Goal: Information Seeking & Learning: Learn about a topic

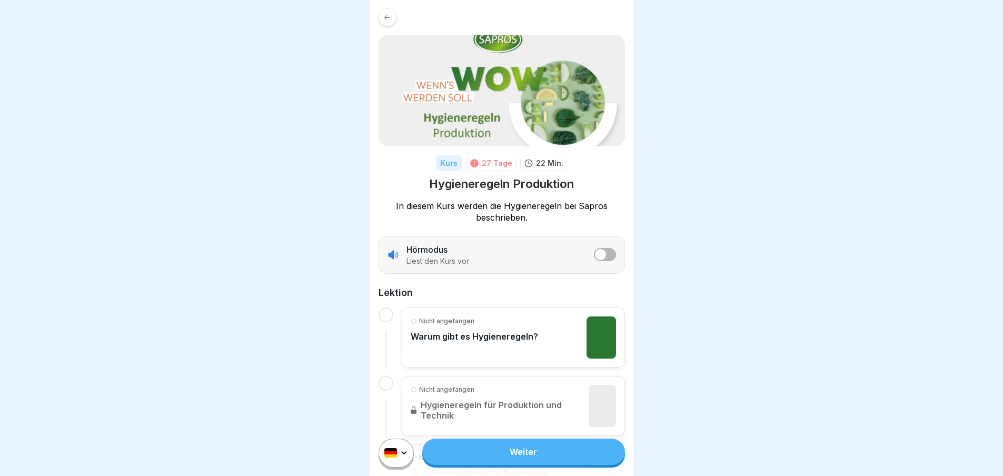
click at [529, 324] on div "Nicht angefangen" at bounding box center [474, 320] width 127 height 9
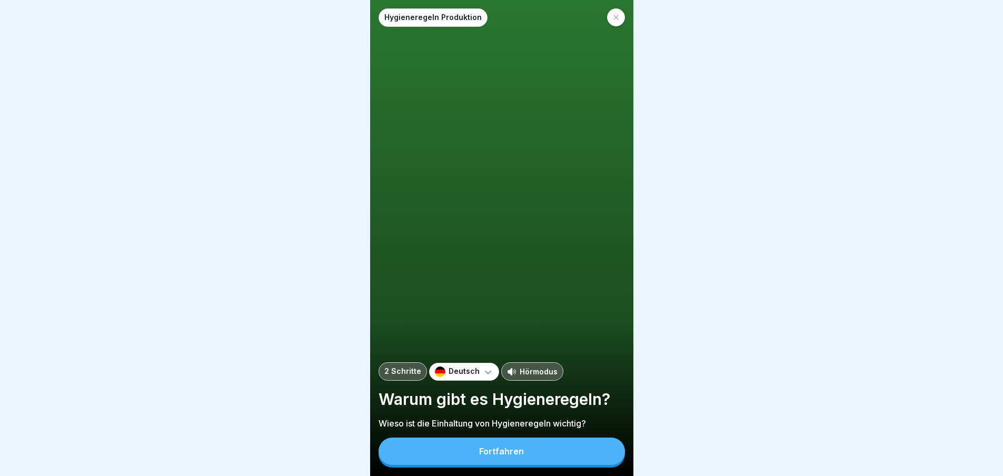
click at [551, 460] on button "Fortfahren" at bounding box center [502, 451] width 246 height 27
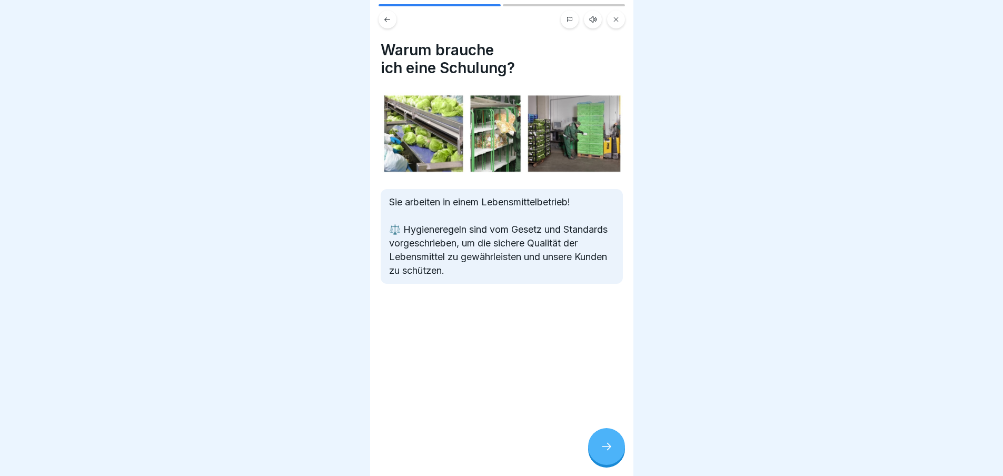
click at [612, 452] on icon at bounding box center [606, 446] width 13 height 13
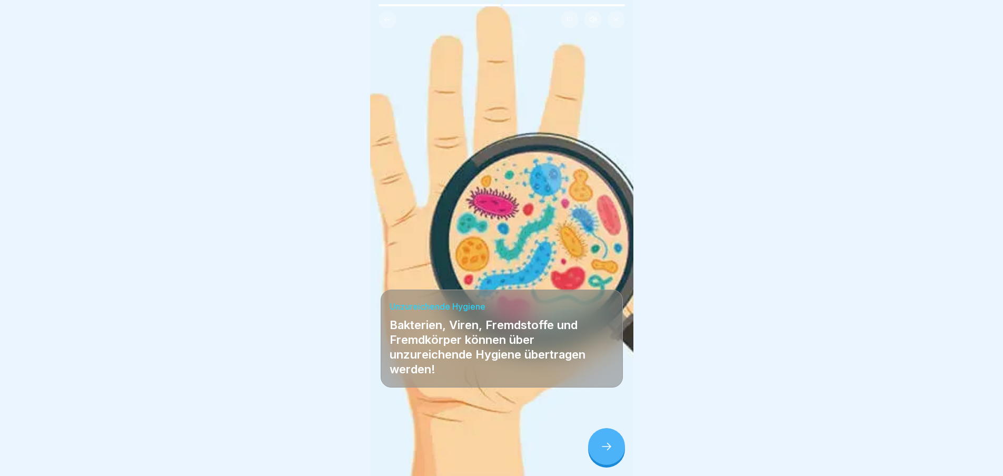
click at [612, 452] on icon at bounding box center [606, 446] width 13 height 13
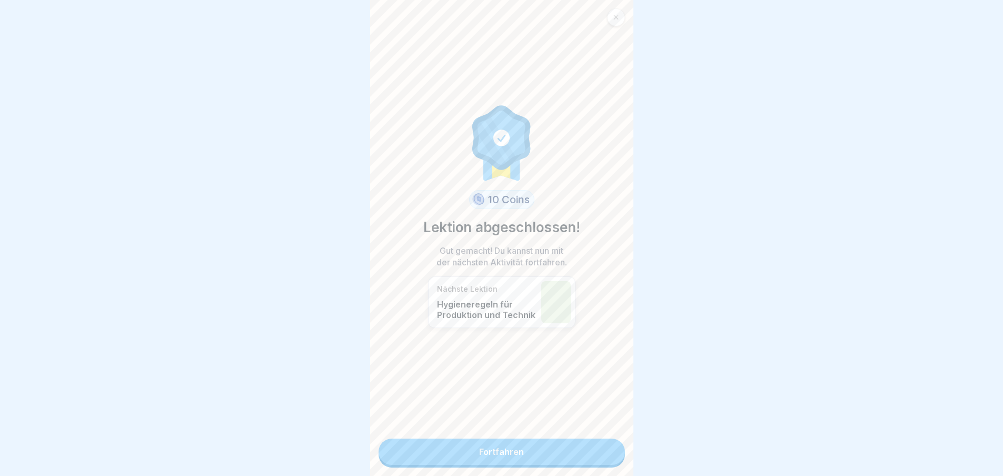
click at [542, 443] on link "Fortfahren" at bounding box center [502, 452] width 246 height 26
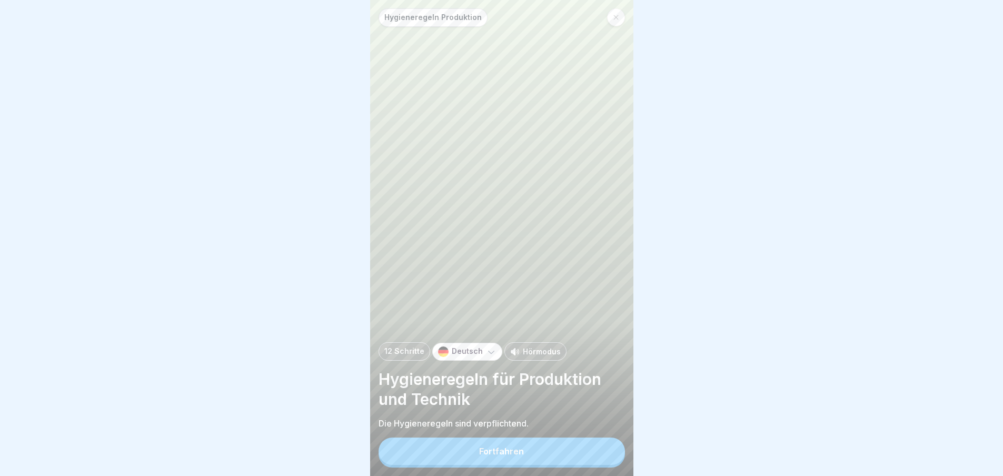
click at [551, 451] on button "Fortfahren" at bounding box center [502, 451] width 246 height 27
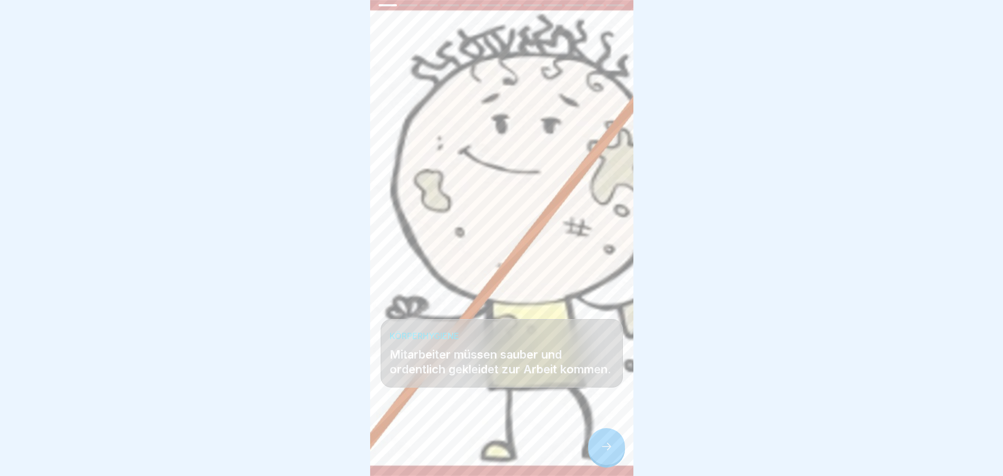
click at [606, 453] on icon at bounding box center [606, 446] width 13 height 13
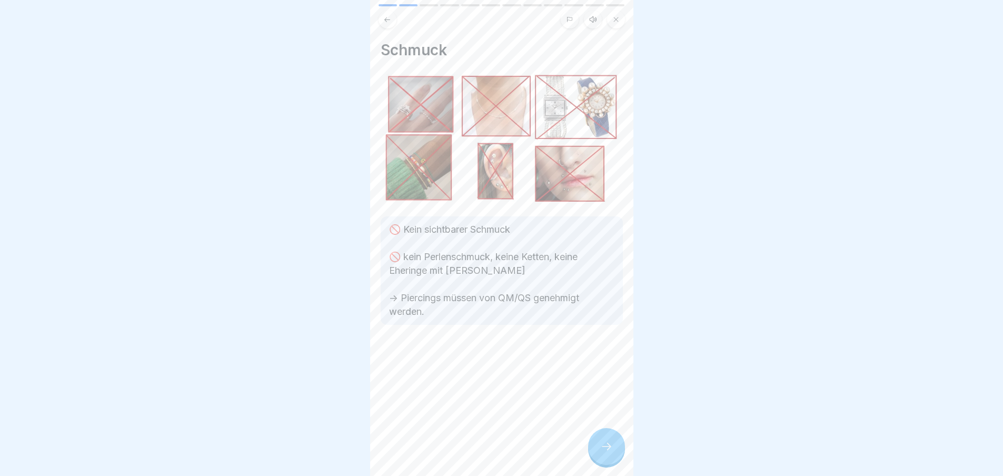
click at [606, 453] on icon at bounding box center [606, 446] width 13 height 13
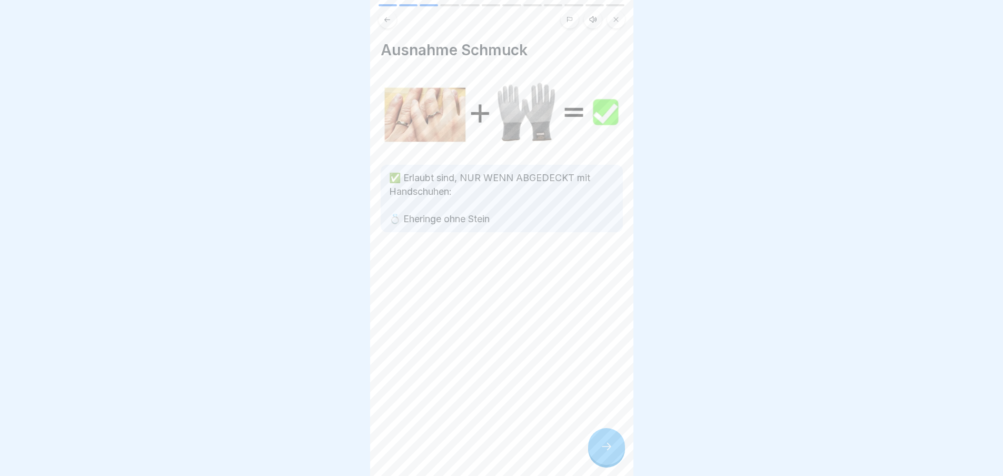
click at [606, 453] on icon at bounding box center [606, 446] width 13 height 13
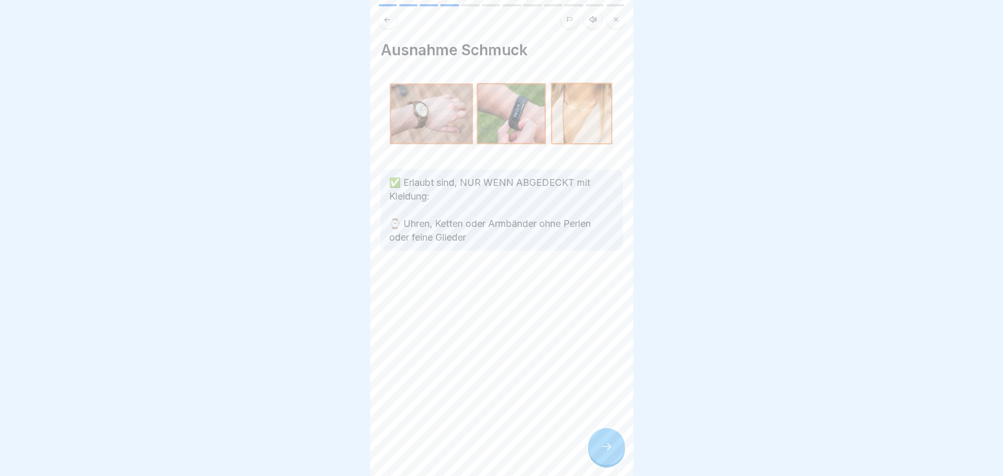
click at [606, 453] on icon at bounding box center [606, 446] width 13 height 13
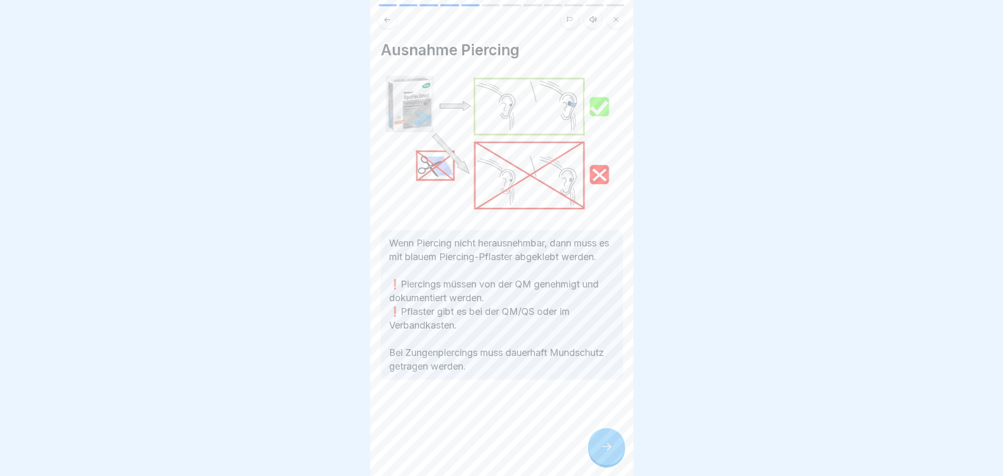
click at [606, 453] on icon at bounding box center [606, 446] width 13 height 13
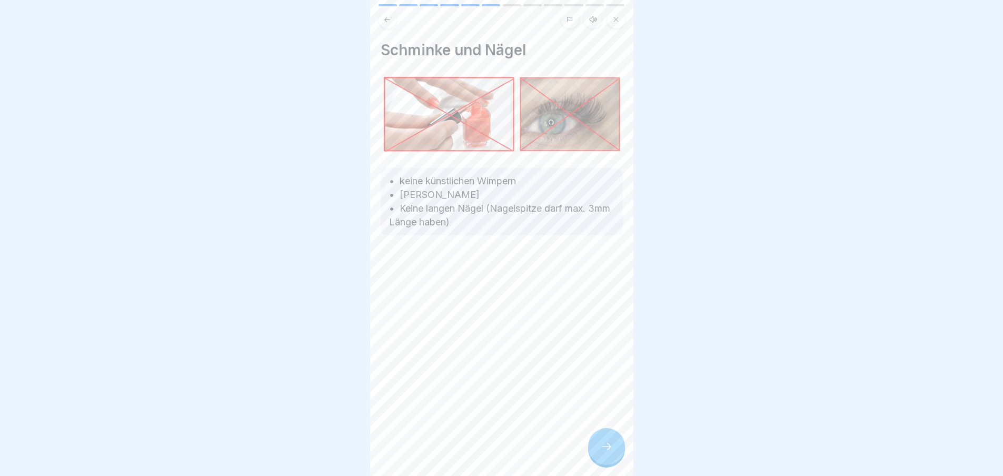
click at [606, 453] on icon at bounding box center [606, 446] width 13 height 13
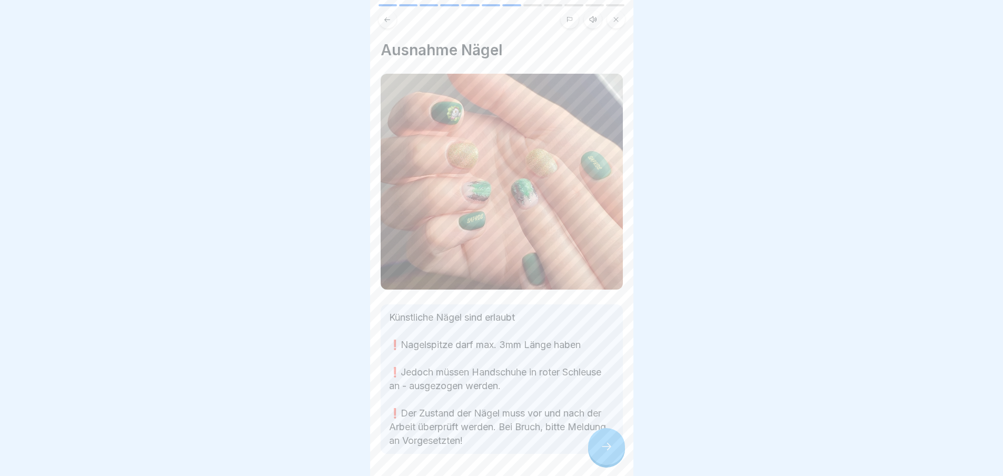
click at [606, 453] on icon at bounding box center [606, 446] width 13 height 13
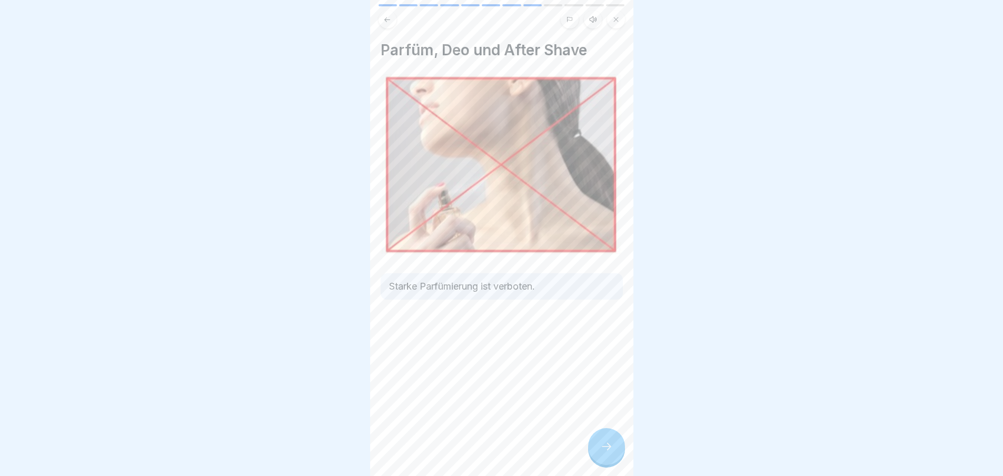
click at [606, 453] on icon at bounding box center [606, 446] width 13 height 13
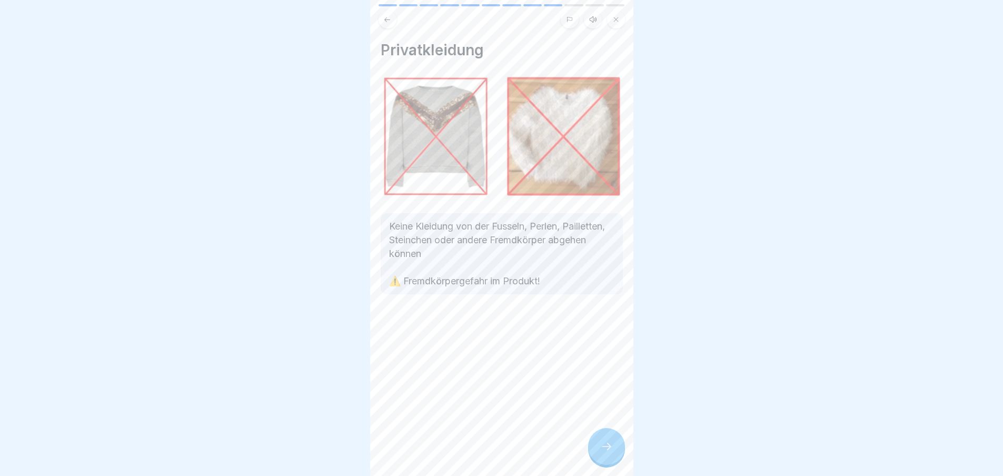
click at [606, 453] on icon at bounding box center [606, 446] width 13 height 13
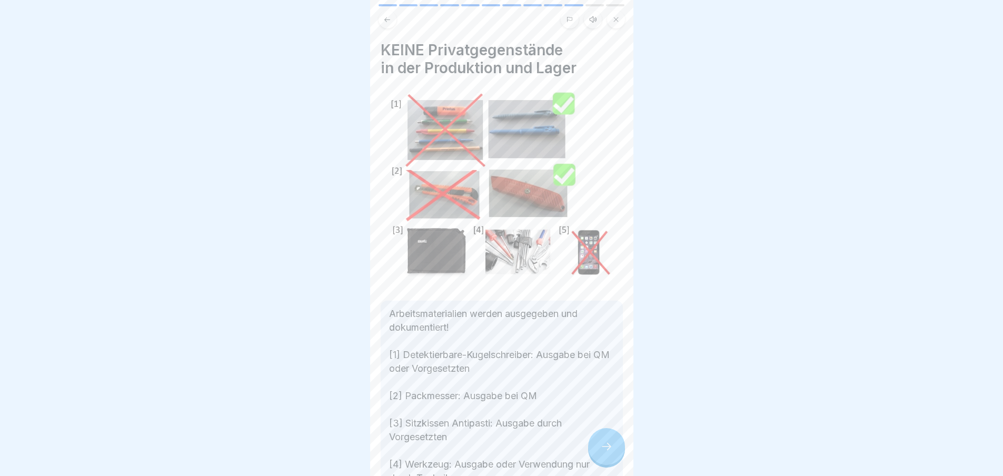
click at [606, 453] on icon at bounding box center [606, 446] width 13 height 13
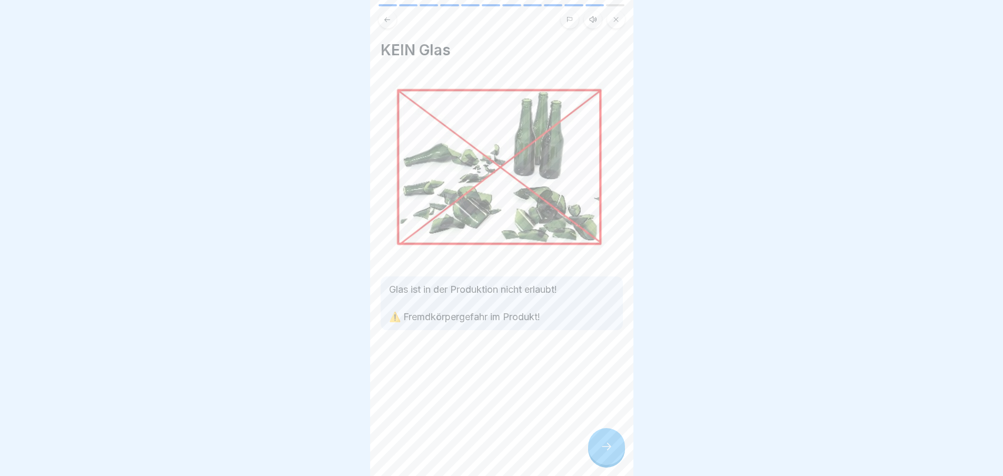
click at [606, 453] on icon at bounding box center [606, 446] width 13 height 13
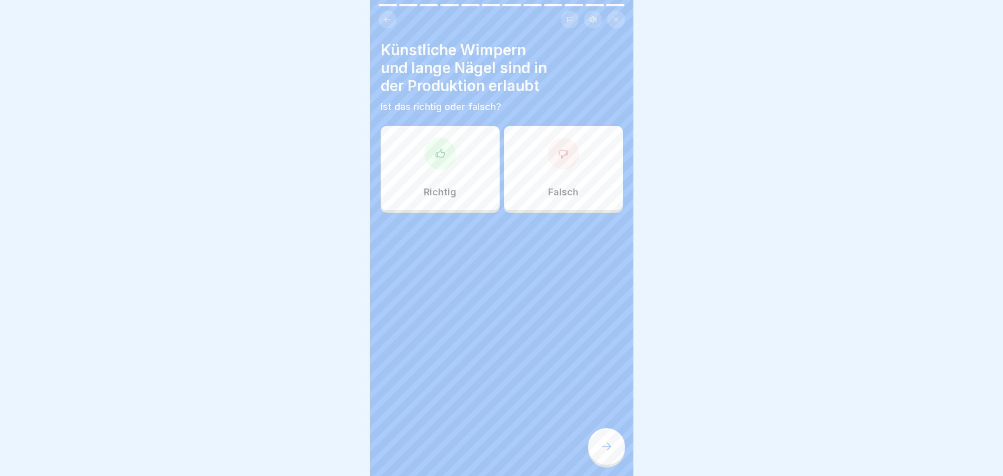
click at [571, 176] on div "Falsch" at bounding box center [563, 168] width 119 height 84
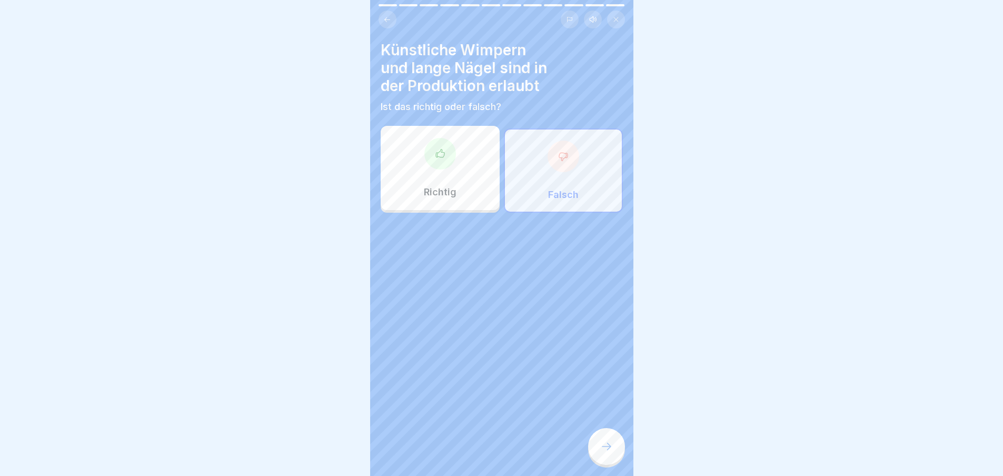
click at [610, 445] on div at bounding box center [606, 446] width 37 height 37
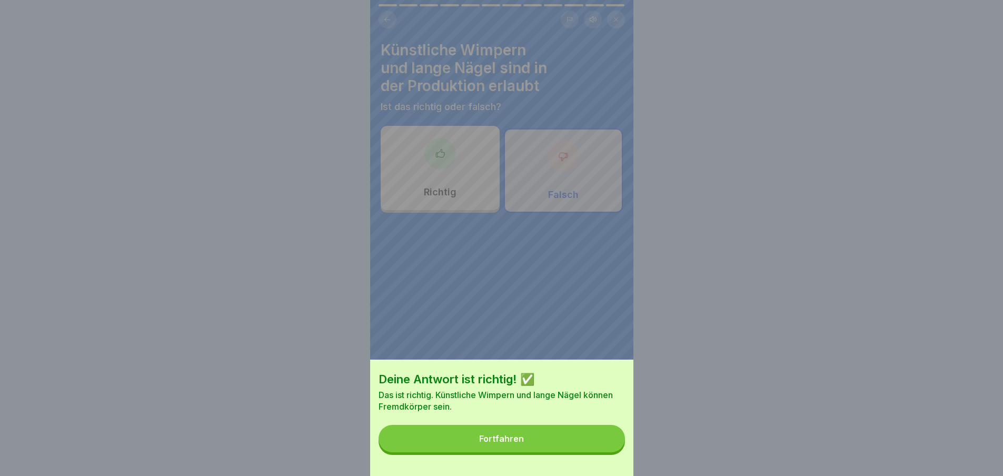
click at [599, 450] on button "Fortfahren" at bounding box center [502, 438] width 246 height 27
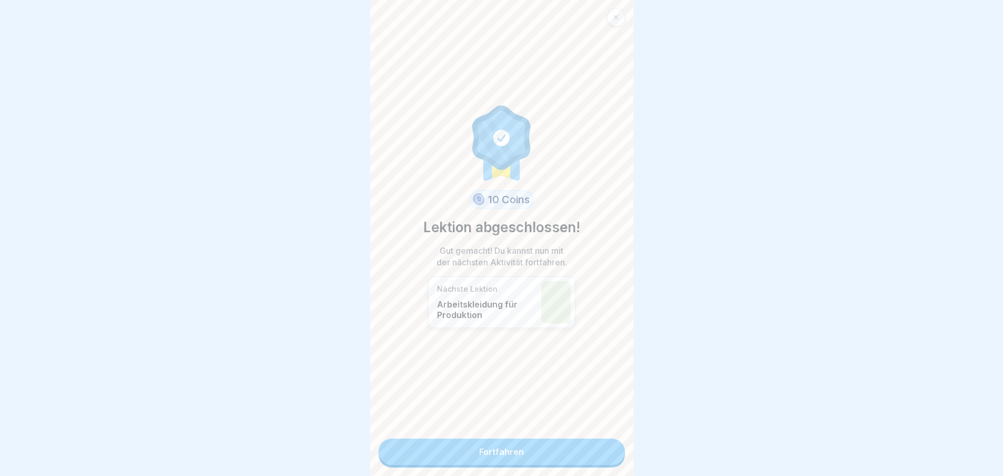
click at [571, 461] on link "Fortfahren" at bounding box center [502, 452] width 246 height 26
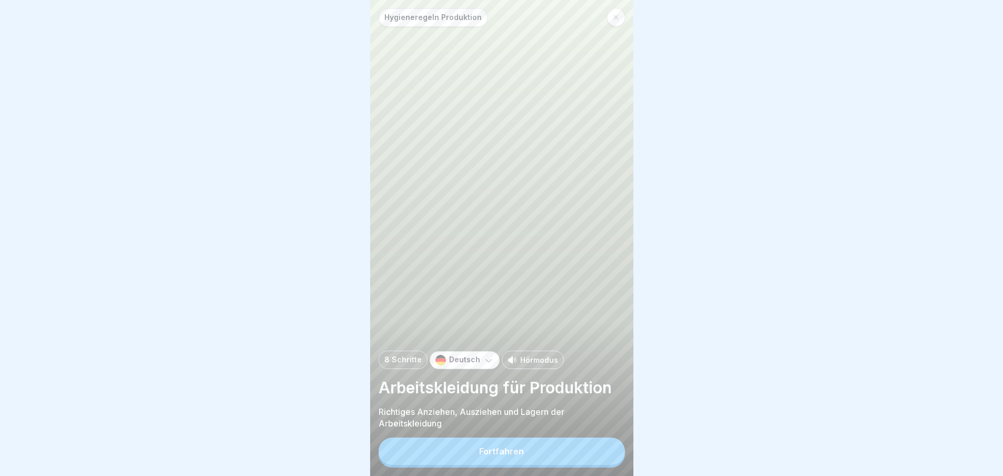
click at [547, 454] on button "Fortfahren" at bounding box center [502, 451] width 246 height 27
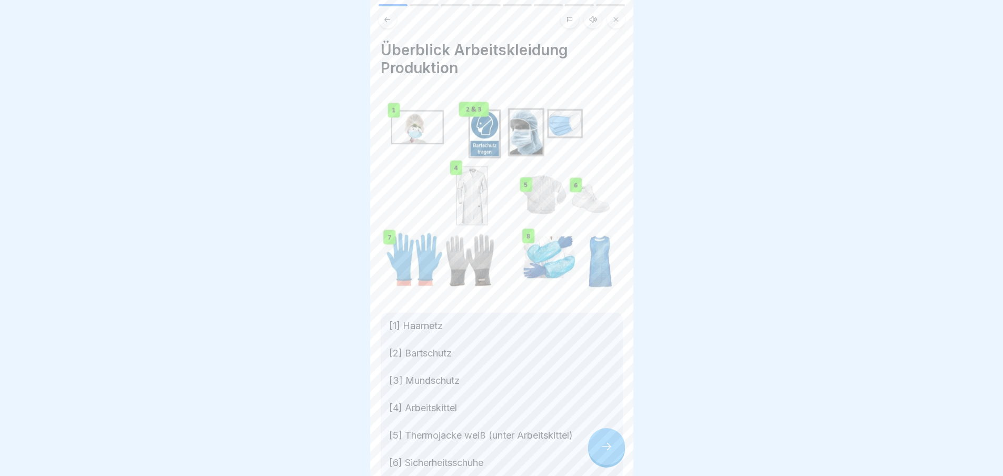
click at [598, 451] on div at bounding box center [606, 446] width 37 height 37
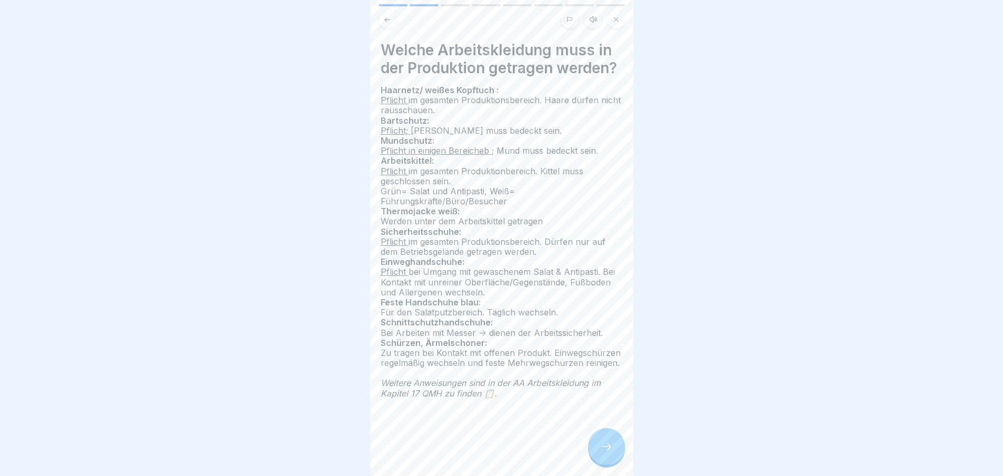
click at [598, 451] on div at bounding box center [606, 446] width 37 height 37
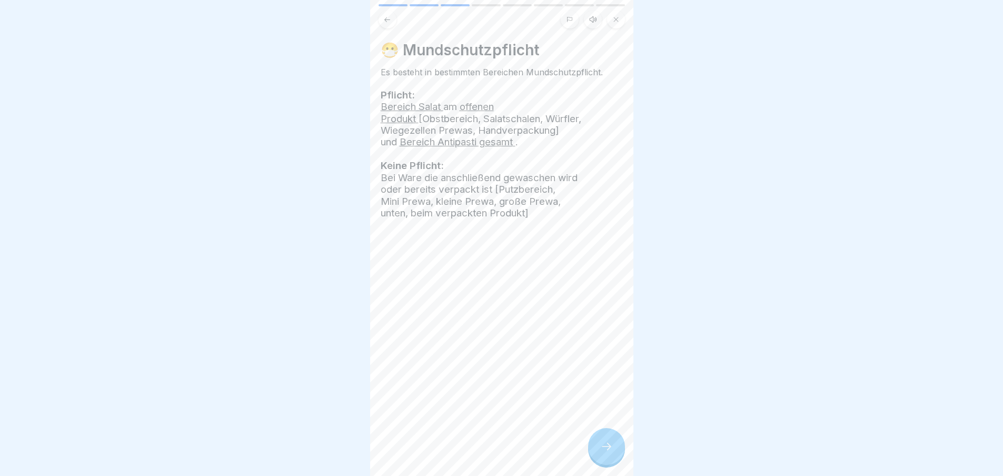
click at [598, 451] on div at bounding box center [606, 446] width 37 height 37
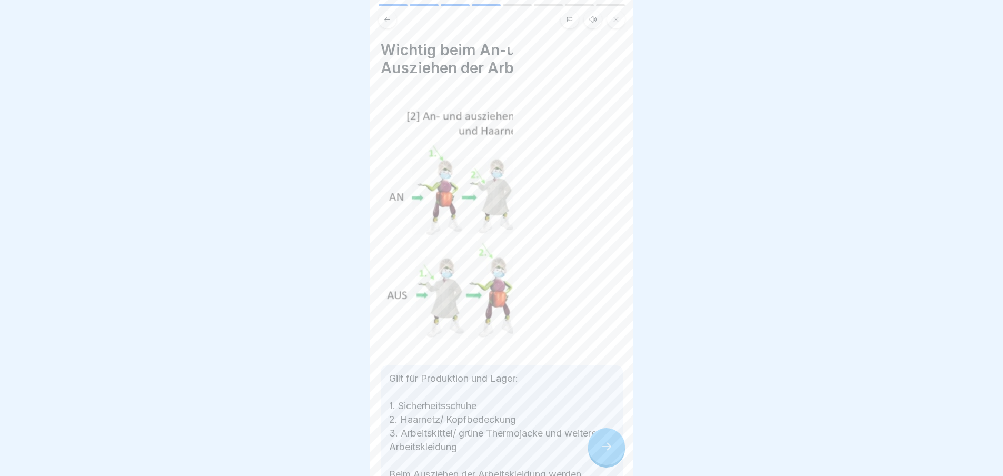
click at [598, 451] on div at bounding box center [606, 446] width 37 height 37
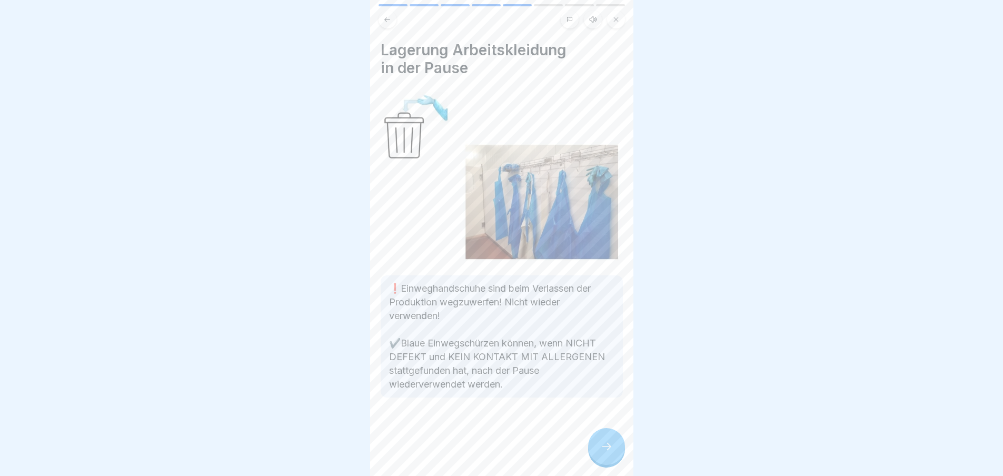
click at [598, 451] on div at bounding box center [606, 446] width 37 height 37
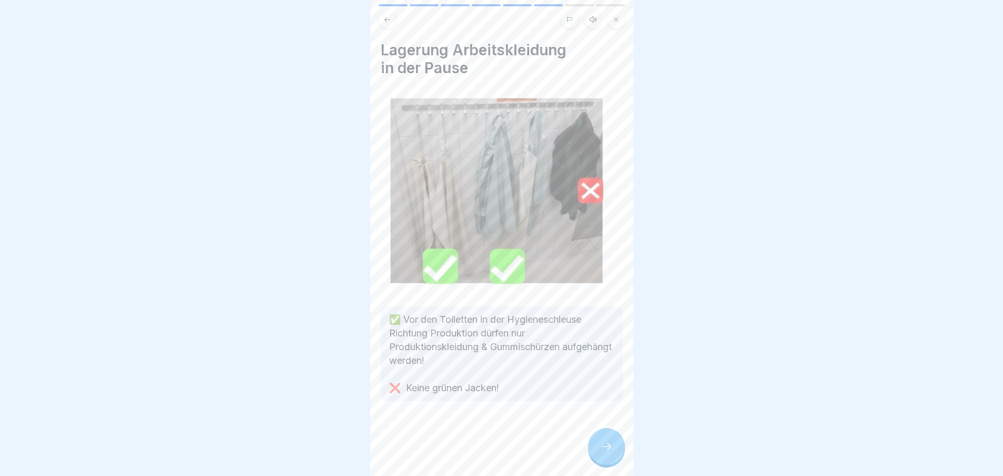
click at [598, 451] on div at bounding box center [606, 446] width 37 height 37
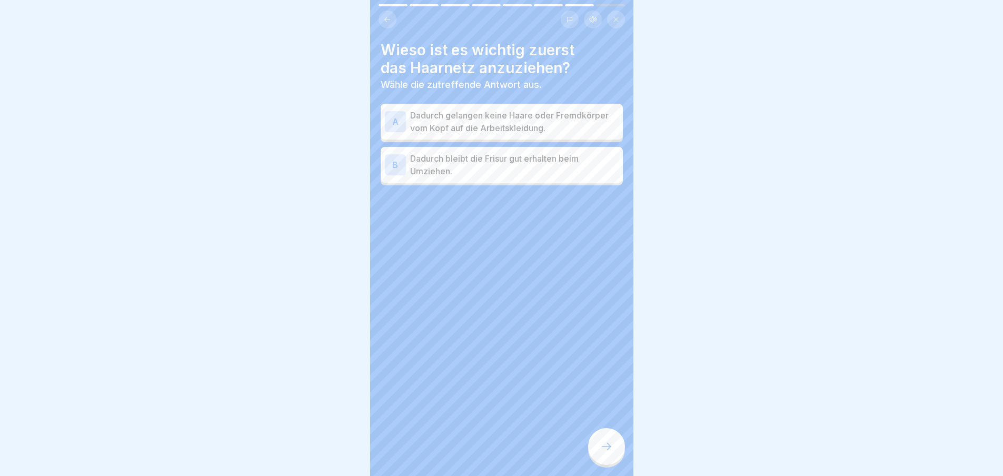
click at [598, 451] on div at bounding box center [606, 446] width 37 height 37
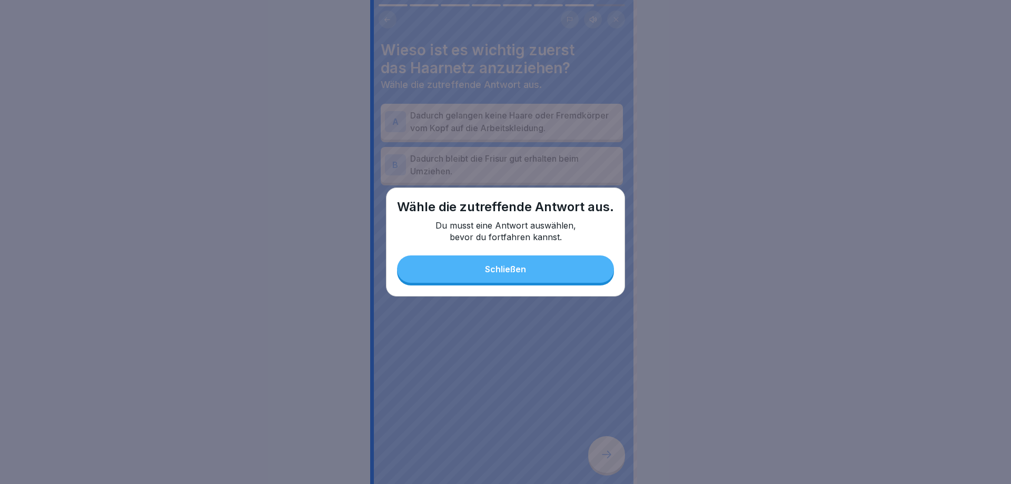
click at [535, 284] on div "Wähle die zutreffende Antwort aus. Du musst eine Antwort auswählen, bevor du fo…" at bounding box center [505, 241] width 239 height 109
click at [549, 277] on button "Schließen" at bounding box center [505, 268] width 217 height 27
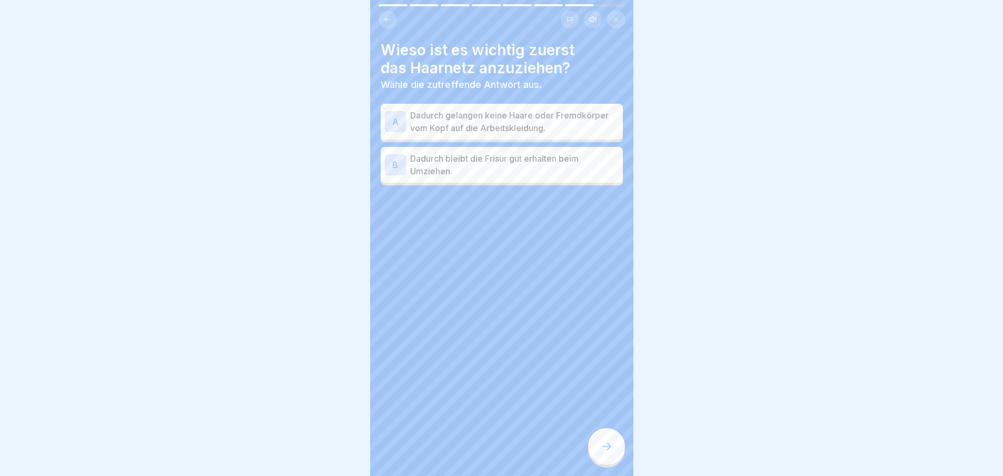
click at [524, 121] on p "Dadurch gelangen keine Haare oder Fremdkörper vom Kopf auf die Arbeitskleidung." at bounding box center [514, 121] width 209 height 25
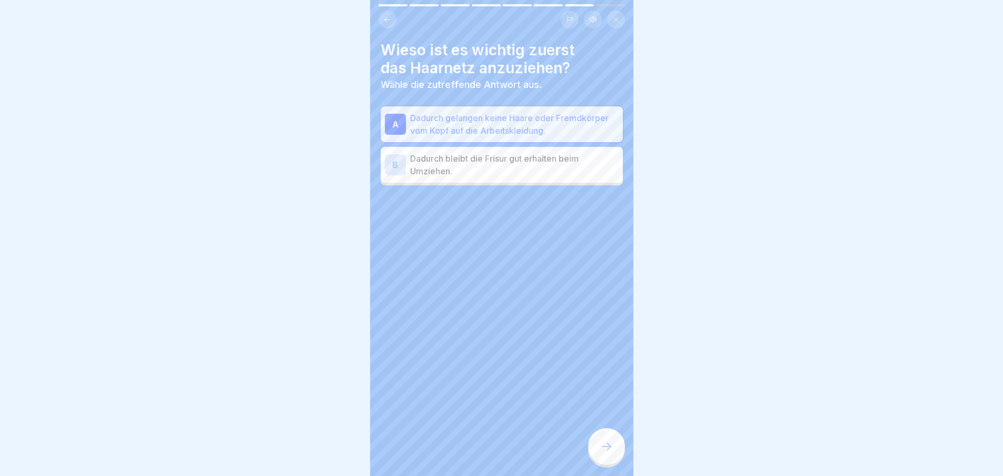
click at [602, 450] on icon at bounding box center [606, 446] width 13 height 13
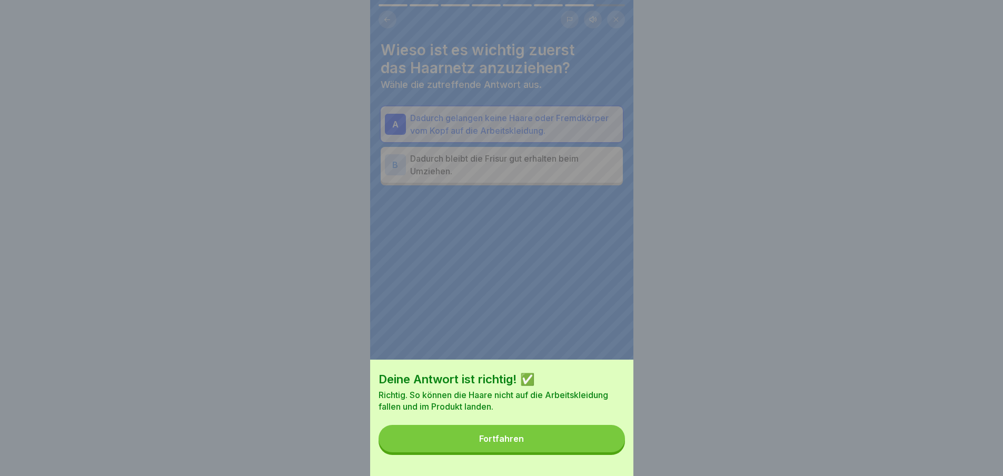
click at [601, 449] on button "Fortfahren" at bounding box center [502, 438] width 246 height 27
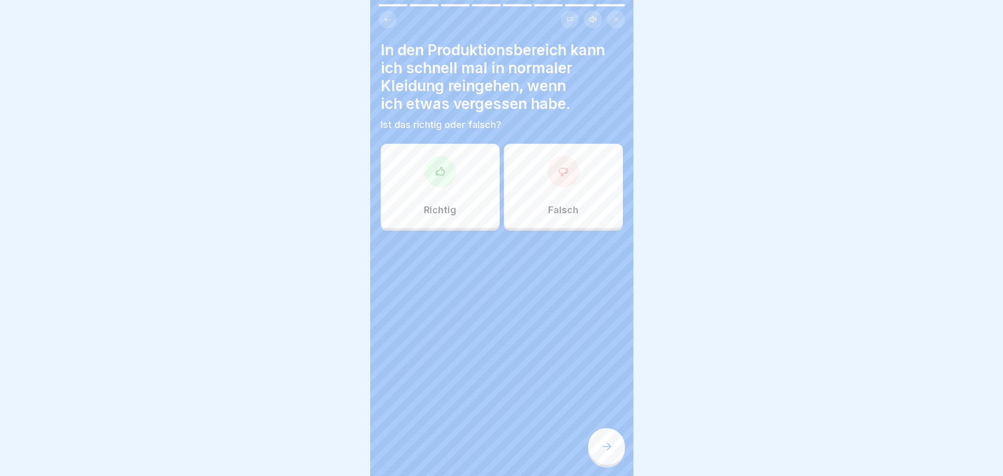
click at [572, 175] on div at bounding box center [564, 172] width 32 height 32
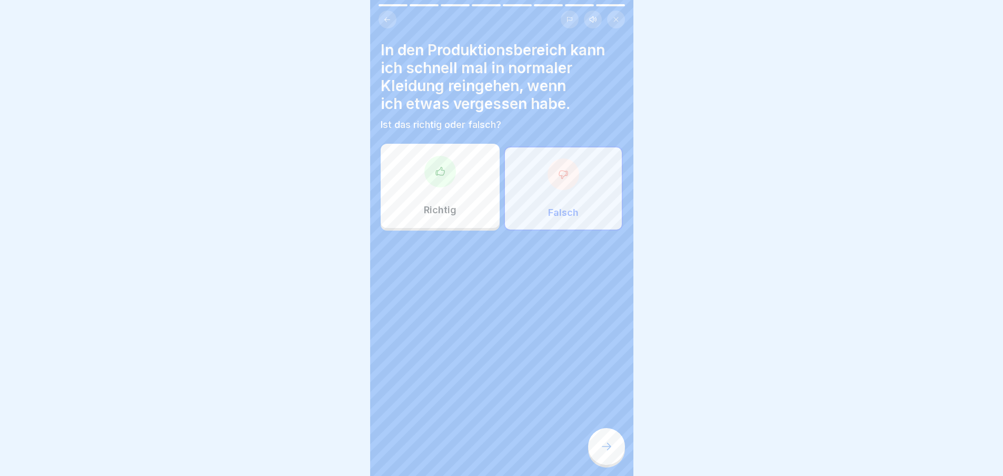
click at [612, 442] on div at bounding box center [606, 446] width 37 height 37
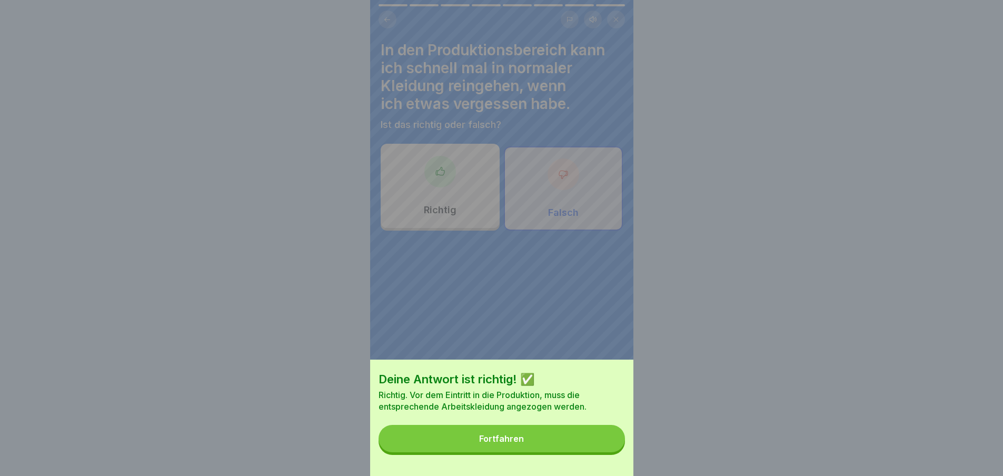
click at [595, 449] on button "Fortfahren" at bounding box center [502, 438] width 246 height 27
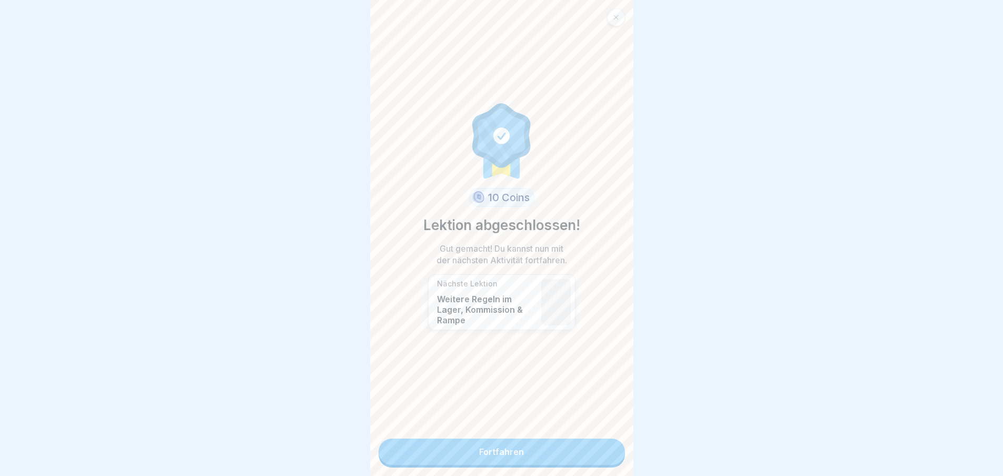
click at [540, 440] on link "Fortfahren" at bounding box center [502, 452] width 246 height 26
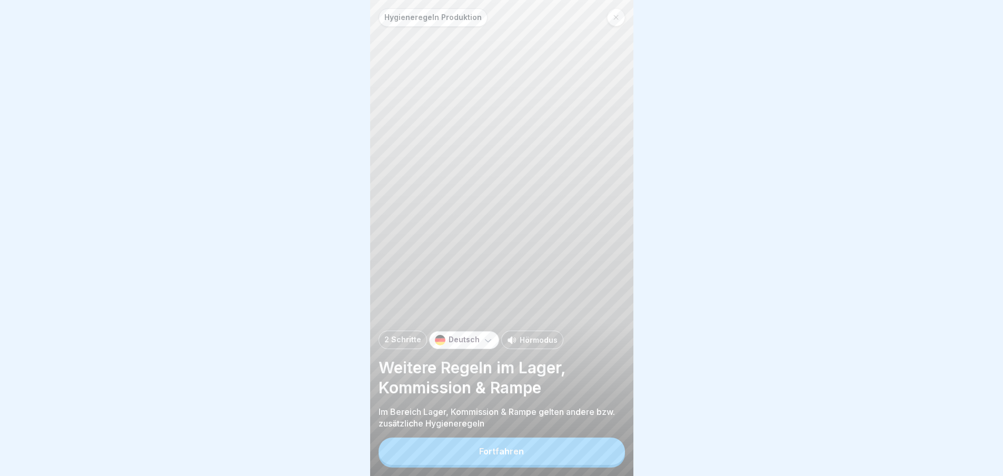
click at [544, 449] on button "Fortfahren" at bounding box center [502, 451] width 246 height 27
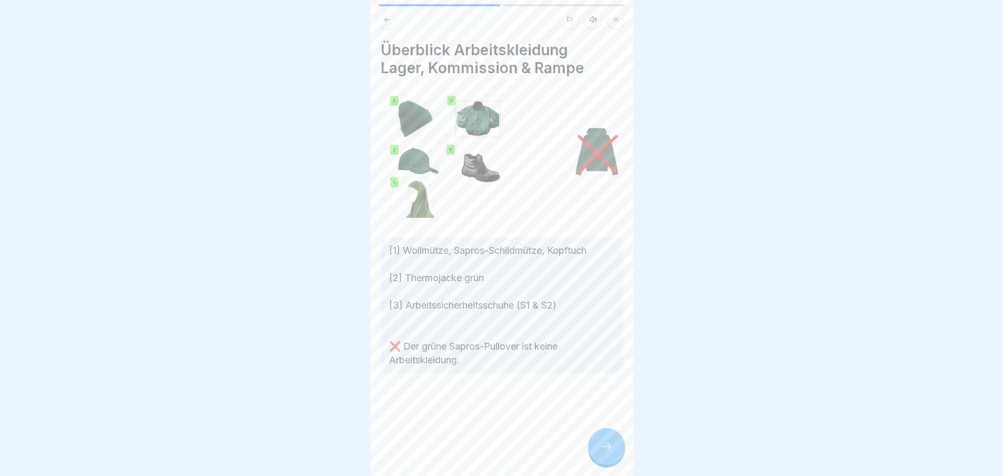
click at [617, 457] on div at bounding box center [606, 446] width 37 height 37
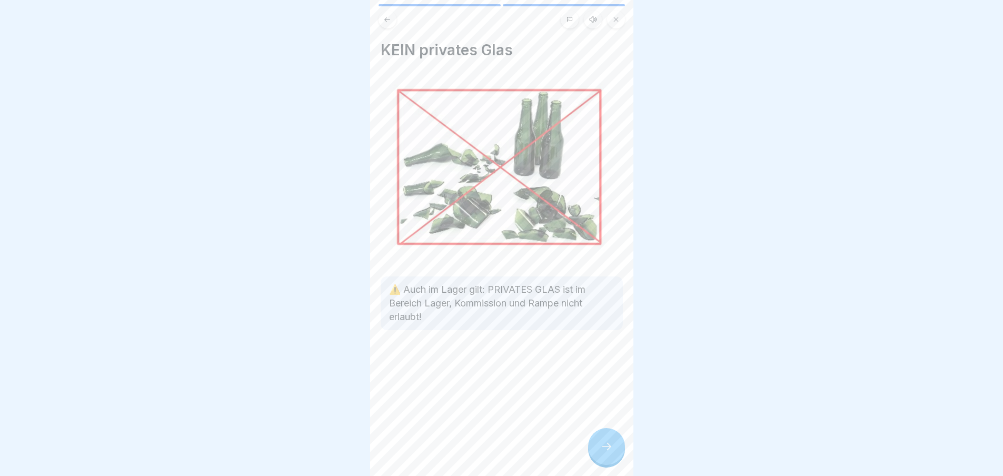
click at [617, 457] on div at bounding box center [606, 446] width 37 height 37
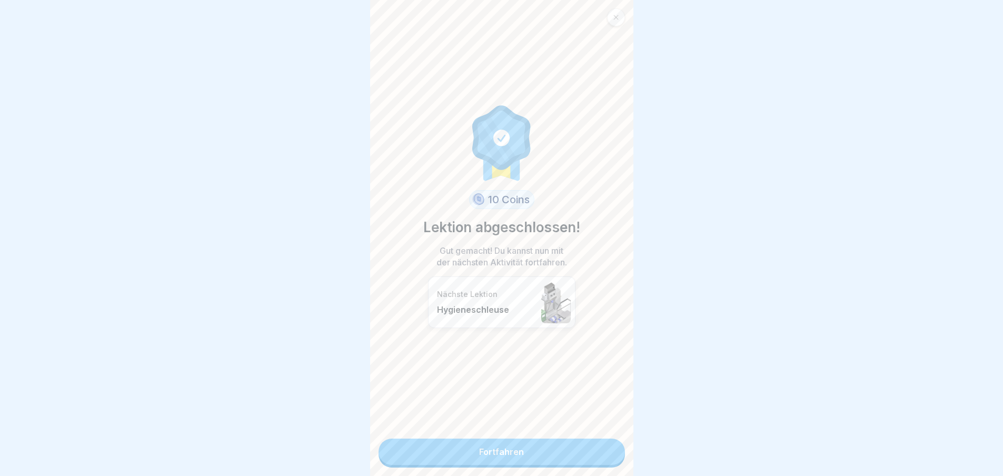
click at [591, 457] on link "Fortfahren" at bounding box center [502, 452] width 246 height 26
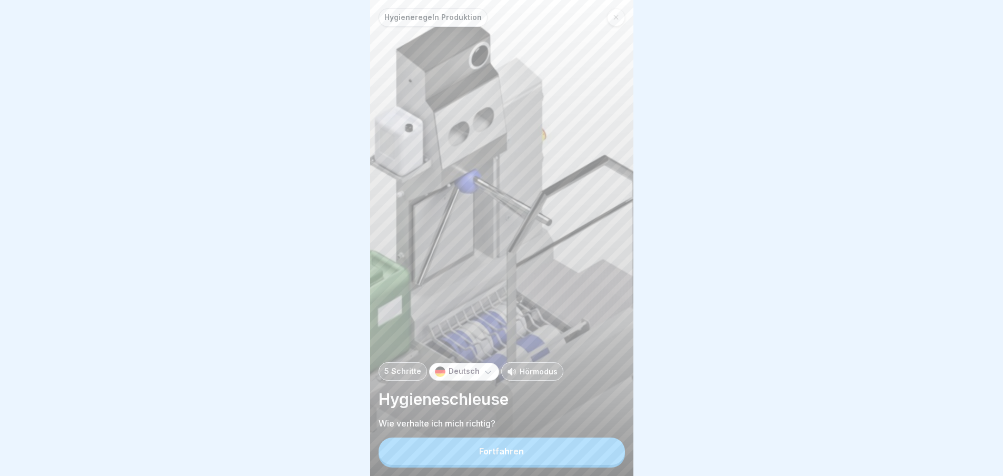
click at [591, 457] on button "Fortfahren" at bounding box center [502, 451] width 246 height 27
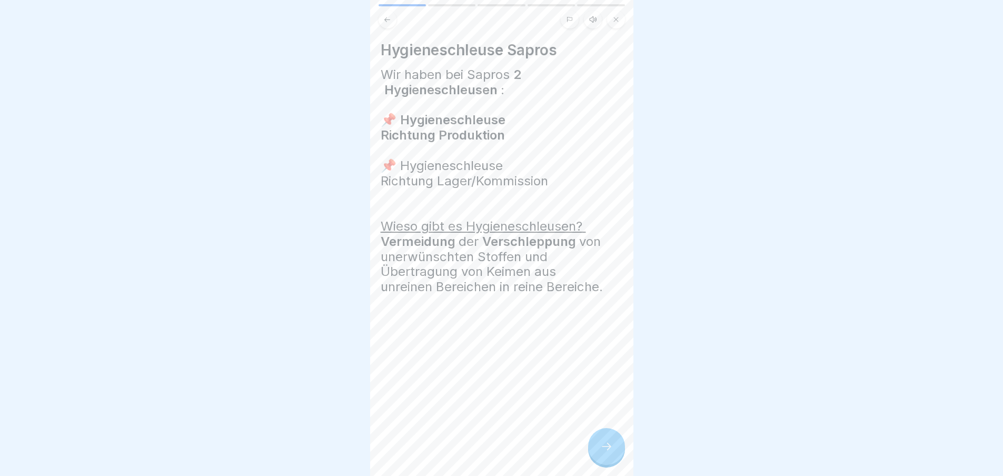
click at [591, 457] on div at bounding box center [606, 446] width 37 height 37
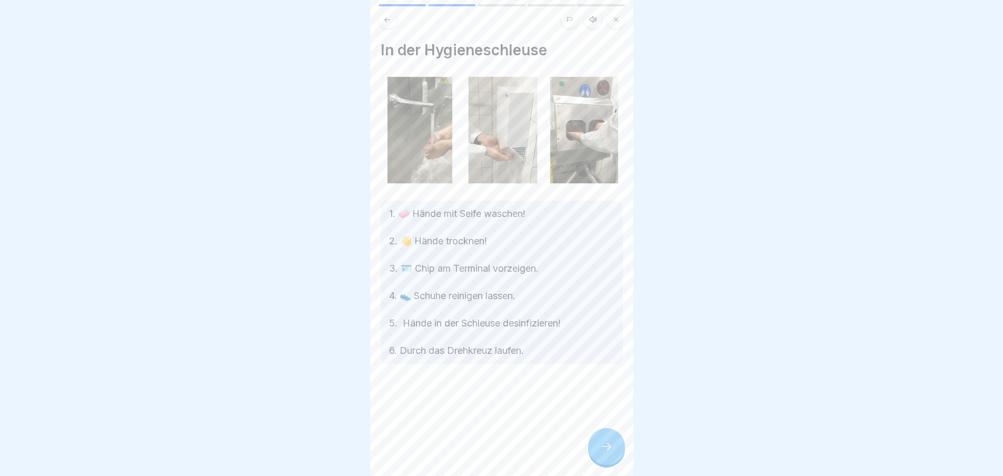
click at [591, 457] on div at bounding box center [606, 446] width 37 height 37
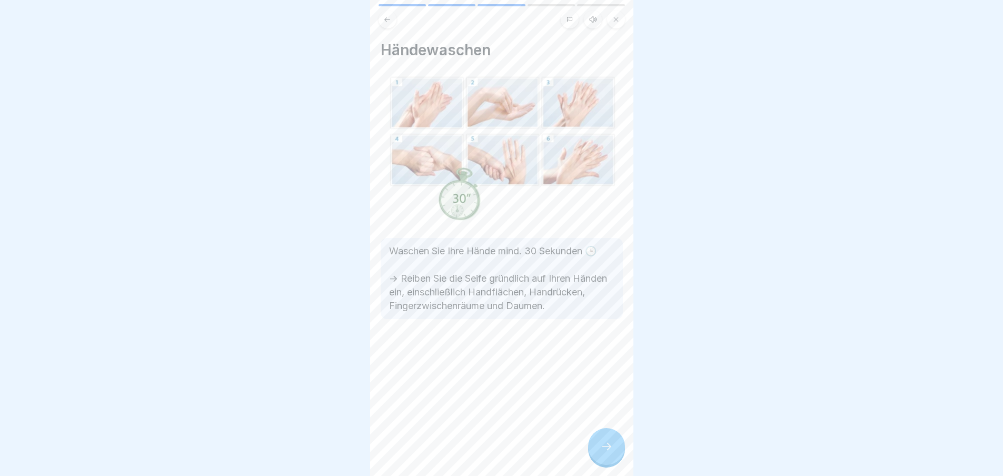
click at [591, 457] on div at bounding box center [606, 446] width 37 height 37
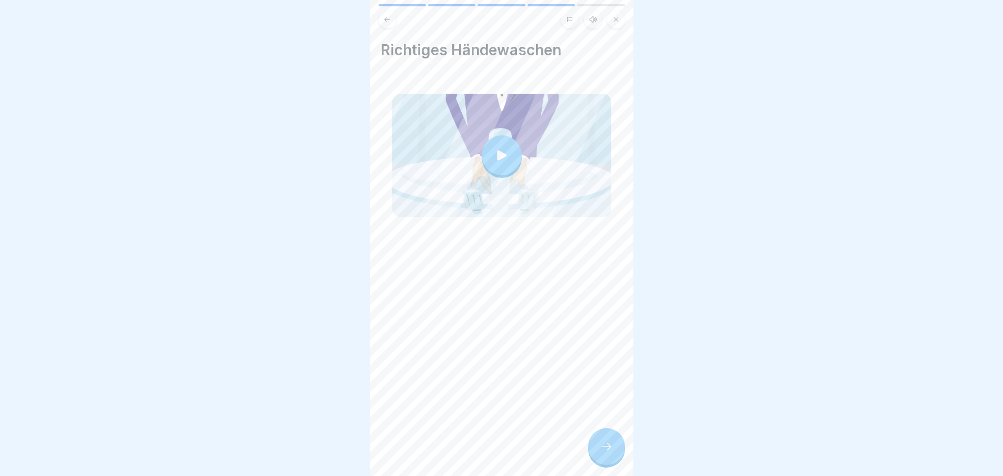
click at [591, 457] on div at bounding box center [606, 446] width 37 height 37
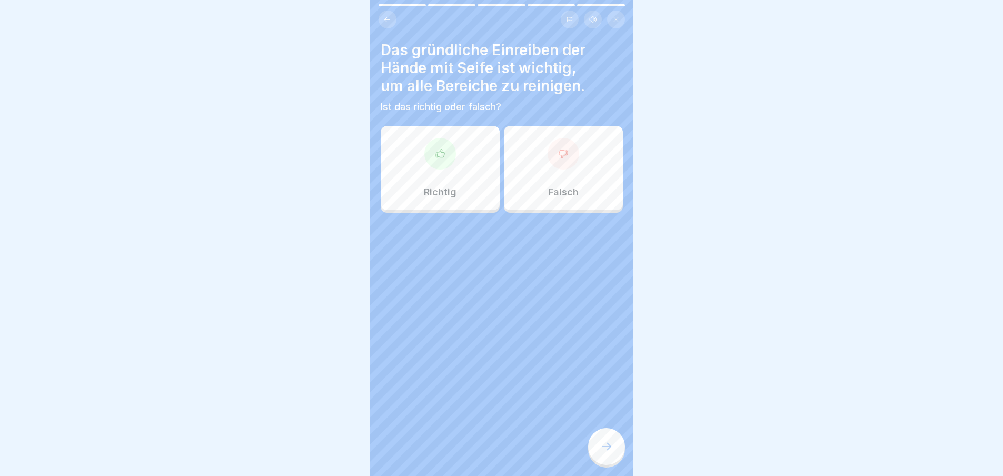
click at [462, 133] on div "Richtig" at bounding box center [440, 168] width 119 height 84
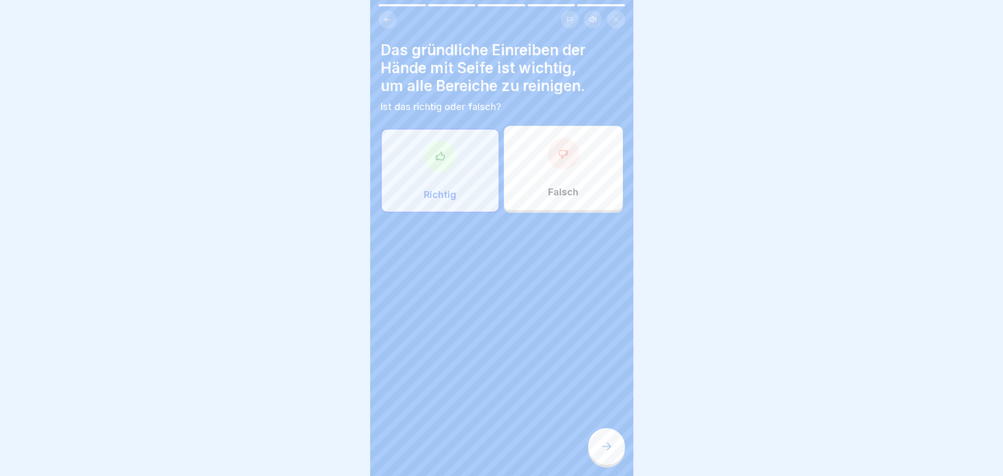
click at [611, 445] on div at bounding box center [606, 446] width 37 height 37
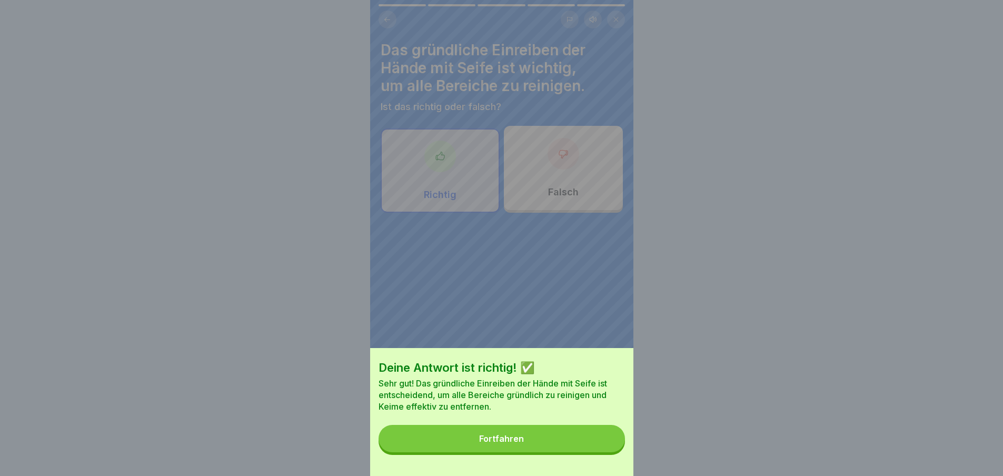
click at [611, 445] on button "Fortfahren" at bounding box center [502, 438] width 246 height 27
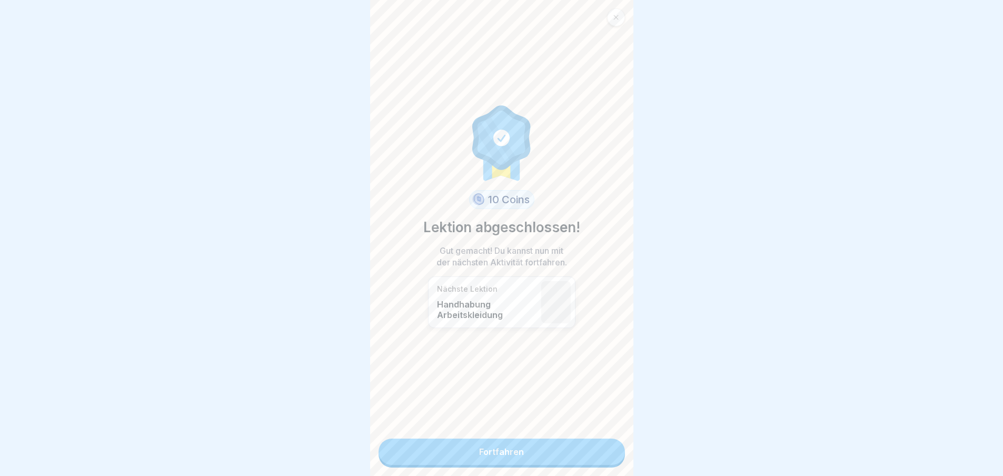
click at [602, 450] on link "Fortfahren" at bounding box center [502, 452] width 246 height 26
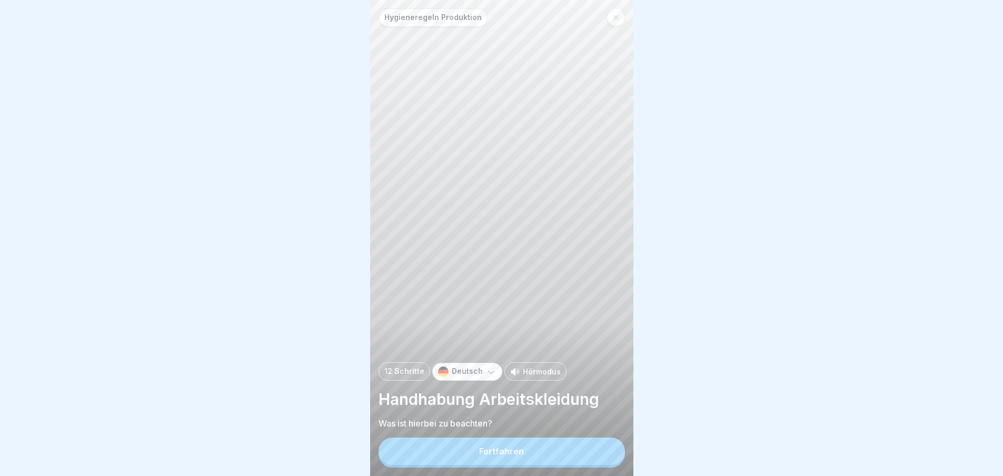
click at [582, 454] on button "Fortfahren" at bounding box center [502, 451] width 246 height 27
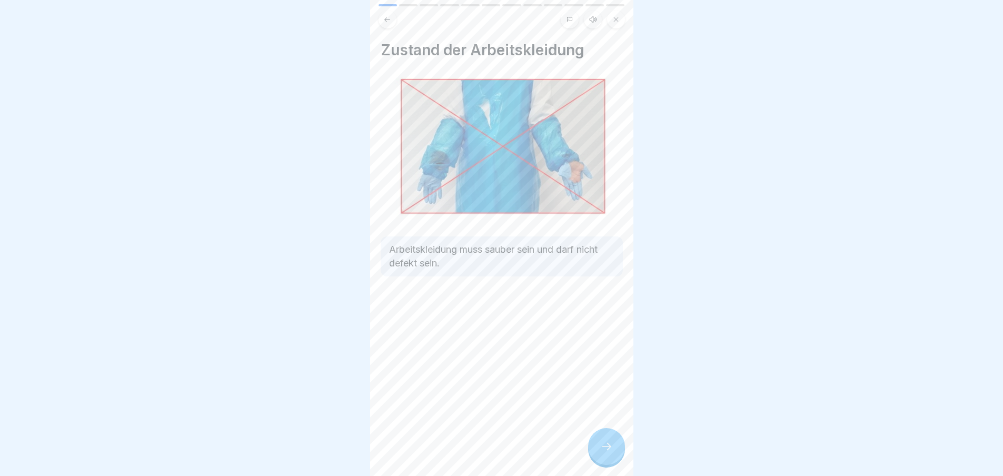
click at [591, 448] on div at bounding box center [606, 446] width 37 height 37
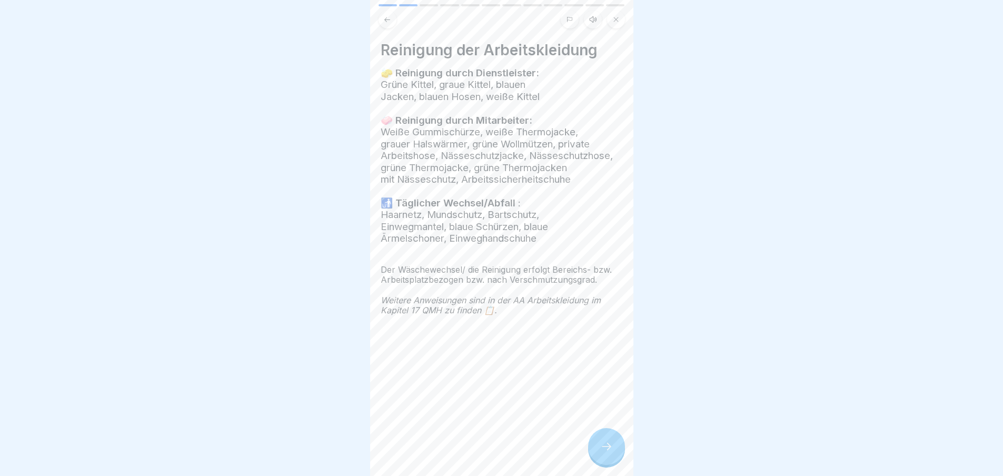
click at [592, 447] on div at bounding box center [606, 446] width 37 height 37
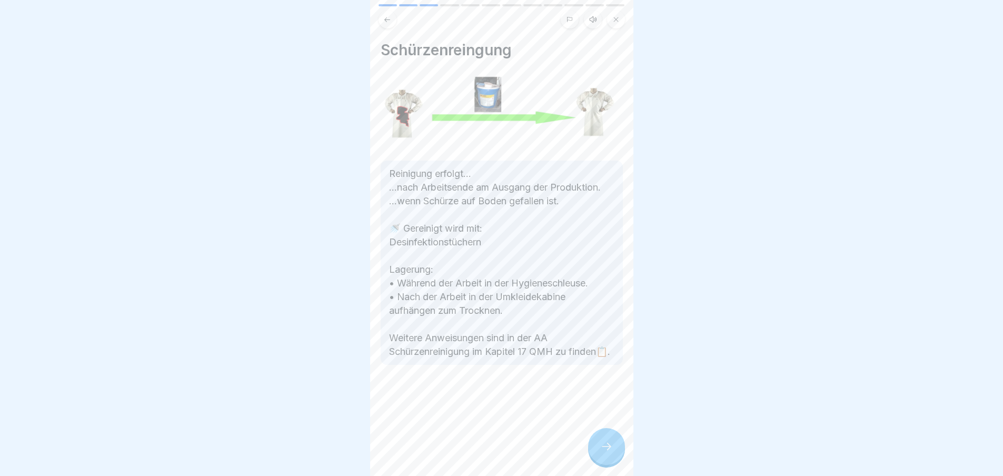
click at [592, 447] on div at bounding box center [606, 446] width 37 height 37
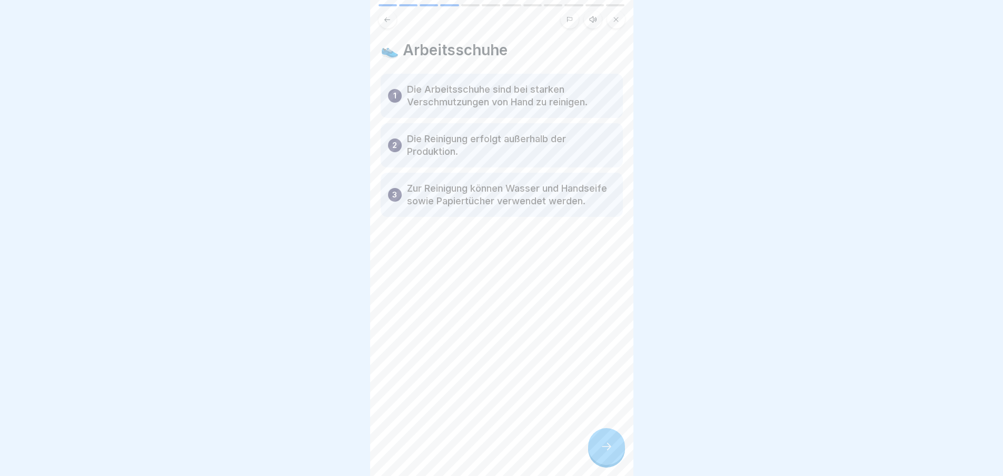
click at [592, 447] on div at bounding box center [606, 446] width 37 height 37
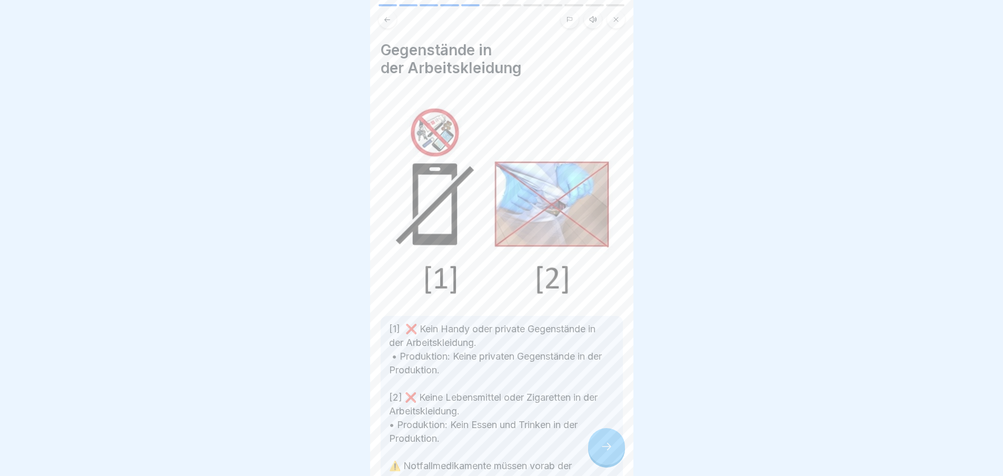
click at [592, 447] on div at bounding box center [606, 446] width 37 height 37
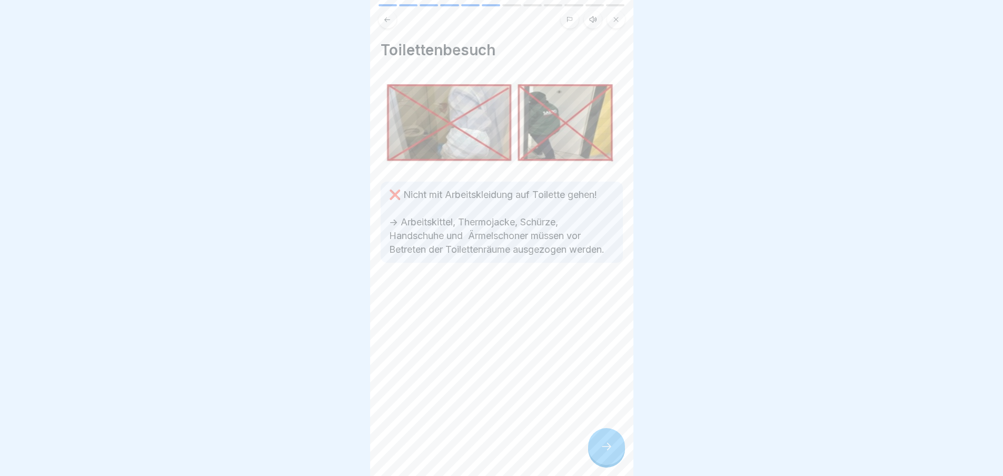
click at [592, 447] on div at bounding box center [606, 446] width 37 height 37
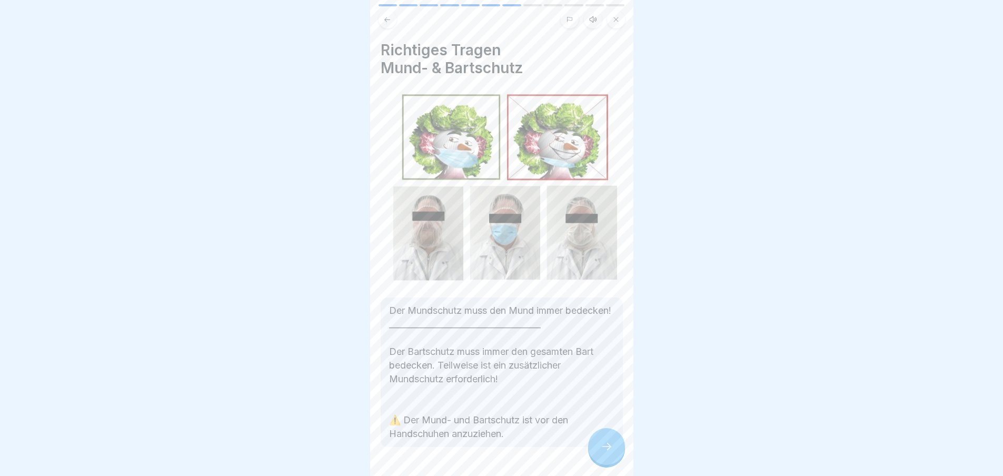
click at [592, 447] on div at bounding box center [606, 446] width 37 height 37
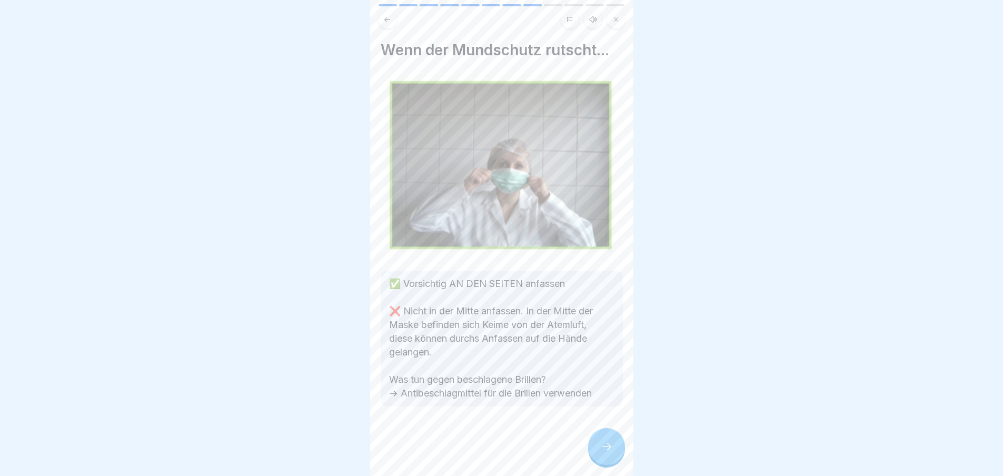
click at [592, 447] on div at bounding box center [606, 446] width 37 height 37
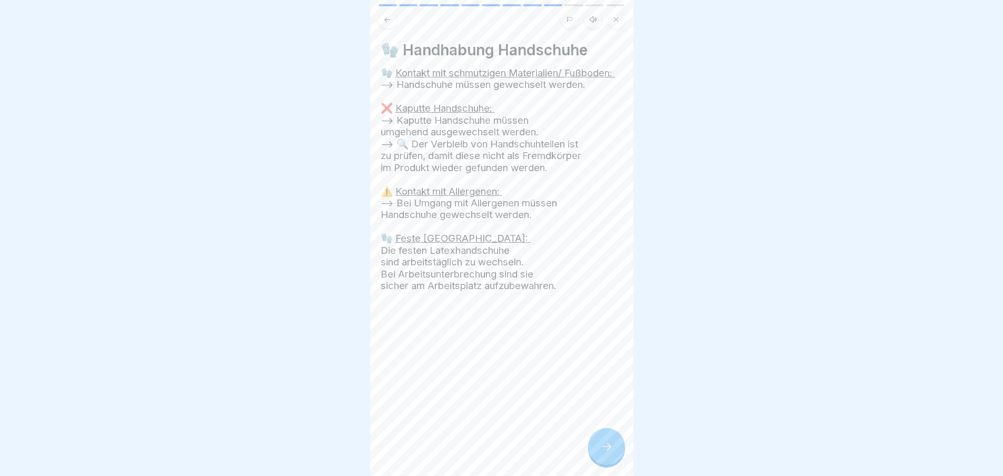
click at [592, 447] on div at bounding box center [606, 446] width 37 height 37
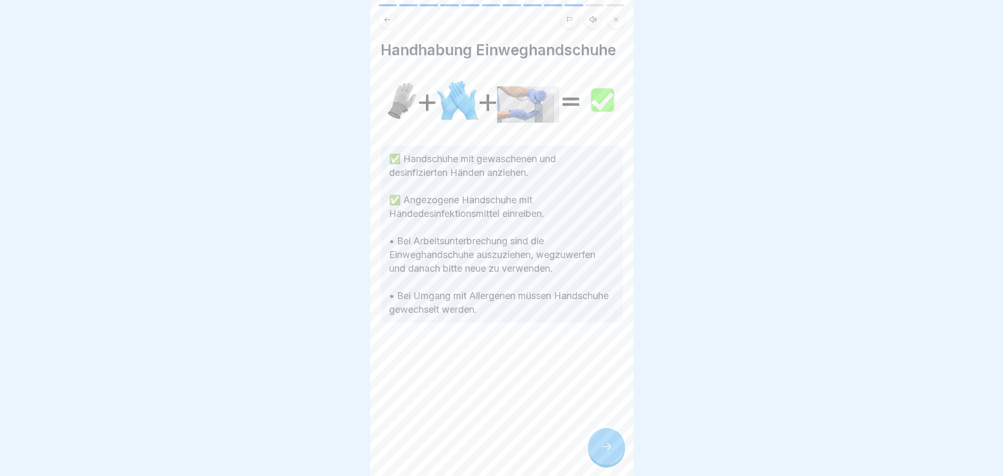
click at [592, 447] on div at bounding box center [606, 446] width 37 height 37
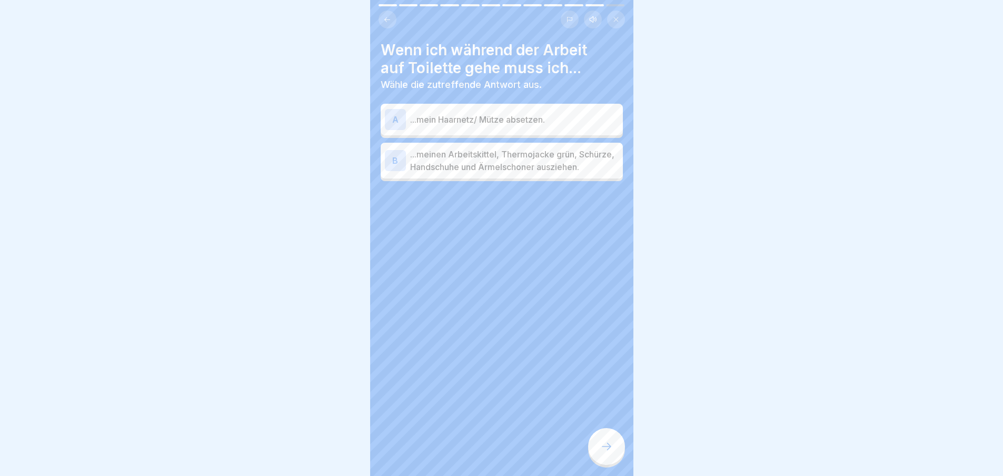
click at [516, 164] on p "...meinen Arbeitskittel, Thermojacke grün, Schürze, Handschuhe und Ärmelschoner…" at bounding box center [514, 160] width 209 height 25
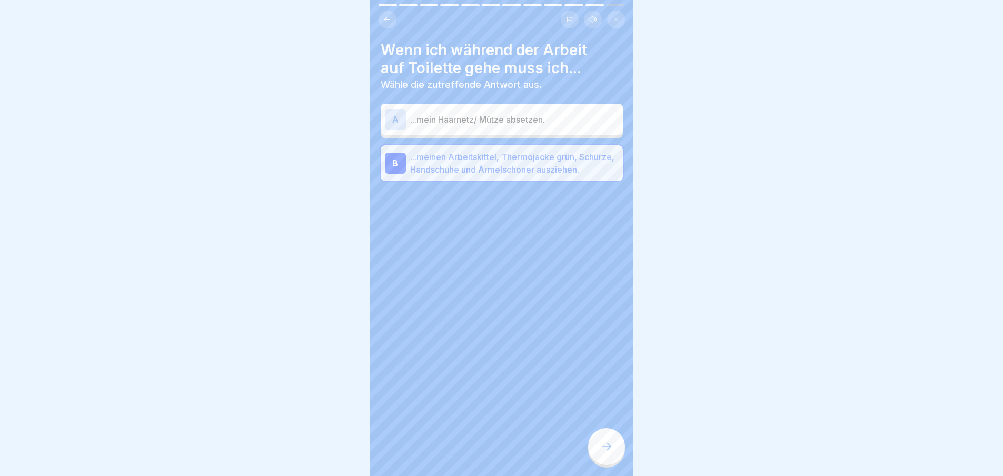
click at [599, 451] on div at bounding box center [606, 446] width 37 height 37
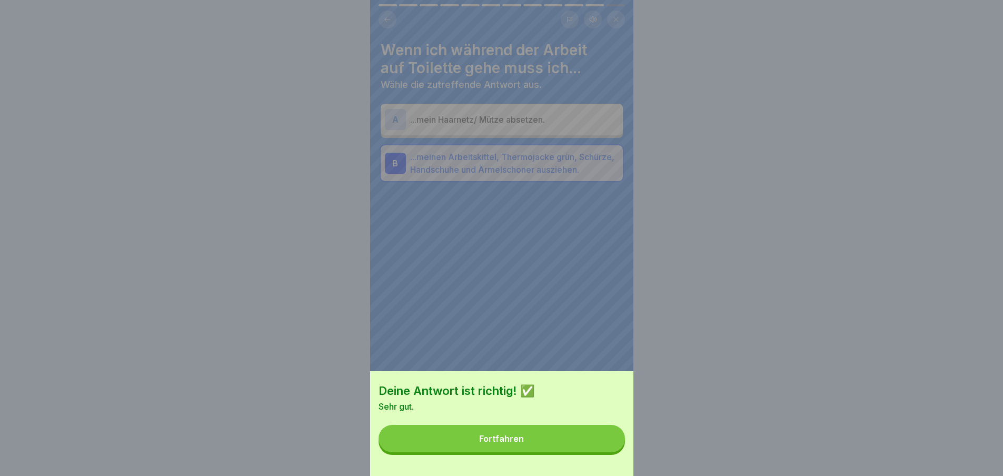
click at [599, 451] on button "Fortfahren" at bounding box center [502, 438] width 246 height 27
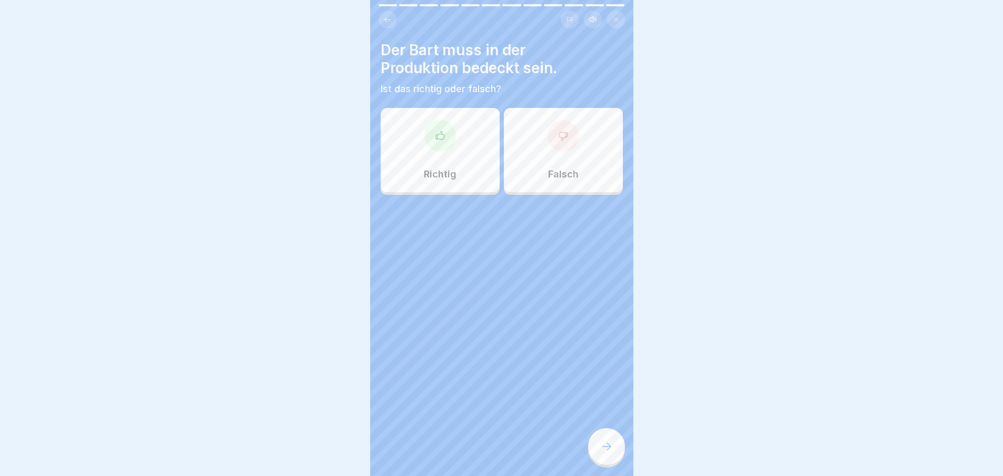
click at [599, 451] on div at bounding box center [606, 446] width 37 height 37
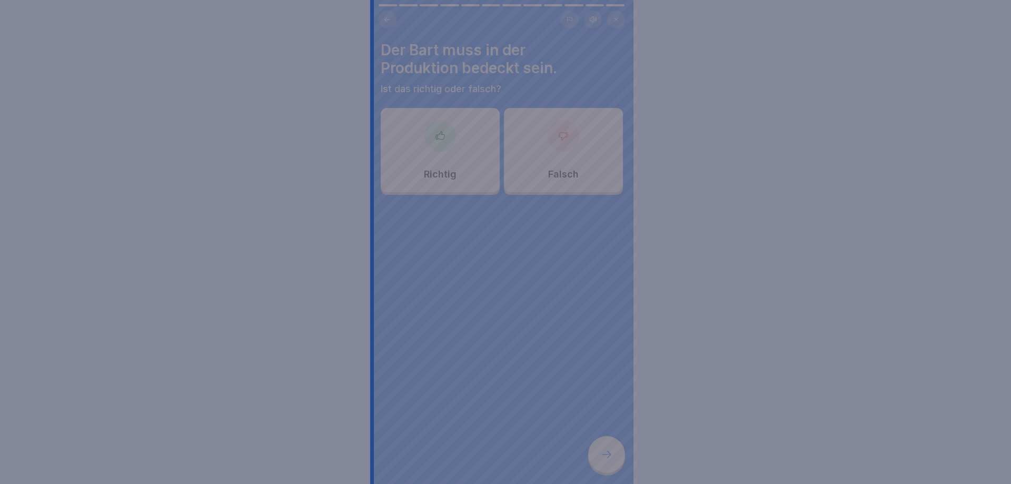
click at [599, 451] on div at bounding box center [505, 242] width 1011 height 484
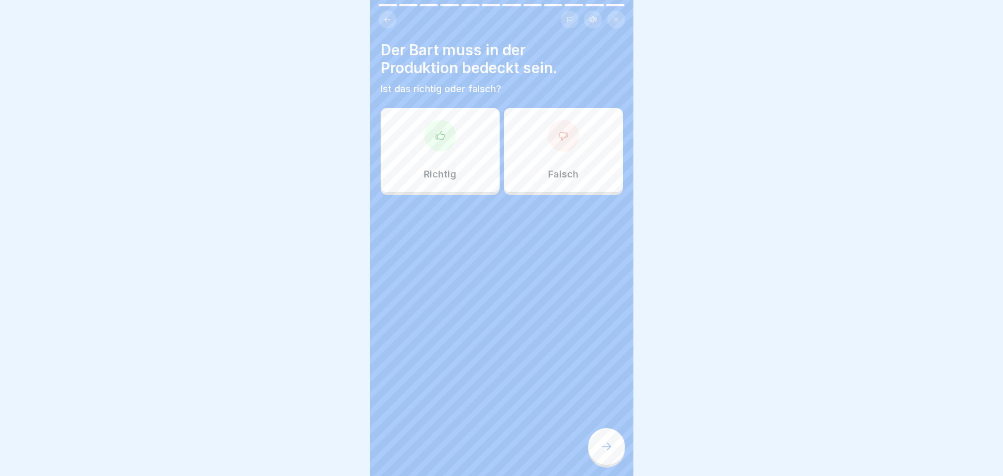
click at [424, 119] on div "Richtig" at bounding box center [440, 150] width 119 height 84
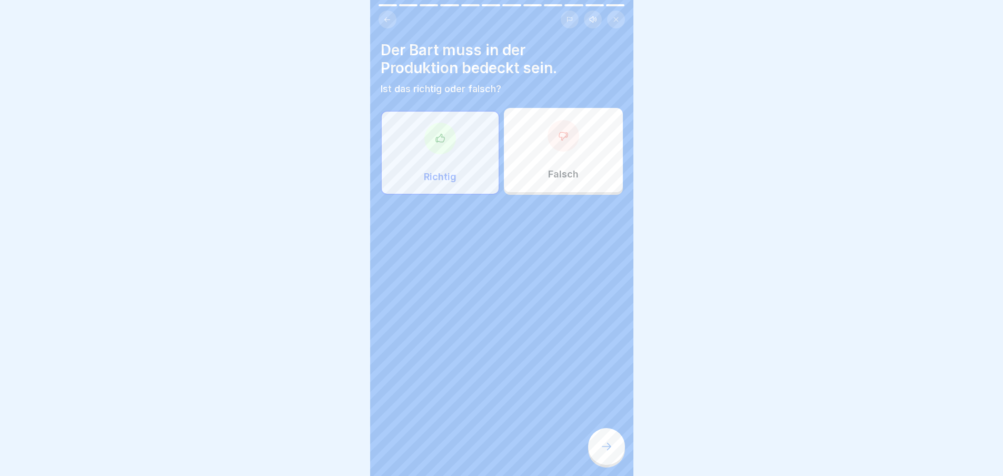
click at [614, 445] on div at bounding box center [606, 446] width 37 height 37
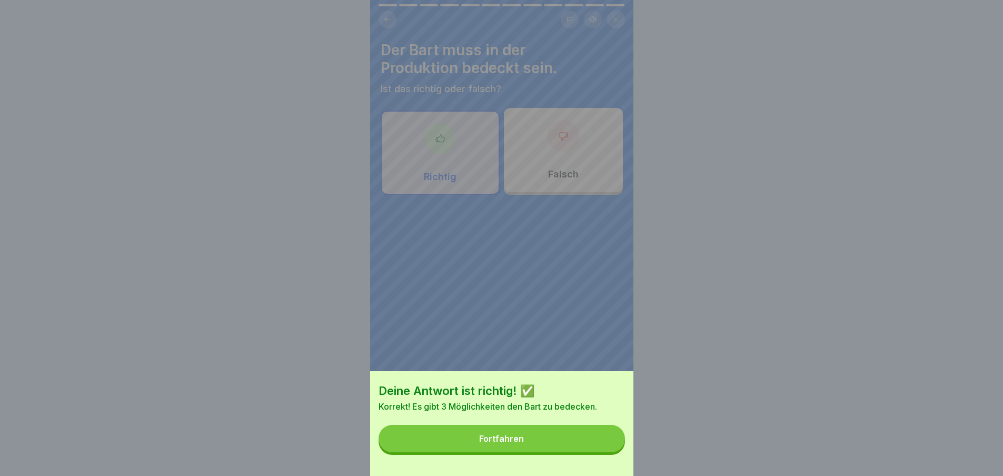
click at [614, 445] on button "Fortfahren" at bounding box center [502, 438] width 246 height 27
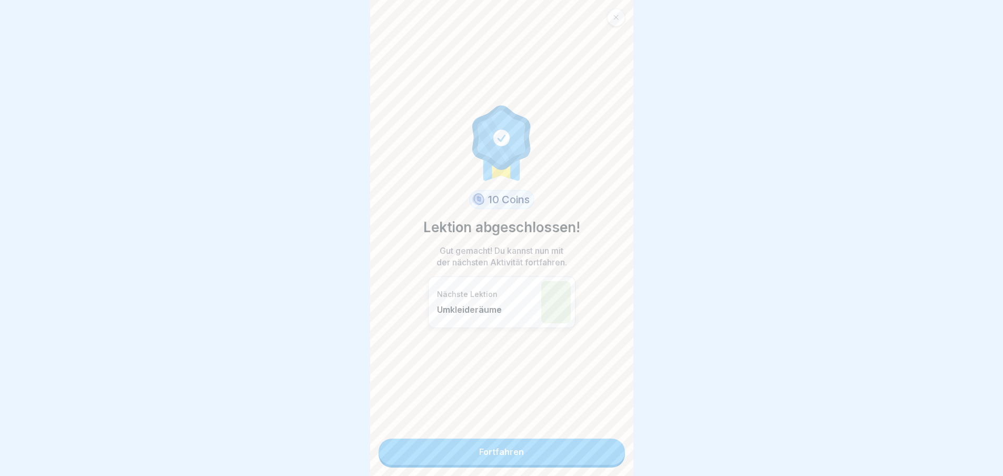
click at [589, 453] on link "Fortfahren" at bounding box center [502, 452] width 246 height 26
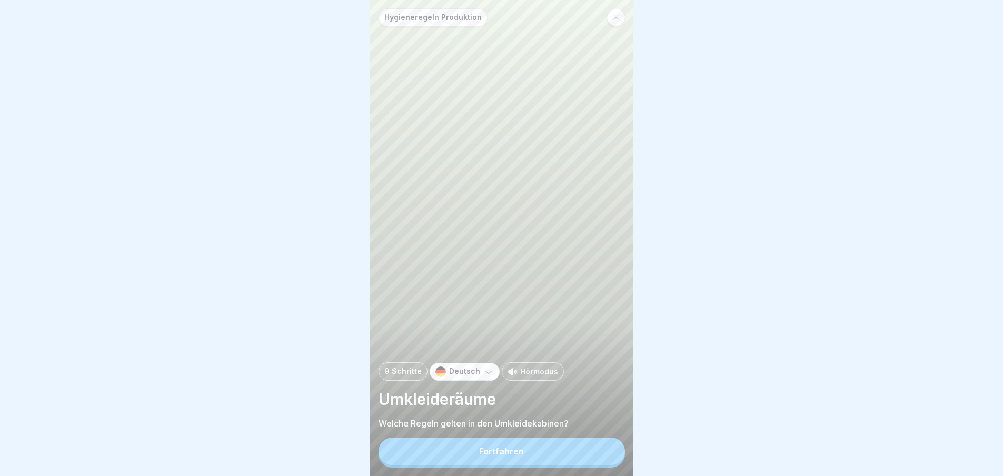
click at [589, 453] on button "Fortfahren" at bounding box center [502, 451] width 246 height 27
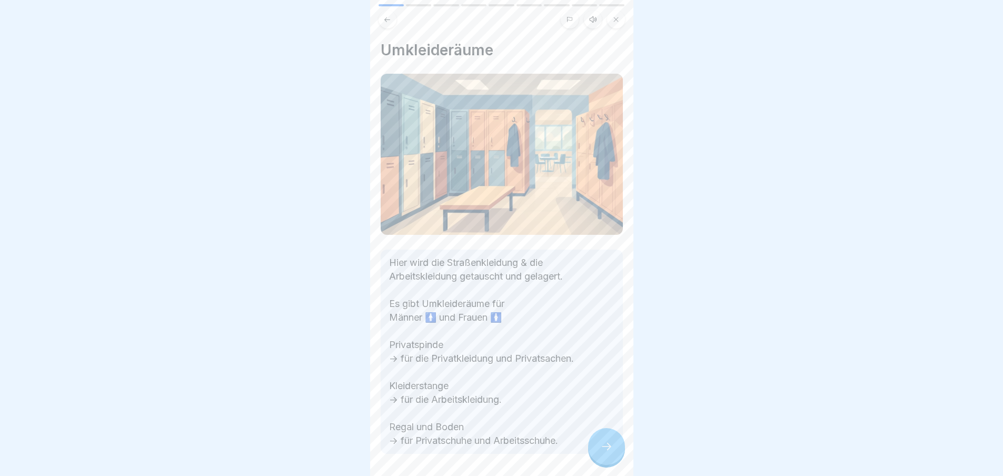
click at [589, 453] on div at bounding box center [606, 446] width 37 height 37
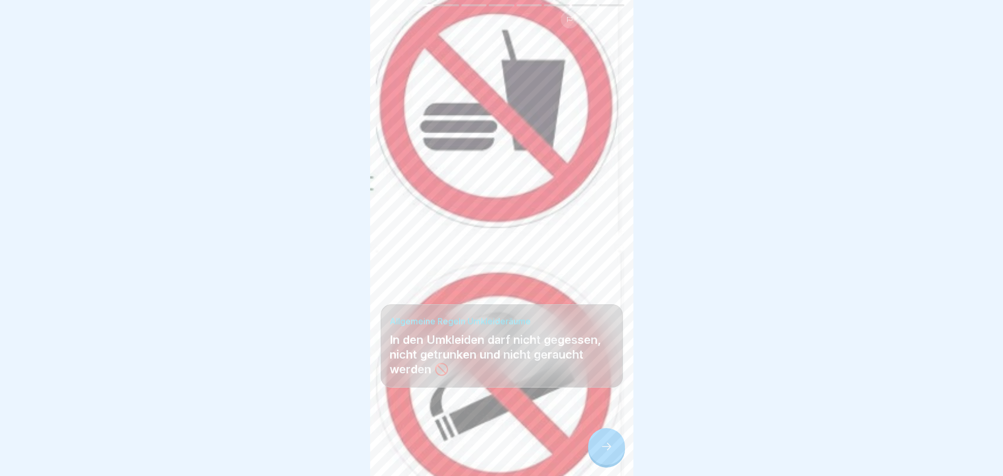
click at [589, 453] on div at bounding box center [606, 446] width 37 height 37
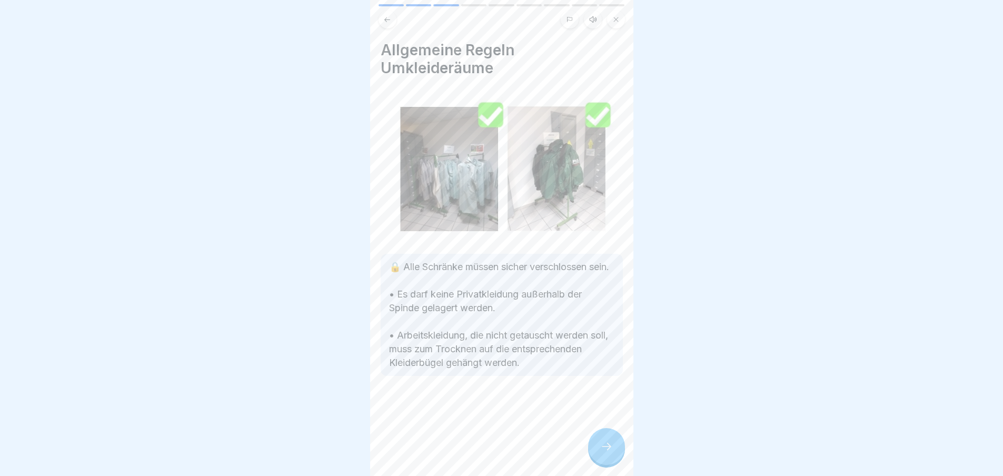
click at [589, 453] on div at bounding box center [606, 446] width 37 height 37
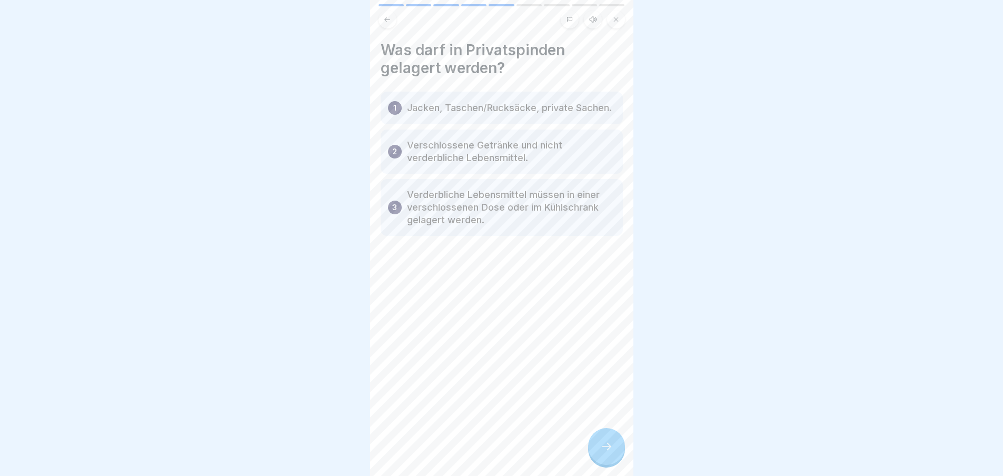
click at [589, 453] on div at bounding box center [606, 446] width 37 height 37
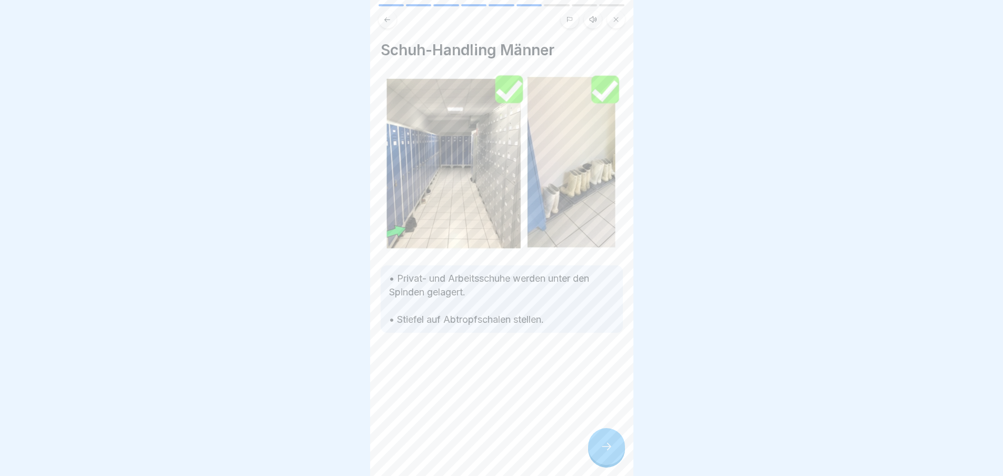
click at [589, 453] on div at bounding box center [606, 446] width 37 height 37
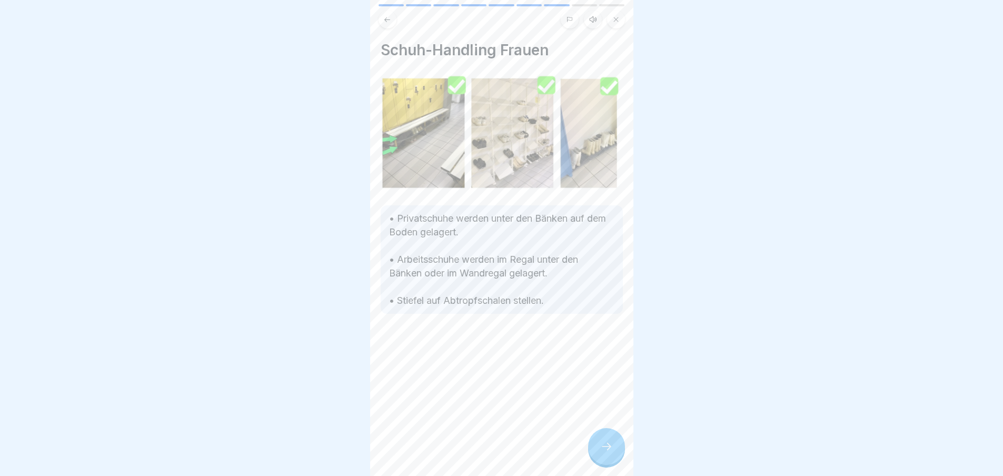
click at [589, 453] on div at bounding box center [606, 446] width 37 height 37
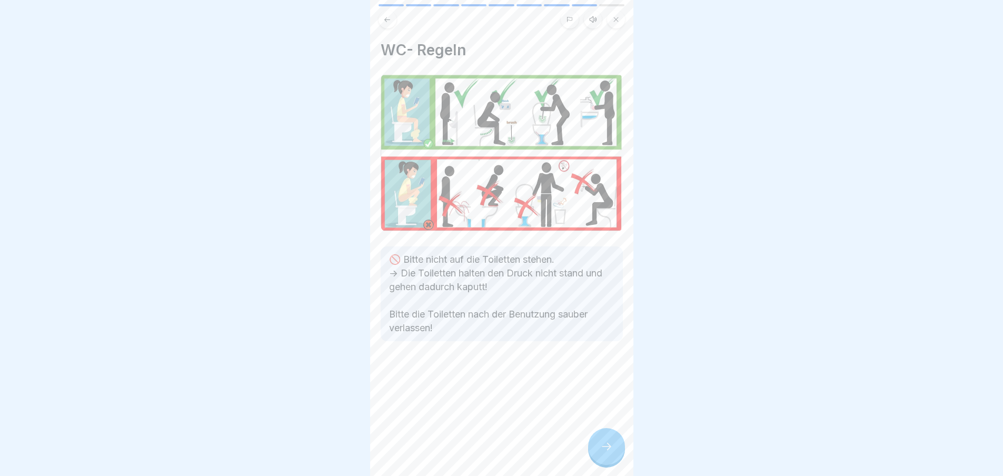
click at [589, 453] on div at bounding box center [606, 446] width 37 height 37
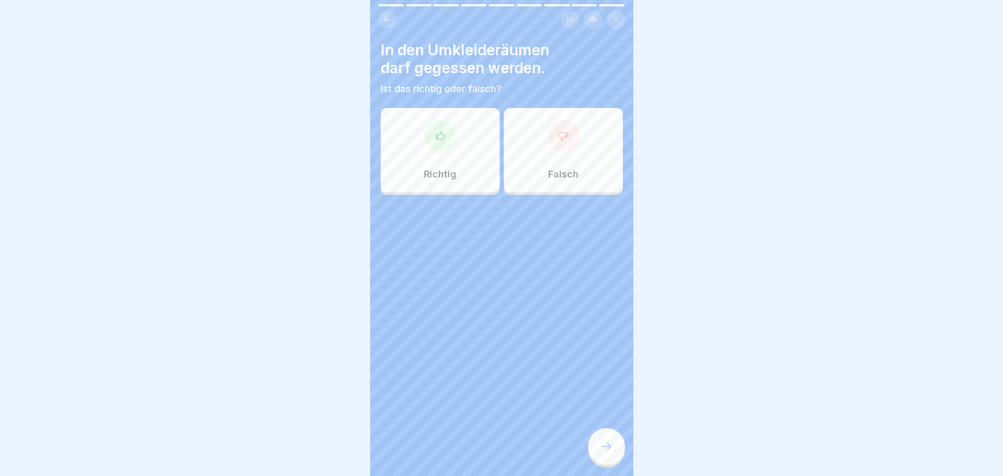
click at [552, 146] on div at bounding box center [564, 136] width 32 height 32
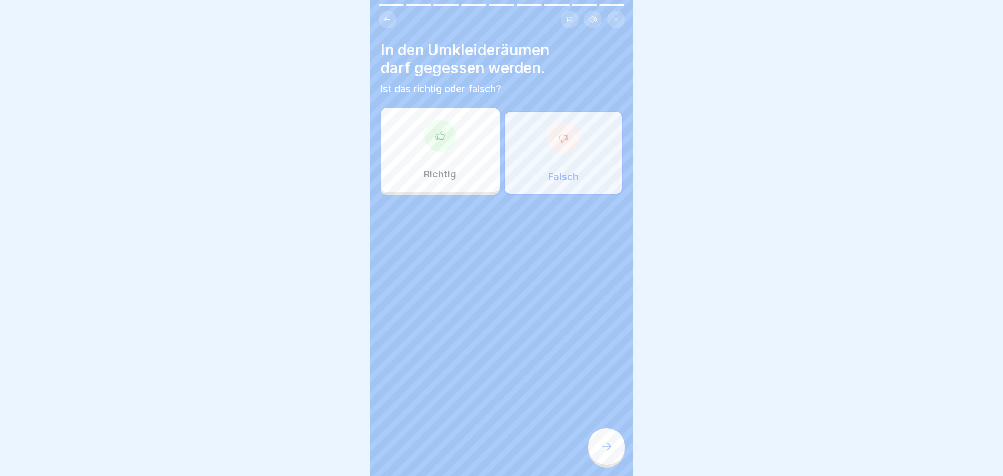
click at [599, 448] on div at bounding box center [606, 446] width 37 height 37
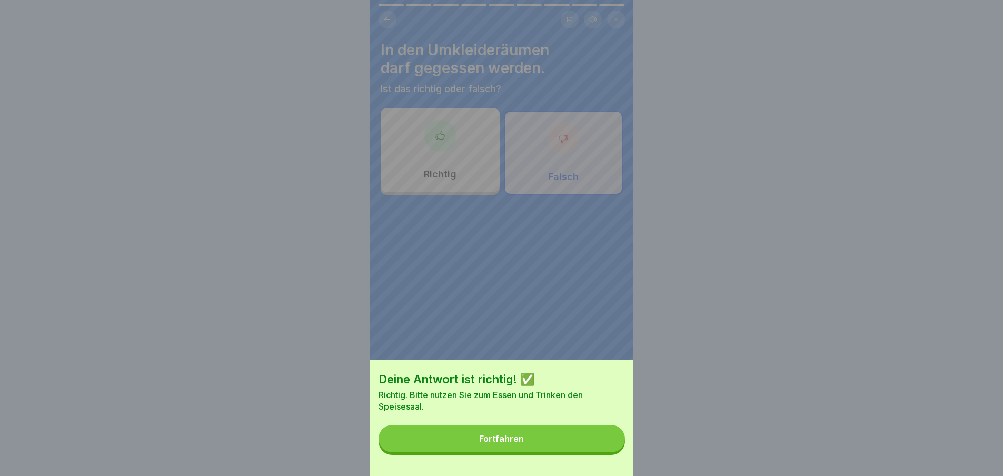
click at [599, 448] on button "Fortfahren" at bounding box center [502, 438] width 246 height 27
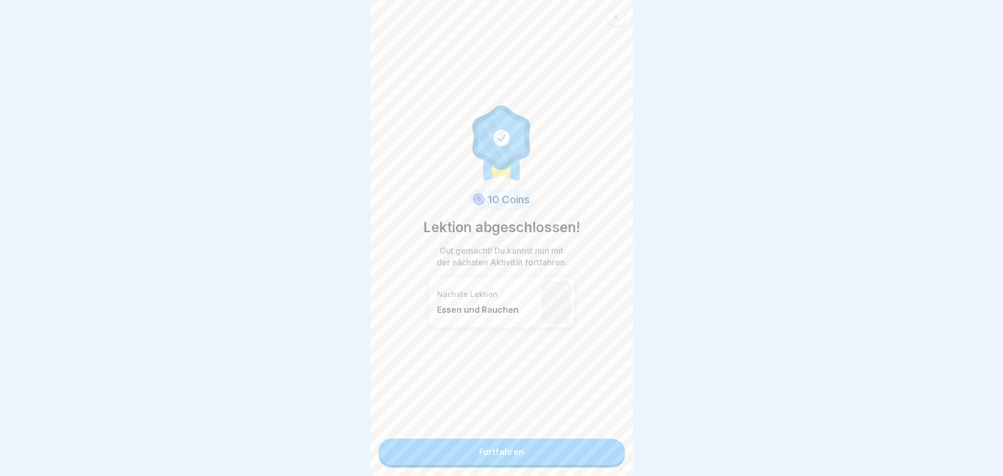
click at [599, 448] on link "Fortfahren" at bounding box center [502, 452] width 246 height 26
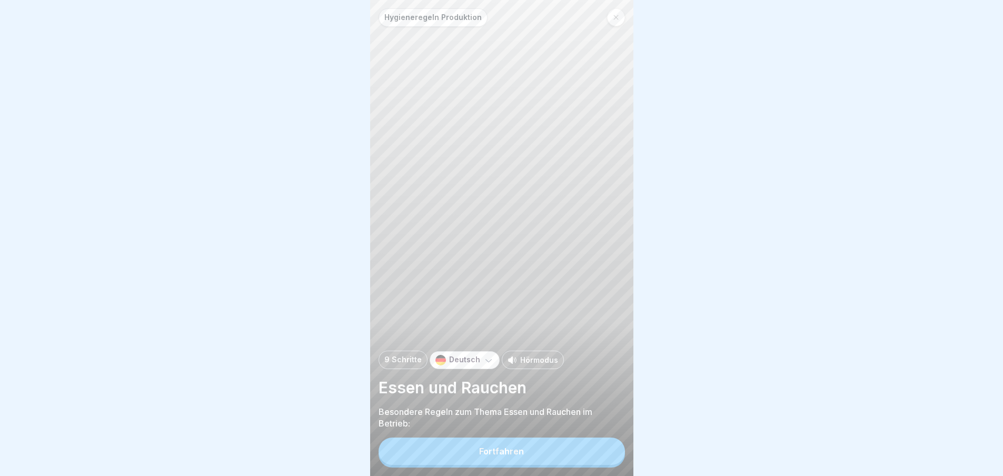
click at [599, 448] on button "Fortfahren" at bounding box center [502, 451] width 246 height 27
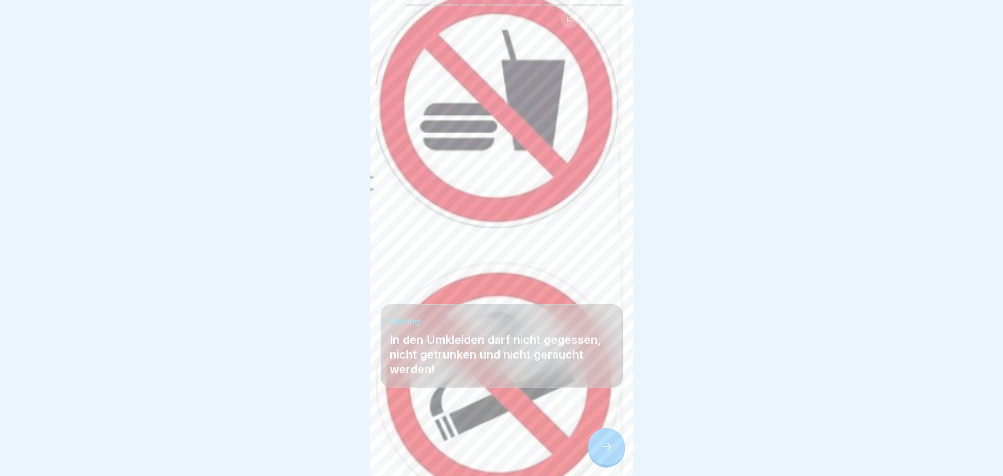
click at [599, 448] on div at bounding box center [606, 446] width 37 height 37
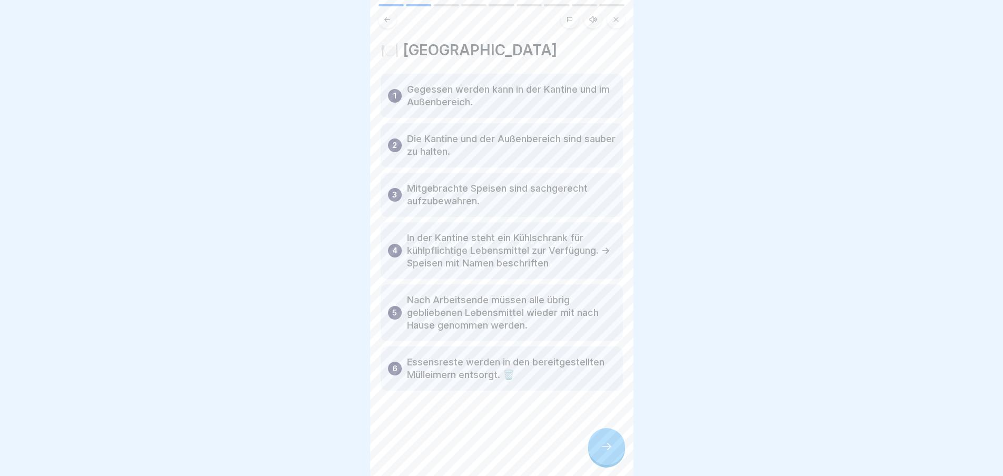
click at [599, 448] on div at bounding box center [606, 446] width 37 height 37
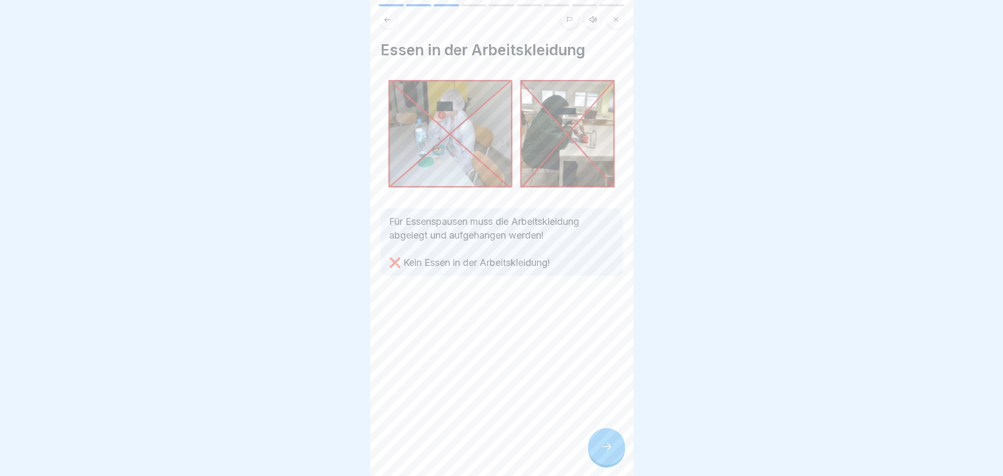
click at [599, 448] on div at bounding box center [606, 446] width 37 height 37
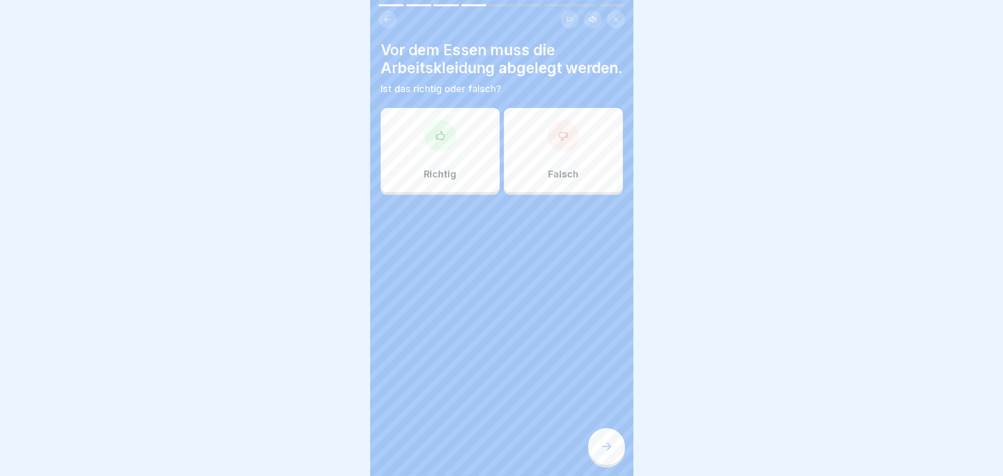
click at [599, 448] on div at bounding box center [606, 446] width 37 height 37
click at [442, 139] on icon at bounding box center [439, 135] width 8 height 8
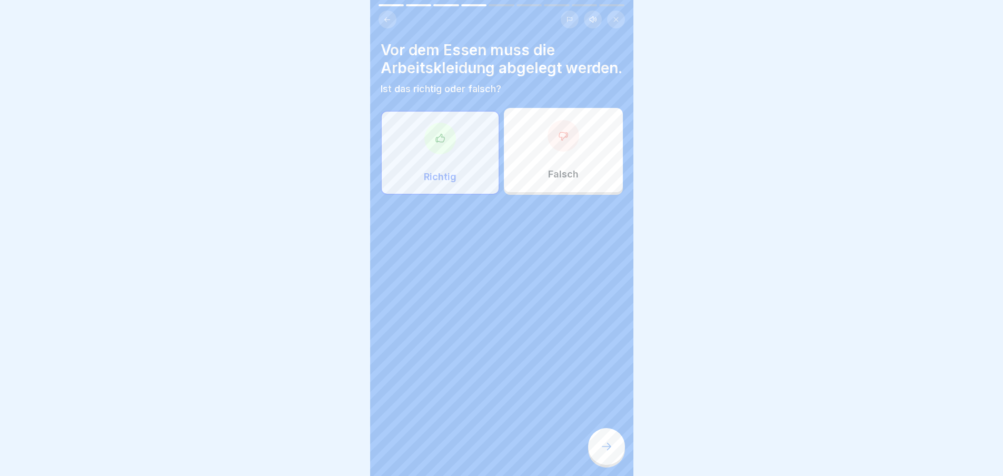
click at [606, 439] on div at bounding box center [606, 446] width 37 height 37
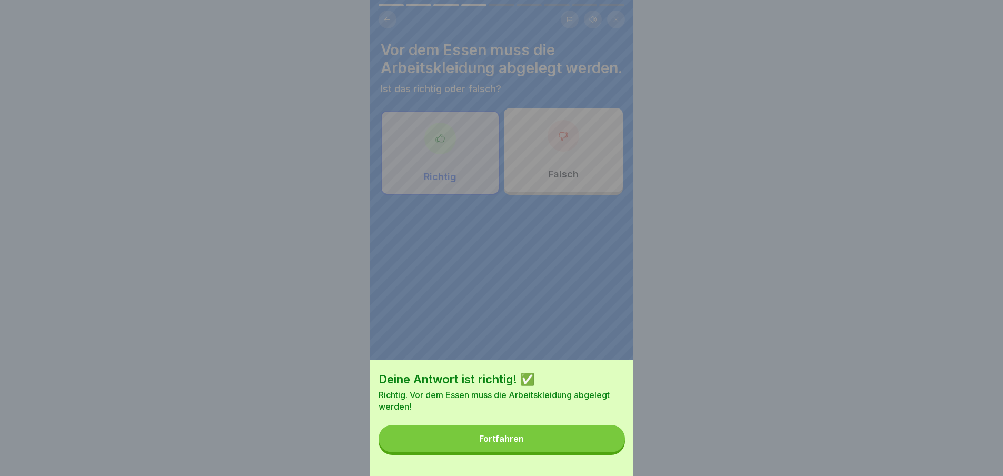
click at [606, 439] on button "Fortfahren" at bounding box center [502, 438] width 246 height 27
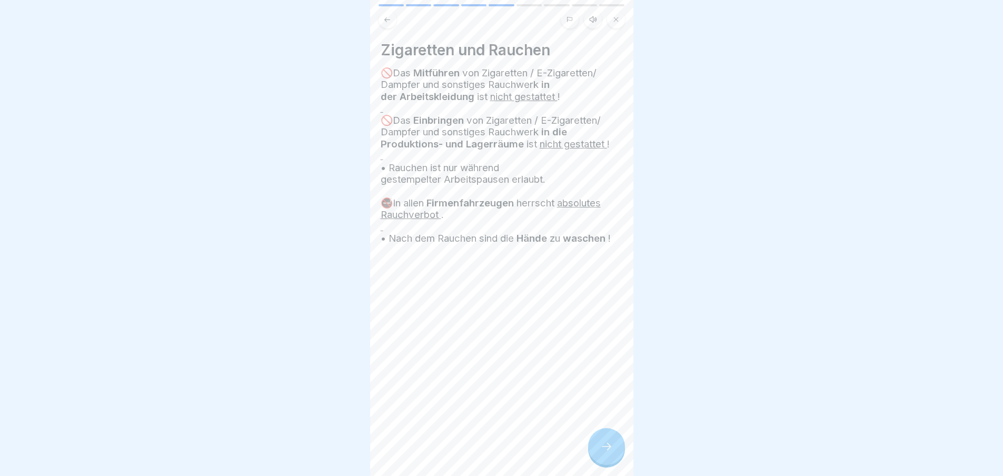
click at [606, 439] on div at bounding box center [606, 446] width 37 height 37
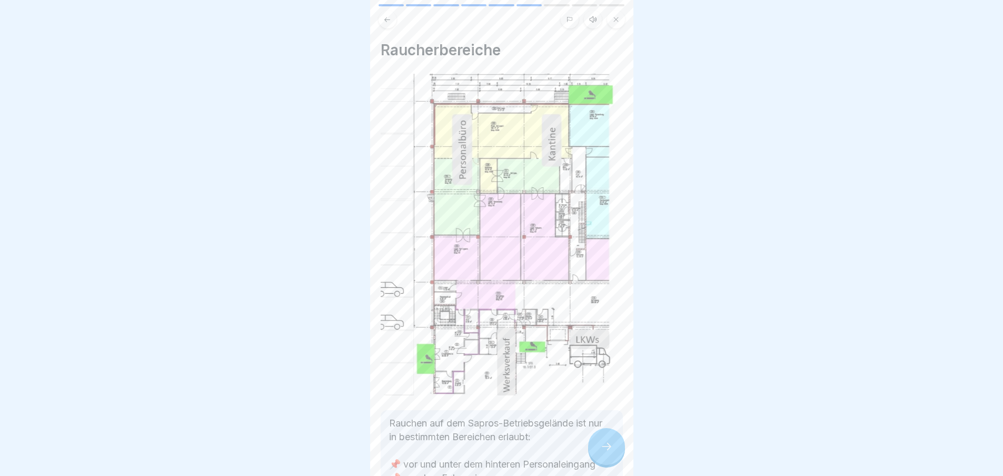
click at [606, 439] on div at bounding box center [606, 446] width 37 height 37
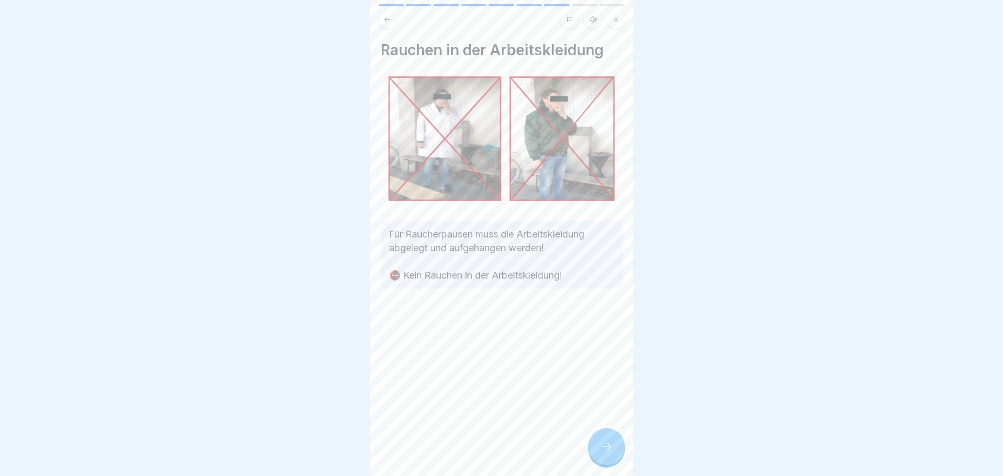
click at [606, 439] on div at bounding box center [606, 446] width 37 height 37
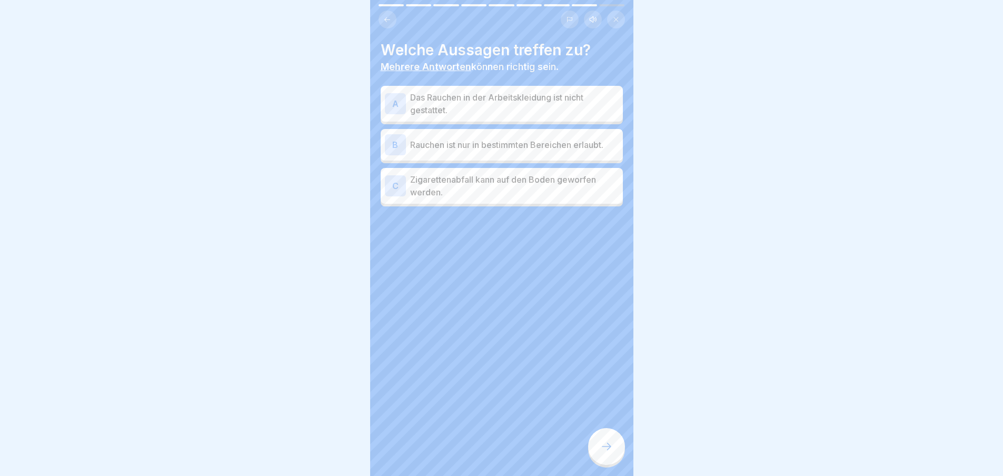
click at [465, 107] on p "Das Rauchen in der Arbeitskleidung ist nicht gestattet." at bounding box center [514, 103] width 209 height 25
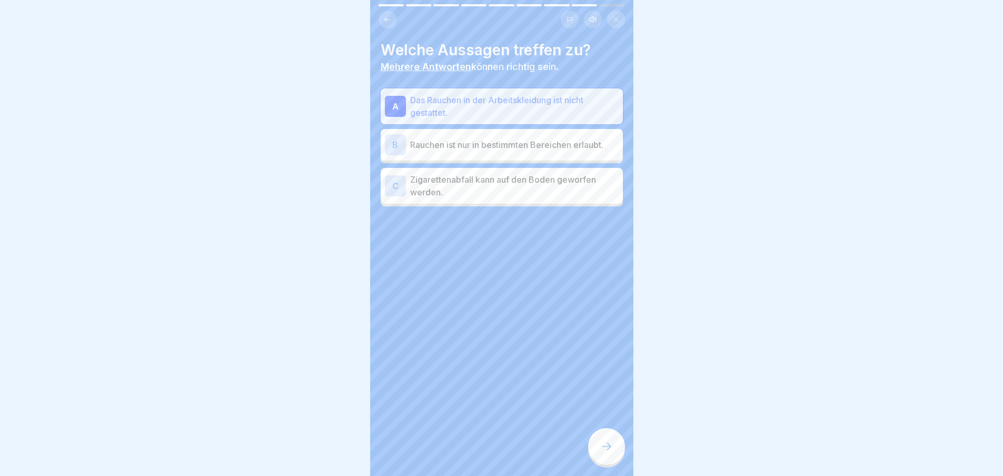
click at [548, 152] on div "B Rauchen ist nur in bestimmten Bereichen erlaubt." at bounding box center [502, 144] width 234 height 21
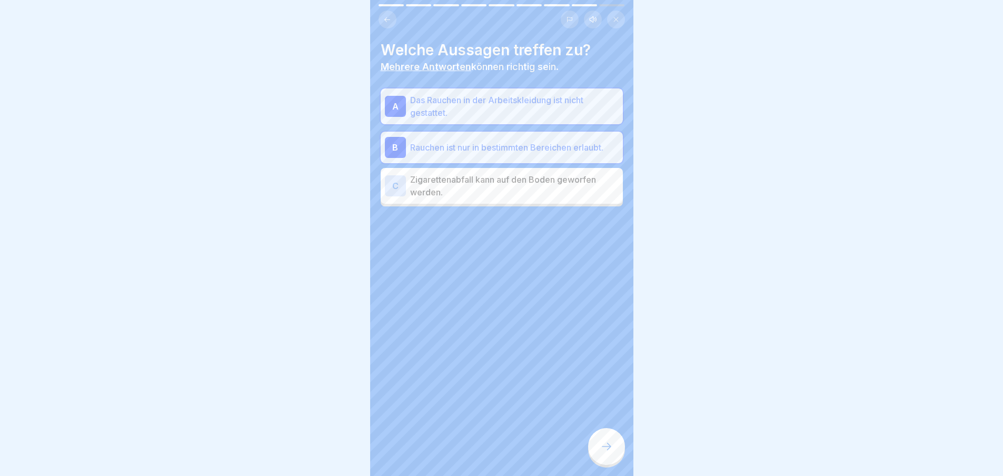
click at [606, 441] on div at bounding box center [606, 446] width 37 height 37
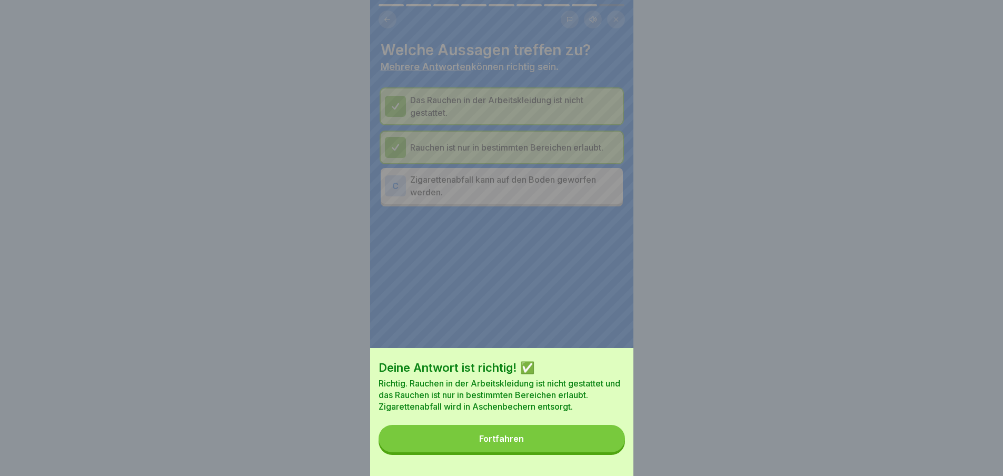
click at [609, 444] on button "Fortfahren" at bounding box center [502, 438] width 246 height 27
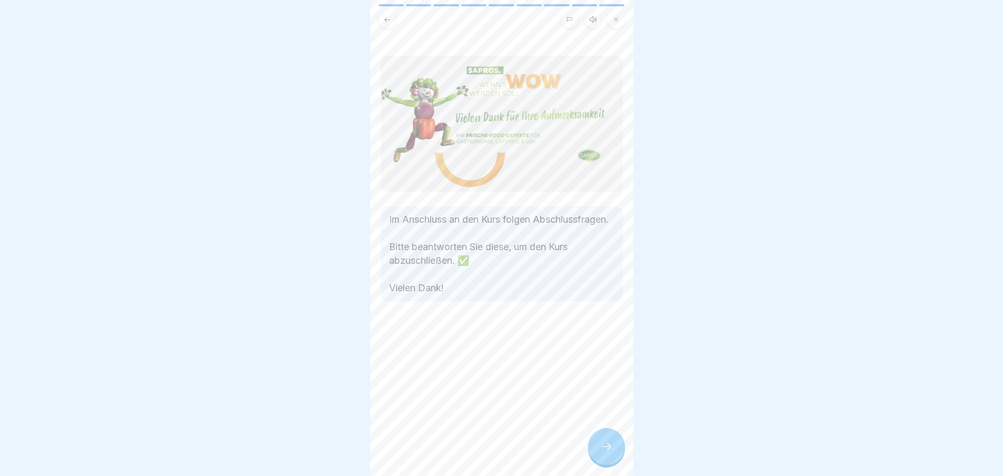
click at [609, 444] on div at bounding box center [606, 446] width 37 height 37
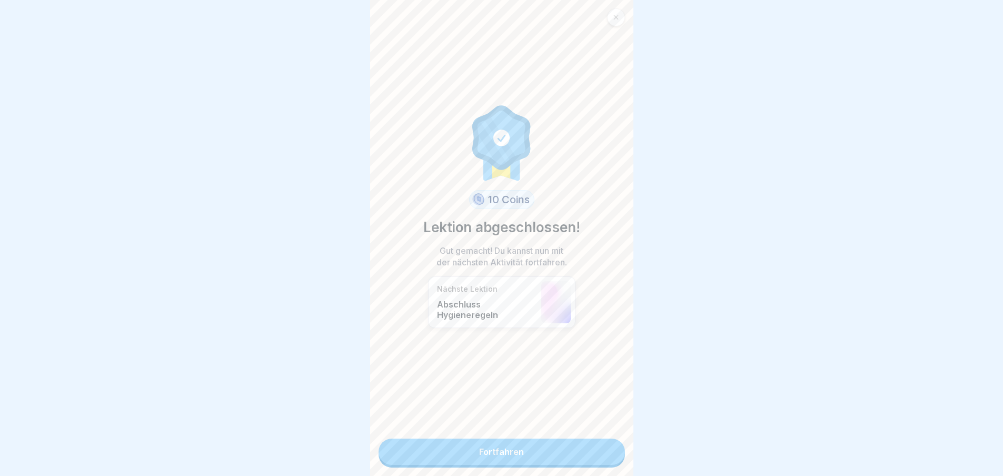
click at [609, 444] on link "Fortfahren" at bounding box center [502, 452] width 246 height 26
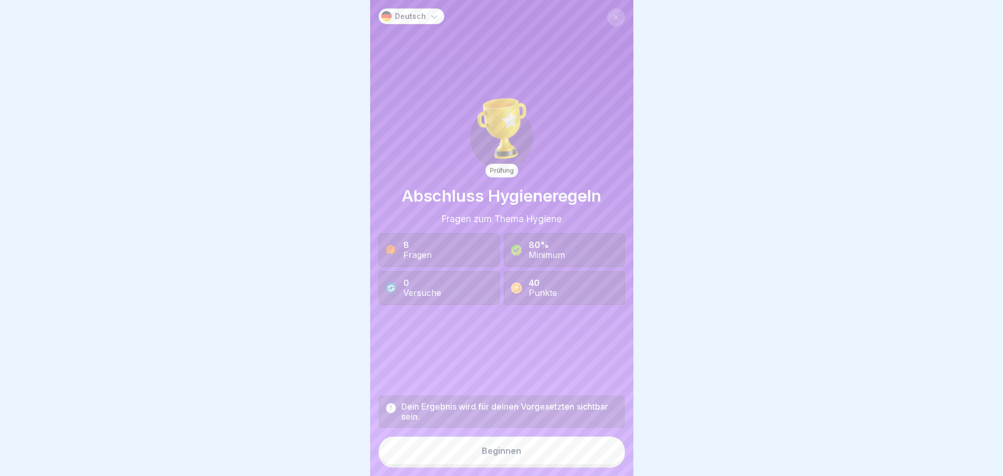
click at [543, 448] on button "Beginnen" at bounding box center [502, 451] width 246 height 28
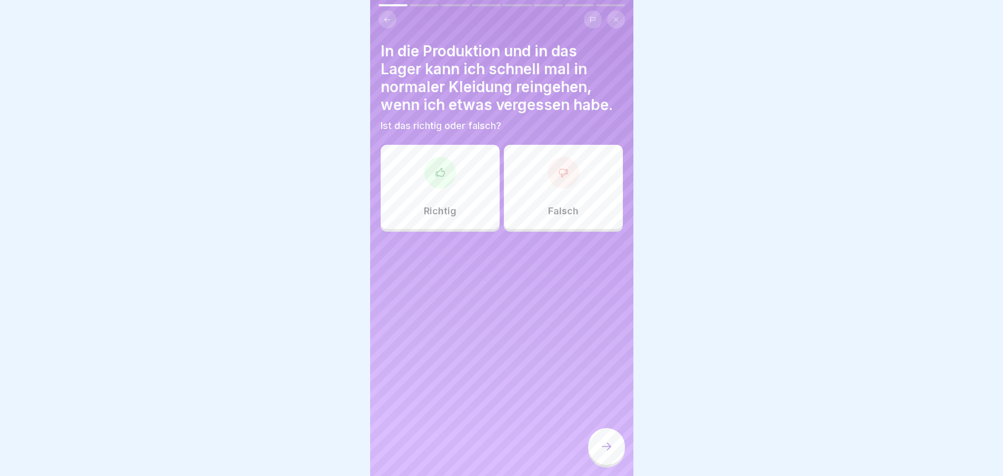
click at [554, 179] on div at bounding box center [564, 173] width 32 height 32
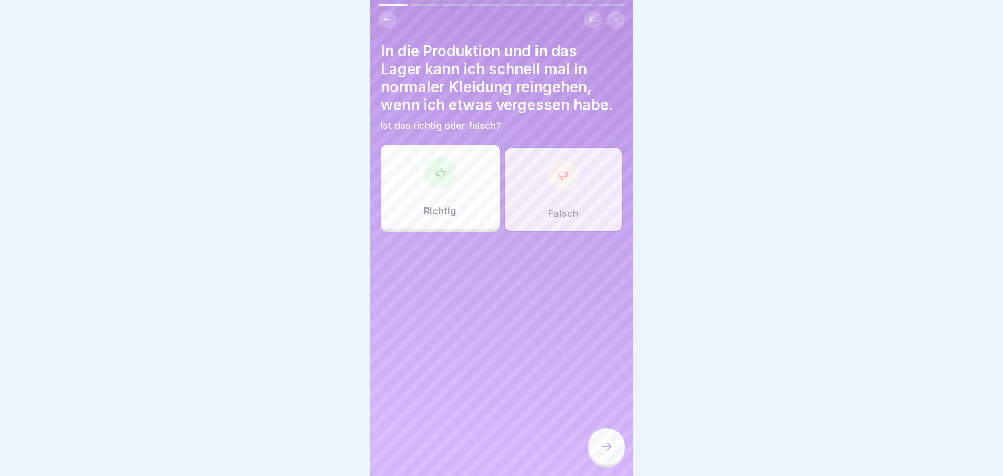
click at [597, 458] on div at bounding box center [606, 446] width 37 height 37
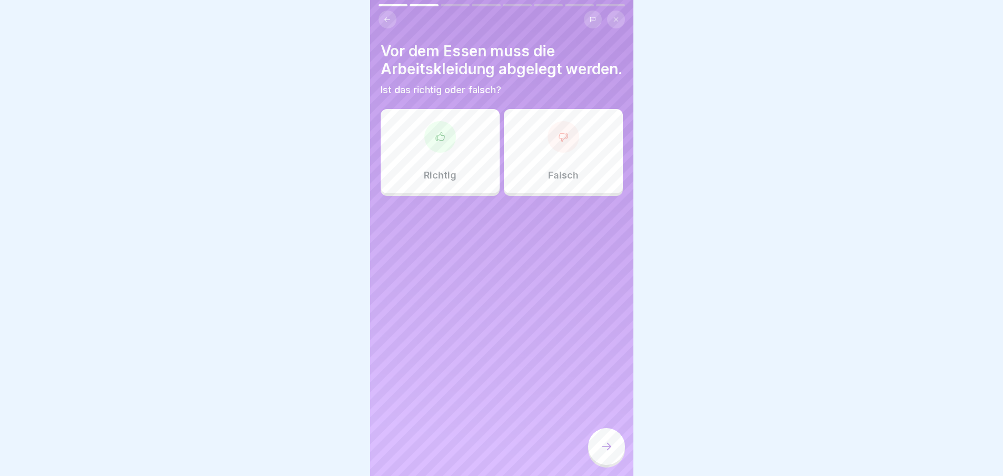
click at [421, 166] on div "Richtig" at bounding box center [440, 151] width 119 height 84
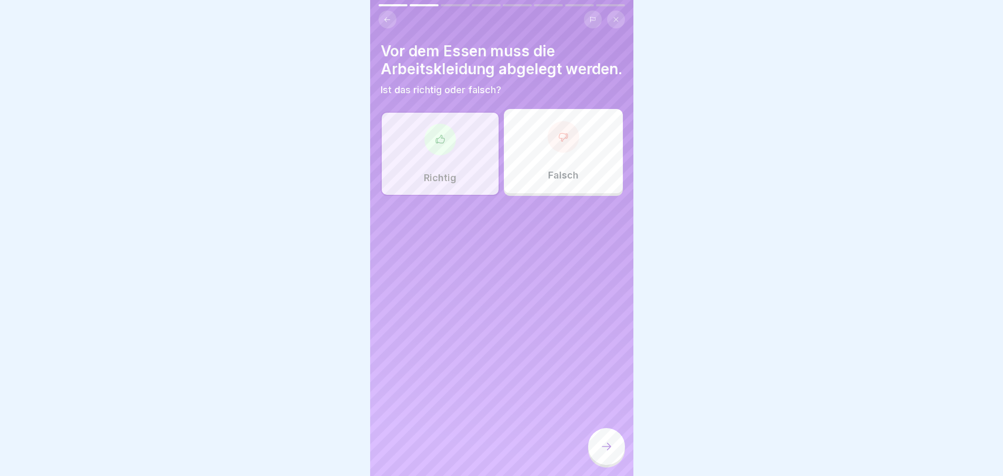
click at [610, 445] on div at bounding box center [606, 446] width 37 height 37
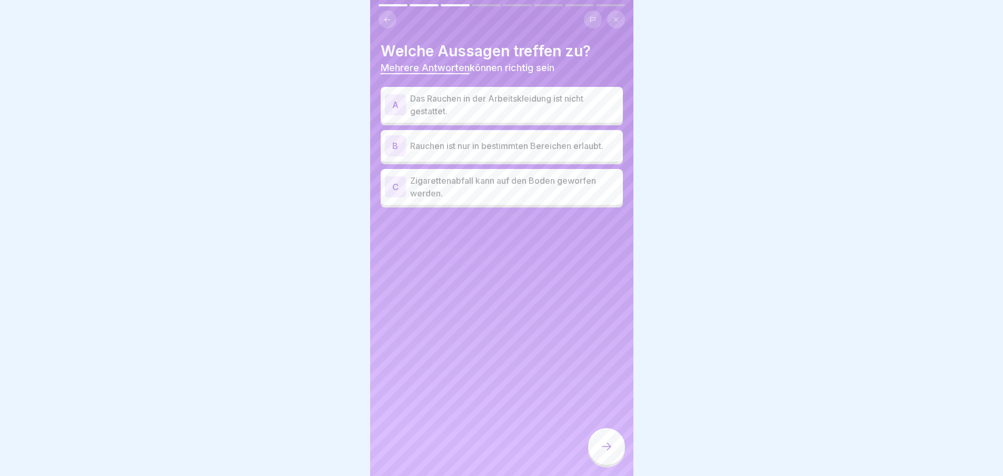
click at [497, 108] on p "Das Rauchen in der Arbeitskleidung ist nicht gestattet." at bounding box center [514, 104] width 209 height 25
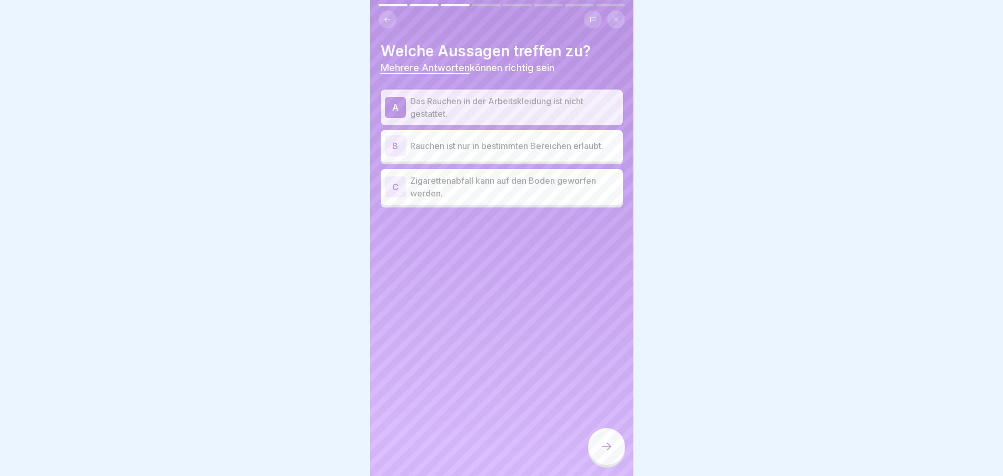
click at [484, 153] on div "B Rauchen ist nur in bestimmten Bereichen erlaubt." at bounding box center [502, 145] width 234 height 21
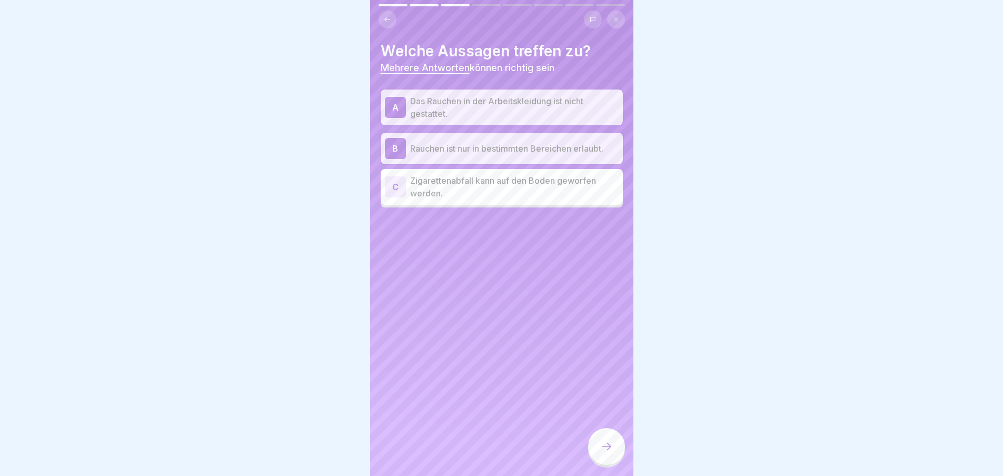
click at [602, 441] on div at bounding box center [606, 446] width 37 height 37
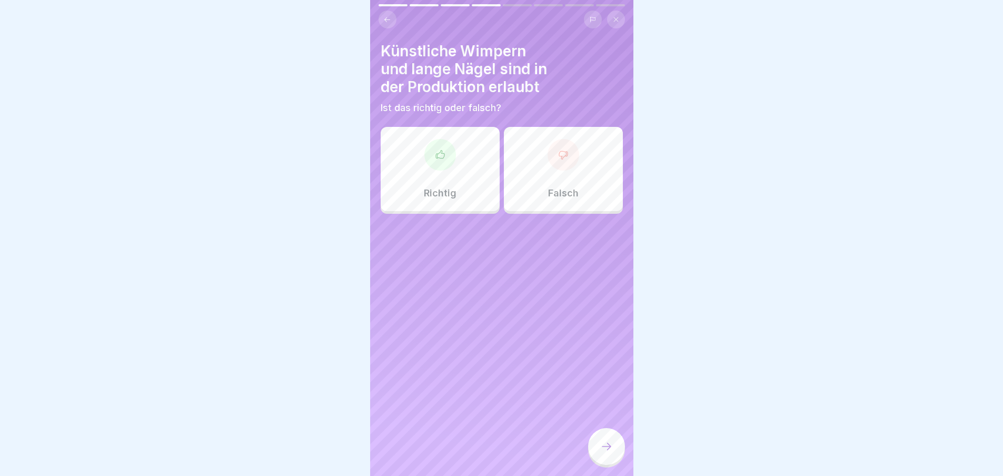
click at [561, 152] on icon at bounding box center [563, 155] width 11 height 11
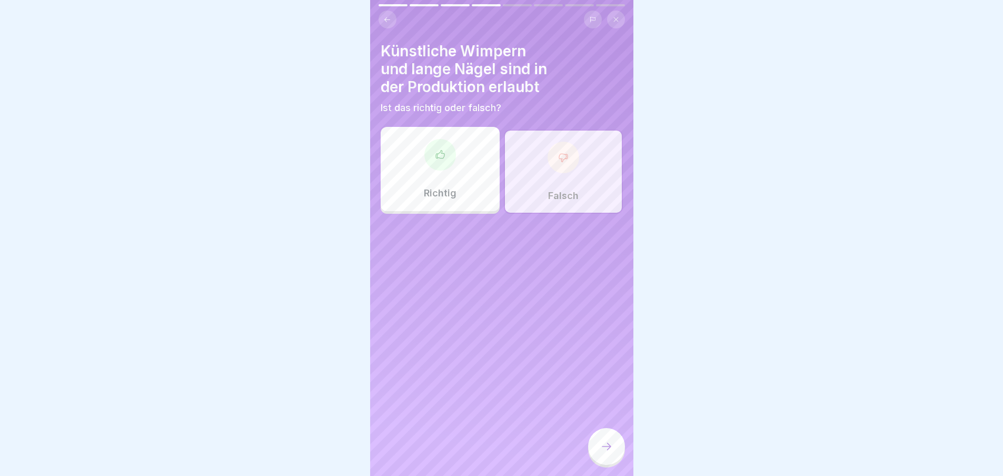
click at [606, 453] on icon at bounding box center [606, 446] width 13 height 13
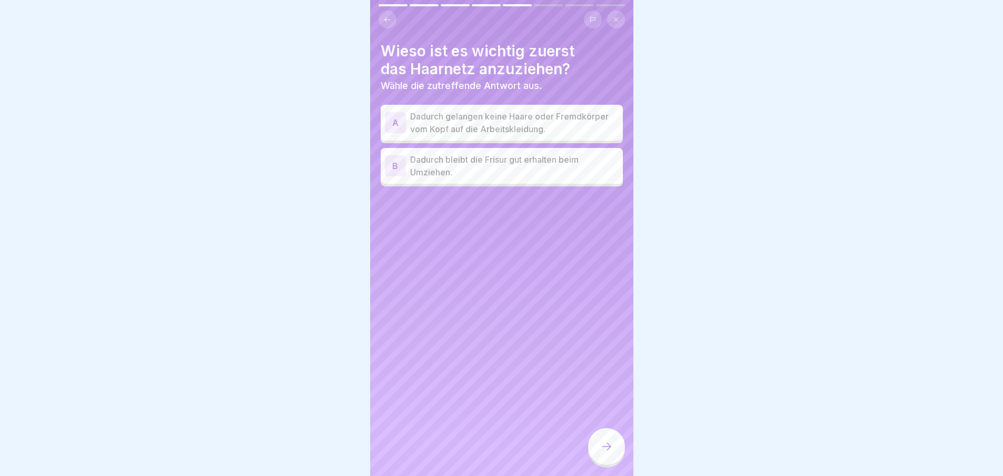
click at [548, 128] on p "Dadurch gelangen keine Haare oder Fremdkörper vom Kopf auf die Arbeitskleidung." at bounding box center [514, 122] width 209 height 25
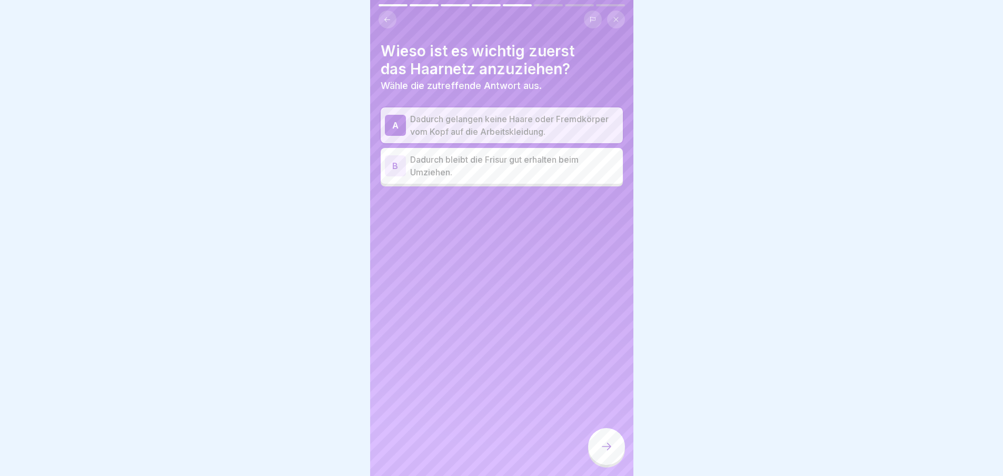
click at [602, 445] on div at bounding box center [606, 446] width 37 height 37
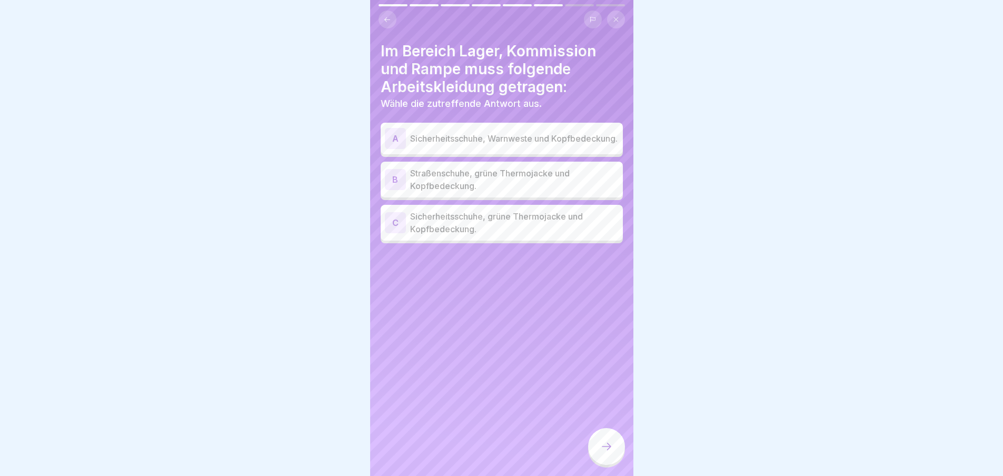
click at [539, 231] on p "Sicherheitsschuhe, grüne Thermojacke und Kopfbedeckung." at bounding box center [514, 222] width 209 height 25
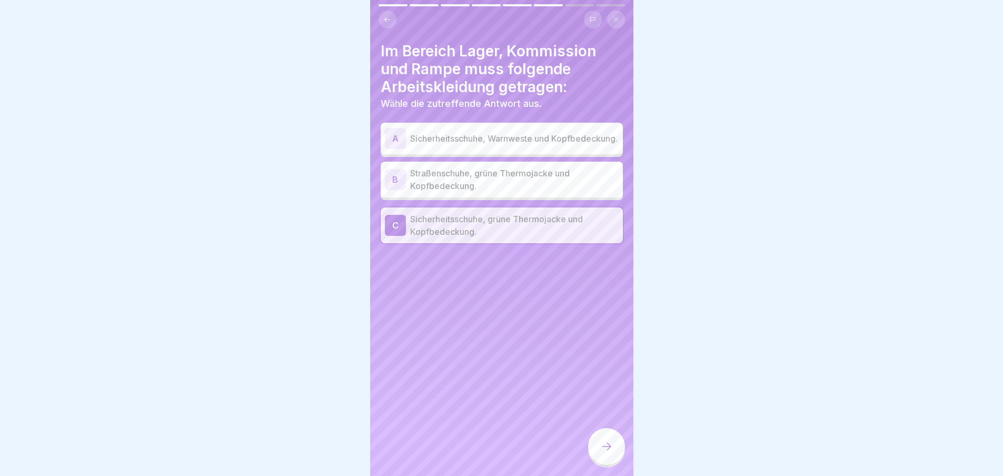
click at [606, 439] on div at bounding box center [606, 446] width 37 height 37
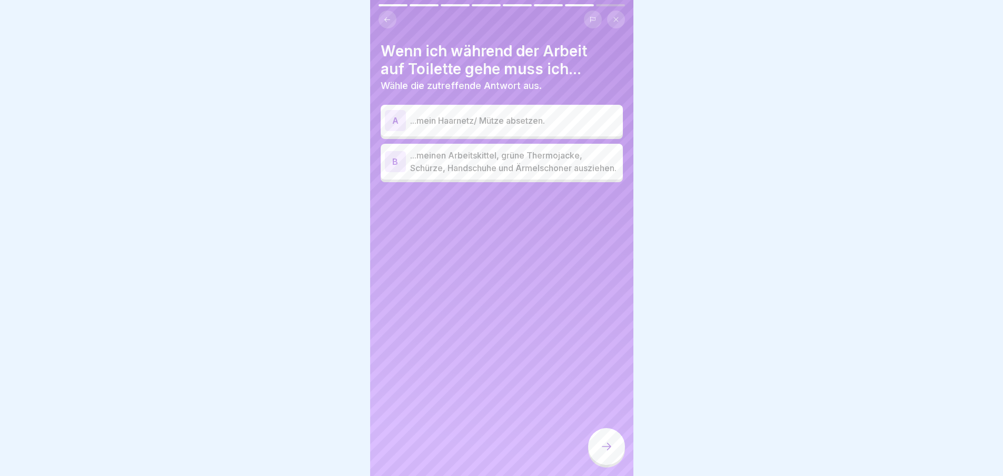
click at [487, 143] on div "A ...mein Haarnetz/ Mütze absetzen. B ...meinen Arbeitskittel, grüne Thermojack…" at bounding box center [502, 144] width 242 height 75
click at [502, 153] on p "...meinen Arbeitskittel, grüne Thermojacke, Schürze, Handschuhe und Ärmelschone…" at bounding box center [514, 161] width 209 height 25
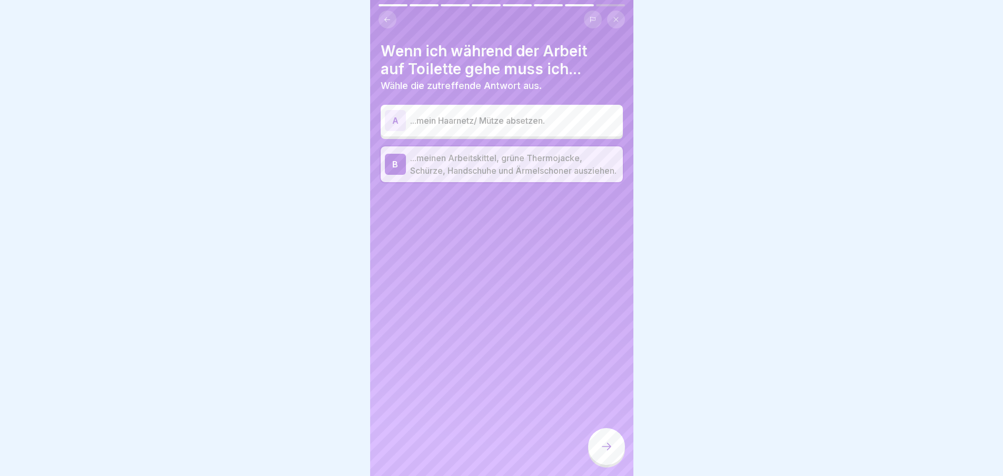
click at [607, 441] on div at bounding box center [606, 446] width 37 height 37
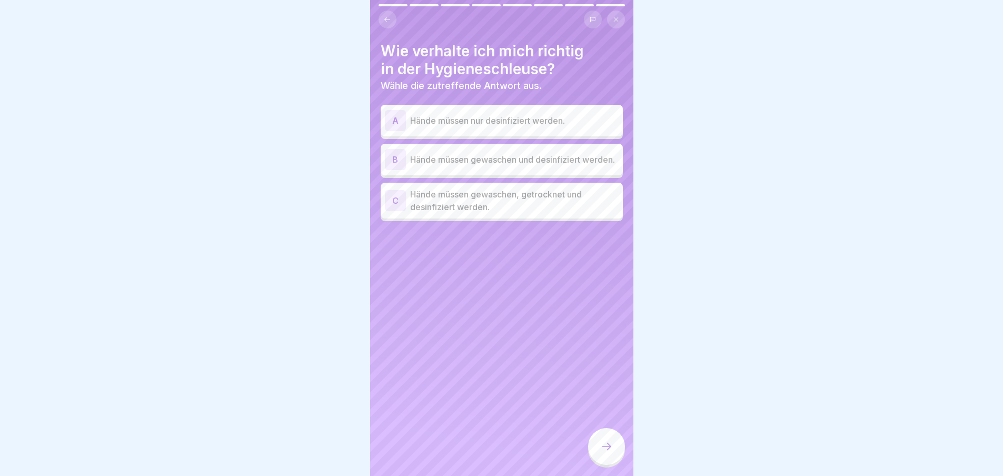
click at [481, 213] on p "Hände müssen gewaschen, getrocknet und desinfiziert werden." at bounding box center [514, 200] width 209 height 25
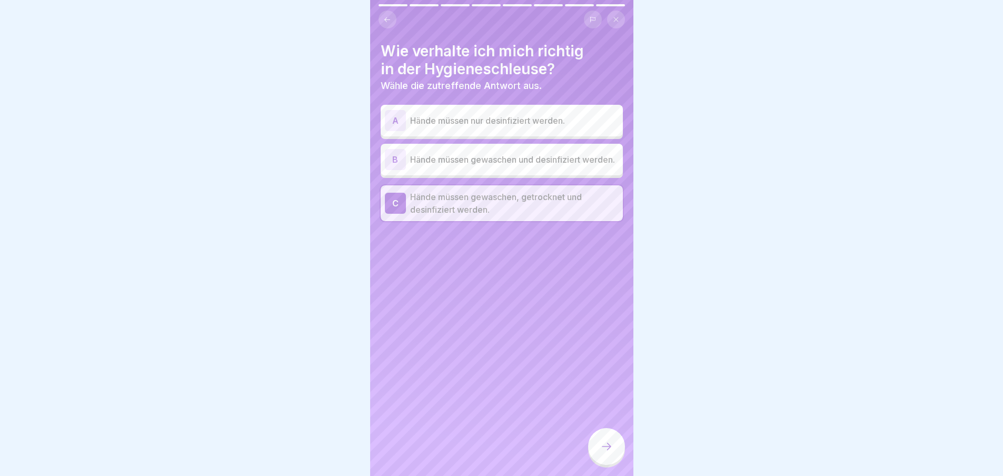
click at [601, 445] on div at bounding box center [606, 446] width 37 height 37
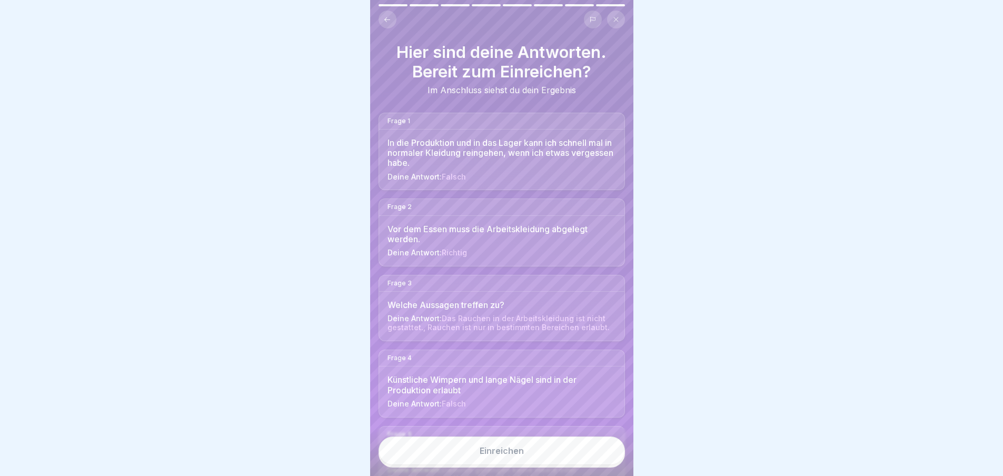
click at [528, 459] on button "Einreichen" at bounding box center [502, 451] width 246 height 28
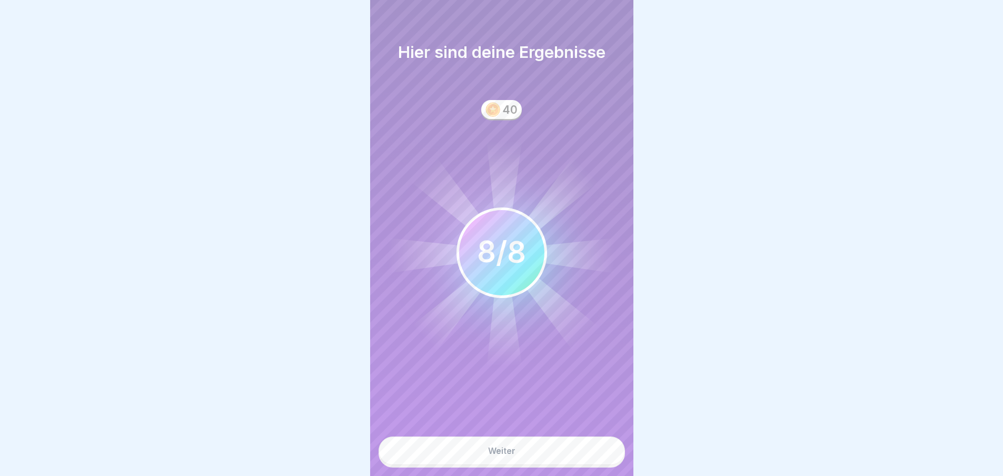
click at [538, 448] on button "Weiter" at bounding box center [502, 451] width 246 height 28
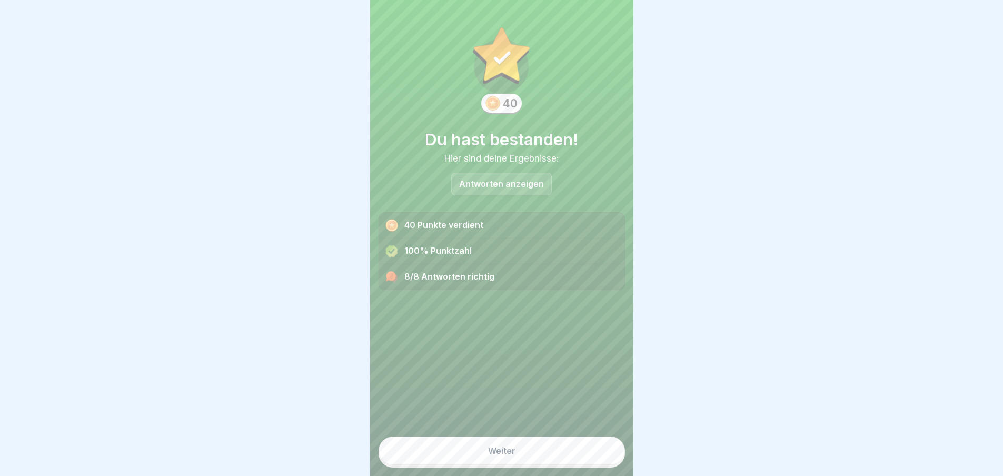
click at [527, 452] on button "Weiter" at bounding box center [502, 451] width 246 height 28
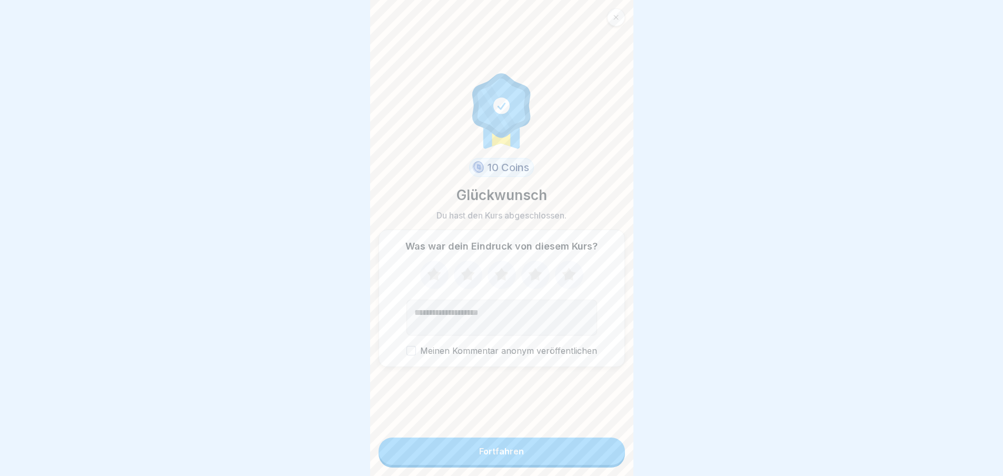
click at [538, 465] on button "Fortfahren" at bounding box center [502, 451] width 246 height 27
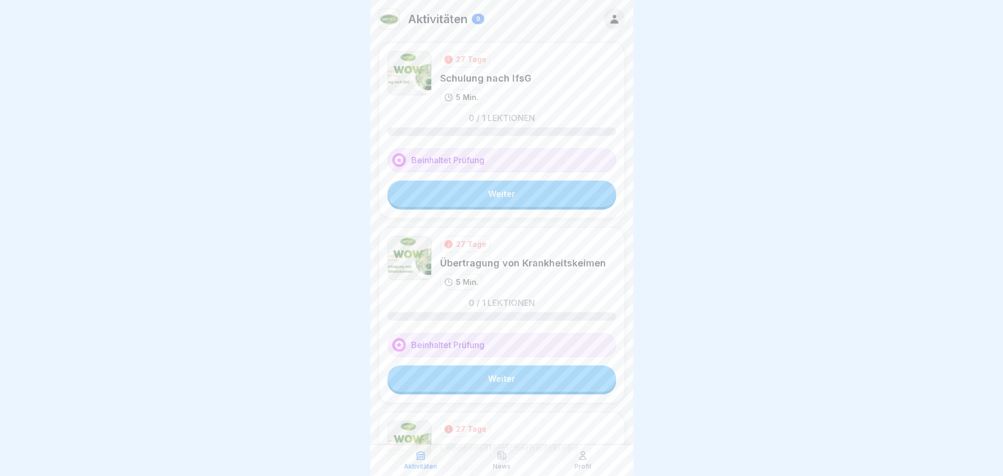
drag, startPoint x: 806, startPoint y: 294, endPoint x: 773, endPoint y: 283, distance: 35.1
click at [806, 294] on div at bounding box center [501, 238] width 1003 height 476
click at [503, 196] on link "Weiter" at bounding box center [502, 194] width 229 height 26
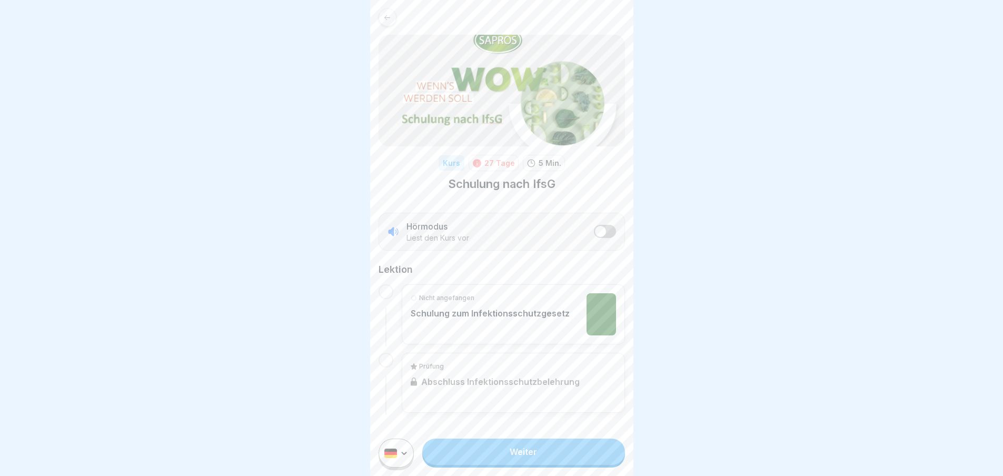
scroll to position [8, 0]
click at [542, 466] on div "Weiter" at bounding box center [501, 453] width 263 height 46
click at [557, 450] on link "Weiter" at bounding box center [523, 452] width 202 height 26
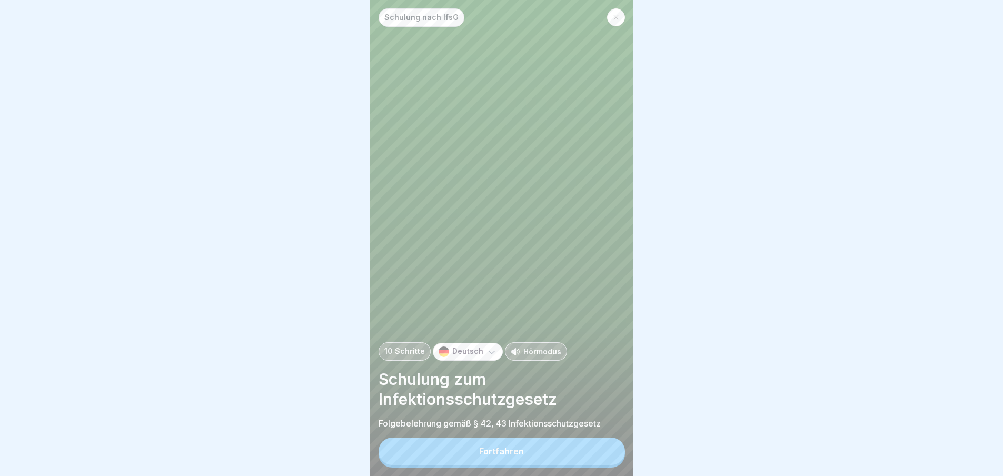
click at [557, 450] on button "Fortfahren" at bounding box center [502, 451] width 246 height 27
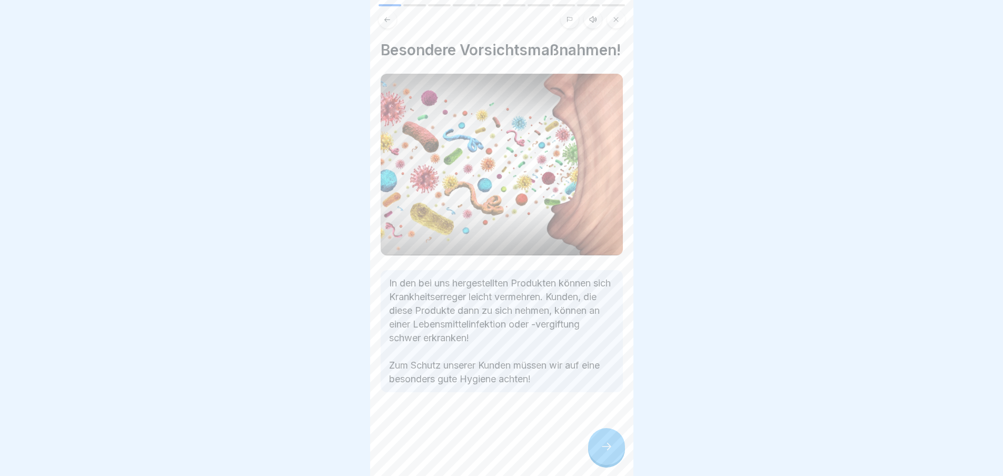
click at [596, 454] on div at bounding box center [606, 446] width 37 height 37
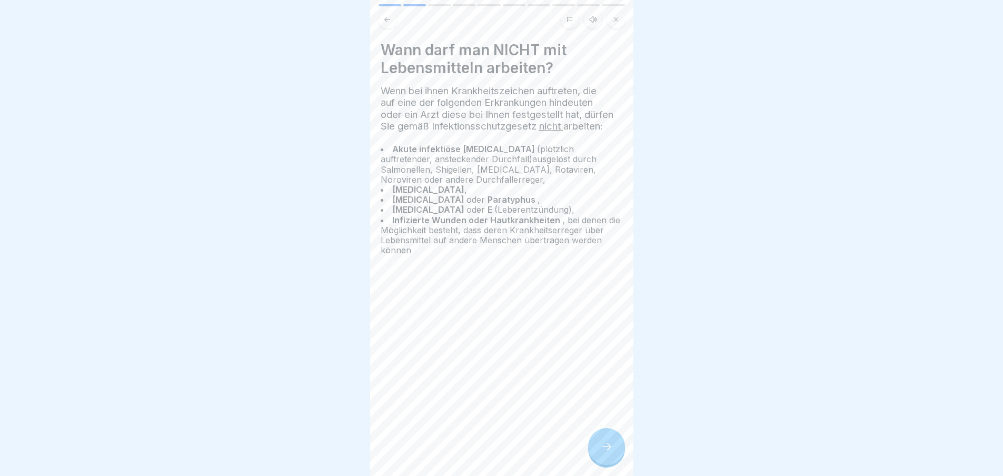
click at [593, 455] on div at bounding box center [606, 446] width 37 height 37
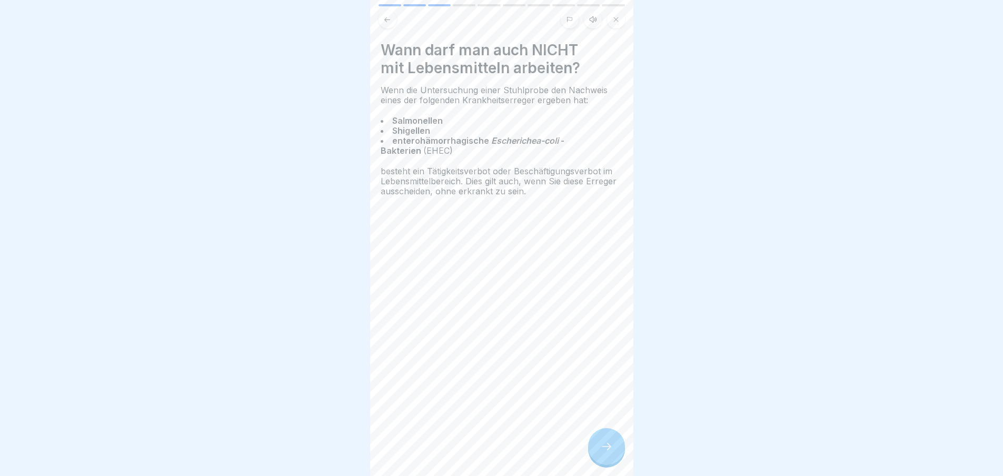
click at [593, 455] on div at bounding box center [606, 446] width 37 height 37
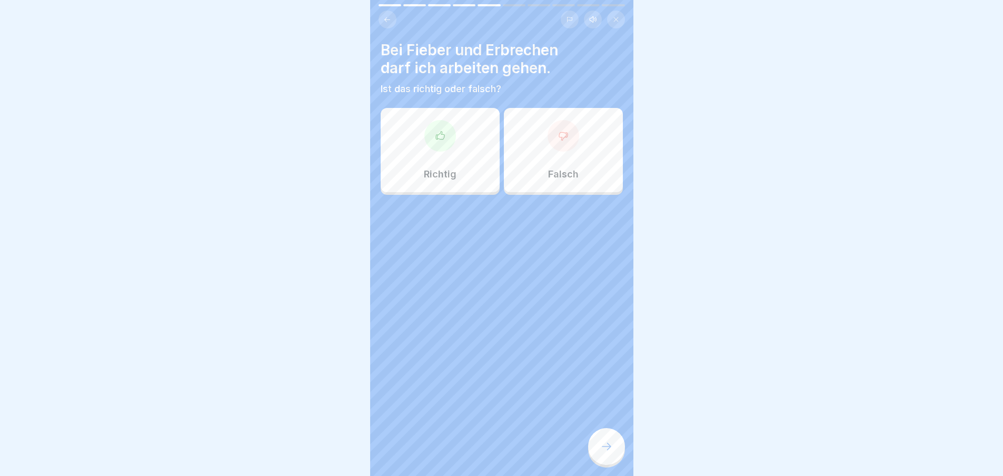
click at [593, 455] on div at bounding box center [606, 446] width 37 height 37
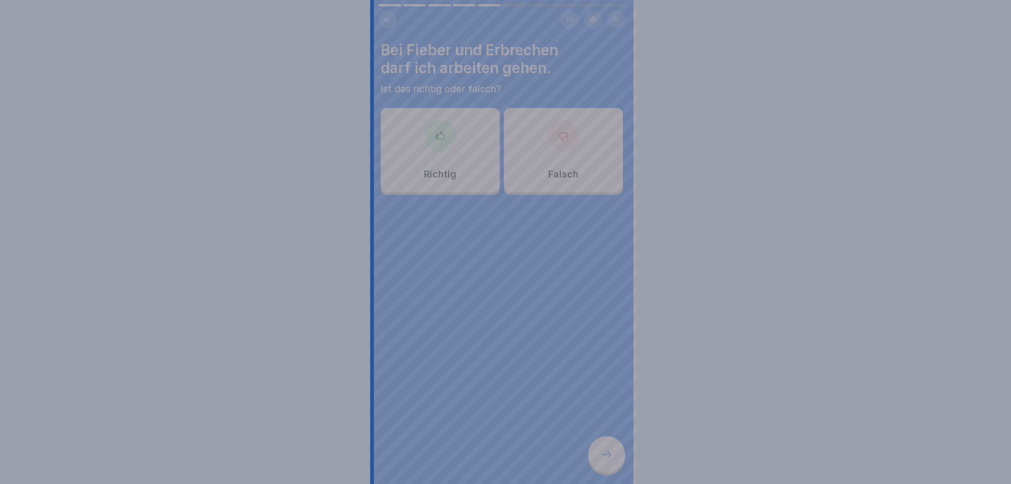
click at [593, 455] on div at bounding box center [505, 242] width 1011 height 484
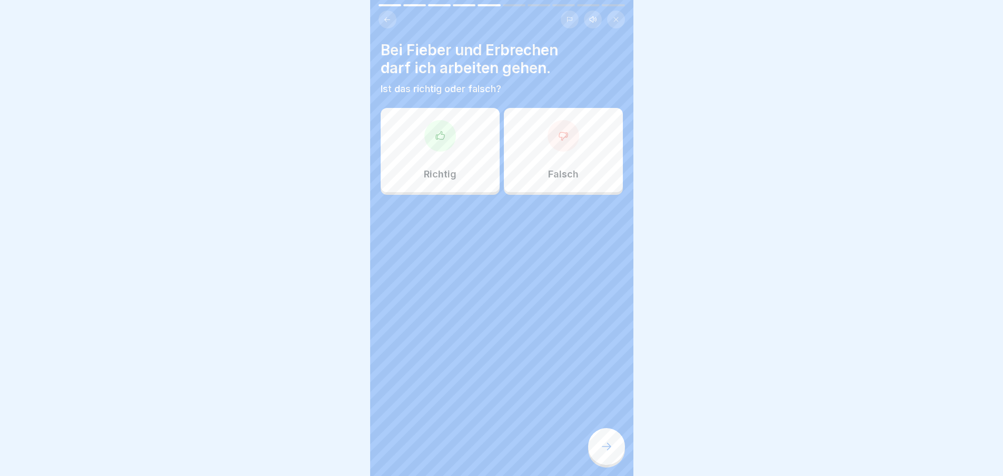
click at [549, 129] on div at bounding box center [564, 136] width 32 height 32
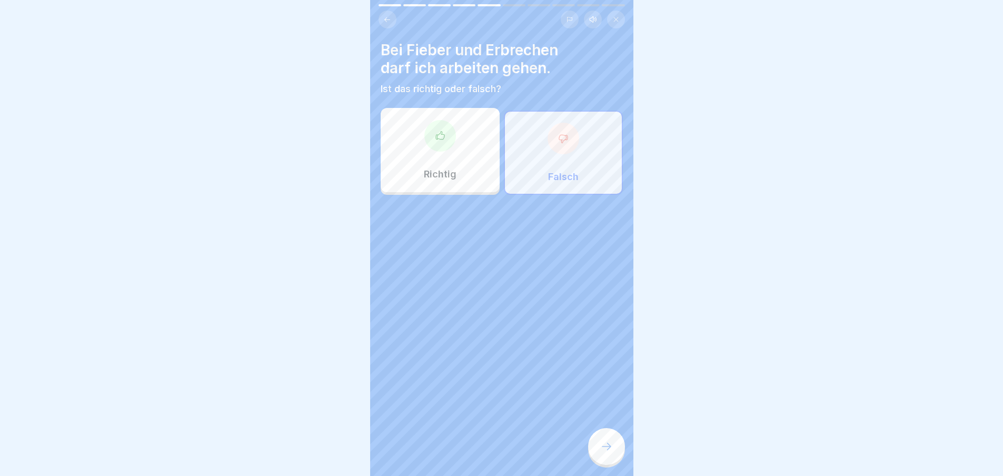
click at [601, 462] on div at bounding box center [606, 446] width 37 height 37
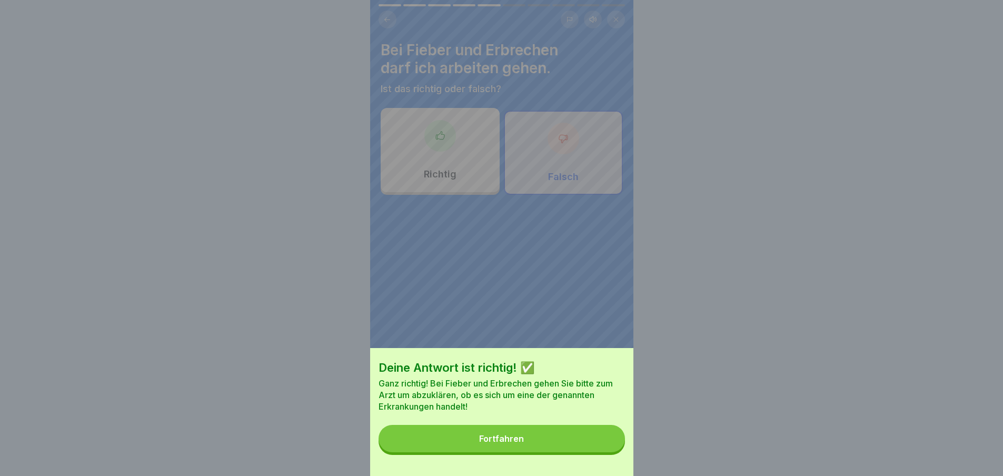
click at [601, 462] on div "Deine Antwort ist richtig! ✅ Ganz richtig! Bei Fieber und Erbrechen gehen Sie b…" at bounding box center [501, 412] width 263 height 128
click at [583, 452] on button "Fortfahren" at bounding box center [502, 438] width 246 height 27
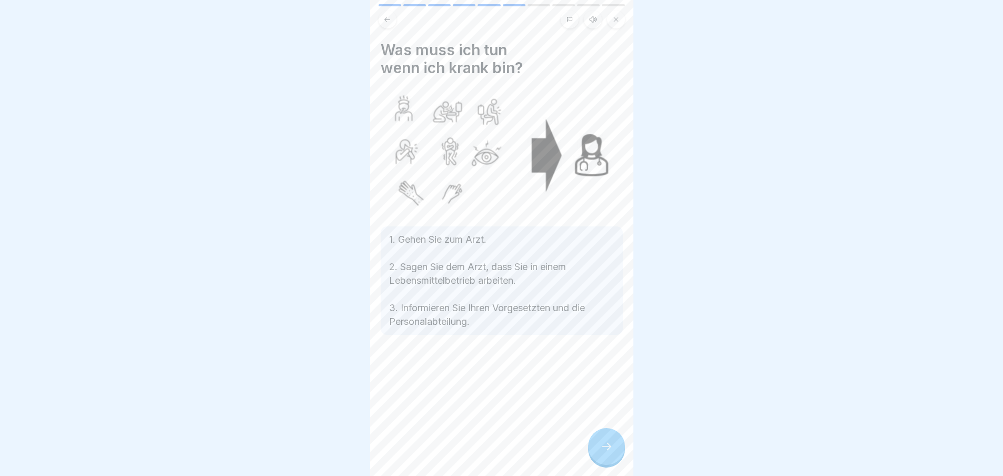
click at [590, 449] on div at bounding box center [606, 446] width 37 height 37
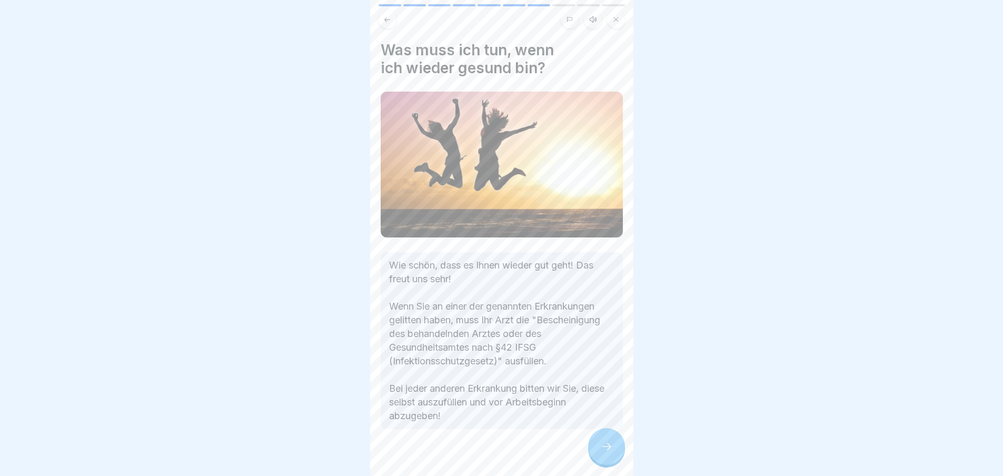
click at [590, 449] on div at bounding box center [606, 446] width 37 height 37
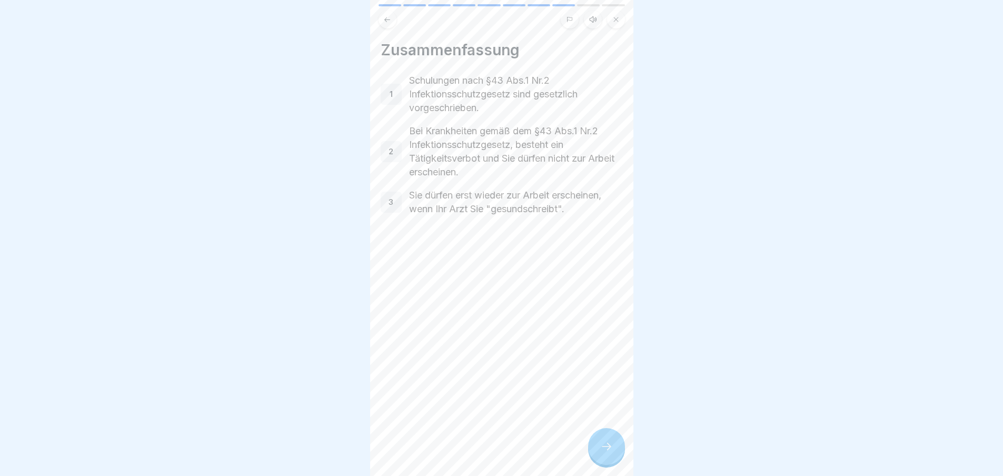
click at [590, 449] on div at bounding box center [606, 446] width 37 height 37
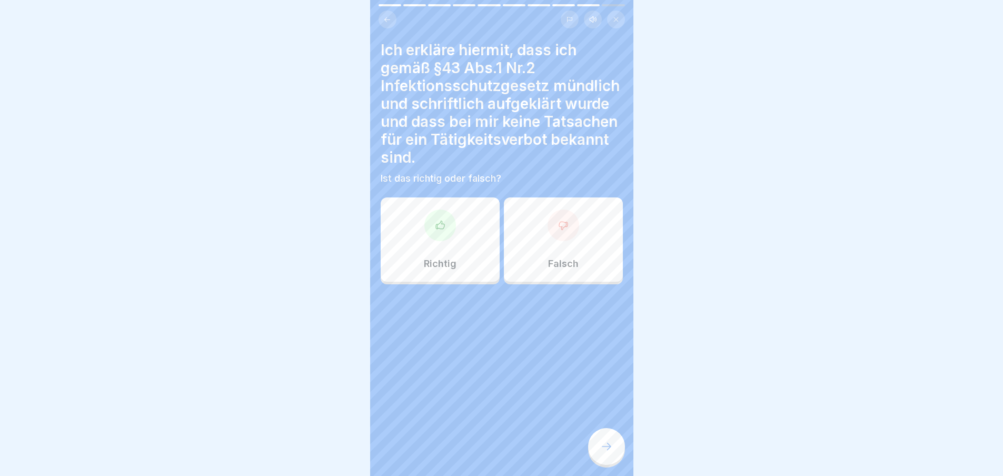
click at [441, 228] on icon at bounding box center [439, 225] width 8 height 8
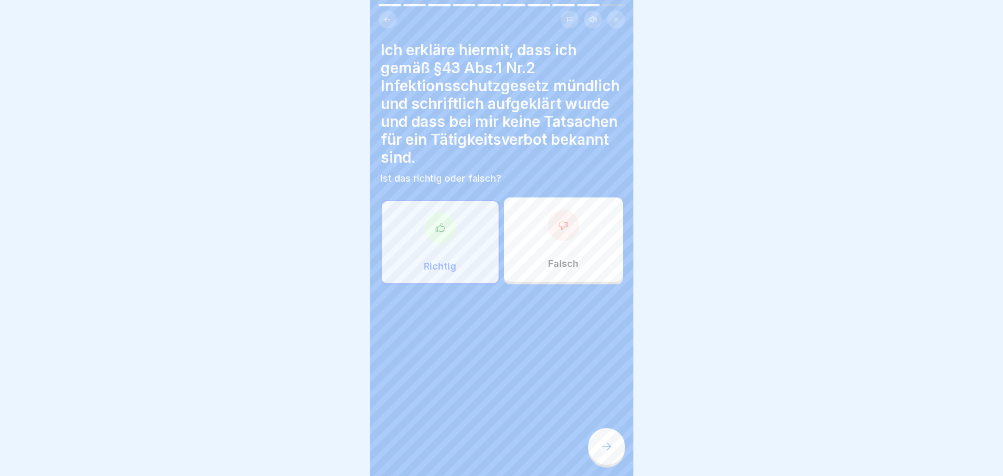
click at [603, 450] on icon at bounding box center [606, 446] width 13 height 13
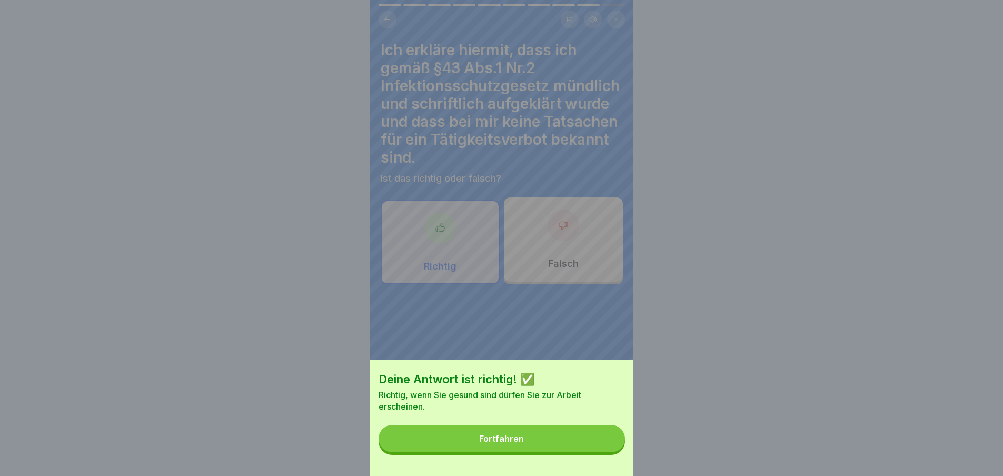
click at [603, 450] on button "Fortfahren" at bounding box center [502, 438] width 246 height 27
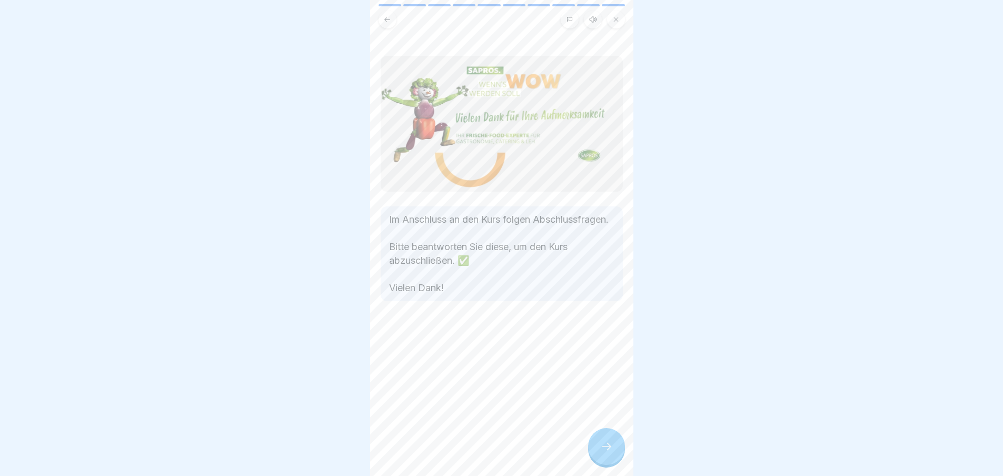
click at [603, 450] on icon at bounding box center [606, 446] width 13 height 13
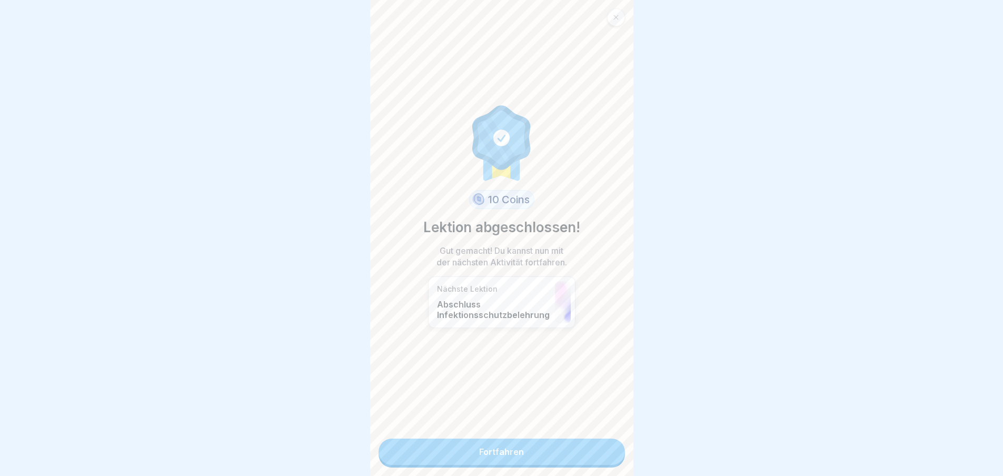
click at [560, 455] on link "Fortfahren" at bounding box center [502, 452] width 246 height 26
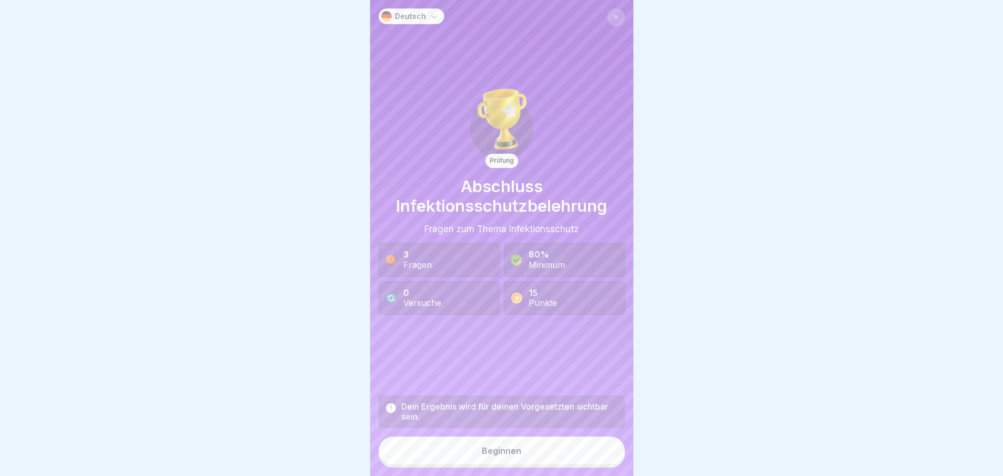
click at [518, 457] on button "Beginnen" at bounding box center [502, 451] width 246 height 28
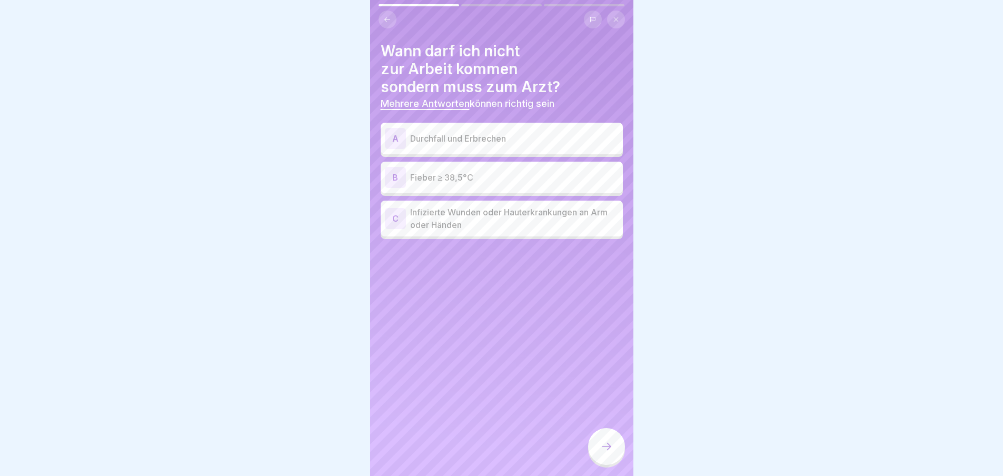
click at [477, 138] on p "Durchfall und Erbrechen" at bounding box center [514, 138] width 209 height 13
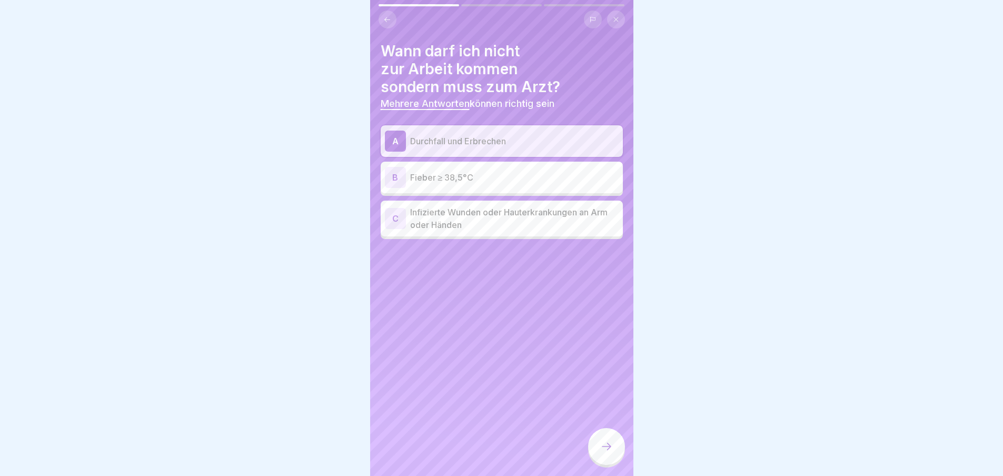
click at [499, 226] on p "Infizierte Wunden oder Hauterkrankungen an Arm oder Händen" at bounding box center [514, 218] width 209 height 25
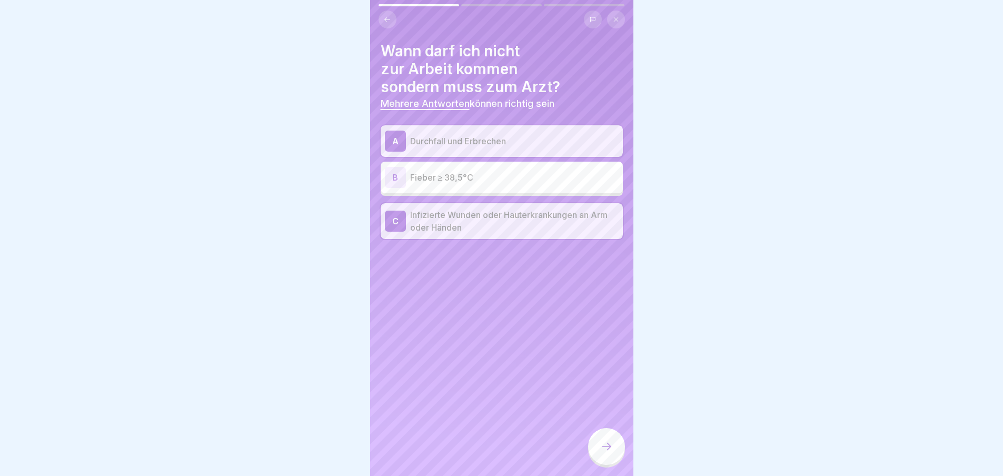
click at [539, 184] on div "B Fieber ≥ 38,5°C" at bounding box center [502, 177] width 234 height 21
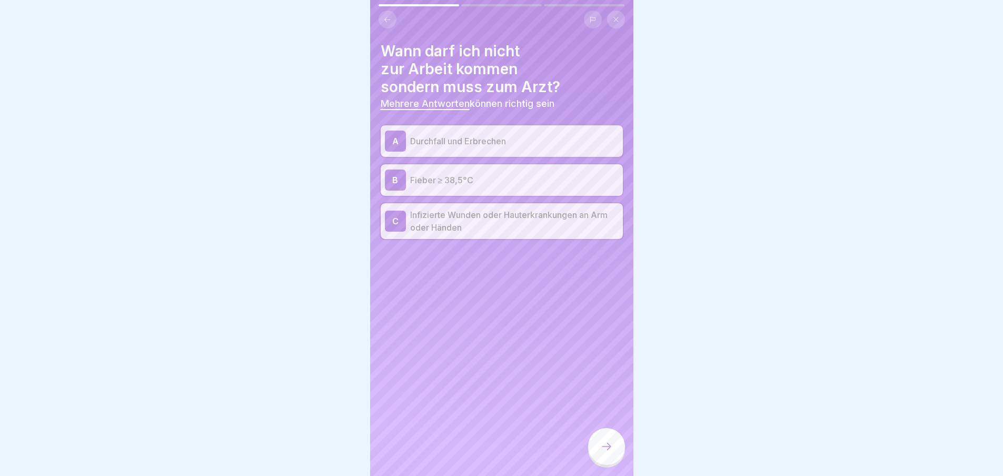
click at [605, 439] on div at bounding box center [606, 446] width 37 height 37
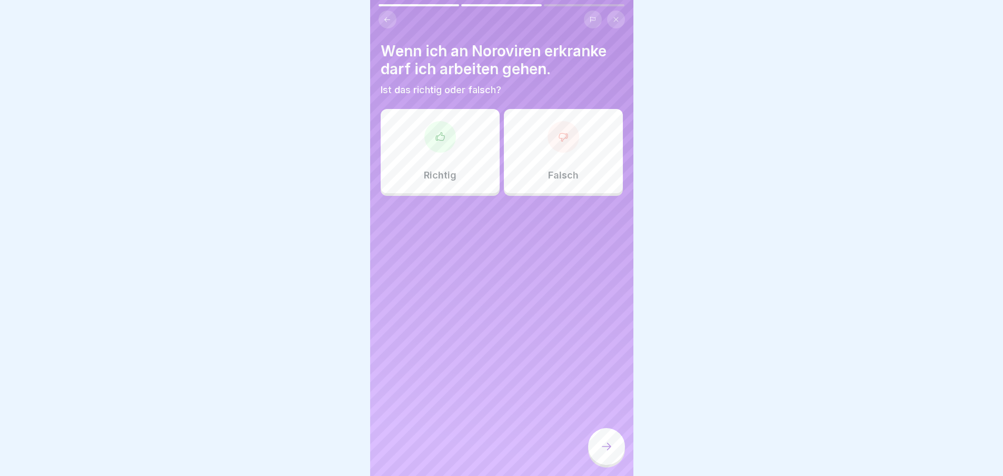
click at [568, 158] on div "Falsch" at bounding box center [563, 151] width 119 height 84
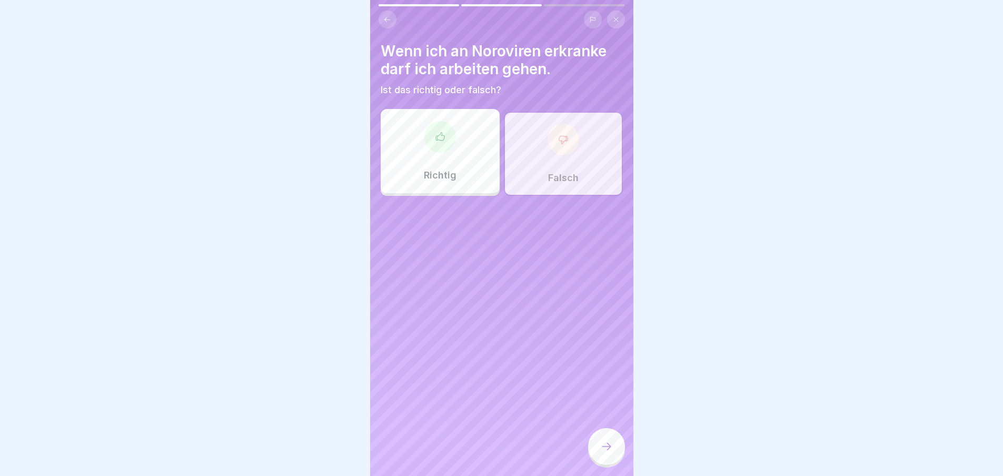
click at [606, 447] on div at bounding box center [606, 446] width 37 height 37
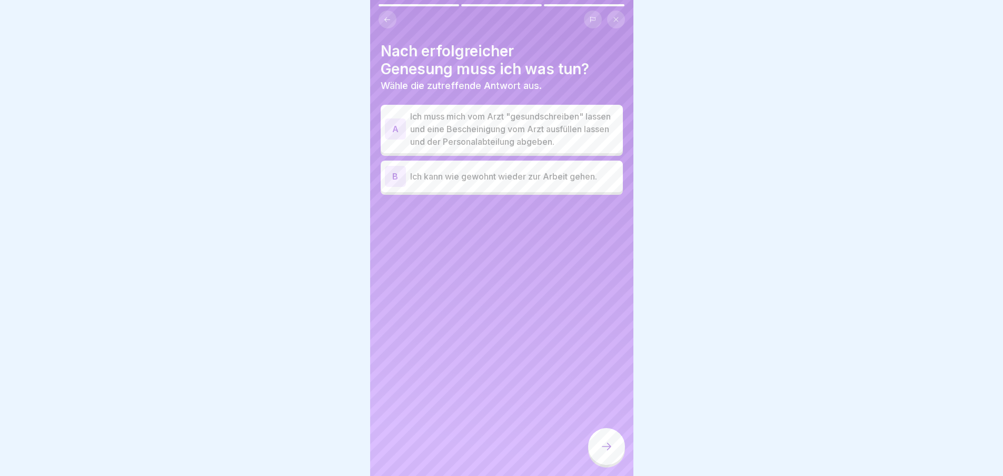
click at [553, 183] on p "Ich kann wie gewohnt wieder zur Arbeit gehen." at bounding box center [514, 176] width 209 height 13
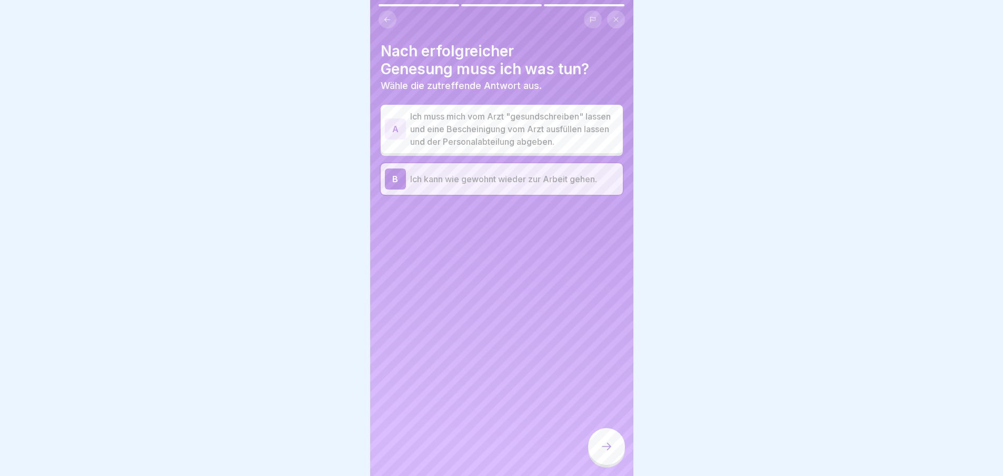
click at [611, 453] on icon at bounding box center [606, 446] width 13 height 13
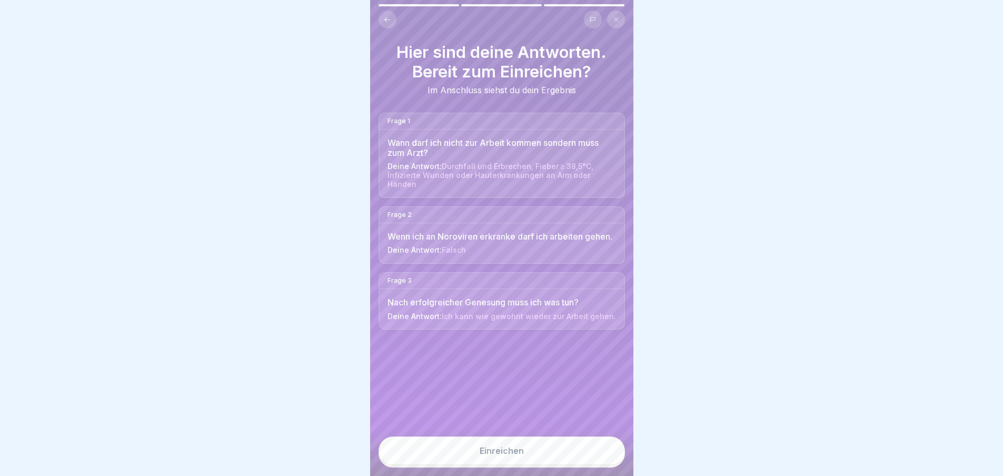
click at [560, 462] on button "Einreichen" at bounding box center [502, 451] width 246 height 28
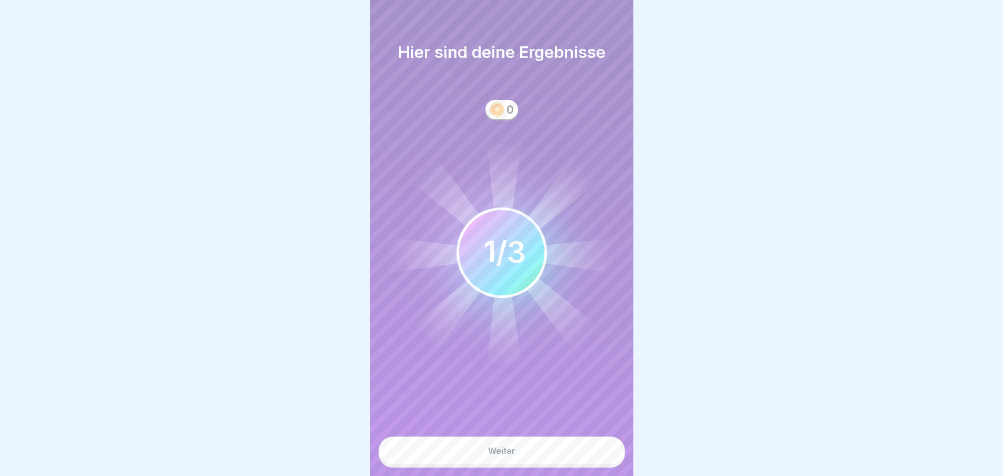
click at [561, 461] on button "Weiter" at bounding box center [502, 451] width 246 height 28
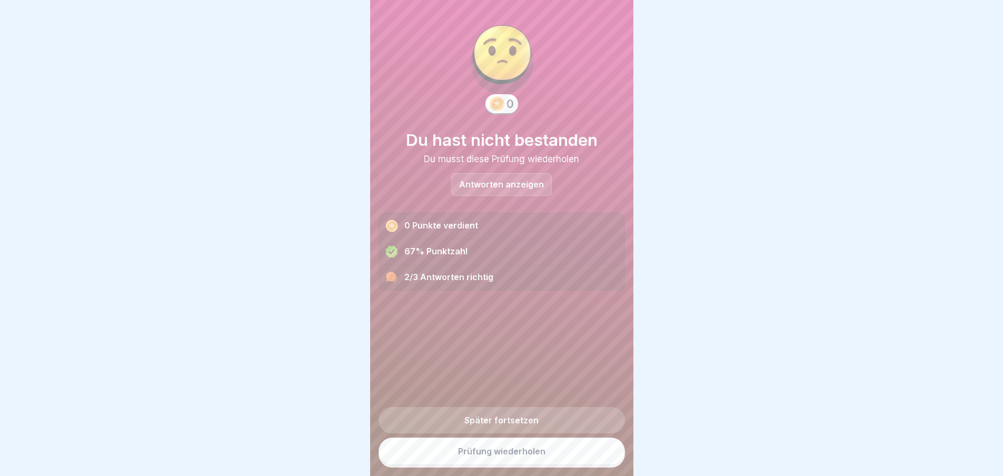
click at [530, 465] on link "Prüfung wiederholen" at bounding box center [502, 451] width 246 height 27
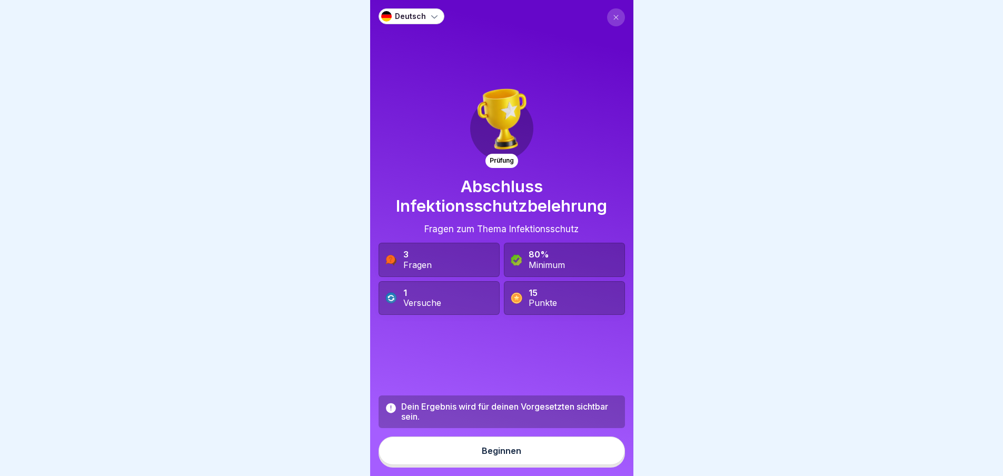
click at [545, 447] on button "Beginnen" at bounding box center [502, 451] width 246 height 28
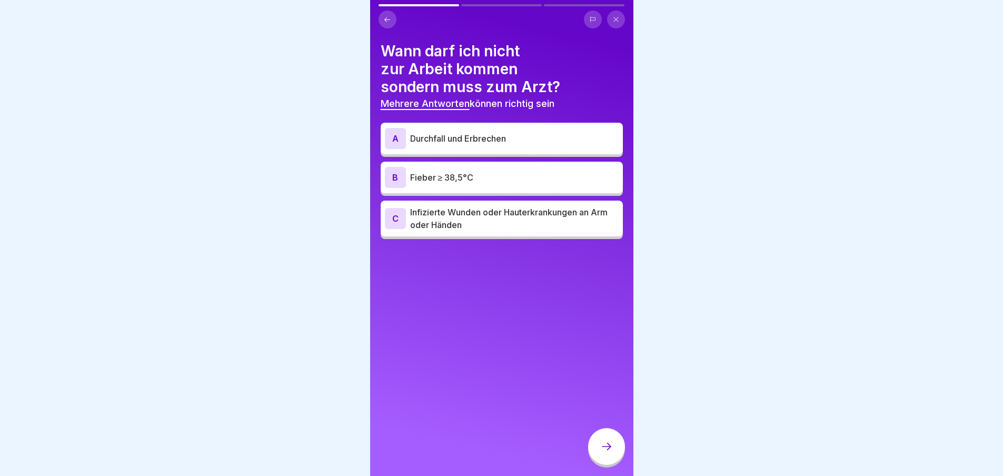
click at [499, 138] on p "Durchfall und Erbrechen" at bounding box center [514, 138] width 209 height 13
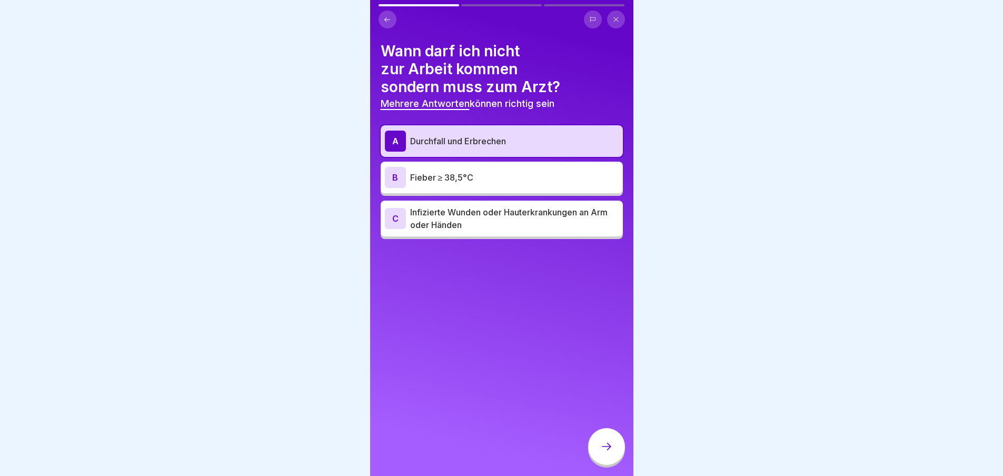
click at [478, 224] on p "Infizierte Wunden oder Hauterkrankungen an Arm oder Händen" at bounding box center [514, 218] width 209 height 25
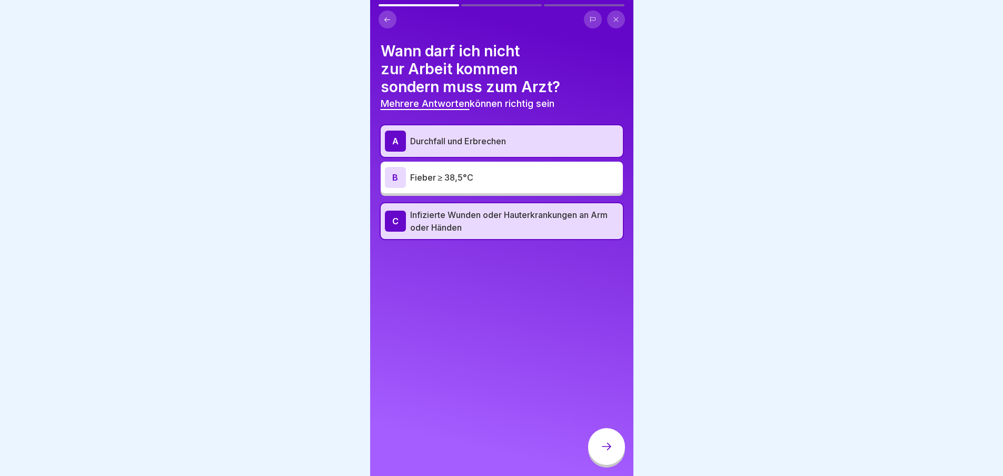
click at [449, 220] on p "Infizierte Wunden oder Hauterkrankungen an Arm oder Händen" at bounding box center [514, 221] width 209 height 25
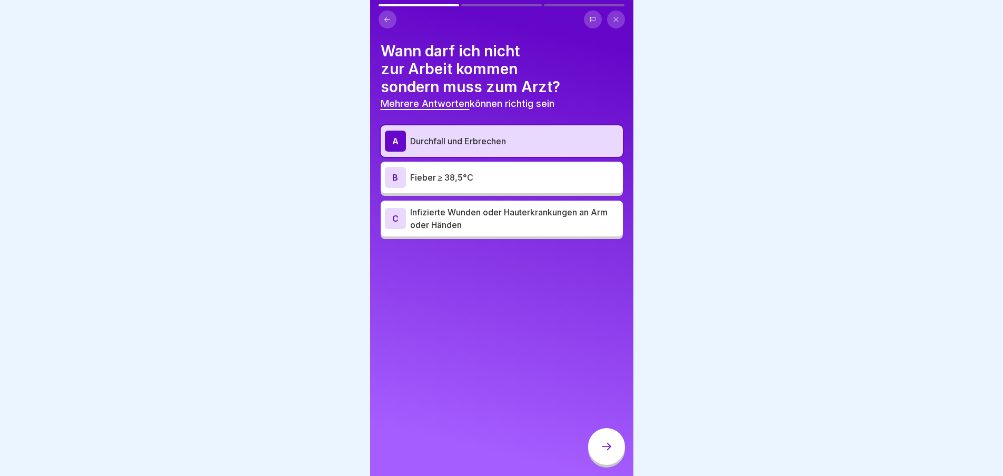
click at [495, 180] on p "Fieber ≥ 38,5°C" at bounding box center [514, 177] width 209 height 13
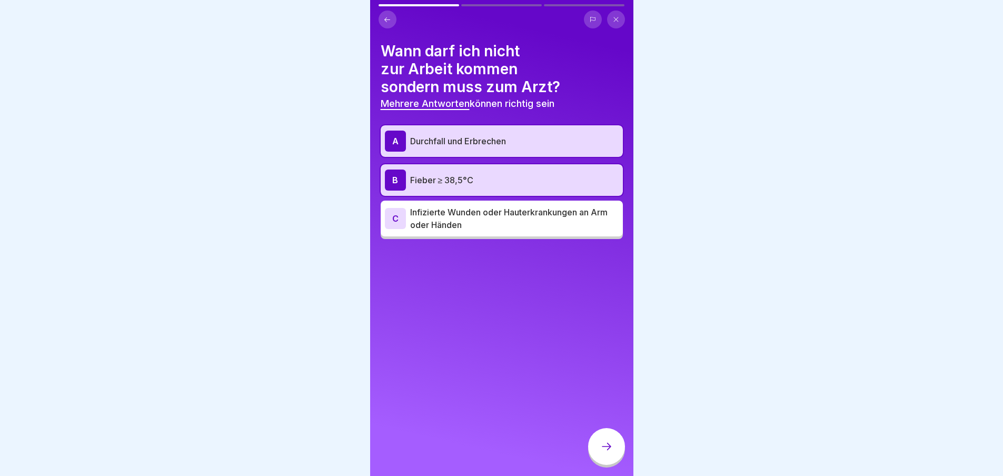
click at [606, 439] on div at bounding box center [606, 446] width 37 height 37
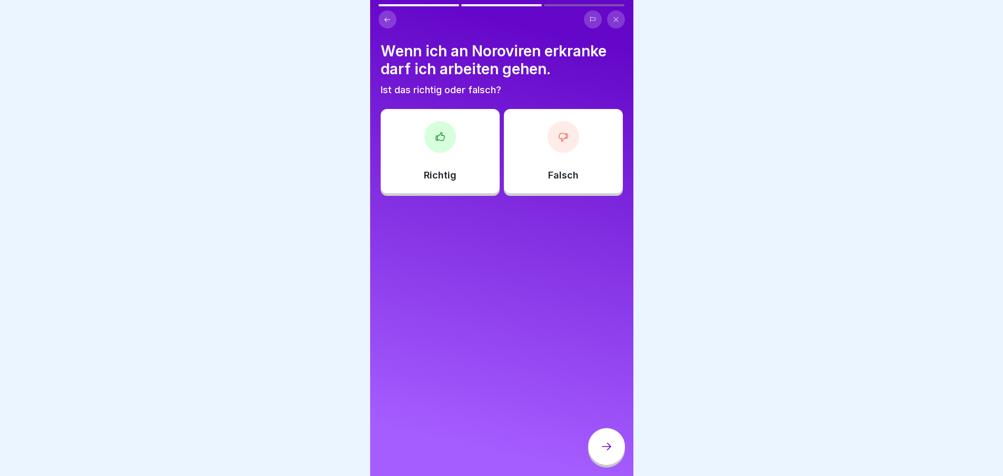
click at [551, 136] on div at bounding box center [564, 137] width 32 height 32
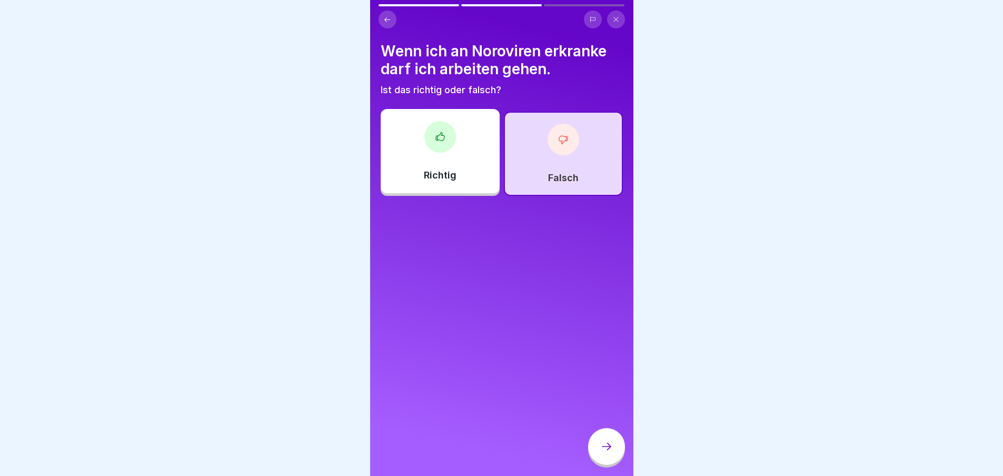
click at [600, 430] on div "Wenn ich an Noroviren erkranke darf ich arbeiten gehen. Ist das richtig oder fa…" at bounding box center [501, 238] width 263 height 476
click at [602, 443] on div at bounding box center [606, 446] width 37 height 37
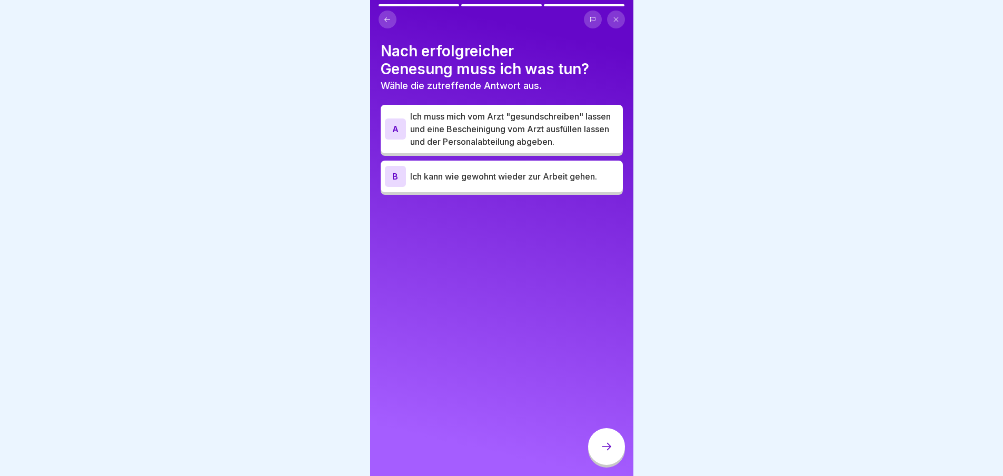
click at [488, 183] on p "Ich kann wie gewohnt wieder zur Arbeit gehen." at bounding box center [514, 176] width 209 height 13
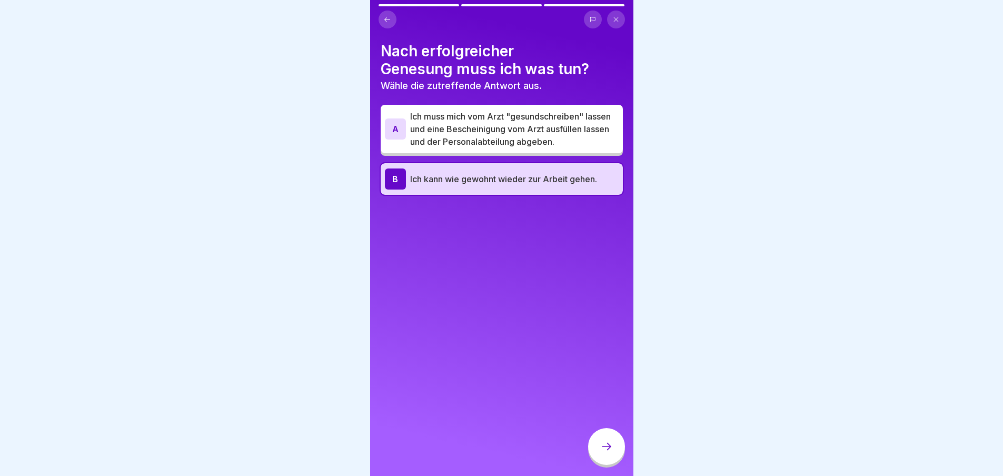
click at [610, 451] on icon at bounding box center [606, 446] width 13 height 13
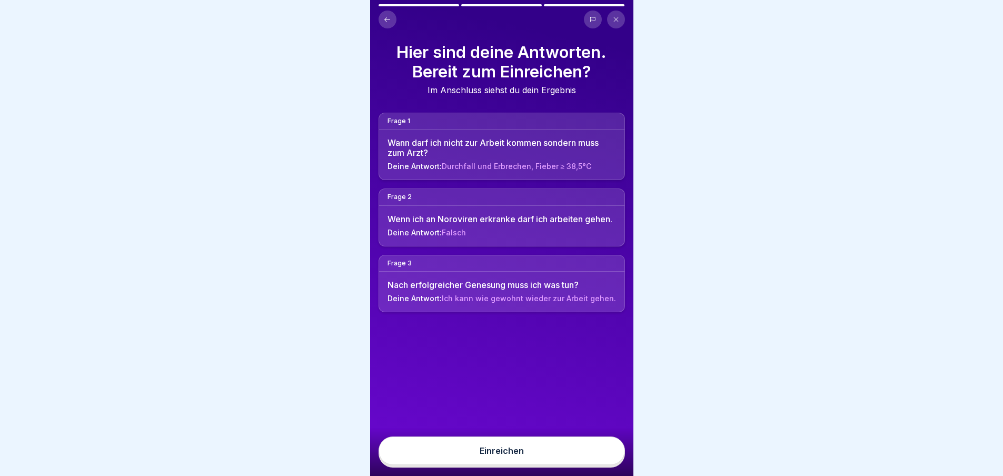
click at [598, 457] on button "Einreichen" at bounding box center [502, 451] width 246 height 28
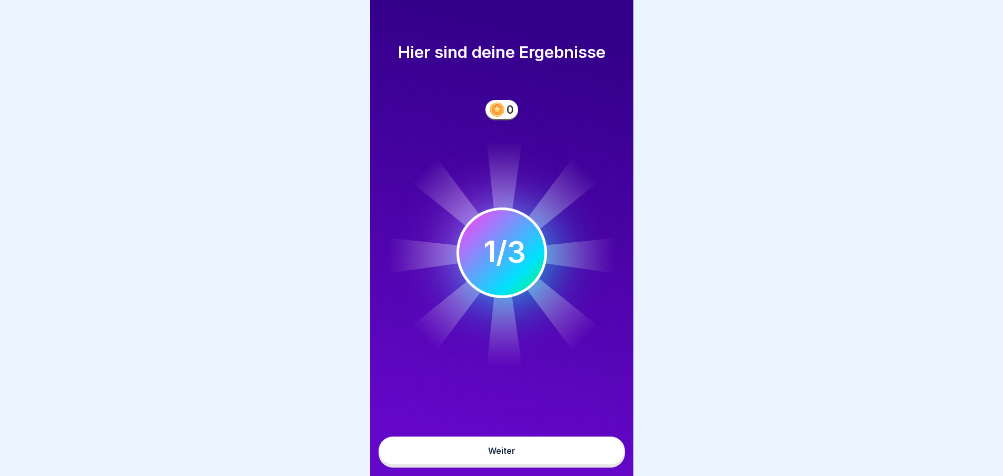
click at [587, 455] on button "Weiter" at bounding box center [502, 451] width 246 height 28
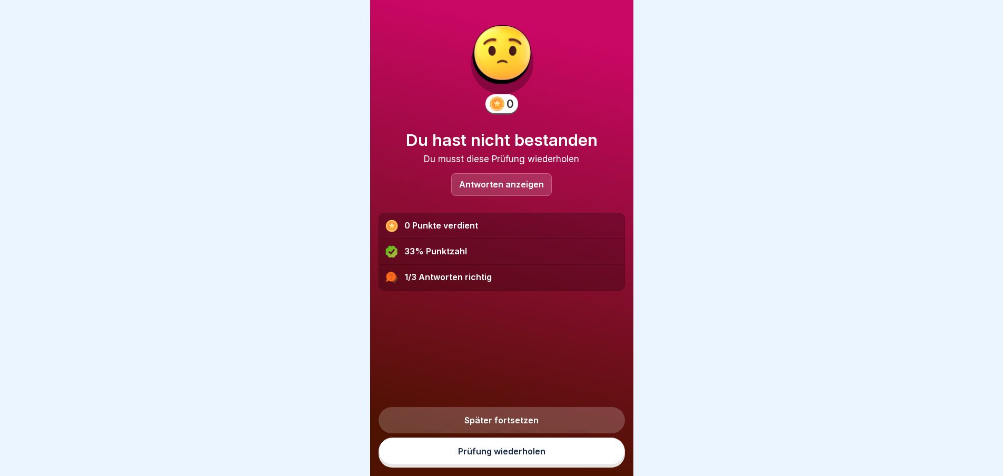
click at [542, 458] on link "Prüfung wiederholen" at bounding box center [502, 451] width 246 height 27
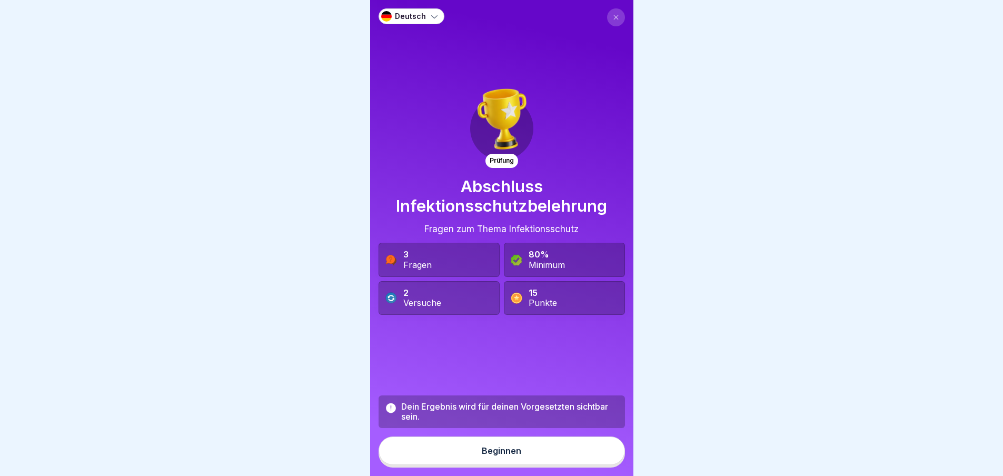
click at [391, 296] on 419 at bounding box center [390, 297] width 11 height 11
click at [528, 313] on div "15 Punkte" at bounding box center [564, 298] width 121 height 34
click at [385, 411] on icon at bounding box center [391, 408] width 13 height 13
click at [389, 413] on icon at bounding box center [391, 408] width 10 height 10
click at [607, 14] on button at bounding box center [616, 17] width 18 height 18
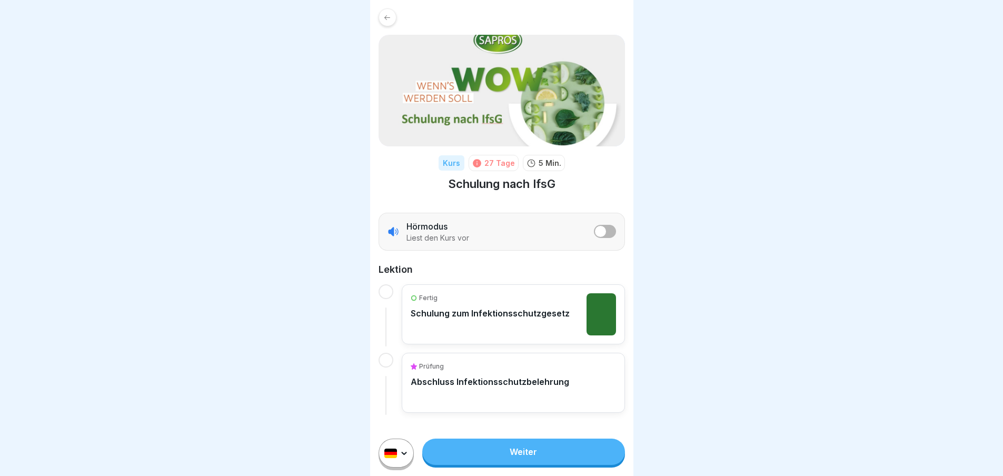
click at [504, 319] on div "Fertig Schulung zum Infektionsschutzgesetz" at bounding box center [490, 314] width 159 height 42
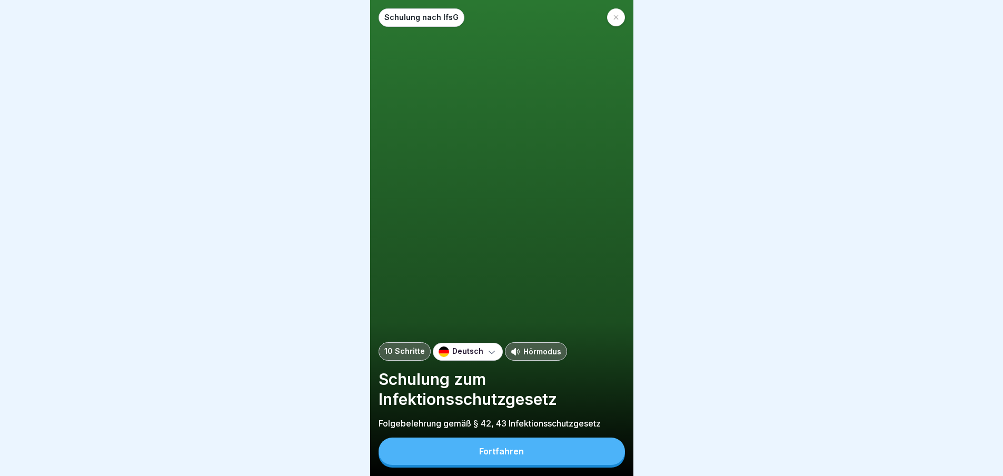
click at [568, 449] on button "Fortfahren" at bounding box center [502, 451] width 246 height 27
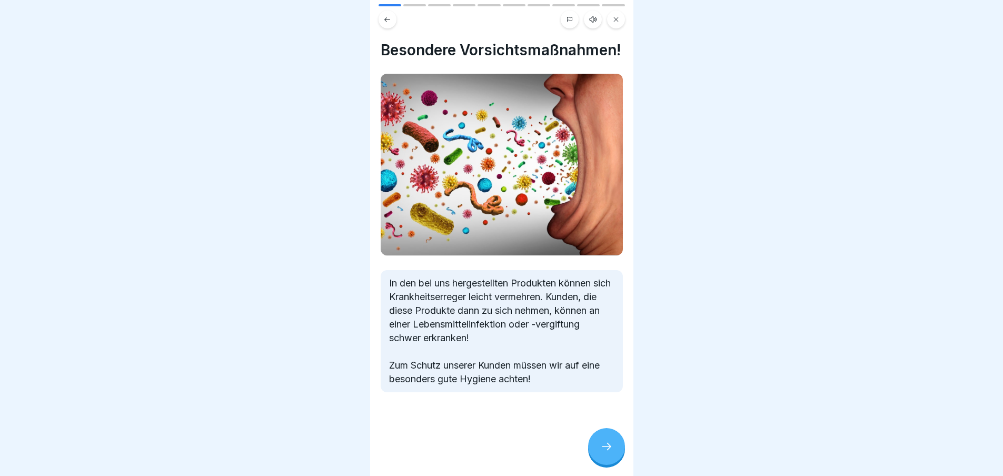
click at [599, 454] on div at bounding box center [606, 446] width 37 height 37
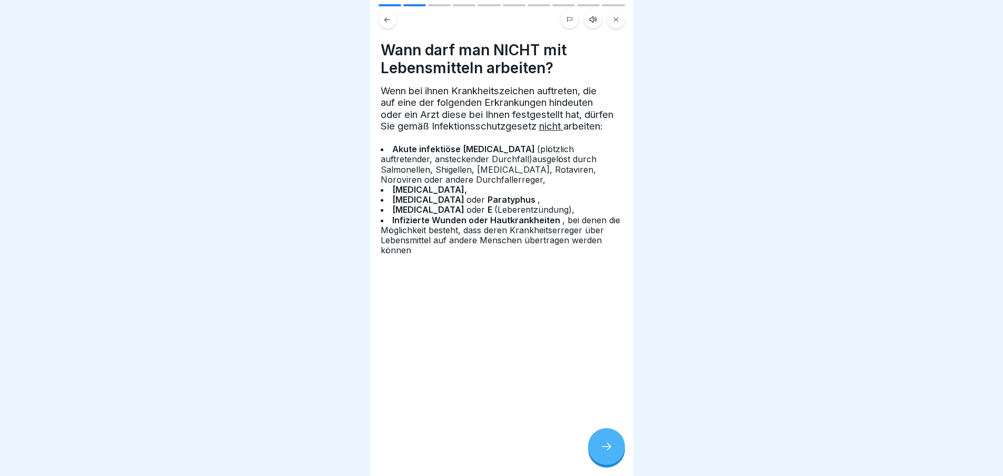
click at [606, 448] on div at bounding box center [606, 446] width 37 height 37
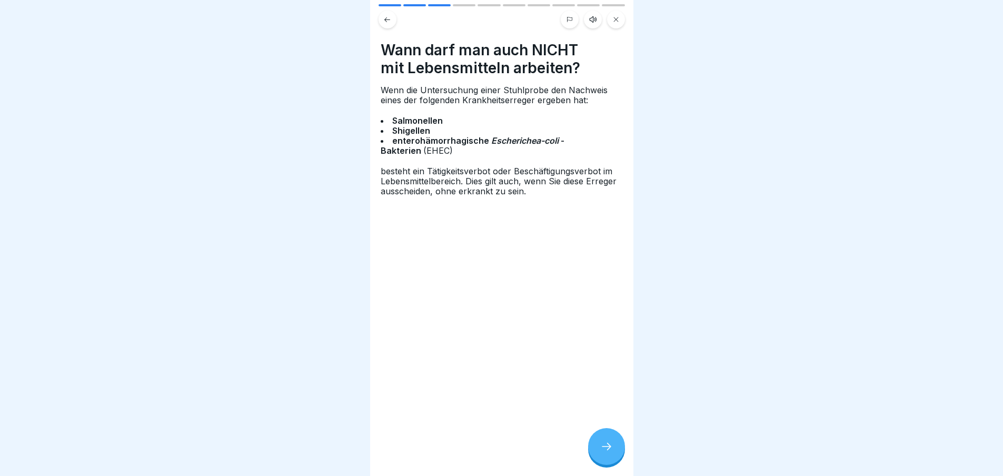
click at [391, 21] on button at bounding box center [388, 20] width 18 height 18
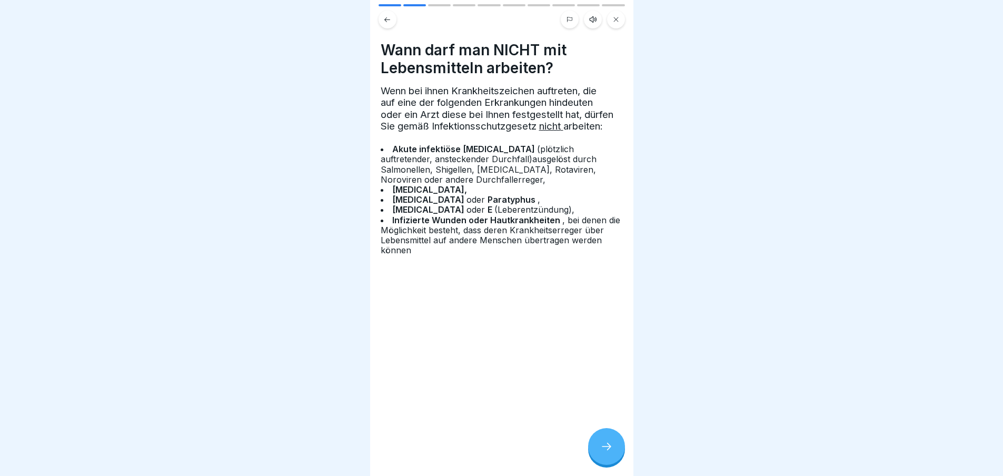
click at [600, 451] on icon at bounding box center [606, 446] width 13 height 13
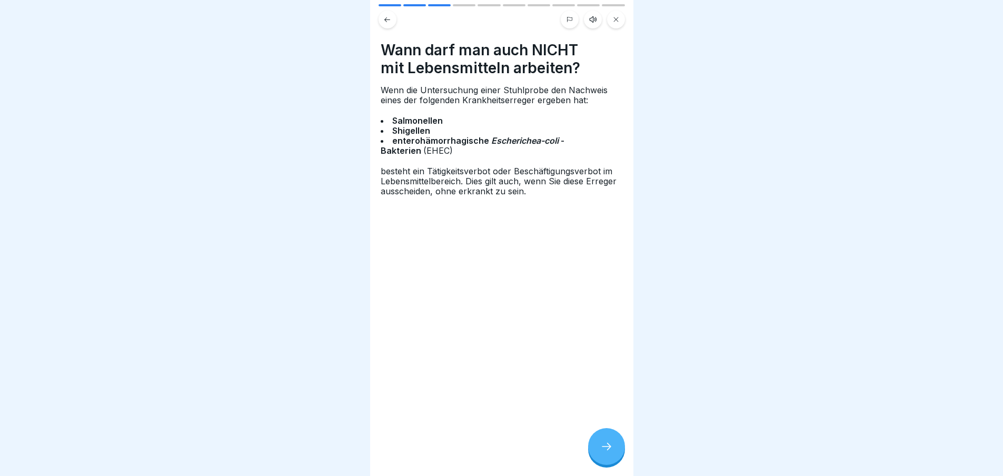
click at [607, 448] on div at bounding box center [606, 446] width 37 height 37
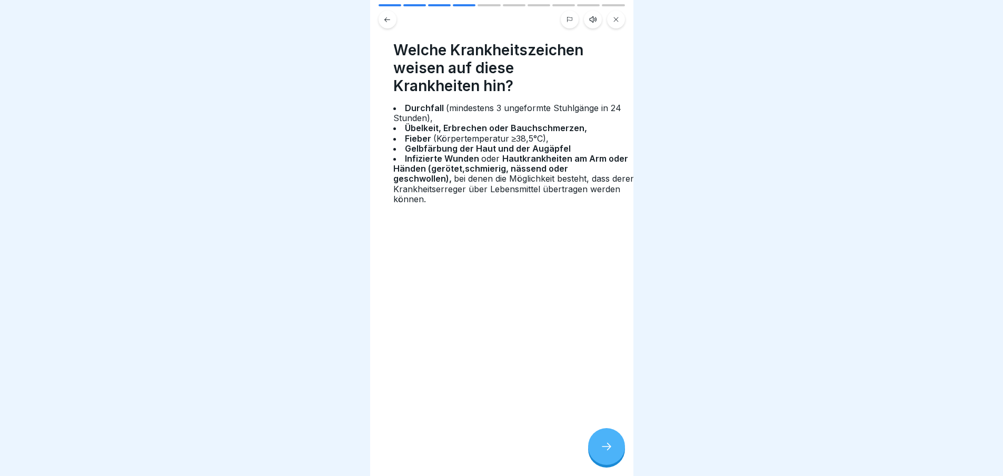
click at [428, 143] on div "Durchfall (mindestens 3 ungeformte Stuhlgänge in 24 Stunden), Übelkeit, Erbrech…" at bounding box center [514, 153] width 242 height 101
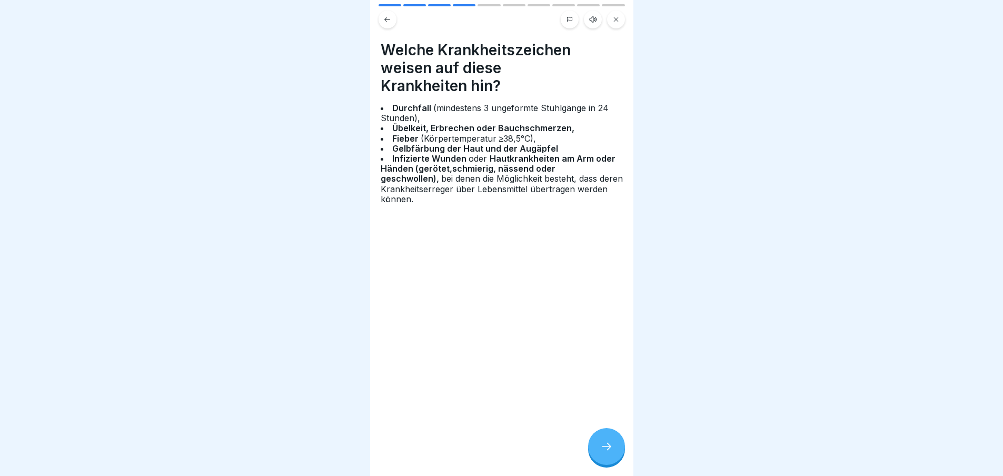
click at [601, 445] on div at bounding box center [606, 446] width 37 height 37
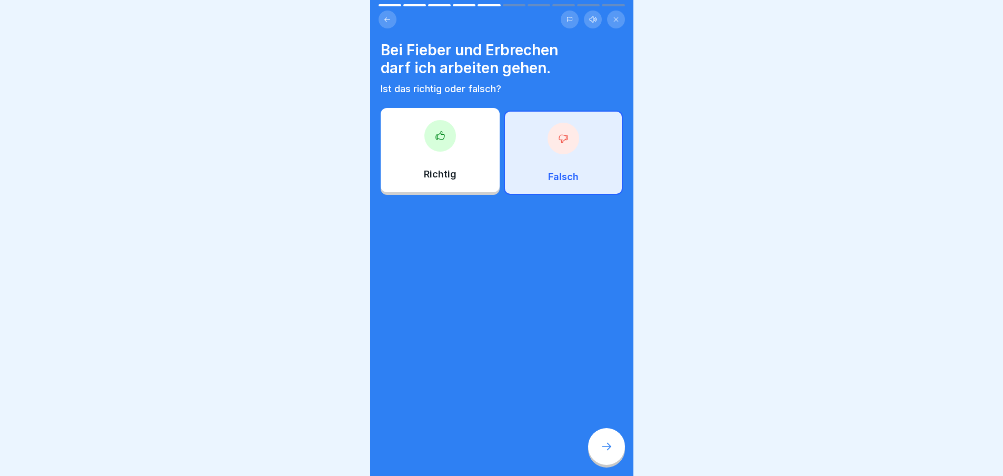
click at [542, 145] on div "Falsch" at bounding box center [563, 153] width 119 height 84
click at [601, 445] on div at bounding box center [606, 446] width 37 height 37
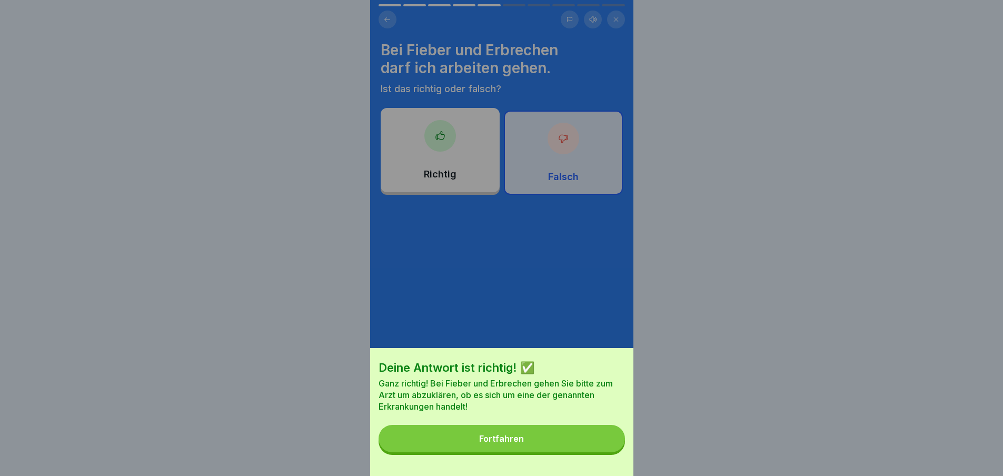
click at [591, 451] on button "Fortfahren" at bounding box center [502, 438] width 246 height 27
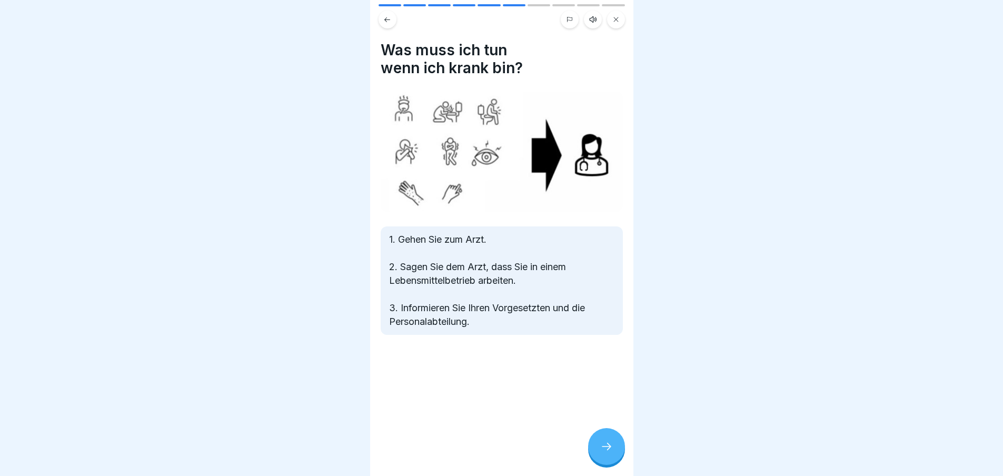
click at [609, 451] on icon at bounding box center [606, 446] width 13 height 13
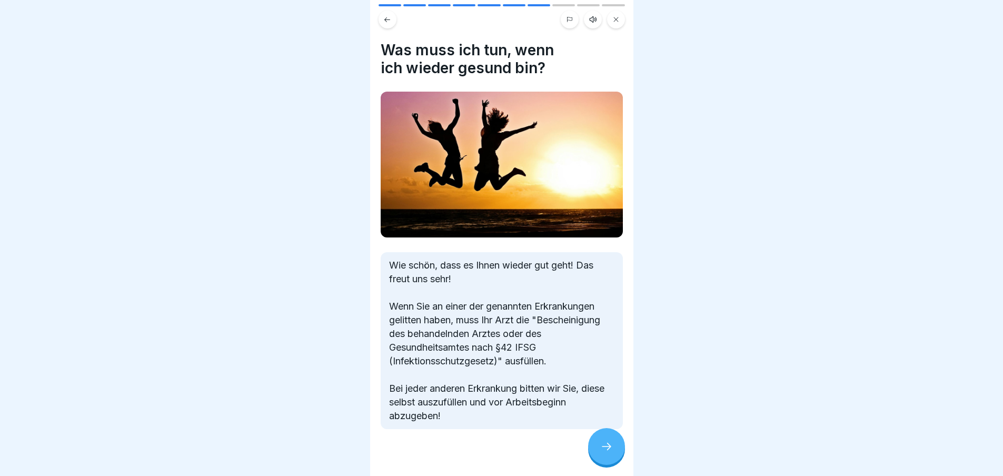
click at [605, 440] on div at bounding box center [606, 446] width 37 height 37
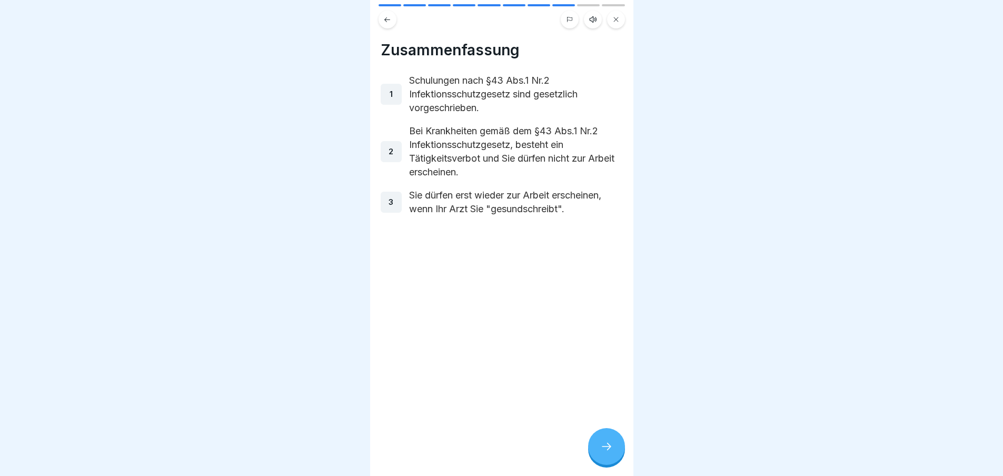
click at [599, 452] on div at bounding box center [606, 446] width 37 height 37
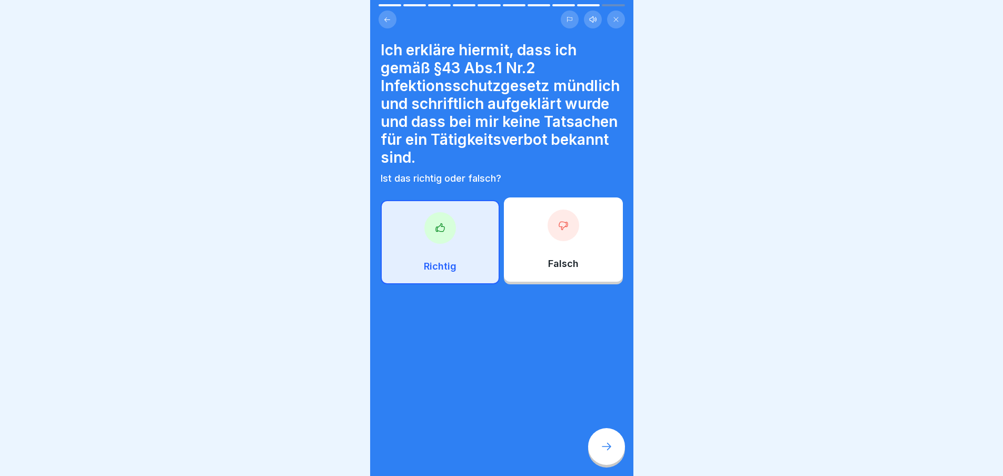
click at [444, 240] on div at bounding box center [440, 228] width 32 height 32
click at [603, 453] on icon at bounding box center [606, 446] width 13 height 13
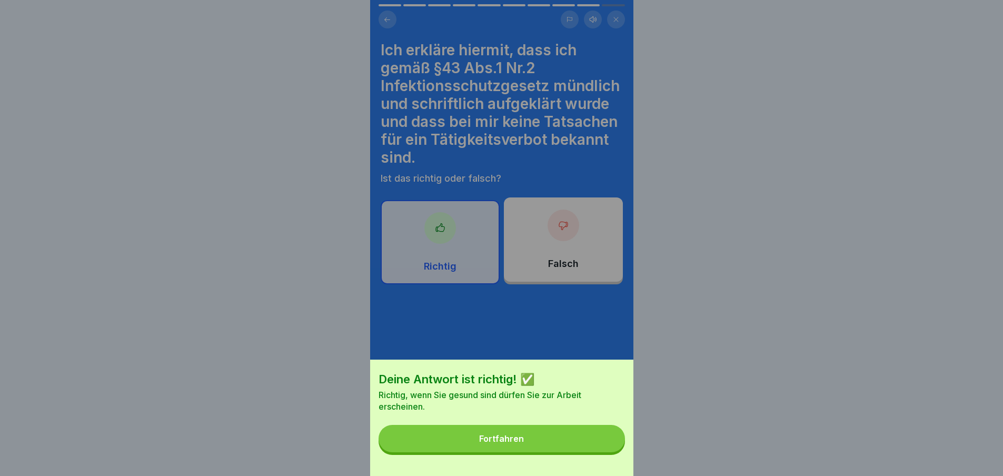
click at [603, 452] on button "Fortfahren" at bounding box center [502, 438] width 246 height 27
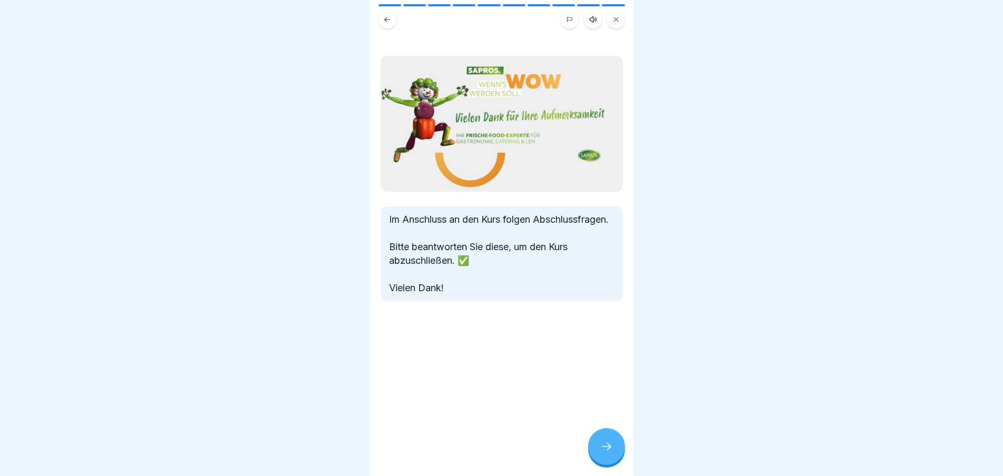
click at [617, 438] on div "Im Anschluss an den Kurs folgen Abschlussfragen. Bitte beantworten Sie diese, u…" at bounding box center [501, 238] width 263 height 476
click at [608, 448] on div at bounding box center [606, 446] width 37 height 37
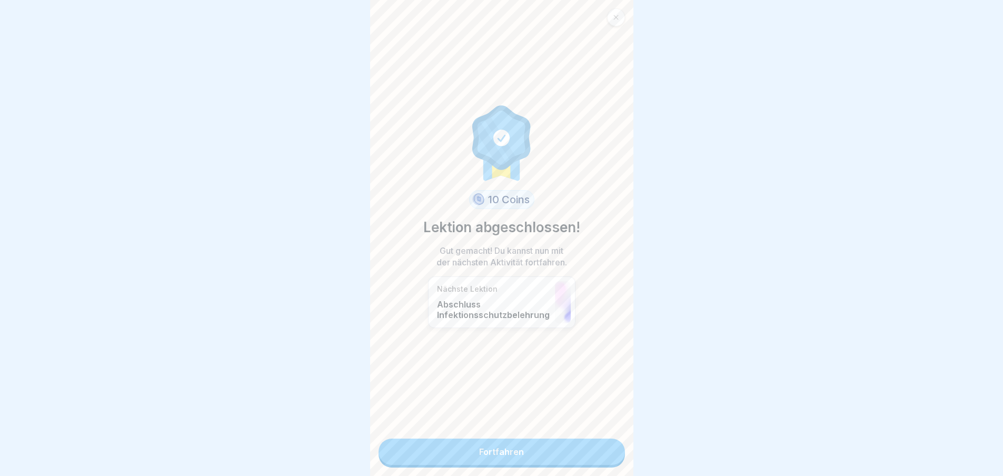
click at [568, 445] on link "Fortfahren" at bounding box center [502, 452] width 246 height 26
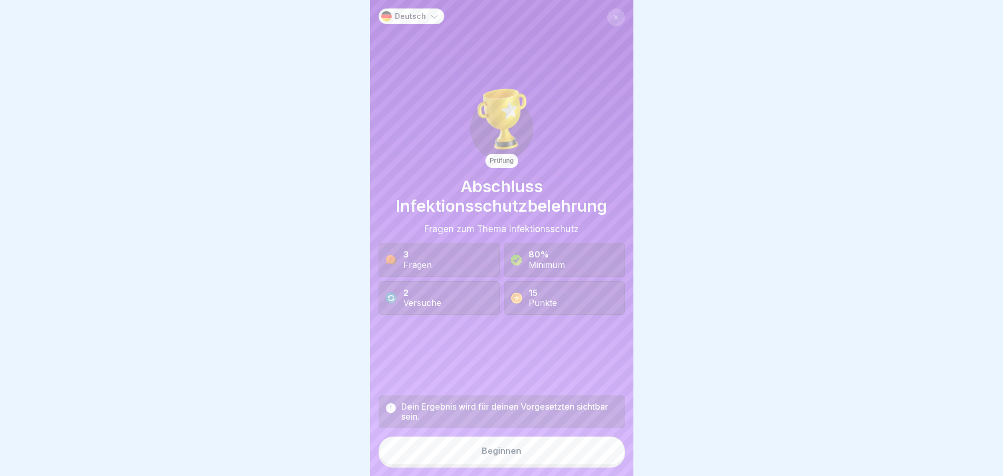
click at [550, 455] on button "Beginnen" at bounding box center [502, 451] width 246 height 28
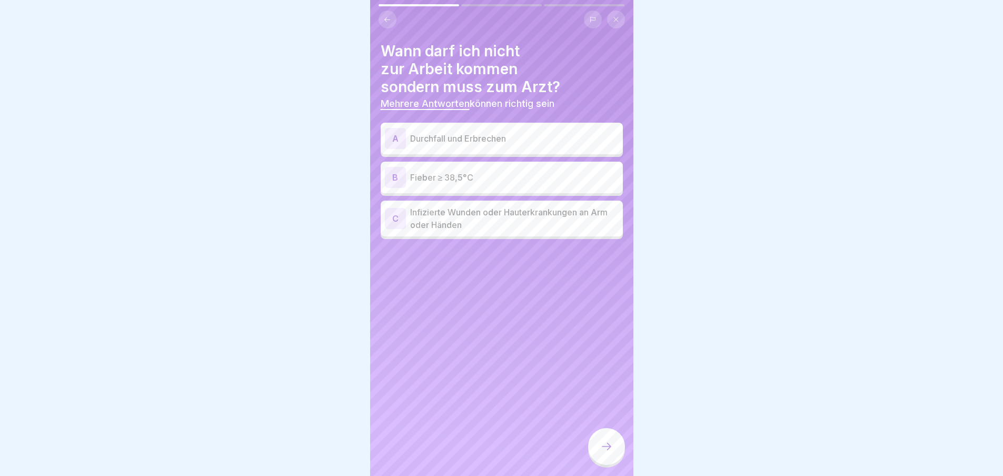
click at [456, 135] on p "Durchfall und Erbrechen" at bounding box center [514, 138] width 209 height 13
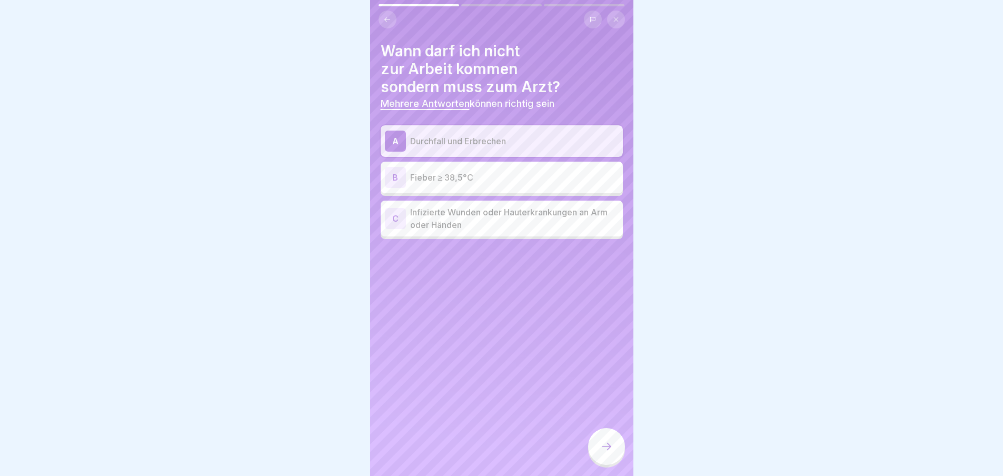
click at [467, 182] on p "Fieber ≥ 38,5°C" at bounding box center [514, 177] width 209 height 13
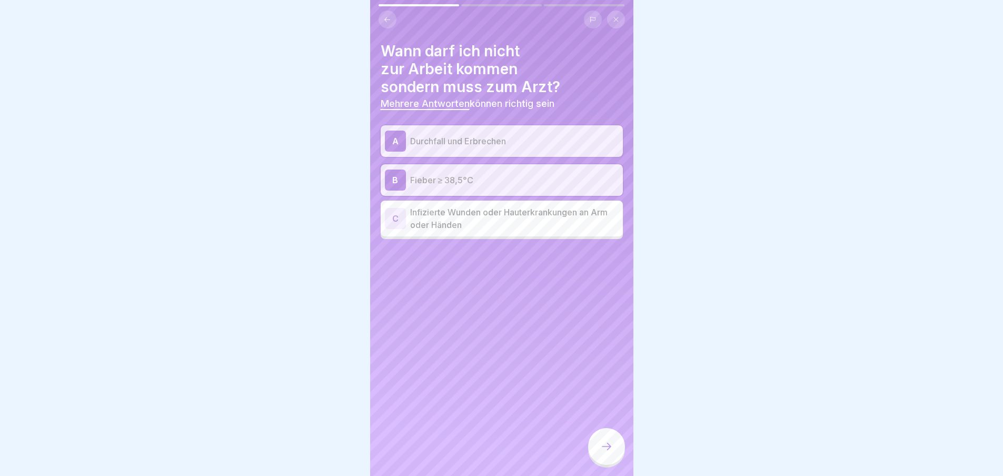
click at [472, 212] on p "Infizierte Wunden oder Hauterkrankungen an Arm oder Händen" at bounding box center [514, 218] width 209 height 25
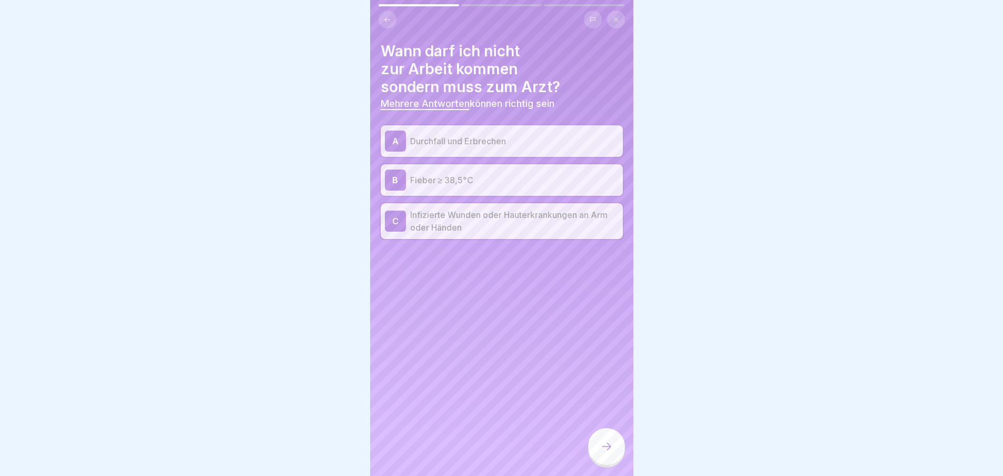
click at [608, 448] on div at bounding box center [606, 446] width 37 height 37
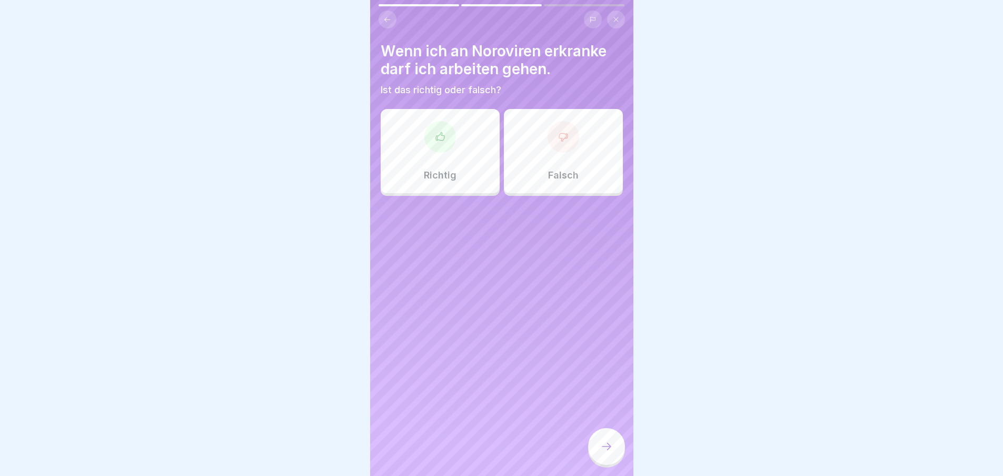
click at [556, 148] on div at bounding box center [564, 137] width 32 height 32
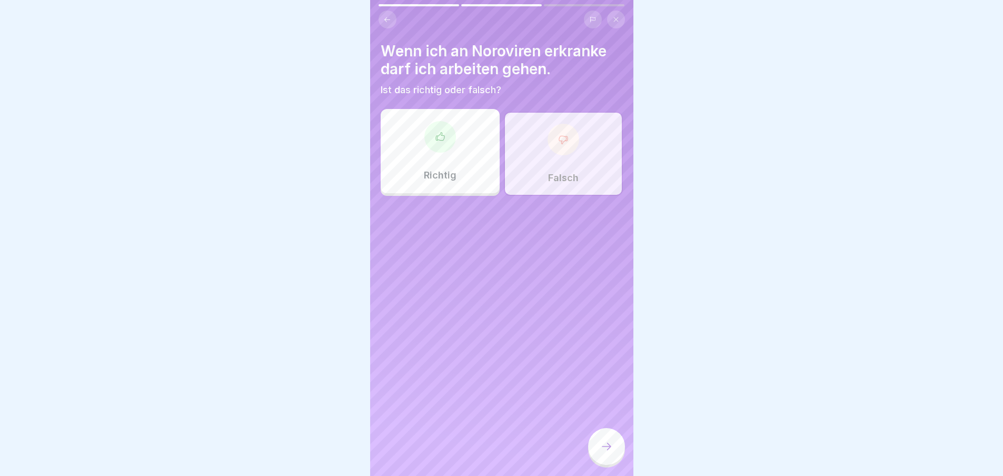
click at [604, 444] on div at bounding box center [606, 446] width 37 height 37
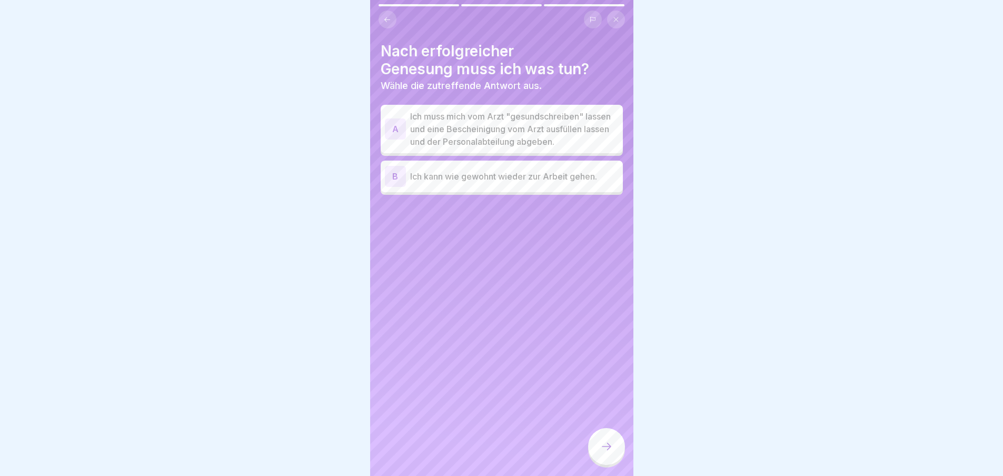
click at [461, 118] on p "Ich muss mich vom Arzt "gesundschreiben" lassen und eine Bescheinigung vom Arzt…" at bounding box center [514, 129] width 209 height 38
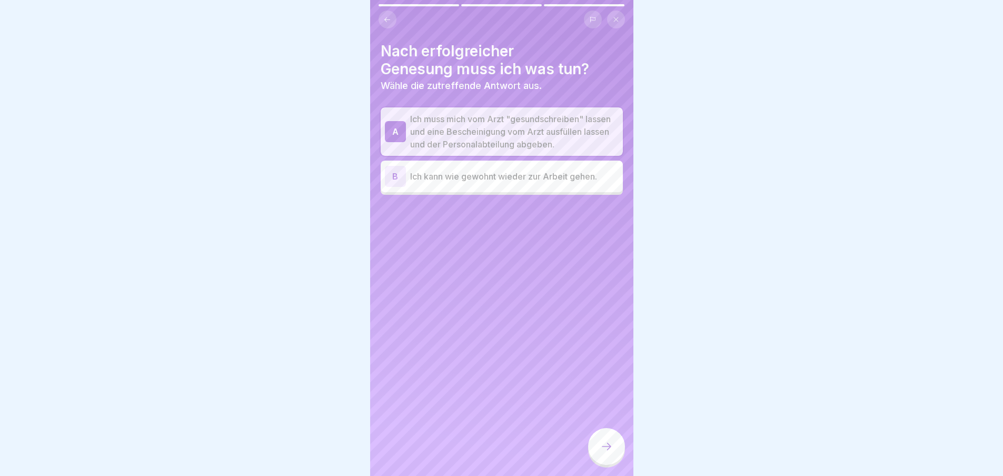
click at [603, 452] on icon at bounding box center [606, 446] width 13 height 13
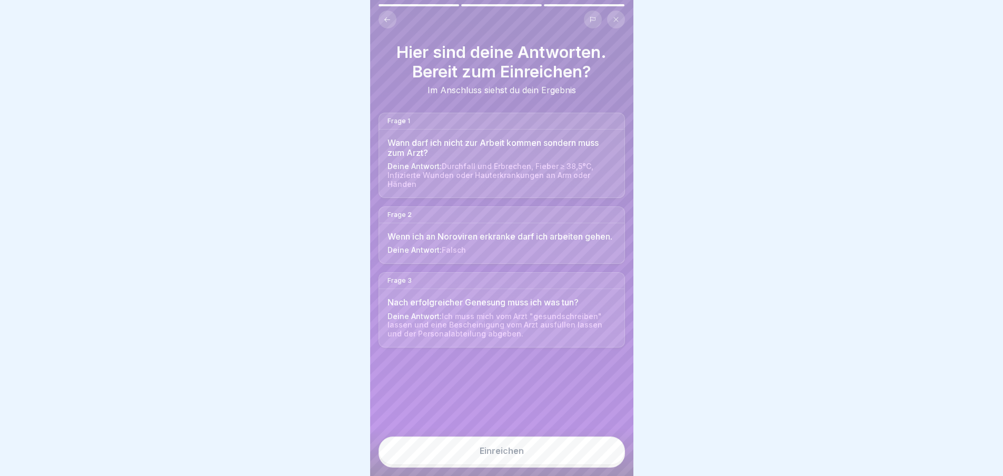
click at [568, 451] on button "Einreichen" at bounding box center [502, 451] width 246 height 28
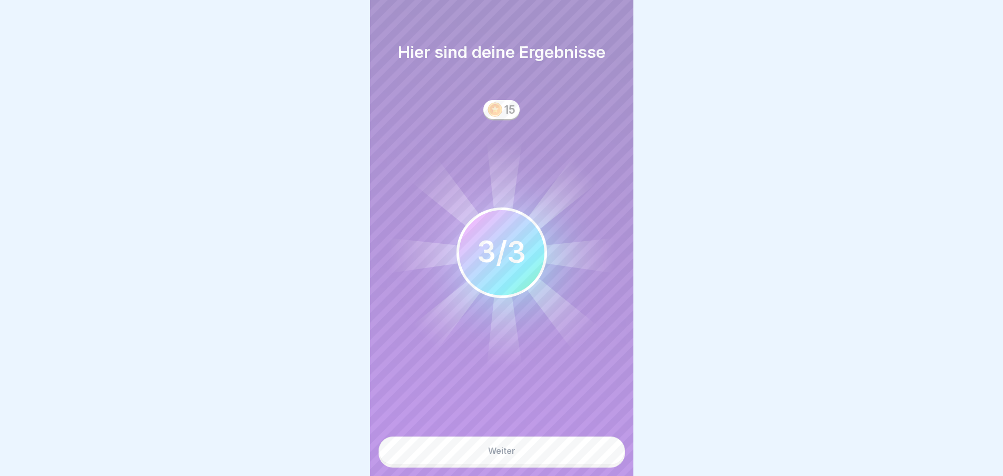
click at [551, 448] on button "Weiter" at bounding box center [502, 451] width 246 height 28
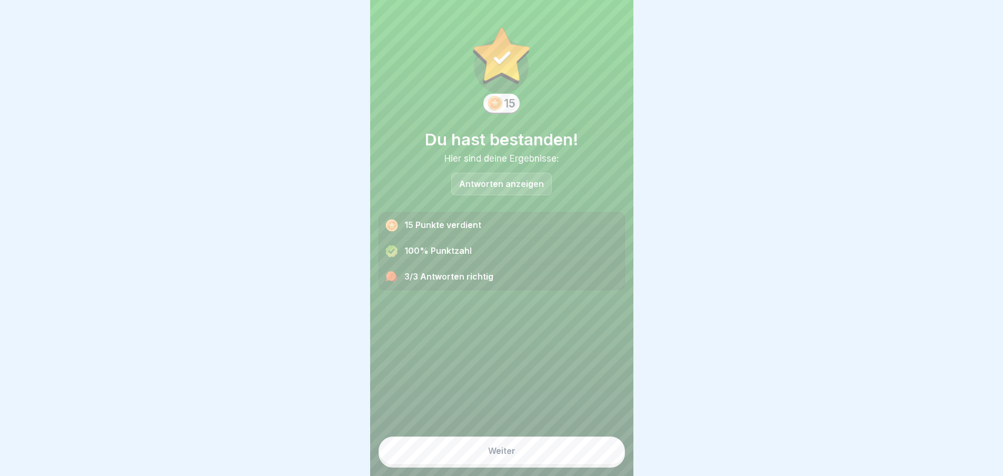
click at [518, 465] on button "Weiter" at bounding box center [502, 451] width 246 height 28
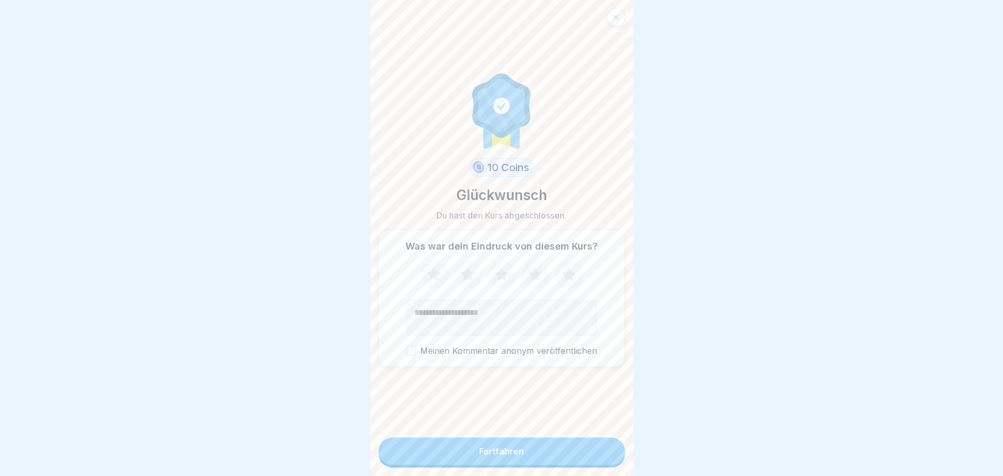
click at [546, 460] on button "Fortfahren" at bounding box center [502, 451] width 246 height 27
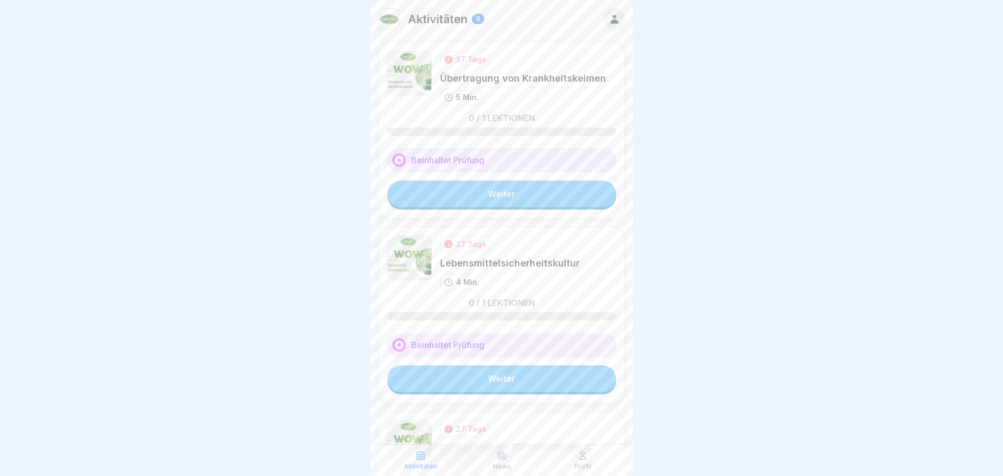
scroll to position [8, 0]
click at [541, 192] on link "Weiter" at bounding box center [502, 194] width 229 height 26
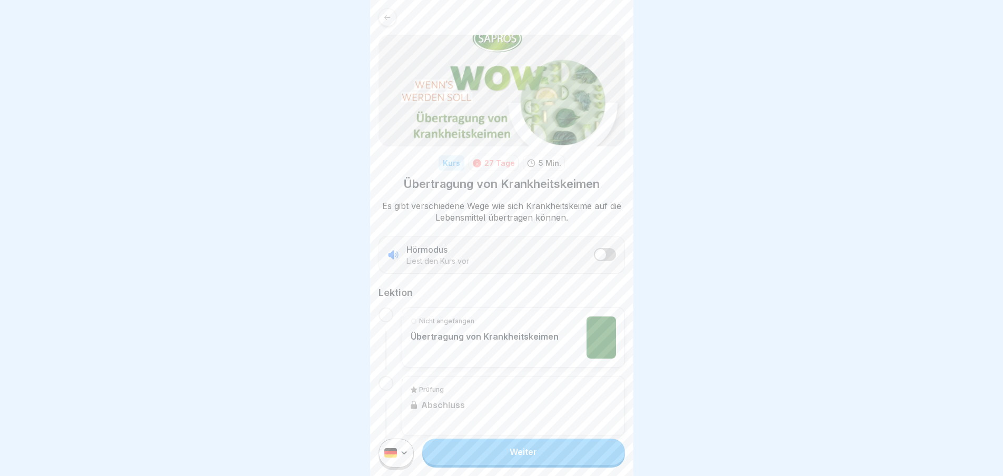
click at [531, 460] on link "Weiter" at bounding box center [523, 452] width 202 height 26
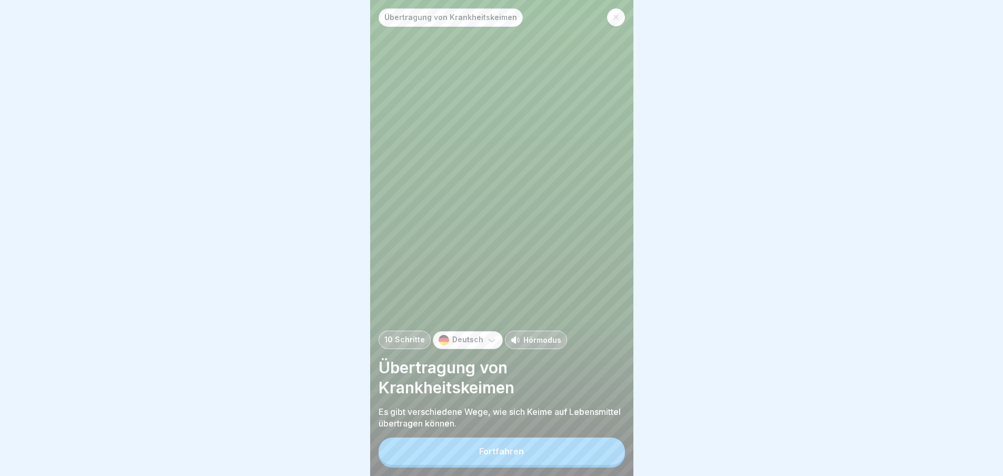
click at [550, 464] on button "Fortfahren" at bounding box center [502, 451] width 246 height 27
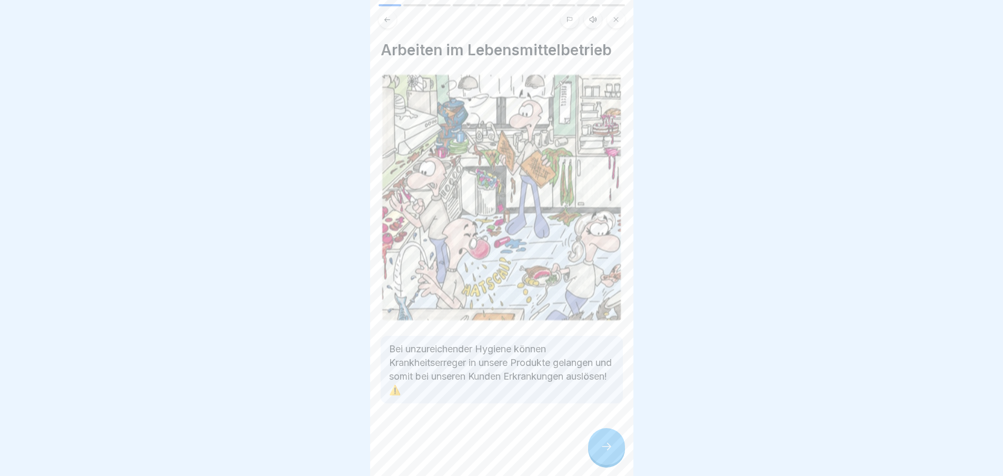
click at [609, 447] on div at bounding box center [606, 446] width 37 height 37
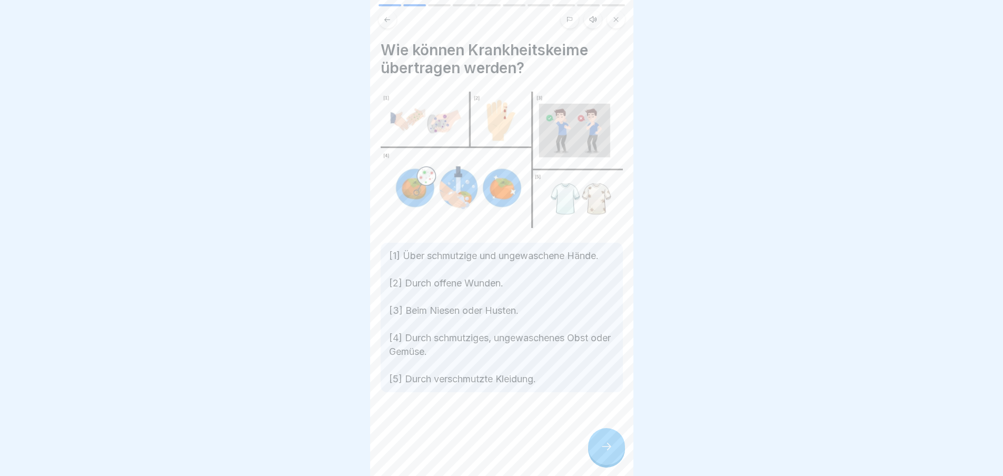
click at [609, 447] on div at bounding box center [606, 446] width 37 height 37
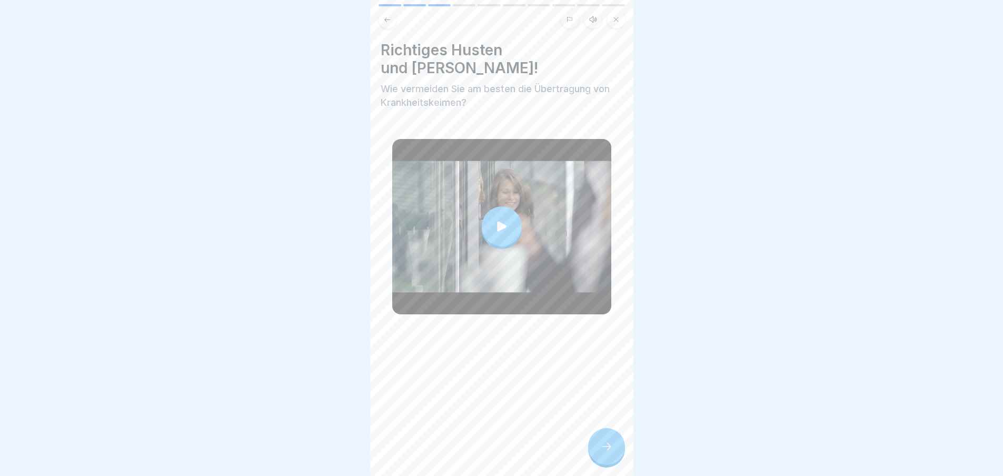
click at [609, 447] on div at bounding box center [606, 446] width 37 height 37
click at [600, 441] on div at bounding box center [606, 446] width 37 height 37
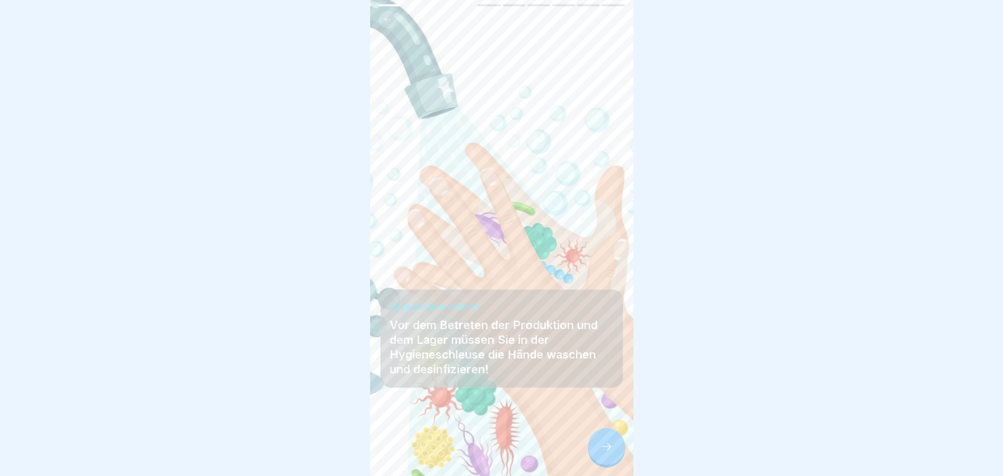
click at [610, 453] on icon at bounding box center [606, 446] width 13 height 13
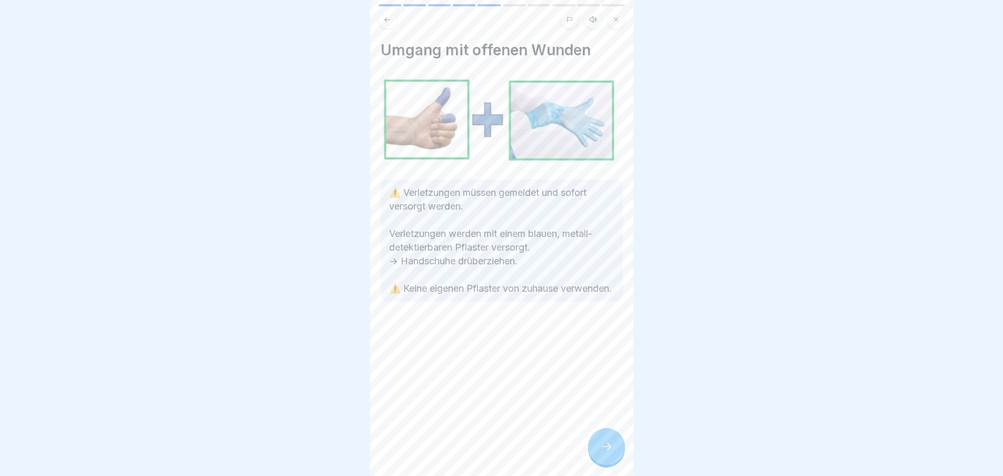
click at [610, 444] on div at bounding box center [606, 446] width 37 height 37
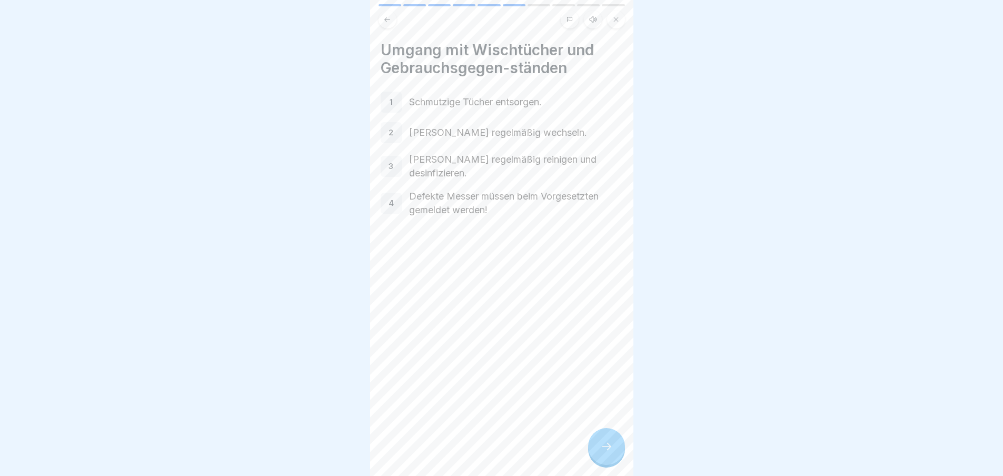
click at [598, 450] on div at bounding box center [606, 446] width 37 height 37
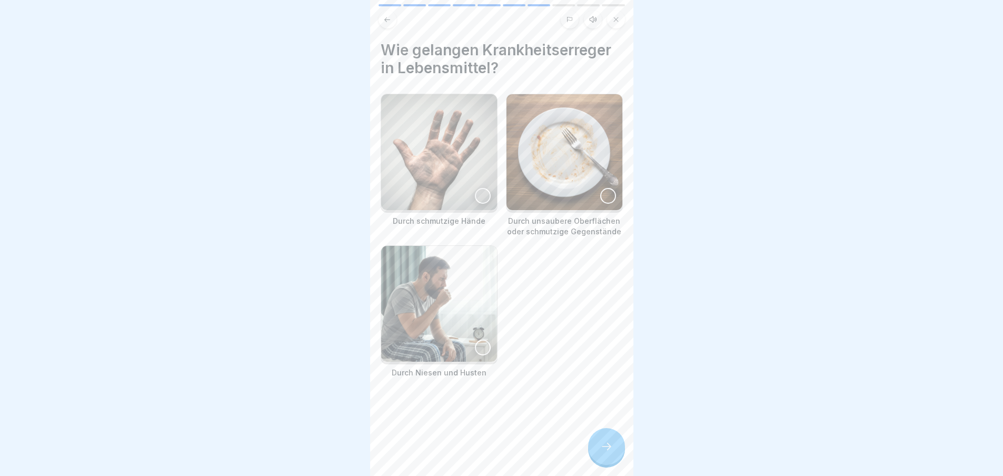
click at [598, 450] on div at bounding box center [606, 446] width 37 height 37
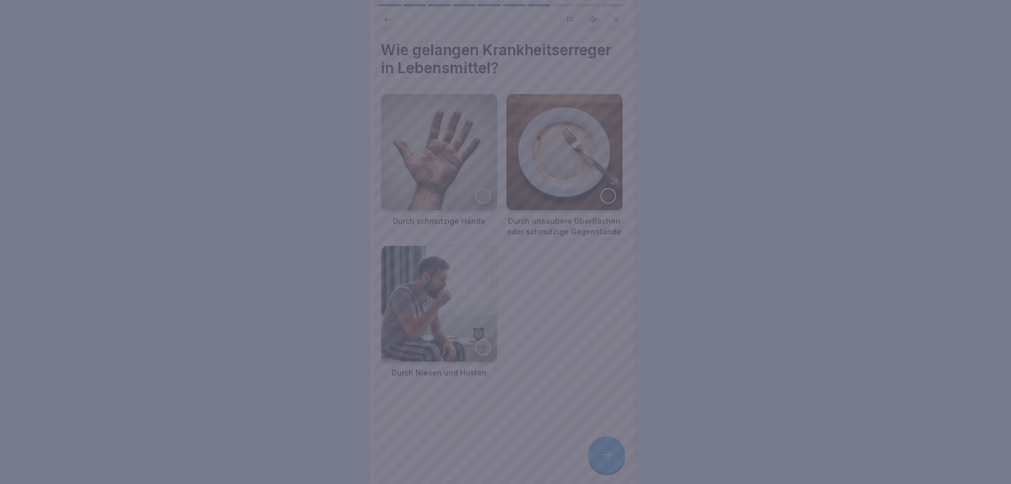
click at [598, 450] on div at bounding box center [505, 242] width 1011 height 484
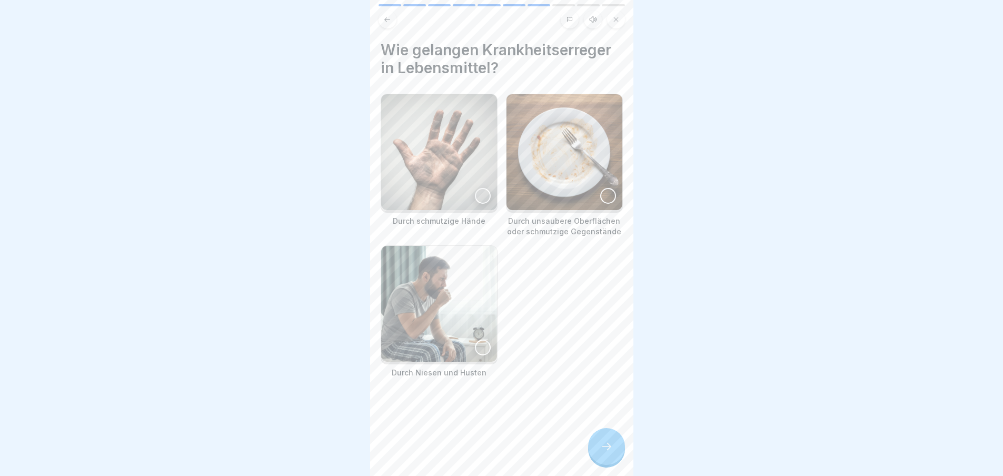
click at [480, 189] on div at bounding box center [483, 196] width 16 height 16
click at [600, 196] on div at bounding box center [608, 196] width 16 height 16
click at [475, 340] on div at bounding box center [483, 348] width 16 height 16
click at [601, 453] on icon at bounding box center [606, 446] width 13 height 13
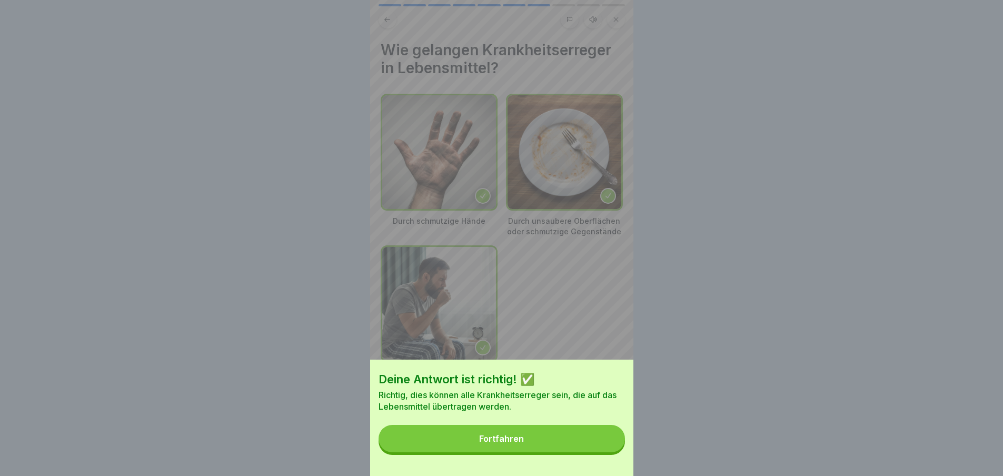
click at [602, 452] on button "Fortfahren" at bounding box center [502, 438] width 246 height 27
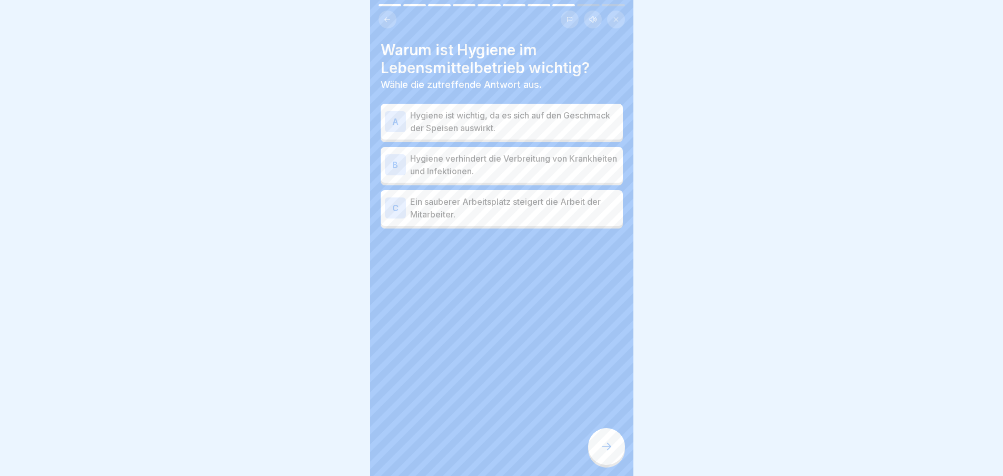
click at [433, 127] on p "Hygiene ist wichtig, da es sich auf den Geschmack der Speisen auswirkt." at bounding box center [514, 121] width 209 height 25
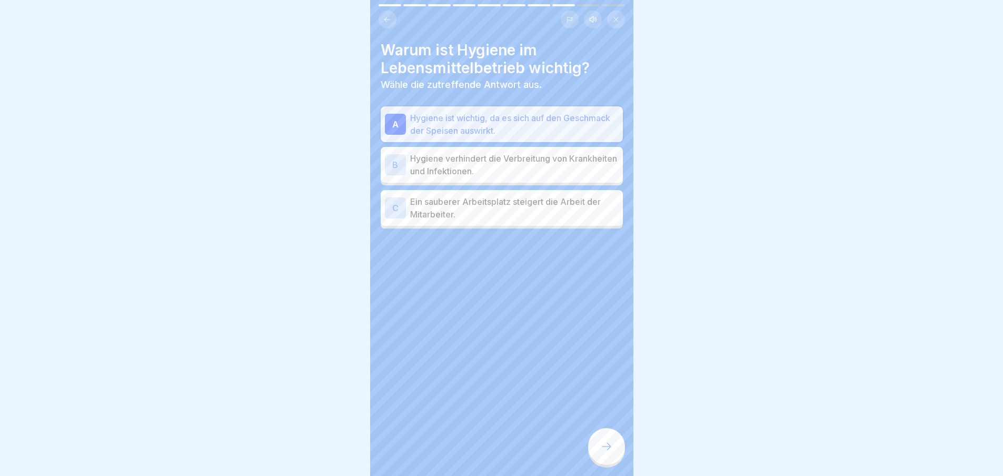
click at [432, 166] on p "Hygiene verhindert die Verbreitung von Krankheiten und Infektionen." at bounding box center [514, 164] width 209 height 25
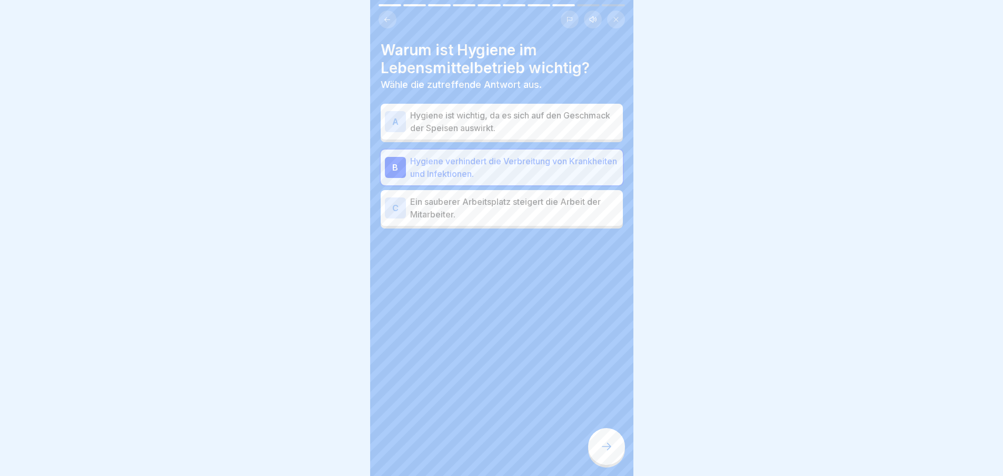
click at [476, 219] on p "Ein sauberer Arbeitsplatz steigert die Arbeit der Mitarbeiter." at bounding box center [514, 207] width 209 height 25
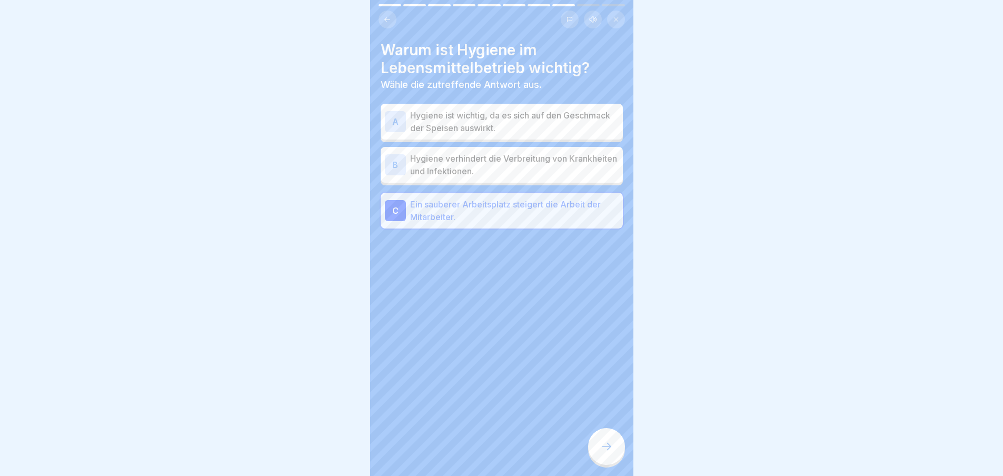
click at [536, 180] on div "B Hygiene verhindert die Verbreitung von Krankheiten und Infektionen." at bounding box center [502, 165] width 242 height 36
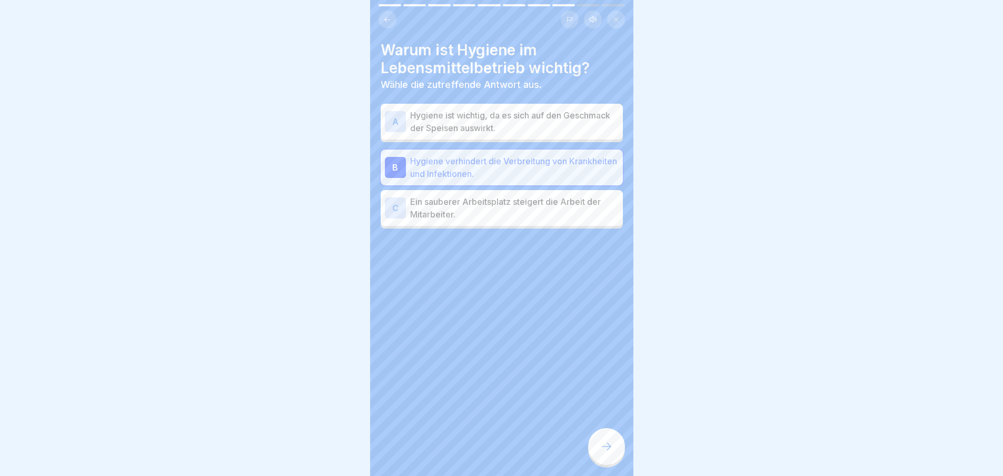
click at [617, 462] on div at bounding box center [606, 446] width 37 height 37
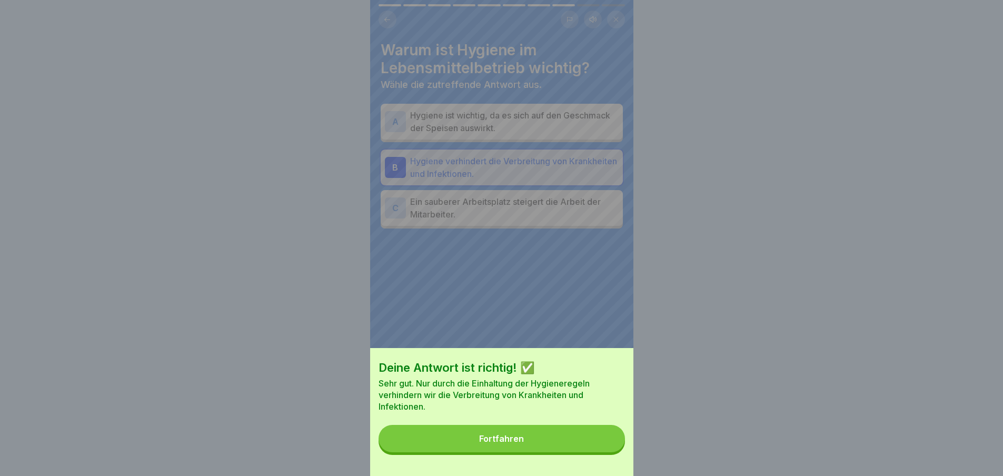
click at [617, 462] on div "Deine Antwort ist richtig! ✅ Sehr gut. Nur durch die Einhaltung der Hygienerege…" at bounding box center [501, 412] width 263 height 128
click at [596, 452] on button "Fortfahren" at bounding box center [502, 438] width 246 height 27
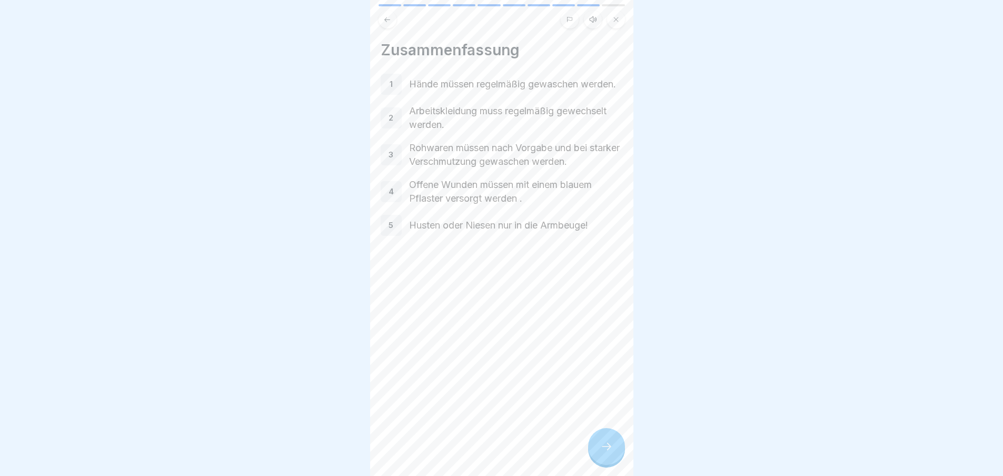
click at [614, 444] on div at bounding box center [606, 446] width 37 height 37
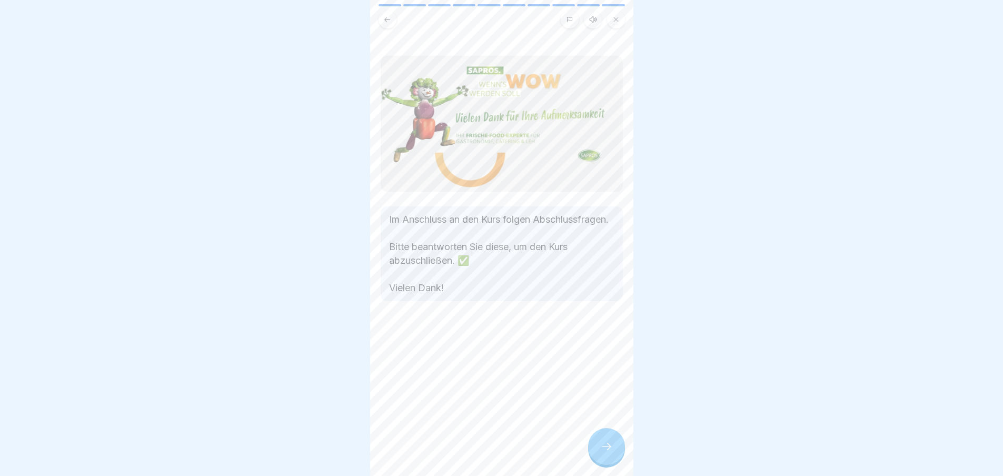
click at [614, 444] on div at bounding box center [606, 446] width 37 height 37
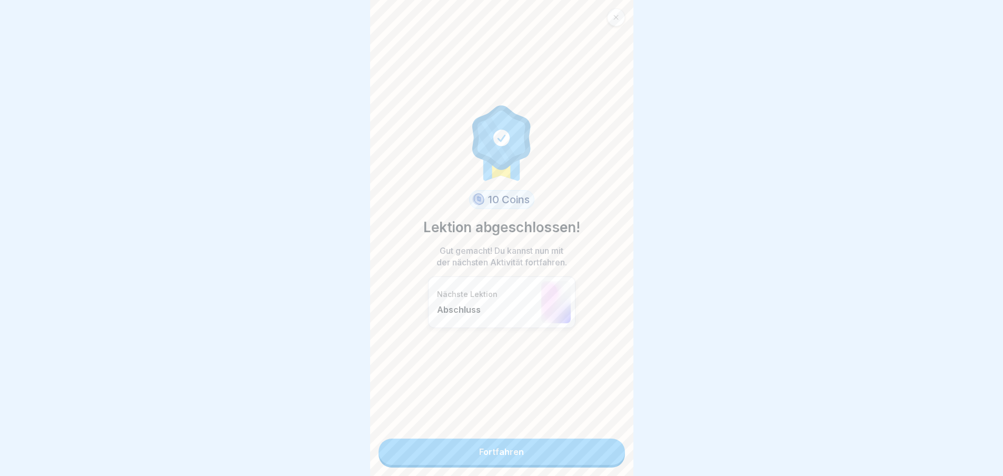
click at [611, 447] on link "Fortfahren" at bounding box center [502, 452] width 246 height 26
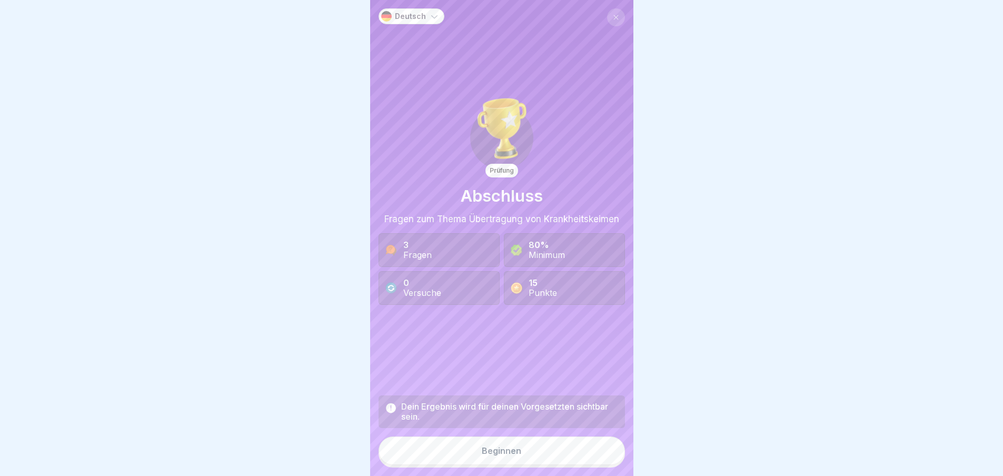
click at [588, 457] on button "Beginnen" at bounding box center [502, 451] width 246 height 28
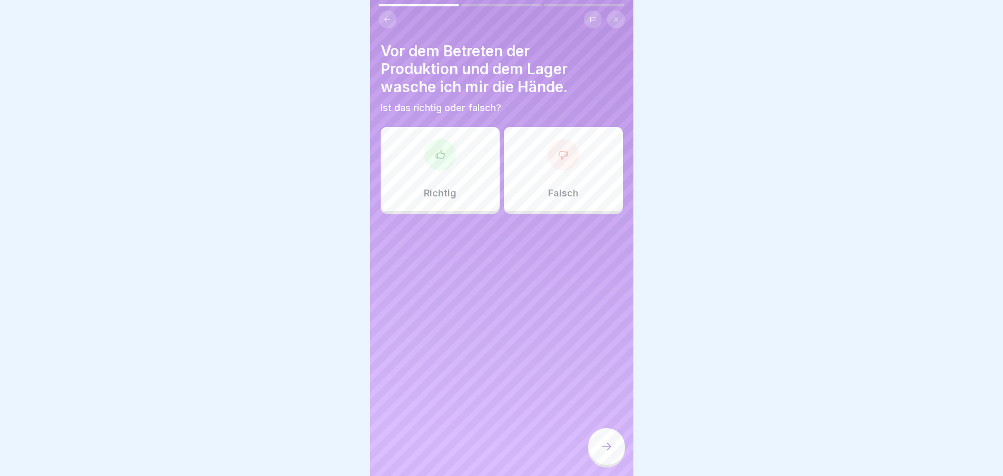
click at [442, 181] on div "Richtig" at bounding box center [440, 169] width 119 height 84
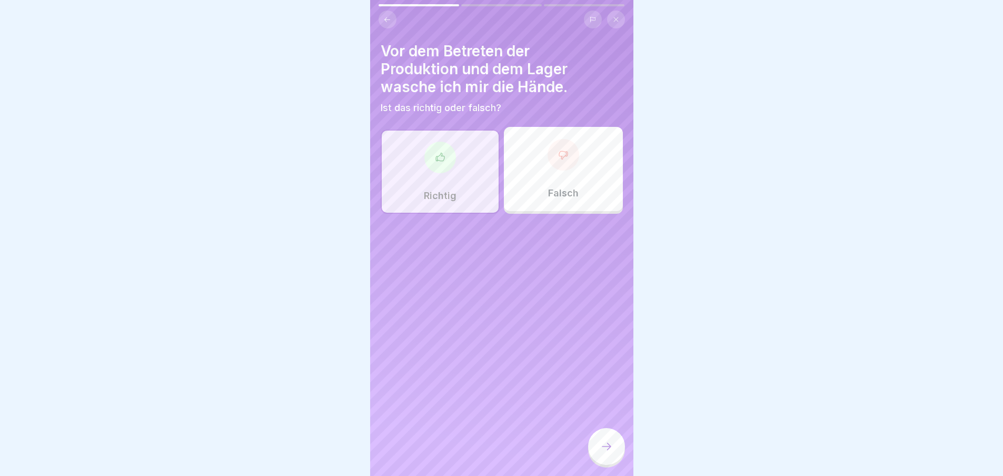
click at [603, 453] on icon at bounding box center [606, 446] width 13 height 13
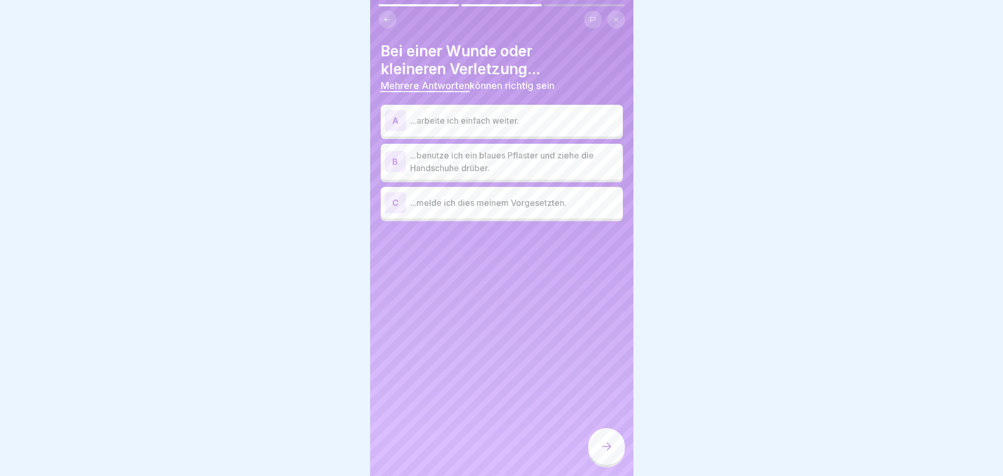
click at [562, 166] on p "...benutze ich ein blaues Pflaster und ziehe die Handschuhe drüber." at bounding box center [514, 161] width 209 height 25
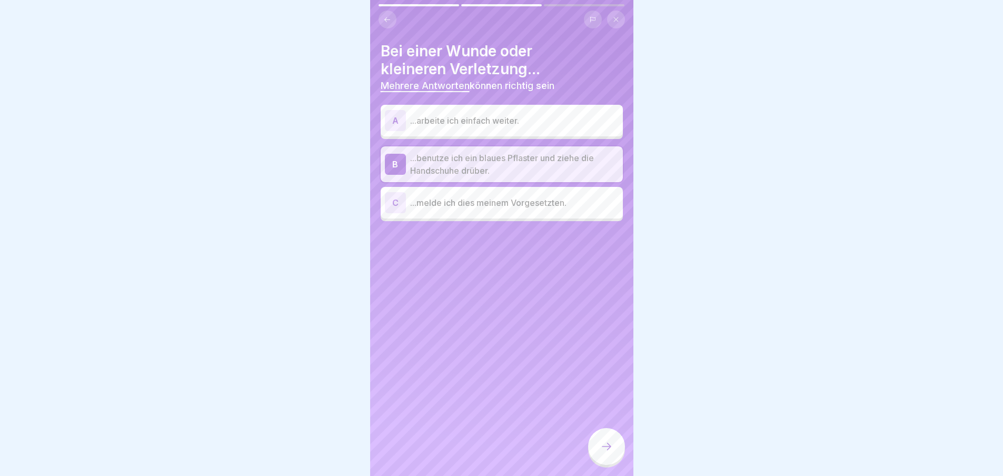
click at [492, 206] on p "...melde ich dies meinem Vorgesetzten." at bounding box center [514, 202] width 209 height 13
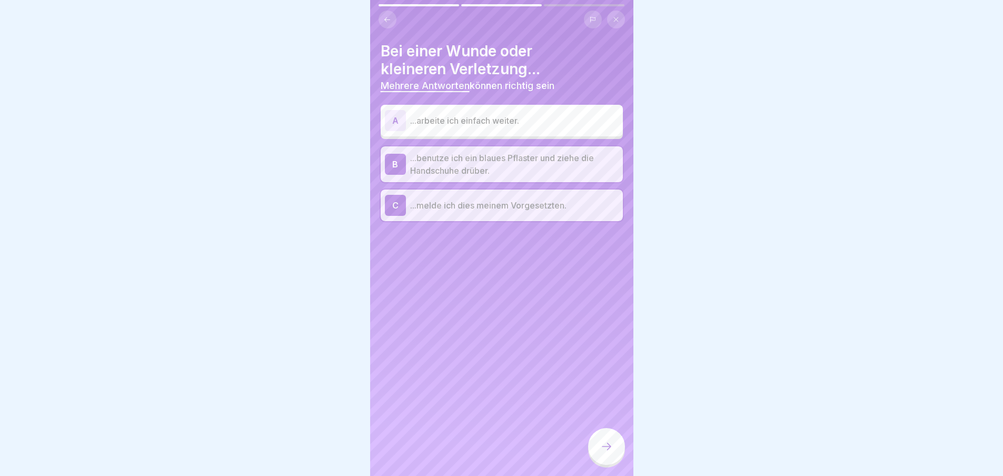
click at [593, 449] on div at bounding box center [606, 446] width 37 height 37
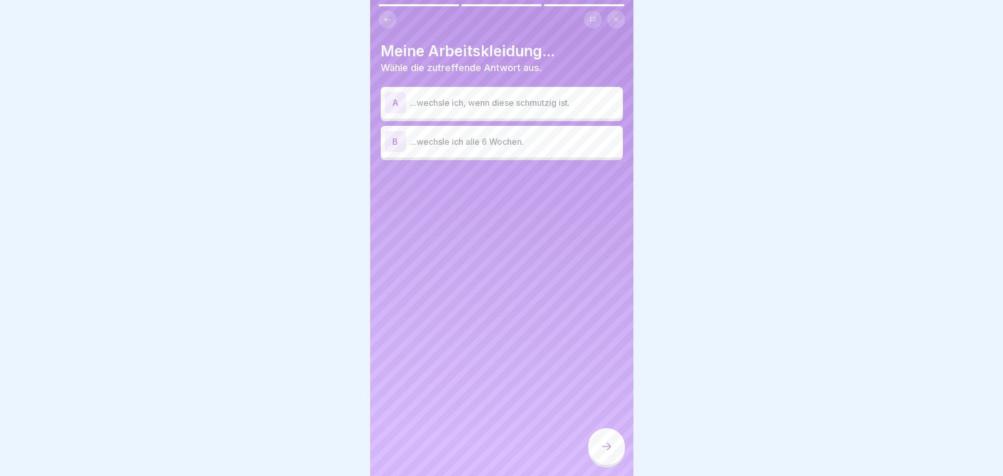
click at [525, 111] on div "A ...wechsle ich, wenn diese schmutzig ist." at bounding box center [502, 102] width 234 height 21
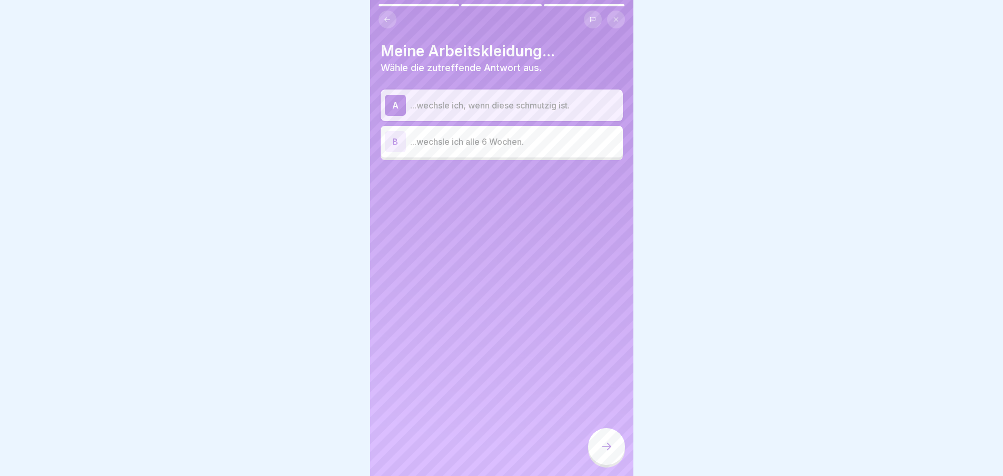
click at [608, 440] on div at bounding box center [606, 446] width 37 height 37
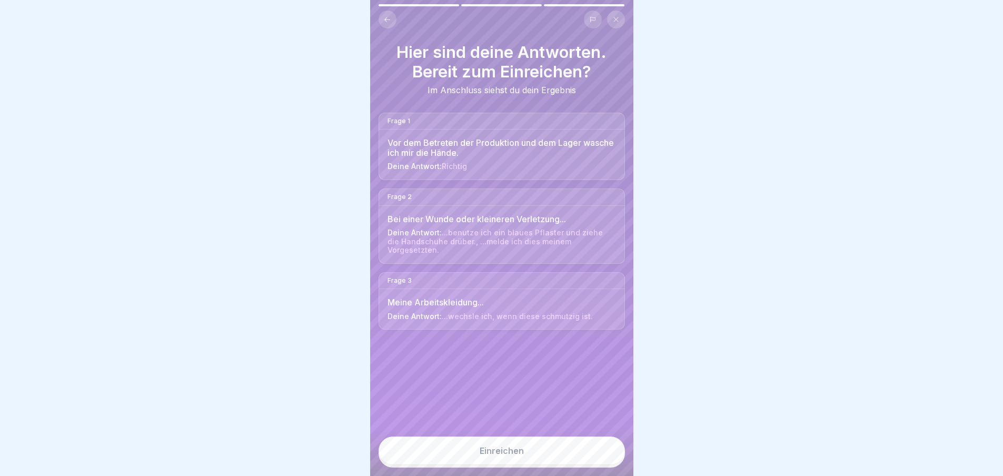
click at [549, 457] on button "Einreichen" at bounding box center [502, 451] width 246 height 28
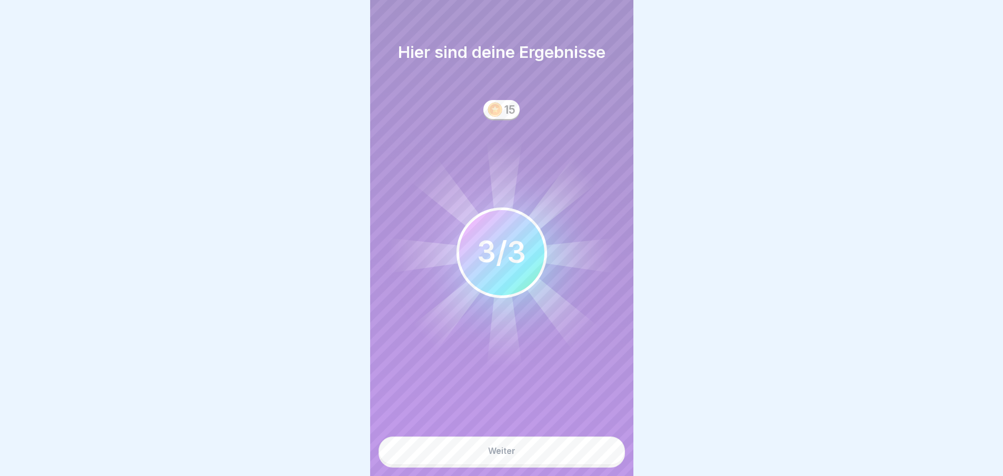
click at [497, 455] on div "Weiter" at bounding box center [501, 450] width 27 height 9
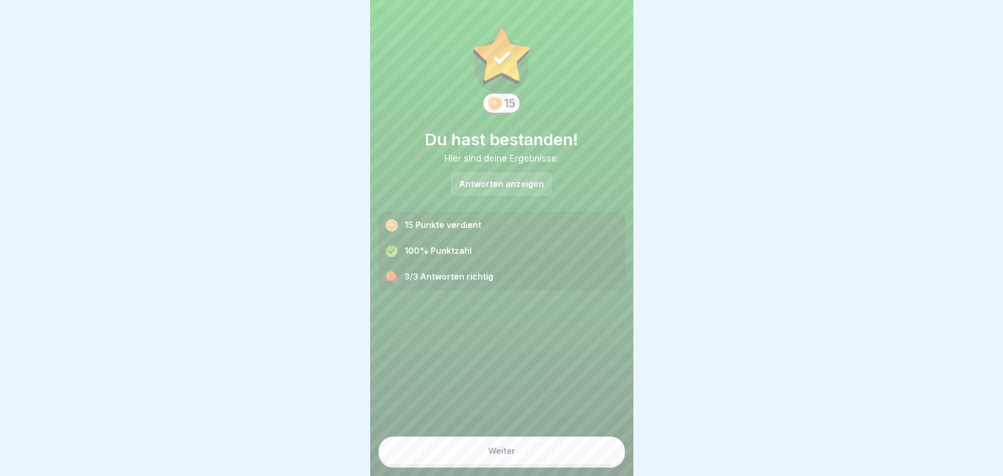
click at [789, 164] on div at bounding box center [501, 238] width 1003 height 476
click at [523, 450] on button "Weiter" at bounding box center [502, 451] width 246 height 28
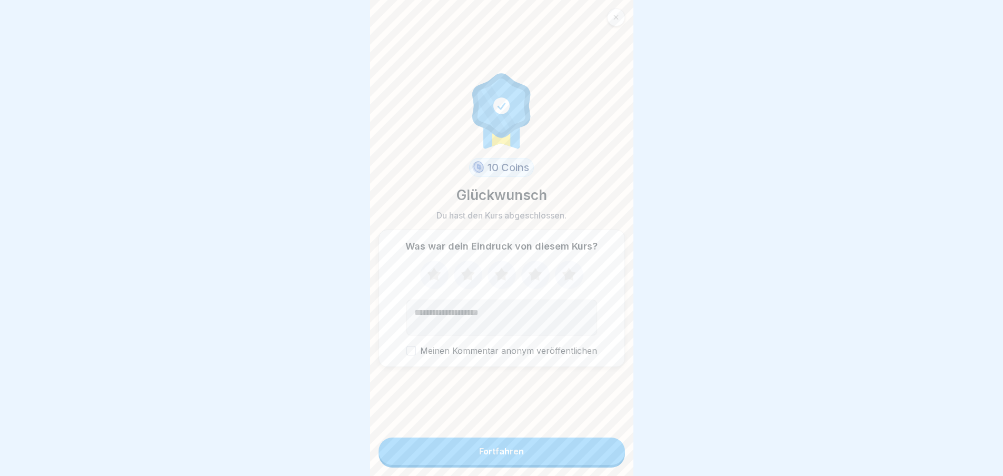
click at [523, 450] on button "Fortfahren" at bounding box center [502, 451] width 246 height 27
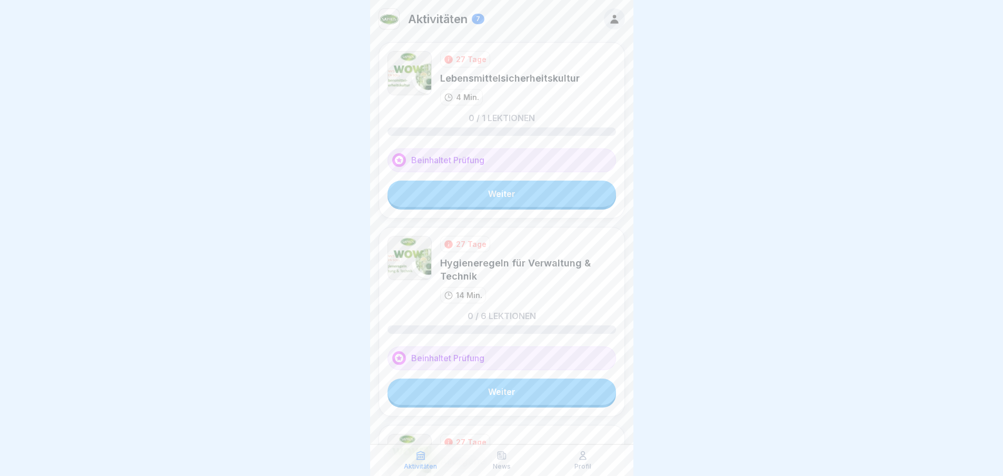
click at [505, 196] on link "Weiter" at bounding box center [502, 194] width 229 height 26
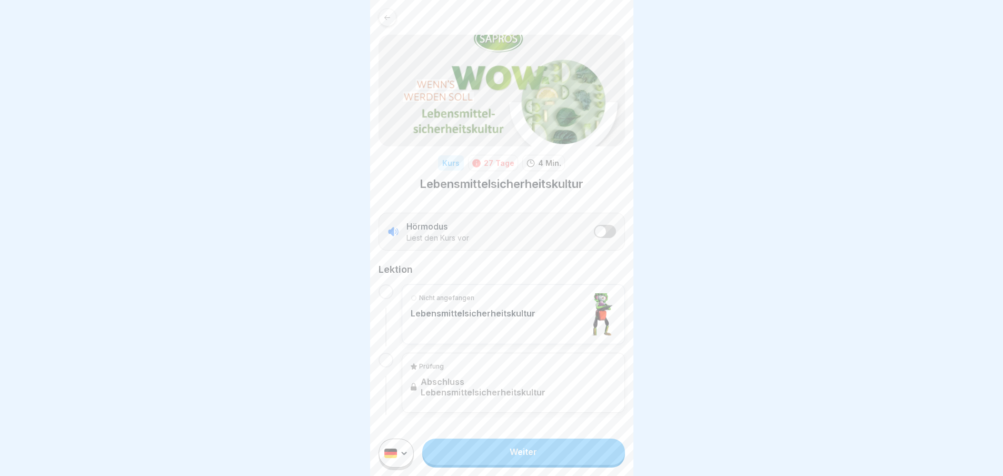
click at [550, 459] on link "Weiter" at bounding box center [523, 452] width 202 height 26
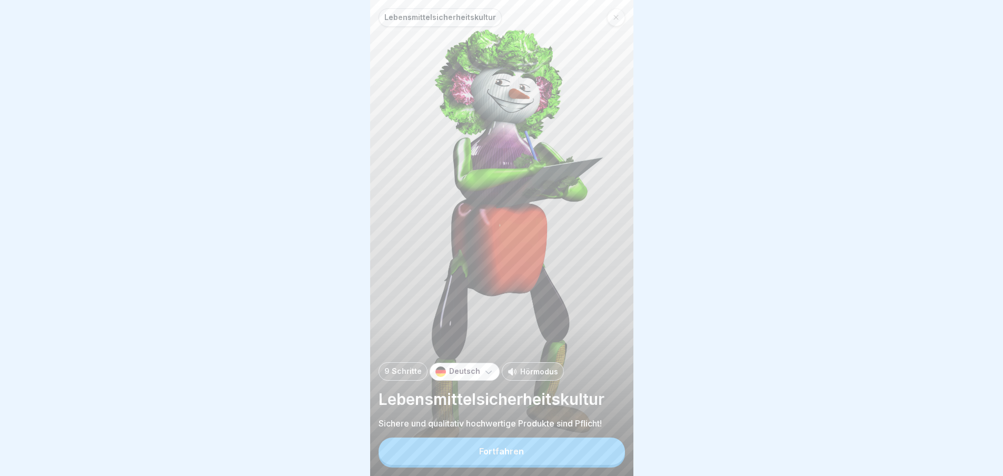
click at [550, 459] on button "Fortfahren" at bounding box center [502, 451] width 246 height 27
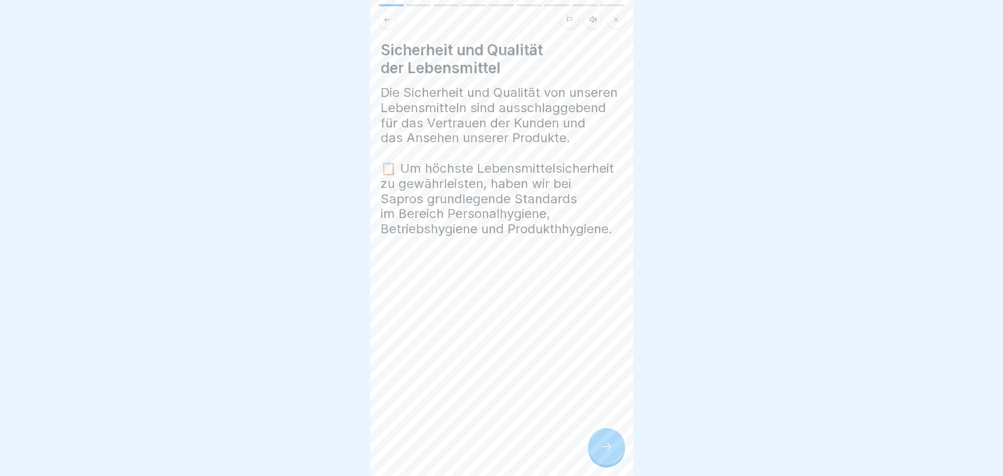
click at [609, 453] on icon at bounding box center [606, 446] width 13 height 13
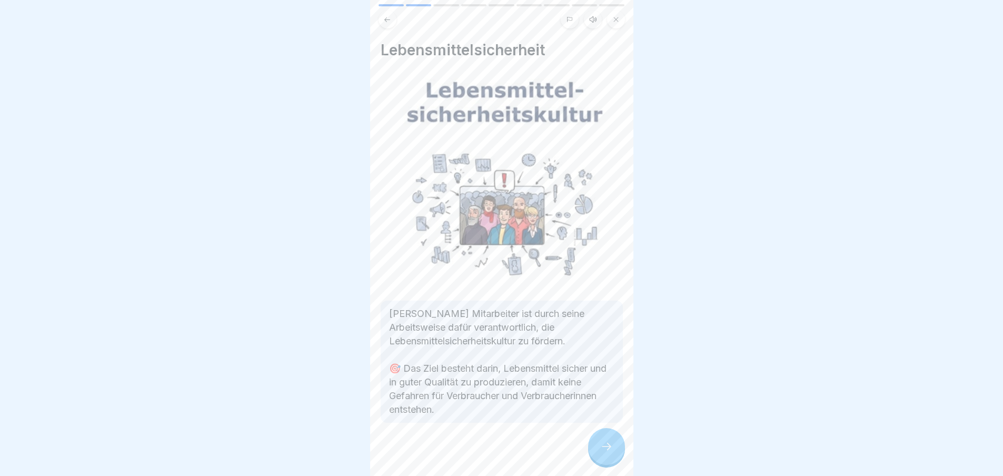
click at [609, 450] on icon at bounding box center [606, 446] width 9 height 7
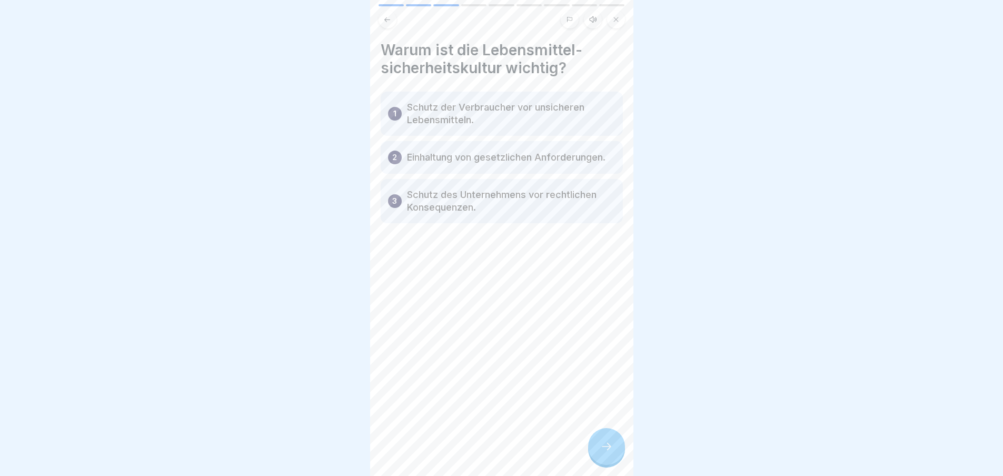
click at [609, 453] on icon at bounding box center [606, 446] width 13 height 13
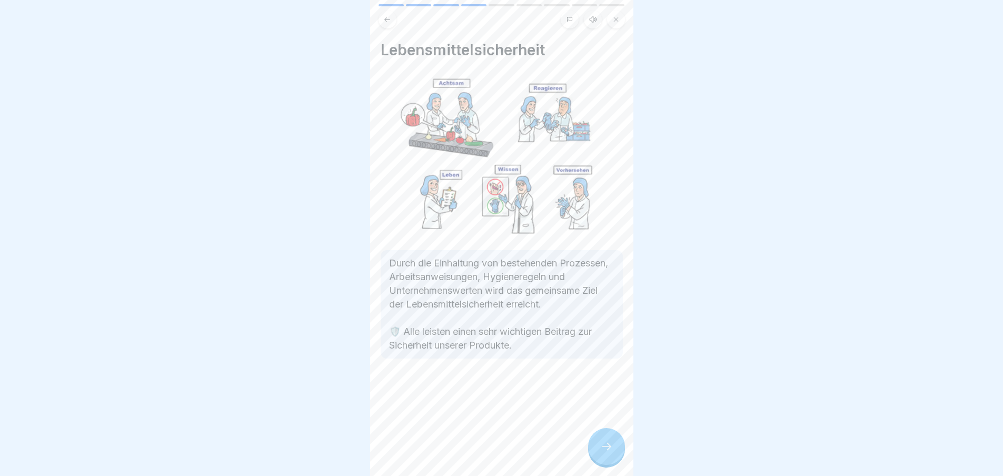
click at [609, 453] on icon at bounding box center [606, 446] width 13 height 13
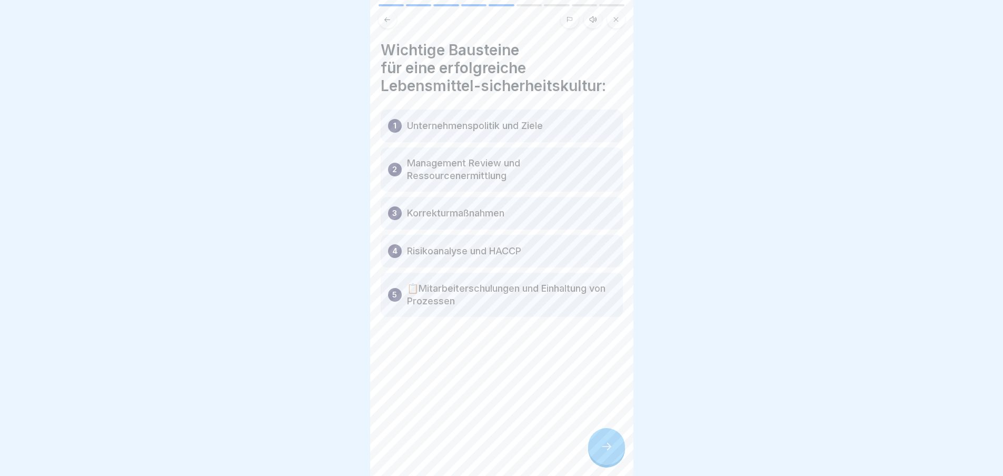
click at [447, 125] on p "Unternehmenspolitik und Ziele" at bounding box center [475, 126] width 136 height 13
click at [612, 448] on div at bounding box center [606, 446] width 37 height 37
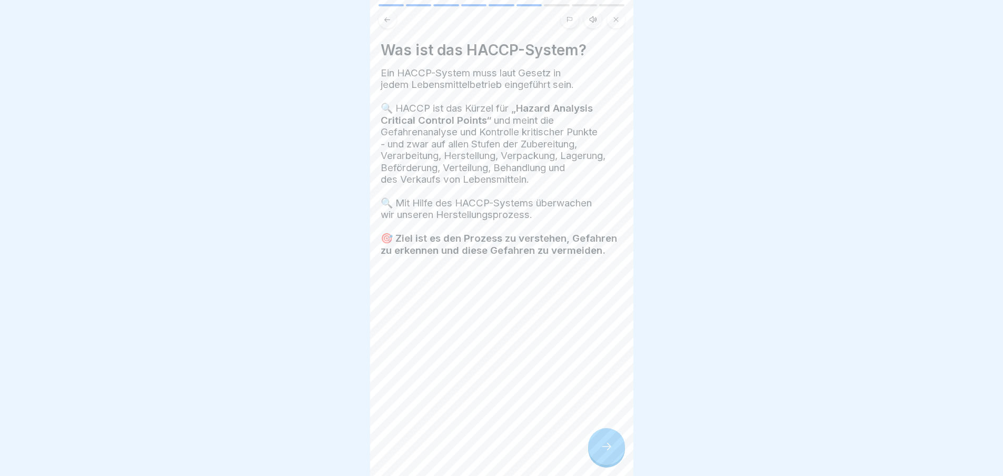
click at [612, 448] on div at bounding box center [606, 446] width 37 height 37
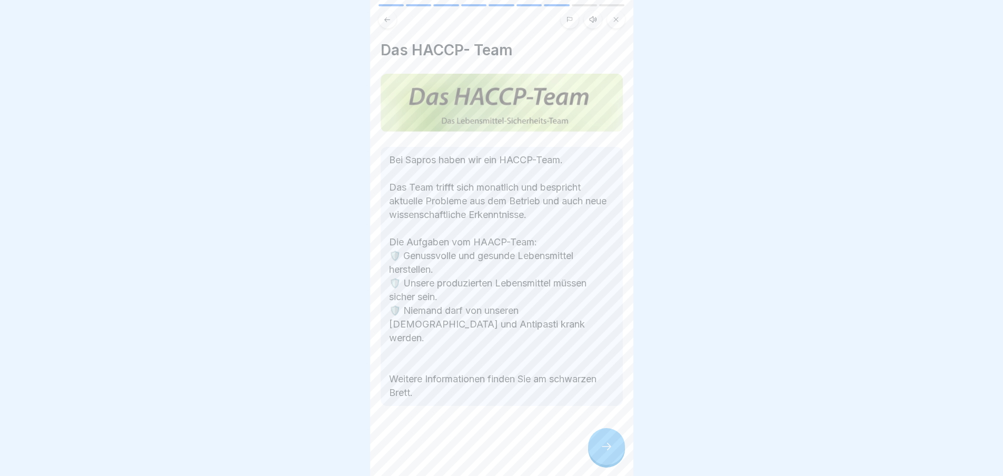
click at [612, 448] on div at bounding box center [606, 446] width 37 height 37
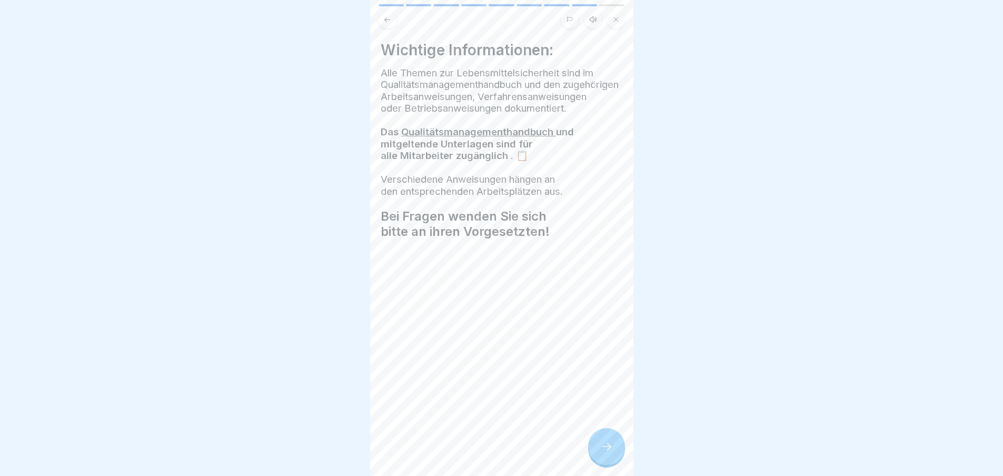
click at [612, 448] on div at bounding box center [606, 446] width 37 height 37
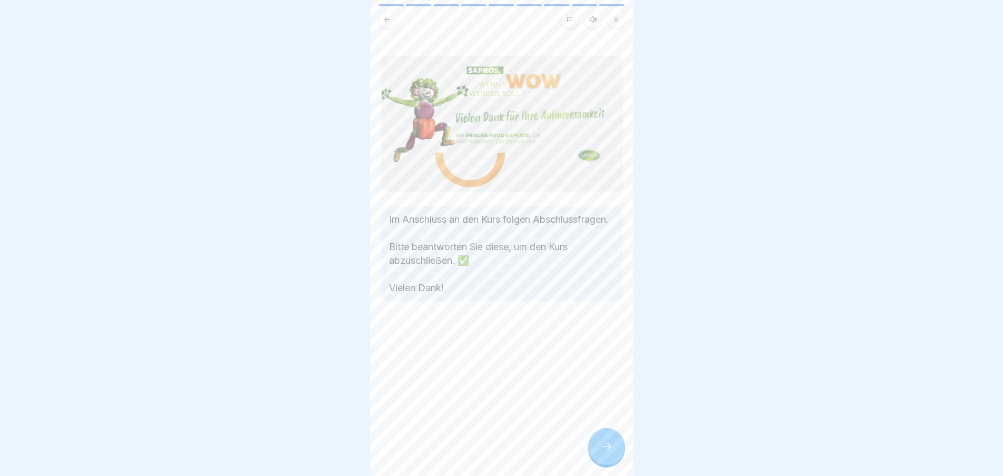
click at [612, 448] on div at bounding box center [606, 446] width 37 height 37
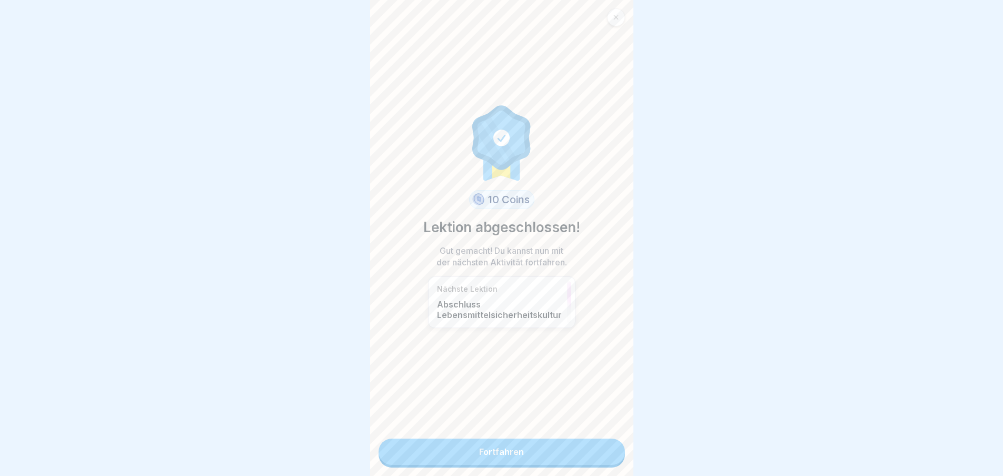
click at [554, 455] on link "Fortfahren" at bounding box center [502, 452] width 246 height 26
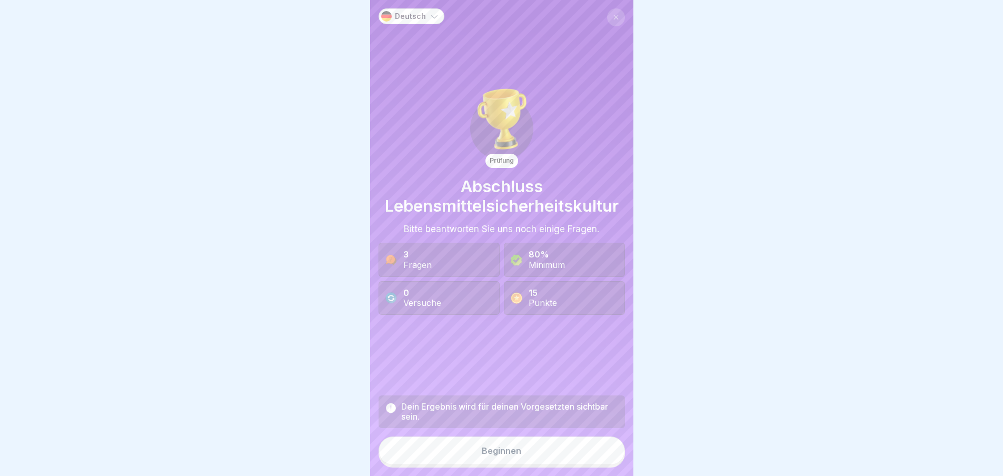
click at [524, 457] on button "Beginnen" at bounding box center [502, 451] width 246 height 28
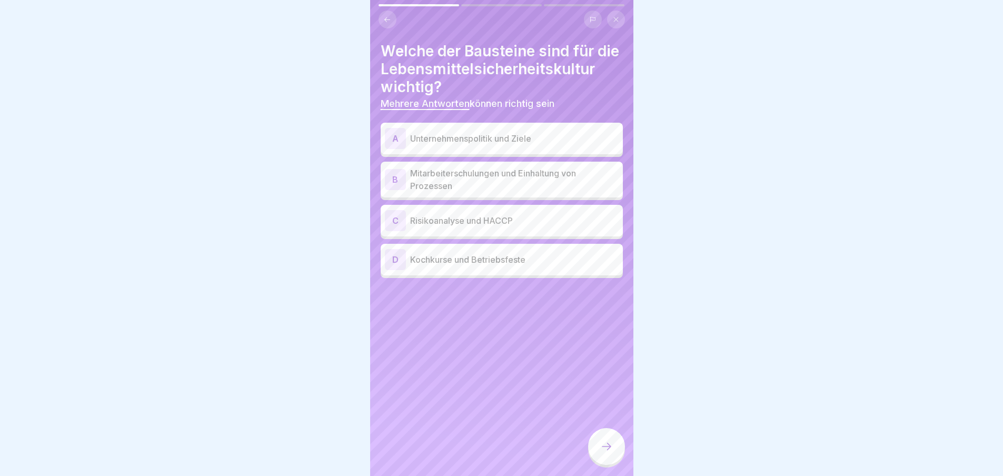
click at [521, 145] on p "Unternehmenspolitik und Ziele" at bounding box center [514, 138] width 209 height 13
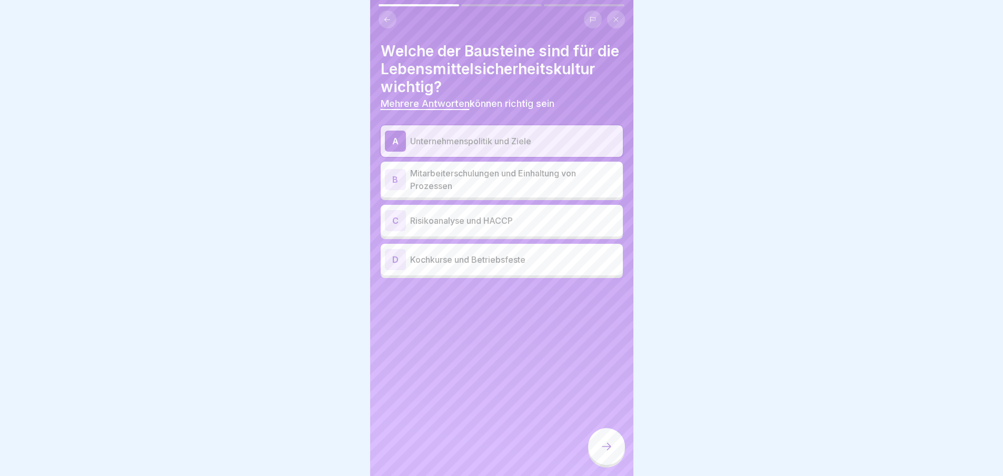
click at [514, 192] on p "Mitarbeiterschulungen und Einhaltung von Prozessen" at bounding box center [514, 179] width 209 height 25
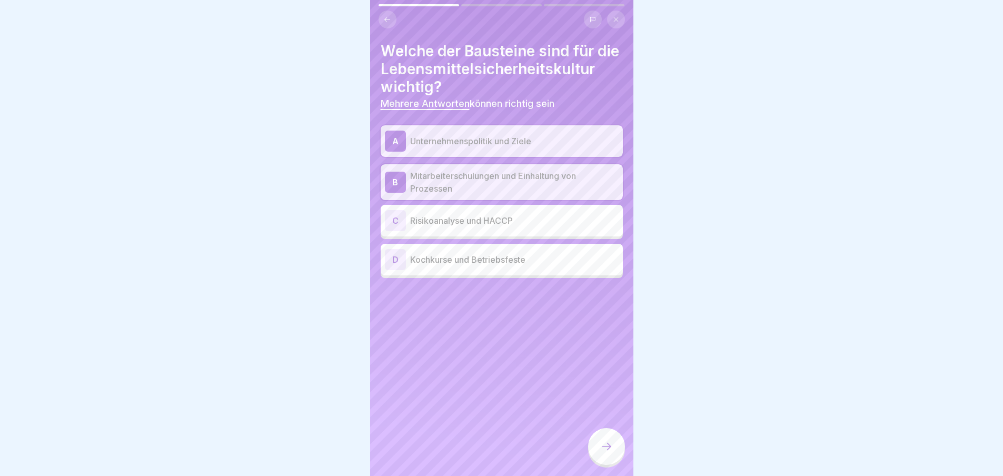
click at [520, 227] on p "Risikoanalyse und HACCP" at bounding box center [514, 220] width 209 height 13
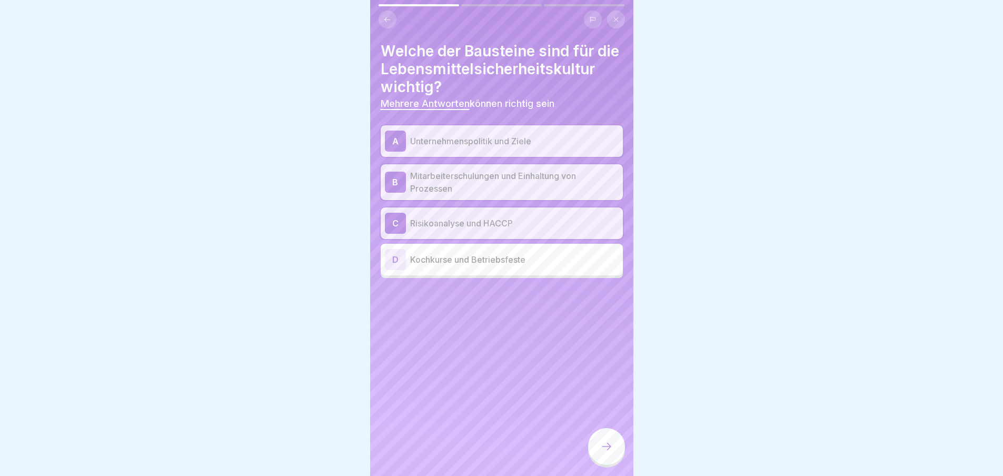
click at [608, 450] on icon at bounding box center [606, 446] width 13 height 13
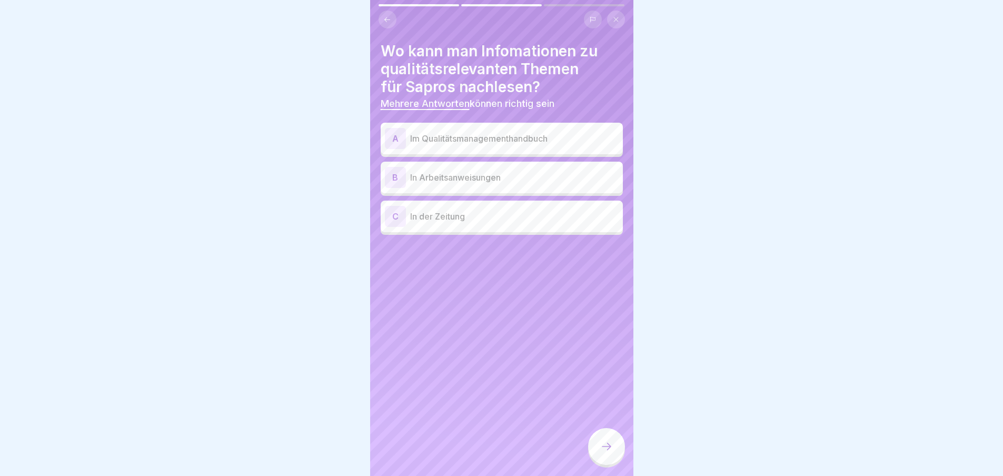
click at [462, 141] on p "Im Qualitätsmanagementhandbuch" at bounding box center [514, 138] width 209 height 13
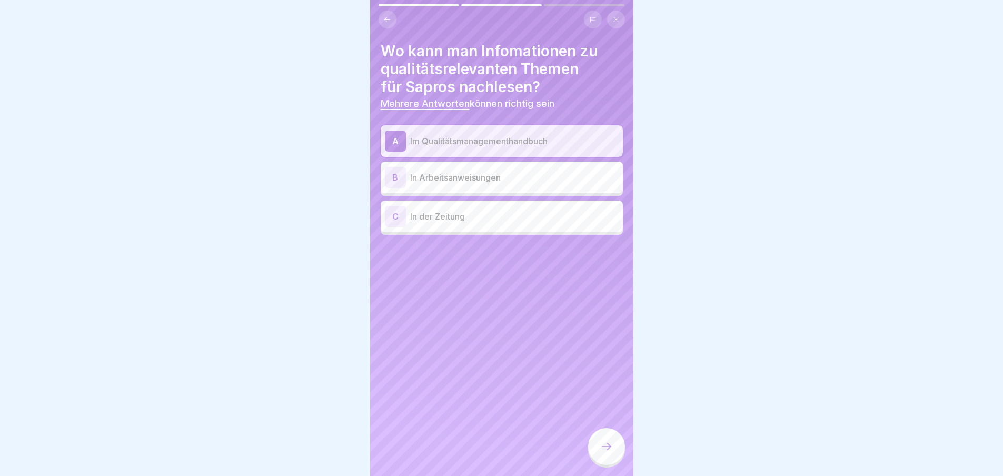
click at [462, 174] on p "In Arbeitsanweisungen" at bounding box center [514, 177] width 209 height 13
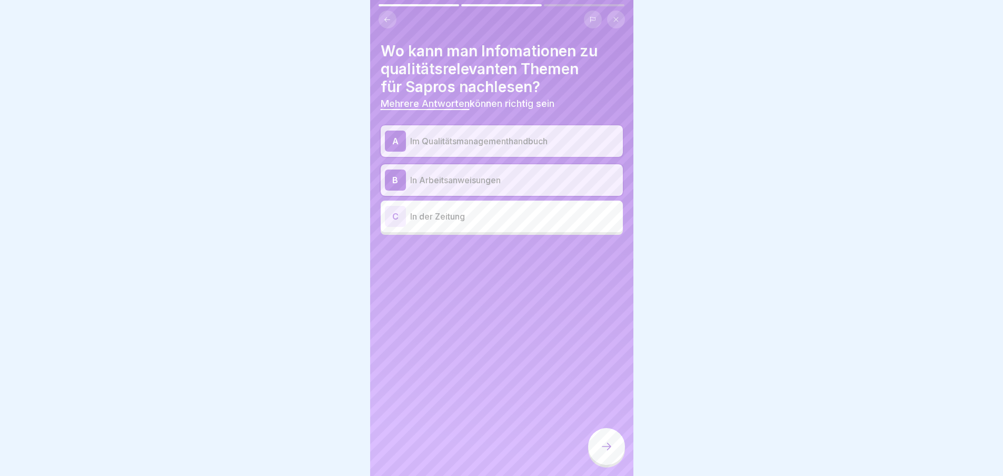
click at [610, 445] on div at bounding box center [606, 446] width 37 height 37
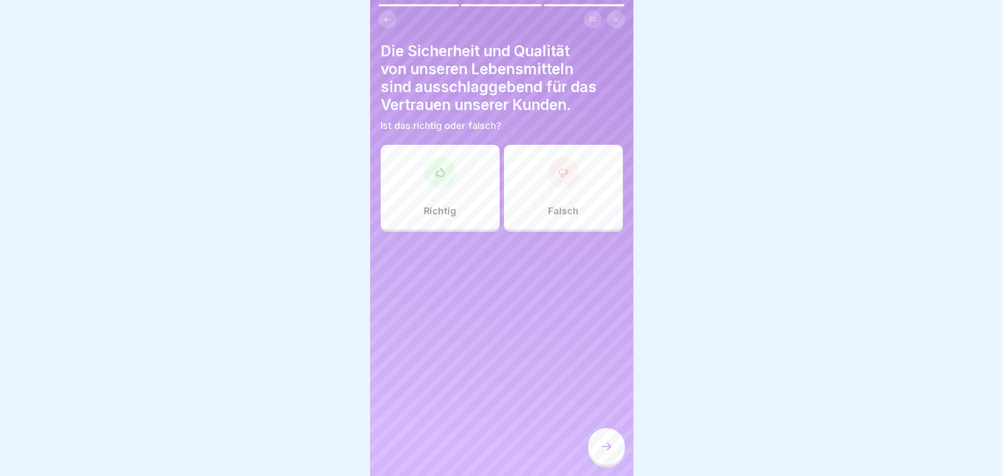
click at [421, 185] on div "Richtig" at bounding box center [440, 187] width 119 height 84
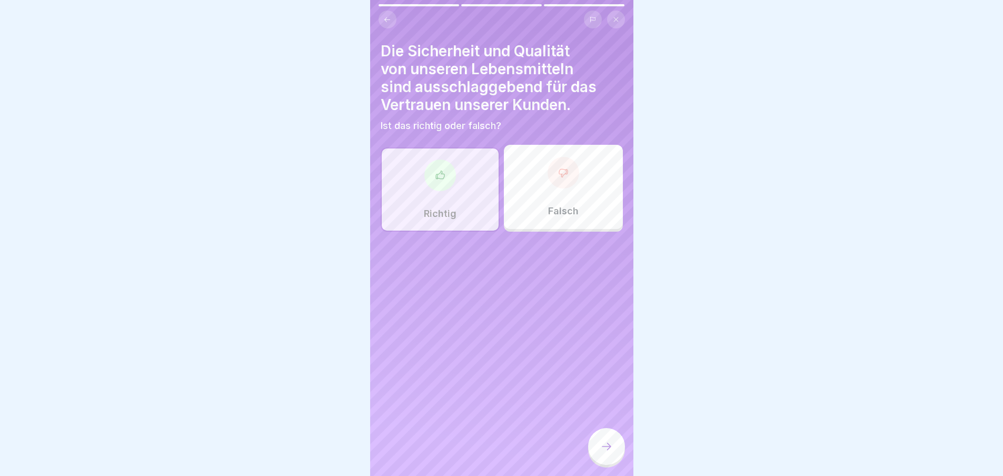
click at [603, 452] on icon at bounding box center [606, 446] width 13 height 13
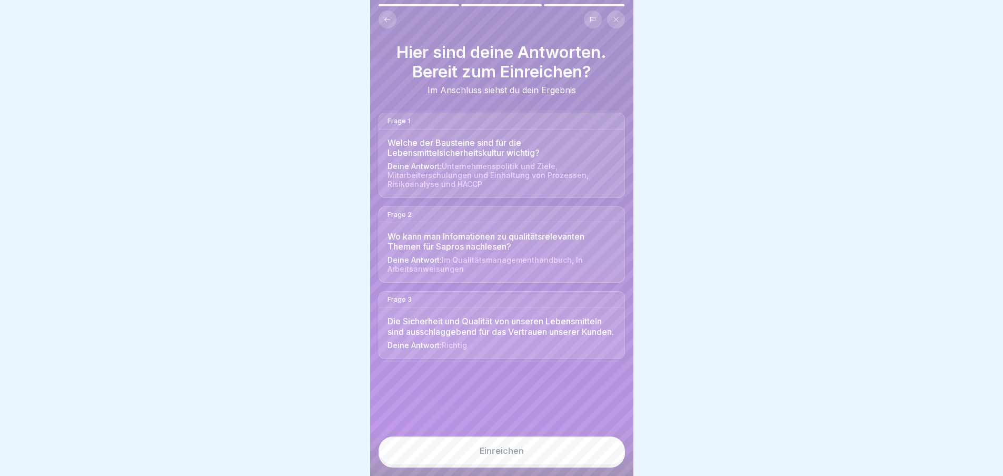
click at [541, 452] on button "Einreichen" at bounding box center [502, 451] width 246 height 28
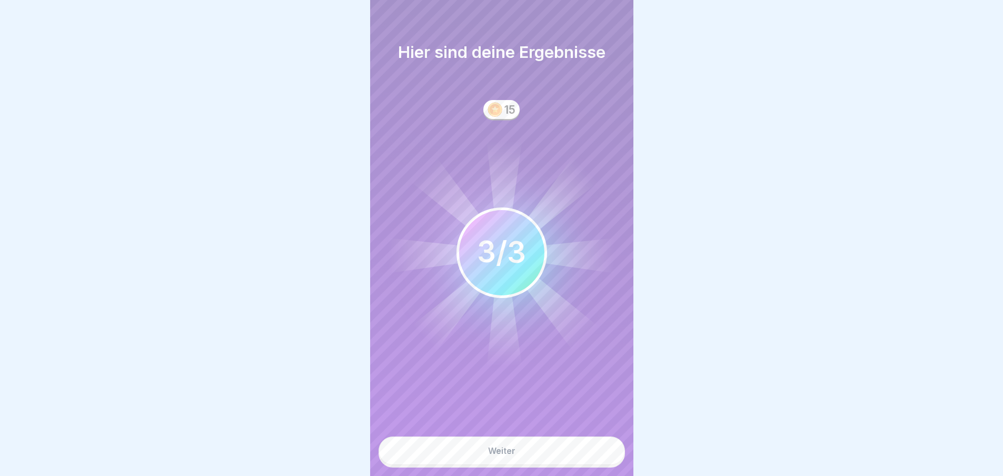
click at [572, 451] on button "Weiter" at bounding box center [502, 451] width 246 height 28
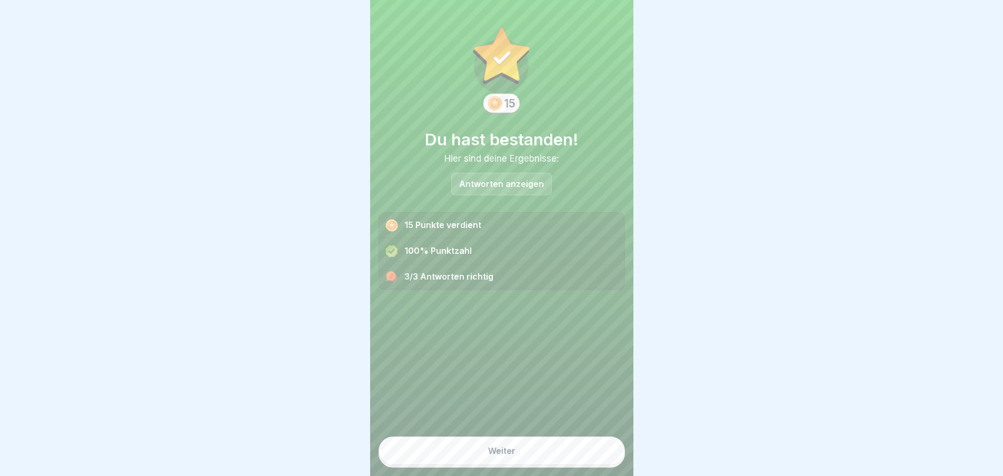
click at [550, 463] on button "Weiter" at bounding box center [502, 451] width 246 height 28
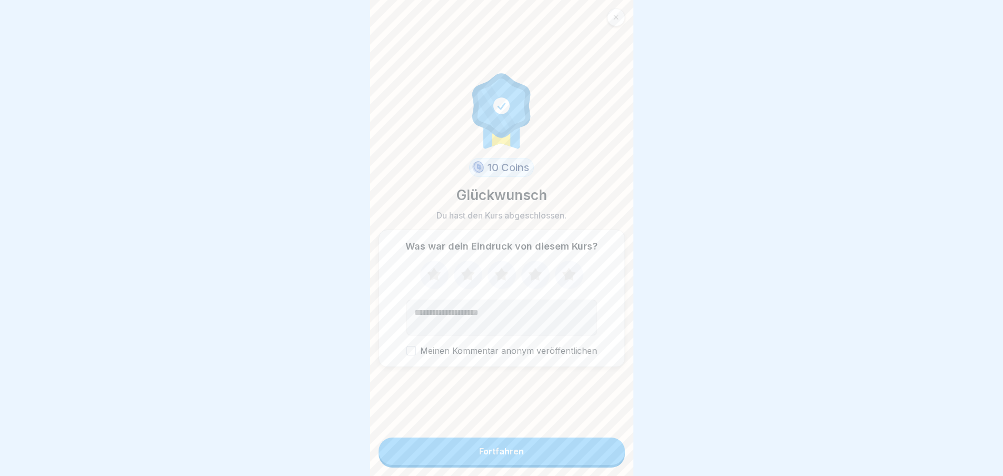
click at [516, 453] on button "Fortfahren" at bounding box center [502, 451] width 246 height 27
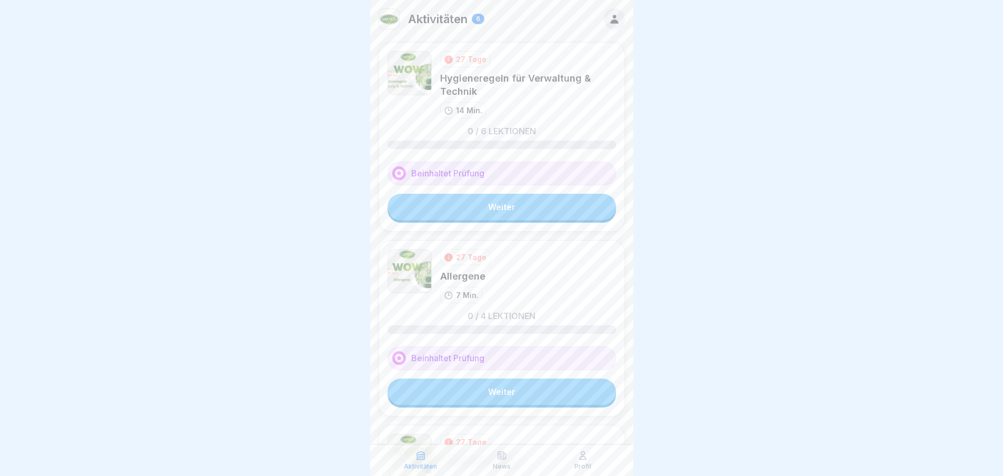
click at [512, 199] on link "Weiter" at bounding box center [502, 207] width 229 height 26
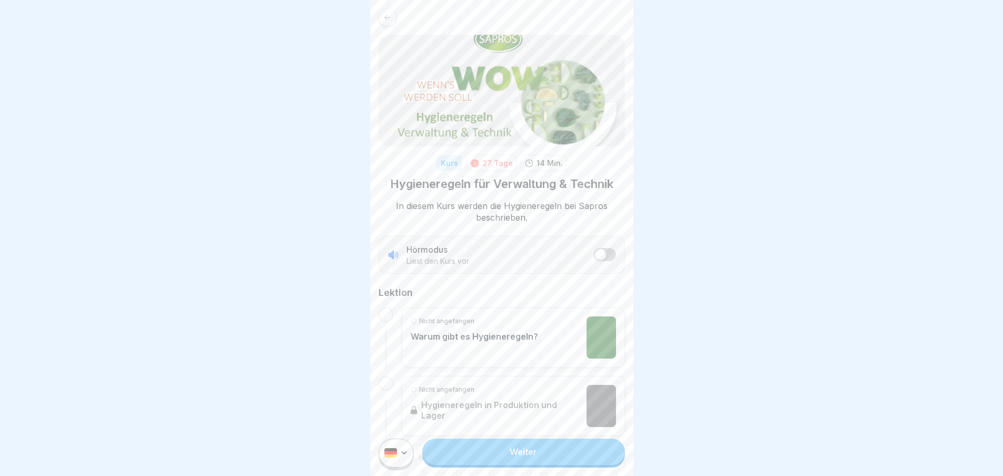
click at [526, 459] on link "Weiter" at bounding box center [523, 452] width 202 height 26
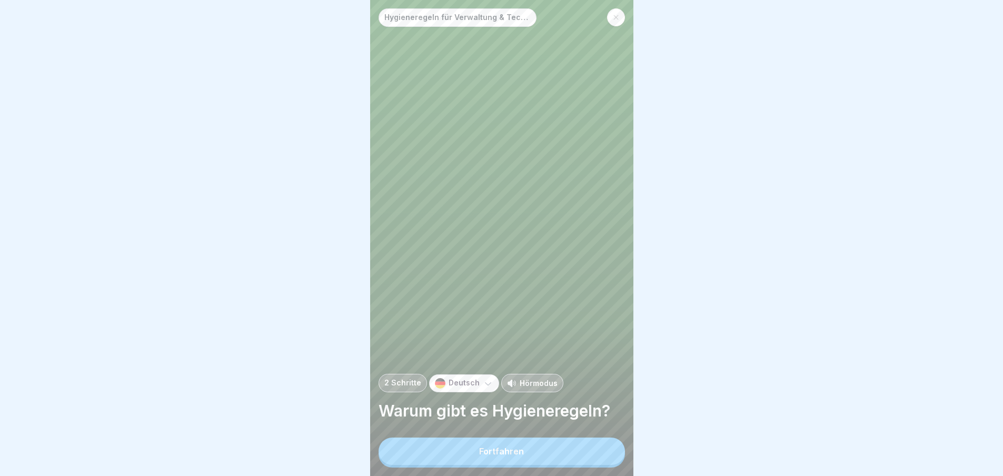
click at [539, 464] on button "Fortfahren" at bounding box center [502, 451] width 246 height 27
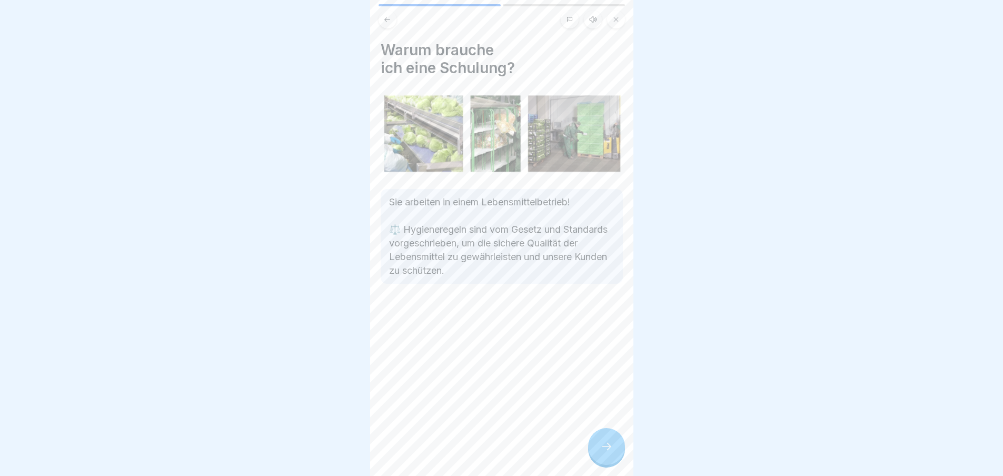
click at [607, 441] on div at bounding box center [606, 446] width 37 height 37
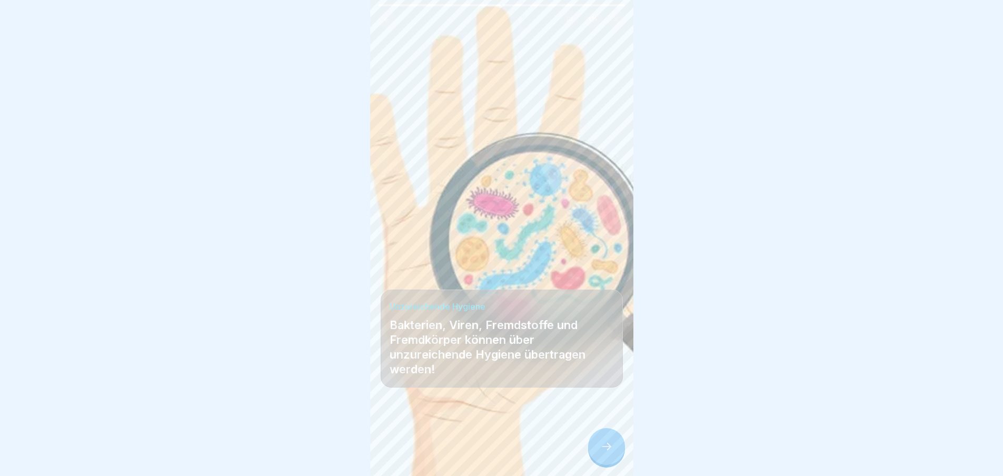
click at [611, 447] on div at bounding box center [606, 446] width 37 height 37
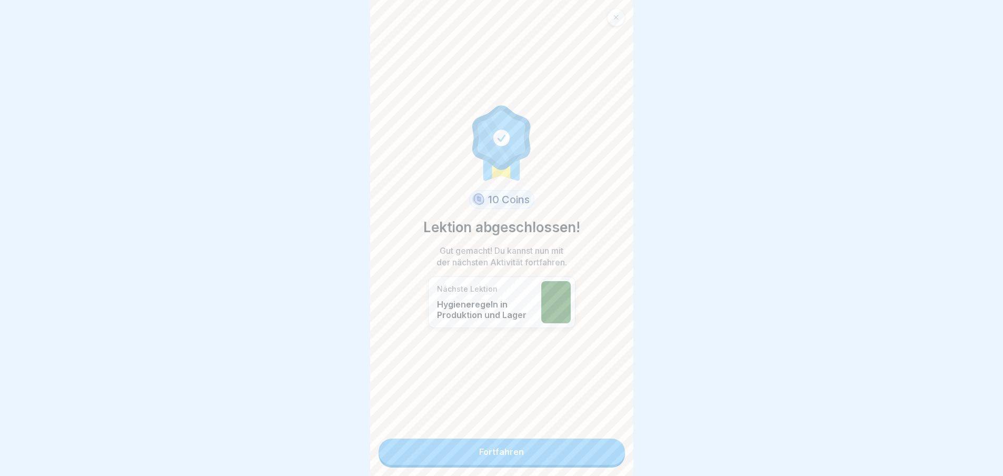
click at [566, 440] on link "Fortfahren" at bounding box center [502, 452] width 246 height 26
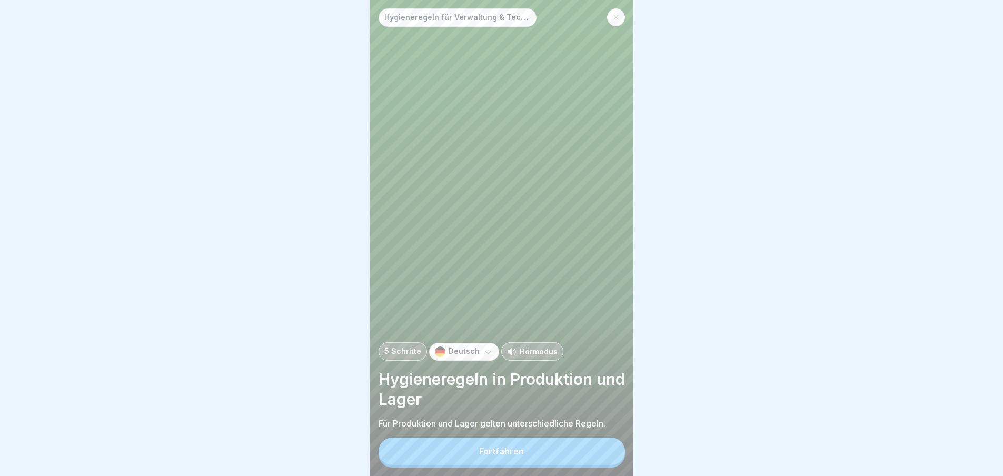
click at [592, 453] on button "Fortfahren" at bounding box center [502, 451] width 246 height 27
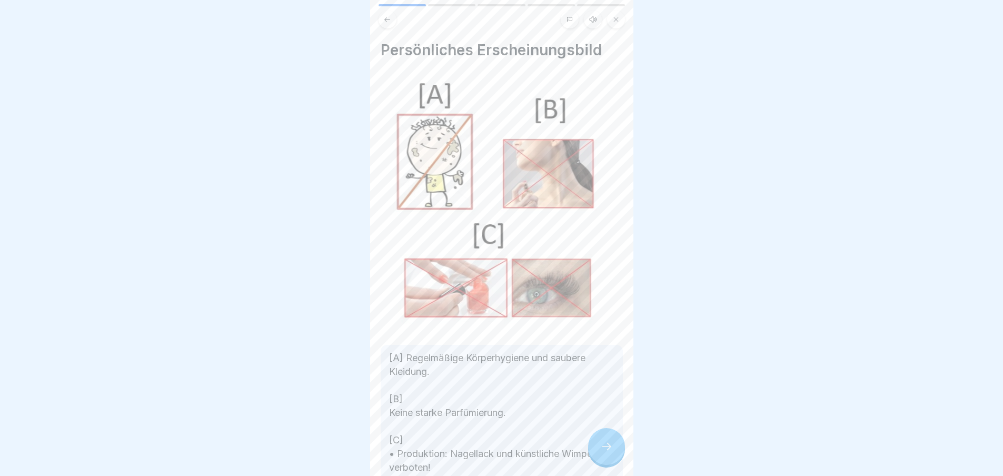
scroll to position [156, 0]
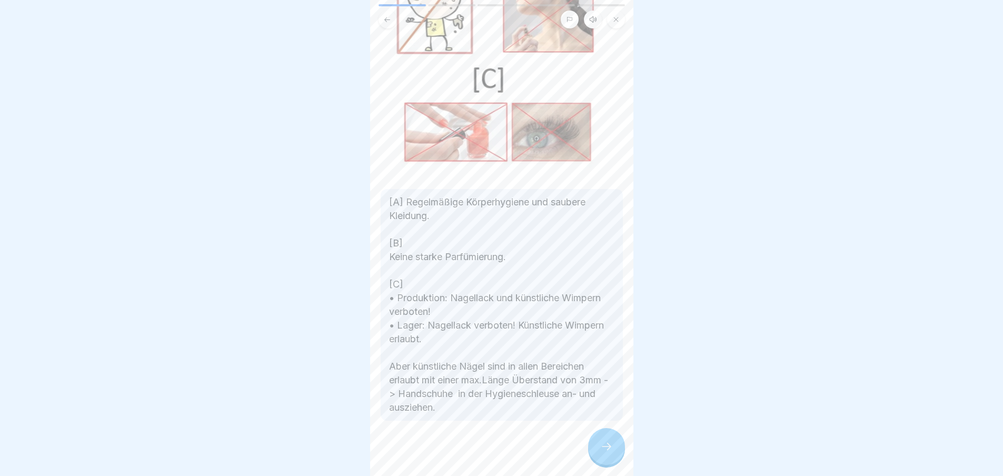
click at [596, 443] on div at bounding box center [606, 446] width 37 height 37
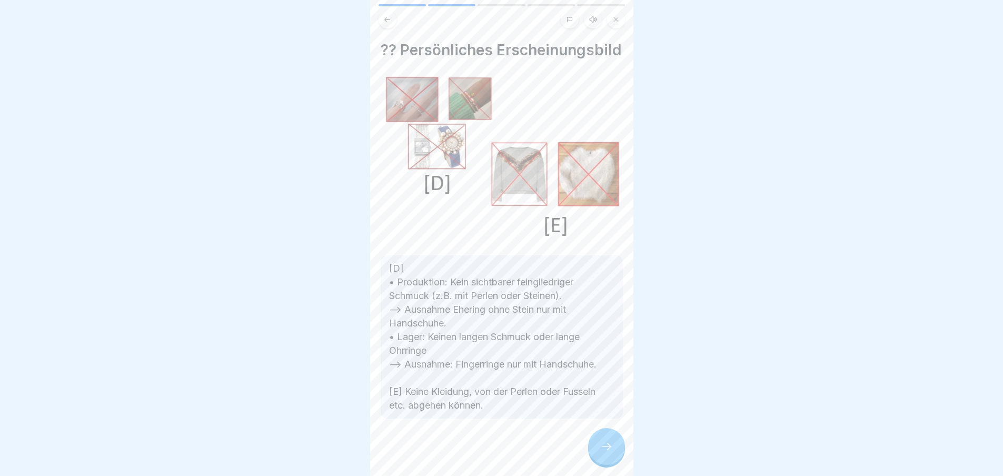
click at [596, 443] on div at bounding box center [606, 446] width 37 height 37
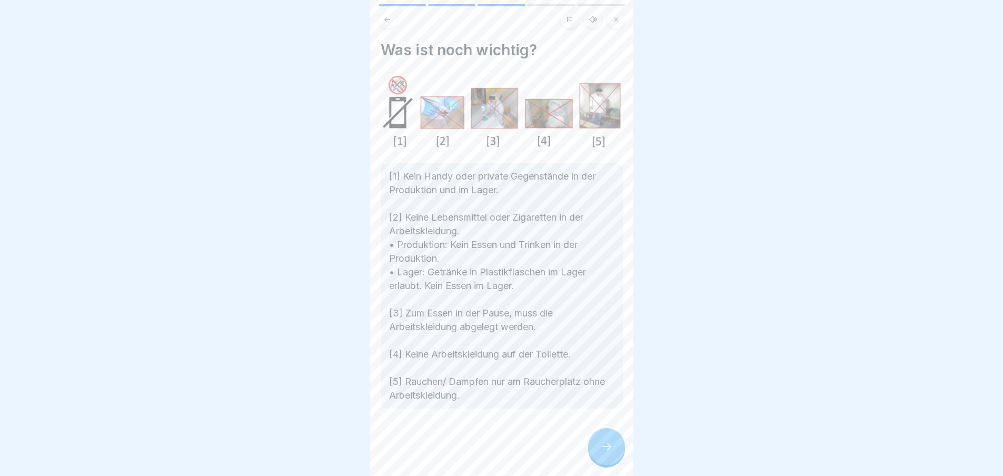
click at [596, 443] on div at bounding box center [606, 446] width 37 height 37
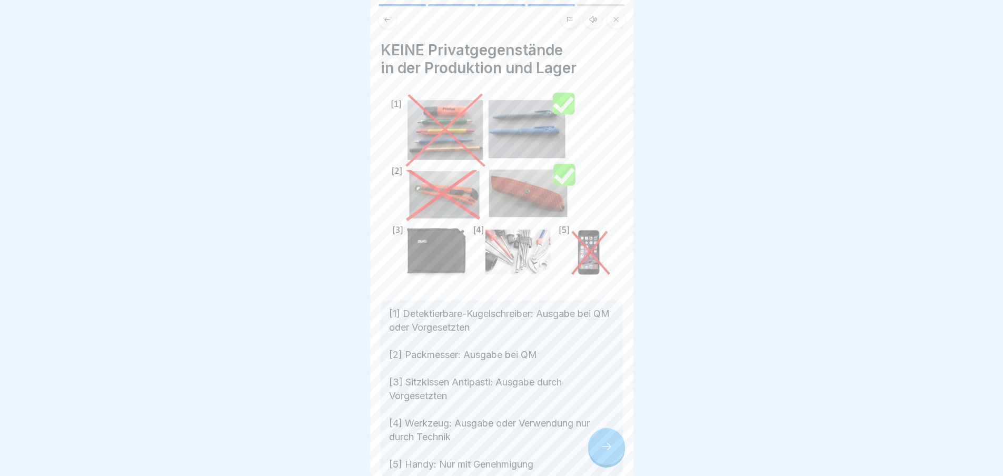
click at [596, 443] on div at bounding box center [606, 446] width 37 height 37
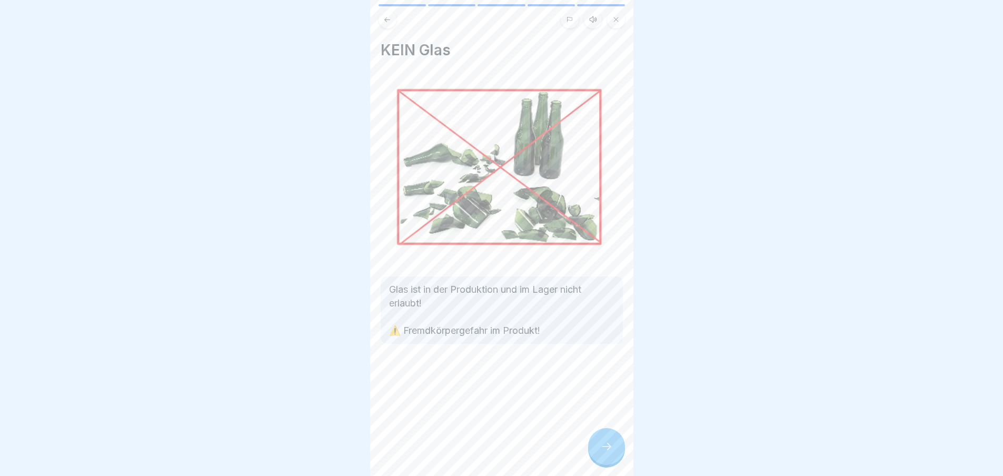
click at [596, 443] on div at bounding box center [606, 446] width 37 height 37
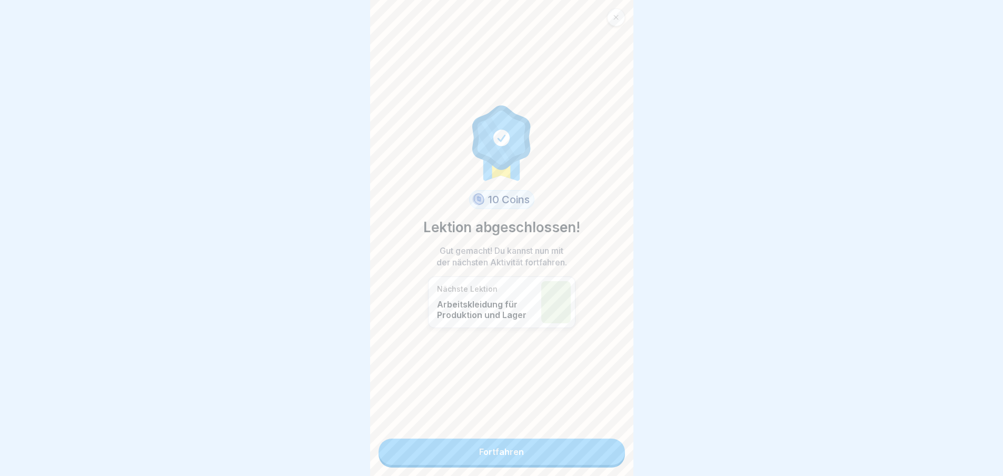
click at [571, 453] on link "Fortfahren" at bounding box center [502, 452] width 246 height 26
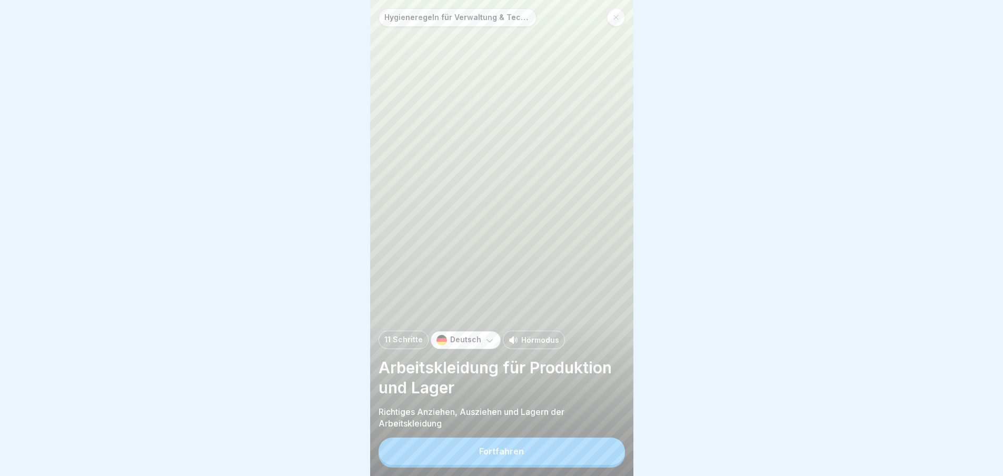
click at [571, 453] on button "Fortfahren" at bounding box center [502, 451] width 246 height 27
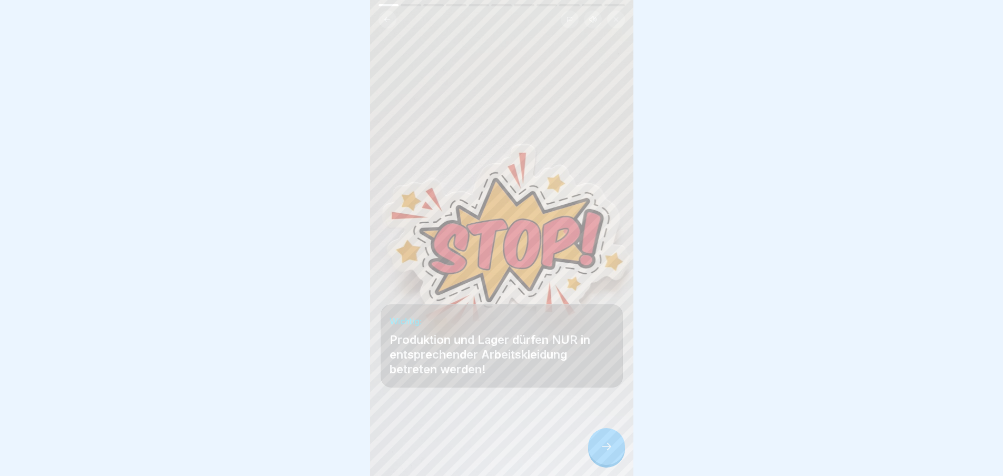
click at [612, 453] on icon at bounding box center [606, 446] width 13 height 13
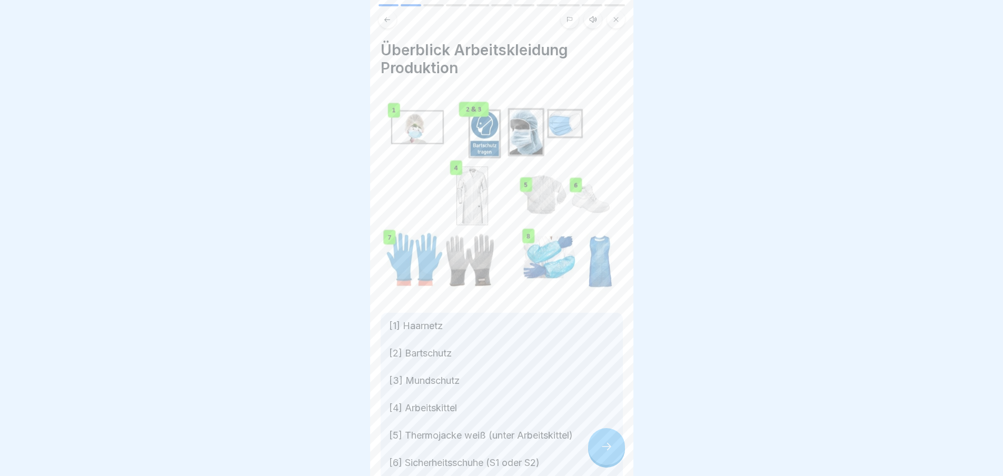
click at [612, 453] on icon at bounding box center [606, 446] width 13 height 13
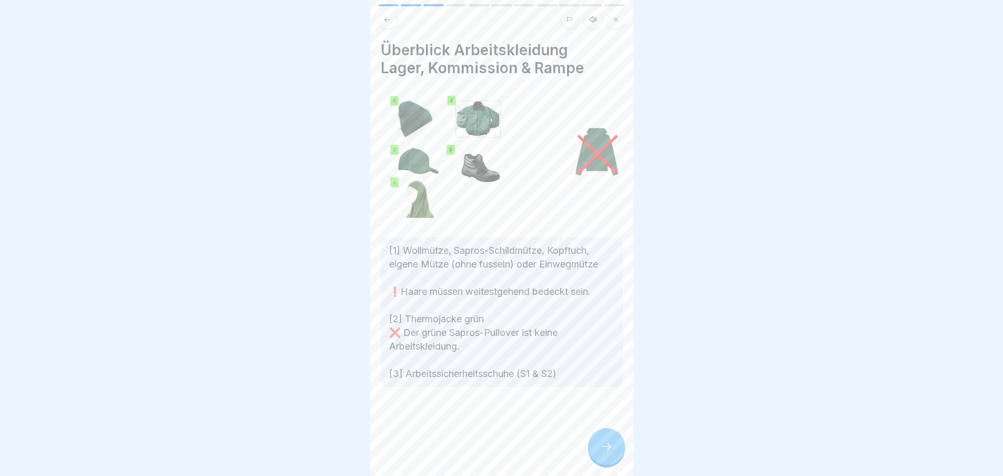
click at [612, 453] on icon at bounding box center [606, 446] width 13 height 13
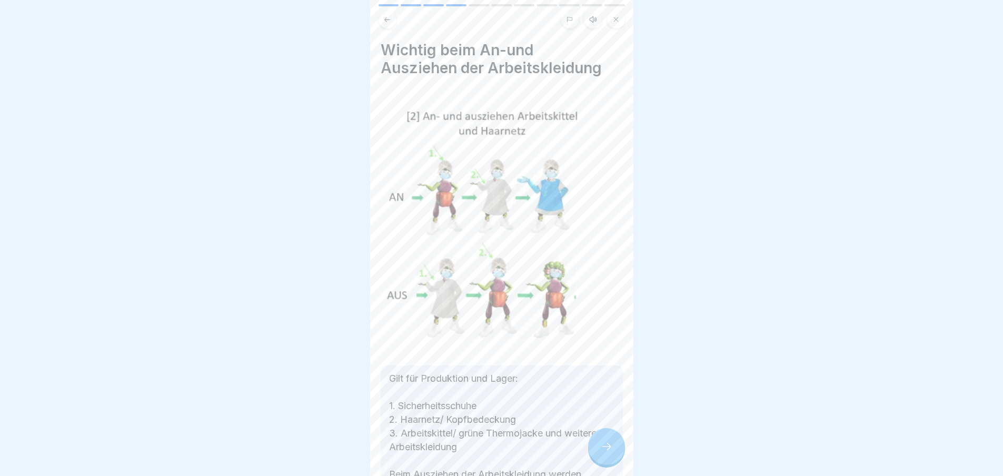
click at [612, 453] on icon at bounding box center [606, 446] width 13 height 13
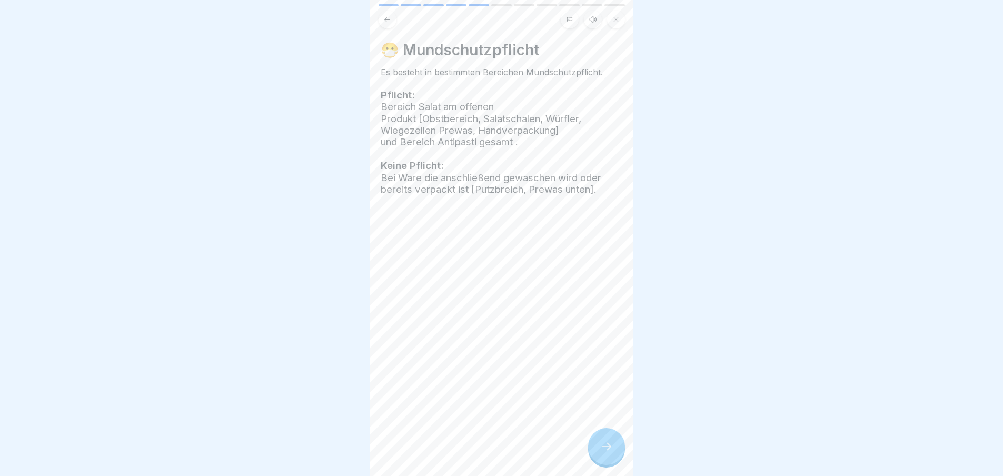
click at [612, 453] on icon at bounding box center [606, 446] width 13 height 13
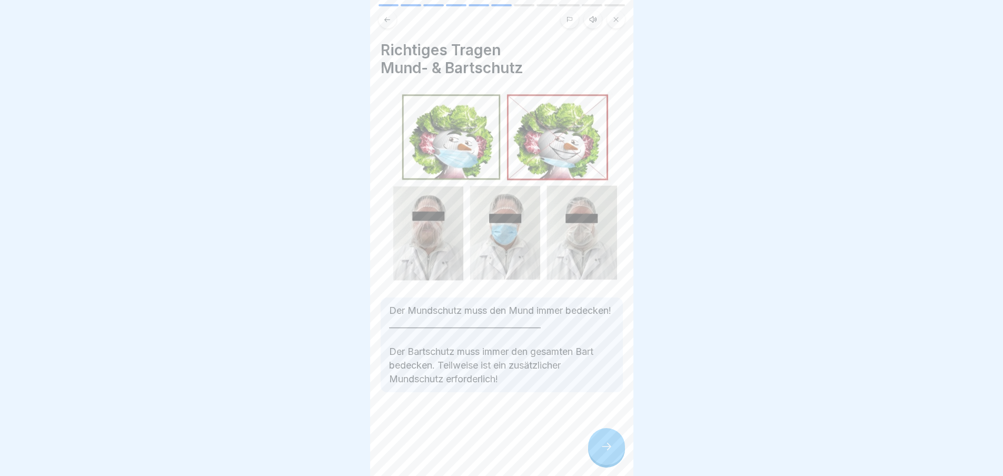
click at [612, 453] on icon at bounding box center [606, 446] width 13 height 13
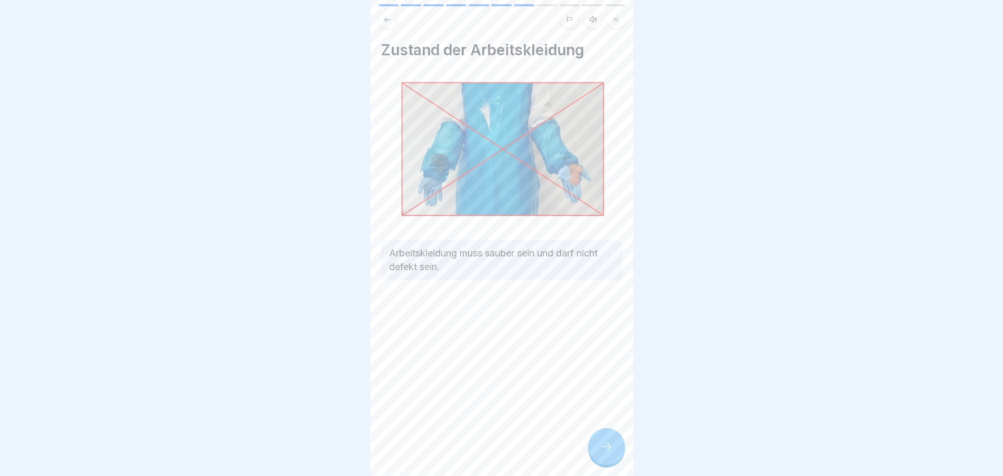
click at [612, 453] on icon at bounding box center [606, 446] width 13 height 13
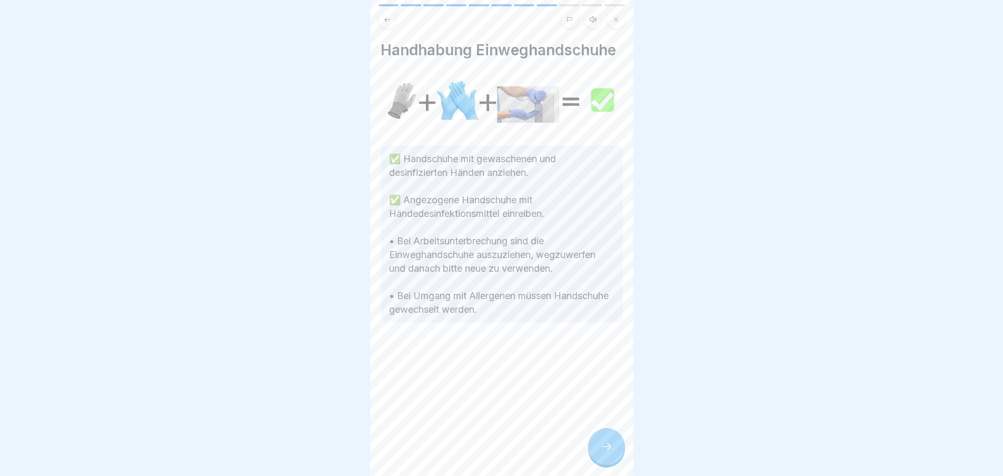
click at [612, 453] on icon at bounding box center [606, 446] width 13 height 13
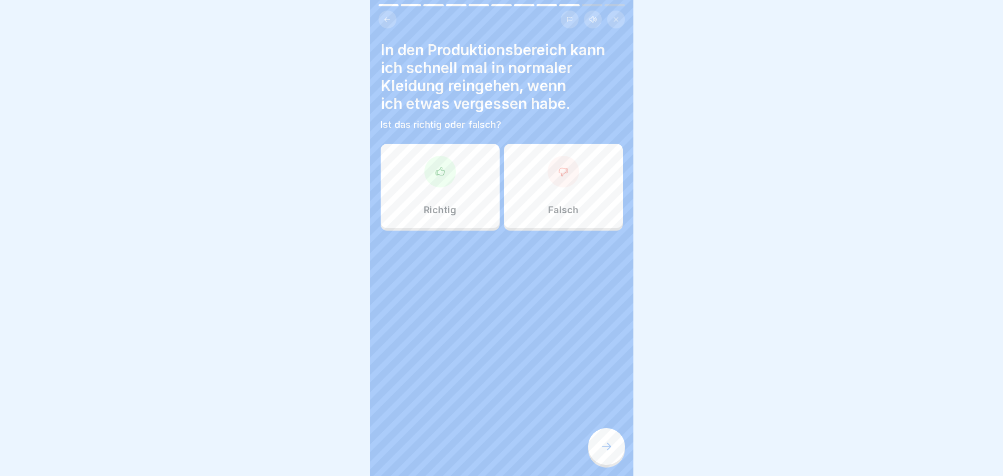
click at [565, 164] on div at bounding box center [564, 172] width 32 height 32
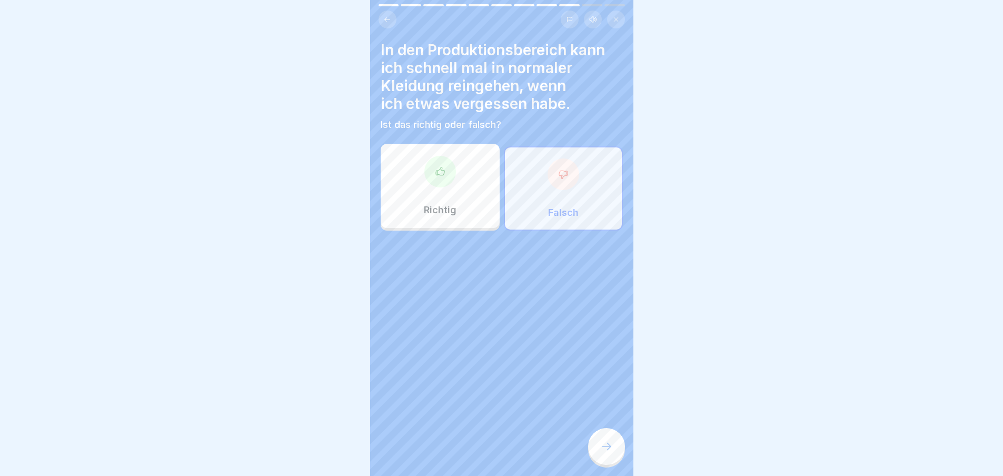
click at [602, 453] on icon at bounding box center [606, 446] width 13 height 13
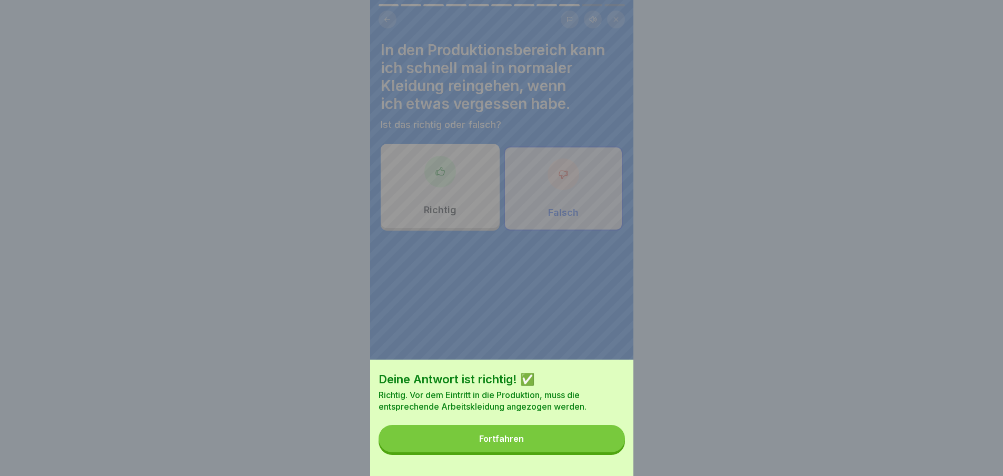
click at [602, 452] on button "Fortfahren" at bounding box center [502, 438] width 246 height 27
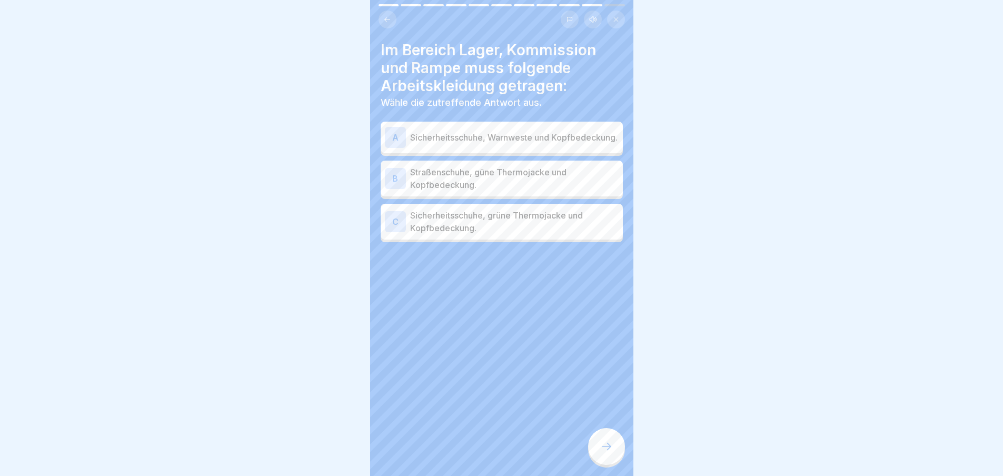
click at [512, 234] on p "Sicherheitsschuhe, grüne Thermojacke und Kopfbedeckung." at bounding box center [514, 221] width 209 height 25
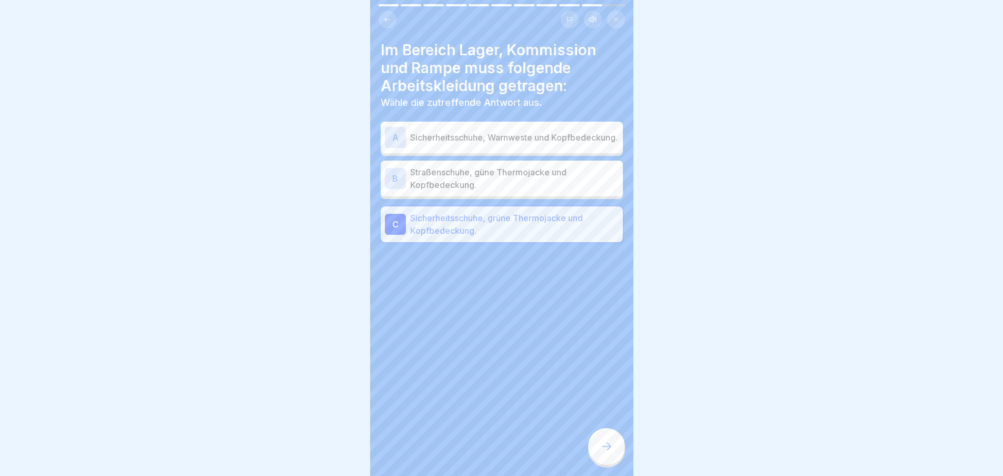
click at [608, 448] on div at bounding box center [606, 446] width 37 height 37
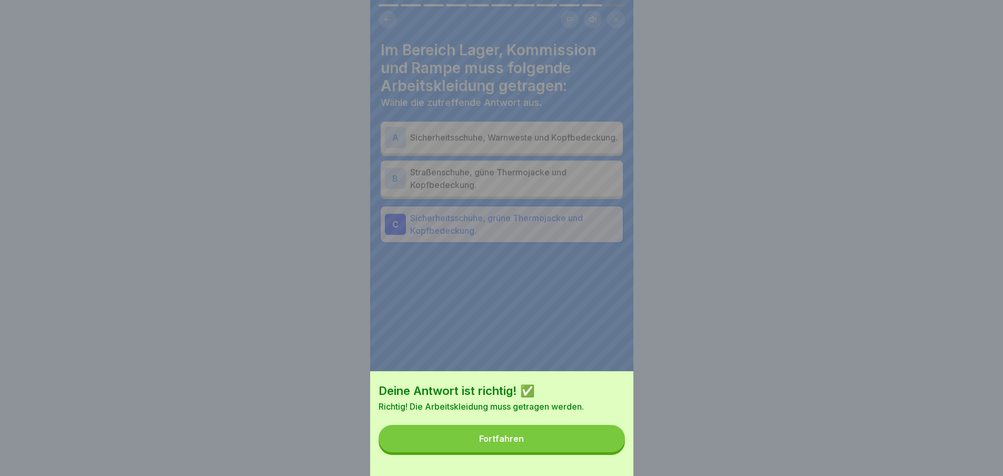
click at [608, 448] on button "Fortfahren" at bounding box center [502, 438] width 246 height 27
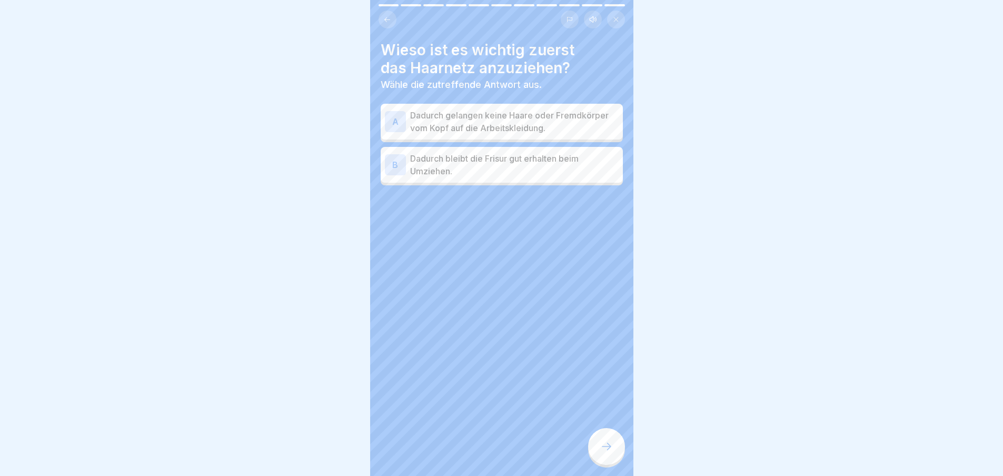
click at [508, 130] on p "Dadurch gelangen keine Haare oder Fremdkörper vom Kopf auf die Arbeitskleidung." at bounding box center [514, 121] width 209 height 25
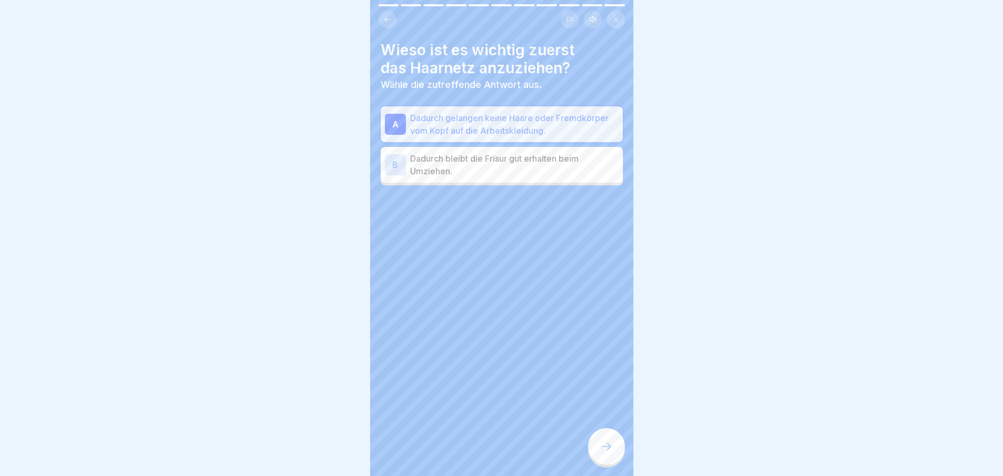
click at [606, 465] on div at bounding box center [606, 446] width 37 height 37
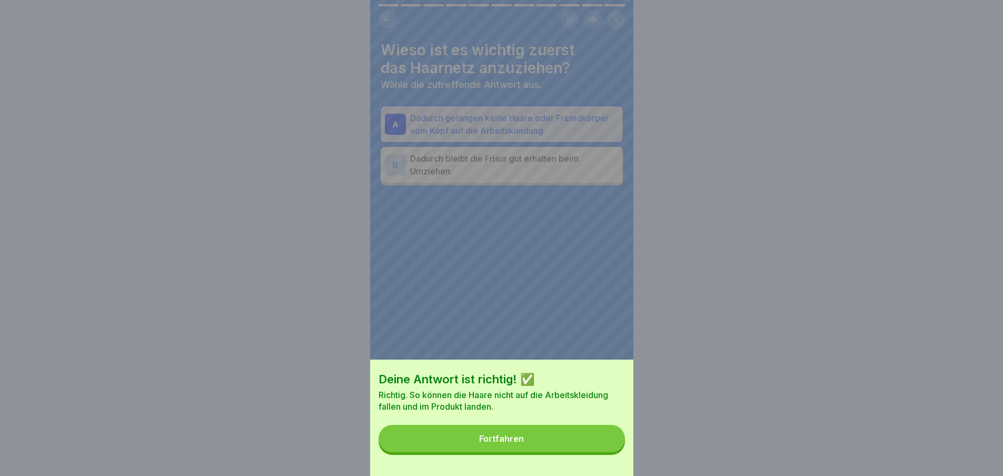
click at [606, 465] on div "Deine Antwort ist richtig! ✅ Richtig. So können die Haare nicht auf die Arbeits…" at bounding box center [501, 418] width 263 height 116
click at [608, 461] on div "Deine Antwort ist richtig! ✅ Richtig. So können die Haare nicht auf die Arbeits…" at bounding box center [501, 418] width 263 height 116
click at [613, 452] on button "Fortfahren" at bounding box center [502, 438] width 246 height 27
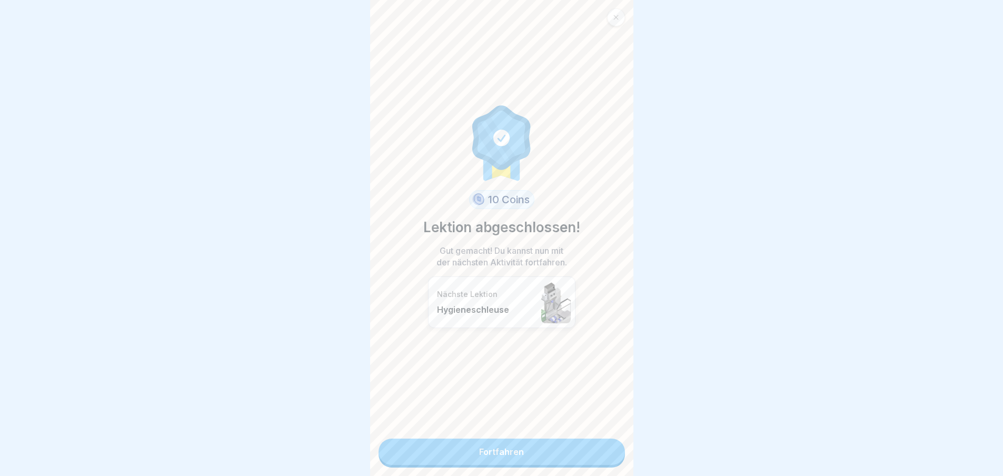
click at [598, 451] on link "Fortfahren" at bounding box center [502, 452] width 246 height 26
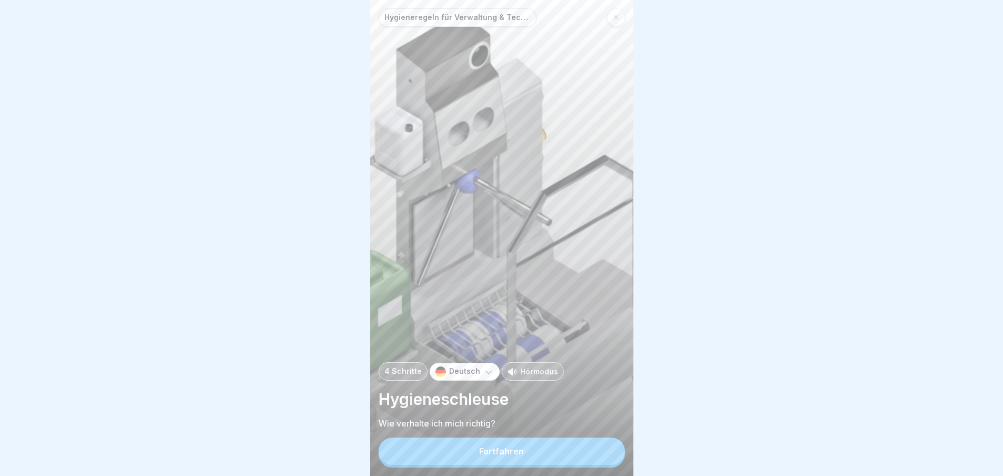
click at [582, 450] on button "Fortfahren" at bounding box center [502, 451] width 246 height 27
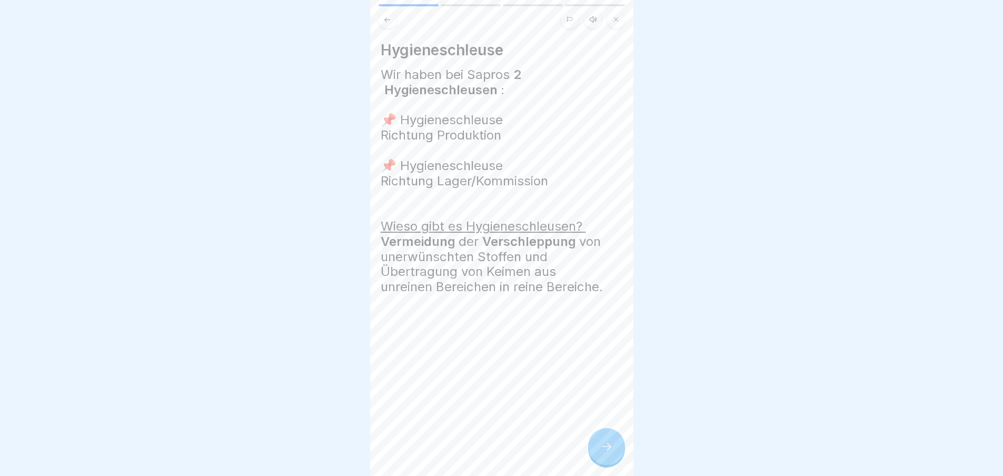
click at [607, 453] on icon at bounding box center [606, 446] width 13 height 13
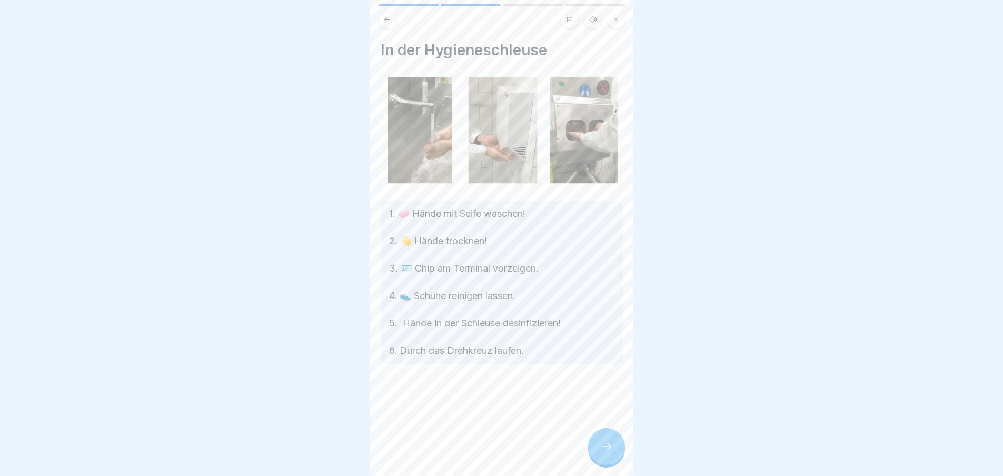
click at [607, 453] on icon at bounding box center [606, 446] width 13 height 13
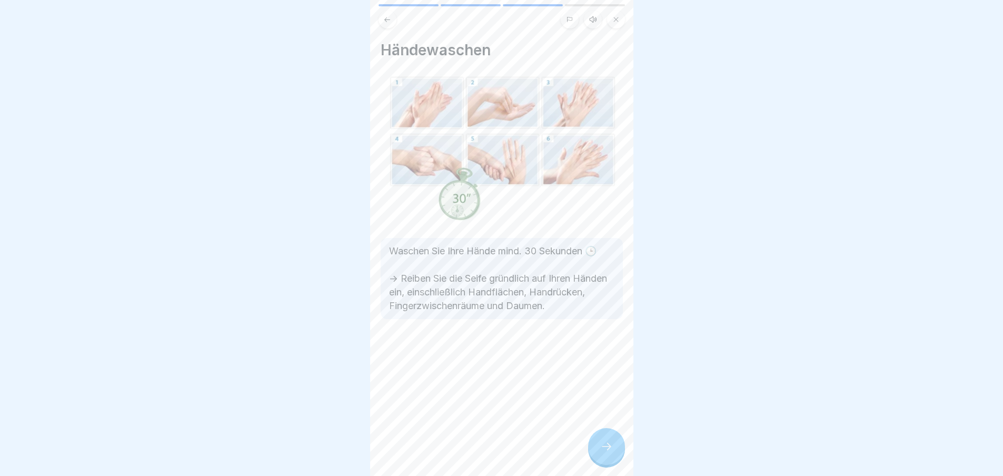
click at [607, 453] on icon at bounding box center [606, 446] width 13 height 13
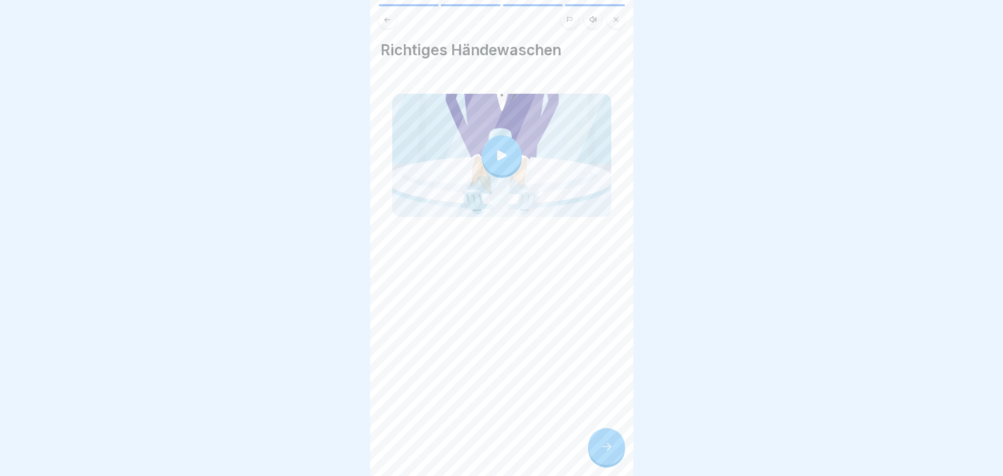
click at [607, 453] on icon at bounding box center [606, 446] width 13 height 13
click at [598, 463] on div at bounding box center [606, 446] width 37 height 37
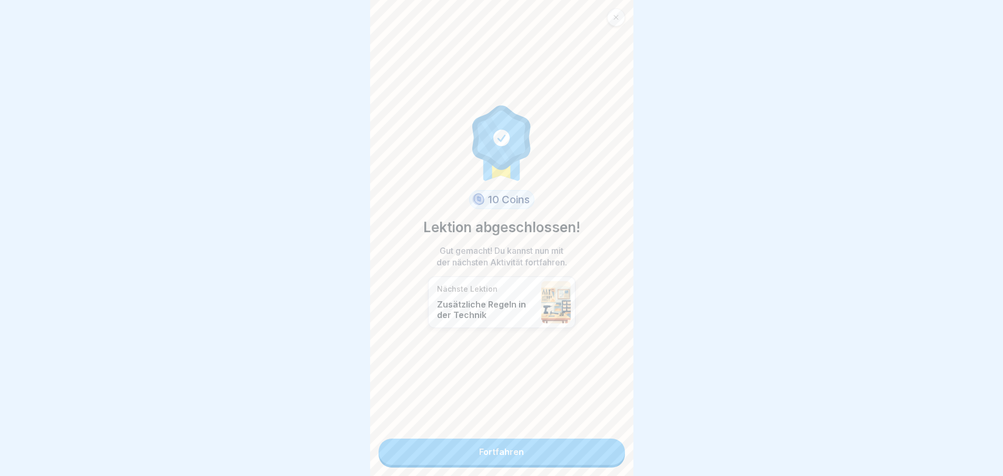
click at [574, 454] on link "Fortfahren" at bounding box center [502, 452] width 246 height 26
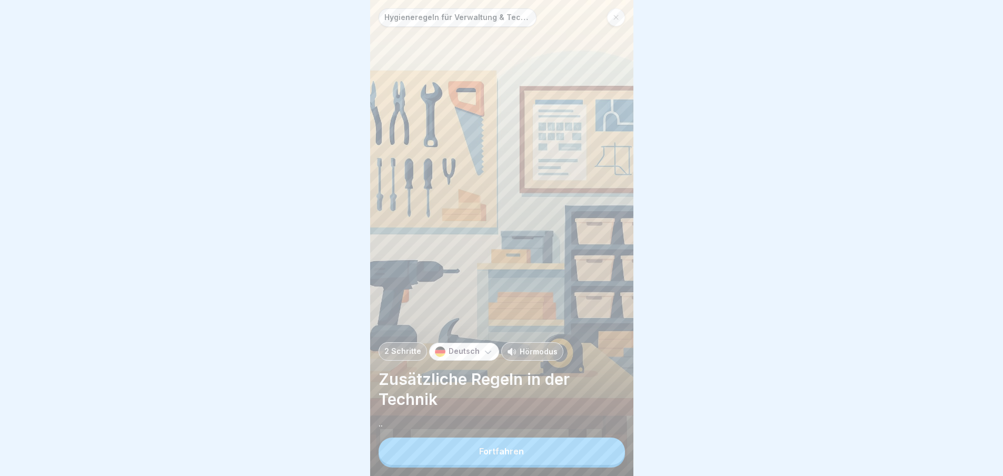
click at [574, 454] on button "Fortfahren" at bounding box center [502, 451] width 246 height 27
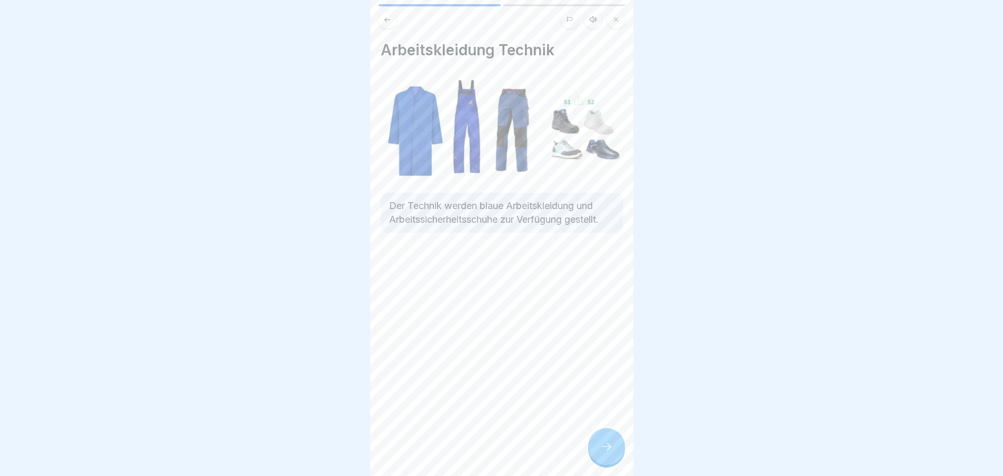
click at [592, 461] on div at bounding box center [606, 446] width 37 height 37
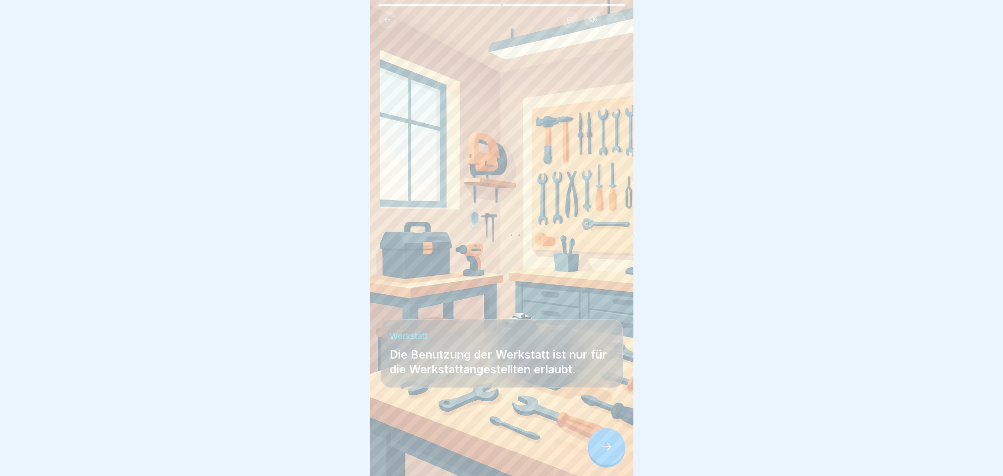
click at [605, 453] on icon at bounding box center [606, 446] width 13 height 13
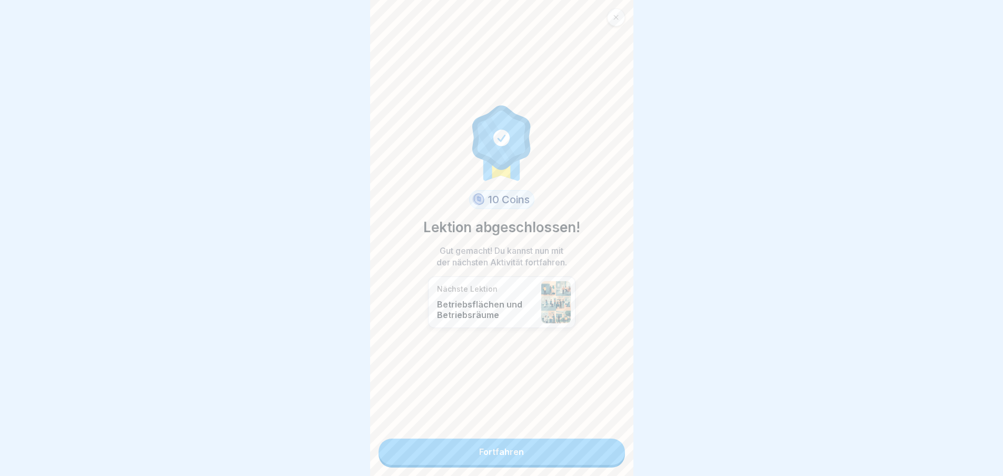
click at [589, 448] on link "Fortfahren" at bounding box center [502, 452] width 246 height 26
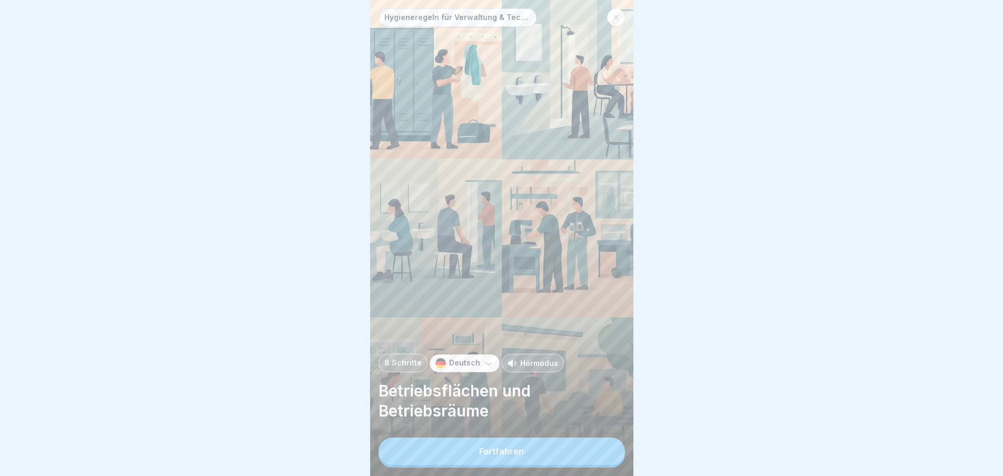
click at [520, 456] on div "Fortfahren" at bounding box center [501, 451] width 45 height 9
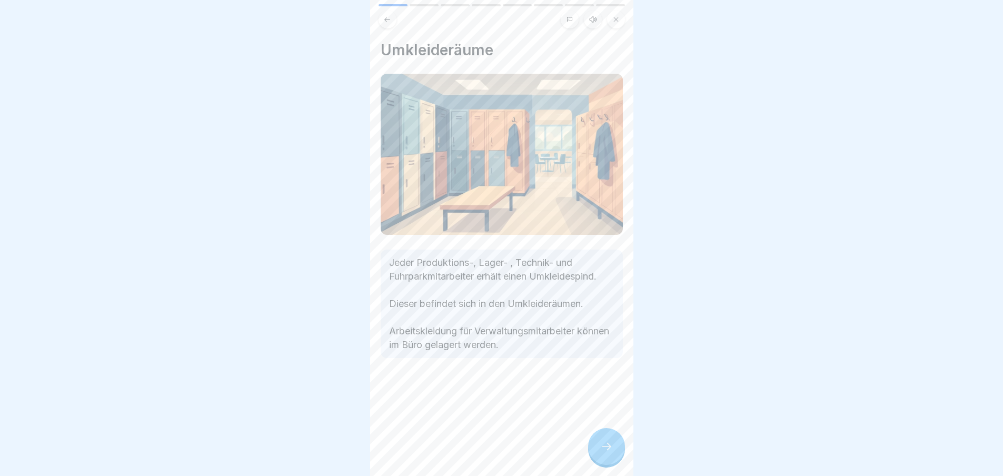
click at [608, 462] on div at bounding box center [606, 446] width 37 height 37
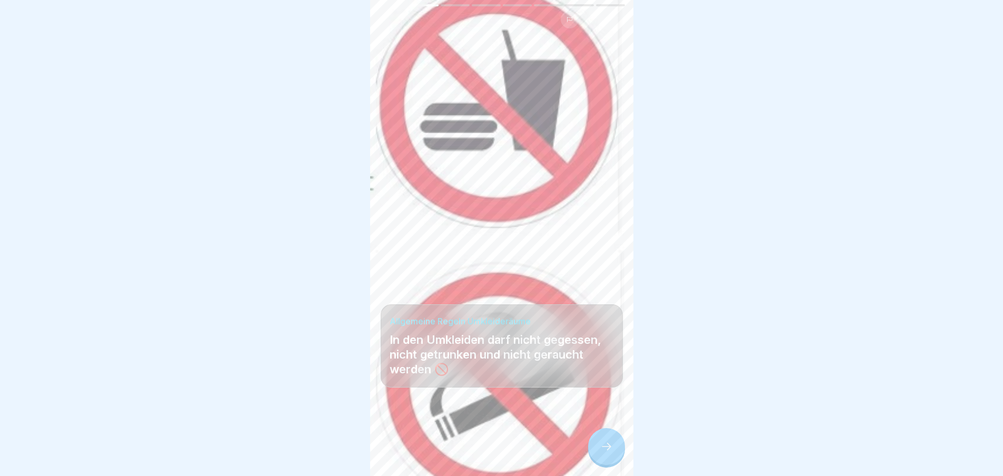
click at [608, 462] on div at bounding box center [606, 446] width 37 height 37
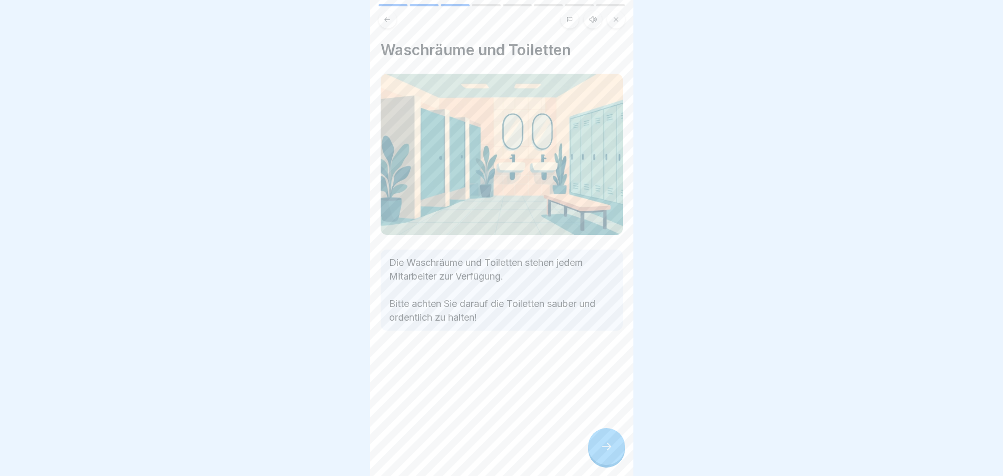
click at [608, 462] on div at bounding box center [606, 446] width 37 height 37
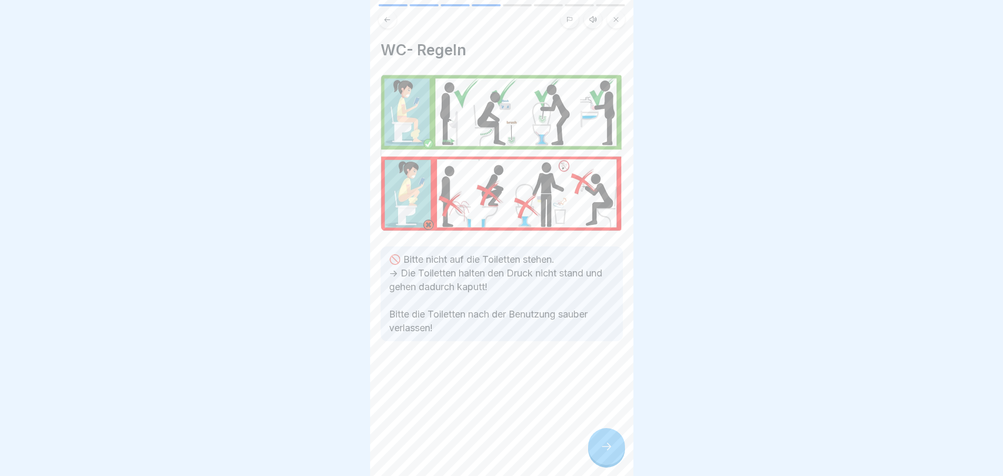
click at [608, 462] on div at bounding box center [606, 446] width 37 height 37
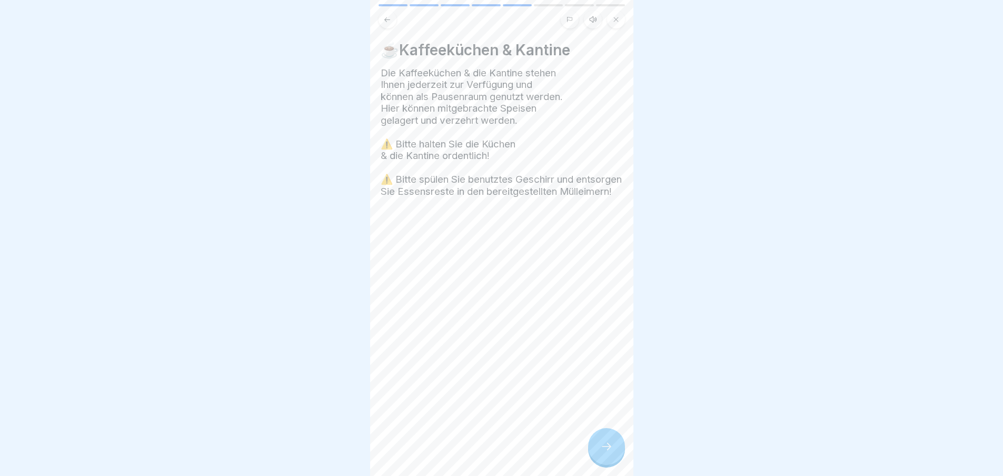
click at [608, 462] on div at bounding box center [606, 446] width 37 height 37
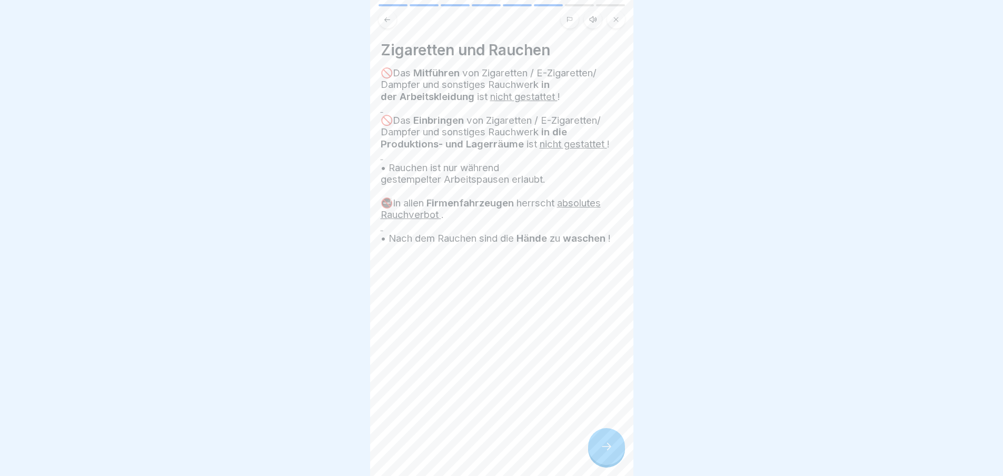
click at [608, 462] on div at bounding box center [606, 446] width 37 height 37
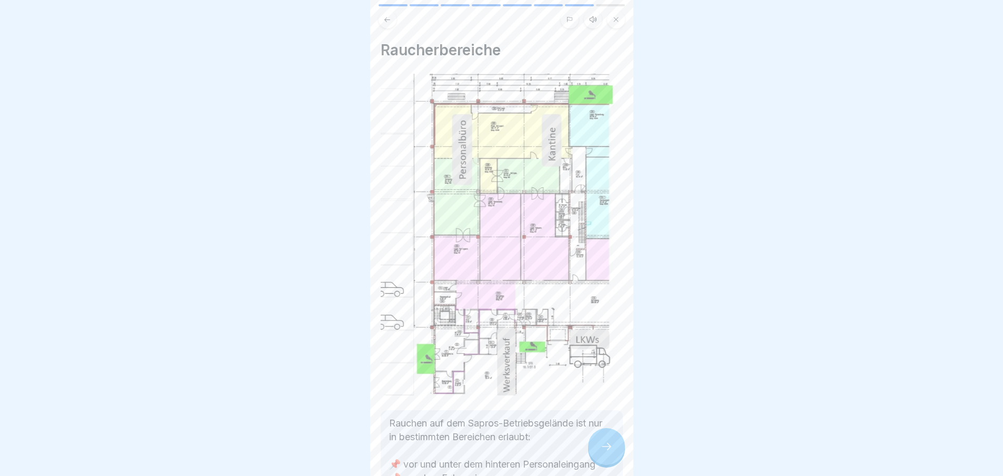
click at [608, 462] on div at bounding box center [606, 446] width 37 height 37
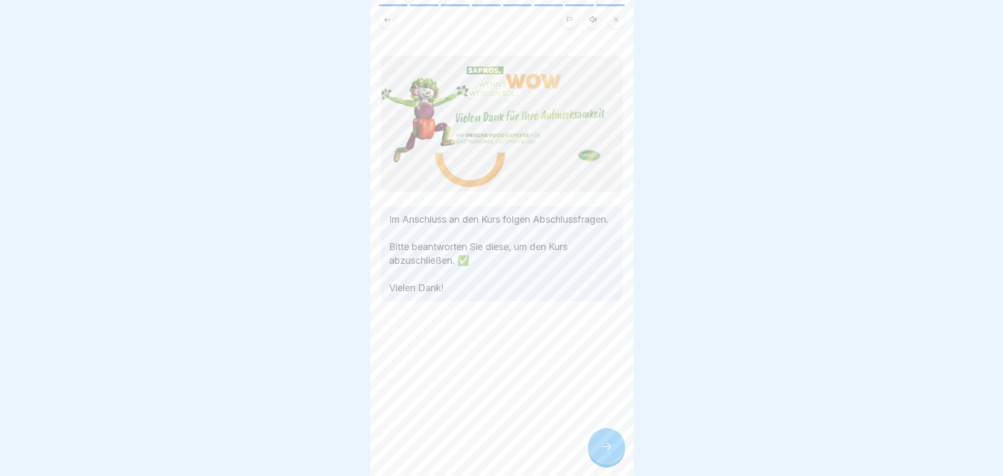
click at [608, 462] on div at bounding box center [606, 446] width 37 height 37
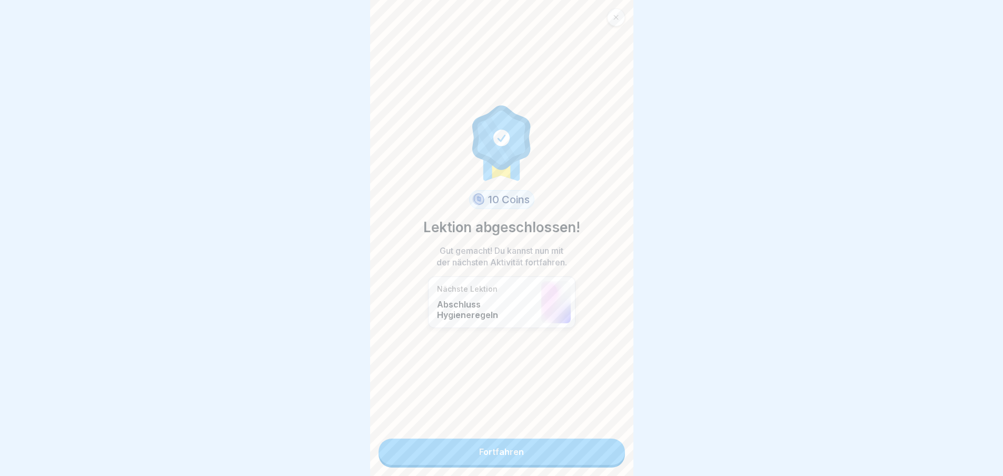
click at [586, 459] on link "Fortfahren" at bounding box center [502, 452] width 246 height 26
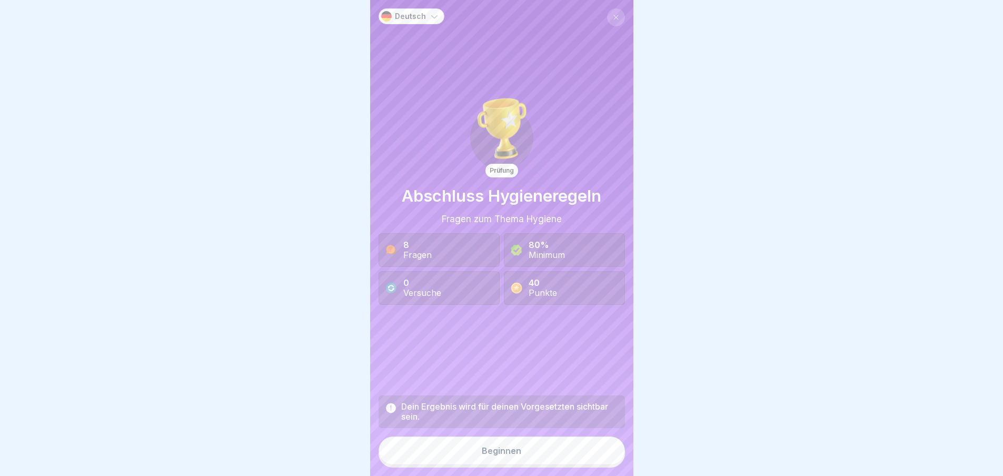
click at [600, 450] on button "Beginnen" at bounding box center [502, 451] width 246 height 28
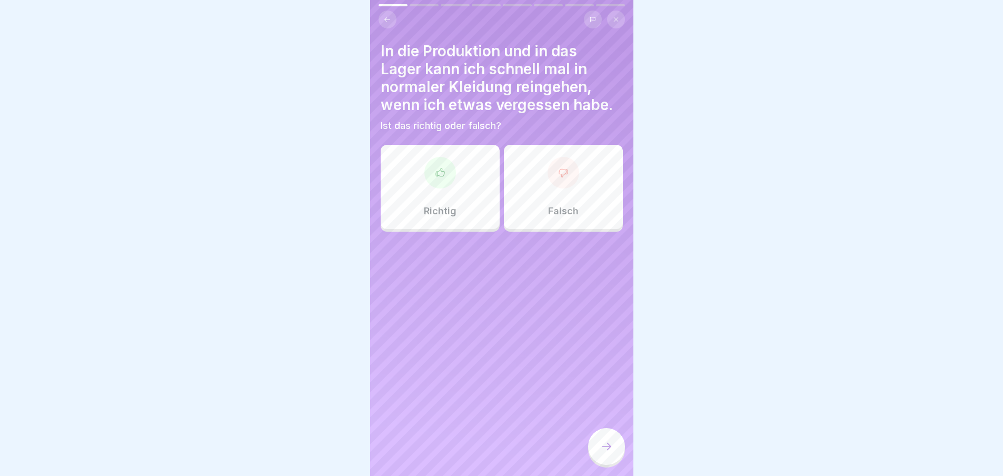
click at [554, 190] on div "Falsch" at bounding box center [563, 187] width 119 height 84
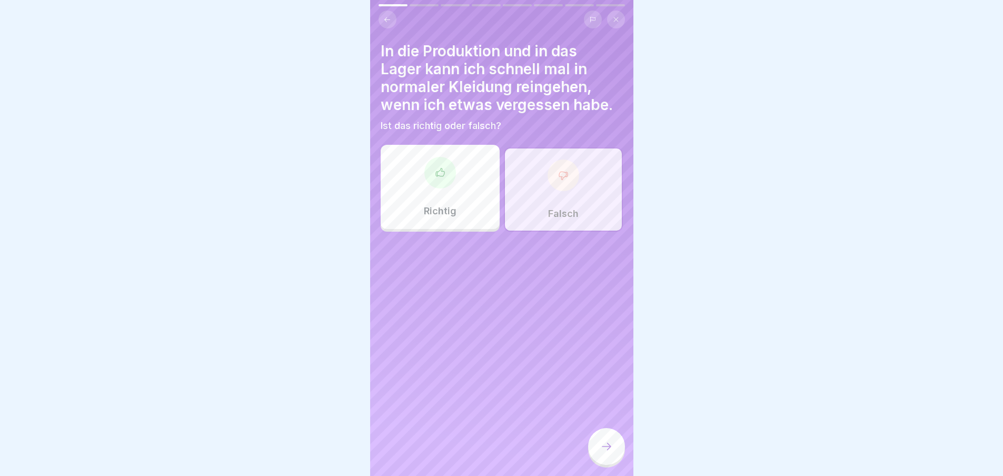
click at [609, 451] on icon at bounding box center [606, 446] width 13 height 13
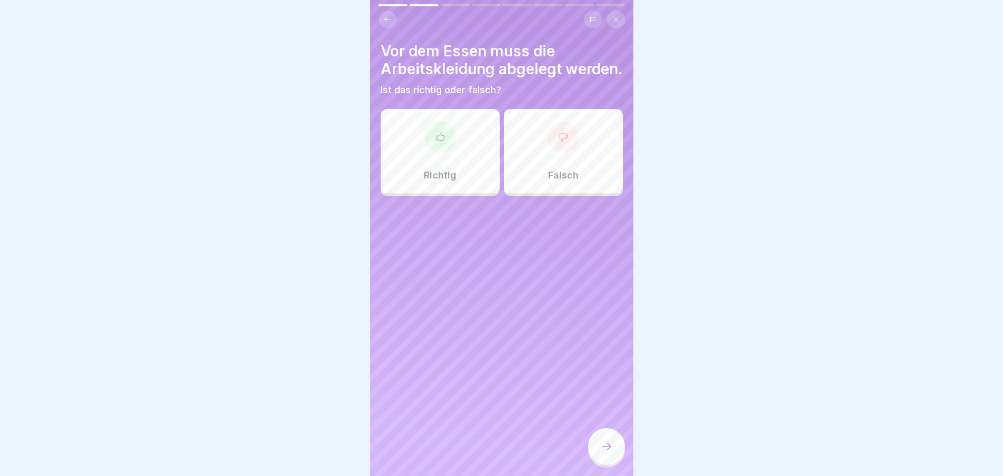
click at [421, 161] on div "Richtig" at bounding box center [440, 151] width 119 height 84
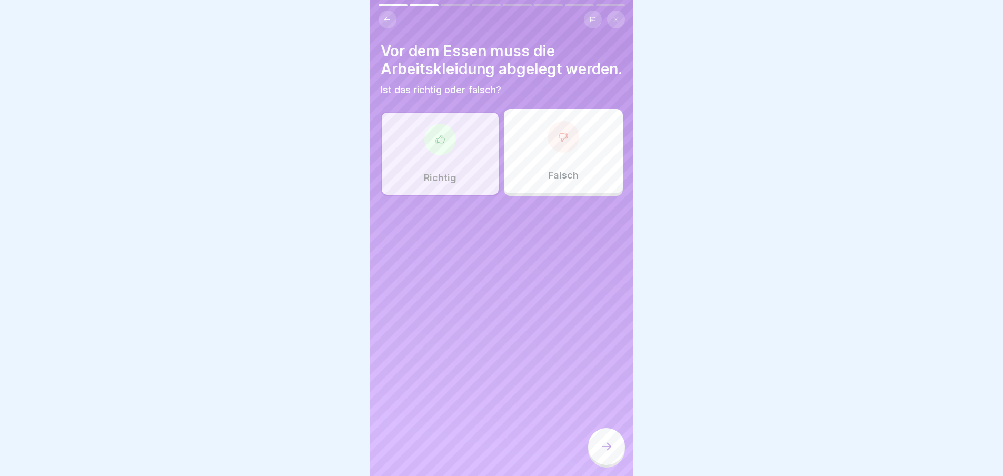
click at [616, 444] on div at bounding box center [606, 446] width 37 height 37
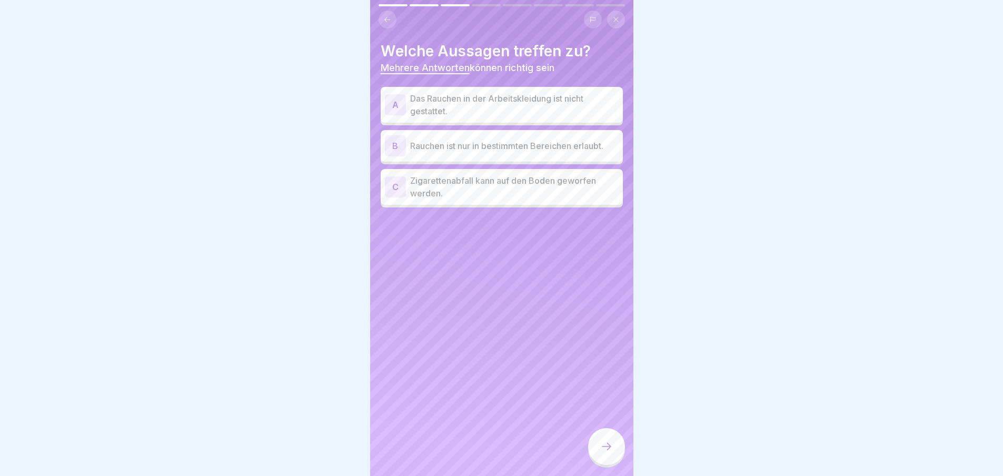
click at [432, 104] on p "Das Rauchen in der Arbeitskleidung ist nicht gestattet." at bounding box center [514, 104] width 209 height 25
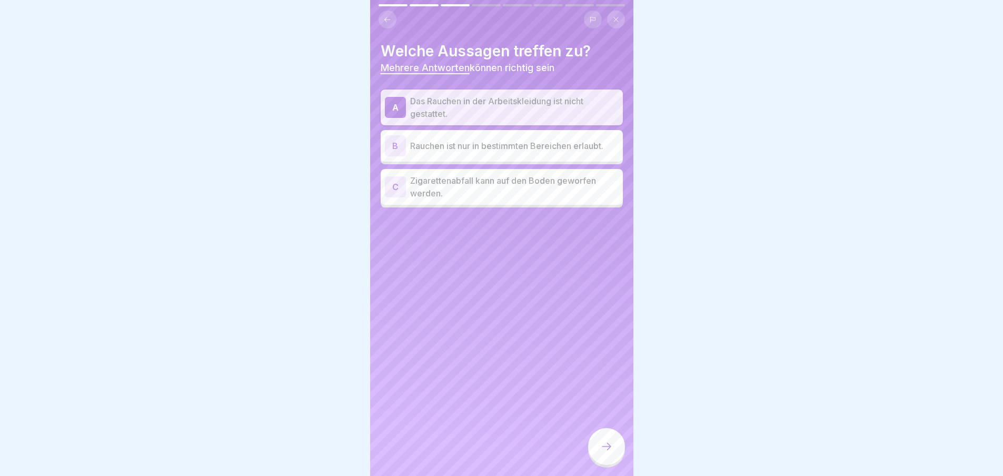
click at [566, 147] on p "Rauchen ist nur in bestimmten Bereichen erlaubt." at bounding box center [514, 146] width 209 height 13
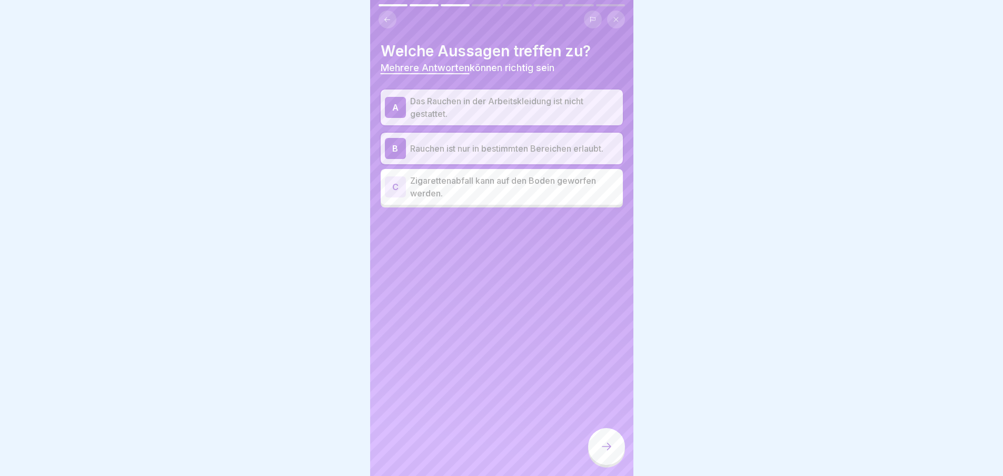
click at [605, 445] on div at bounding box center [606, 446] width 37 height 37
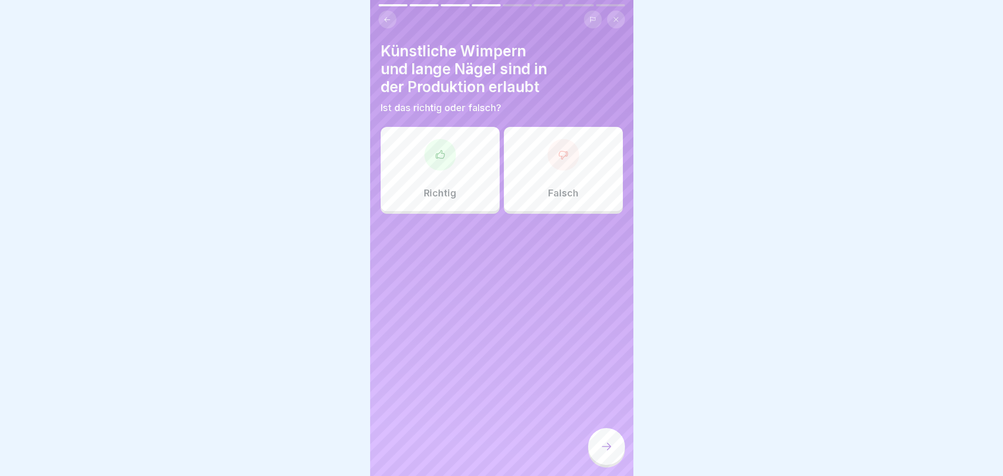
click at [554, 172] on div "Falsch" at bounding box center [563, 169] width 119 height 84
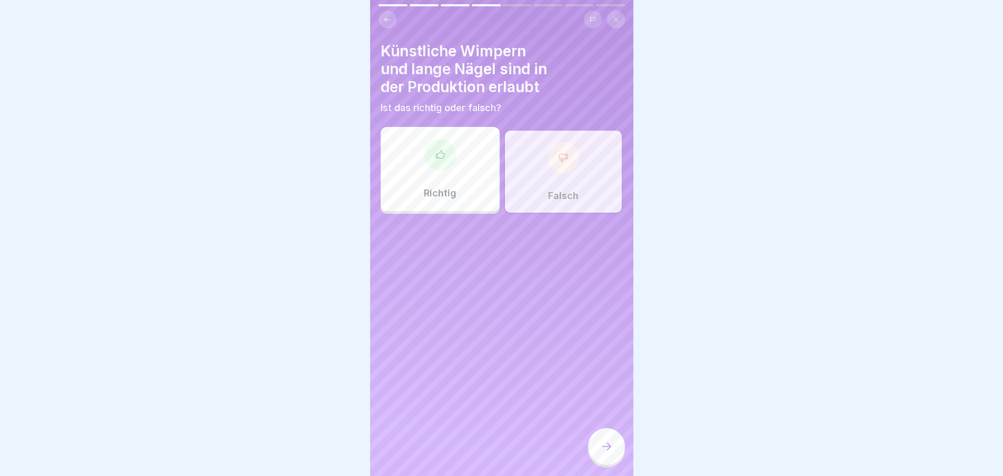
click at [602, 448] on div at bounding box center [606, 446] width 37 height 37
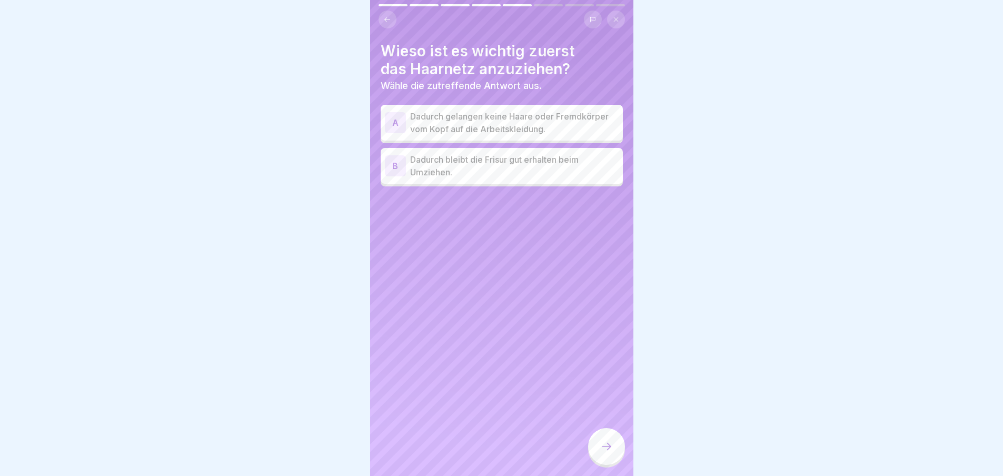
click at [481, 118] on p "Dadurch gelangen keine Haare oder Fremdkörper vom Kopf auf die Arbeitskleidung." at bounding box center [514, 122] width 209 height 25
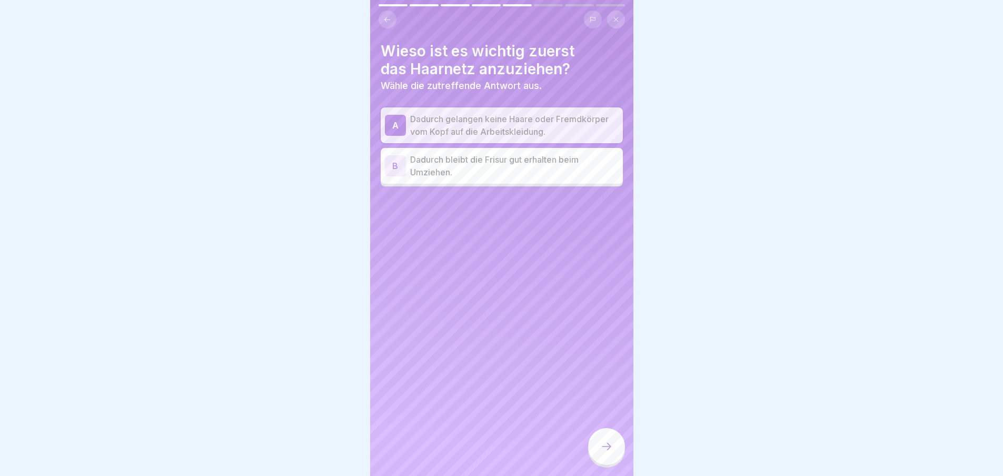
click at [601, 452] on icon at bounding box center [606, 446] width 13 height 13
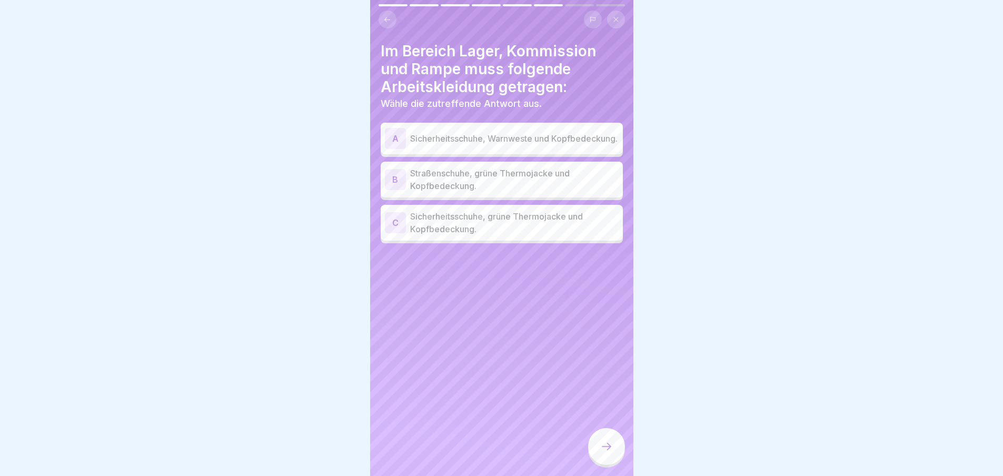
click at [521, 224] on p "Sicherheitsschuhe, grüne Thermojacke und Kopfbedeckung." at bounding box center [514, 222] width 209 height 25
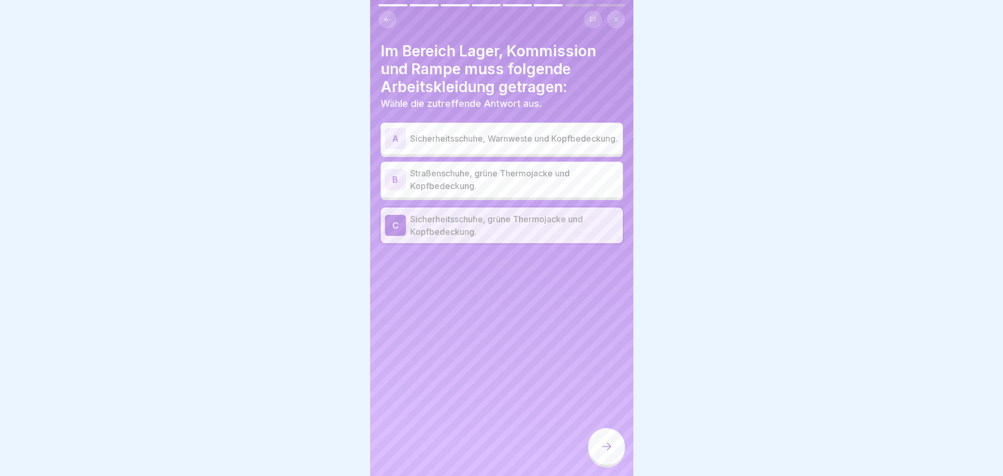
click at [603, 444] on div at bounding box center [606, 446] width 37 height 37
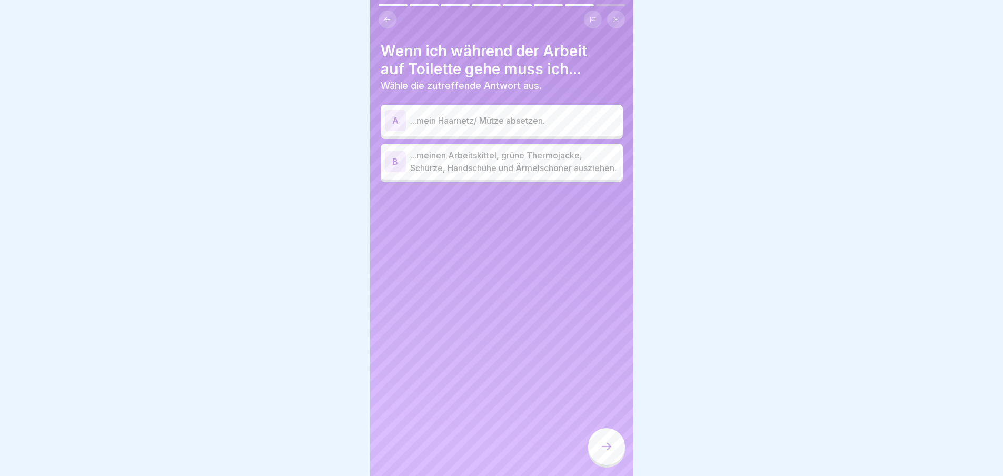
click at [501, 165] on p "...meinen Arbeitskittel, grüne Thermojacke, Schürze, Handschuhe und Ärmelschone…" at bounding box center [514, 161] width 209 height 25
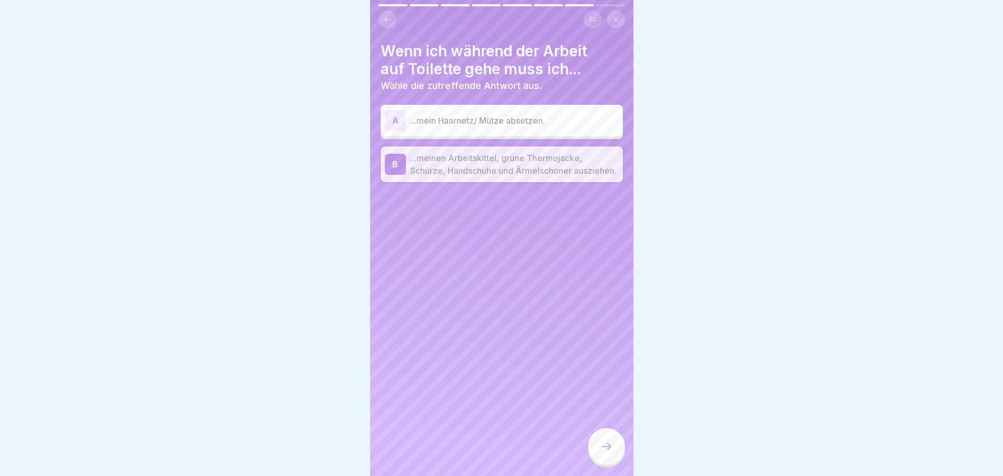
click at [614, 447] on div at bounding box center [606, 446] width 37 height 37
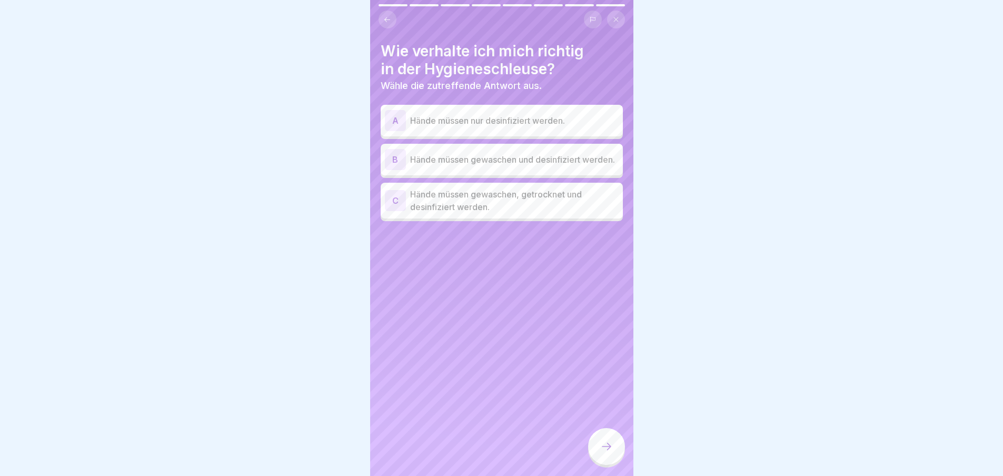
click at [572, 197] on p "Hände müssen gewaschen, getrocknet und desinfiziert werden." at bounding box center [514, 200] width 209 height 25
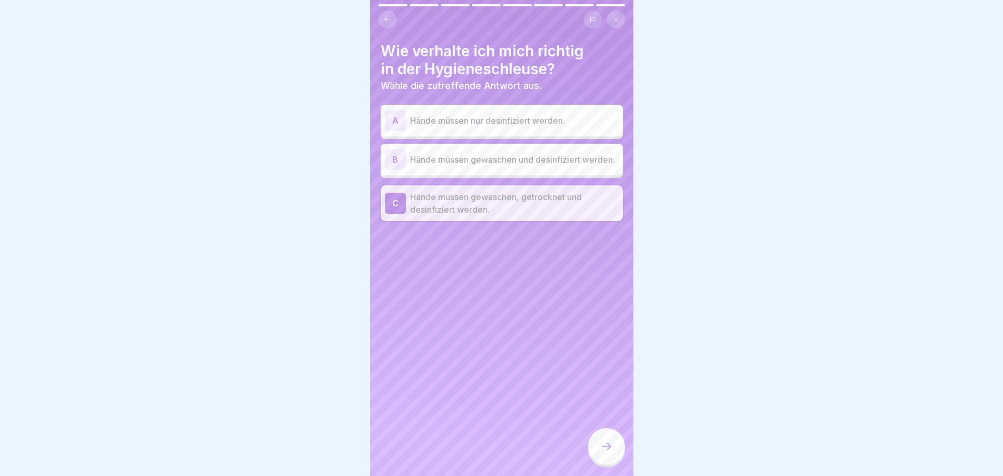
click at [606, 451] on icon at bounding box center [606, 446] width 13 height 13
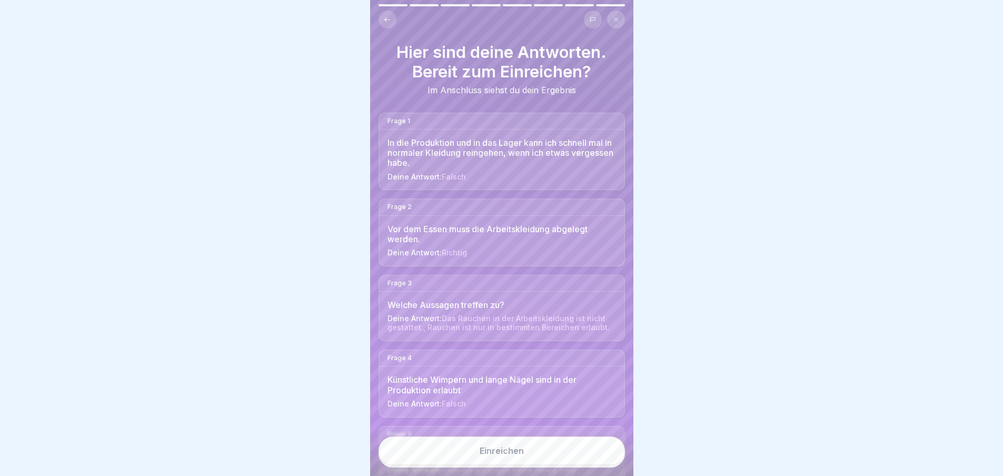
click at [592, 451] on button "Einreichen" at bounding box center [502, 451] width 246 height 28
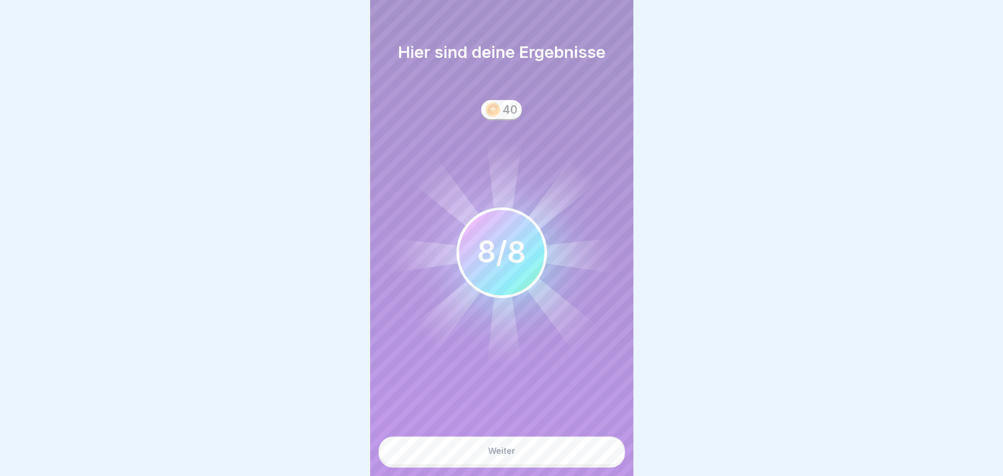
click at [533, 449] on button "Weiter" at bounding box center [502, 451] width 246 height 28
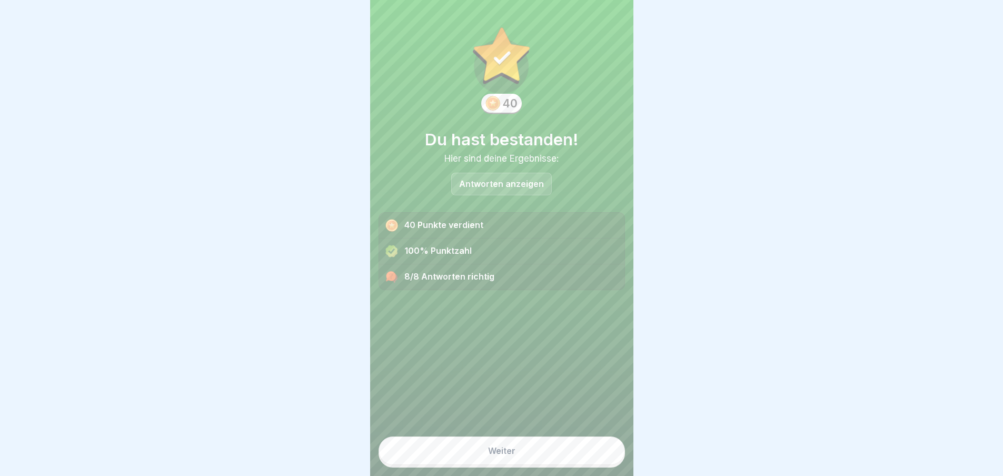
click at [533, 449] on button "Weiter" at bounding box center [502, 451] width 246 height 28
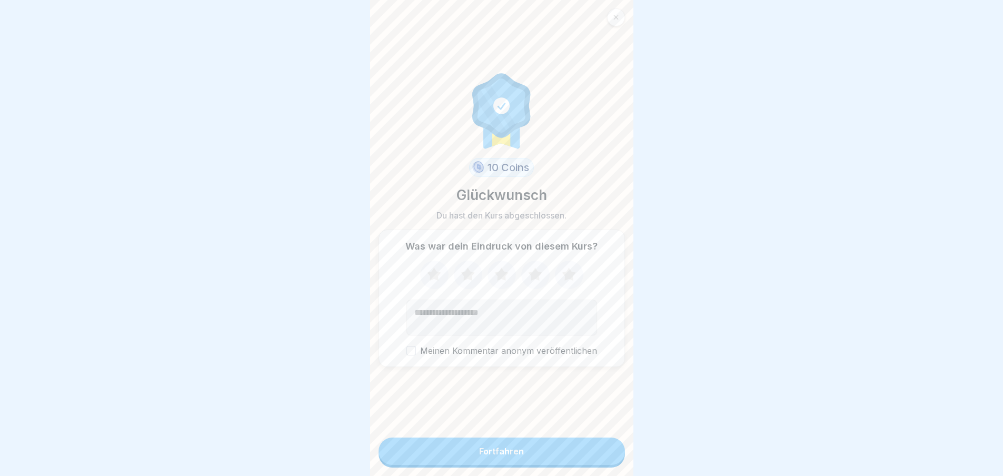
click at [542, 455] on button "Fortfahren" at bounding box center [502, 451] width 246 height 27
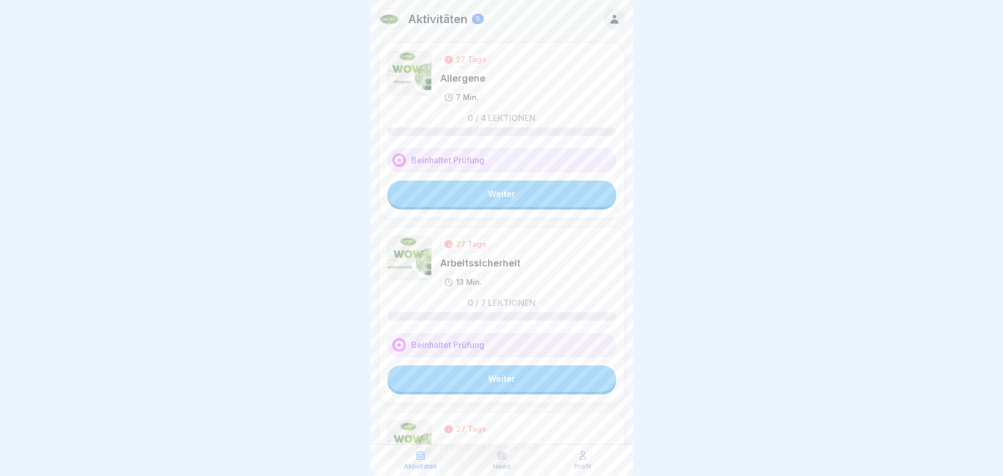
click at [718, 204] on div at bounding box center [501, 238] width 1003 height 476
click at [474, 187] on link "Weiter" at bounding box center [502, 194] width 229 height 26
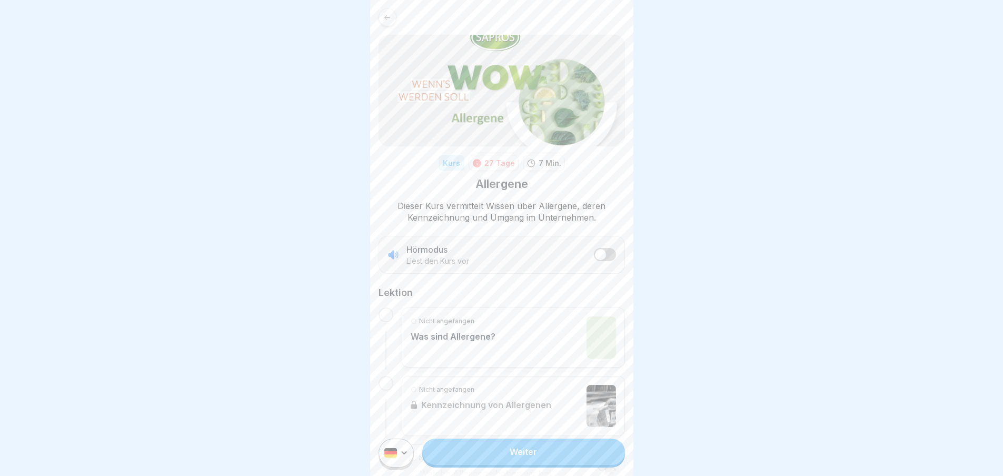
click at [535, 453] on link "Weiter" at bounding box center [523, 452] width 202 height 26
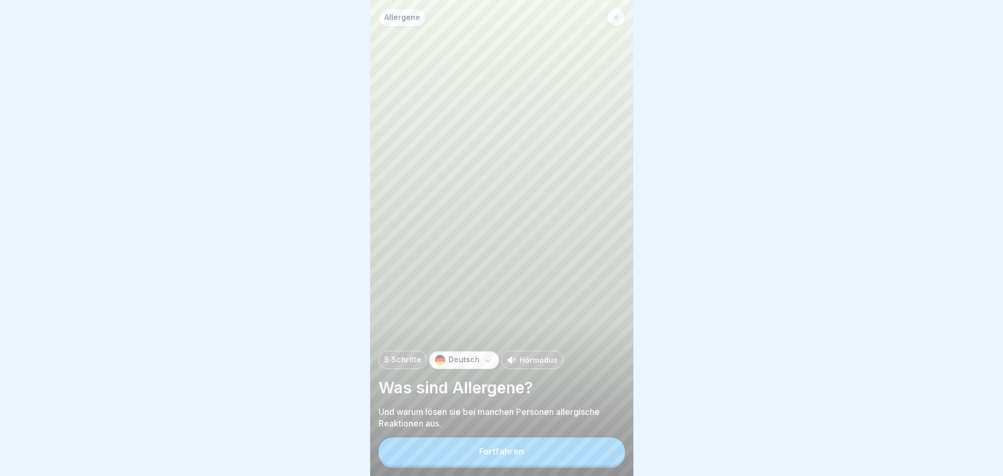
click at [535, 453] on button "Fortfahren" at bounding box center [502, 451] width 246 height 27
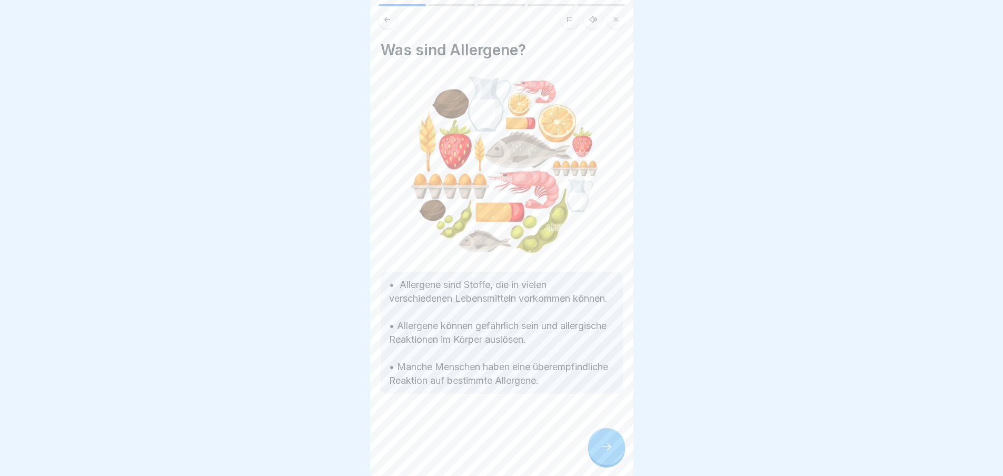
click at [604, 449] on icon at bounding box center [606, 446] width 13 height 13
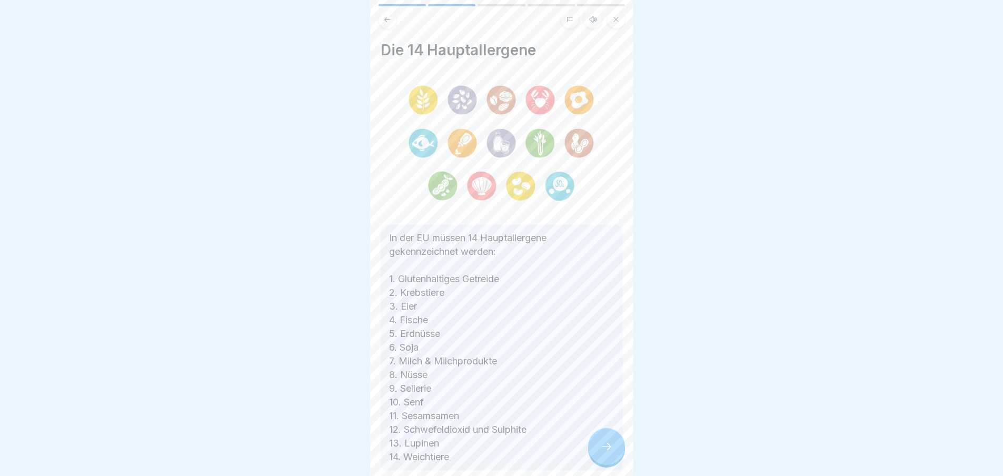
click at [604, 449] on icon at bounding box center [606, 446] width 13 height 13
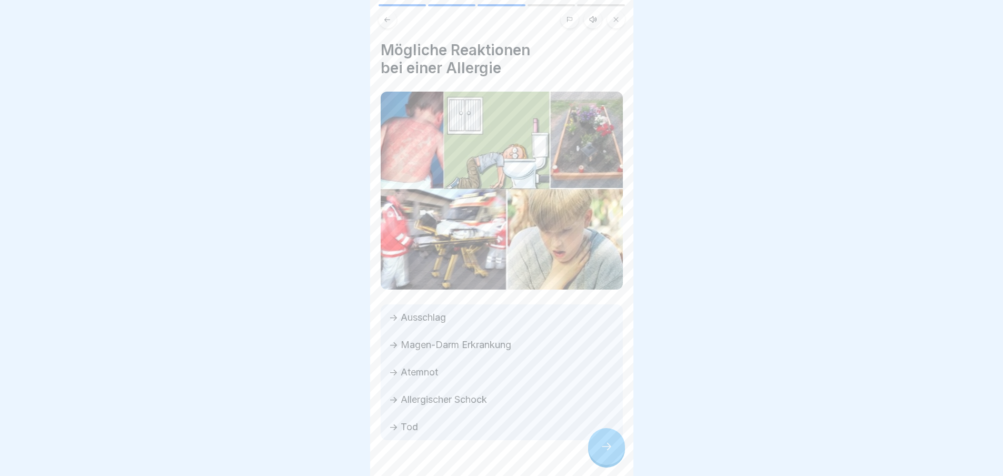
click at [604, 449] on icon at bounding box center [606, 446] width 13 height 13
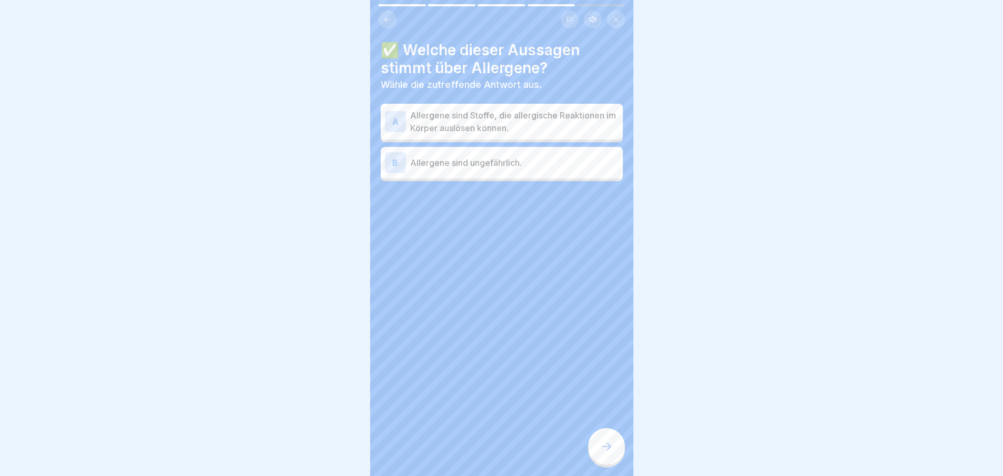
click at [499, 124] on p "Allergene sind Stoffe, die allergische Reaktionen im Körper auslösen können." at bounding box center [514, 121] width 209 height 25
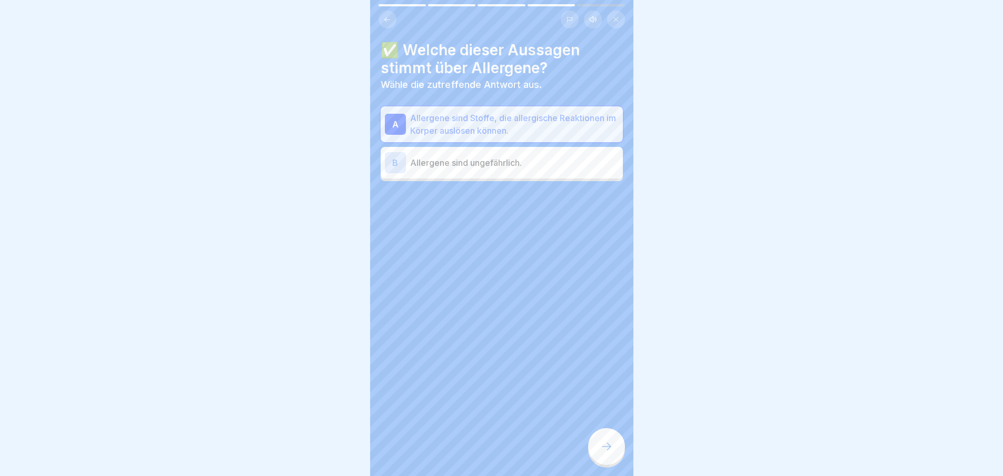
click at [599, 449] on div at bounding box center [606, 446] width 37 height 37
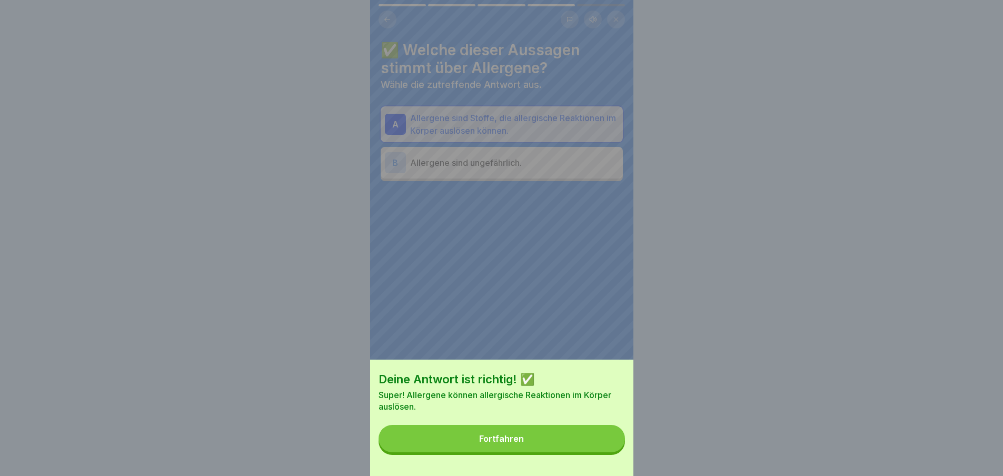
click at [599, 449] on button "Fortfahren" at bounding box center [502, 438] width 246 height 27
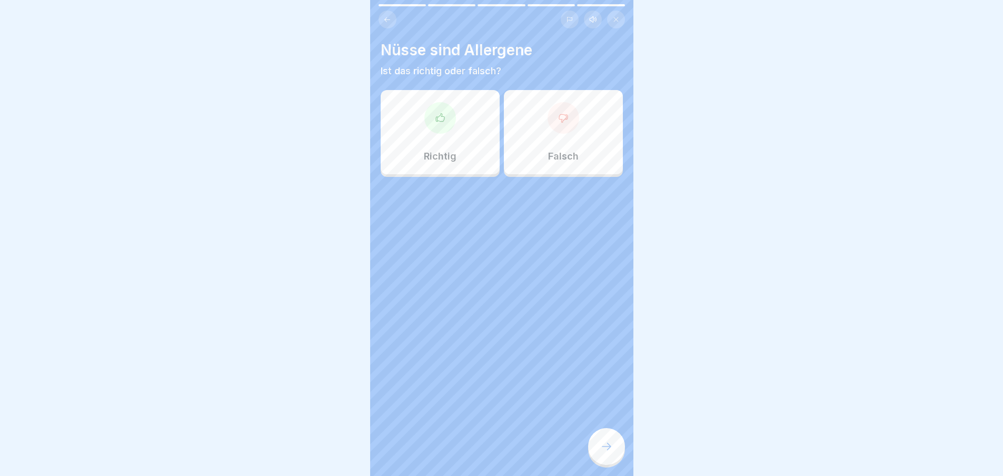
click at [464, 127] on div "Richtig" at bounding box center [440, 132] width 119 height 84
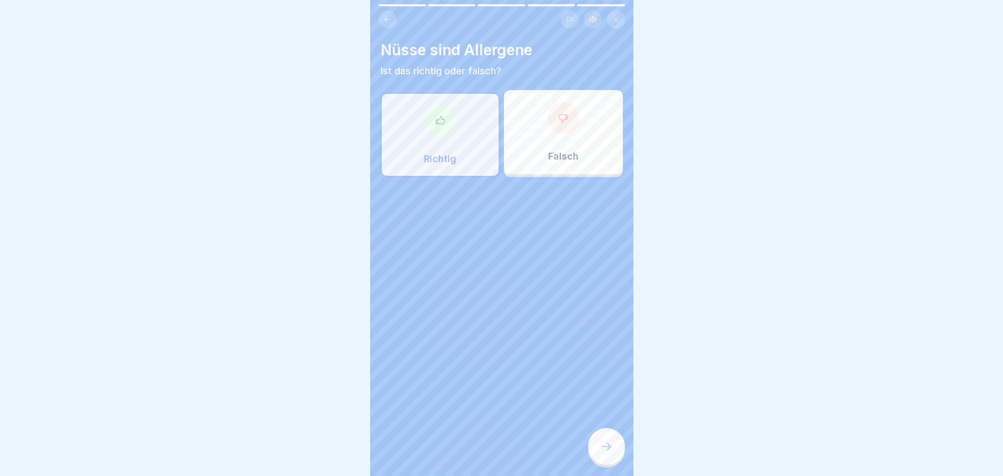
click at [602, 449] on icon at bounding box center [606, 446] width 13 height 13
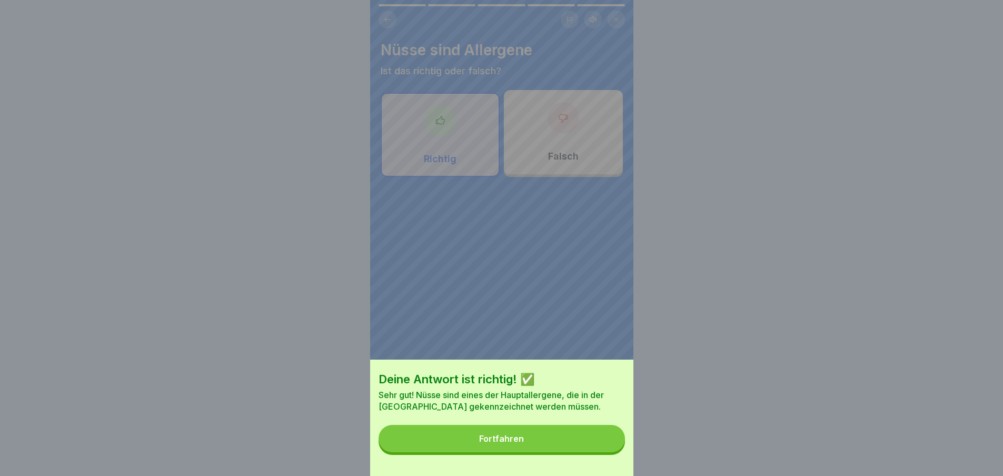
click at [602, 449] on button "Fortfahren" at bounding box center [502, 438] width 246 height 27
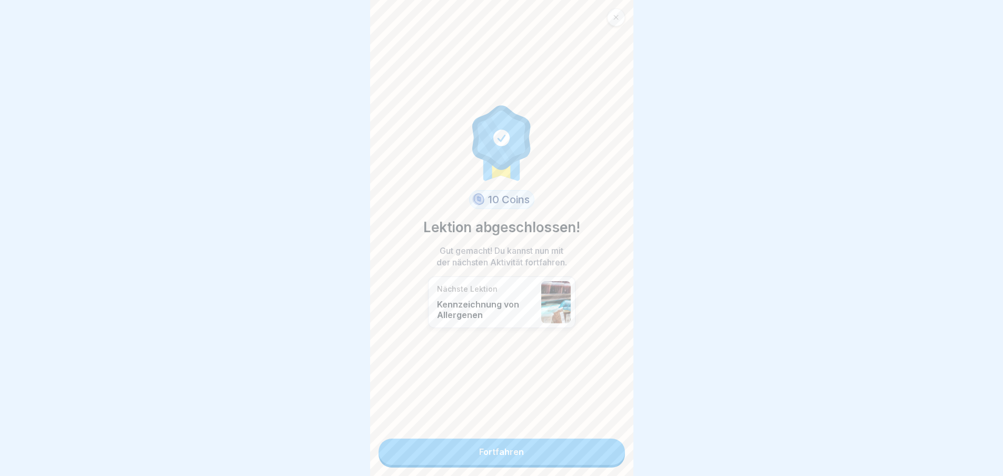
click at [602, 449] on link "Fortfahren" at bounding box center [502, 452] width 246 height 26
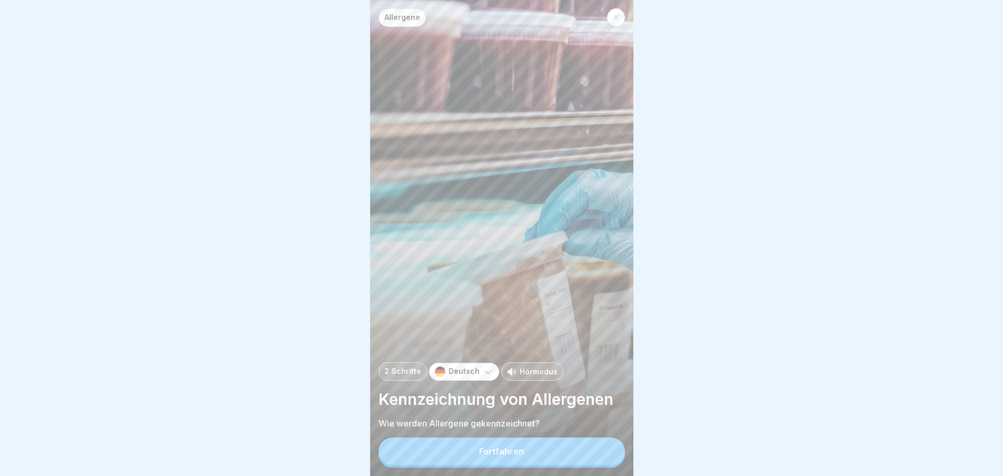
click at [602, 449] on button "Fortfahren" at bounding box center [502, 451] width 246 height 27
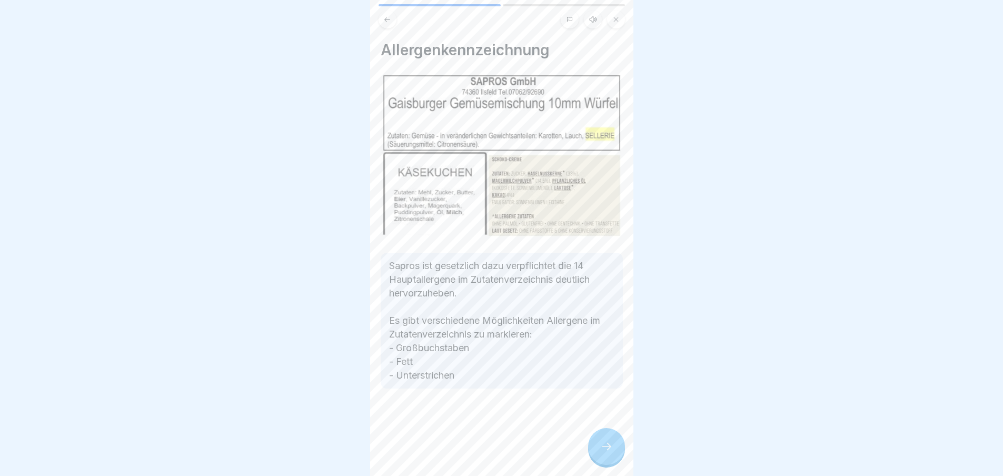
click at [602, 449] on icon at bounding box center [606, 446] width 13 height 13
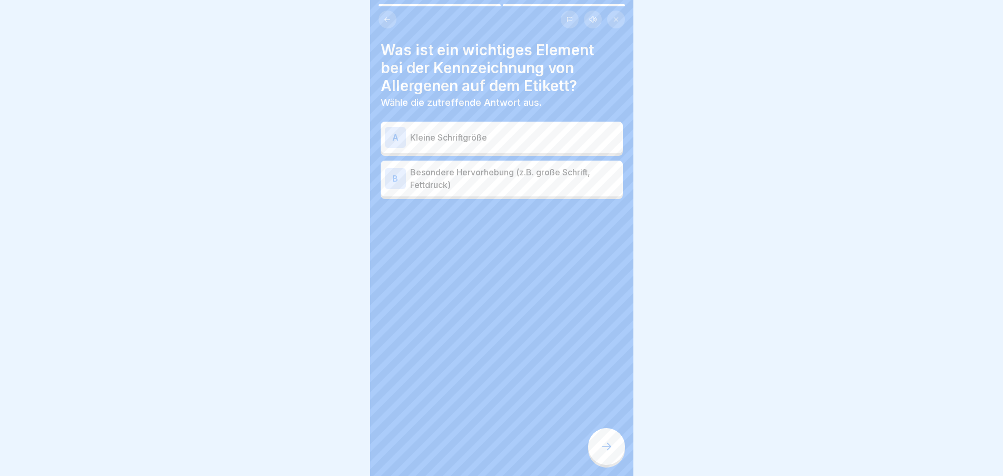
click at [488, 191] on div "B Besondere Hervorhebung (z.B. große Schrift, Fettdruck)" at bounding box center [502, 179] width 242 height 36
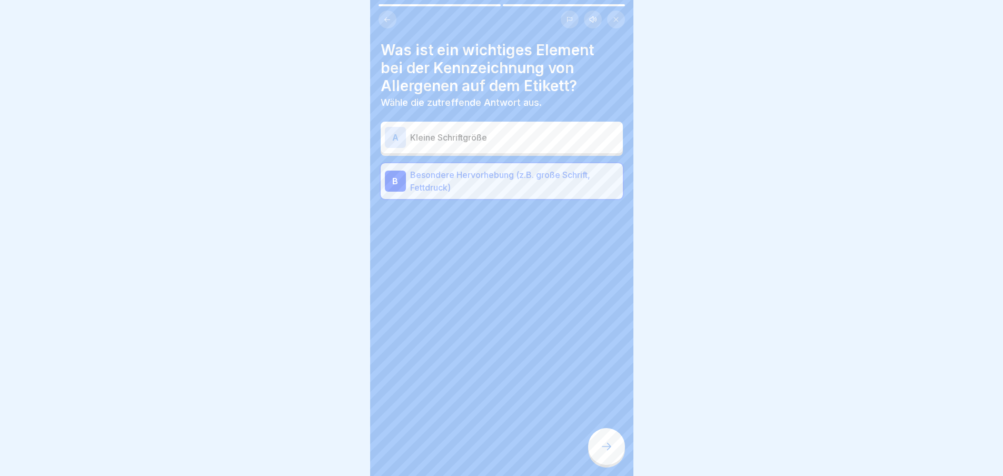
click at [608, 453] on icon at bounding box center [606, 446] width 13 height 13
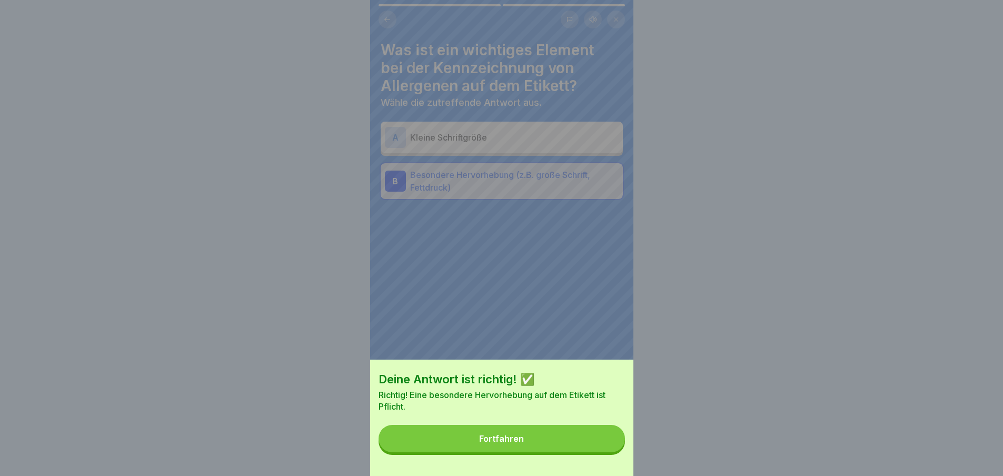
click at [608, 452] on button "Fortfahren" at bounding box center [502, 438] width 246 height 27
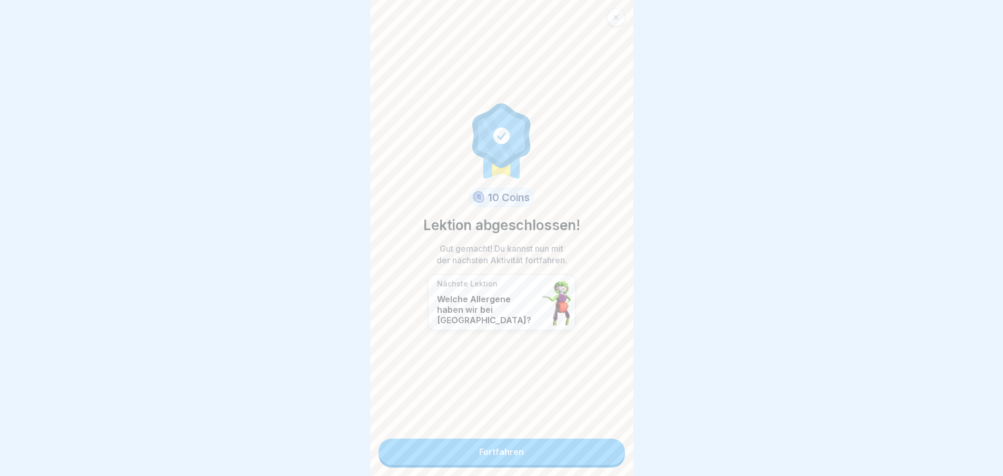
click at [608, 455] on link "Fortfahren" at bounding box center [502, 452] width 246 height 26
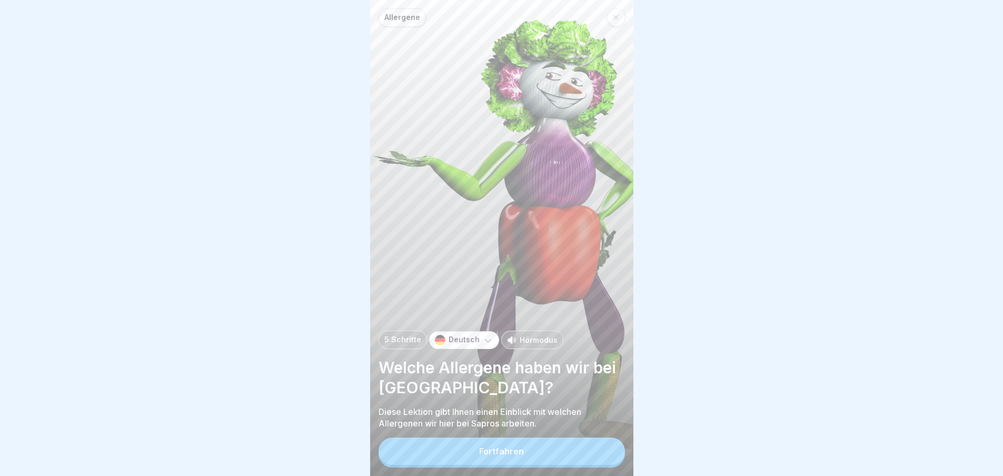
click at [607, 455] on button "Fortfahren" at bounding box center [502, 451] width 246 height 27
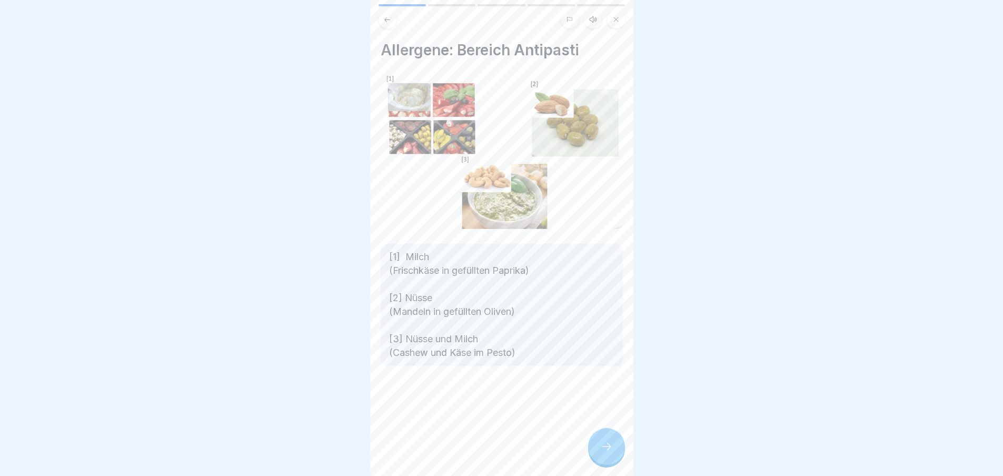
click at [607, 453] on icon at bounding box center [606, 446] width 13 height 13
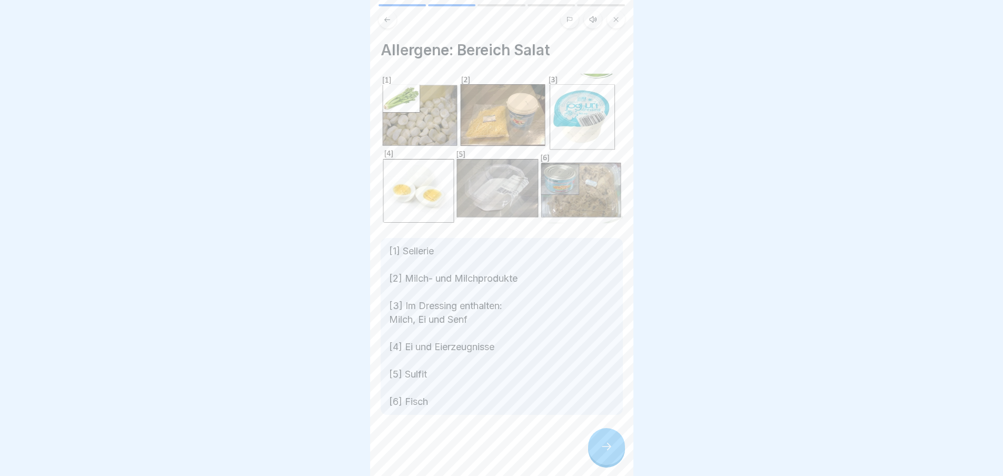
click at [607, 453] on icon at bounding box center [606, 446] width 13 height 13
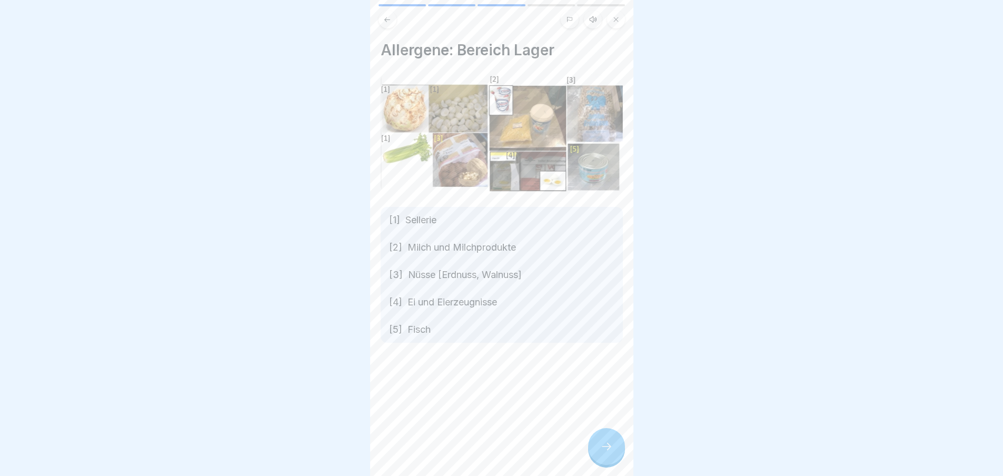
click at [607, 453] on icon at bounding box center [606, 446] width 13 height 13
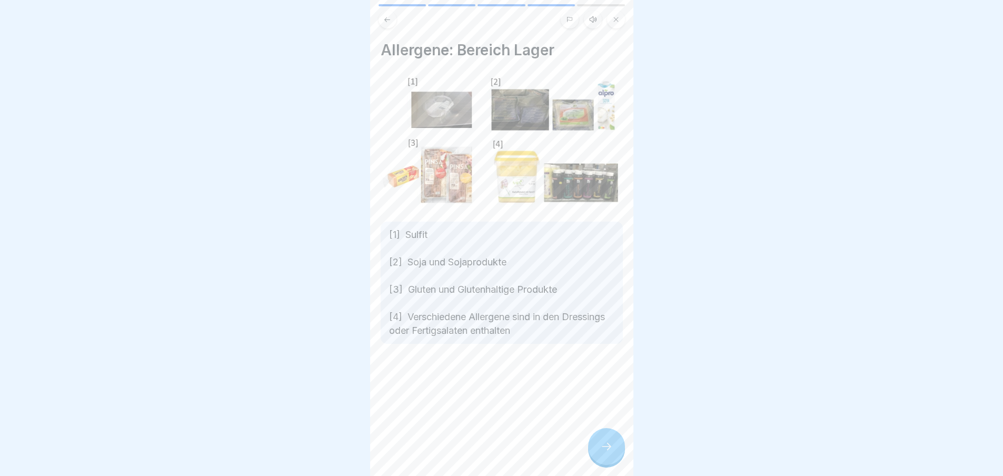
click at [607, 453] on icon at bounding box center [606, 446] width 13 height 13
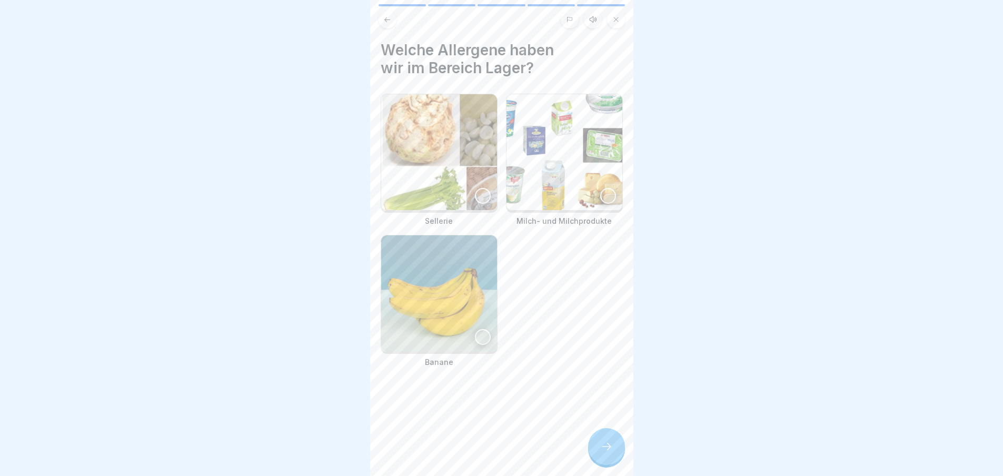
click at [456, 165] on img at bounding box center [439, 152] width 116 height 116
click at [586, 171] on img at bounding box center [565, 152] width 116 height 116
click at [617, 447] on div at bounding box center [606, 446] width 37 height 37
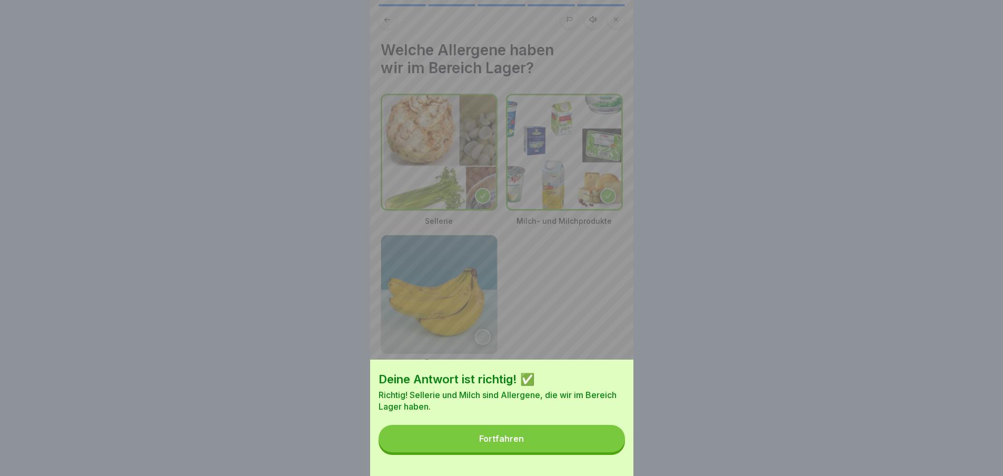
click at [617, 447] on button "Fortfahren" at bounding box center [502, 438] width 246 height 27
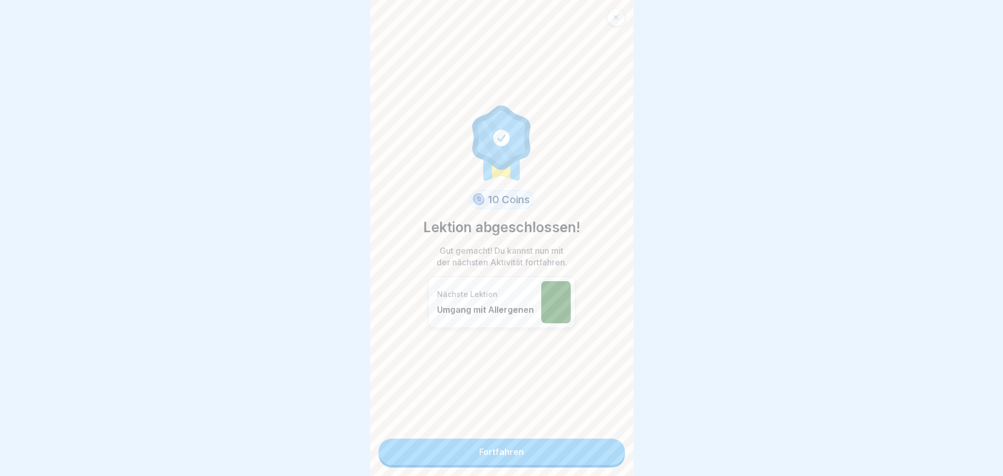
click at [610, 447] on link "Fortfahren" at bounding box center [502, 452] width 246 height 26
click at [570, 457] on link "Fortfahren" at bounding box center [502, 452] width 246 height 26
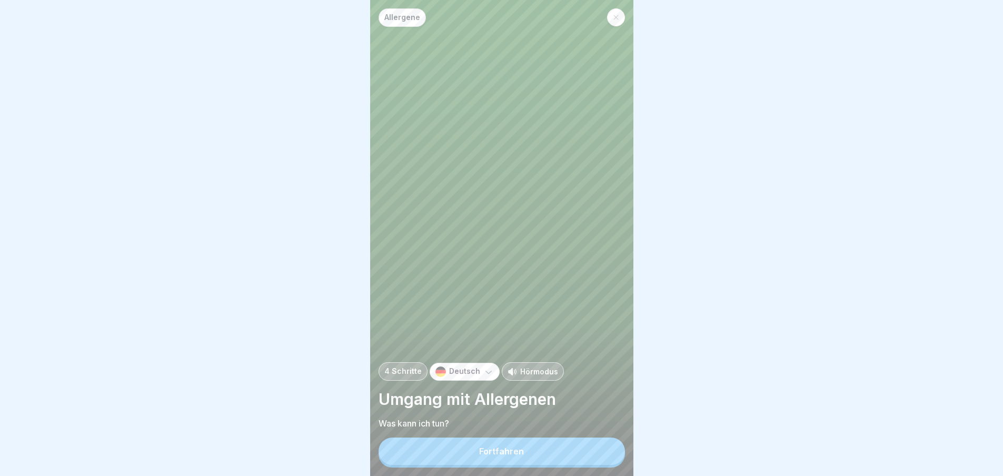
click at [575, 454] on button "Fortfahren" at bounding box center [502, 451] width 246 height 27
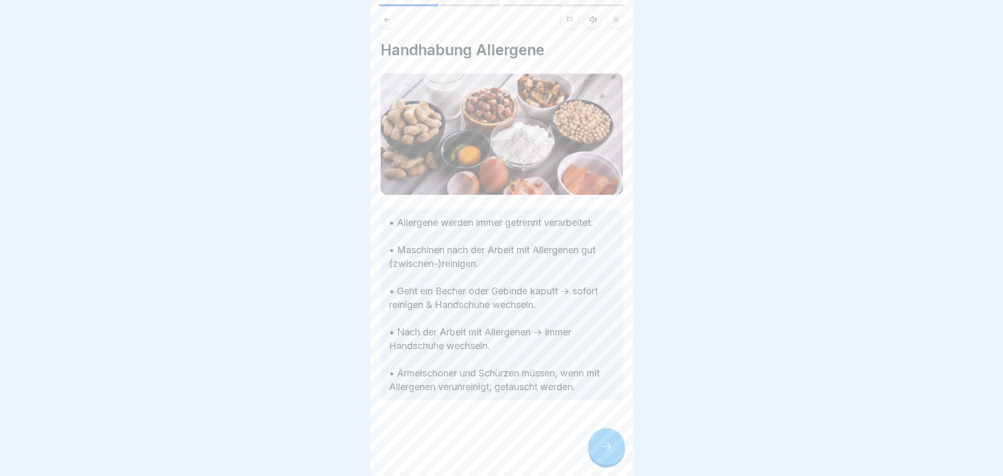
click at [602, 450] on icon at bounding box center [606, 446] width 13 height 13
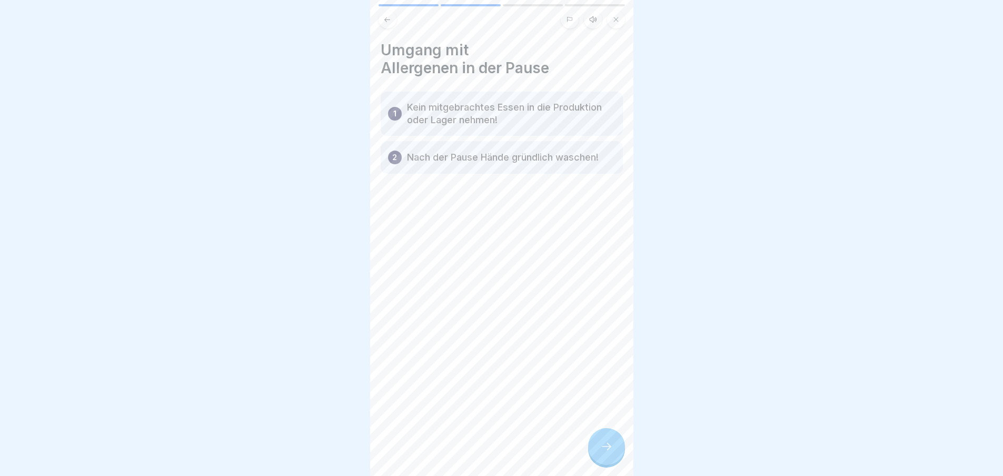
click at [602, 450] on icon at bounding box center [606, 446] width 13 height 13
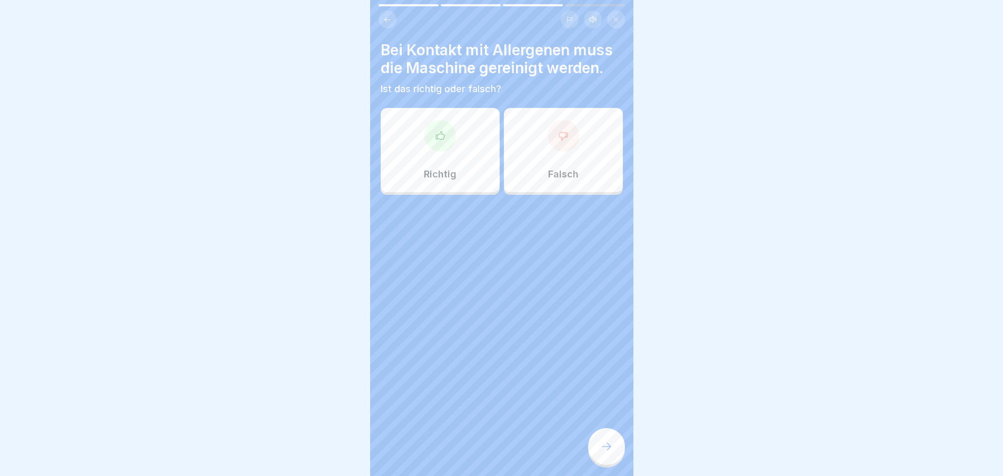
click at [447, 152] on div "Richtig" at bounding box center [440, 150] width 119 height 84
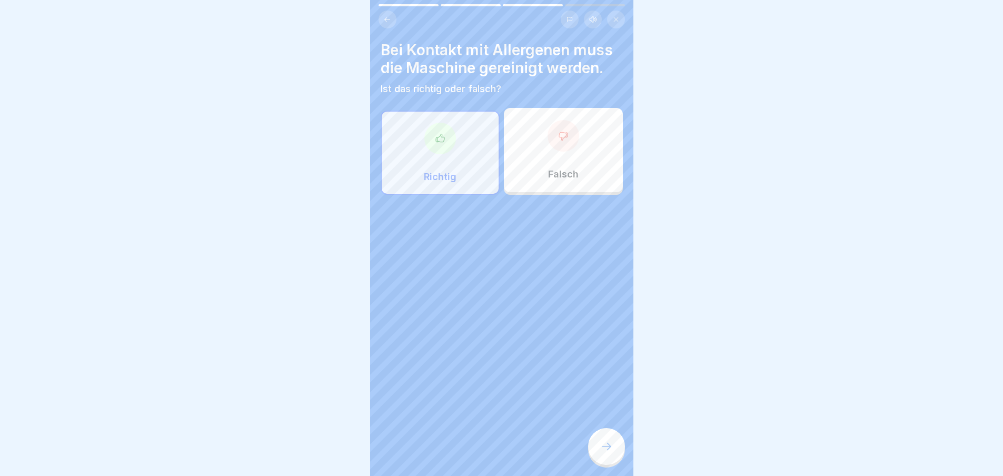
click at [604, 449] on div at bounding box center [606, 446] width 37 height 37
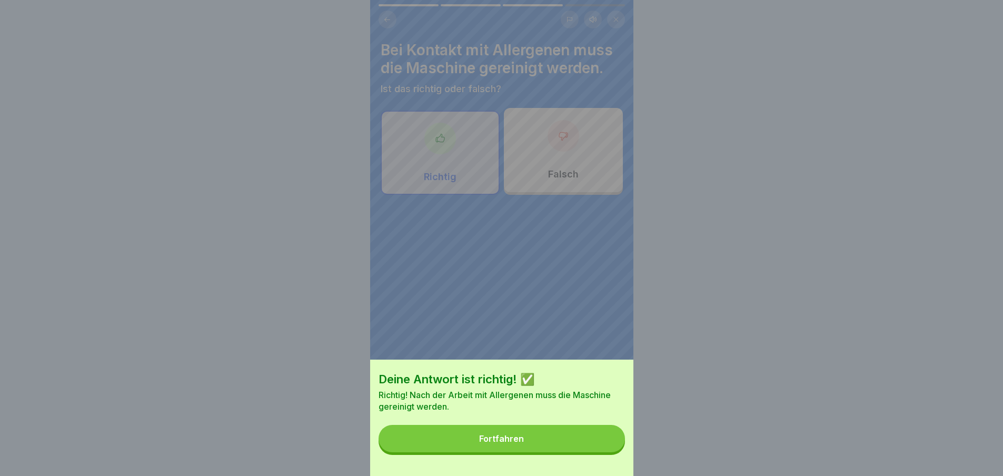
click at [604, 449] on button "Fortfahren" at bounding box center [502, 438] width 246 height 27
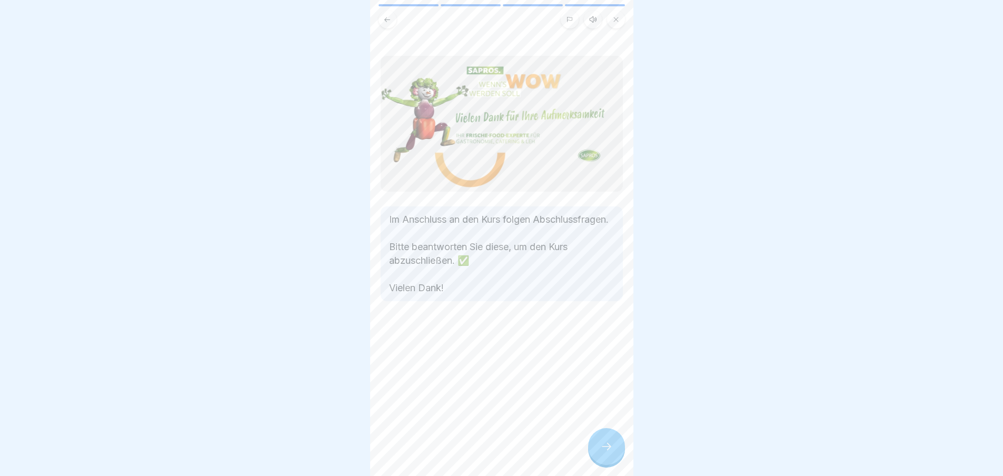
click at [604, 449] on icon at bounding box center [606, 446] width 13 height 13
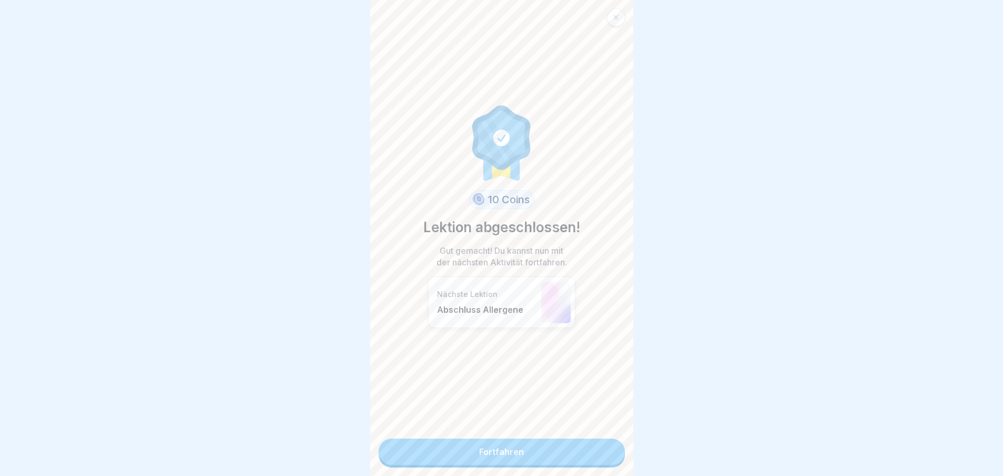
click at [581, 448] on link "Fortfahren" at bounding box center [502, 452] width 246 height 26
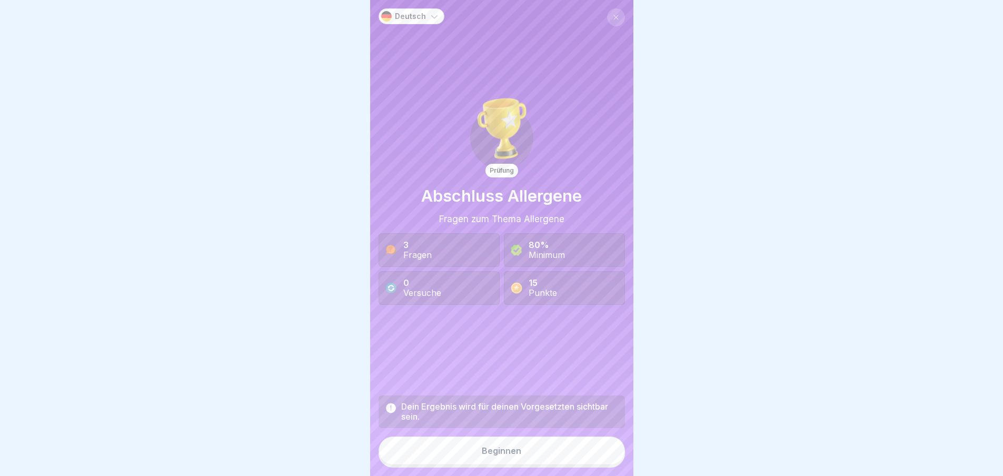
click at [570, 451] on button "Beginnen" at bounding box center [502, 451] width 246 height 28
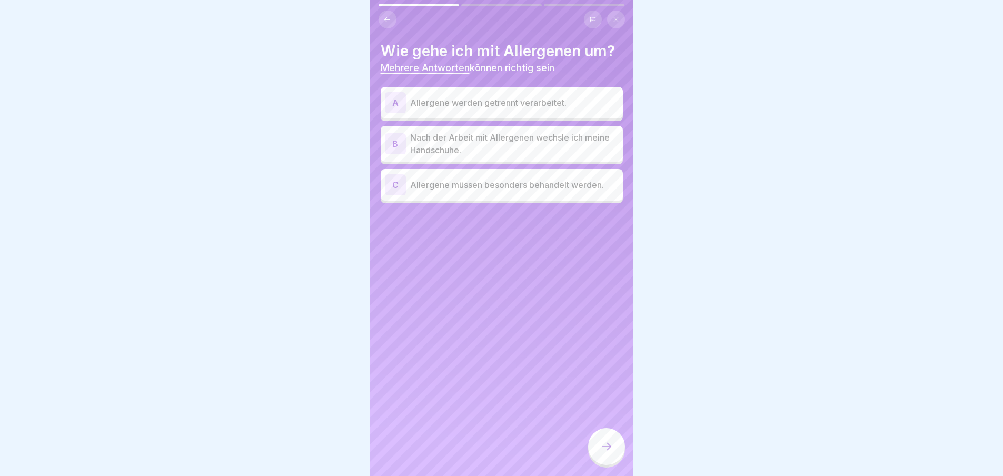
click at [491, 94] on div "A Allergene werden getrennt verarbeitet." at bounding box center [502, 102] width 234 height 21
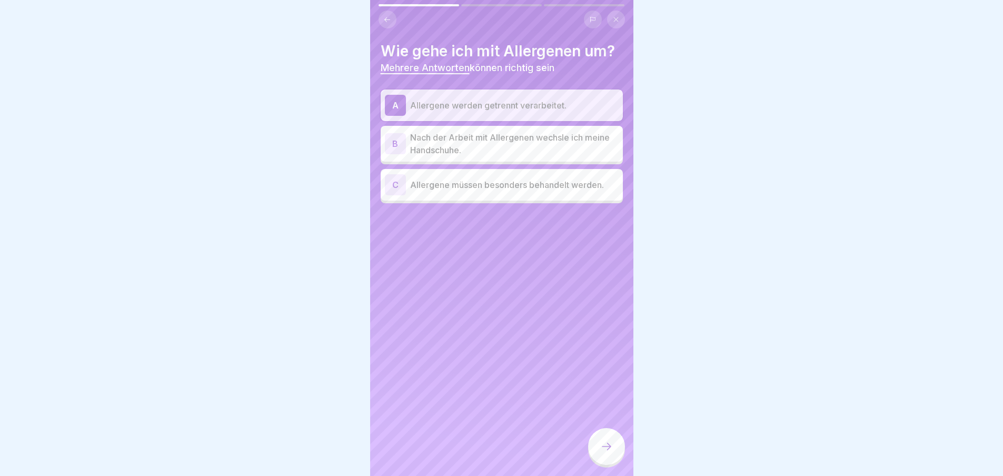
click at [493, 150] on p "Nach der Arbeit mit Allergenen wechsle ich meine Handschuhe." at bounding box center [514, 143] width 209 height 25
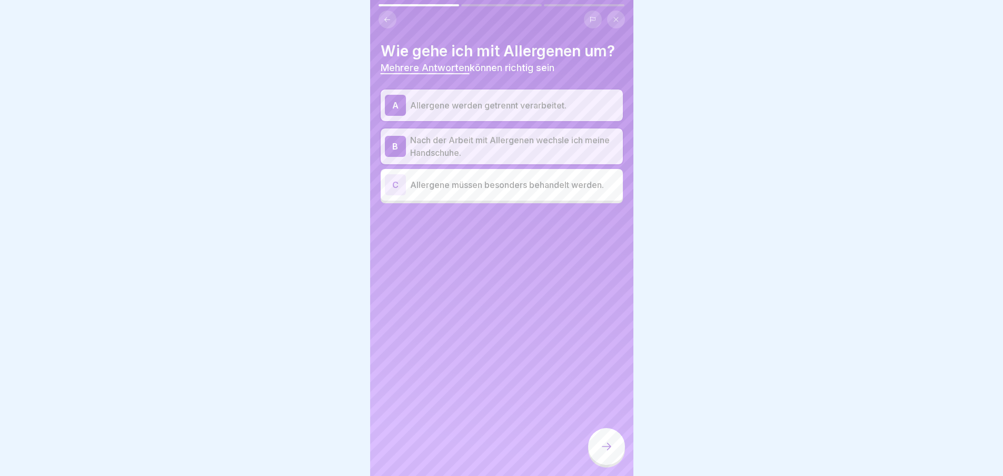
click at [498, 181] on p "Allergene müssen besonders behandelt werden." at bounding box center [514, 184] width 209 height 13
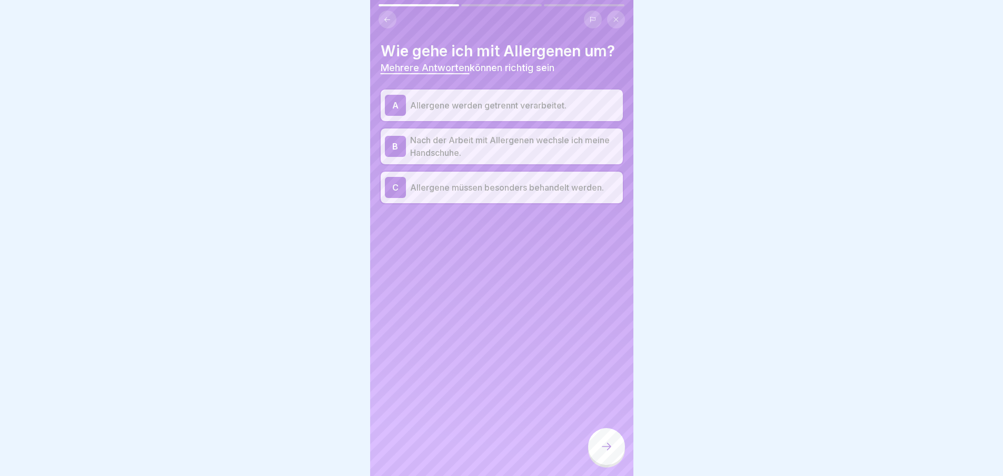
click at [588, 457] on div at bounding box center [606, 446] width 37 height 37
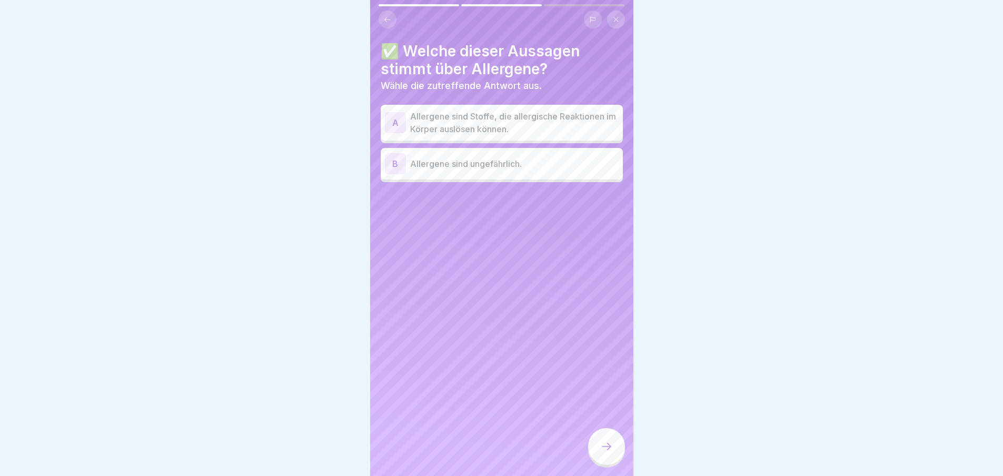
click at [499, 121] on p "Allergene sind Stoffe, die allergische Reaktionen im Körper auslösen können." at bounding box center [514, 122] width 209 height 25
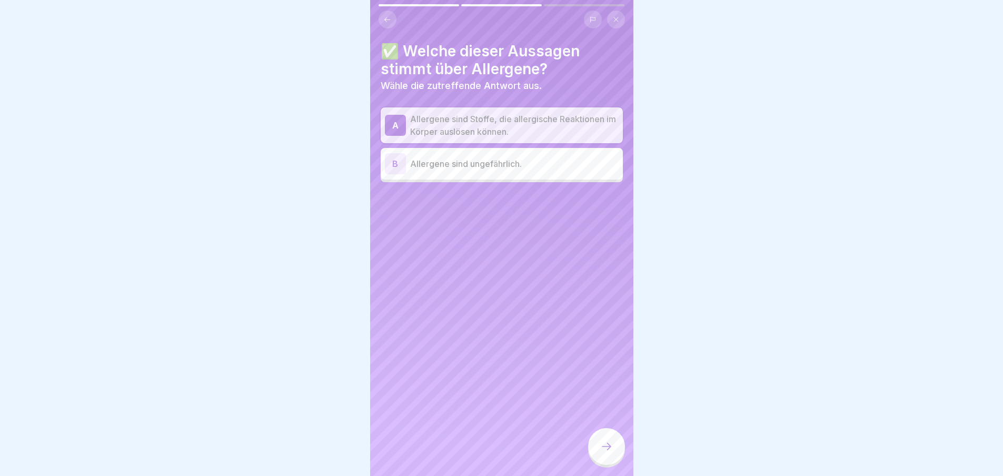
click at [611, 453] on icon at bounding box center [606, 446] width 13 height 13
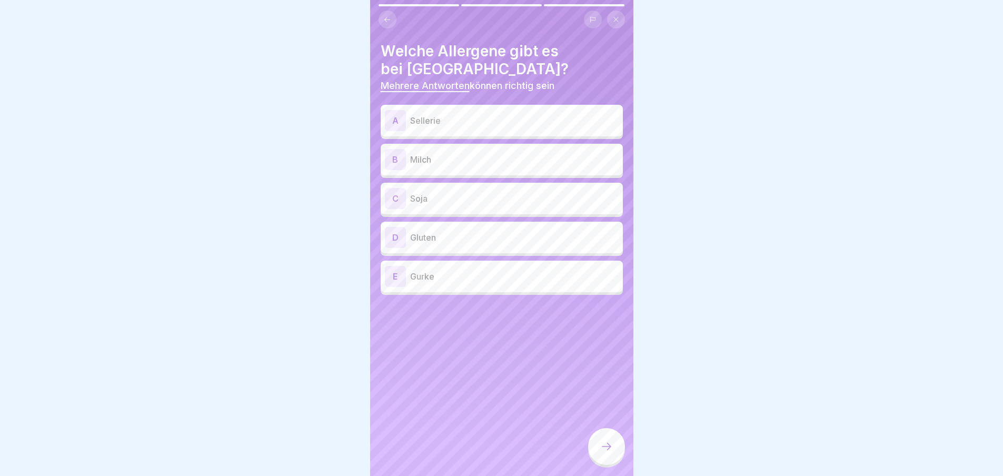
click at [452, 118] on p "Sellerie" at bounding box center [514, 120] width 209 height 13
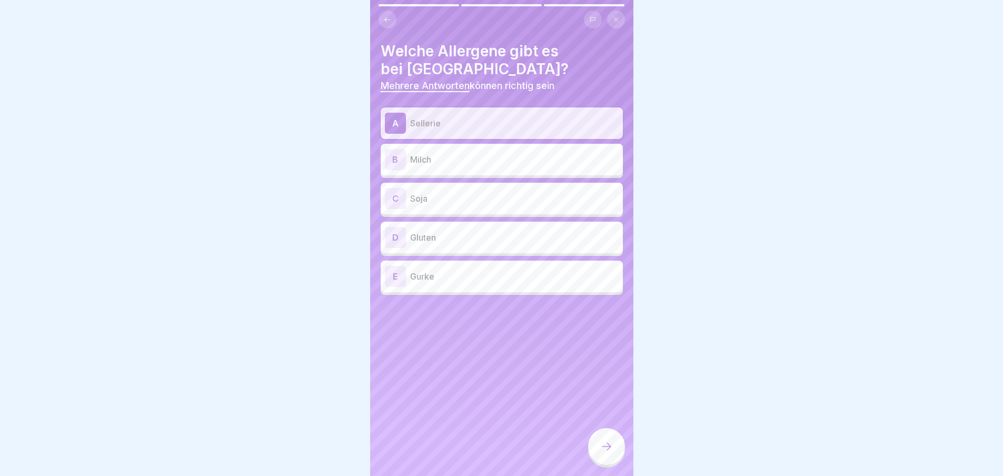
click at [444, 174] on div "B Milch" at bounding box center [502, 160] width 242 height 32
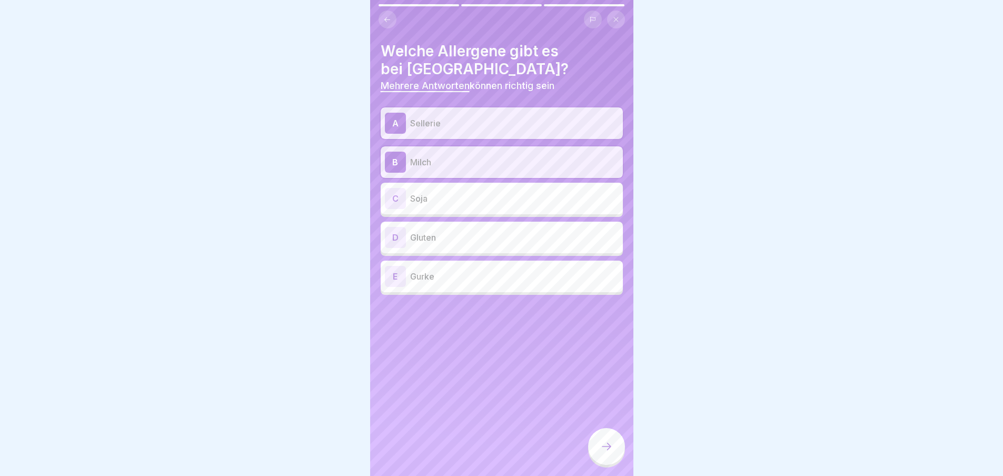
click at [435, 242] on p "Gluten" at bounding box center [514, 237] width 209 height 13
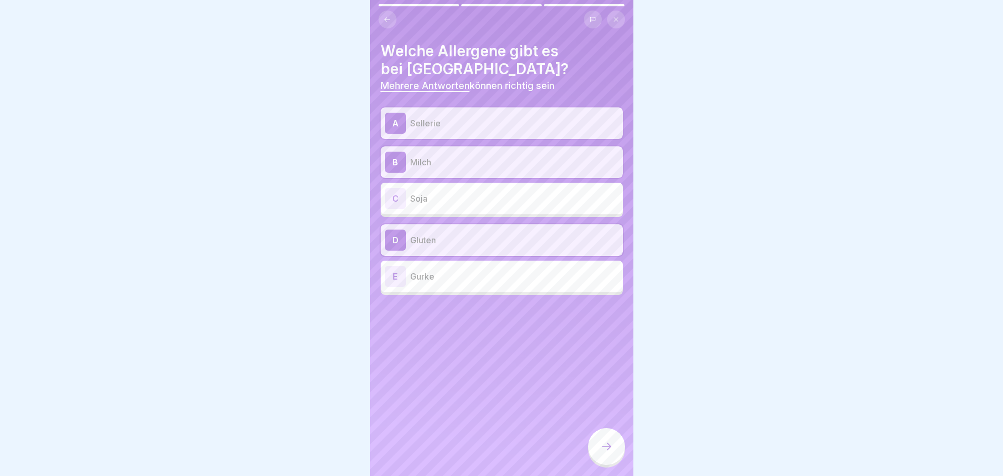
click at [444, 199] on p "Soja" at bounding box center [514, 198] width 209 height 13
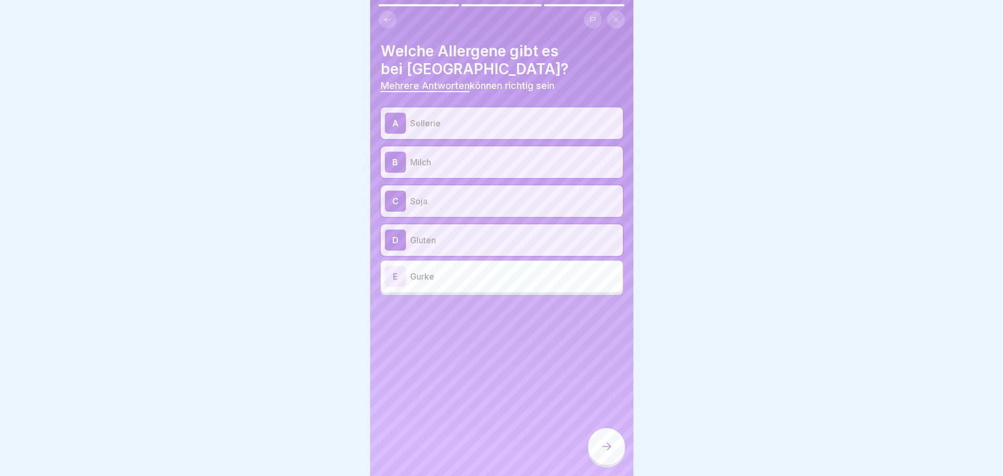
click at [610, 452] on icon at bounding box center [606, 446] width 13 height 13
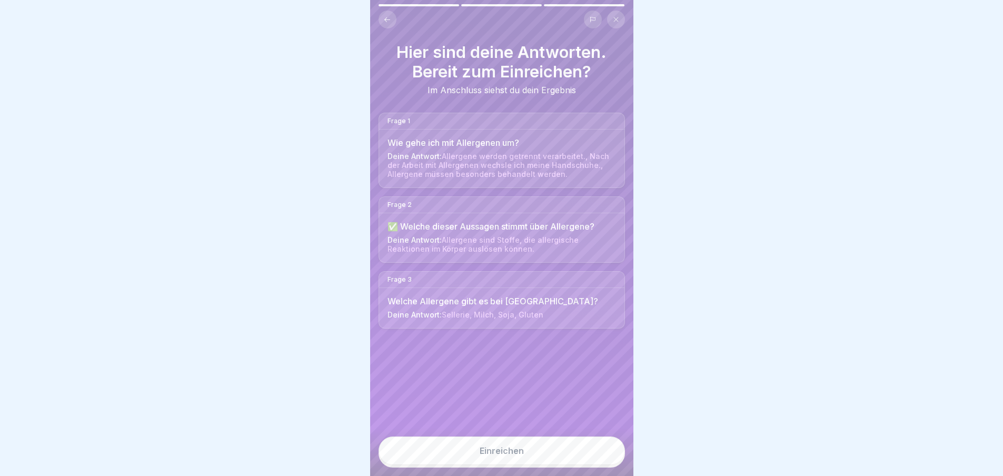
click at [565, 453] on button "Einreichen" at bounding box center [502, 451] width 246 height 28
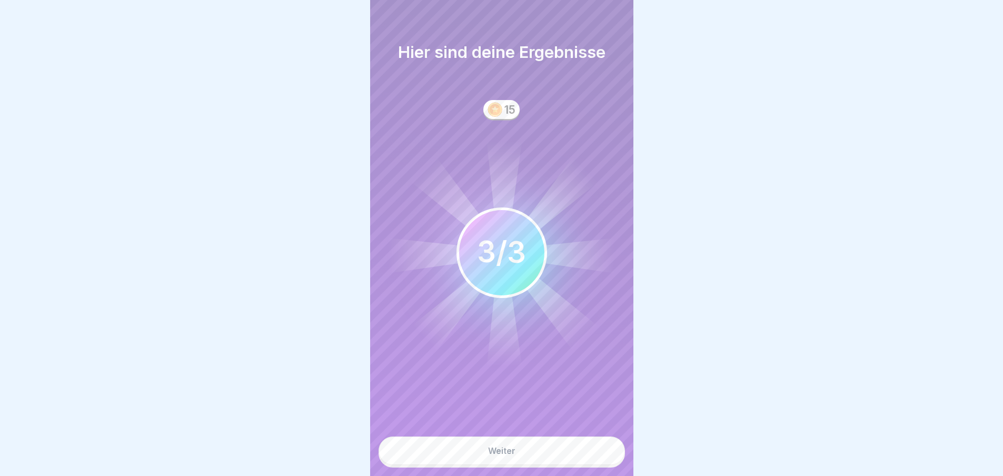
click at [565, 453] on button "Weiter" at bounding box center [502, 451] width 246 height 28
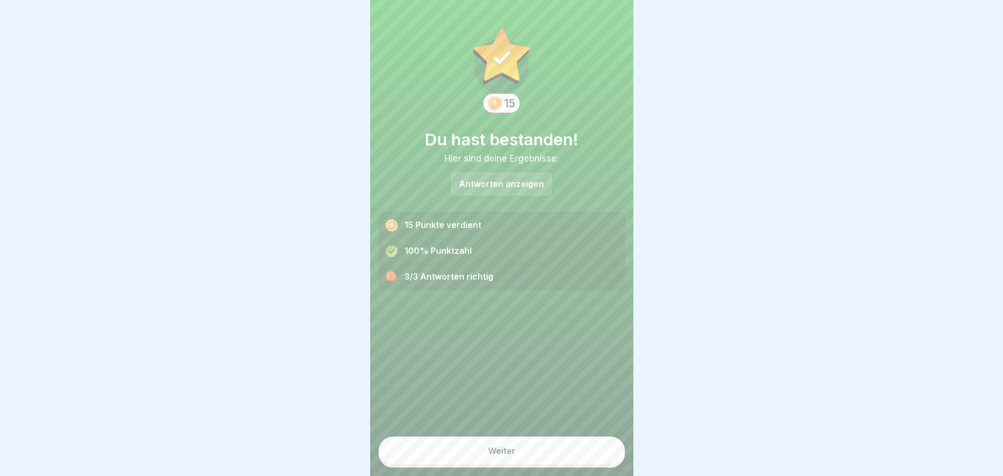
click at [565, 453] on button "Weiter" at bounding box center [502, 451] width 246 height 28
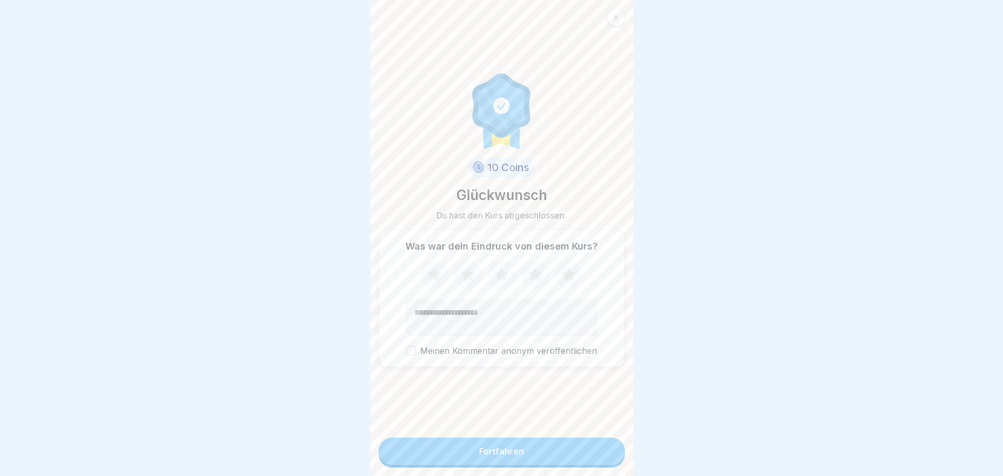
click at [566, 454] on button "Fortfahren" at bounding box center [502, 451] width 246 height 27
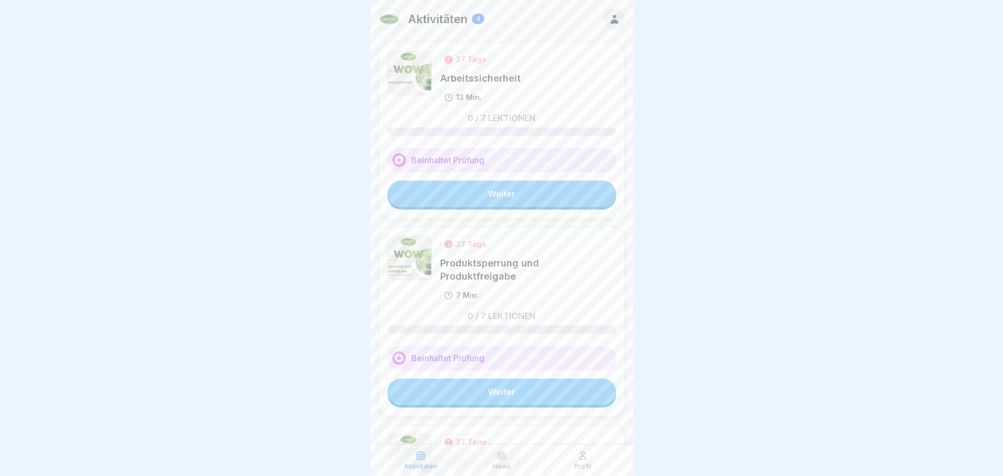
click at [526, 186] on link "Weiter" at bounding box center [502, 194] width 229 height 26
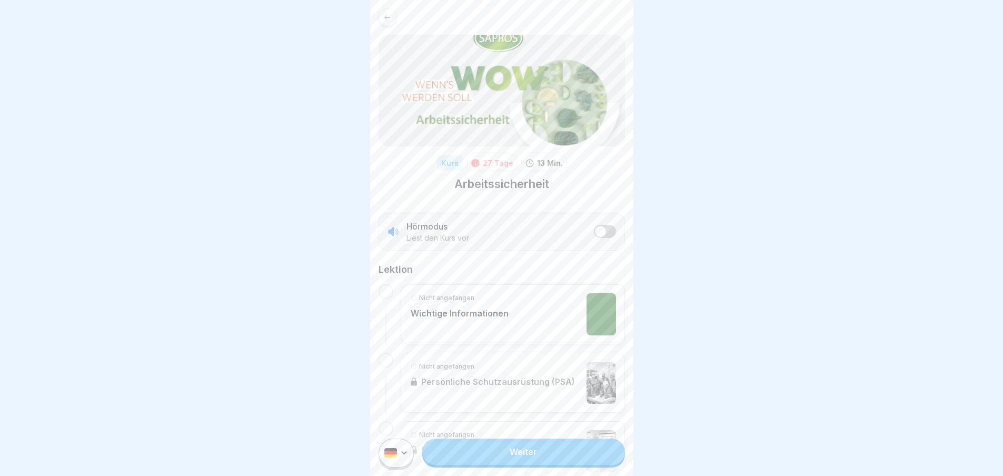
click at [549, 465] on link "Weiter" at bounding box center [523, 452] width 202 height 26
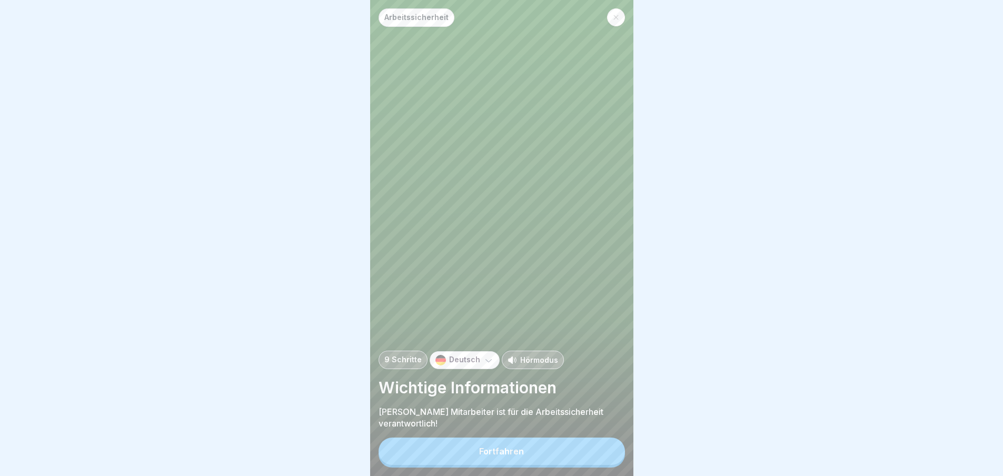
click at [549, 465] on button "Fortfahren" at bounding box center [502, 451] width 246 height 27
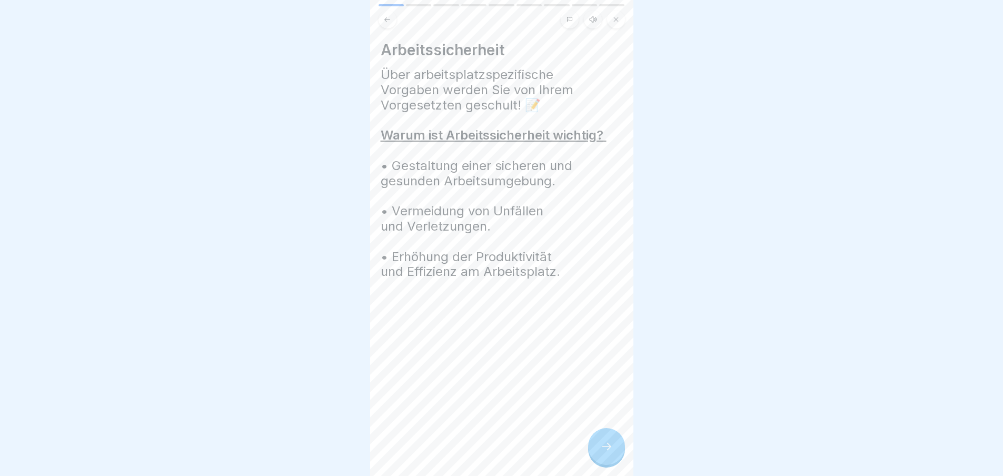
click at [617, 453] on div at bounding box center [606, 446] width 37 height 37
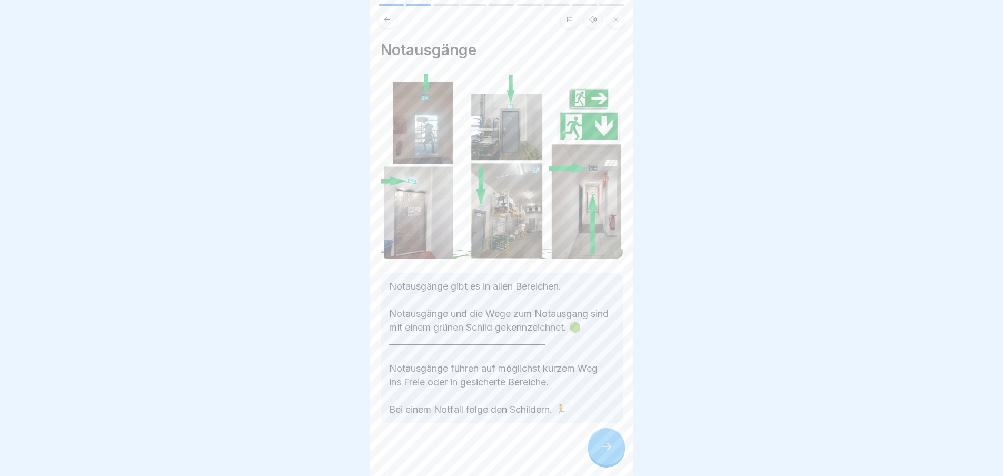
click at [614, 454] on div at bounding box center [606, 446] width 37 height 37
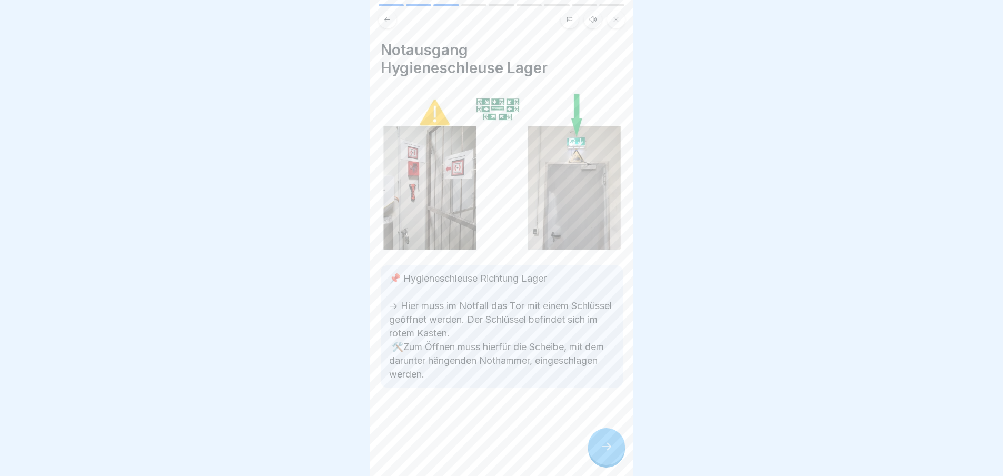
click at [614, 454] on div at bounding box center [606, 446] width 37 height 37
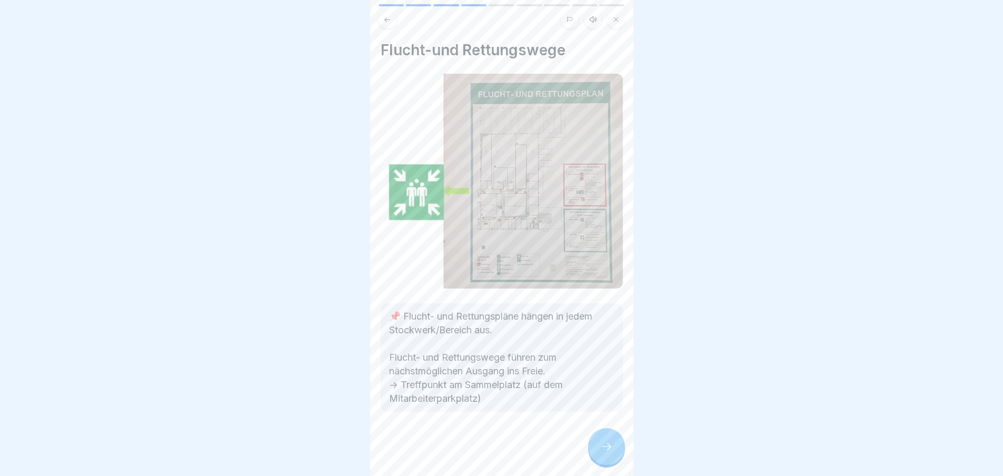
click at [614, 454] on div at bounding box center [606, 446] width 37 height 37
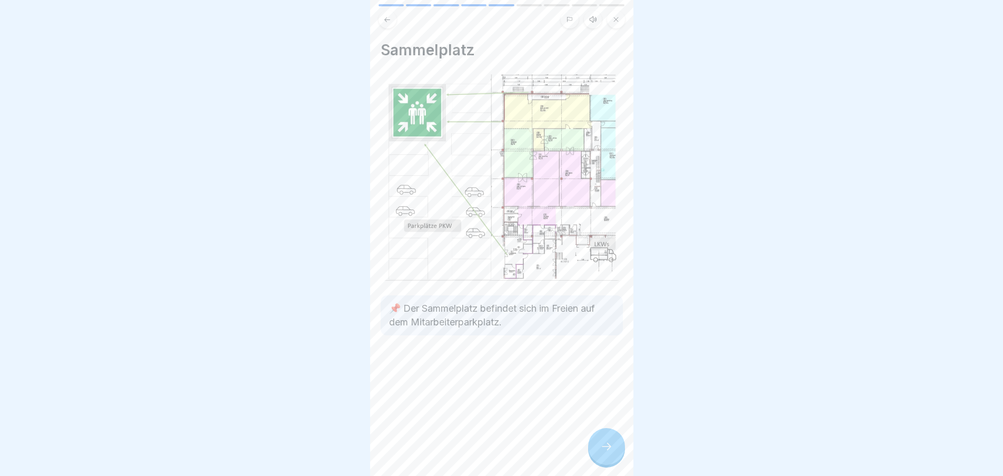
click at [614, 454] on div at bounding box center [606, 446] width 37 height 37
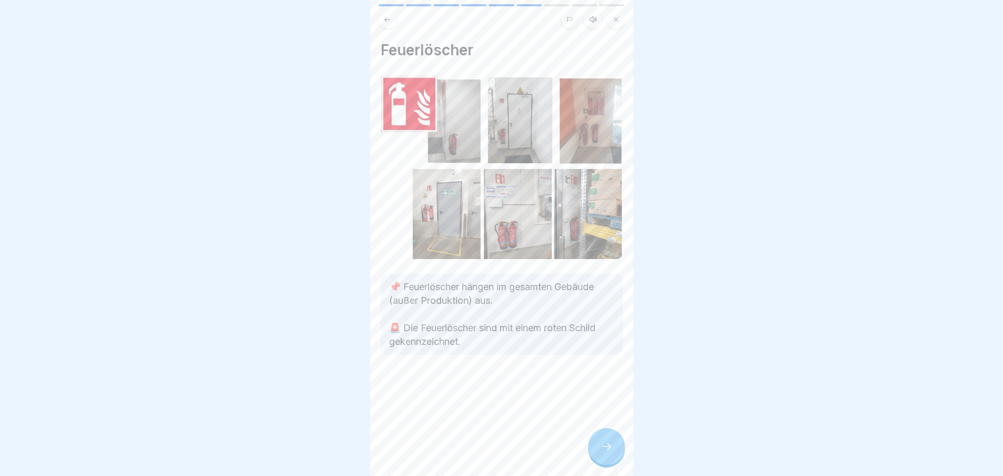
click at [614, 454] on div at bounding box center [606, 446] width 37 height 37
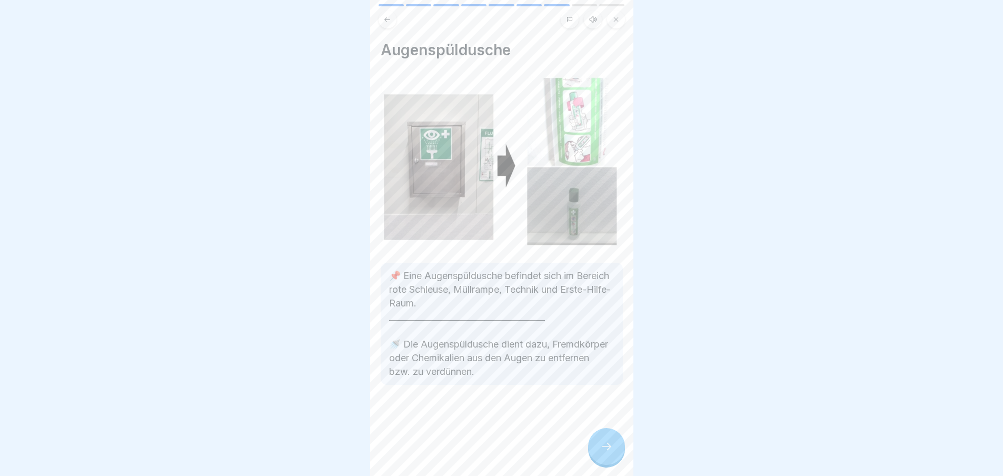
click at [614, 454] on div at bounding box center [606, 446] width 37 height 37
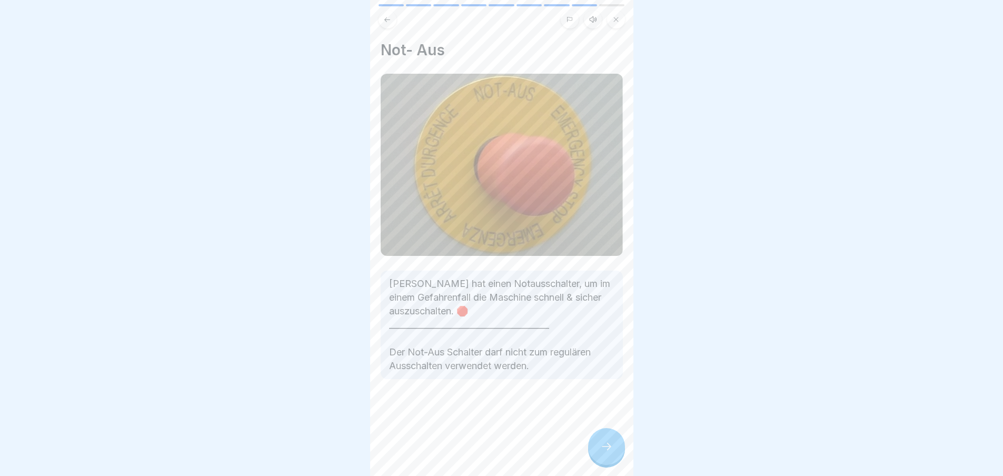
click at [614, 454] on div at bounding box center [606, 446] width 37 height 37
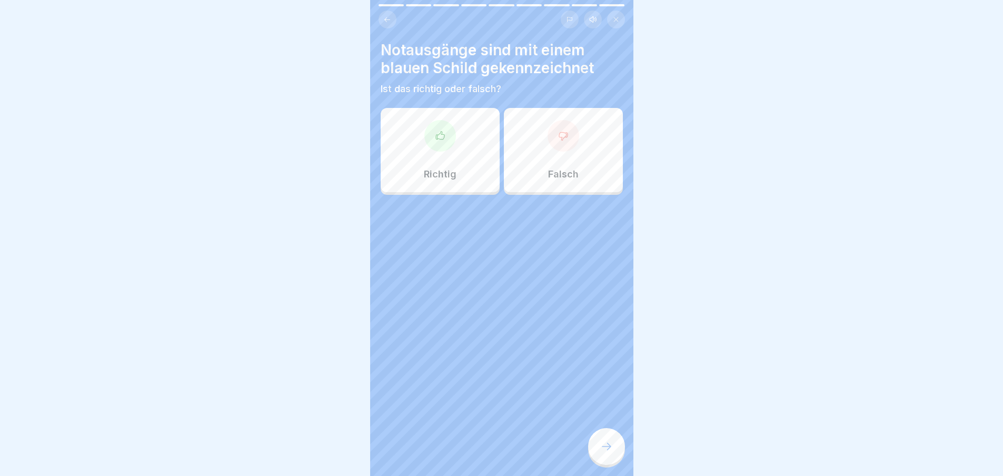
click at [564, 156] on div "Falsch" at bounding box center [563, 150] width 119 height 84
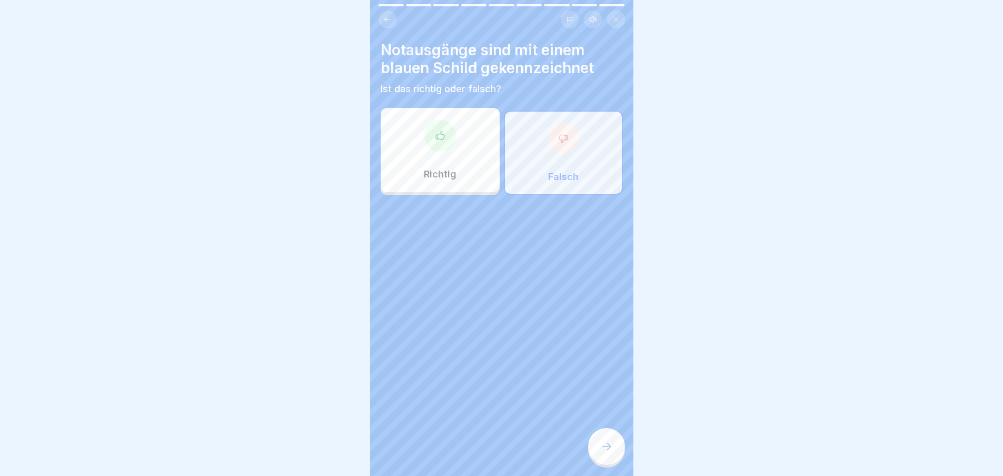
click at [605, 453] on icon at bounding box center [606, 446] width 13 height 13
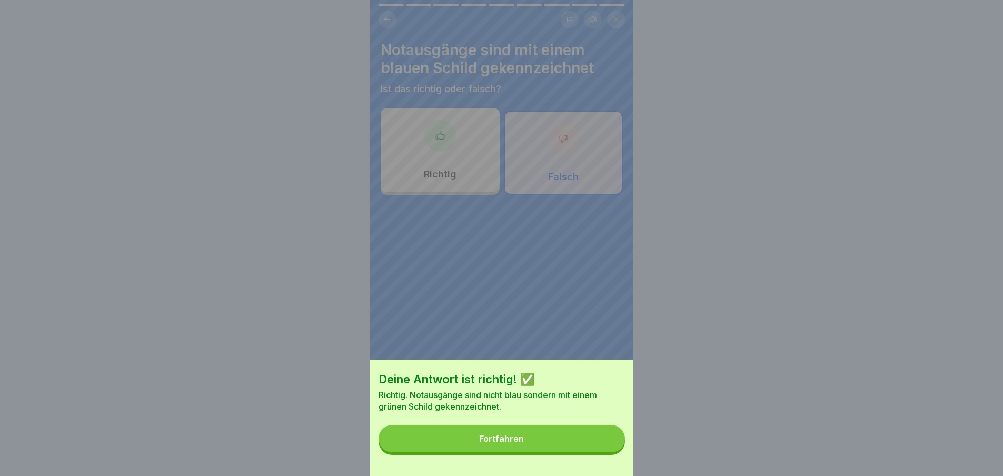
click at [605, 452] on button "Fortfahren" at bounding box center [502, 438] width 246 height 27
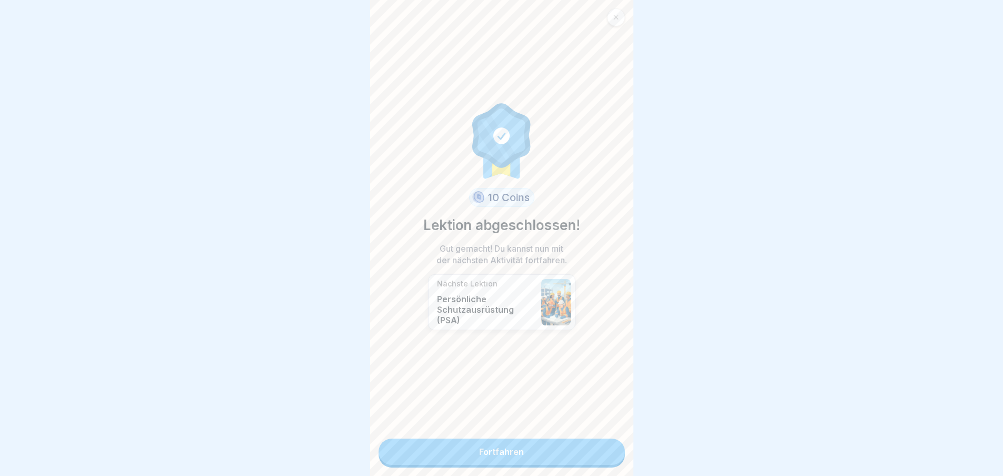
click at [605, 453] on link "Fortfahren" at bounding box center [502, 452] width 246 height 26
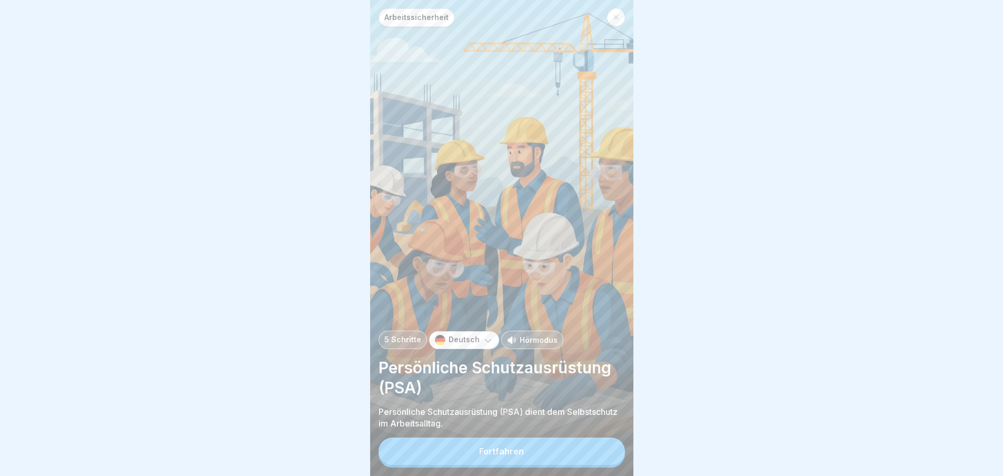
click at [593, 456] on button "Fortfahren" at bounding box center [502, 451] width 246 height 27
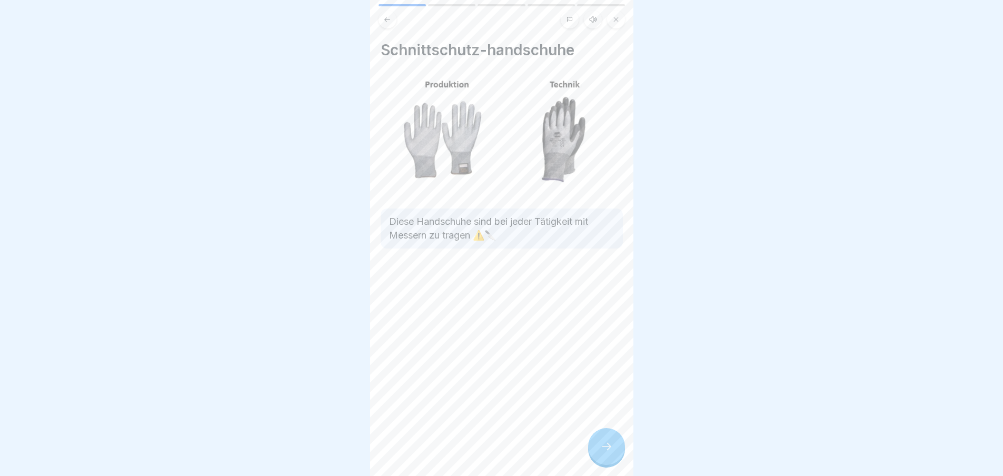
click at [604, 452] on icon at bounding box center [606, 446] width 13 height 13
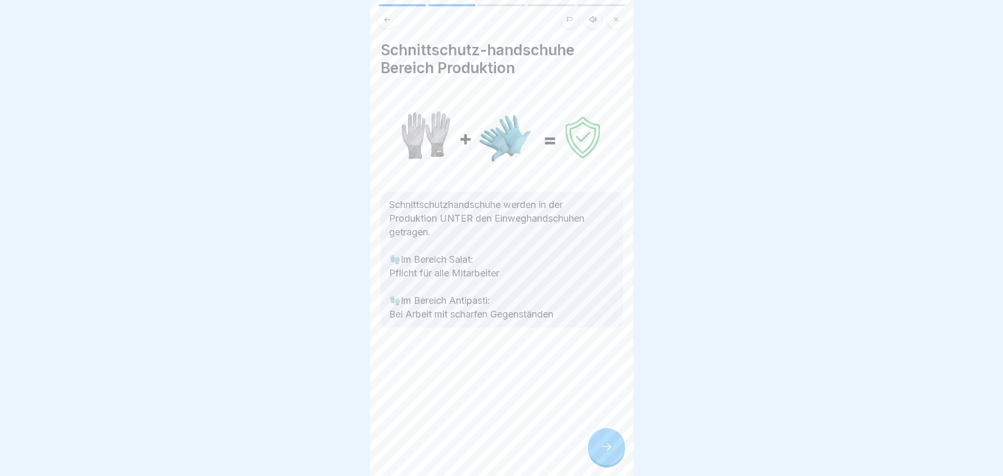
click at [604, 452] on icon at bounding box center [606, 446] width 13 height 13
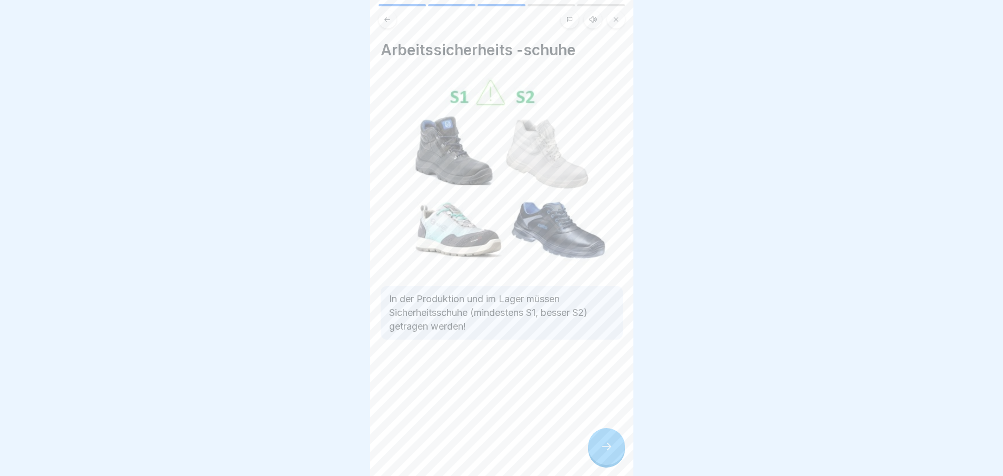
click at [604, 452] on icon at bounding box center [606, 446] width 13 height 13
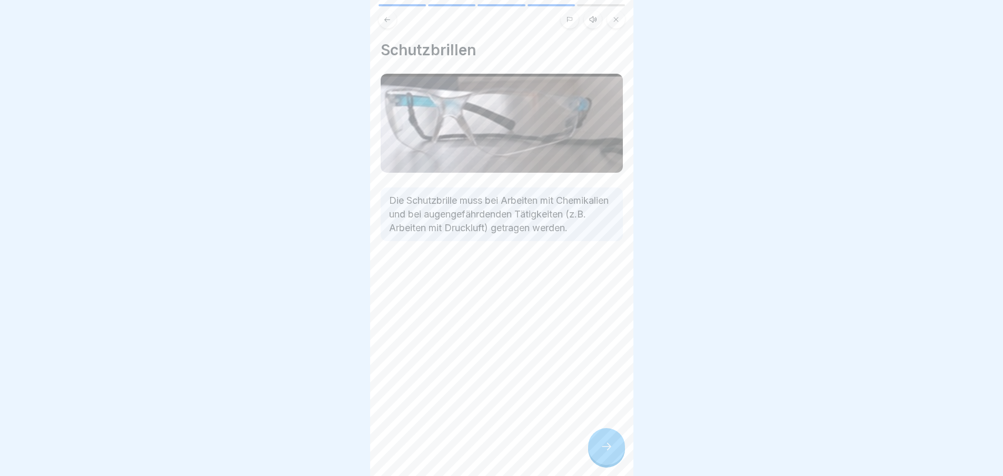
click at [604, 452] on icon at bounding box center [606, 446] width 13 height 13
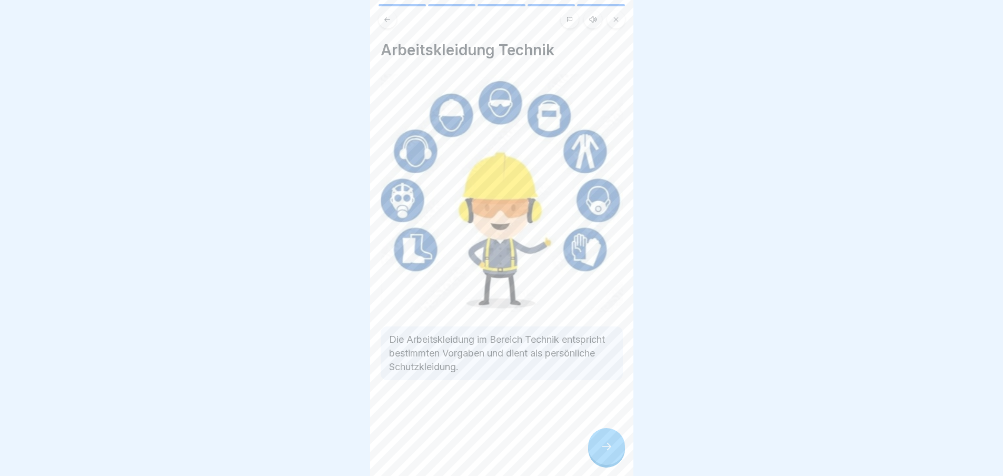
click at [604, 452] on icon at bounding box center [606, 446] width 13 height 13
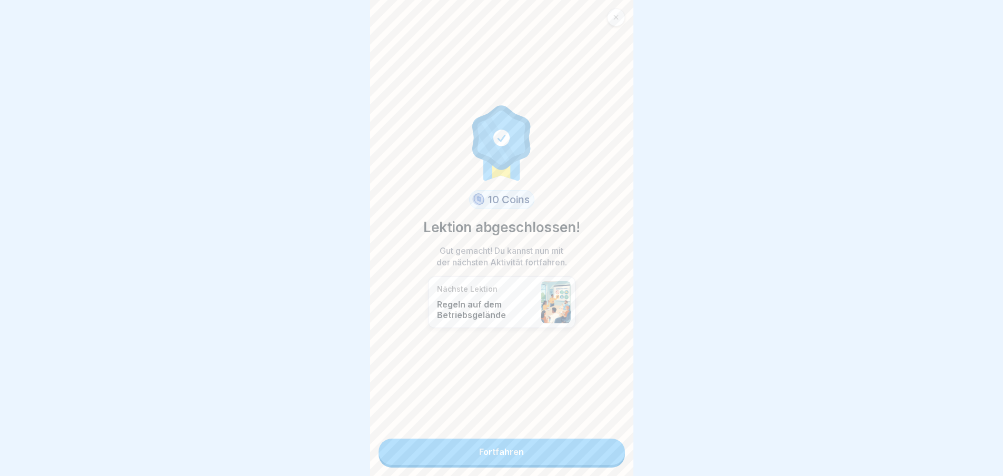
click at [604, 452] on link "Fortfahren" at bounding box center [502, 452] width 246 height 26
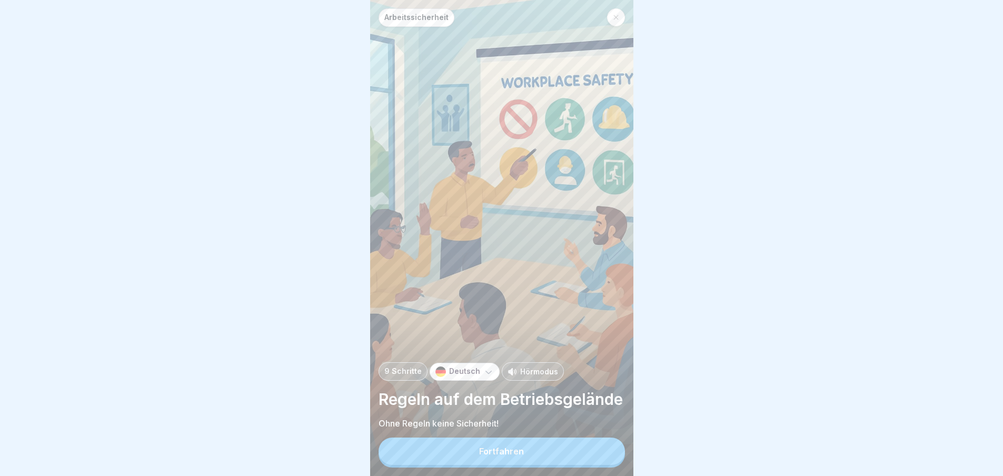
click at [604, 452] on button "Fortfahren" at bounding box center [502, 451] width 246 height 27
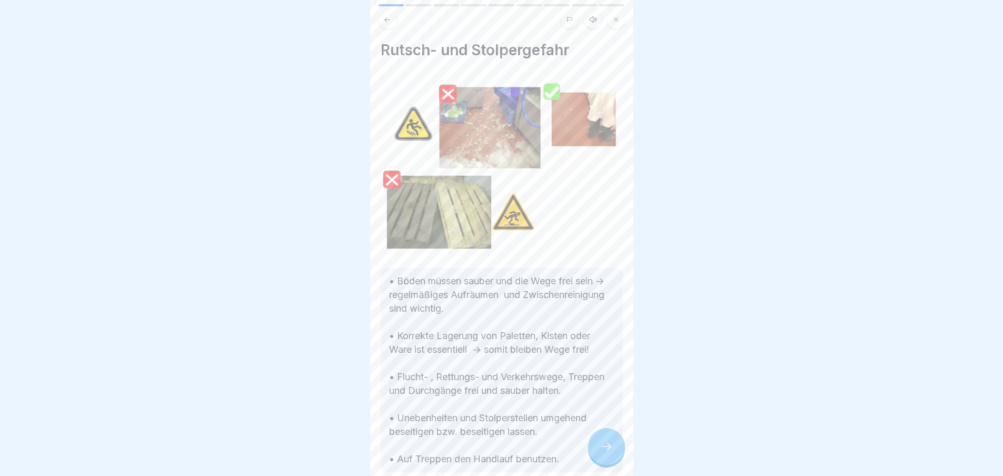
click at [604, 452] on icon at bounding box center [606, 446] width 13 height 13
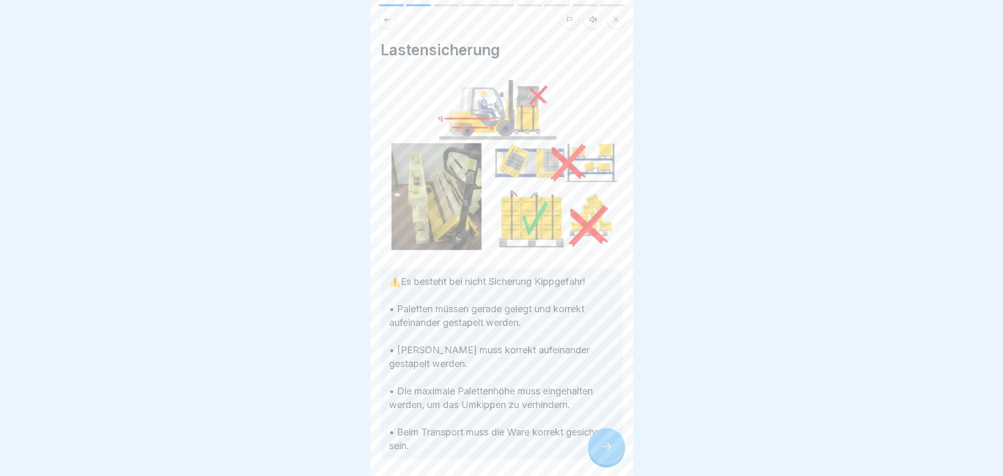
click at [604, 452] on icon at bounding box center [606, 446] width 13 height 13
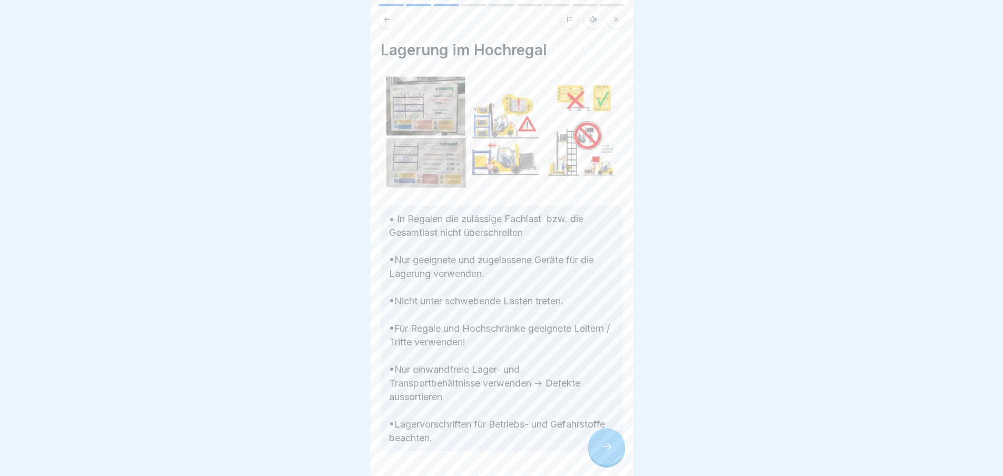
click at [604, 452] on icon at bounding box center [606, 446] width 13 height 13
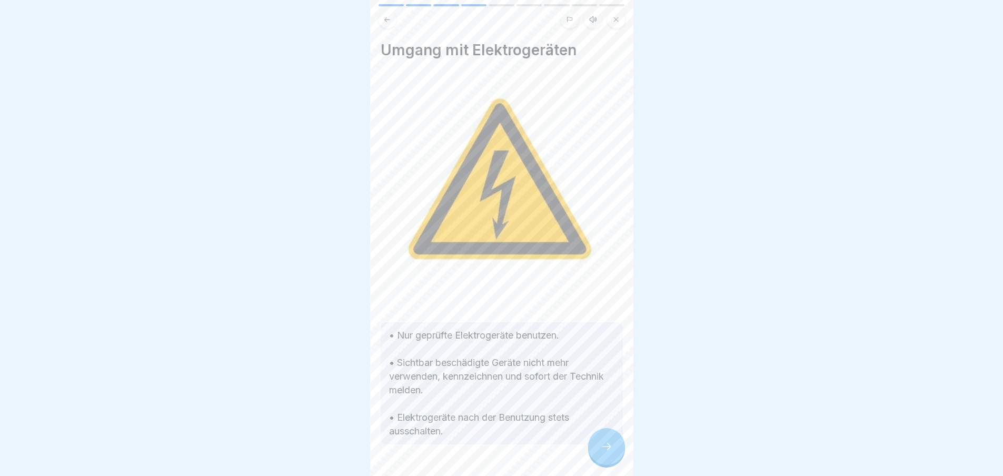
click at [604, 452] on icon at bounding box center [606, 446] width 13 height 13
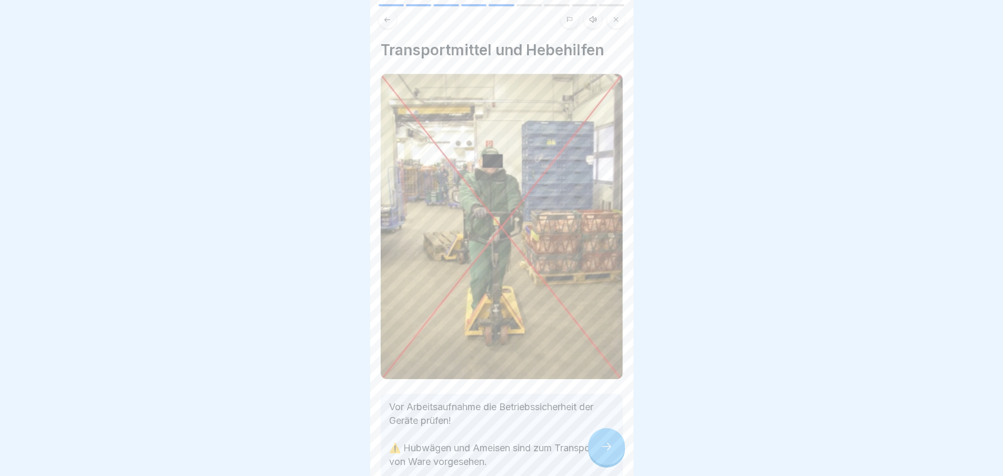
click at [604, 452] on icon at bounding box center [606, 446] width 13 height 13
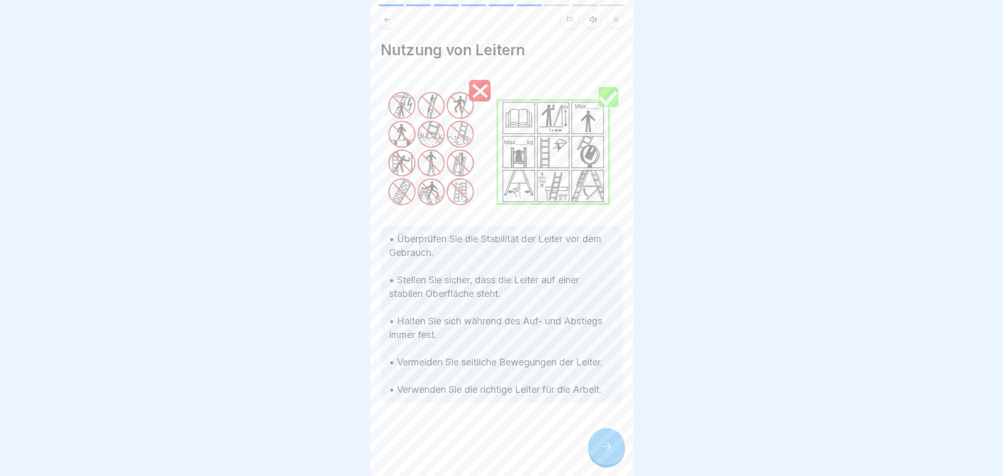
click at [604, 452] on icon at bounding box center [606, 446] width 13 height 13
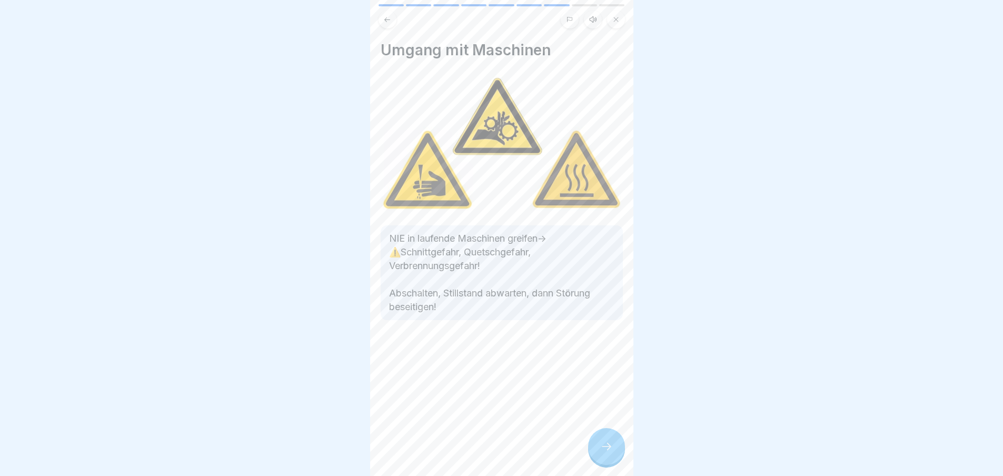
click at [604, 452] on icon at bounding box center [606, 446] width 13 height 13
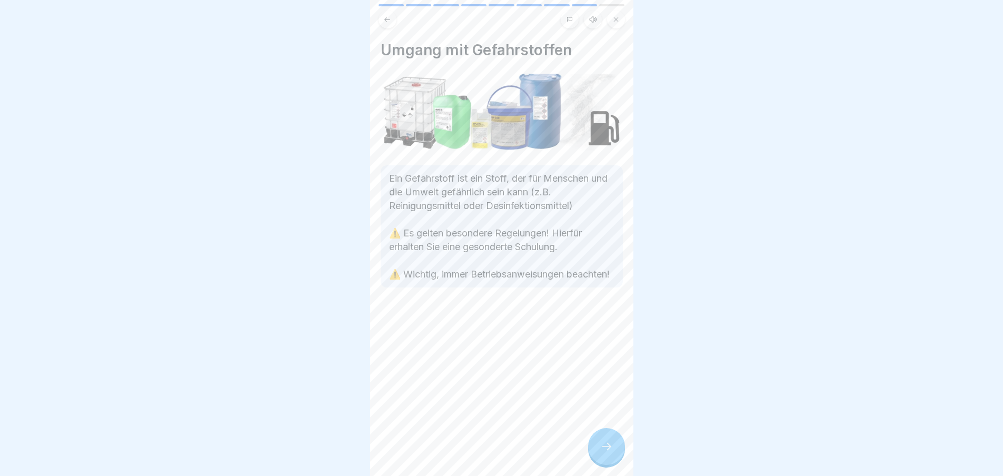
click at [604, 452] on icon at bounding box center [606, 446] width 13 height 13
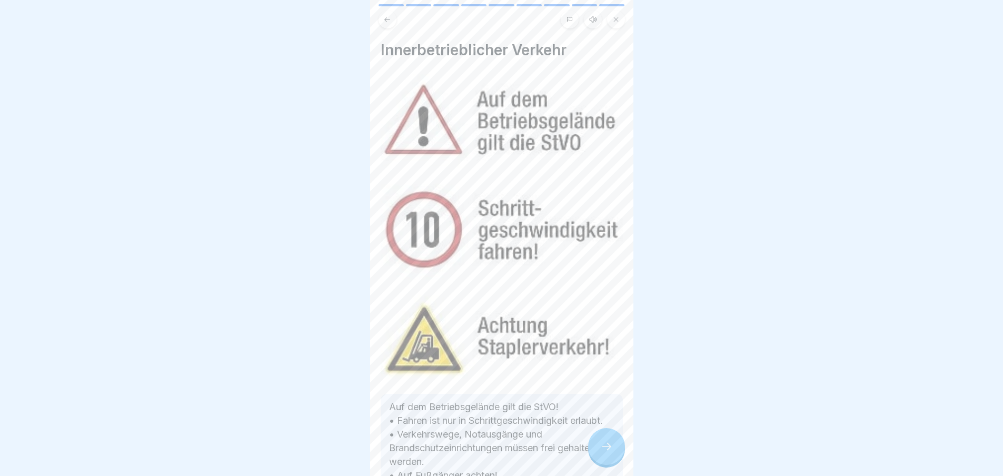
click at [604, 452] on icon at bounding box center [606, 446] width 13 height 13
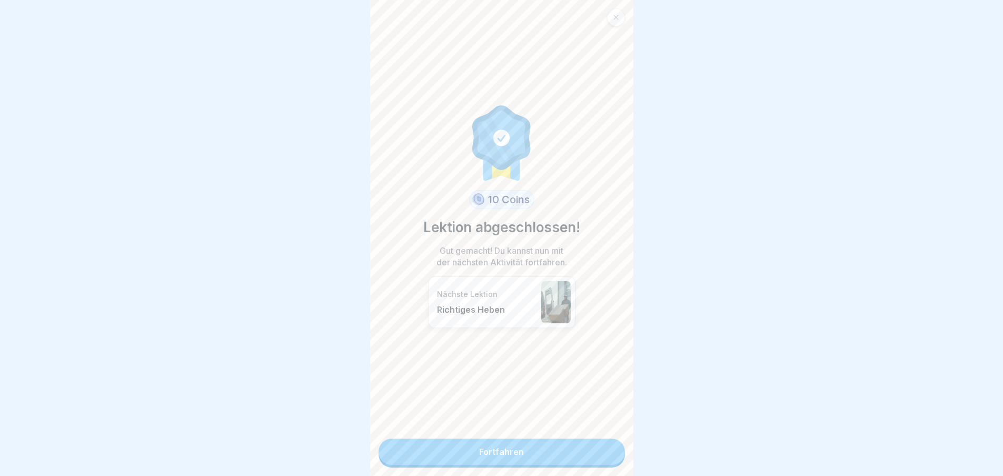
click at [604, 452] on link "Fortfahren" at bounding box center [502, 452] width 246 height 26
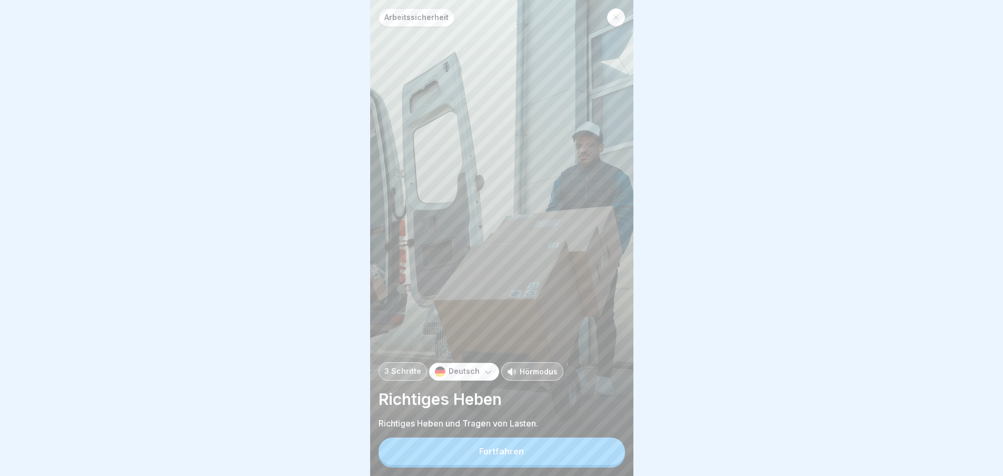
click at [592, 459] on button "Fortfahren" at bounding box center [502, 451] width 246 height 27
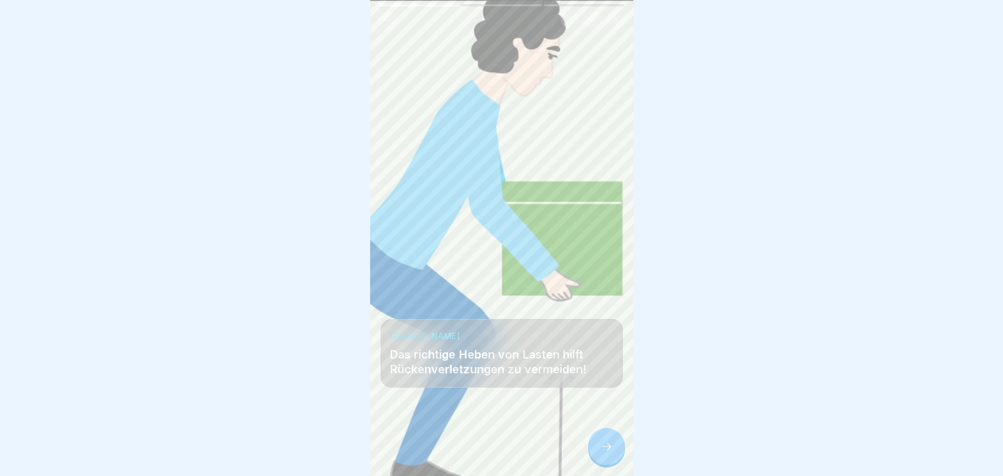
click at [614, 458] on div at bounding box center [606, 446] width 37 height 37
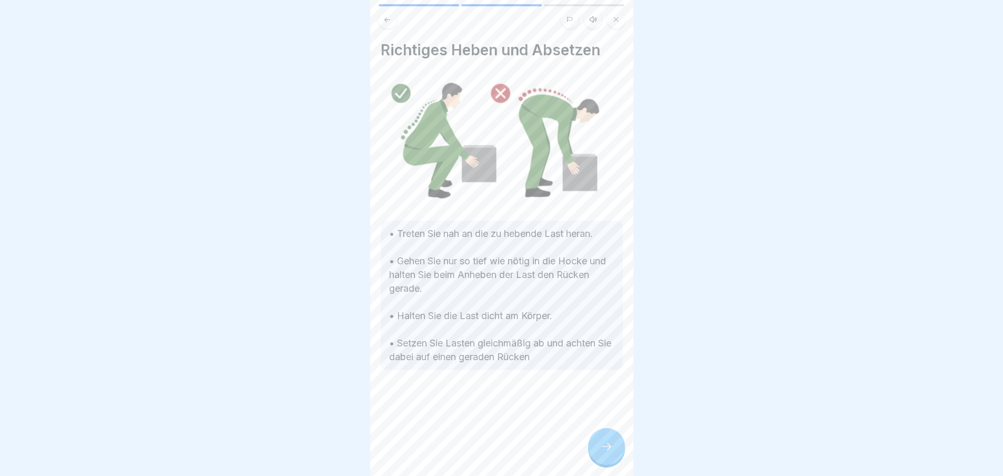
click at [611, 453] on icon at bounding box center [606, 446] width 13 height 13
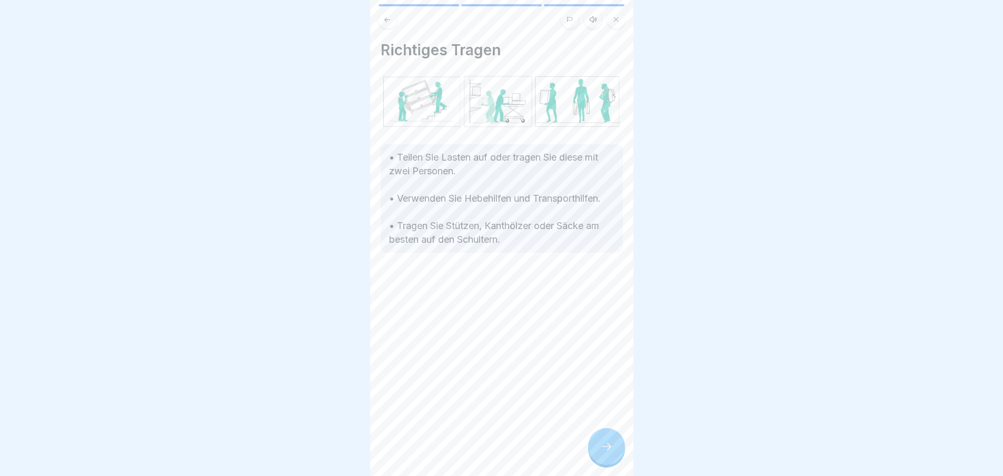
click at [611, 453] on icon at bounding box center [606, 446] width 13 height 13
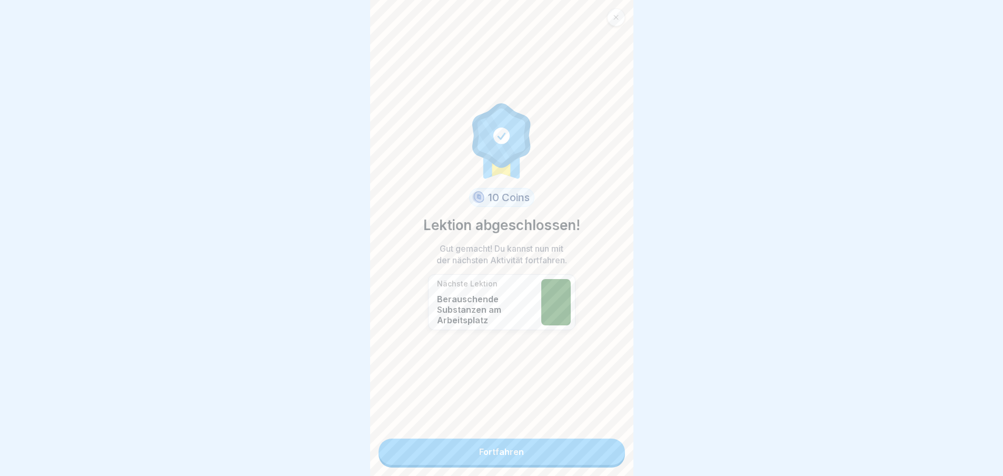
click at [611, 460] on link "Fortfahren" at bounding box center [502, 452] width 246 height 26
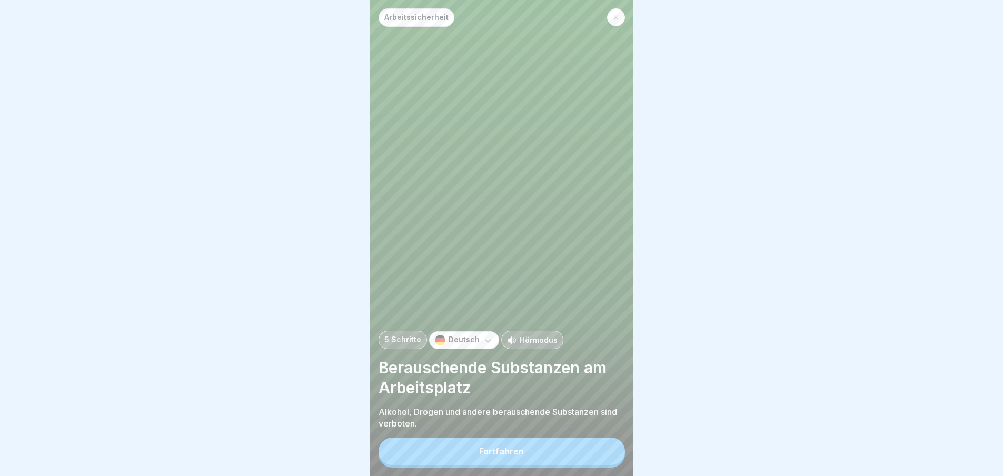
click at [584, 458] on button "Fortfahren" at bounding box center [502, 451] width 246 height 27
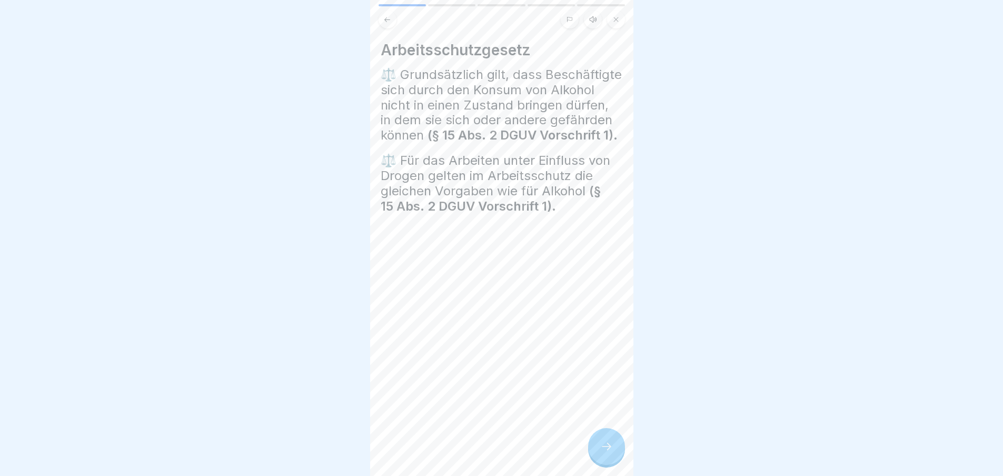
click at [614, 459] on div at bounding box center [606, 446] width 37 height 37
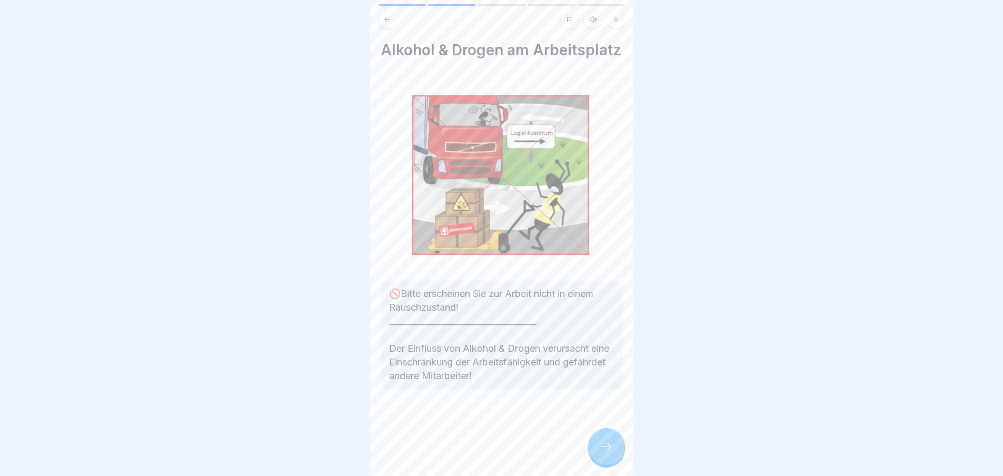
click at [614, 459] on div at bounding box center [606, 446] width 37 height 37
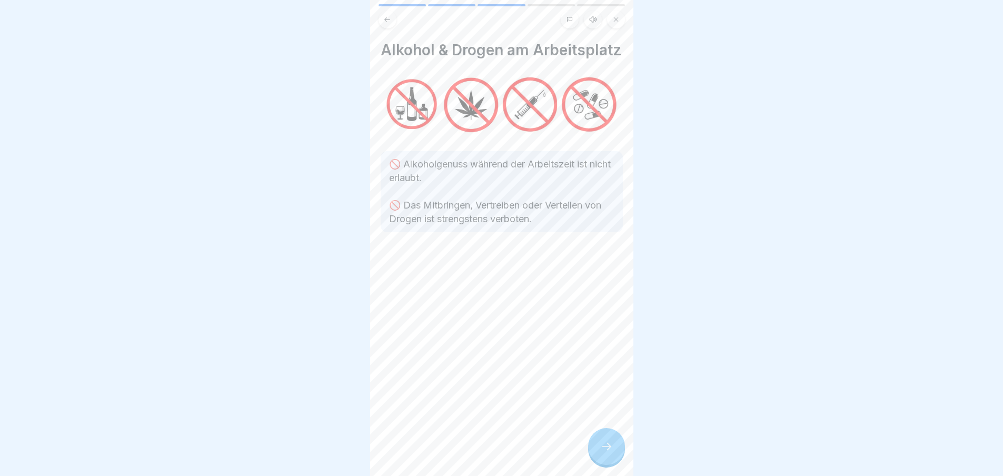
click at [614, 459] on div at bounding box center [606, 446] width 37 height 37
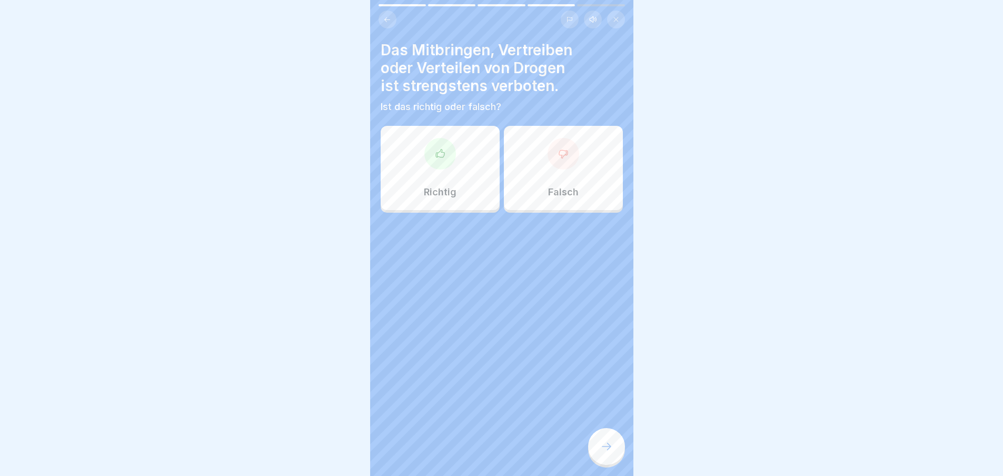
click at [448, 159] on div at bounding box center [440, 154] width 32 height 32
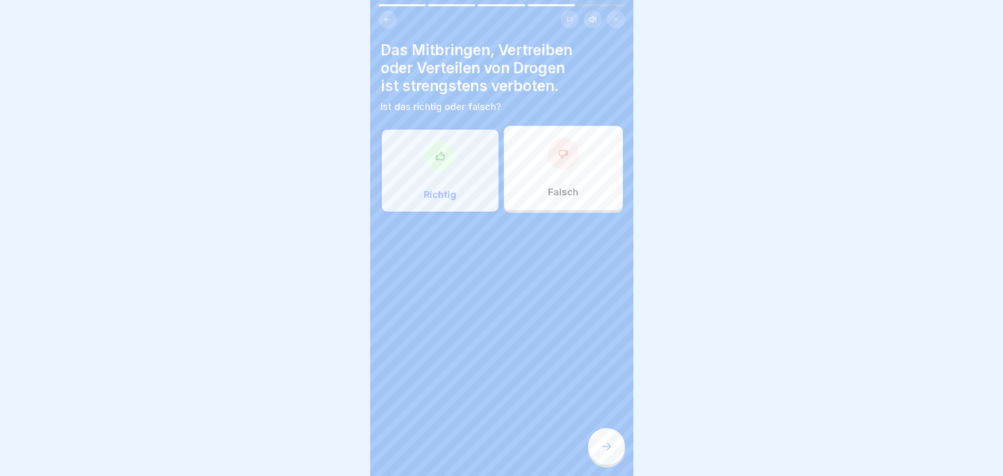
click at [610, 442] on div at bounding box center [606, 446] width 37 height 37
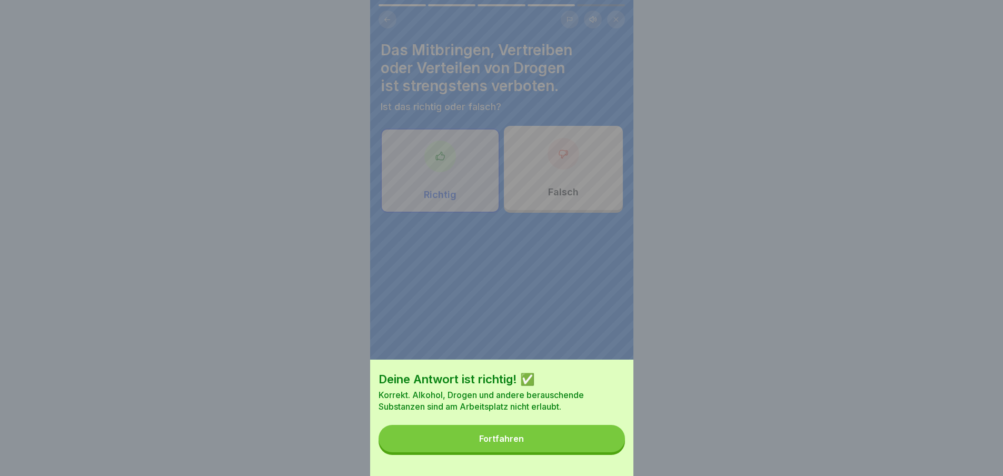
click at [610, 442] on button "Fortfahren" at bounding box center [502, 438] width 246 height 27
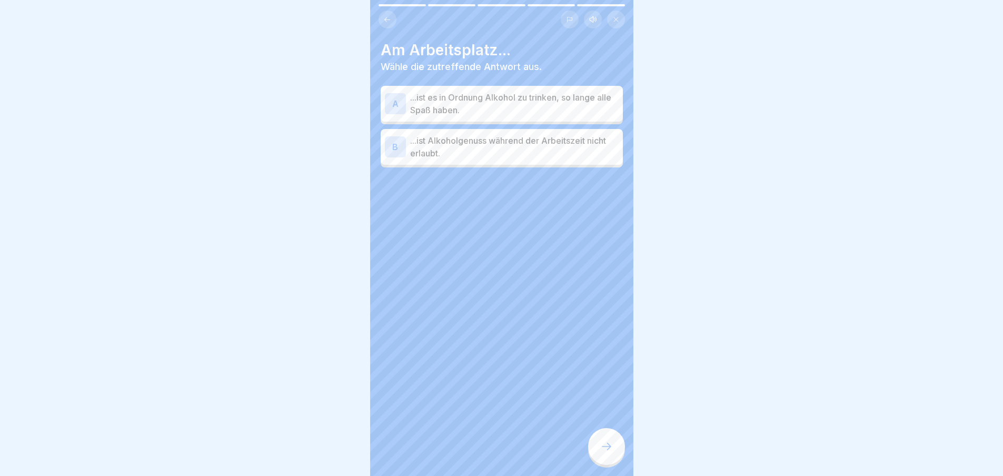
click at [485, 157] on p "...ist Alkoholgenuss während der Arbeitszeit nicht erlaubt." at bounding box center [514, 146] width 209 height 25
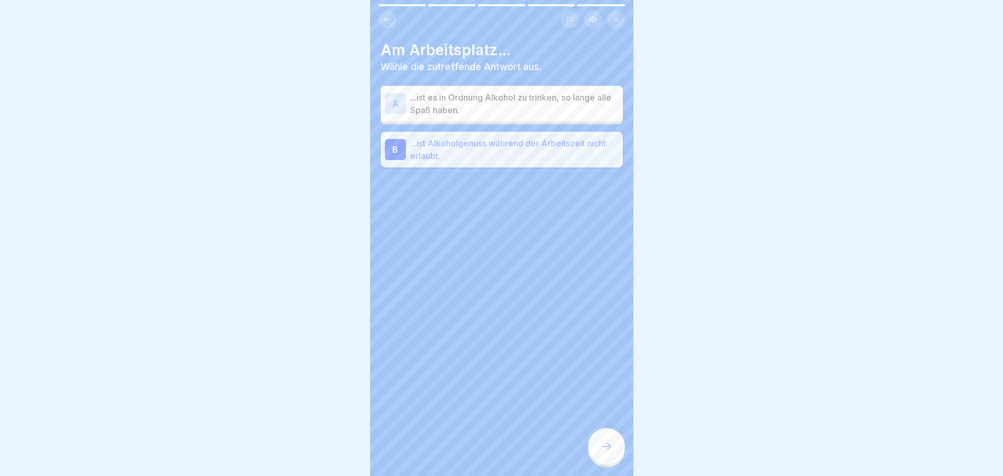
click at [606, 447] on div at bounding box center [606, 446] width 37 height 37
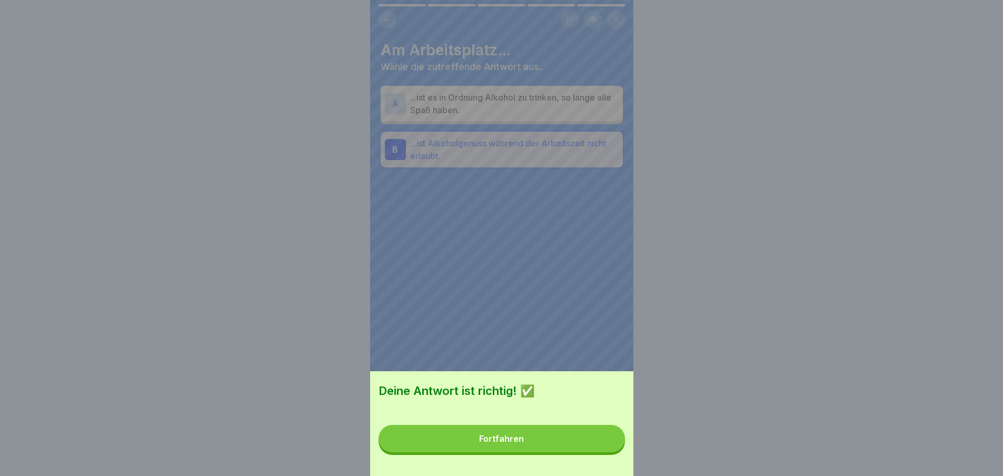
click at [606, 447] on button "Fortfahren" at bounding box center [502, 438] width 246 height 27
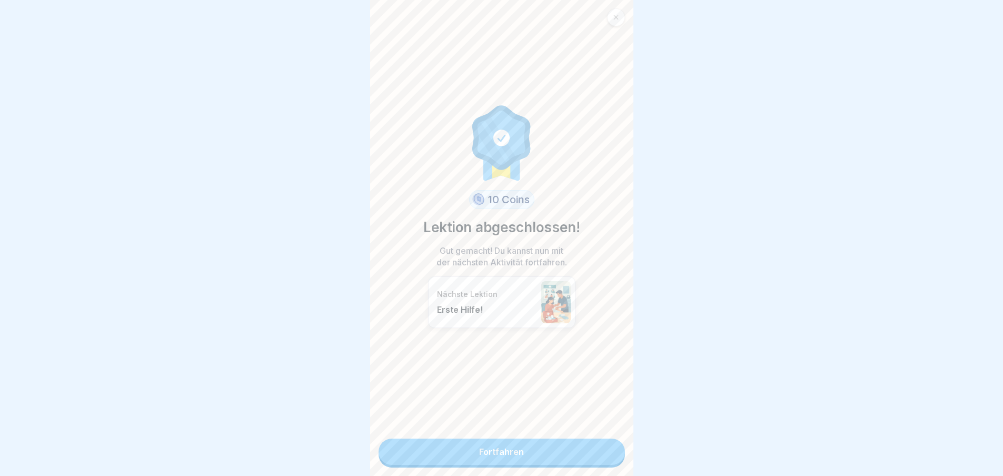
click at [587, 453] on link "Fortfahren" at bounding box center [502, 452] width 246 height 26
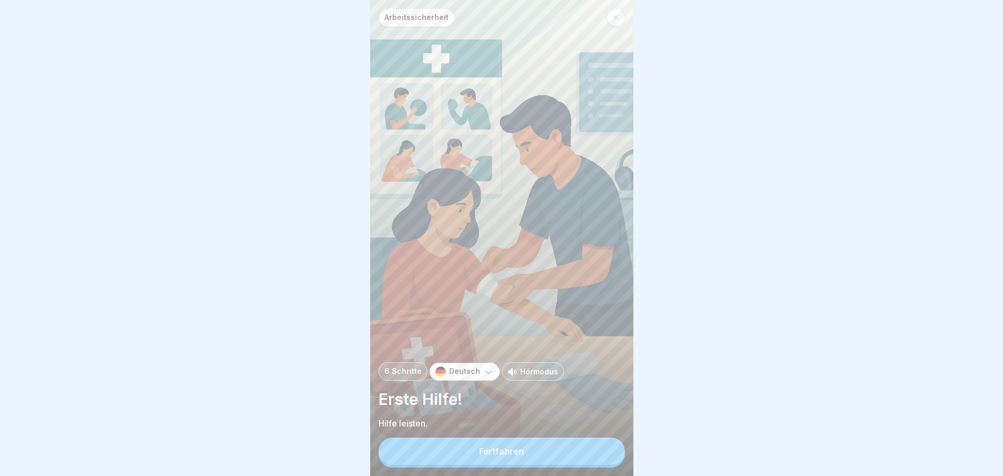
click at [587, 453] on button "Fortfahren" at bounding box center [502, 451] width 246 height 27
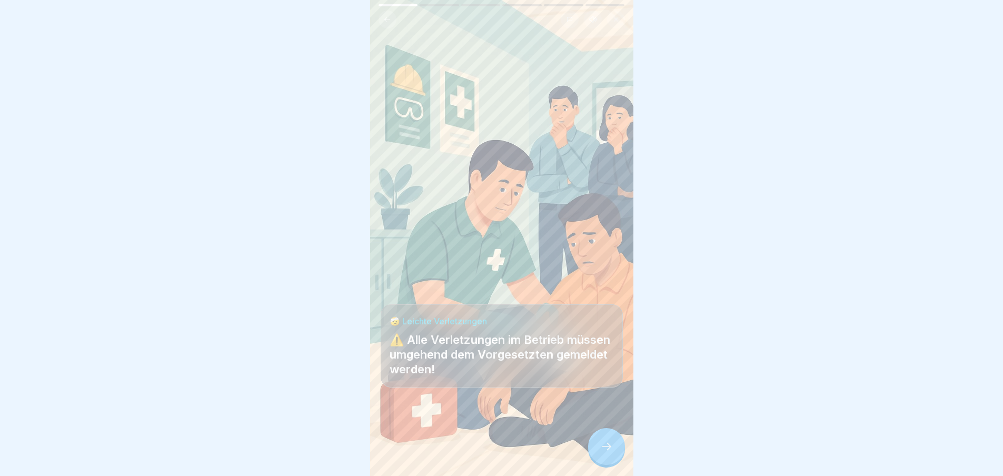
click at [604, 446] on div at bounding box center [606, 446] width 37 height 37
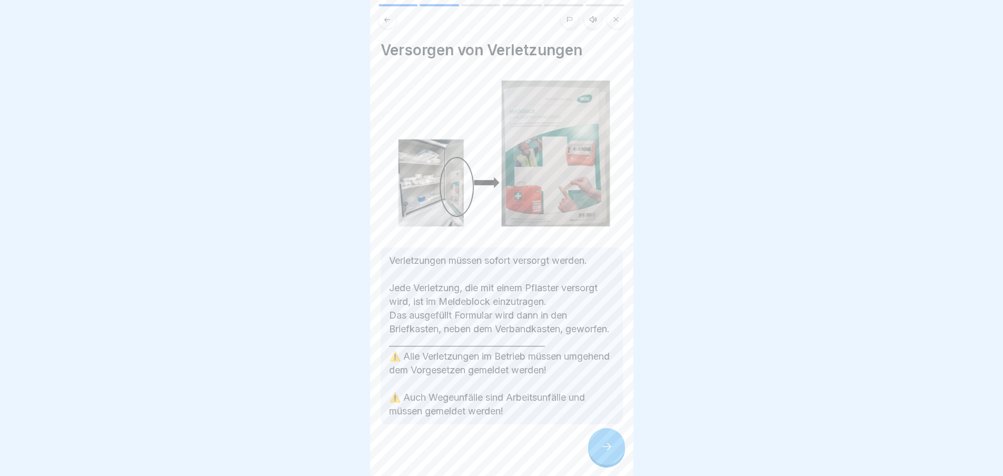
click at [604, 446] on div at bounding box center [606, 446] width 37 height 37
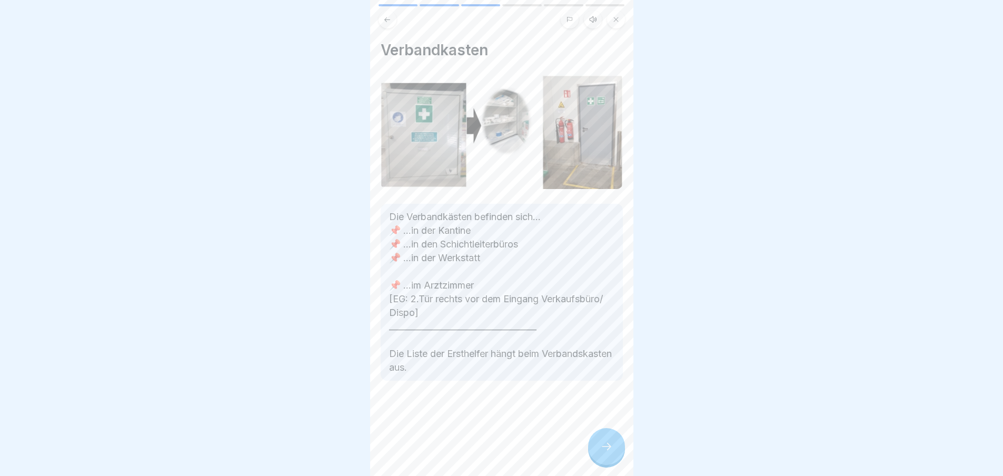
click at [604, 446] on div at bounding box center [606, 446] width 37 height 37
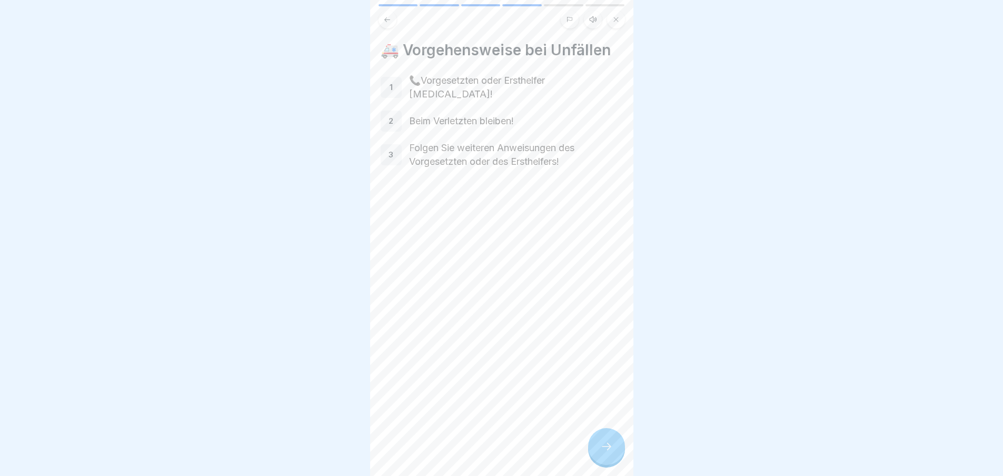
click at [604, 446] on div at bounding box center [606, 446] width 37 height 37
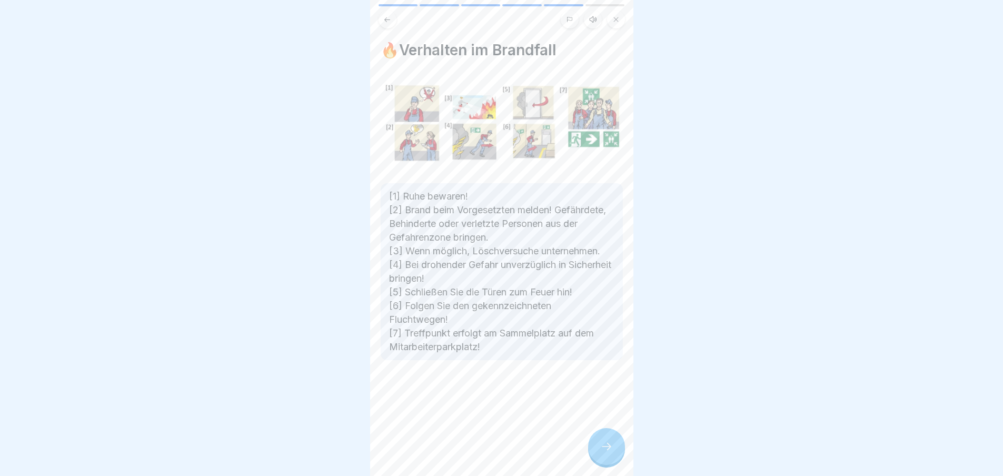
click at [604, 446] on div at bounding box center [606, 446] width 37 height 37
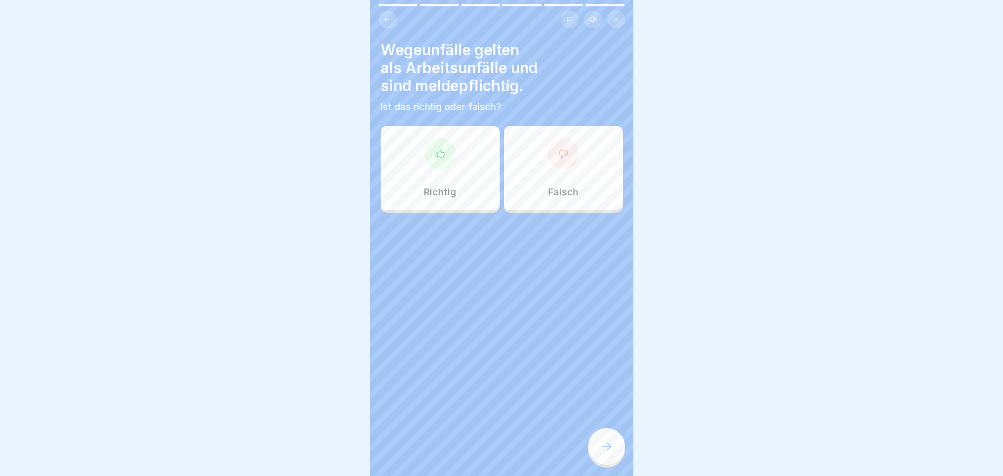
click at [450, 164] on div "Richtig" at bounding box center [440, 168] width 119 height 84
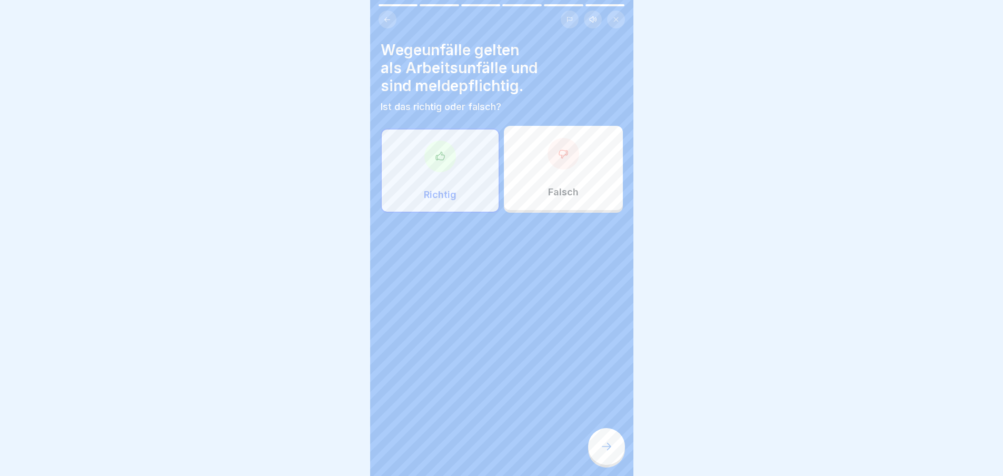
click at [598, 456] on div at bounding box center [606, 446] width 37 height 37
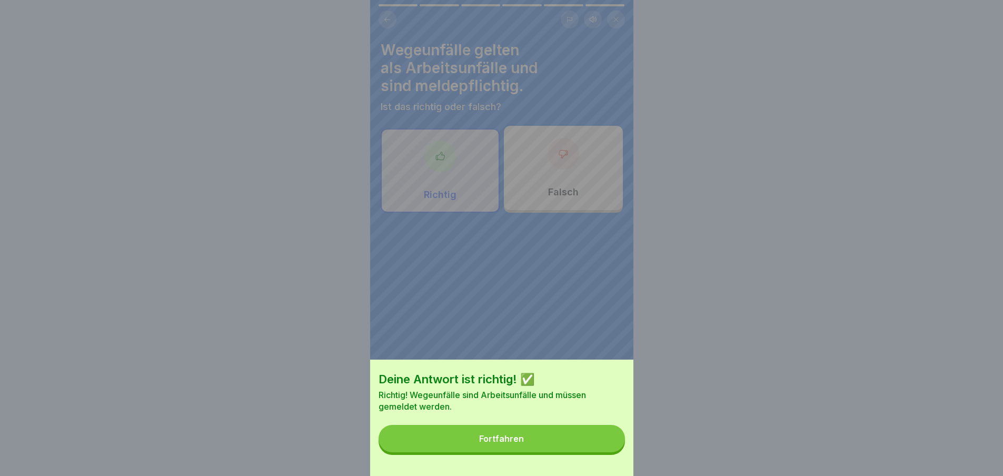
click at [598, 452] on button "Fortfahren" at bounding box center [502, 438] width 246 height 27
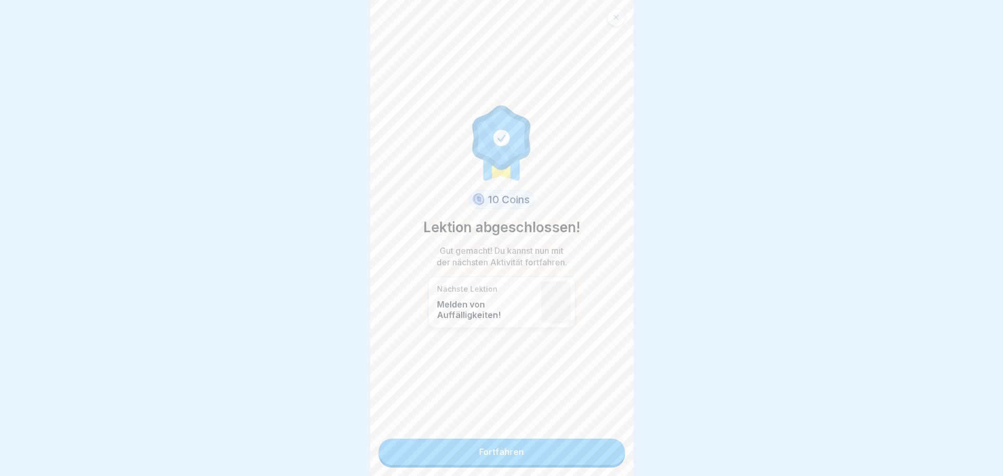
click at [598, 456] on link "Fortfahren" at bounding box center [502, 452] width 246 height 26
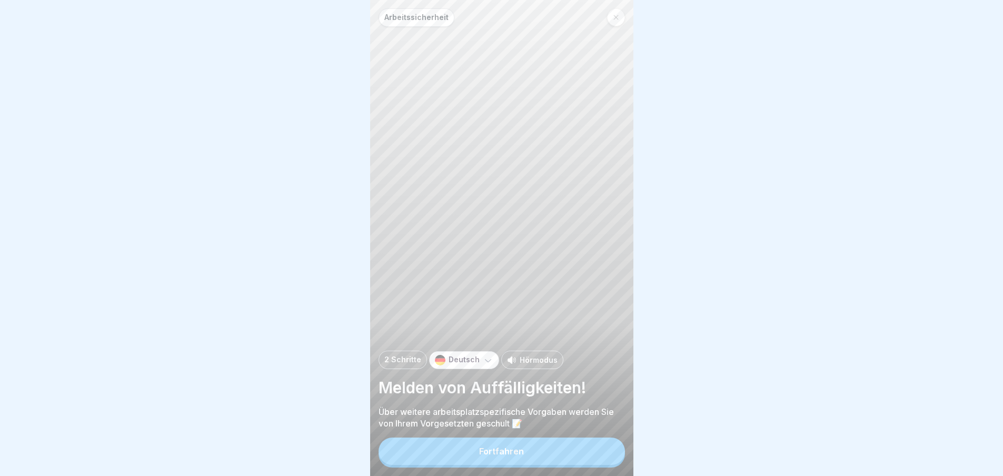
click at [591, 453] on button "Fortfahren" at bounding box center [502, 451] width 246 height 27
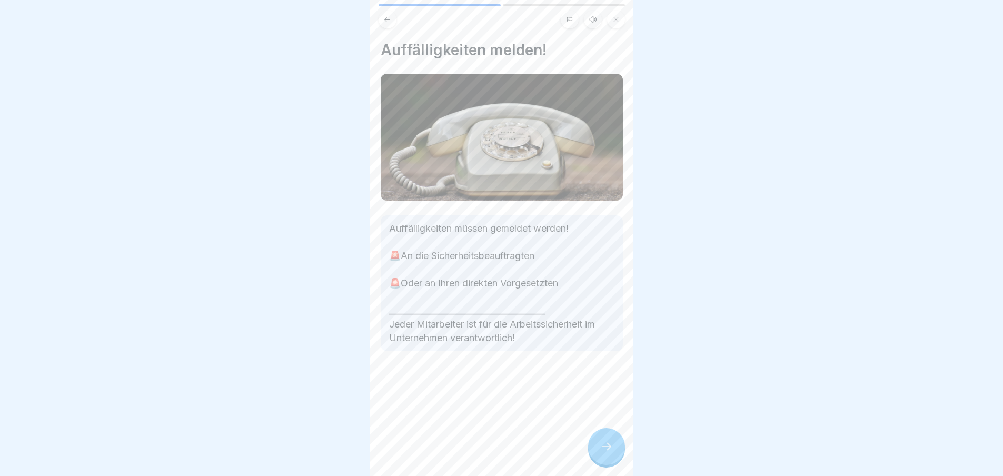
click at [610, 451] on icon at bounding box center [606, 446] width 13 height 13
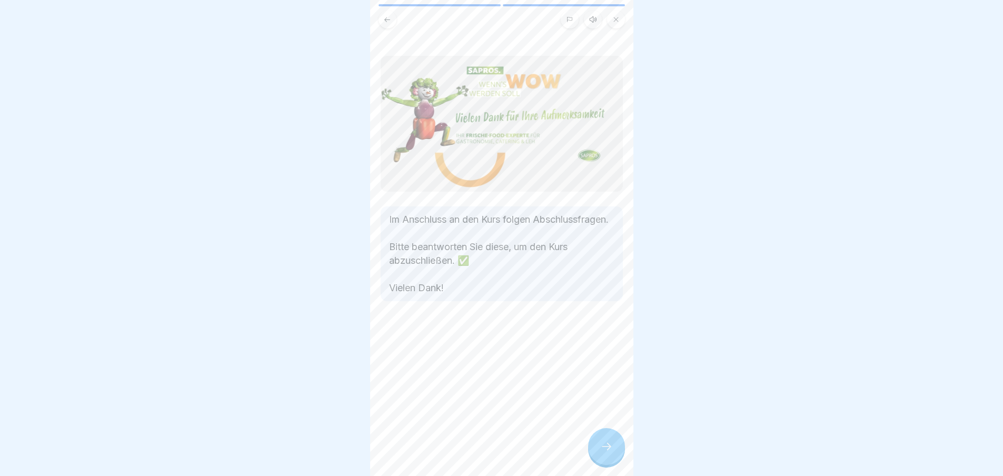
click at [610, 451] on icon at bounding box center [606, 446] width 13 height 13
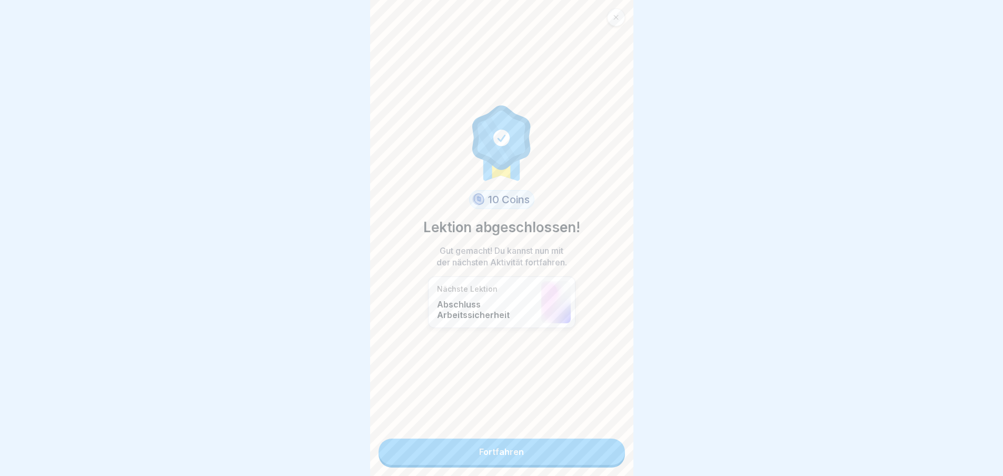
click at [562, 449] on link "Fortfahren" at bounding box center [502, 452] width 246 height 26
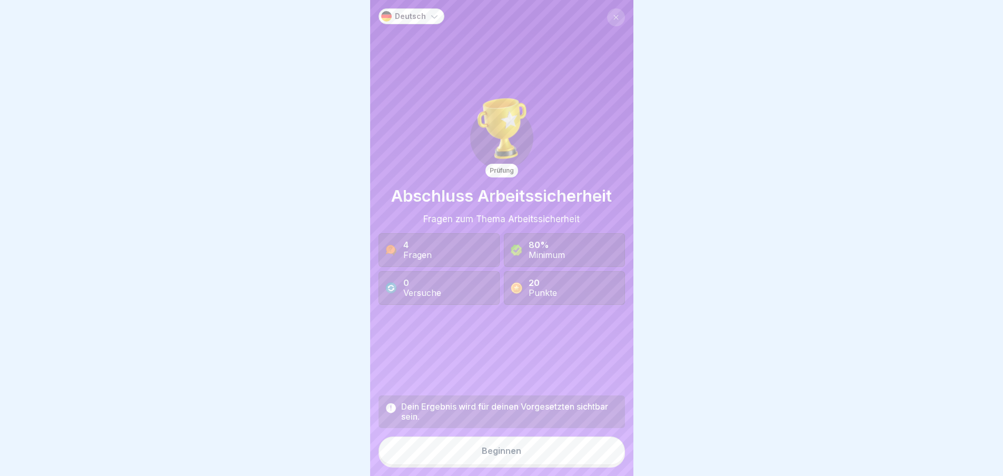
click at [499, 451] on button "Beginnen" at bounding box center [502, 451] width 246 height 28
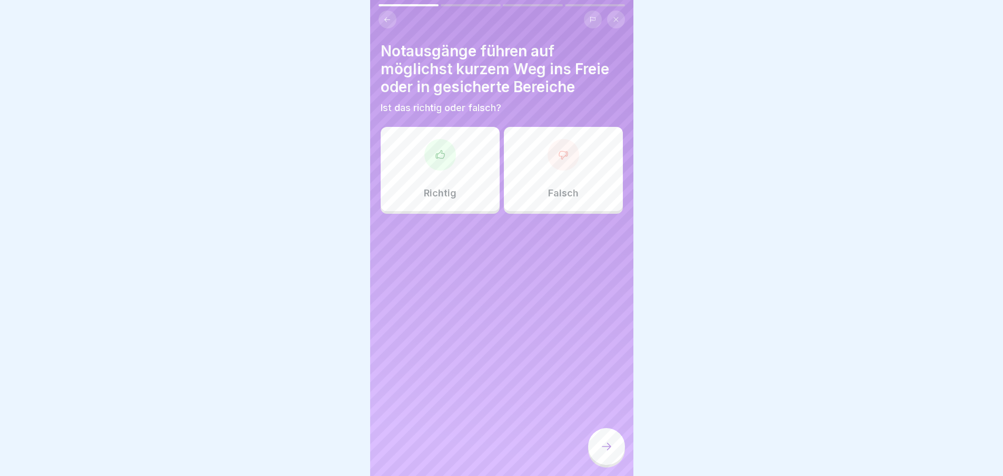
click at [451, 162] on div at bounding box center [440, 155] width 32 height 32
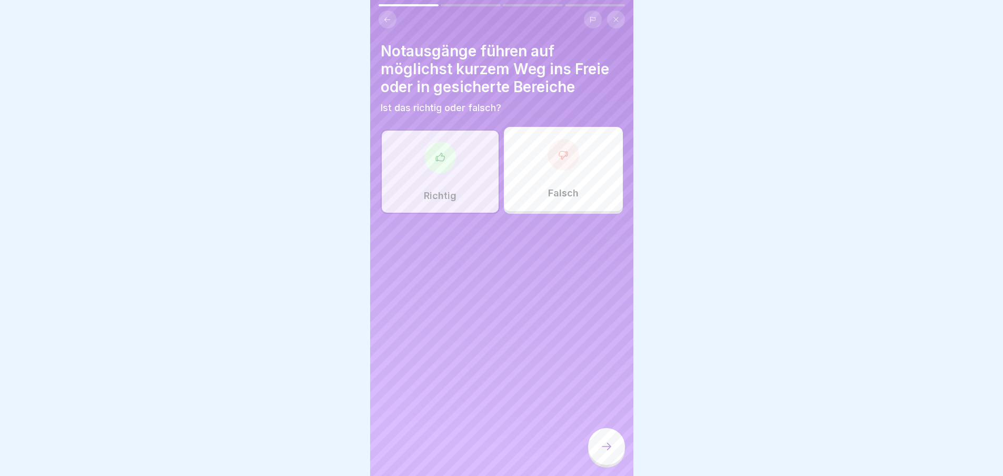
click at [602, 453] on icon at bounding box center [606, 446] width 13 height 13
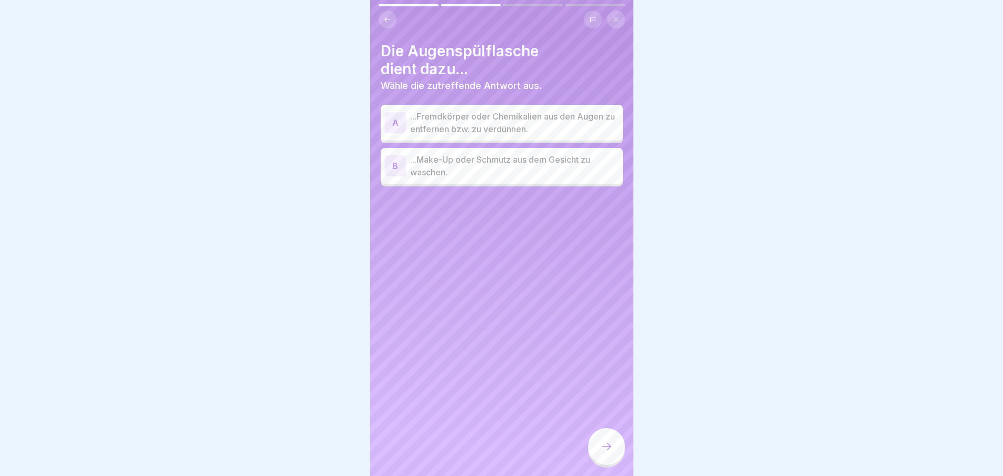
click at [514, 112] on p "...Fremdkörper oder Chemikalien aus den Augen zu entfernen bzw. zu verdünnen." at bounding box center [514, 122] width 209 height 25
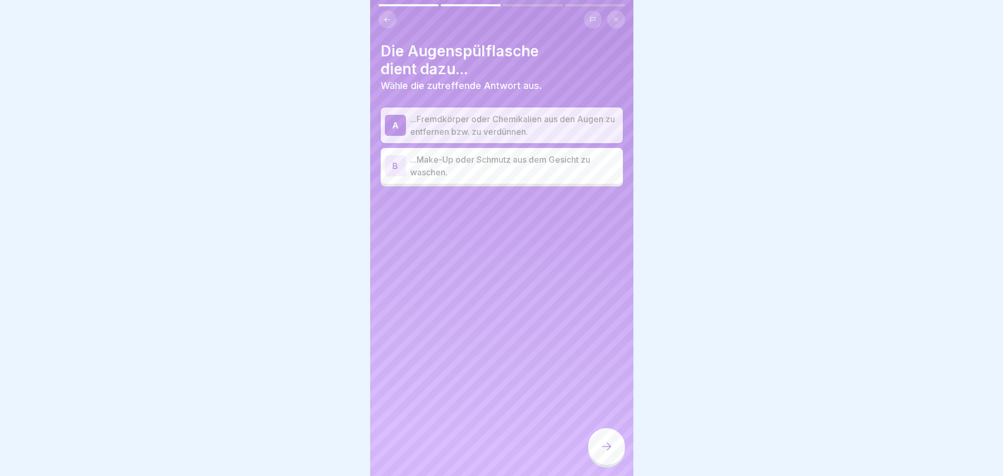
click at [613, 441] on div at bounding box center [606, 446] width 37 height 37
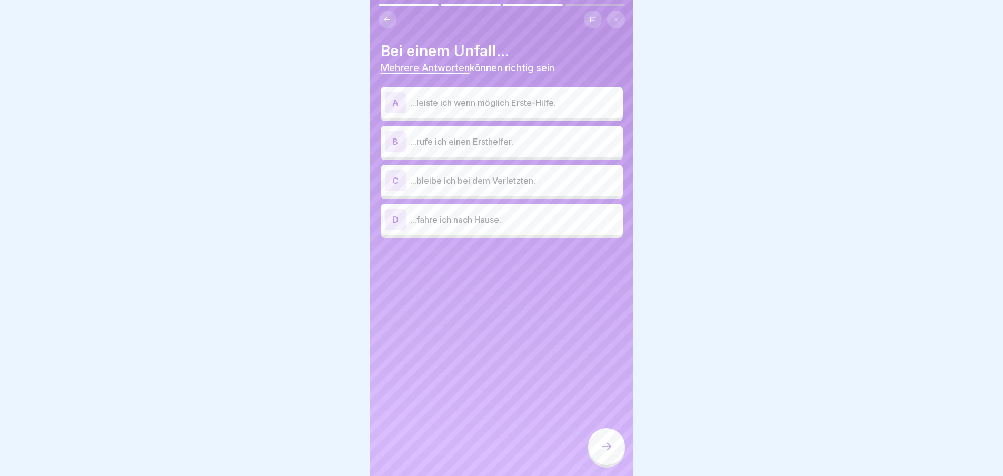
click at [454, 175] on p "...bleibe ich bei dem Verletzten." at bounding box center [514, 180] width 209 height 13
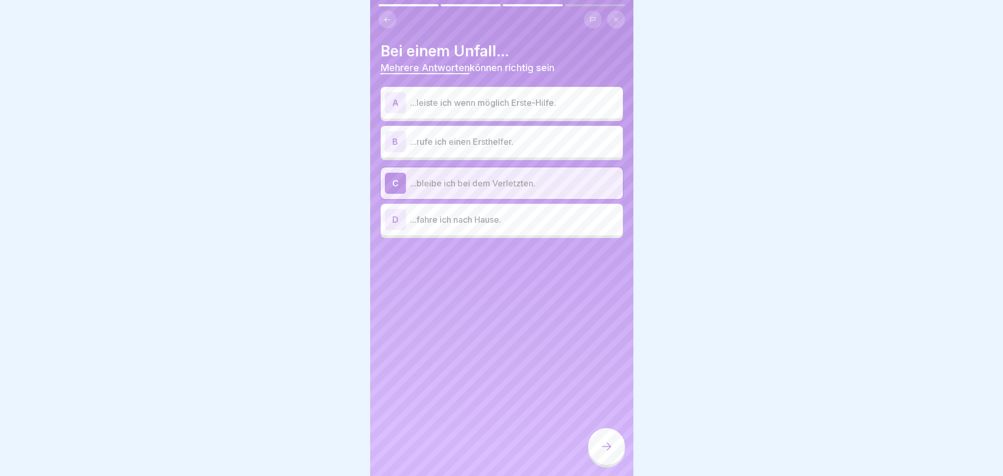
click at [459, 142] on p "...rufe ich einen Ersthelfer." at bounding box center [514, 141] width 209 height 13
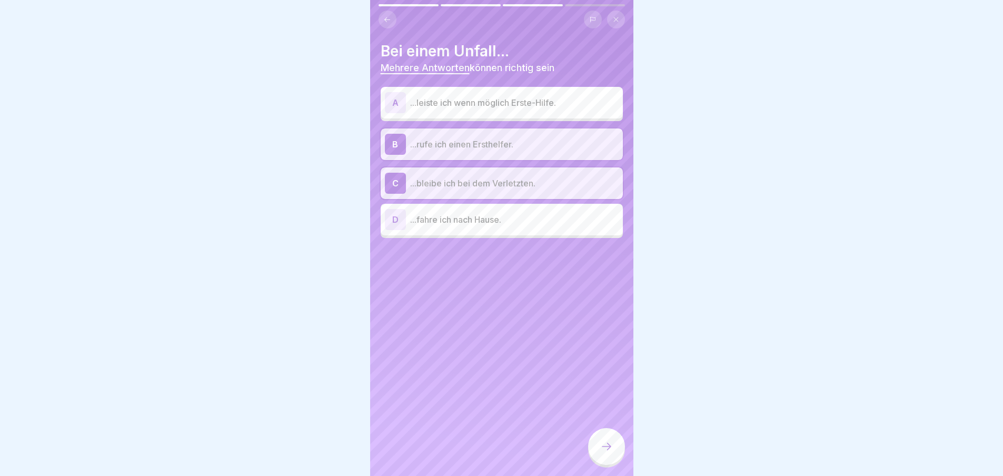
click at [488, 106] on p "...leiste ich wenn möglich Erste-Hilfe." at bounding box center [514, 102] width 209 height 13
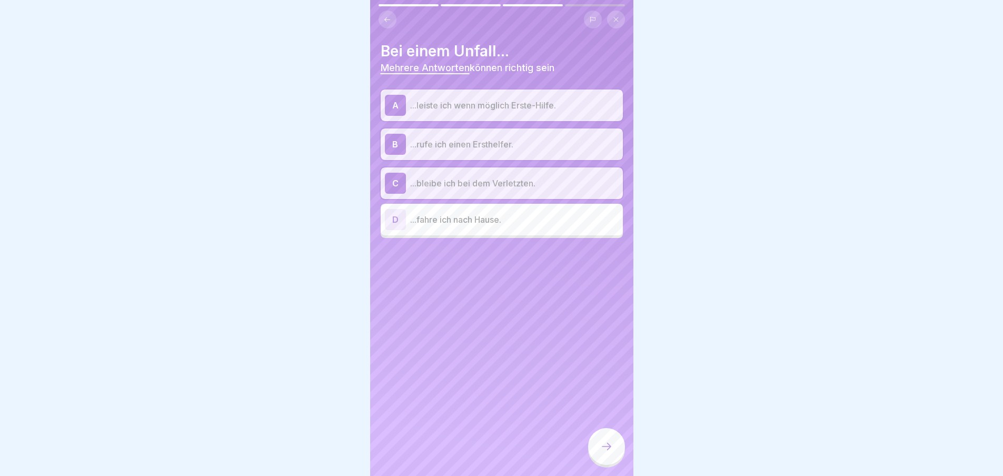
click at [613, 461] on div at bounding box center [606, 446] width 37 height 37
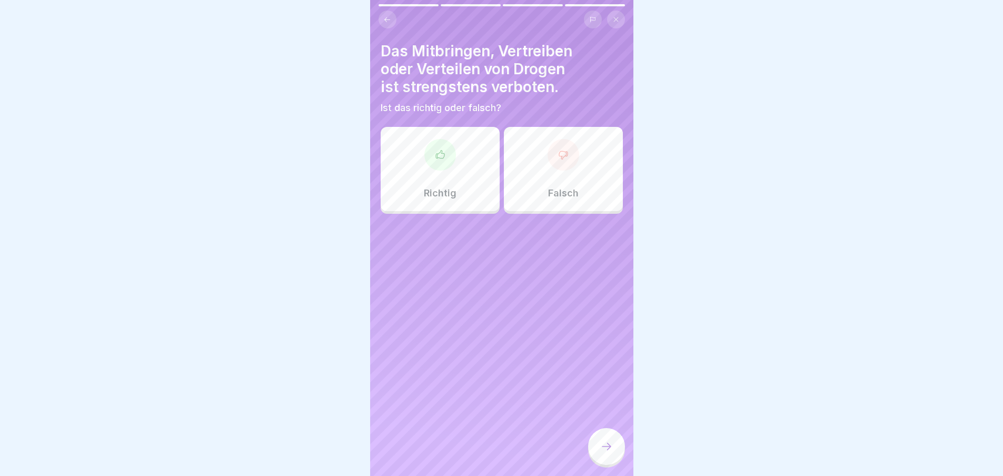
click at [447, 167] on div at bounding box center [440, 155] width 32 height 32
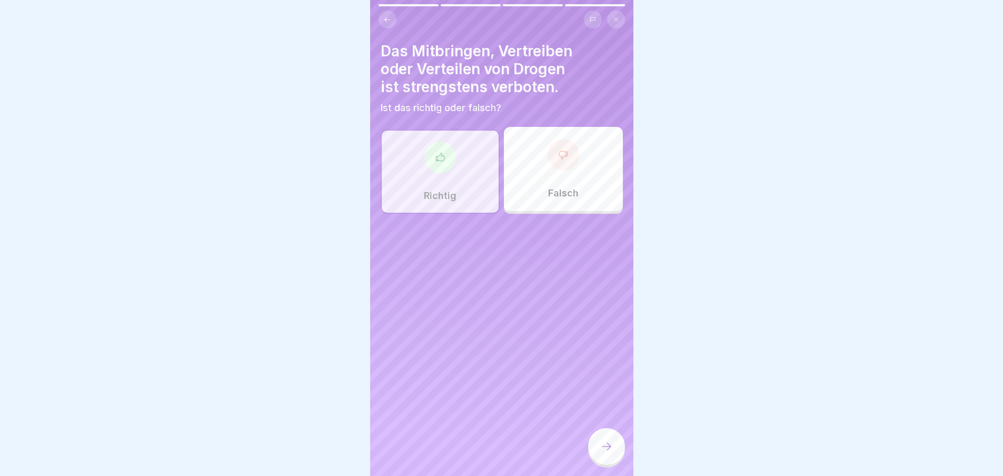
click at [608, 444] on div at bounding box center [606, 446] width 37 height 37
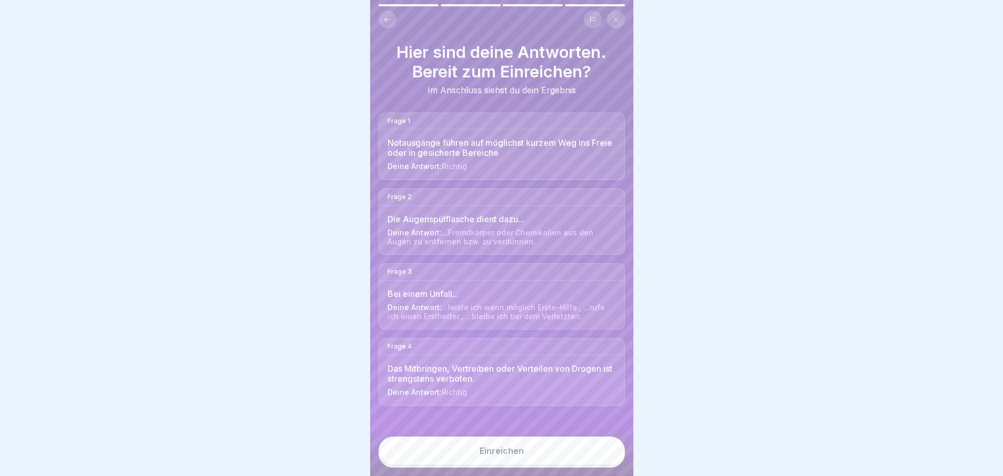
click at [596, 449] on button "Einreichen" at bounding box center [502, 451] width 246 height 28
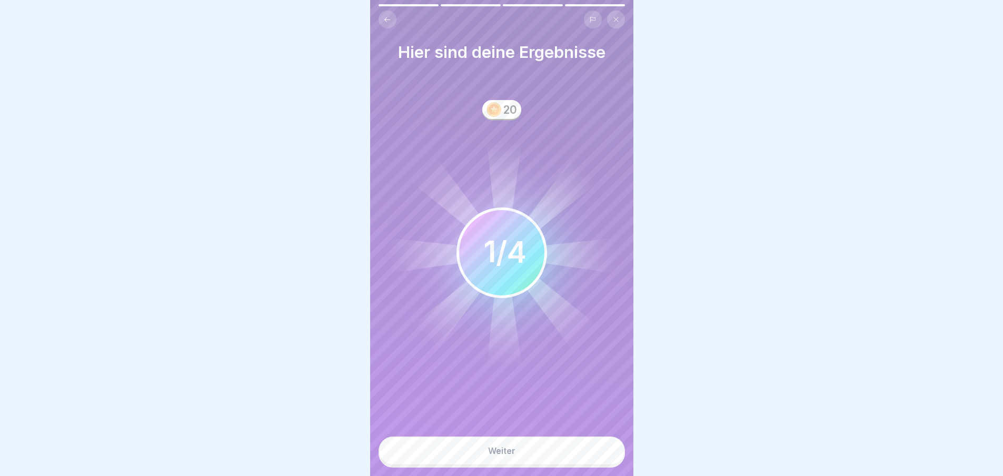
click at [587, 452] on button "Weiter" at bounding box center [502, 451] width 246 height 28
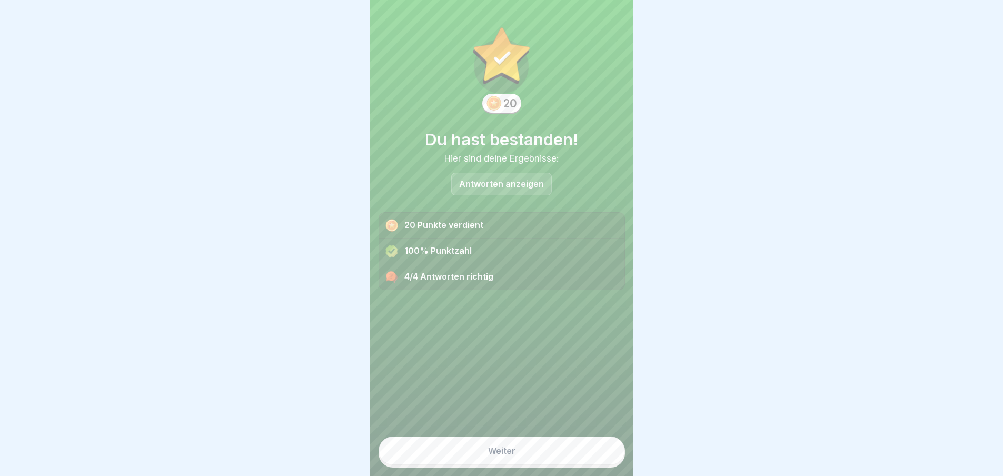
click at [578, 455] on button "Weiter" at bounding box center [502, 451] width 246 height 28
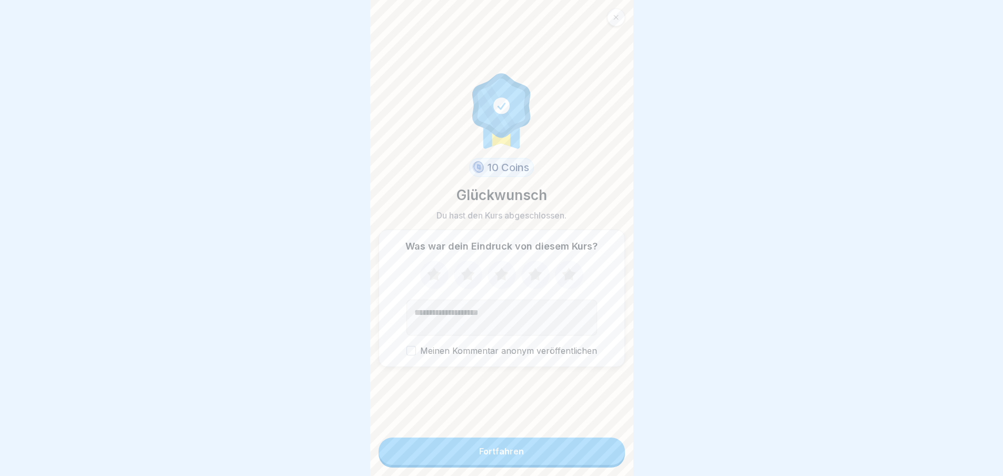
click at [559, 457] on button "Fortfahren" at bounding box center [502, 451] width 246 height 27
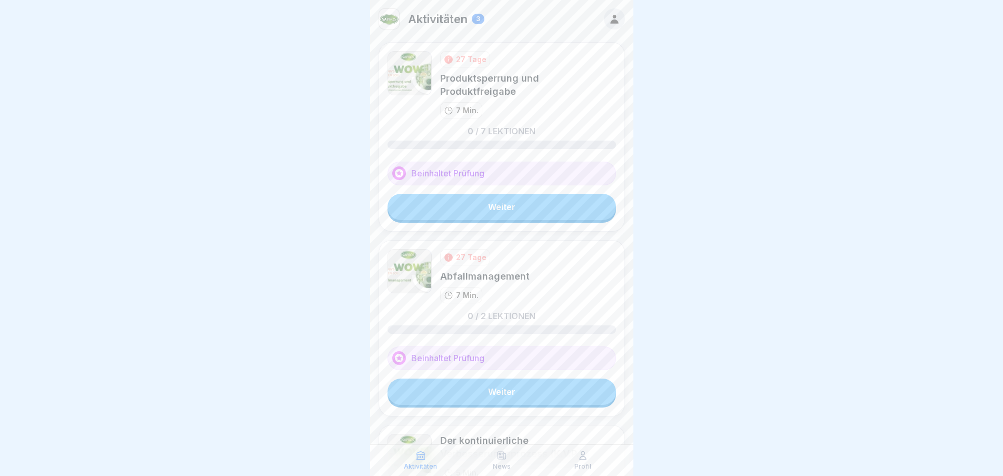
click at [498, 196] on link "Weiter" at bounding box center [502, 207] width 229 height 26
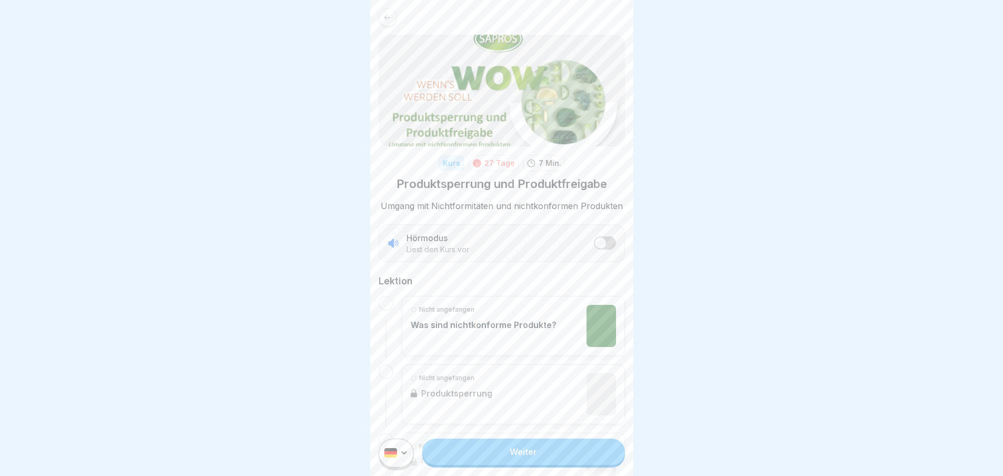
click at [528, 454] on link "Weiter" at bounding box center [523, 452] width 202 height 26
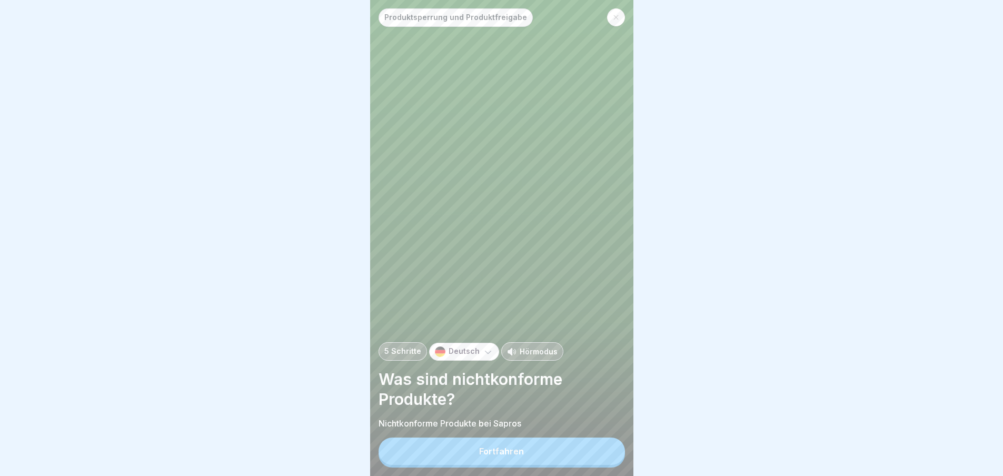
click at [523, 465] on button "Fortfahren" at bounding box center [502, 451] width 246 height 27
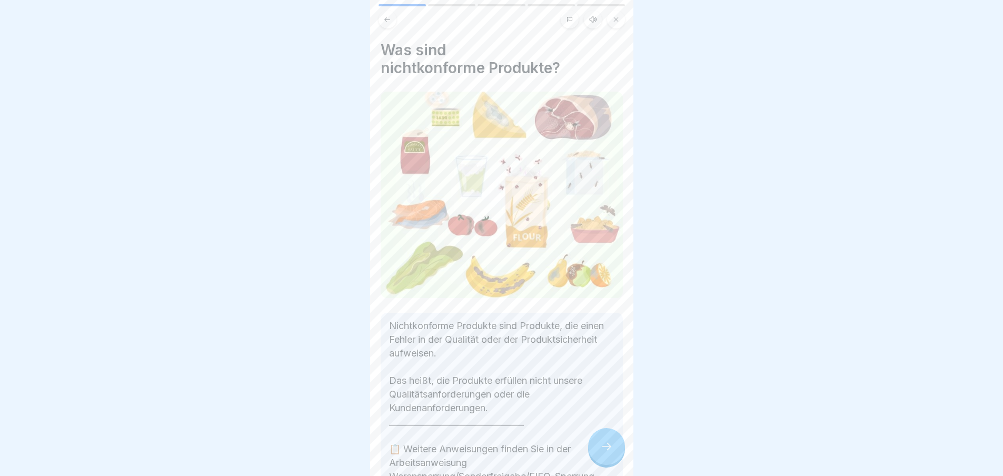
scroll to position [71, 0]
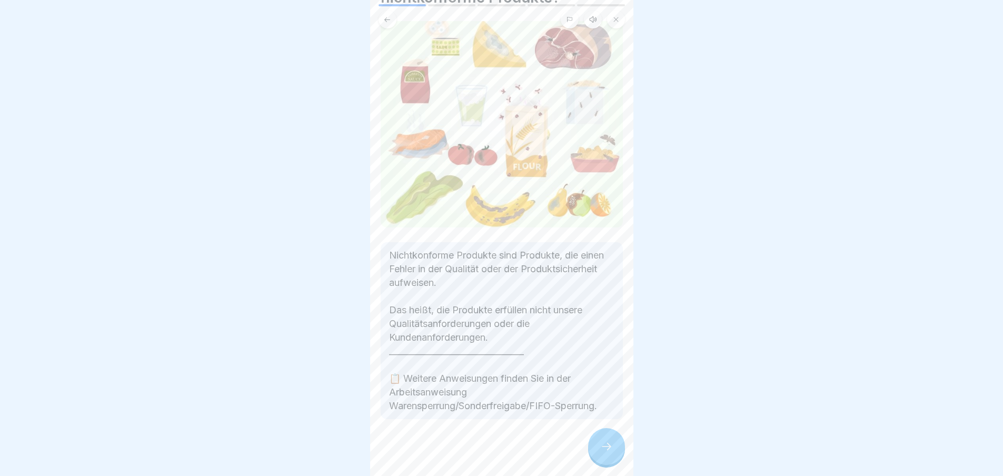
click at [588, 430] on div at bounding box center [502, 450] width 242 height 63
click at [611, 453] on icon at bounding box center [606, 446] width 13 height 13
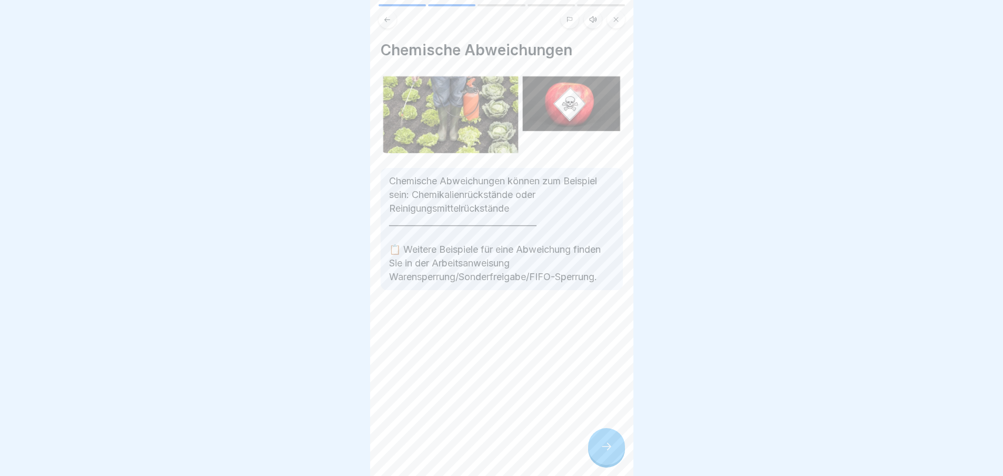
click at [610, 453] on icon at bounding box center [606, 446] width 13 height 13
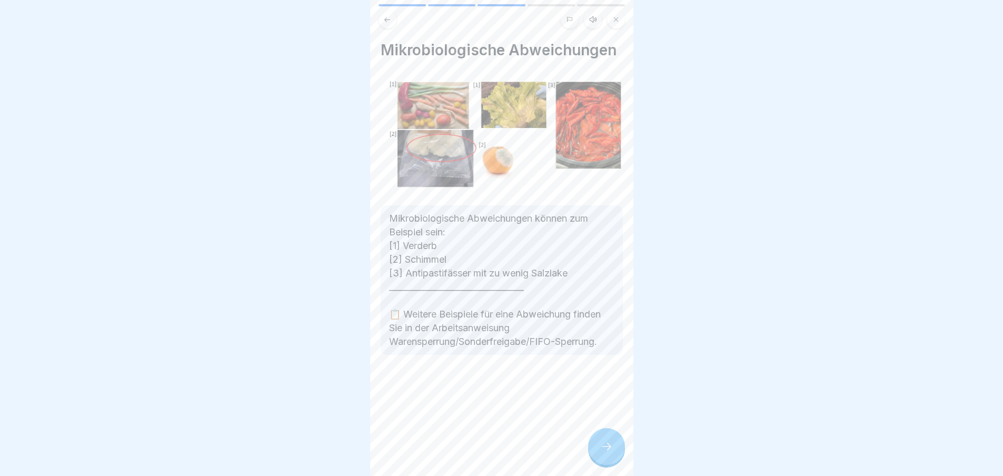
click at [610, 453] on icon at bounding box center [606, 446] width 13 height 13
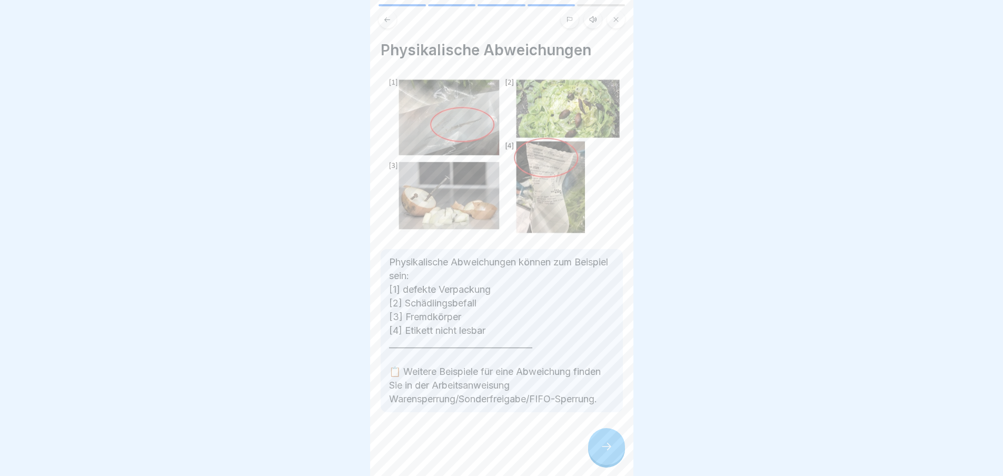
click at [610, 453] on icon at bounding box center [606, 446] width 13 height 13
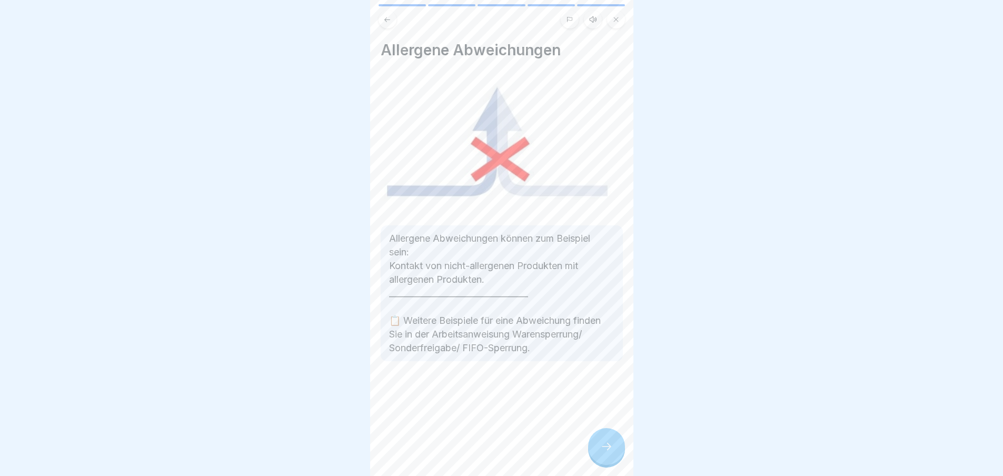
click at [610, 453] on icon at bounding box center [606, 446] width 13 height 13
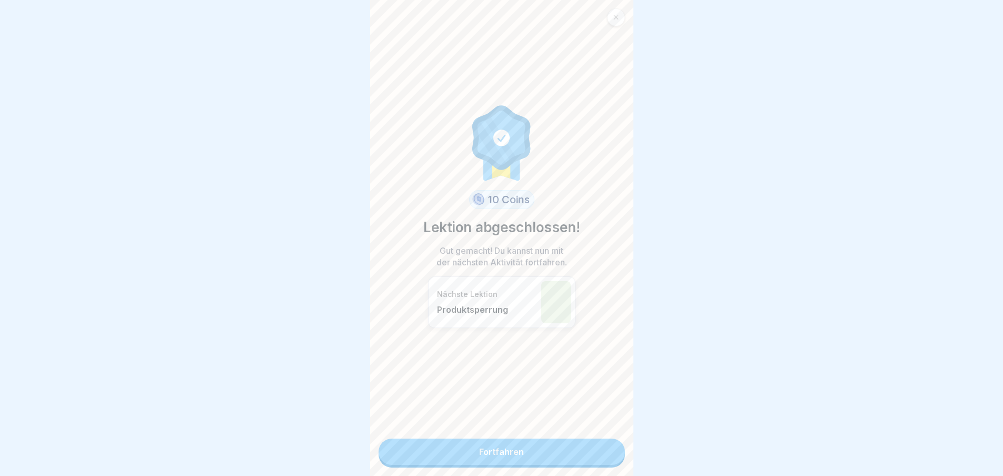
click at [610, 456] on link "Fortfahren" at bounding box center [502, 452] width 246 height 26
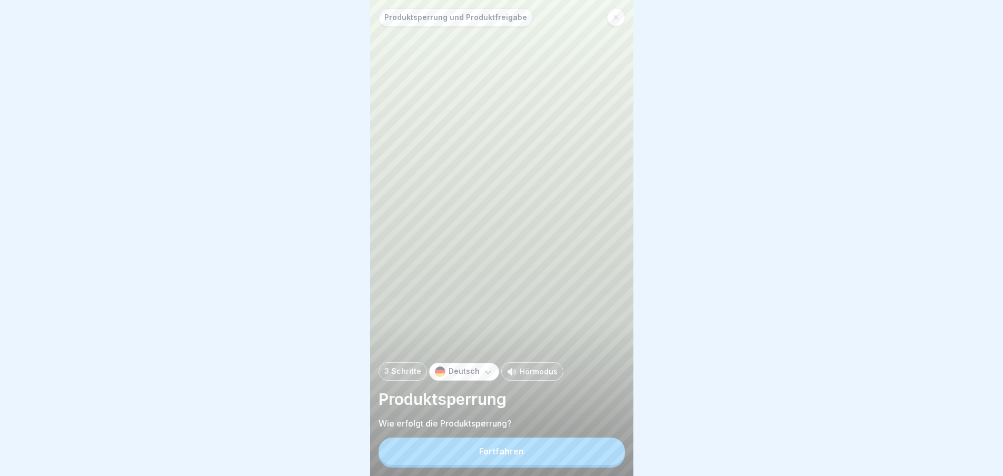
click at [588, 460] on button "Fortfahren" at bounding box center [502, 451] width 246 height 27
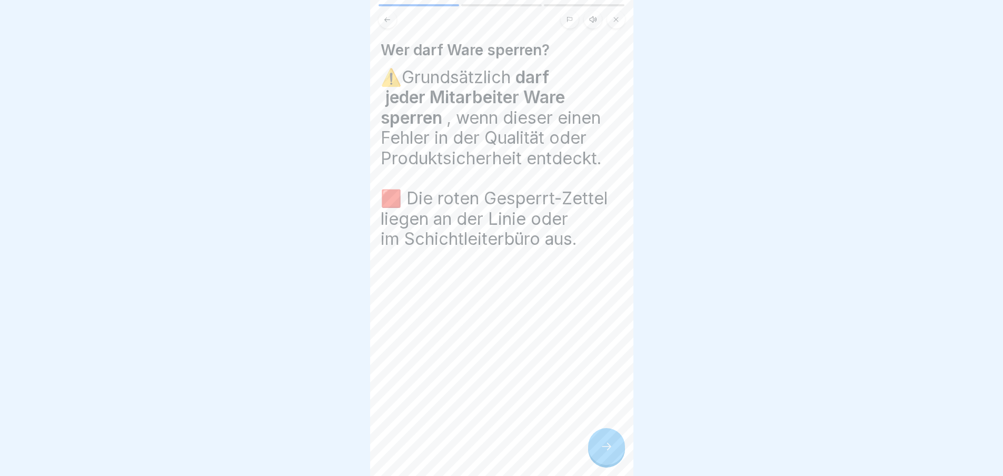
click at [619, 447] on div at bounding box center [606, 446] width 37 height 37
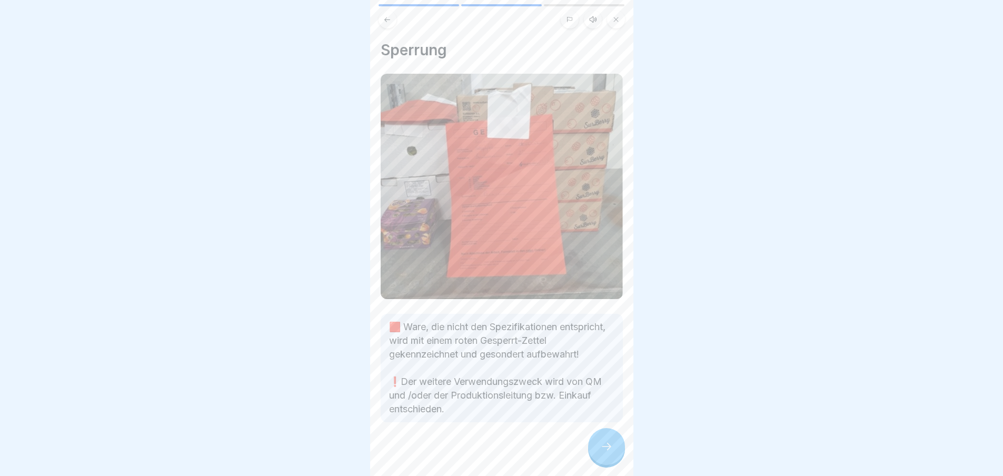
click at [619, 447] on div at bounding box center [606, 446] width 37 height 37
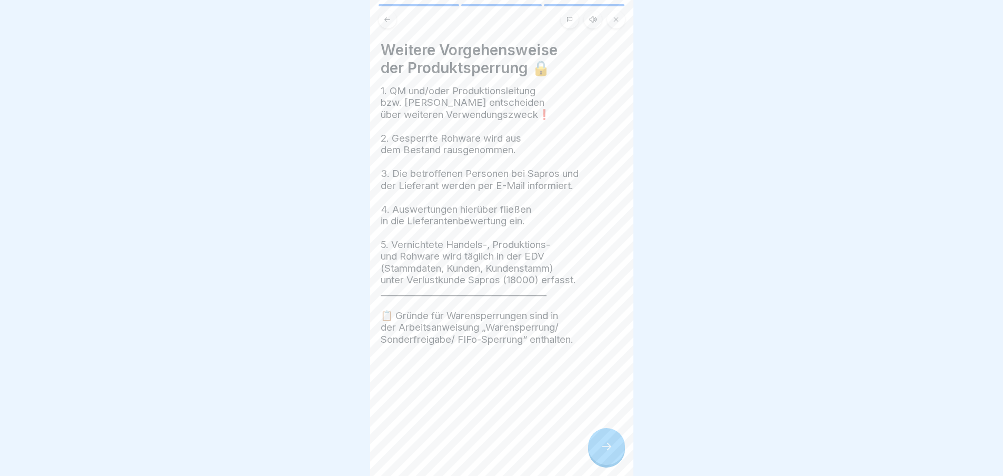
click at [619, 447] on div at bounding box center [606, 446] width 37 height 37
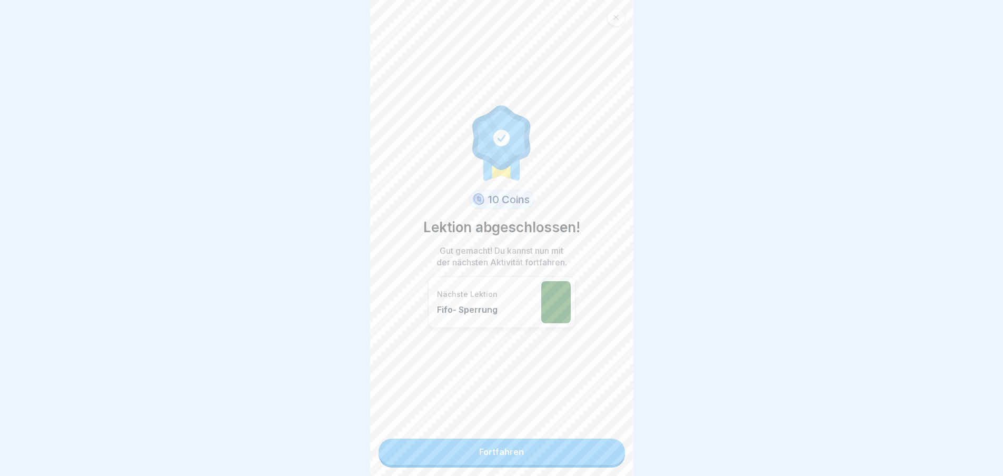
click at [619, 447] on div "10 Coins Lektion abgeschlossen! Gut gemacht! Du kannst nun mit der nächsten Akt…" at bounding box center [501, 238] width 263 height 476
click at [593, 454] on link "Fortfahren" at bounding box center [502, 452] width 246 height 26
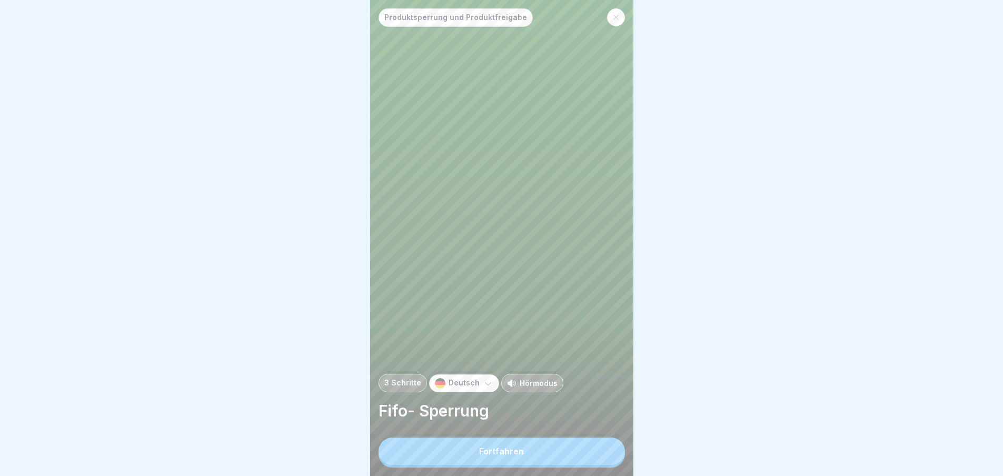
click at [593, 454] on button "Fortfahren" at bounding box center [502, 451] width 246 height 27
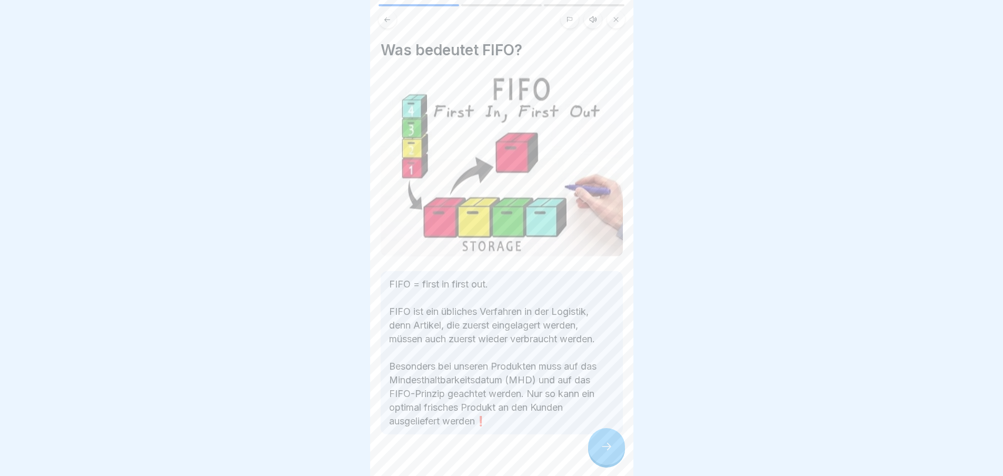
click at [614, 448] on div at bounding box center [606, 446] width 37 height 37
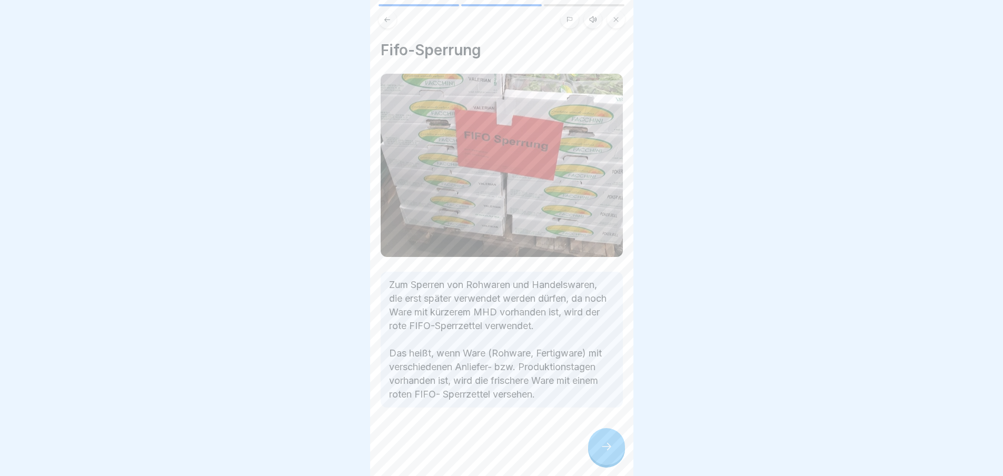
click at [614, 448] on div at bounding box center [606, 446] width 37 height 37
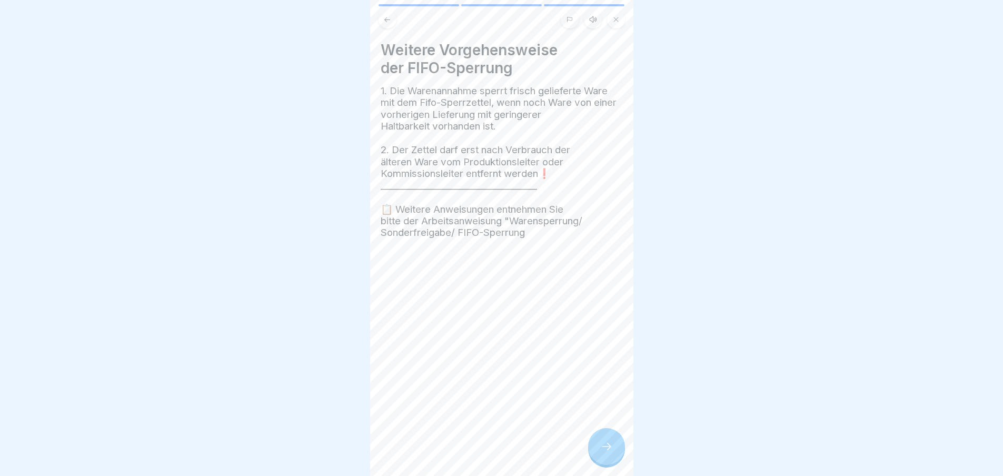
click at [614, 448] on div at bounding box center [606, 446] width 37 height 37
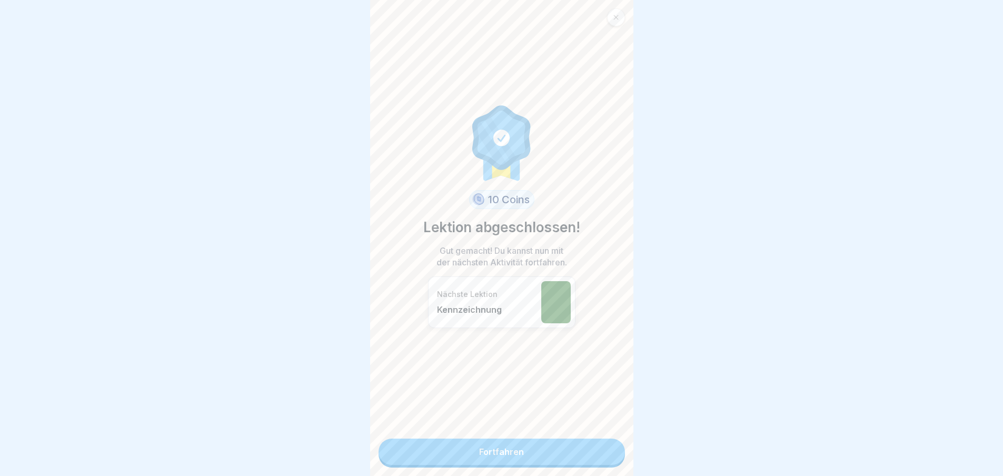
click at [553, 463] on link "Fortfahren" at bounding box center [502, 452] width 246 height 26
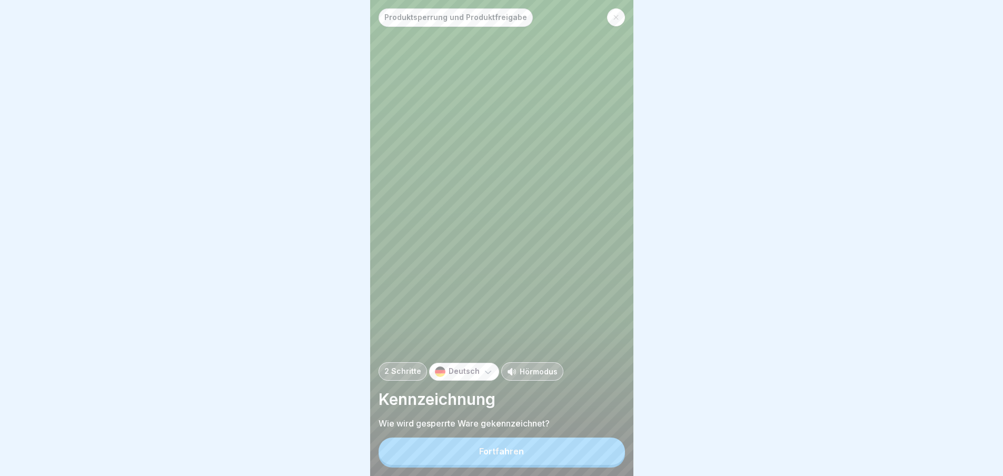
click at [553, 463] on button "Fortfahren" at bounding box center [502, 451] width 246 height 27
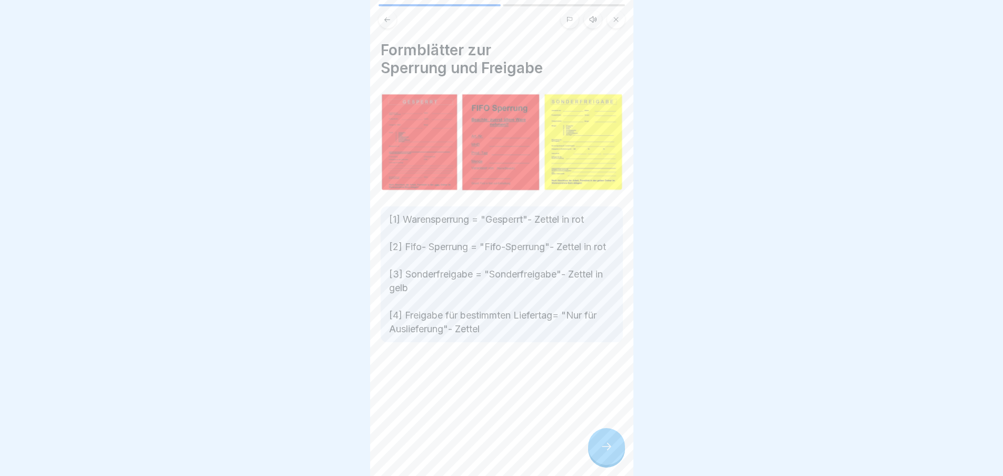
click at [608, 453] on icon at bounding box center [606, 446] width 13 height 13
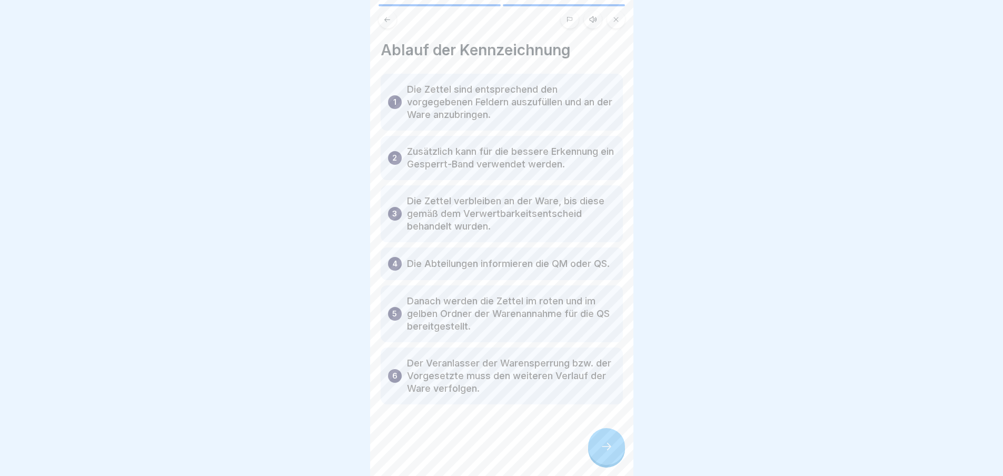
click at [608, 453] on icon at bounding box center [606, 446] width 13 height 13
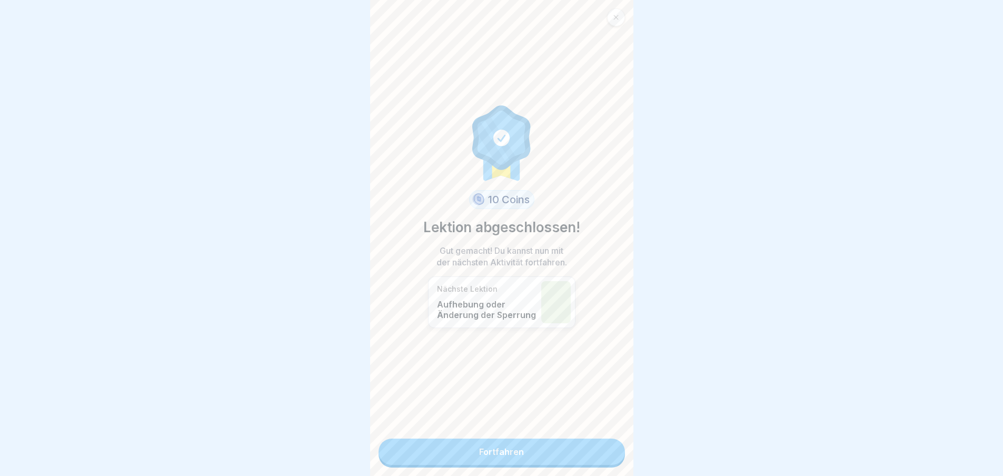
click at [608, 453] on link "Fortfahren" at bounding box center [502, 452] width 246 height 26
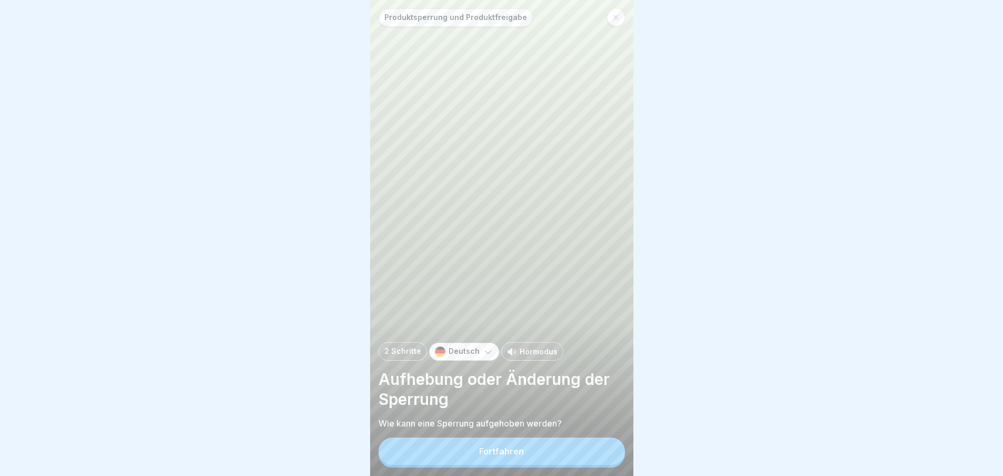
click at [602, 454] on button "Fortfahren" at bounding box center [502, 451] width 246 height 27
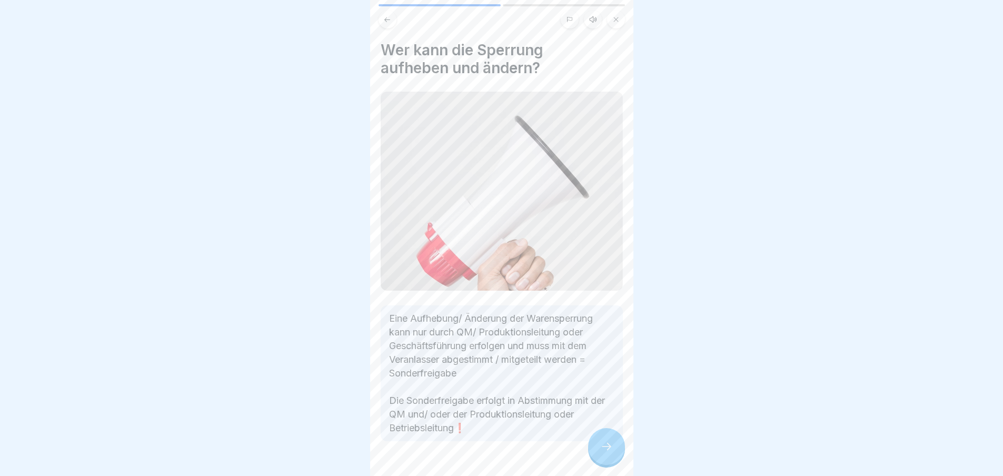
click at [600, 452] on icon at bounding box center [606, 446] width 13 height 13
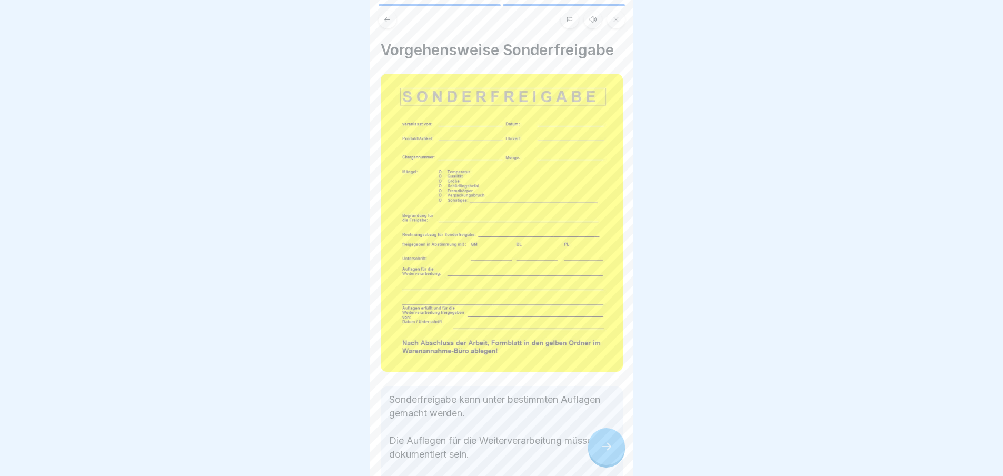
scroll to position [86, 0]
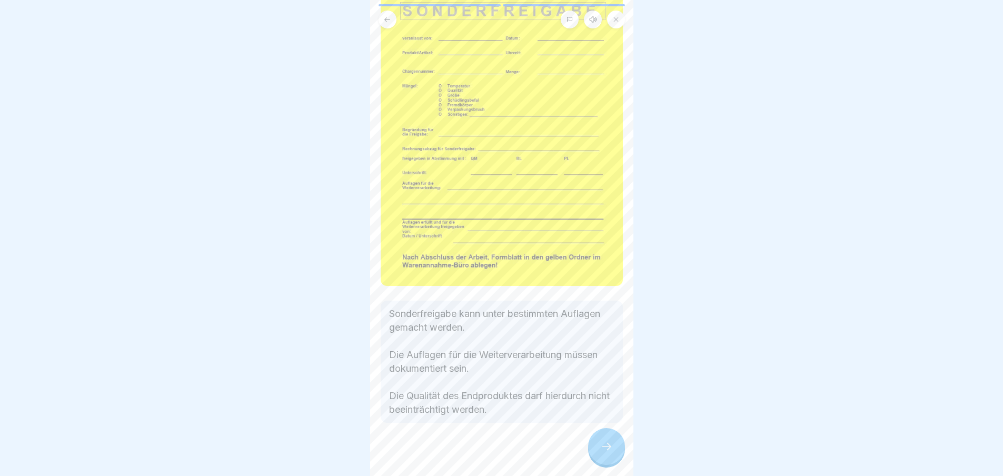
click at [609, 445] on div at bounding box center [606, 446] width 37 height 37
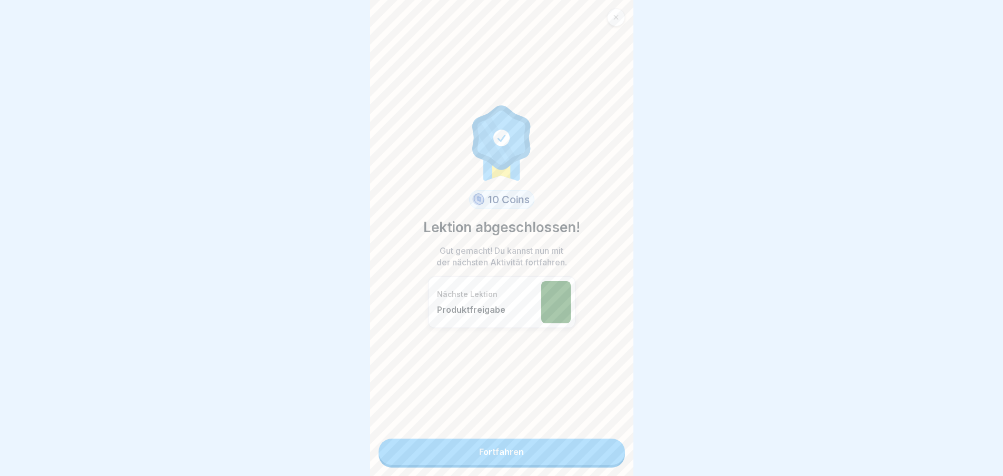
click at [584, 446] on link "Fortfahren" at bounding box center [502, 452] width 246 height 26
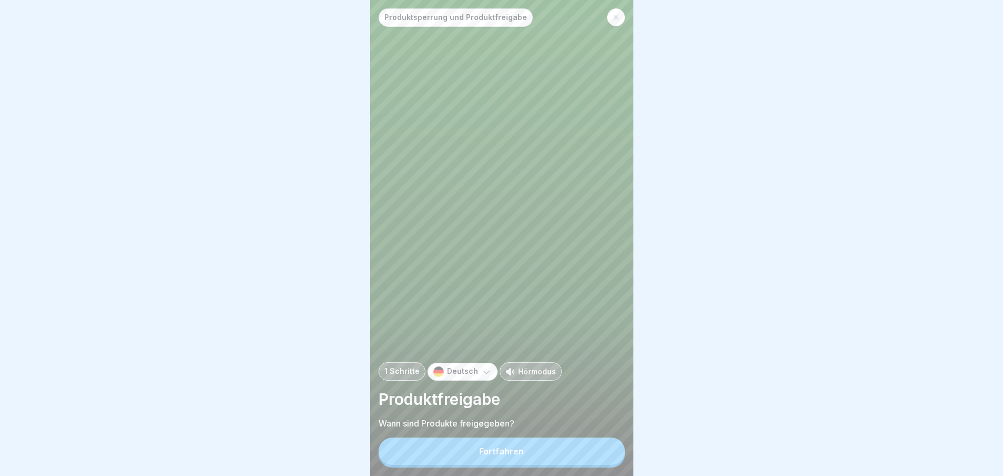
click at [584, 446] on button "Fortfahren" at bounding box center [502, 451] width 246 height 27
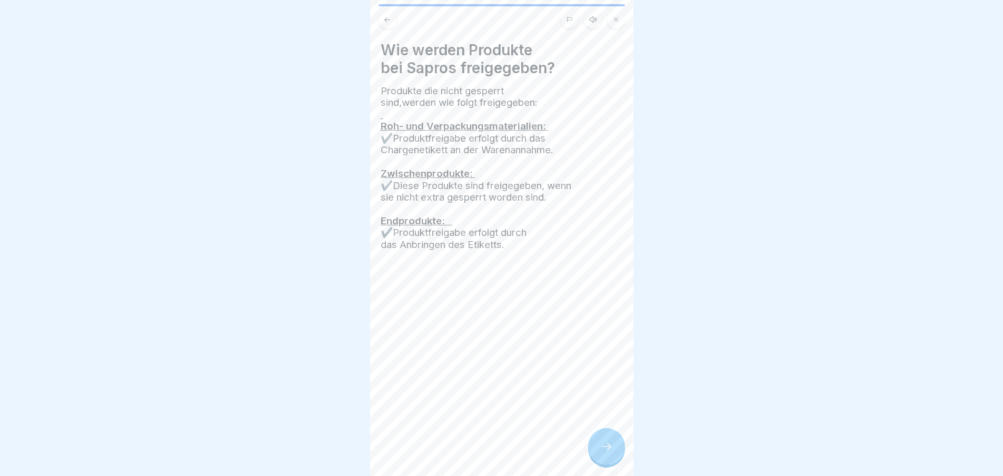
click at [597, 443] on div at bounding box center [606, 446] width 37 height 37
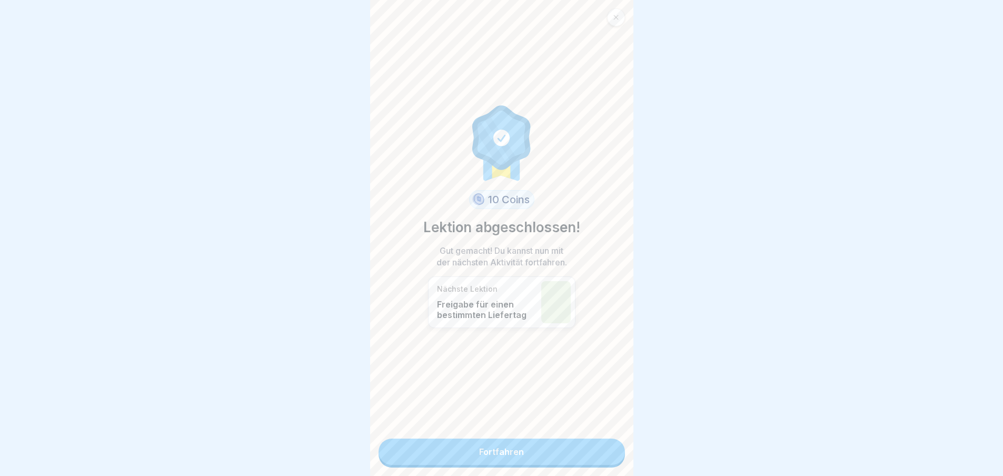
click at [577, 448] on link "Fortfahren" at bounding box center [502, 452] width 246 height 26
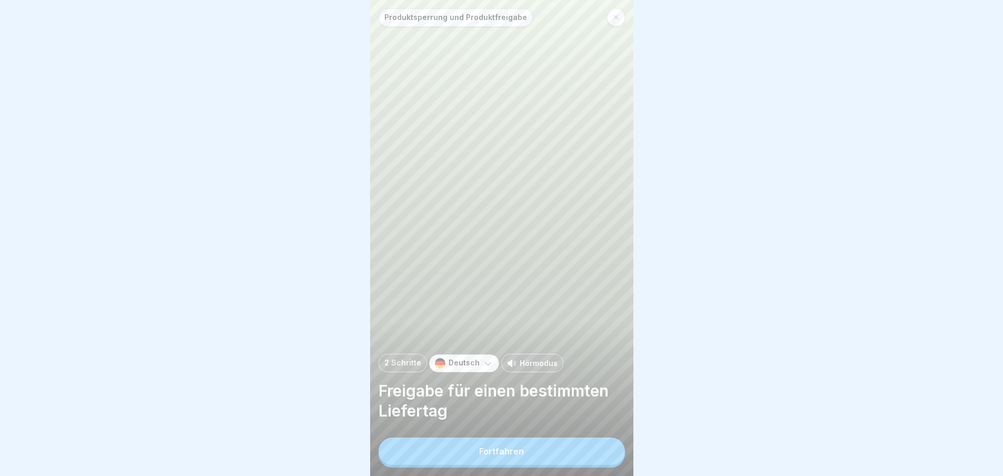
click at [592, 448] on button "Fortfahren" at bounding box center [502, 451] width 246 height 27
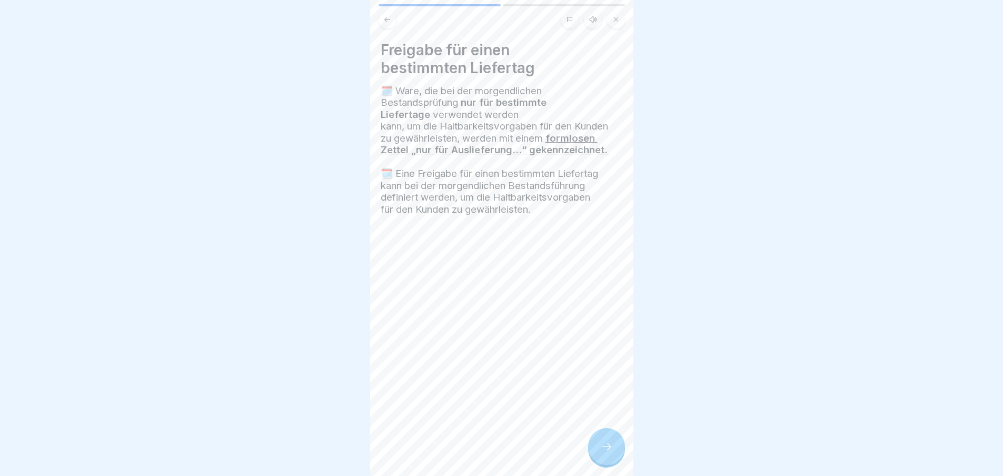
click at [607, 448] on div at bounding box center [606, 446] width 37 height 37
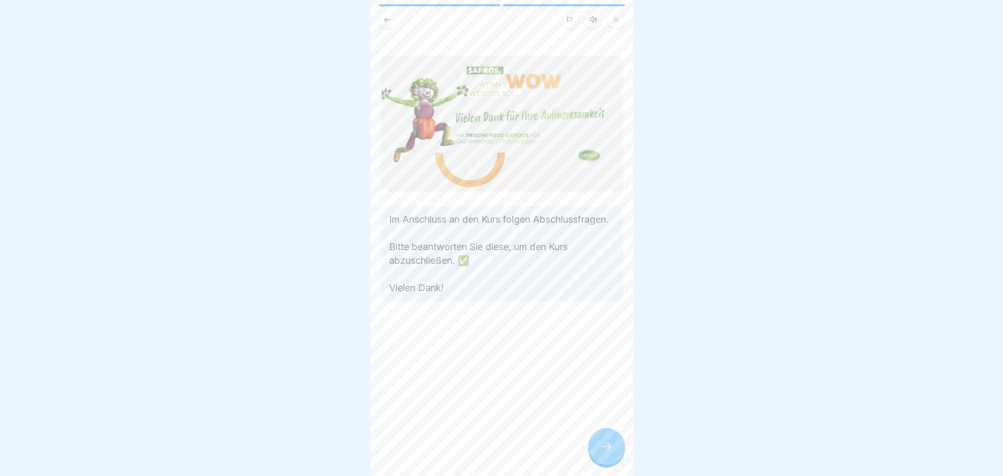
click at [607, 448] on div at bounding box center [606, 446] width 37 height 37
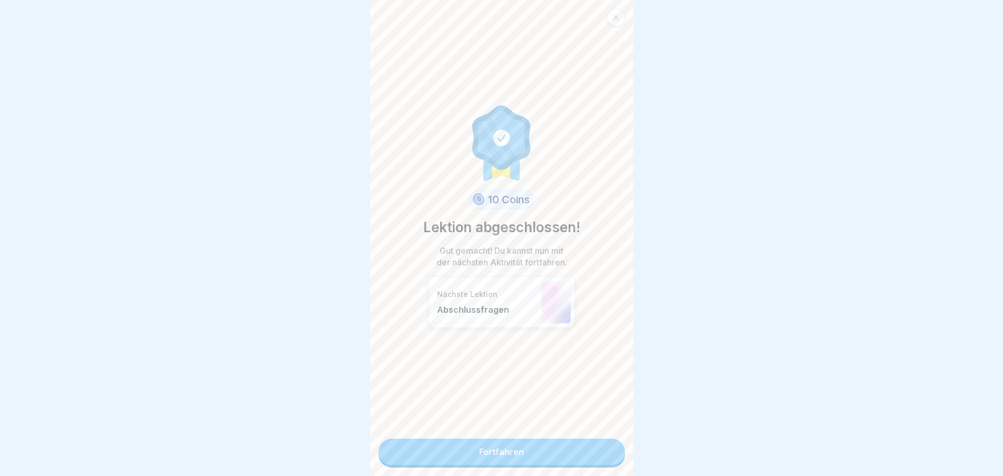
click at [582, 453] on link "Fortfahren" at bounding box center [502, 452] width 246 height 26
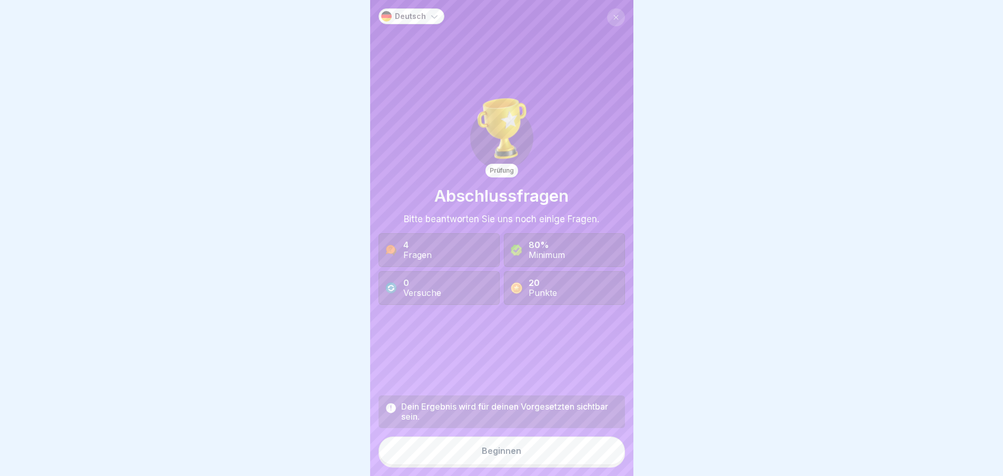
click at [553, 450] on button "Beginnen" at bounding box center [502, 451] width 246 height 28
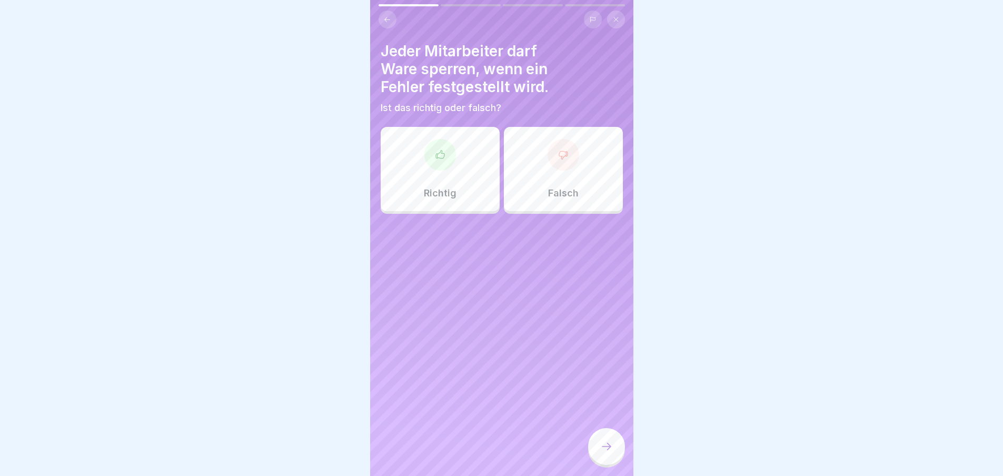
click at [431, 163] on div at bounding box center [440, 155] width 32 height 32
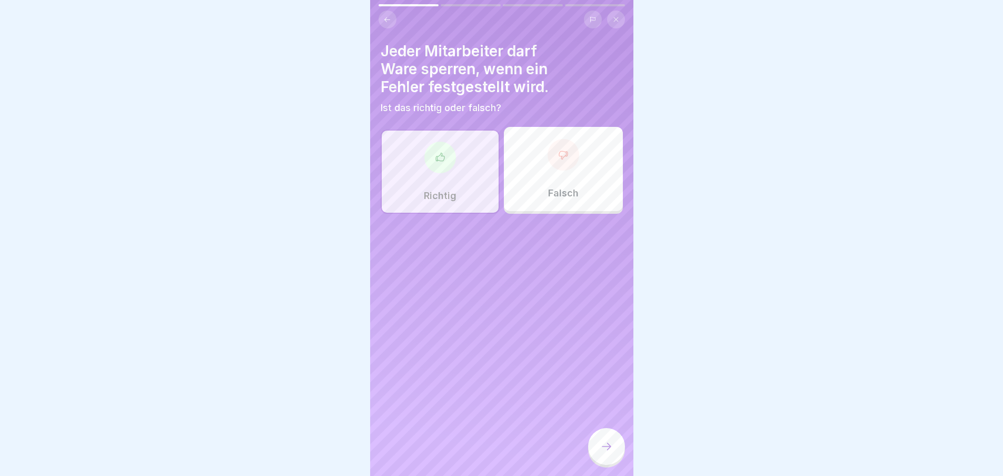
click at [616, 441] on div at bounding box center [606, 446] width 37 height 37
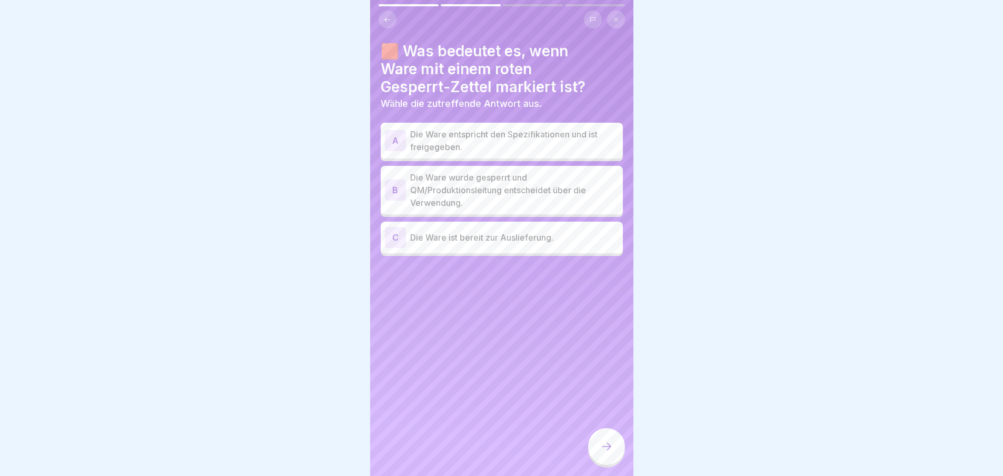
click at [472, 145] on p "Die Ware entspricht den Spezifikationen und ist freigegeben." at bounding box center [514, 140] width 209 height 25
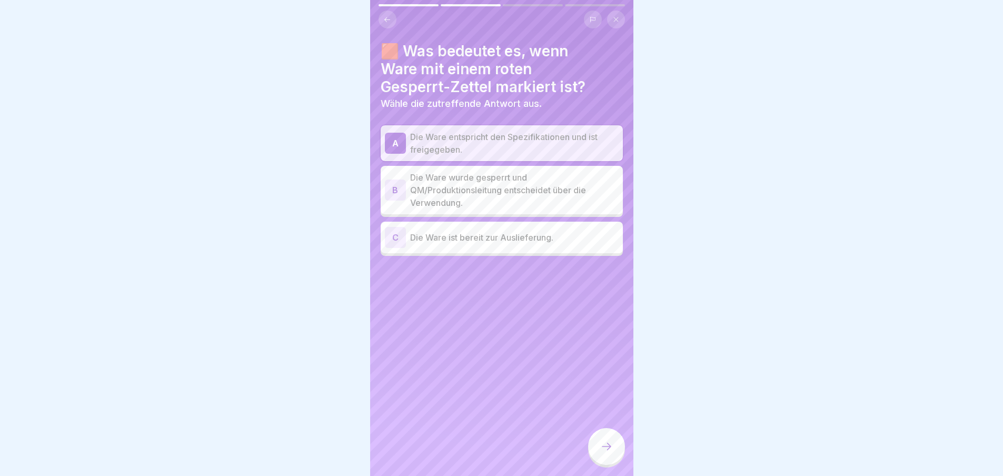
click at [537, 183] on p "Die Ware wurde gesperrt und QM/Produktionsleitung entscheidet über die Verwendu…" at bounding box center [514, 190] width 209 height 38
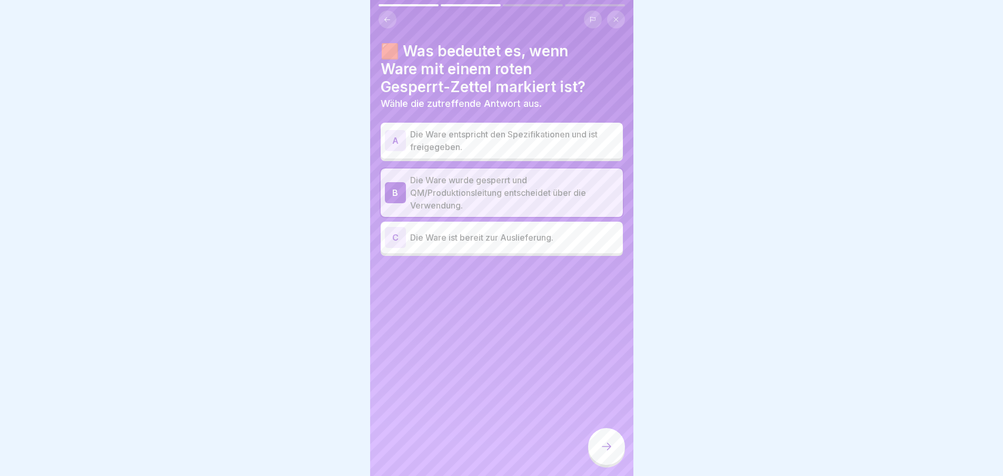
click at [607, 448] on div at bounding box center [606, 446] width 37 height 37
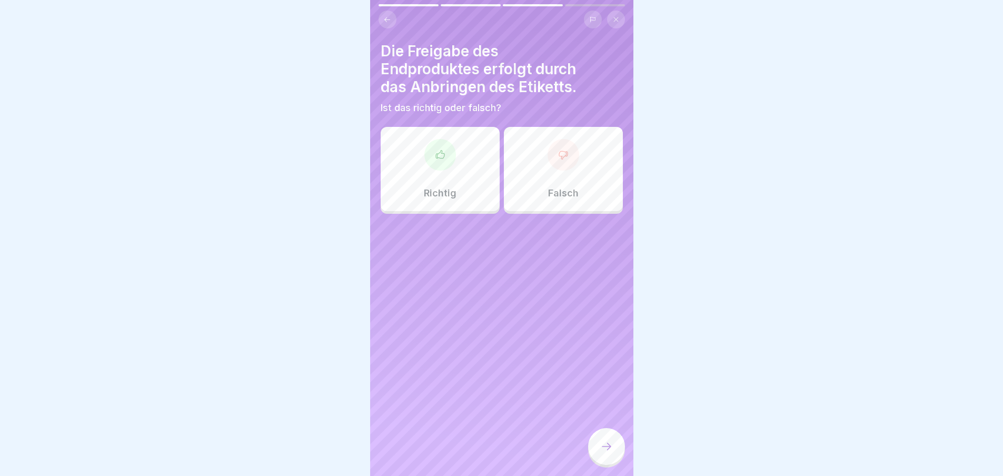
click at [573, 168] on div "Falsch" at bounding box center [563, 169] width 119 height 84
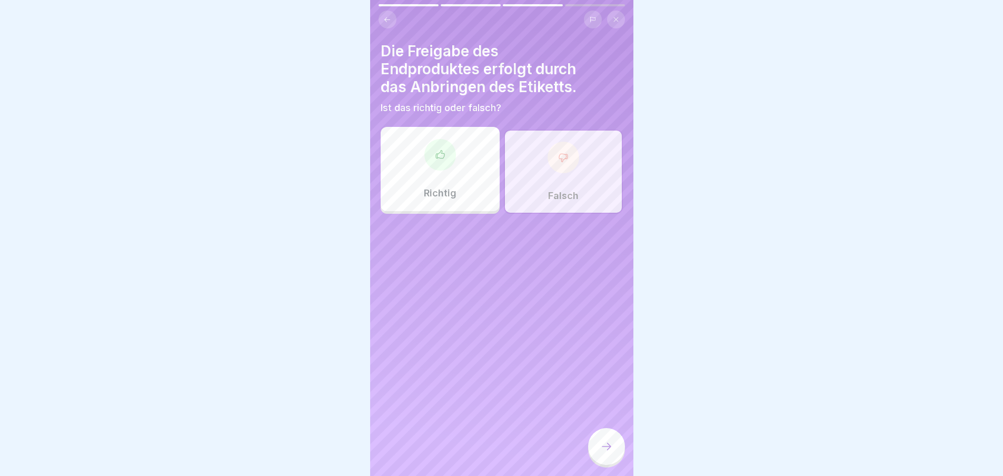
click at [459, 155] on div "Richtig" at bounding box center [440, 169] width 119 height 84
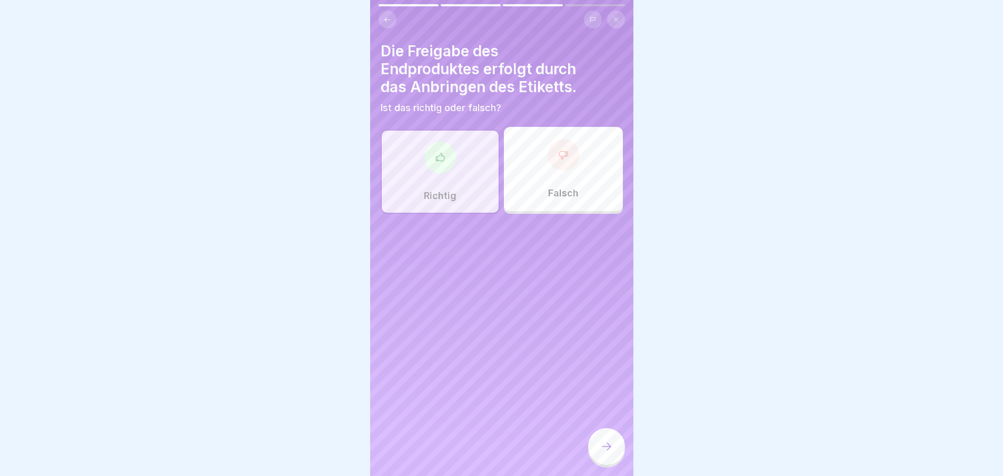
click at [577, 166] on div "Falsch" at bounding box center [563, 169] width 119 height 84
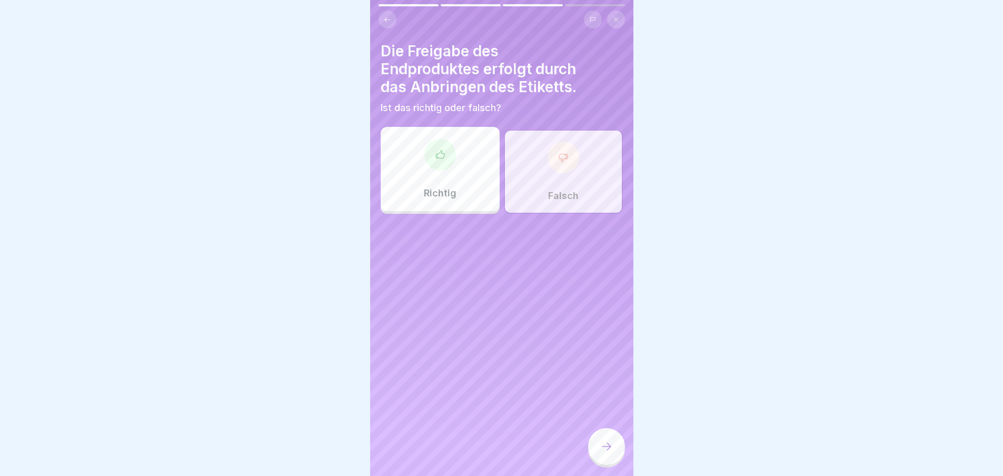
click at [605, 452] on icon at bounding box center [606, 446] width 13 height 13
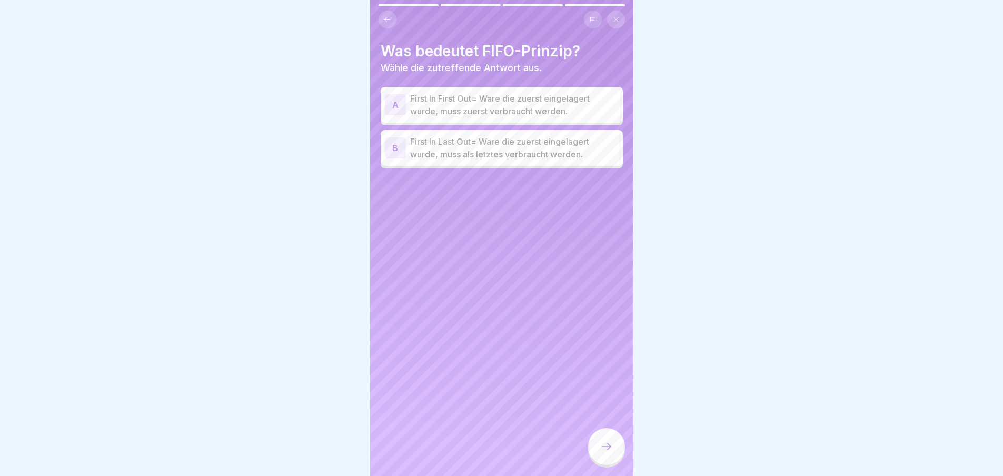
click at [478, 107] on p "First In First Out= Ware die zuerst eingelagert wurde, muss zuerst verbraucht w…" at bounding box center [514, 104] width 209 height 25
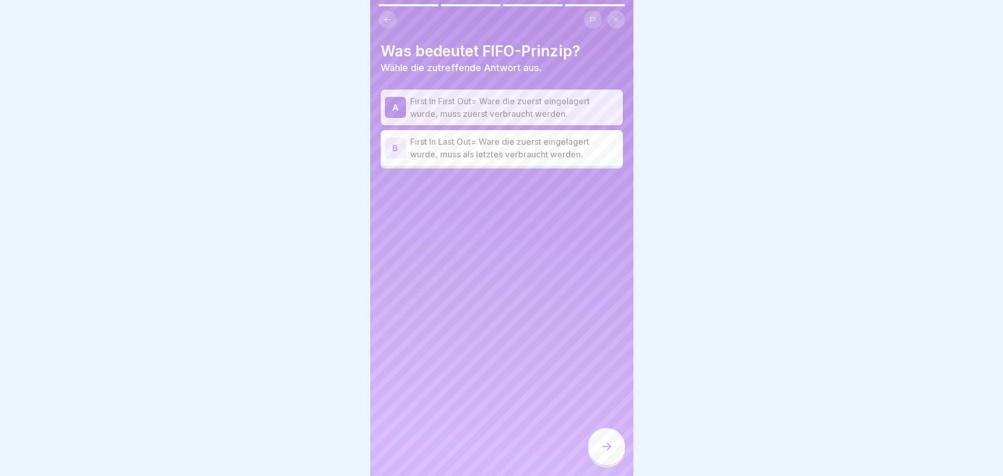
click at [610, 462] on div at bounding box center [606, 446] width 37 height 37
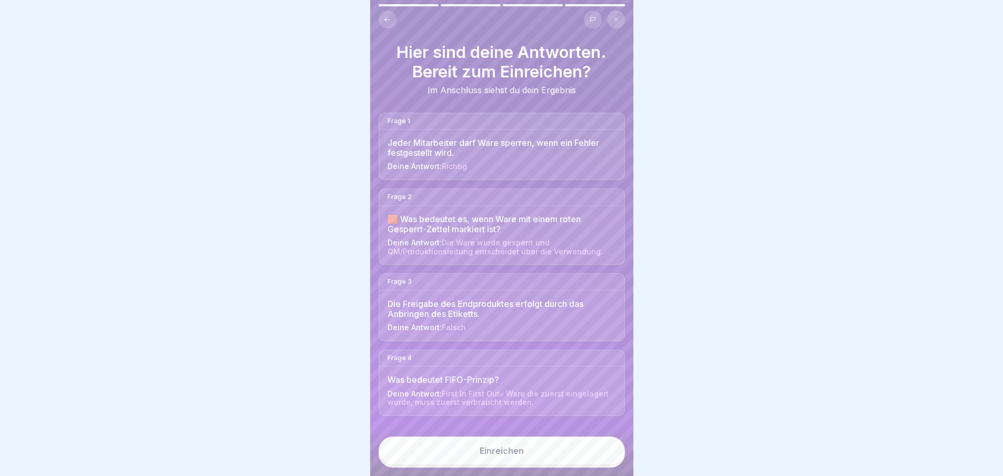
click at [599, 457] on button "Einreichen" at bounding box center [502, 451] width 246 height 28
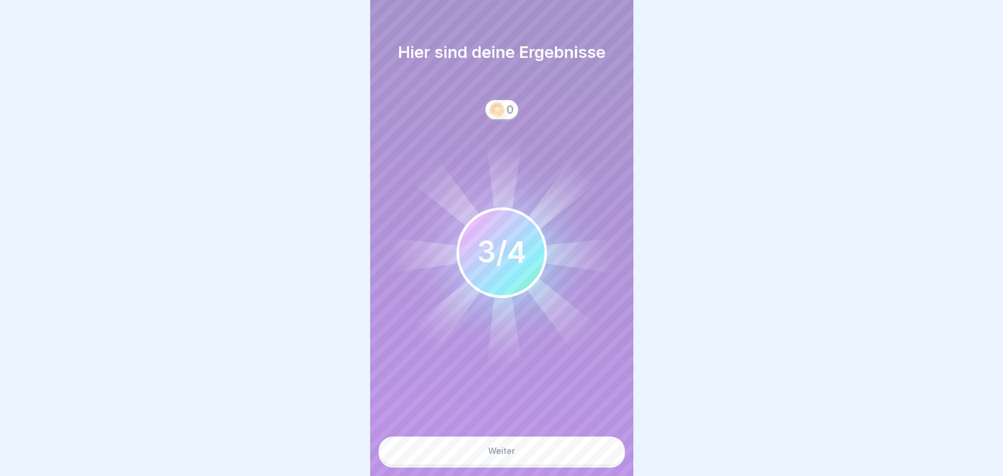
click at [577, 462] on button "Weiter" at bounding box center [502, 451] width 246 height 28
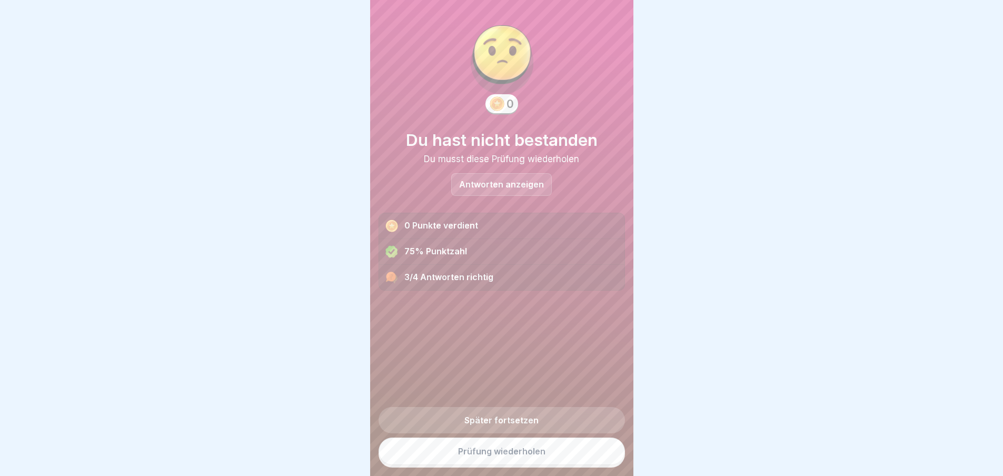
click at [571, 458] on link "Prüfung wiederholen" at bounding box center [502, 451] width 246 height 27
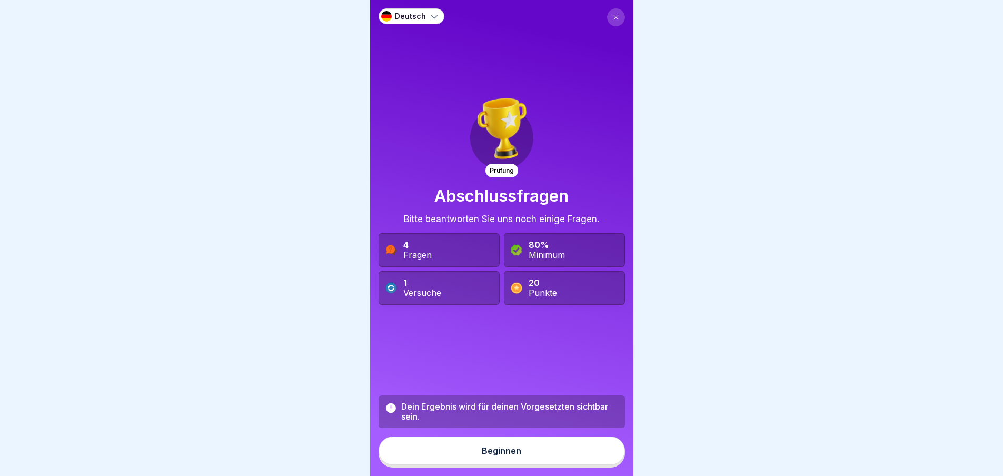
click at [548, 450] on button "Beginnen" at bounding box center [502, 451] width 246 height 28
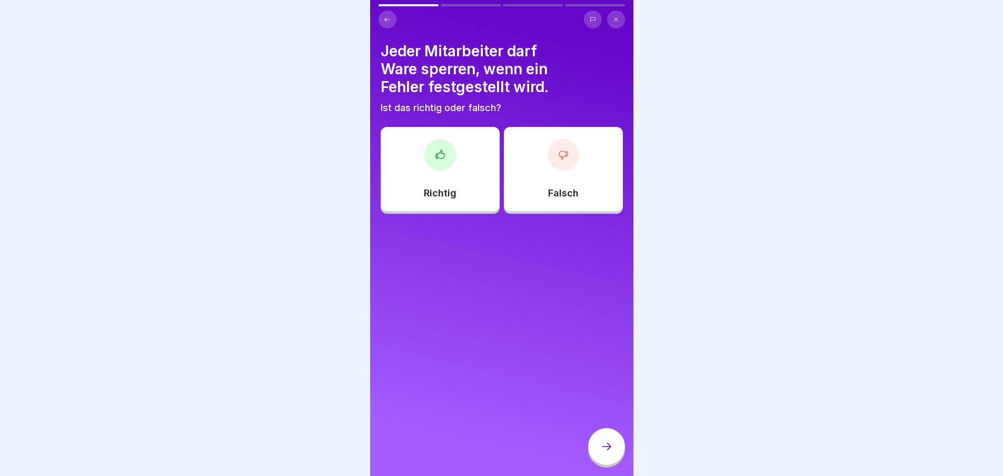
click at [460, 171] on div "Richtig" at bounding box center [440, 169] width 119 height 84
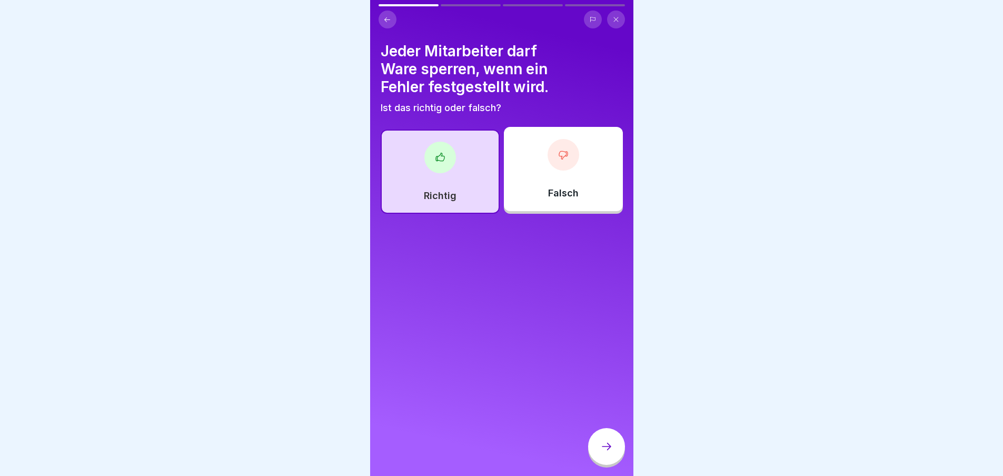
click at [610, 445] on div at bounding box center [606, 446] width 37 height 37
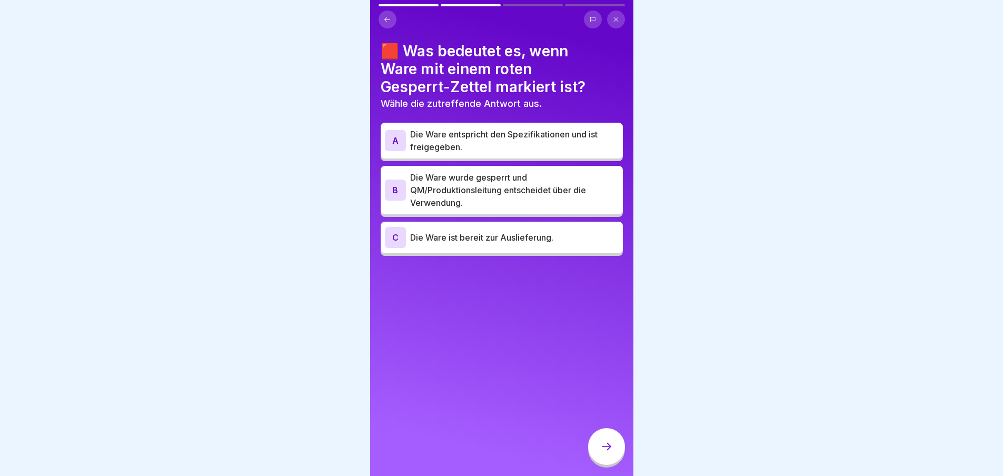
click at [493, 201] on p "Die Ware wurde gesperrt und QM/Produktionsleitung entscheidet über die Verwendu…" at bounding box center [514, 190] width 209 height 38
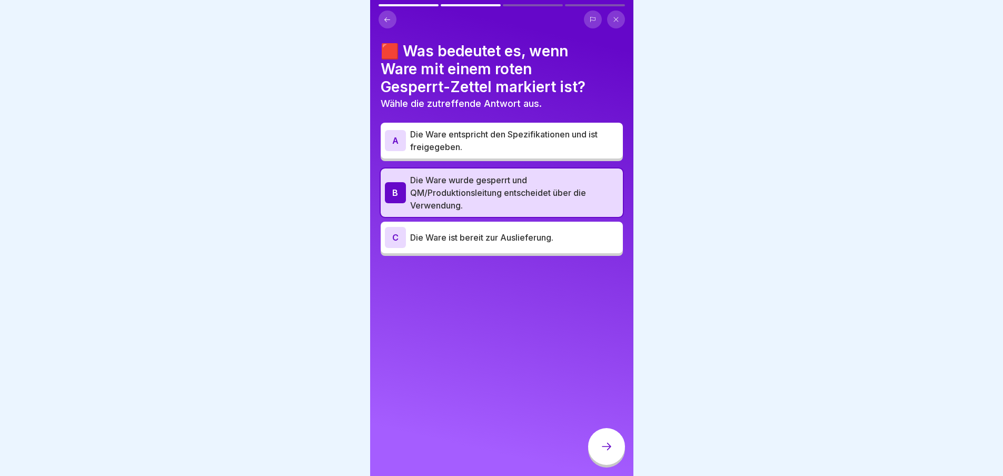
click at [604, 453] on icon at bounding box center [606, 446] width 13 height 13
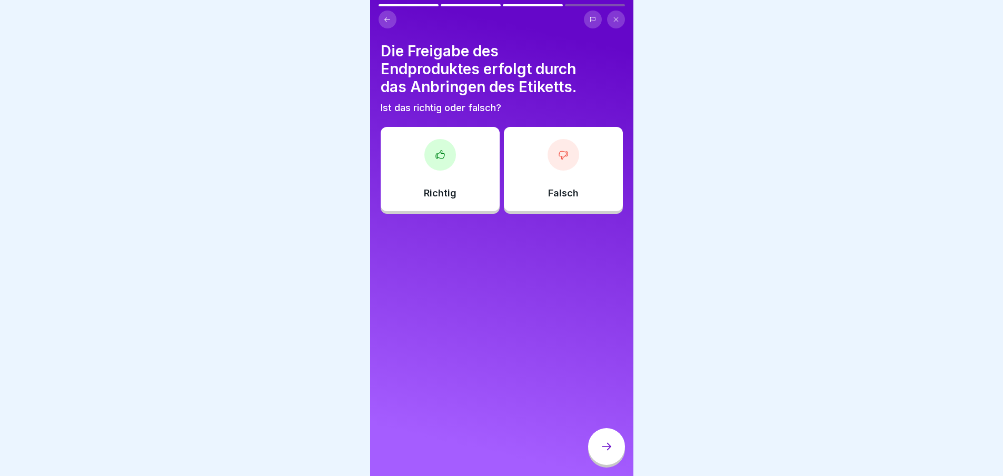
click at [405, 161] on div "Richtig" at bounding box center [440, 169] width 119 height 84
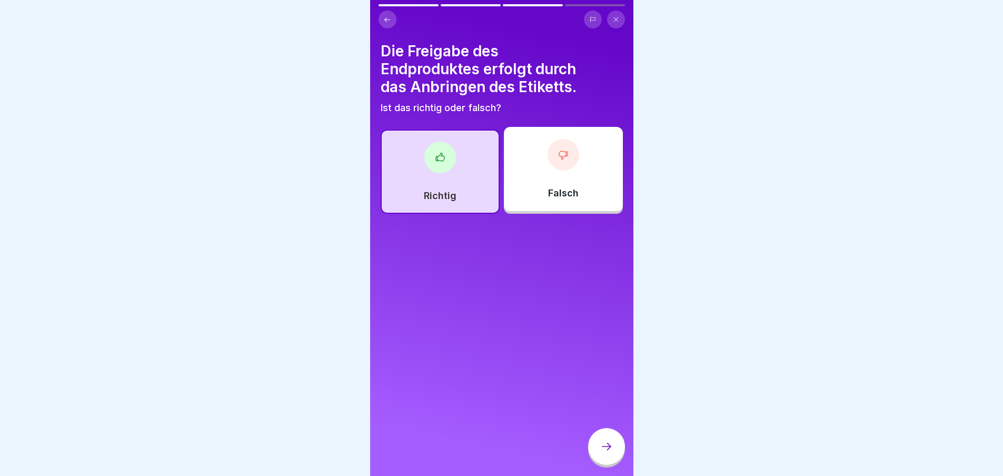
click at [612, 443] on div at bounding box center [606, 446] width 37 height 37
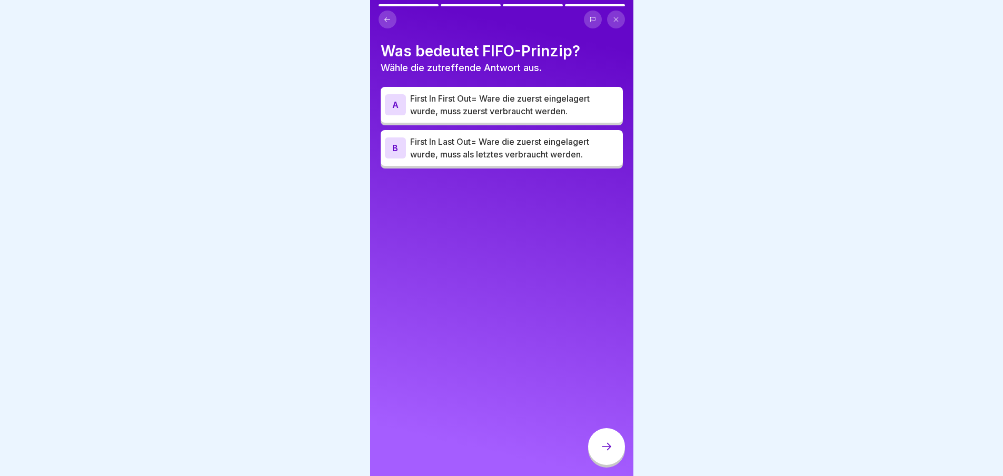
click at [514, 106] on p "First In First Out= Ware die zuerst eingelagert wurde, muss zuerst verbraucht w…" at bounding box center [514, 104] width 209 height 25
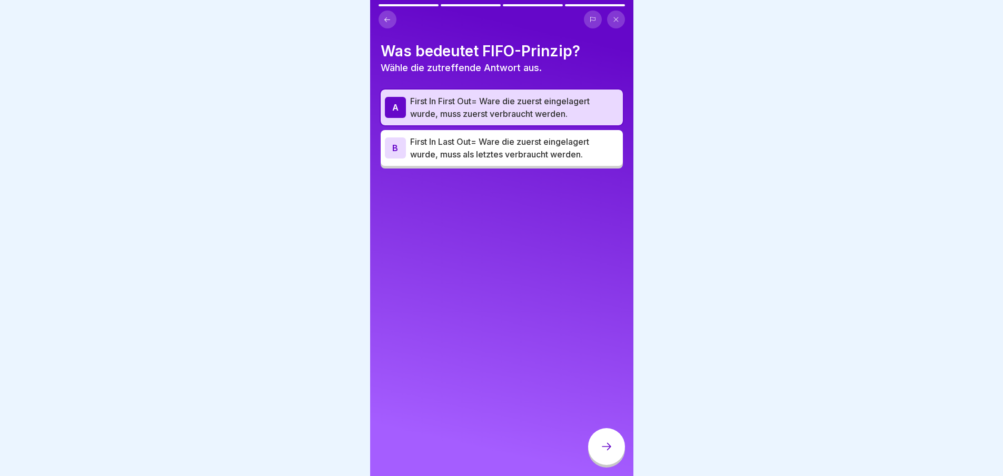
click at [606, 440] on div at bounding box center [606, 446] width 37 height 37
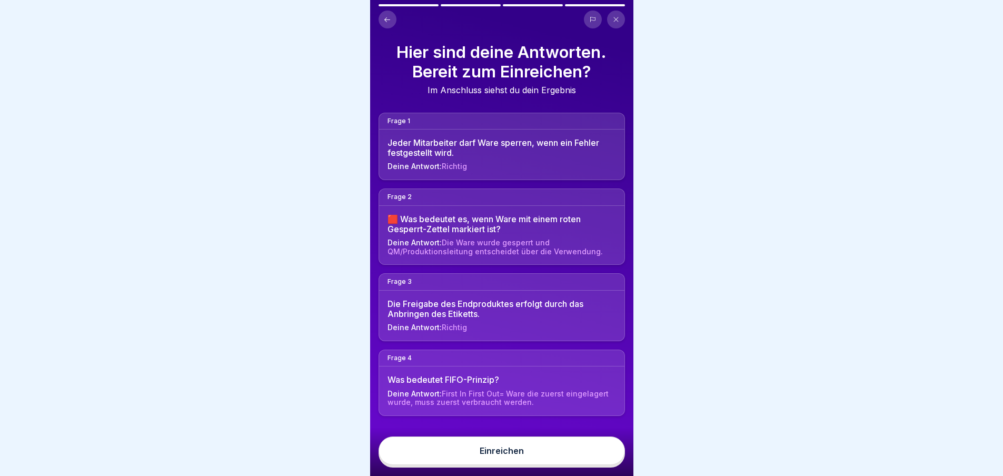
click at [606, 440] on div "Einreichen" at bounding box center [501, 452] width 263 height 48
click at [578, 454] on button "Einreichen" at bounding box center [502, 451] width 246 height 28
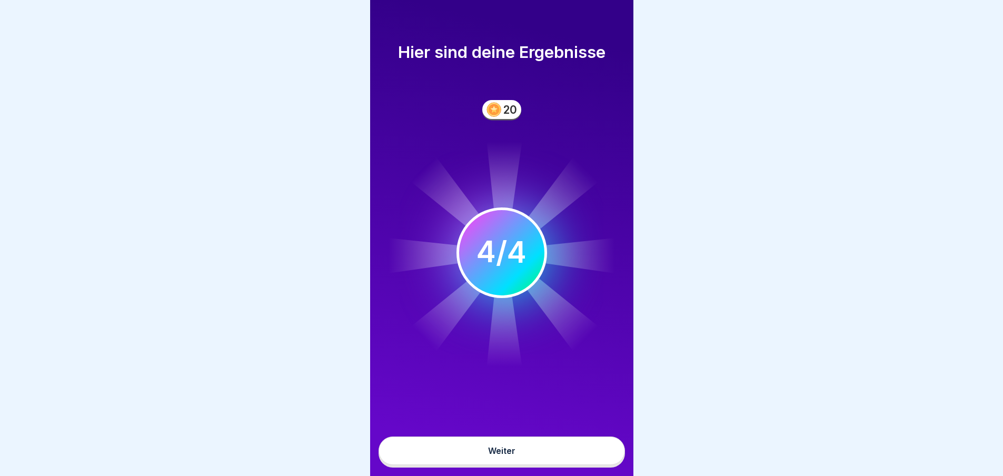
click at [578, 454] on button "Weiter" at bounding box center [502, 451] width 246 height 28
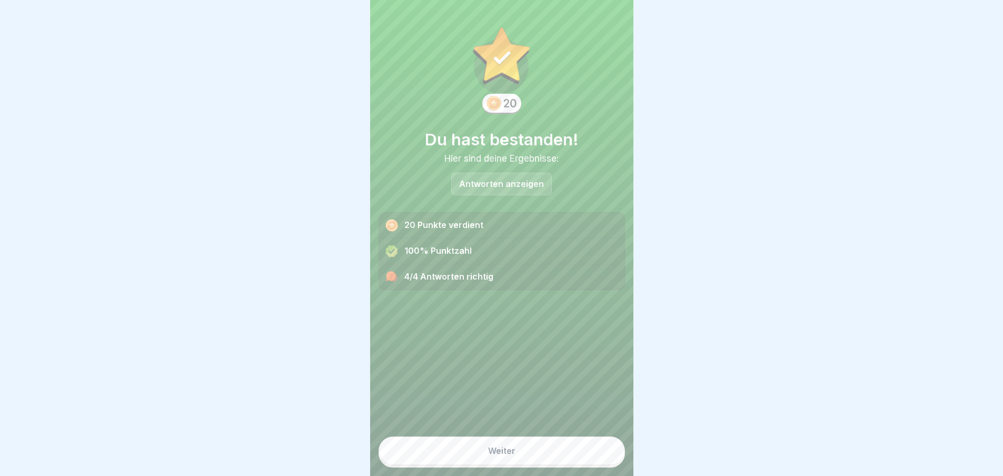
click at [578, 454] on button "Weiter" at bounding box center [502, 451] width 246 height 28
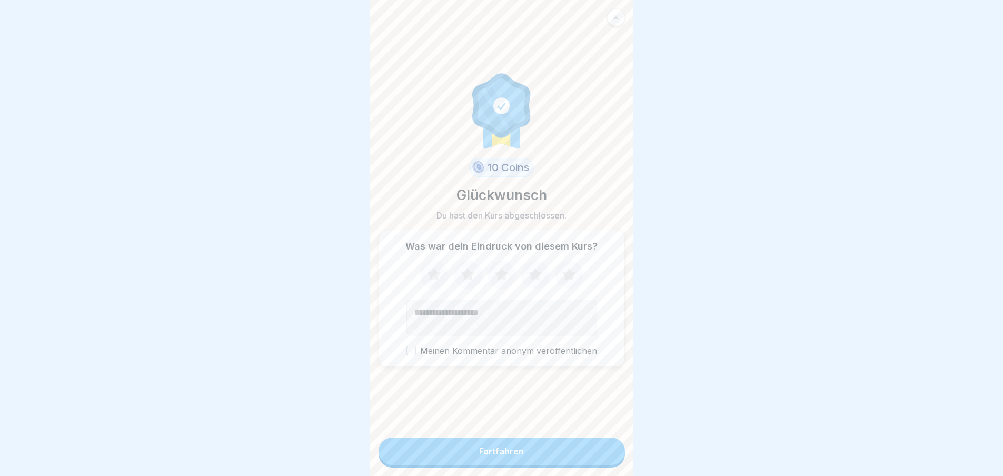
click at [573, 454] on button "Fortfahren" at bounding box center [502, 451] width 246 height 27
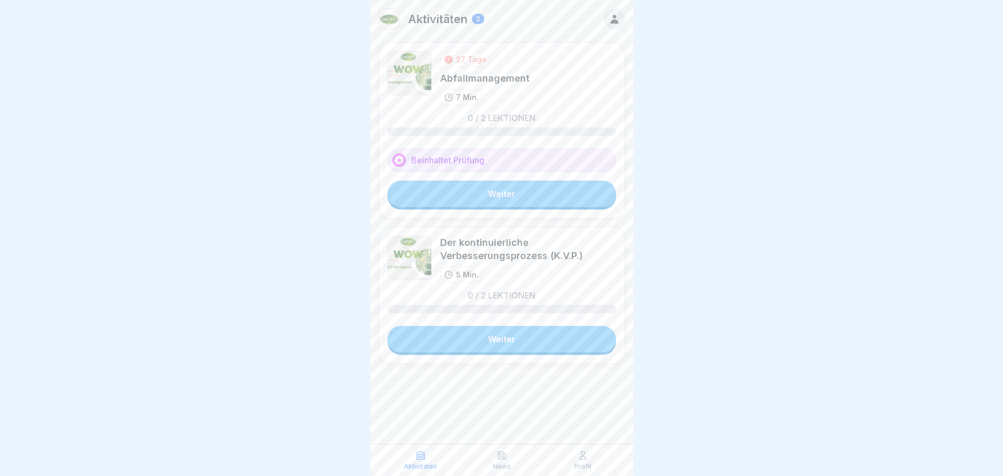
click at [542, 190] on link "Weiter" at bounding box center [502, 194] width 229 height 26
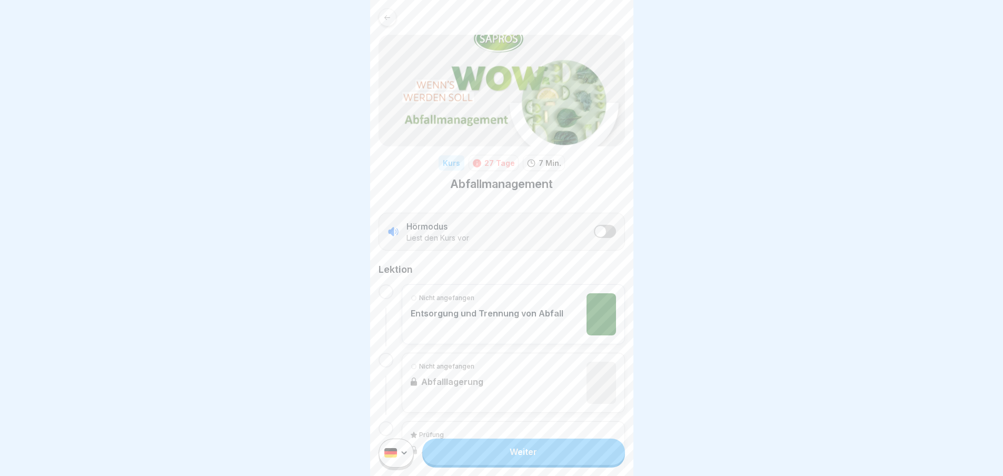
click at [493, 457] on link "Weiter" at bounding box center [523, 452] width 202 height 26
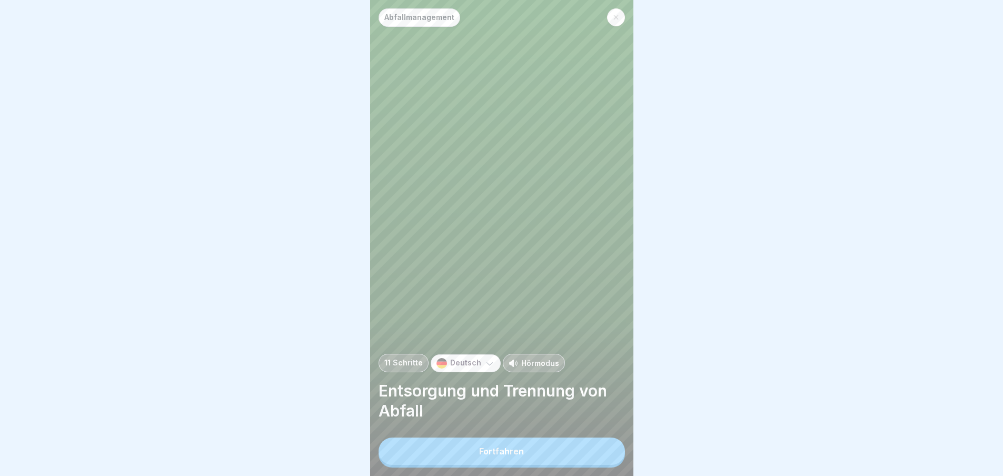
click at [518, 456] on div "Fortfahren" at bounding box center [501, 451] width 45 height 9
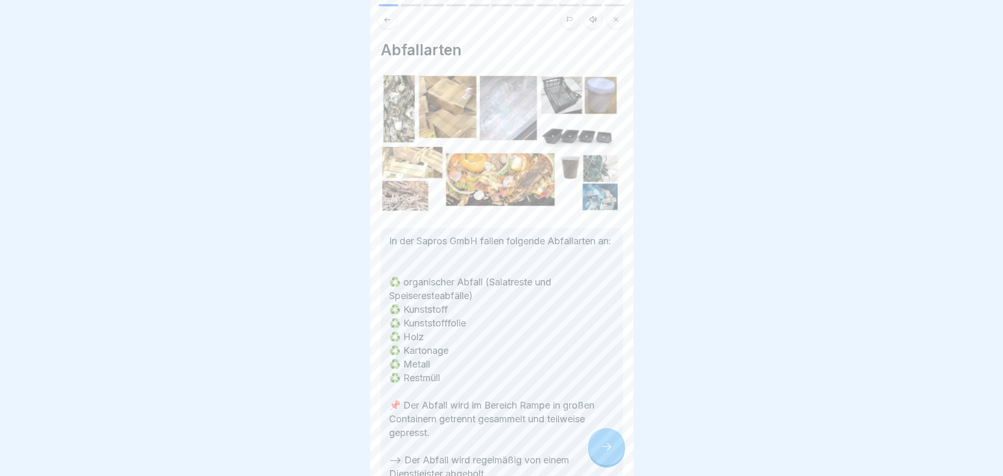
click at [610, 444] on div at bounding box center [606, 446] width 37 height 37
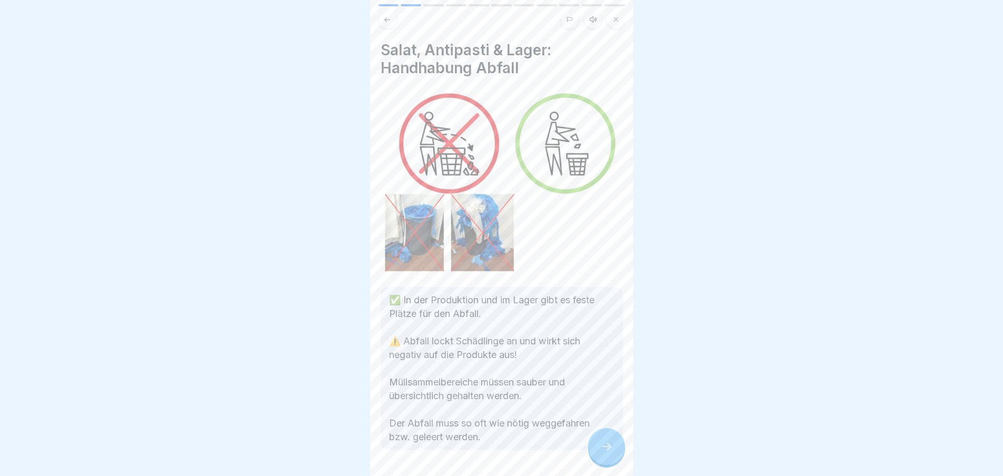
click at [610, 444] on div at bounding box center [606, 446] width 37 height 37
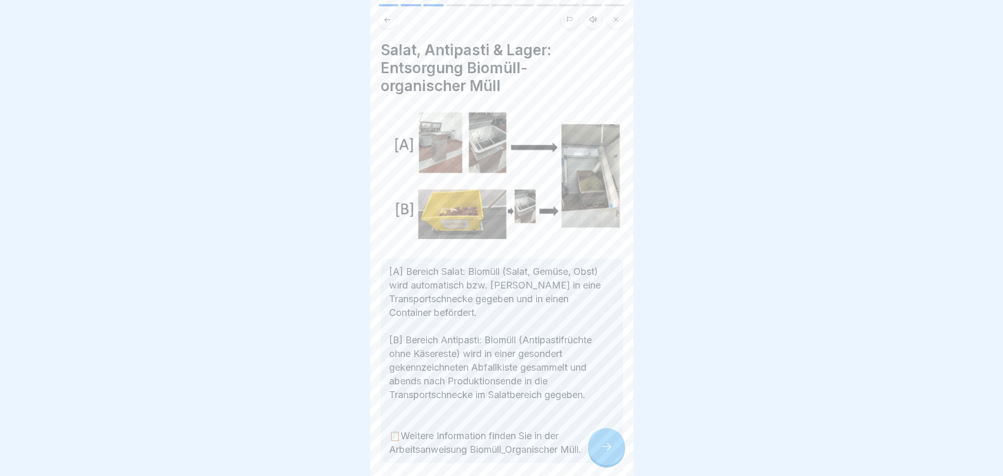
click at [610, 444] on div at bounding box center [606, 446] width 37 height 37
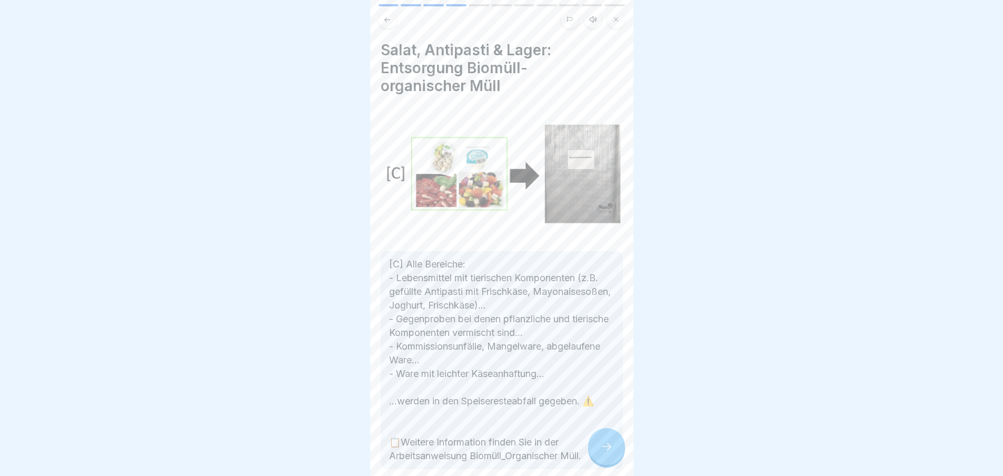
click at [610, 444] on div at bounding box center [606, 446] width 37 height 37
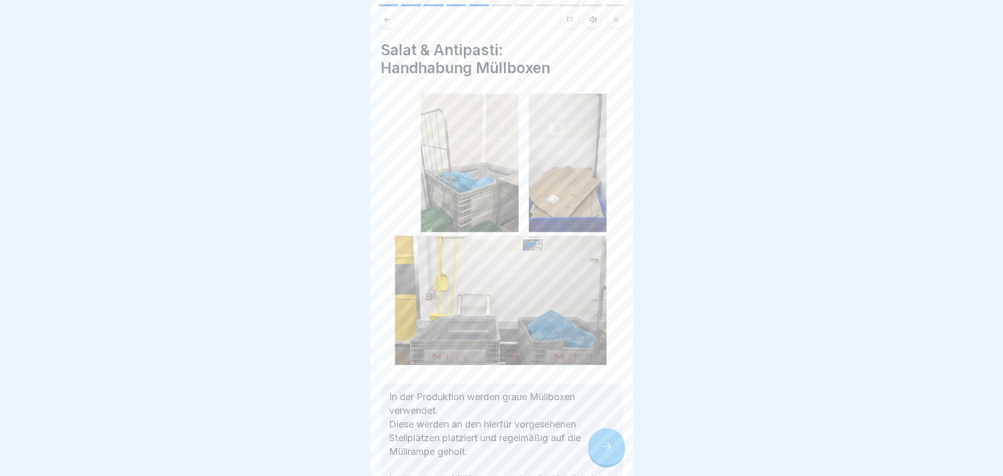
click at [610, 444] on div at bounding box center [606, 446] width 37 height 37
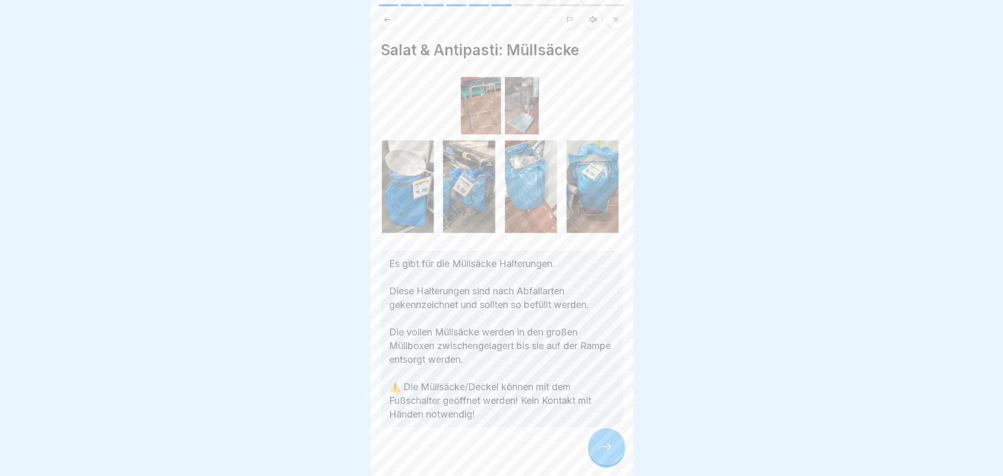
click at [610, 444] on div at bounding box center [606, 446] width 37 height 37
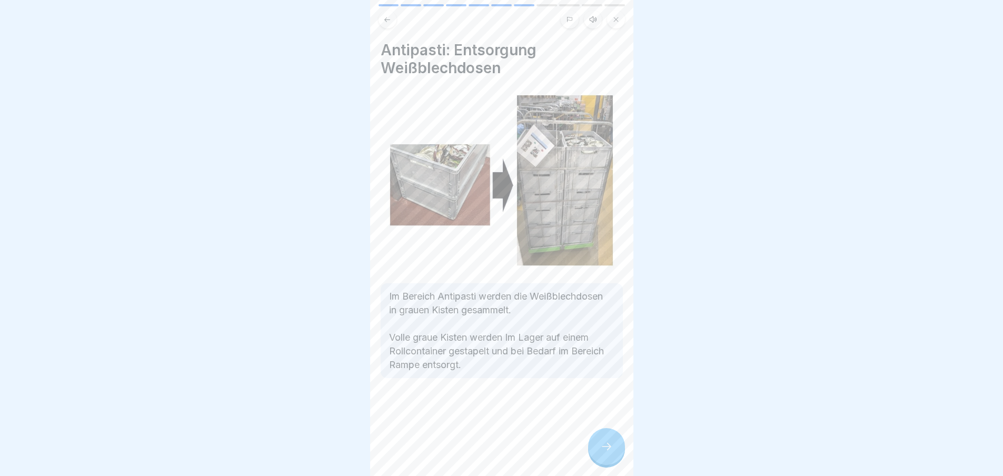
click at [610, 444] on div at bounding box center [606, 446] width 37 height 37
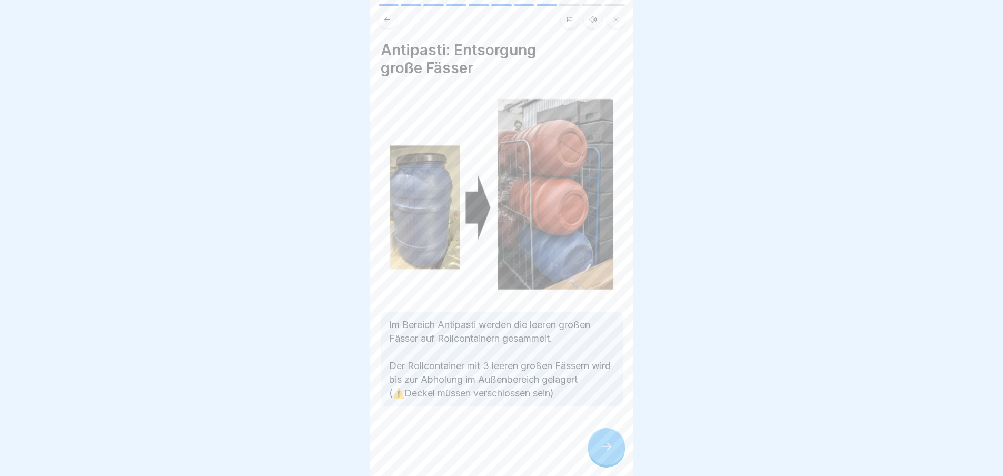
click at [610, 444] on div at bounding box center [606, 446] width 37 height 37
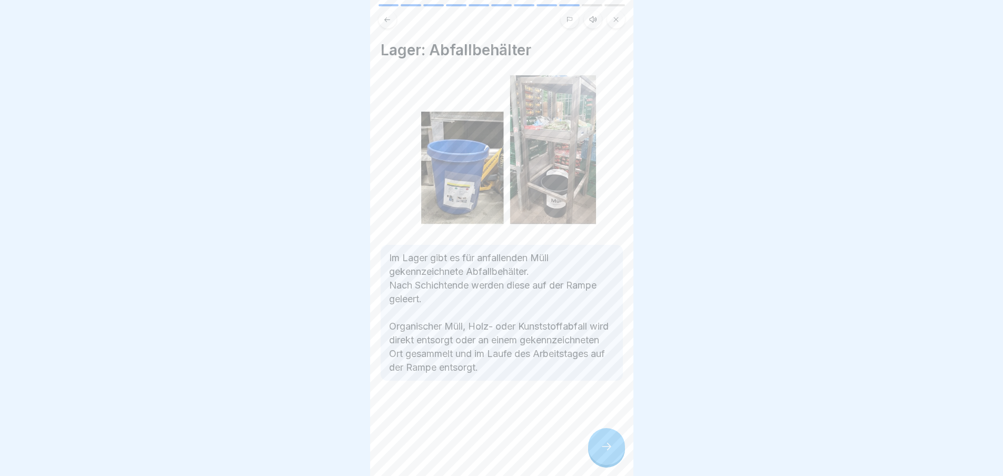
click at [610, 444] on div at bounding box center [606, 446] width 37 height 37
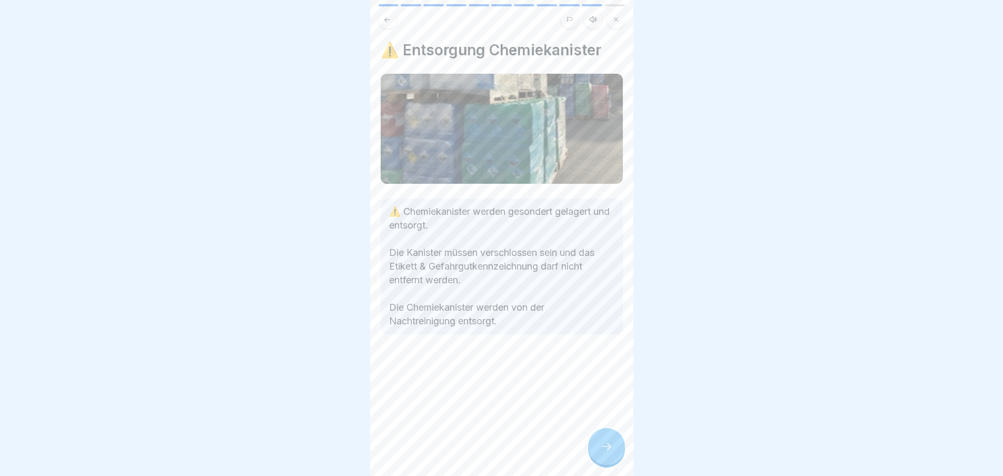
click at [610, 444] on div at bounding box center [606, 446] width 37 height 37
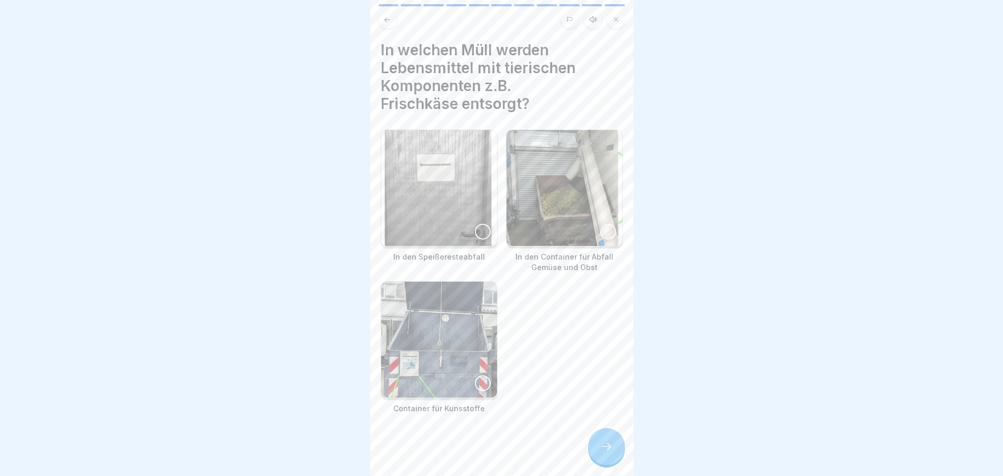
click at [430, 183] on img at bounding box center [439, 188] width 116 height 116
click at [604, 453] on icon at bounding box center [606, 446] width 13 height 13
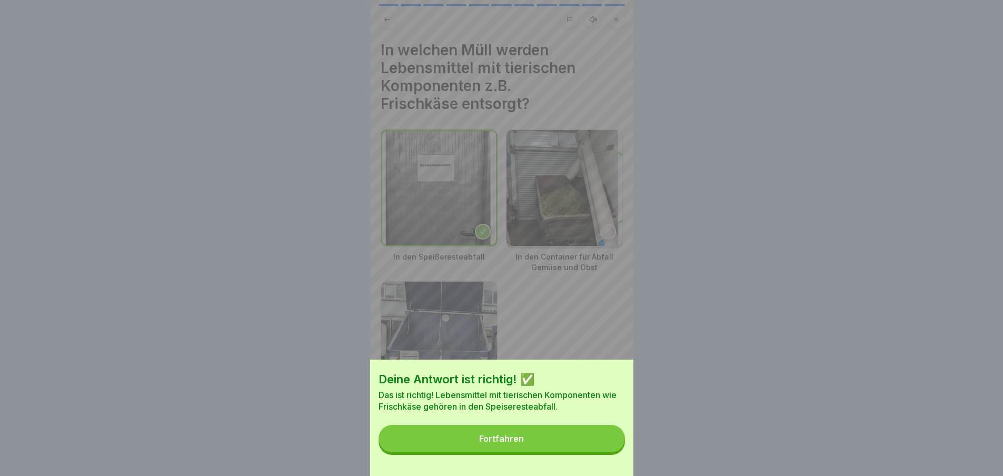
click at [597, 451] on button "Fortfahren" at bounding box center [502, 438] width 246 height 27
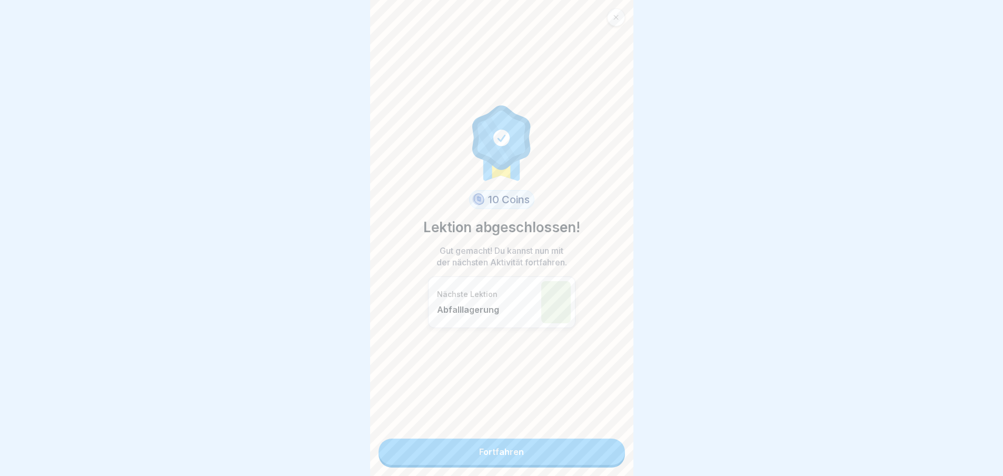
click at [587, 450] on link "Fortfahren" at bounding box center [502, 452] width 246 height 26
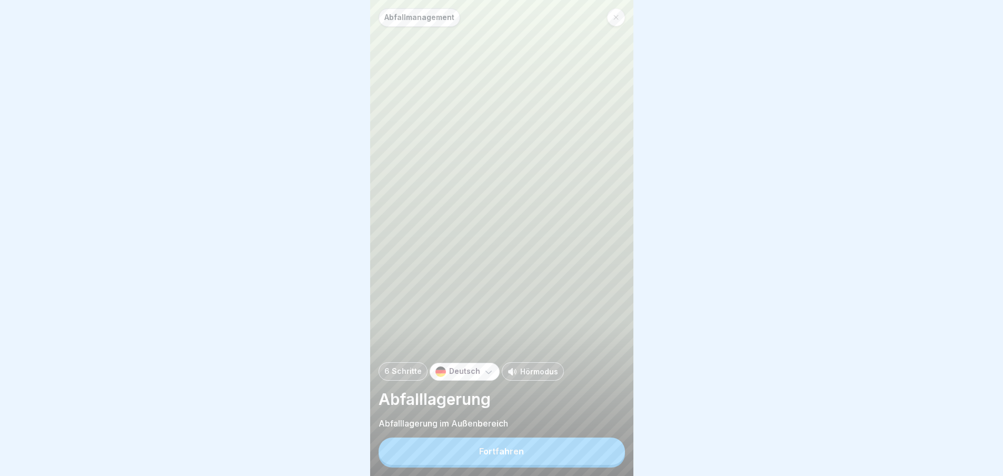
click at [587, 450] on button "Fortfahren" at bounding box center [502, 451] width 246 height 27
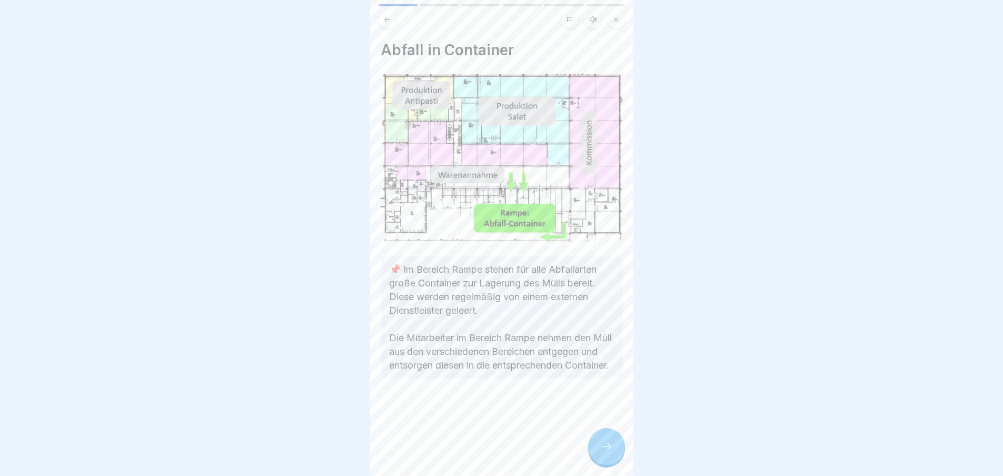
click at [587, 450] on div "Abfall in Container 📌 Im Bereich Rampe stehen für alle Abfallarten große Contai…" at bounding box center [501, 238] width 263 height 476
click at [593, 453] on div at bounding box center [606, 446] width 37 height 37
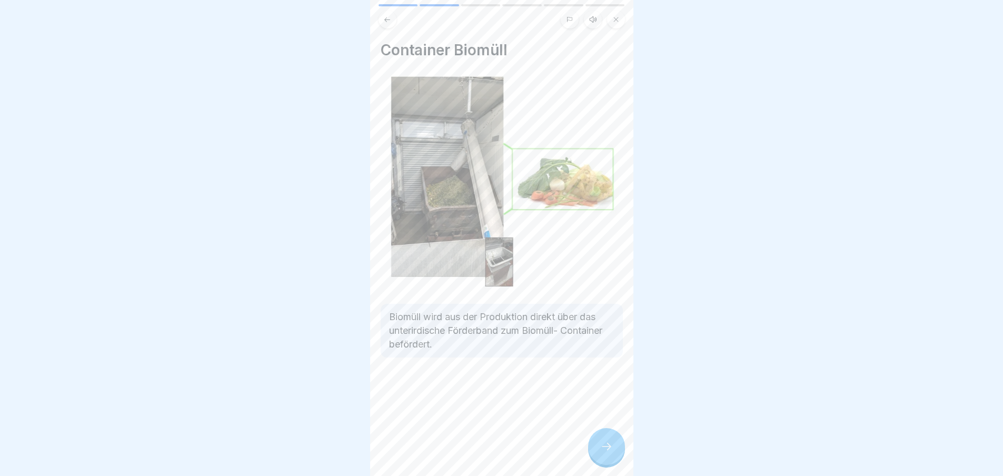
click at [593, 453] on div at bounding box center [606, 446] width 37 height 37
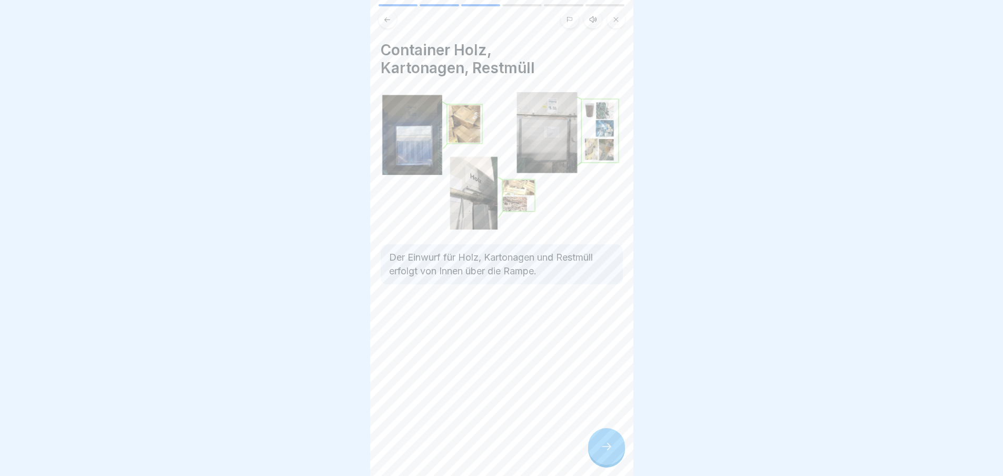
click at [593, 453] on div at bounding box center [606, 446] width 37 height 37
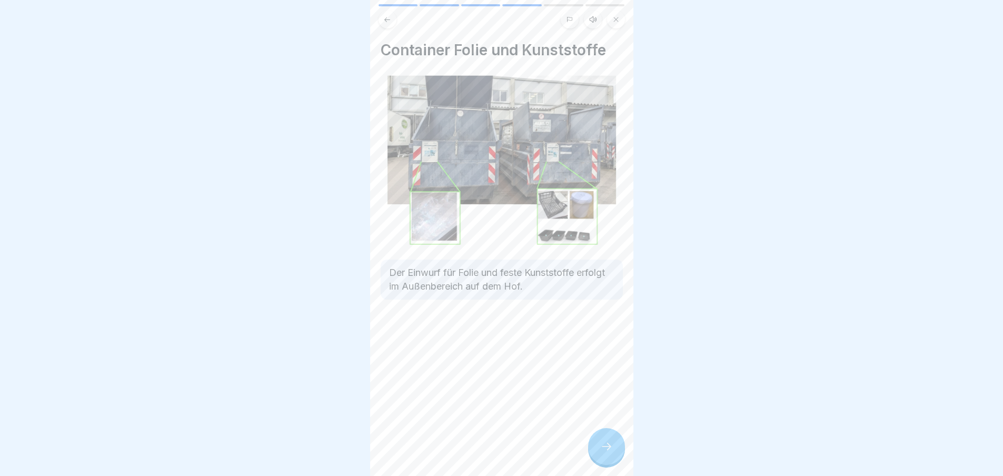
click at [593, 453] on div at bounding box center [606, 446] width 37 height 37
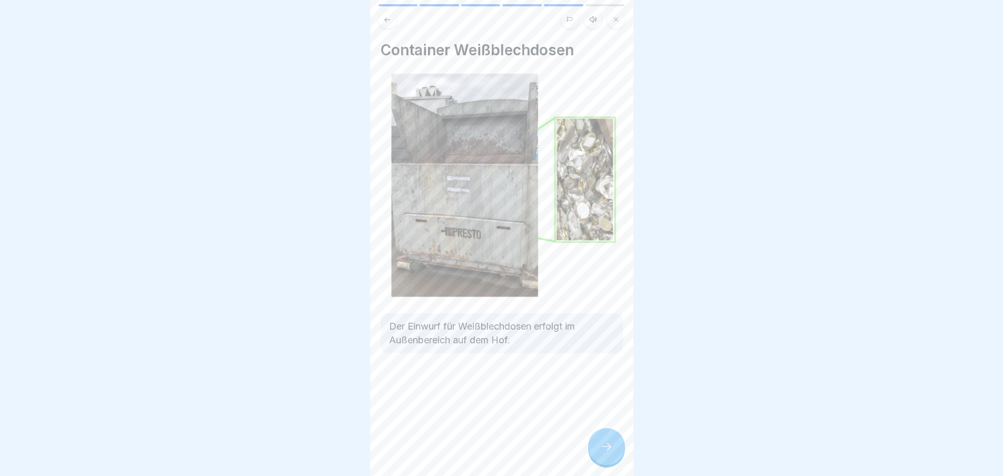
click at [593, 453] on div at bounding box center [606, 446] width 37 height 37
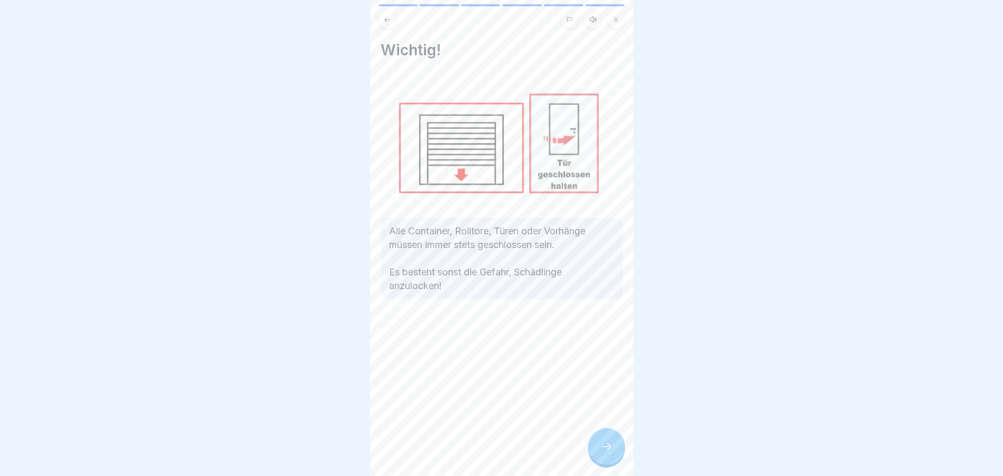
click at [593, 453] on div at bounding box center [606, 446] width 37 height 37
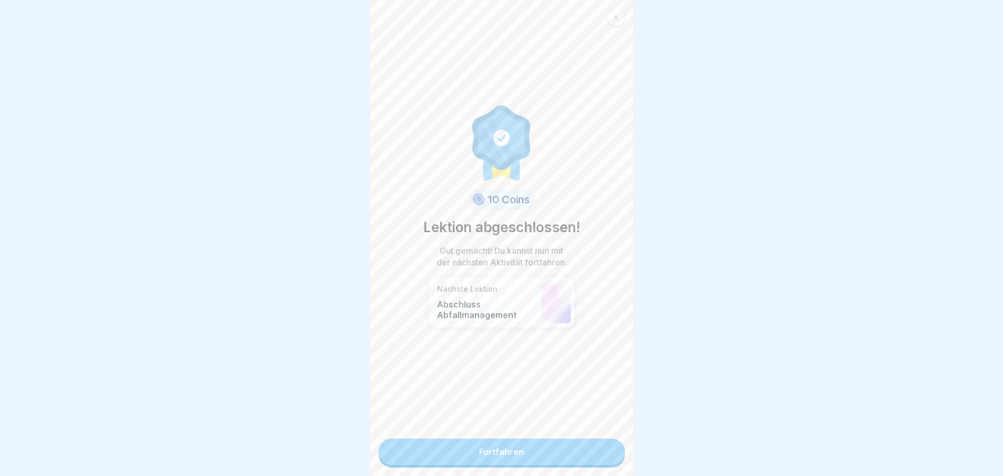
click at [593, 453] on link "Fortfahren" at bounding box center [502, 452] width 246 height 26
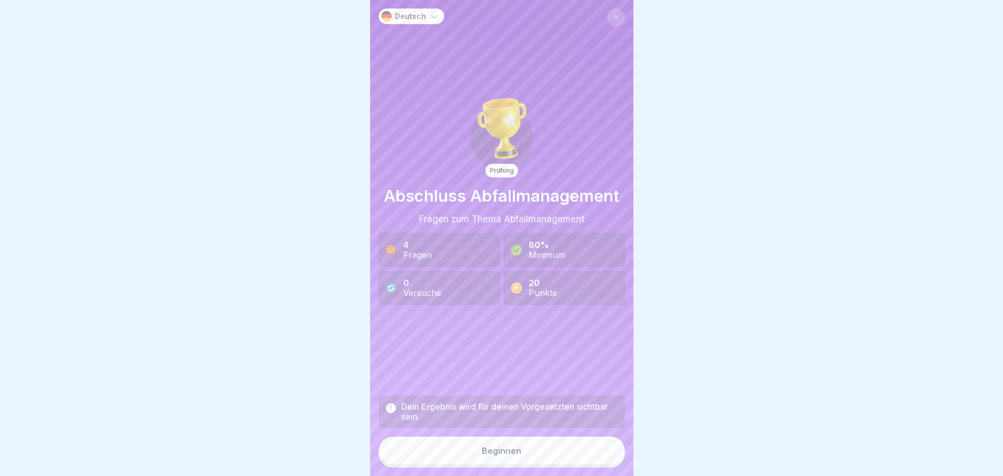
click at [593, 453] on button "Beginnen" at bounding box center [502, 451] width 246 height 28
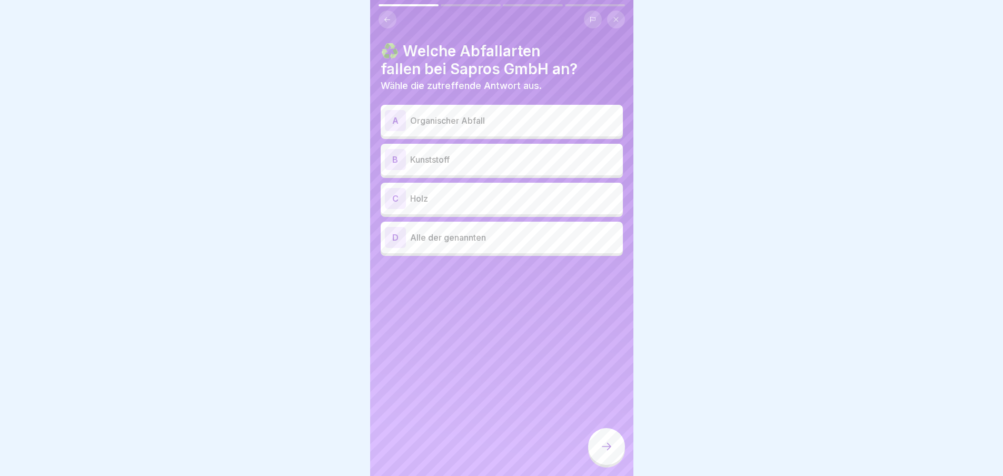
click at [428, 120] on p "Organischer Abfall" at bounding box center [514, 120] width 209 height 13
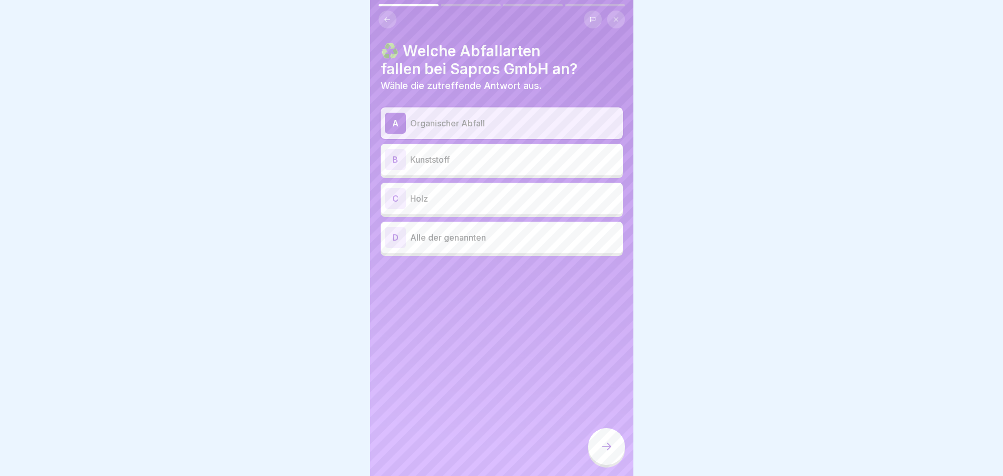
click at [440, 155] on p "Kunststoff" at bounding box center [514, 159] width 209 height 13
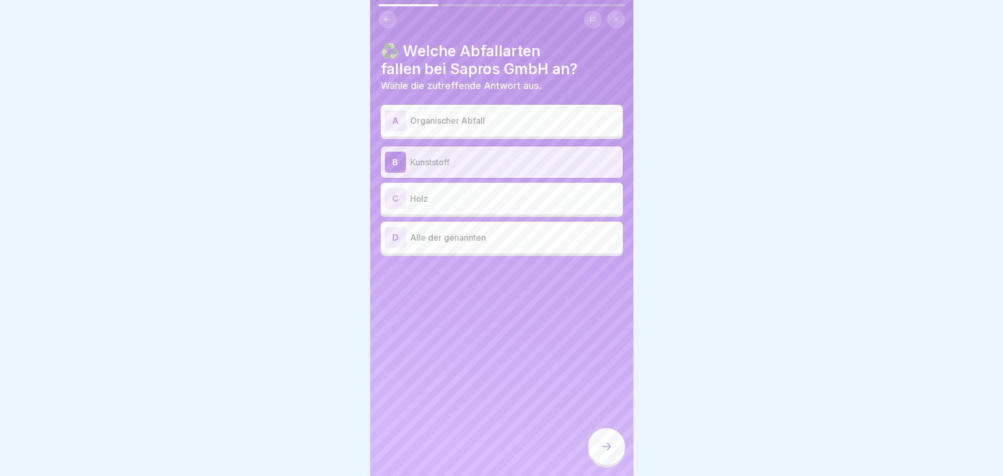
click at [441, 191] on div "C Holz" at bounding box center [502, 198] width 234 height 21
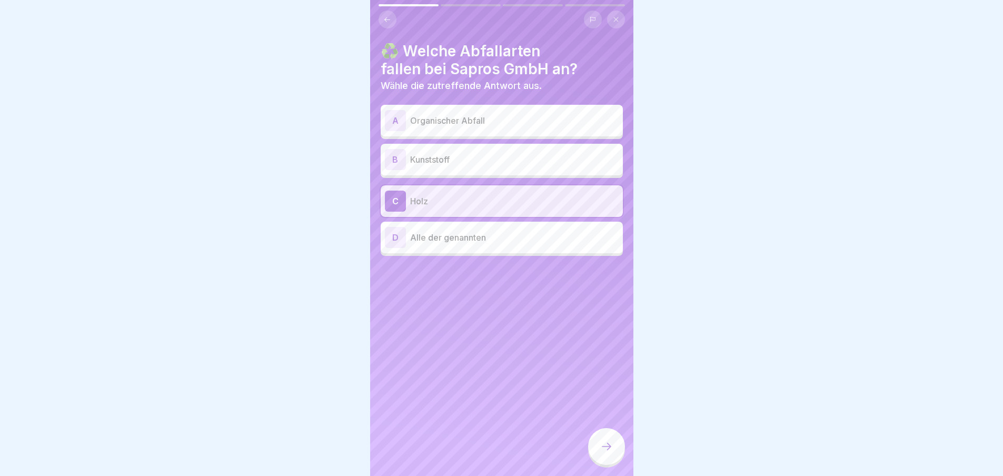
click at [464, 240] on p "Alle der genannten" at bounding box center [514, 237] width 209 height 13
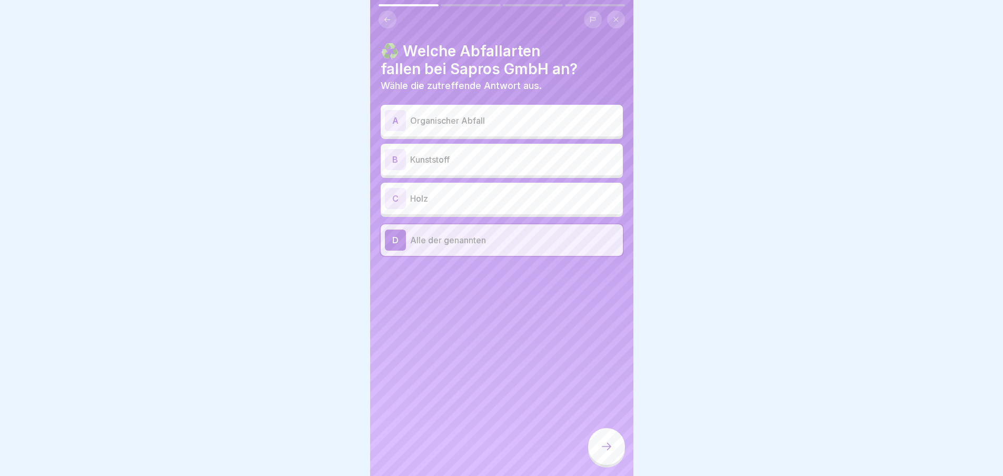
click at [601, 453] on icon at bounding box center [606, 446] width 13 height 13
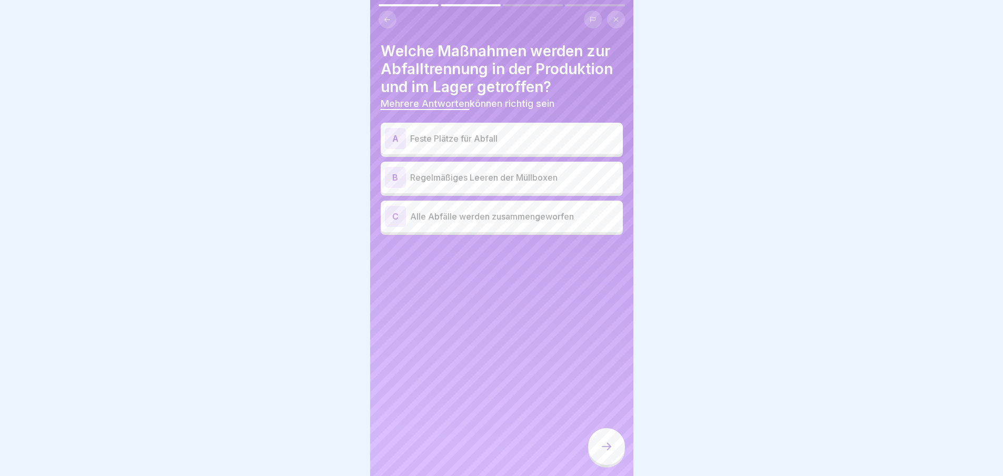
click at [501, 138] on p "Feste Plätze für Abfall" at bounding box center [514, 138] width 209 height 13
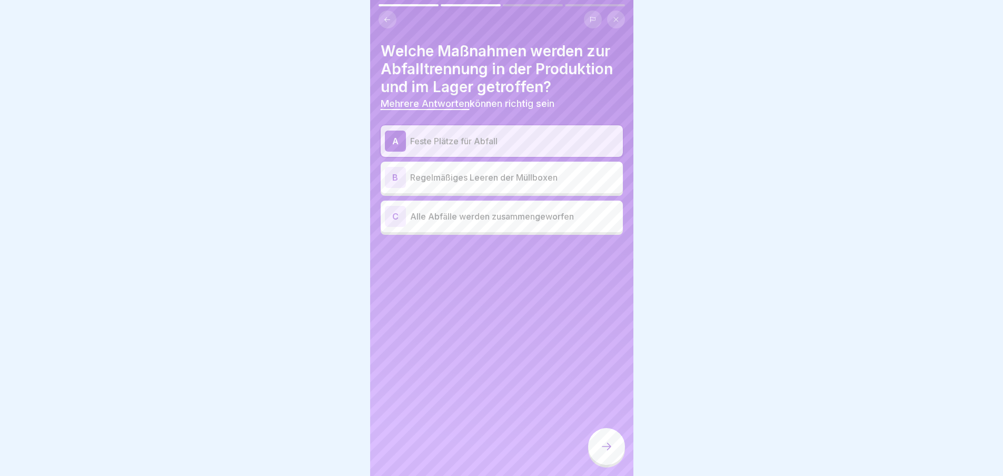
click at [532, 175] on p "Regelmäßiges Leeren der Müllboxen" at bounding box center [514, 177] width 209 height 13
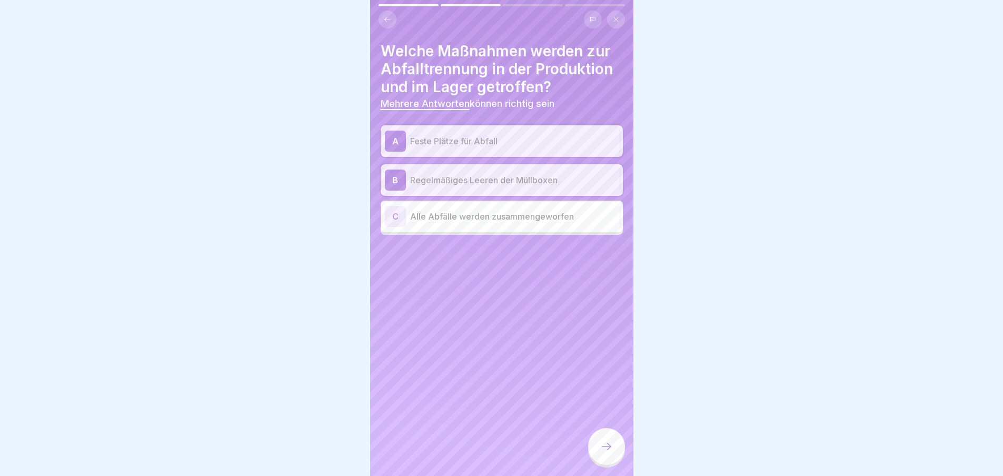
click at [608, 447] on div at bounding box center [606, 446] width 37 height 37
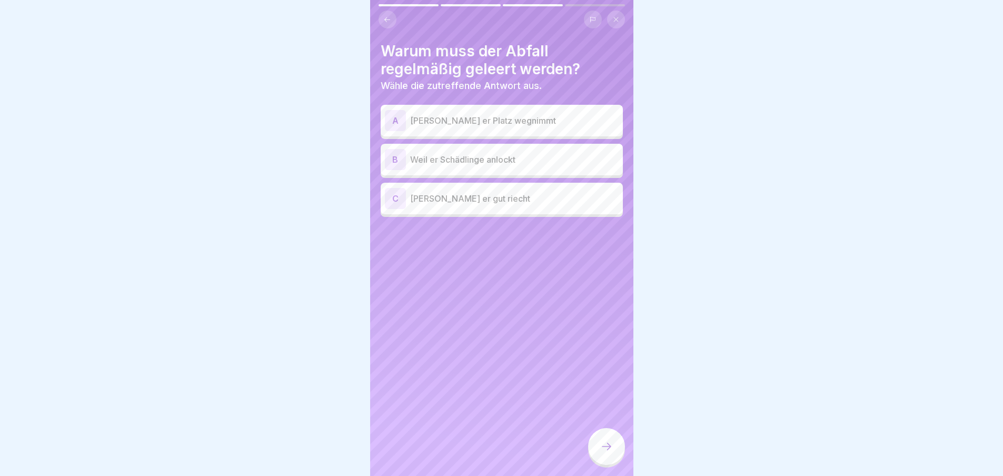
click at [480, 162] on p "Weil er Schädlinge anlockt" at bounding box center [514, 159] width 209 height 13
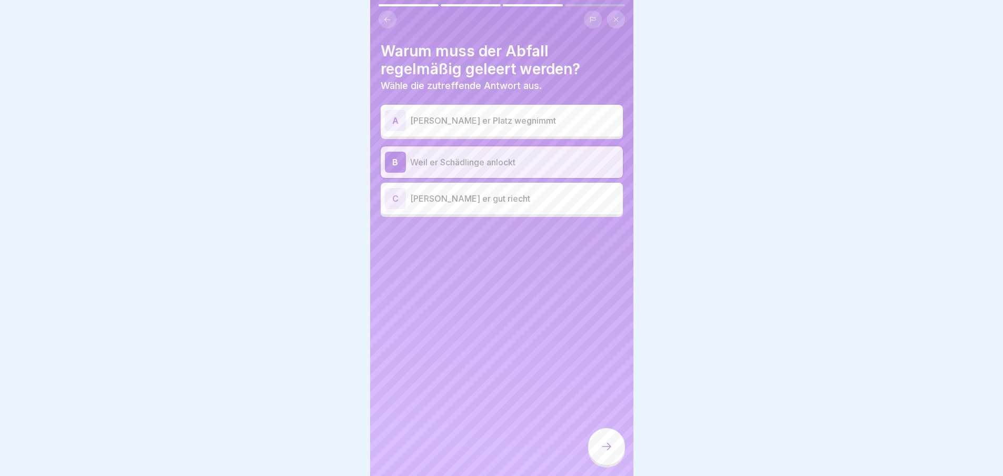
click at [608, 448] on div at bounding box center [606, 446] width 37 height 37
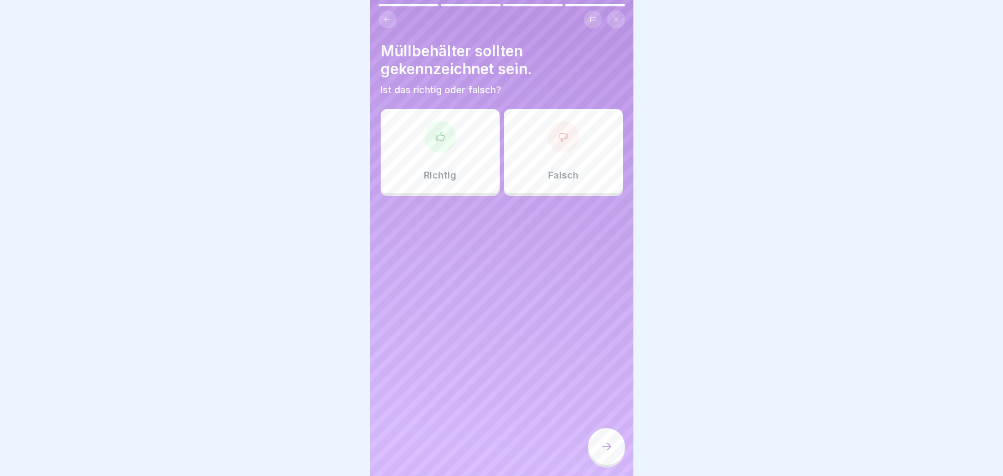
click at [442, 153] on div "Richtig" at bounding box center [440, 151] width 119 height 84
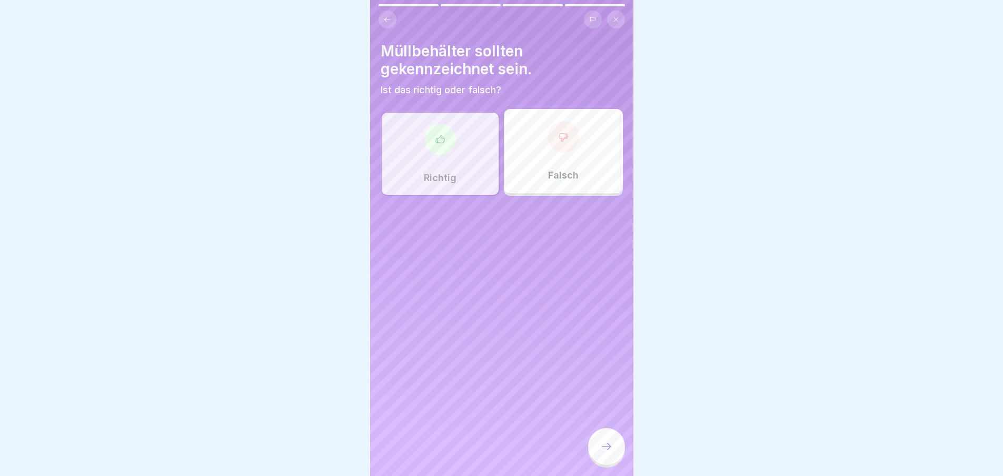
click at [603, 453] on icon at bounding box center [606, 446] width 13 height 13
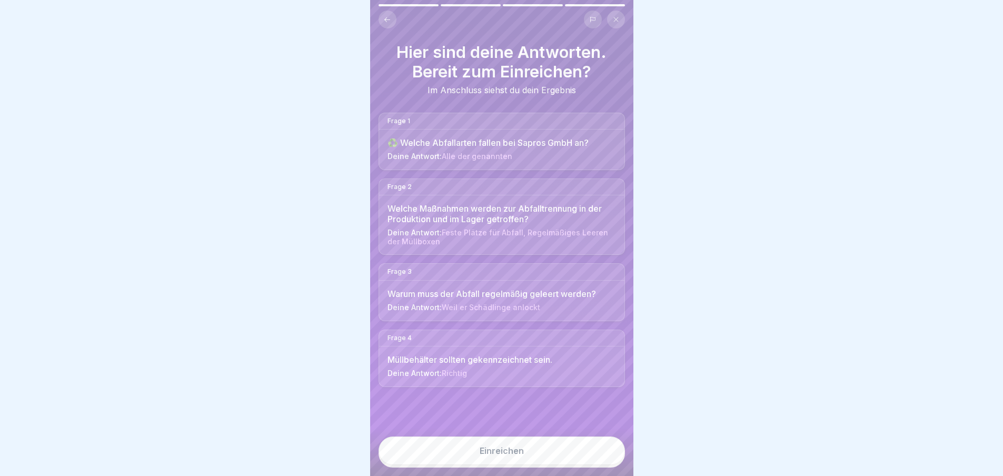
click at [535, 465] on button "Einreichen" at bounding box center [502, 451] width 246 height 28
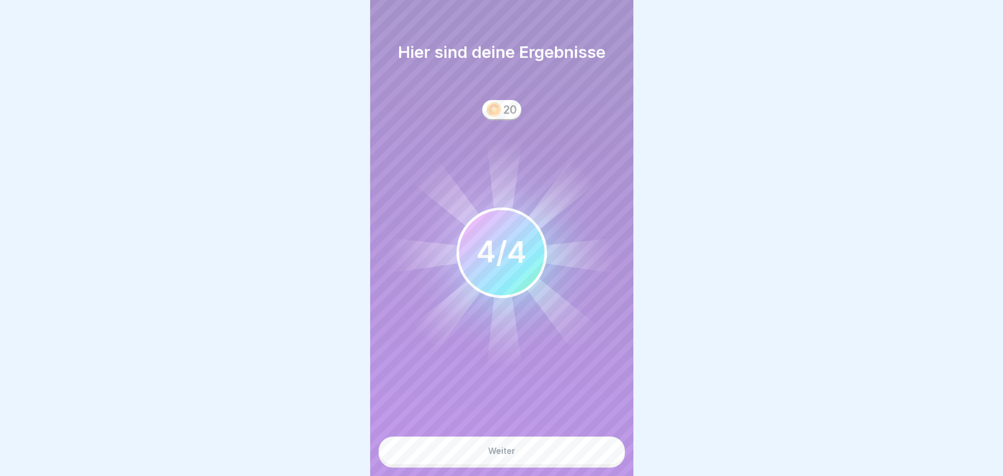
click at [540, 462] on button "Weiter" at bounding box center [502, 451] width 246 height 28
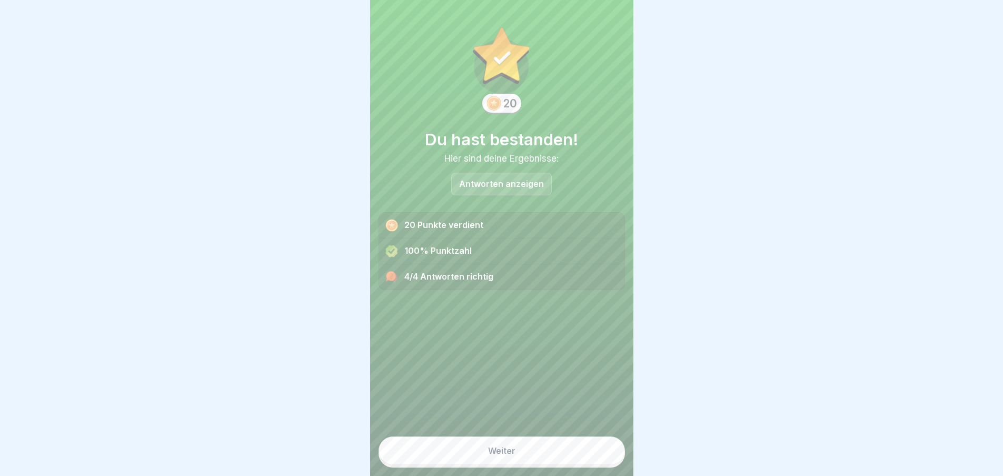
click at [540, 462] on button "Weiter" at bounding box center [502, 451] width 246 height 28
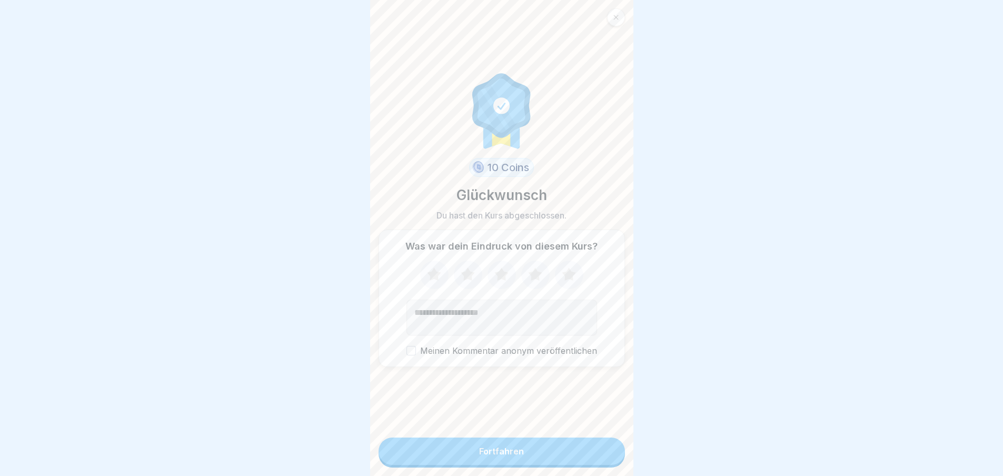
click at [540, 462] on button "Fortfahren" at bounding box center [502, 451] width 246 height 27
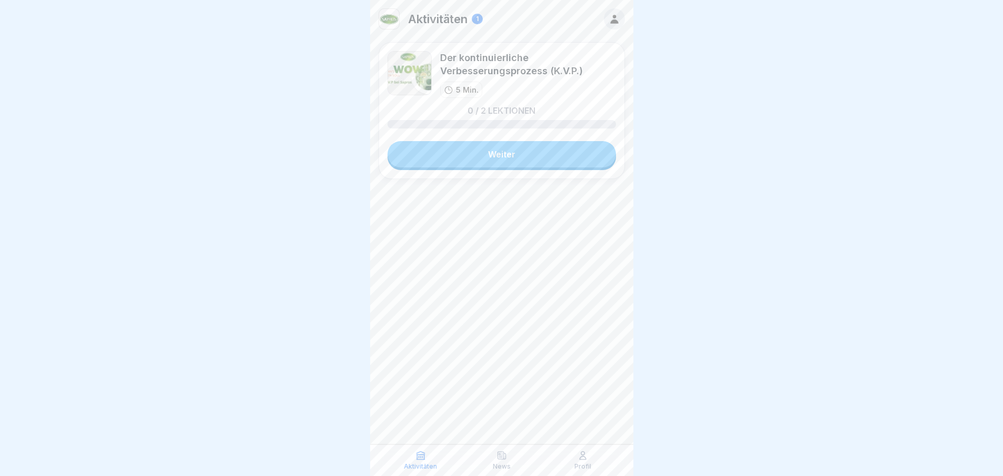
click at [474, 153] on link "Weiter" at bounding box center [502, 154] width 229 height 26
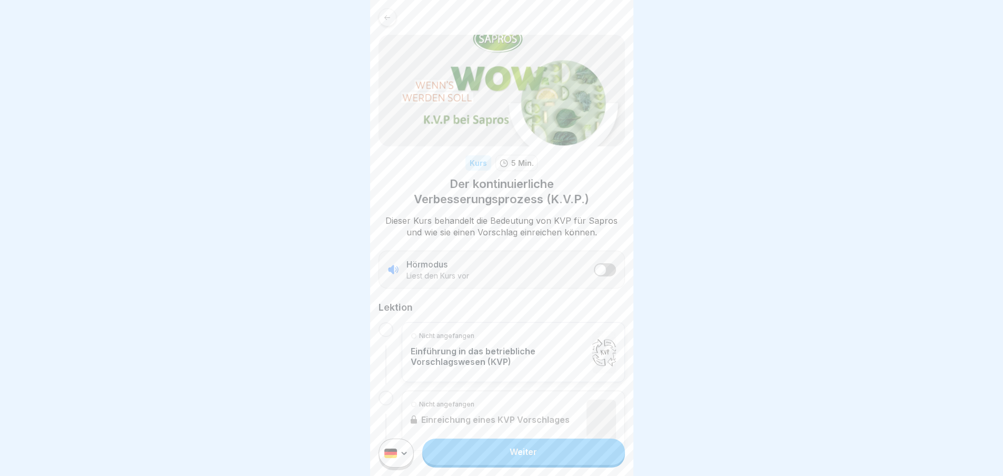
click at [542, 454] on link "Weiter" at bounding box center [523, 452] width 202 height 26
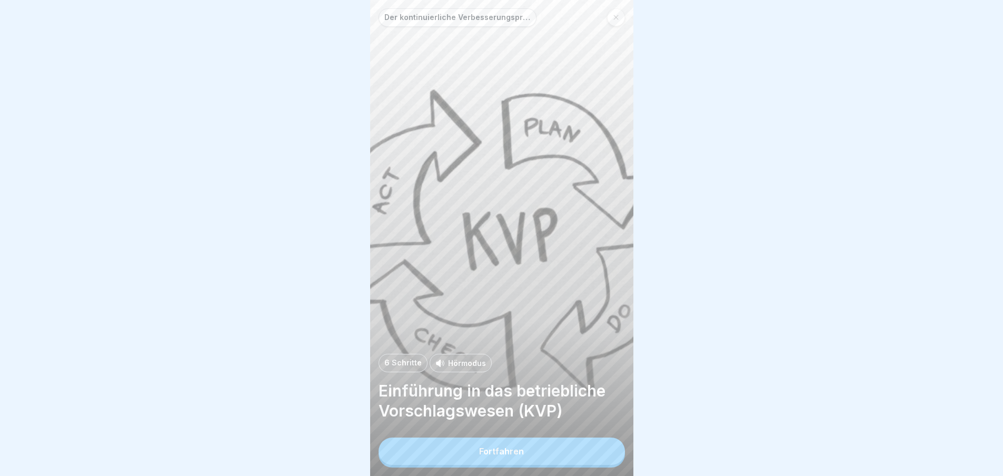
click at [542, 454] on button "Fortfahren" at bounding box center [502, 451] width 246 height 27
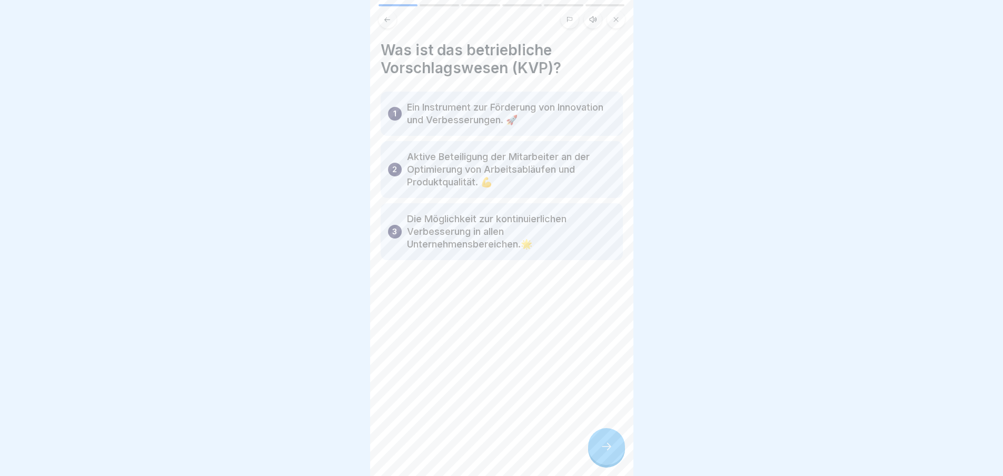
click at [615, 453] on div at bounding box center [606, 446] width 37 height 37
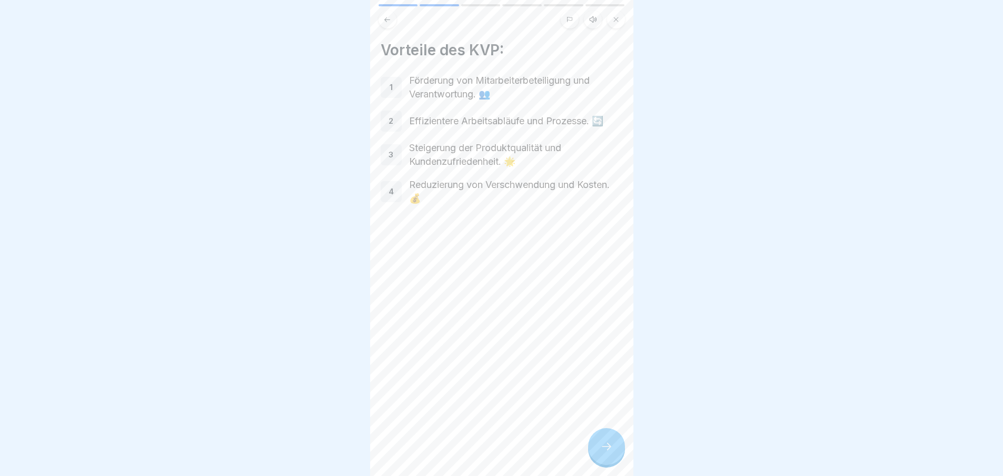
click at [607, 453] on icon at bounding box center [606, 446] width 13 height 13
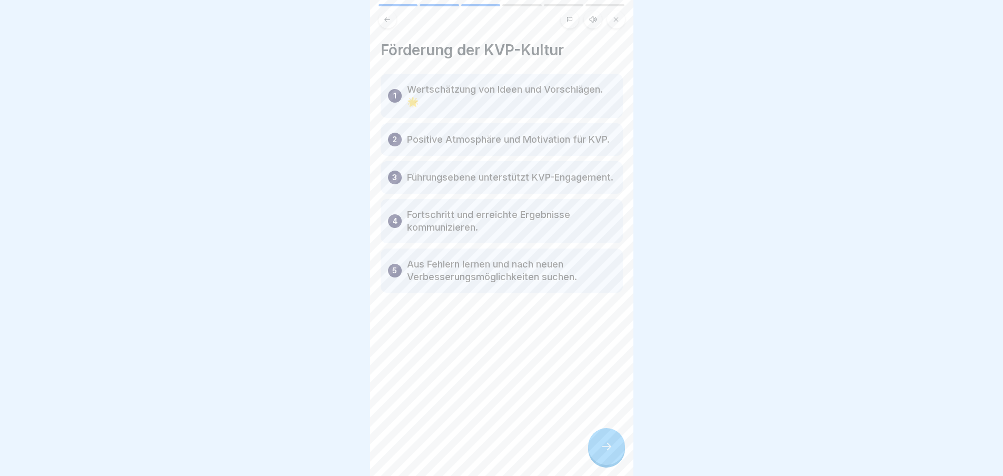
click at [607, 453] on icon at bounding box center [606, 446] width 13 height 13
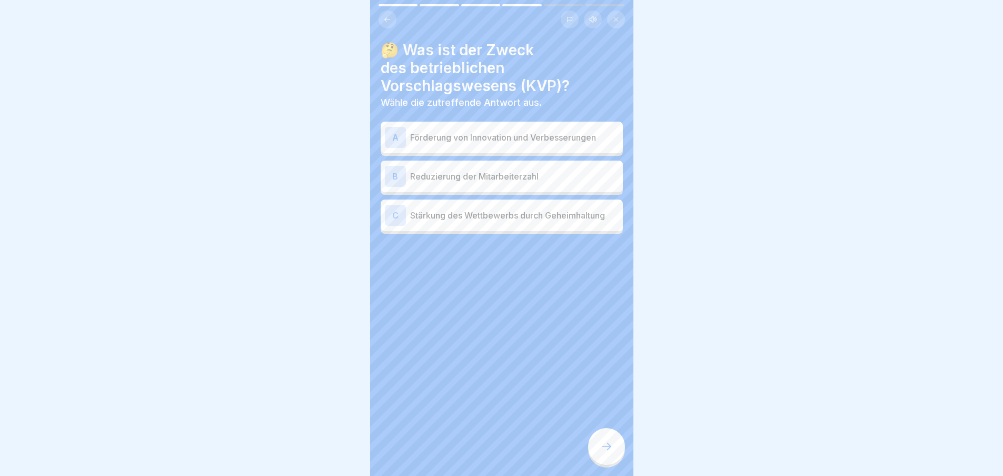
click at [459, 145] on div "A Förderung von Innovation und Verbesserungen" at bounding box center [502, 137] width 234 height 21
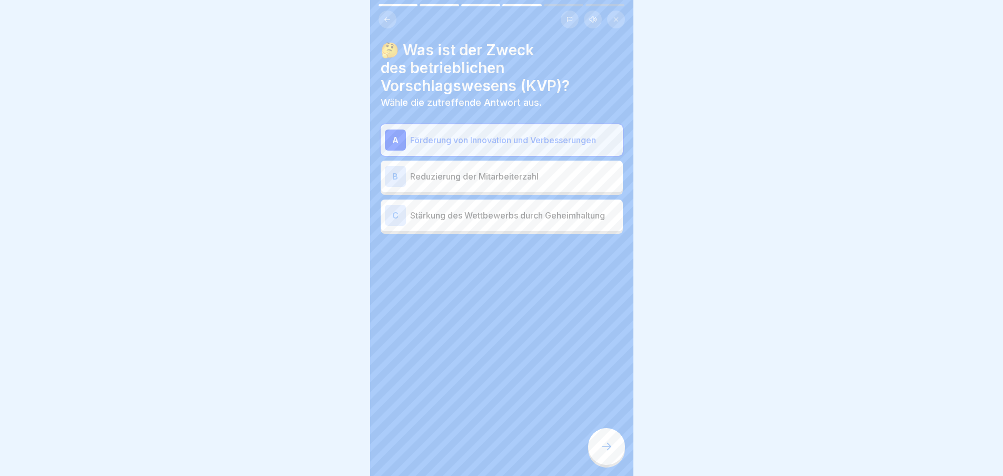
click at [604, 462] on div at bounding box center [606, 446] width 37 height 37
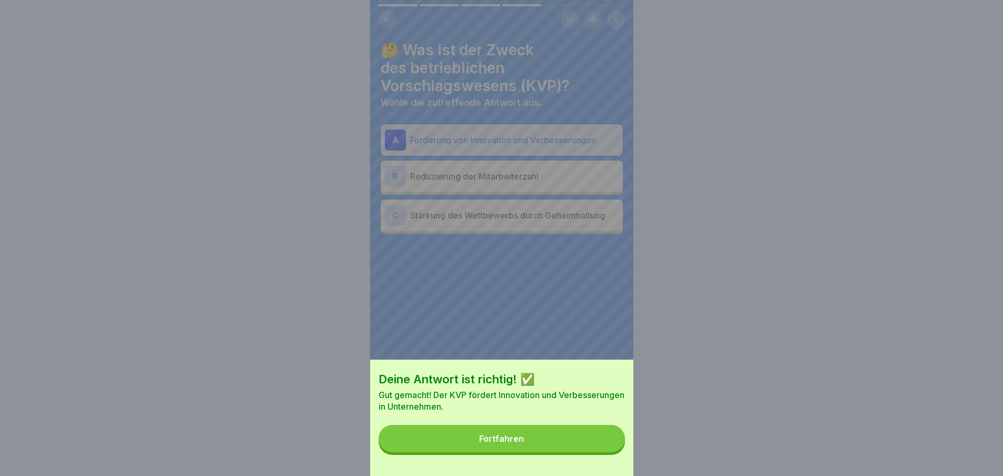
click at [580, 451] on button "Fortfahren" at bounding box center [502, 438] width 246 height 27
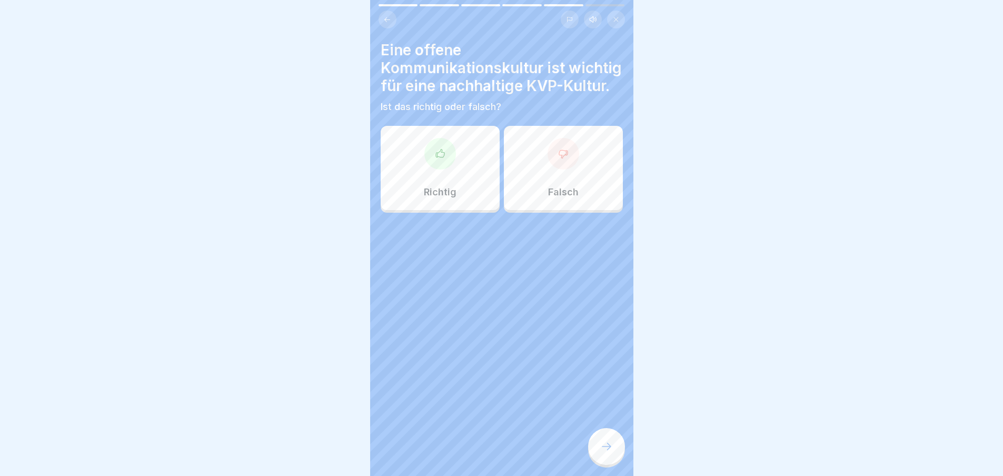
click at [429, 165] on div at bounding box center [440, 154] width 32 height 32
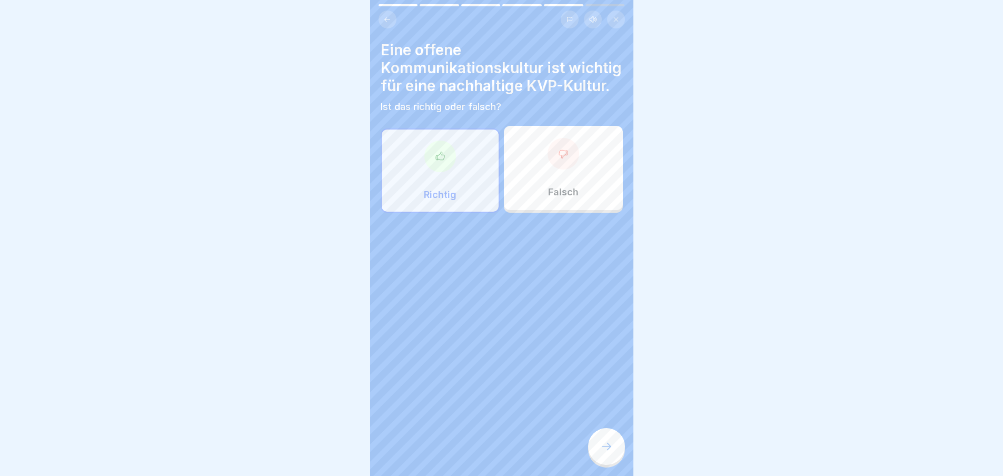
click at [606, 449] on icon at bounding box center [606, 446] width 13 height 13
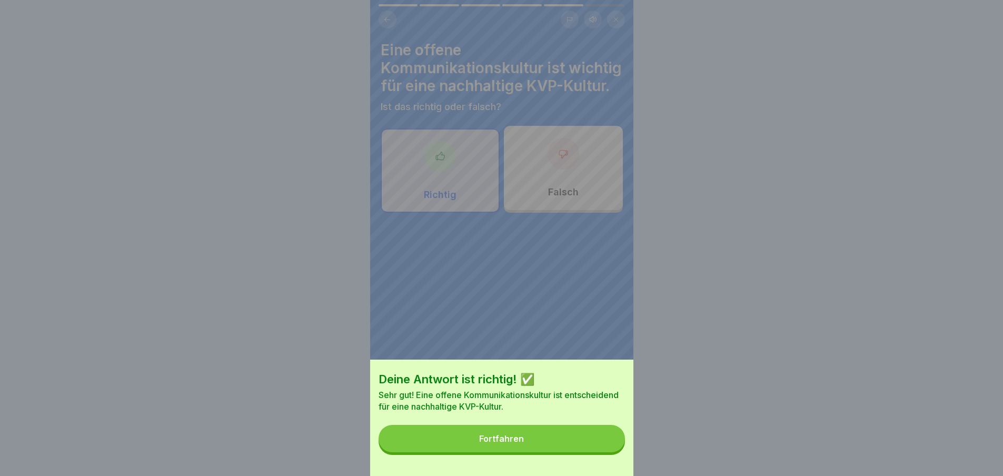
click at [606, 449] on button "Fortfahren" at bounding box center [502, 438] width 246 height 27
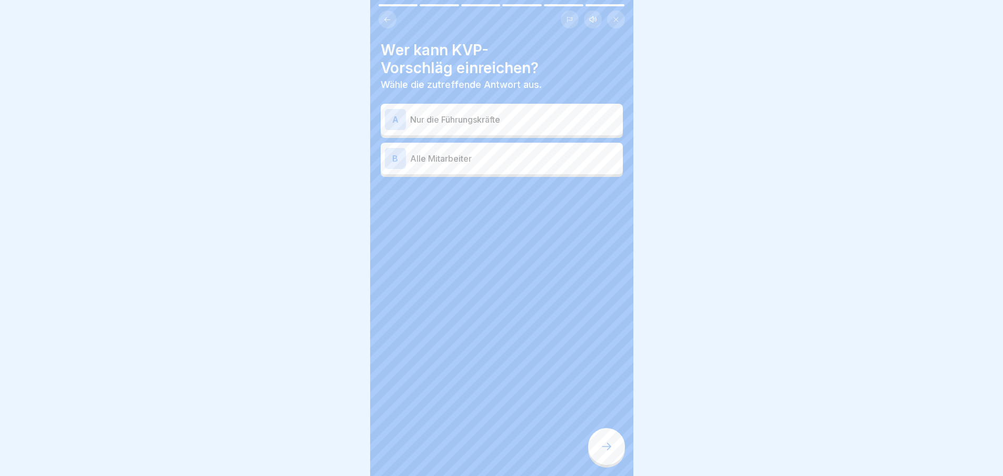
click at [463, 162] on p "Alle Mitarbeiter" at bounding box center [514, 158] width 209 height 13
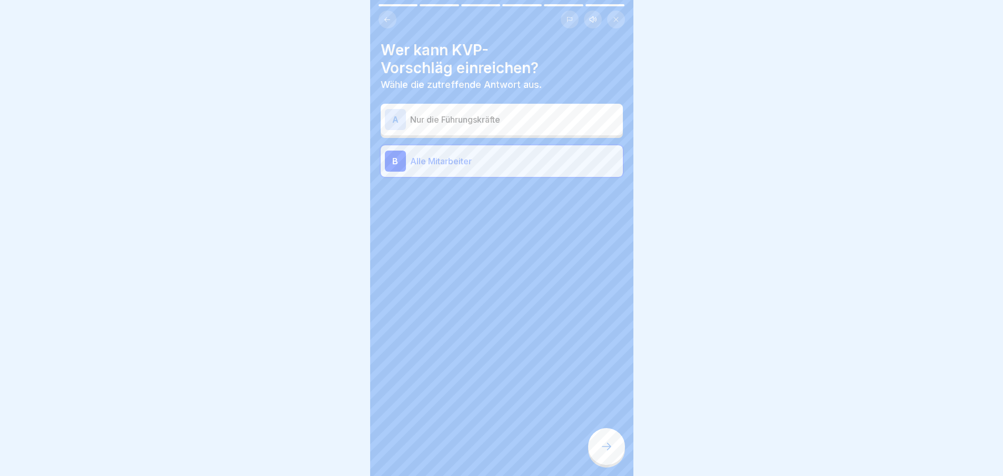
click at [613, 428] on div "Wer kann KVP-Vorschläg einreichen? Wähle die zutreffende Antwort aus. A Nur die…" at bounding box center [501, 238] width 263 height 476
click at [611, 435] on div "Wer kann KVP-Vorschläg einreichen? Wähle die zutreffende Antwort aus. A Nur die…" at bounding box center [501, 238] width 263 height 476
click at [611, 439] on div at bounding box center [606, 446] width 37 height 37
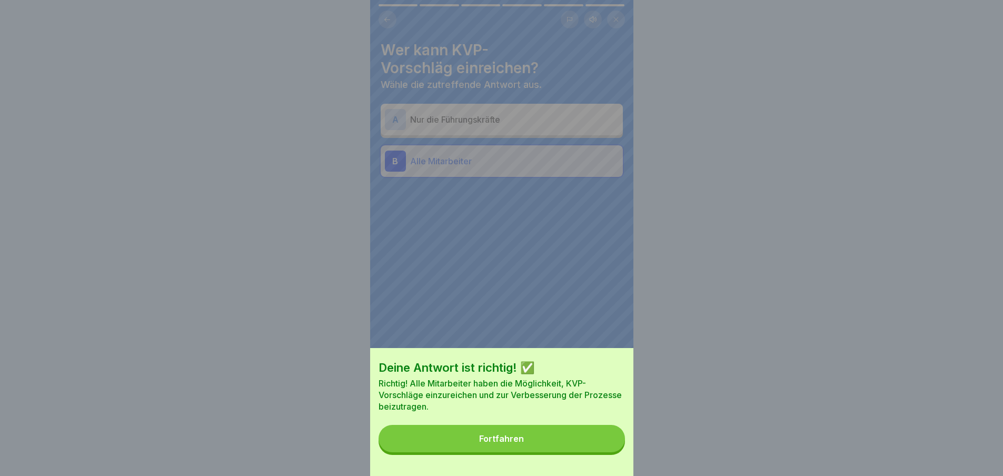
click at [611, 439] on button "Fortfahren" at bounding box center [502, 438] width 246 height 27
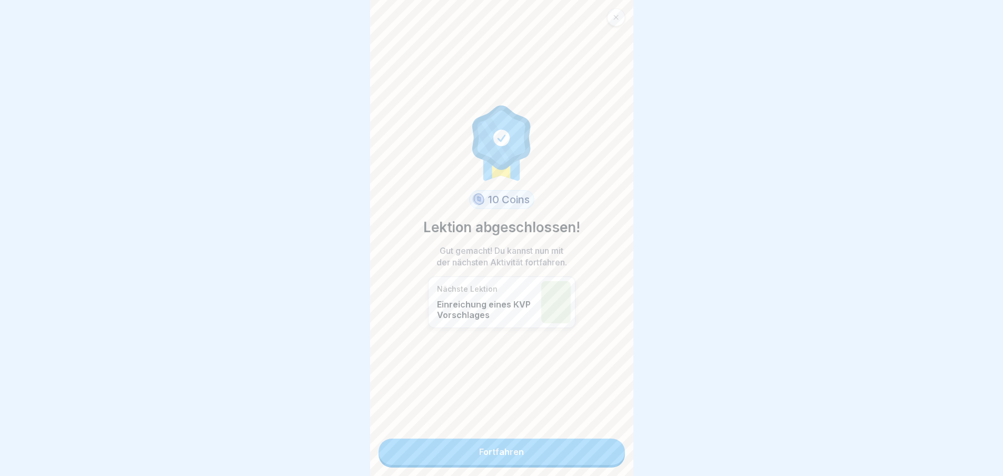
click at [607, 439] on link "Fortfahren" at bounding box center [502, 452] width 246 height 26
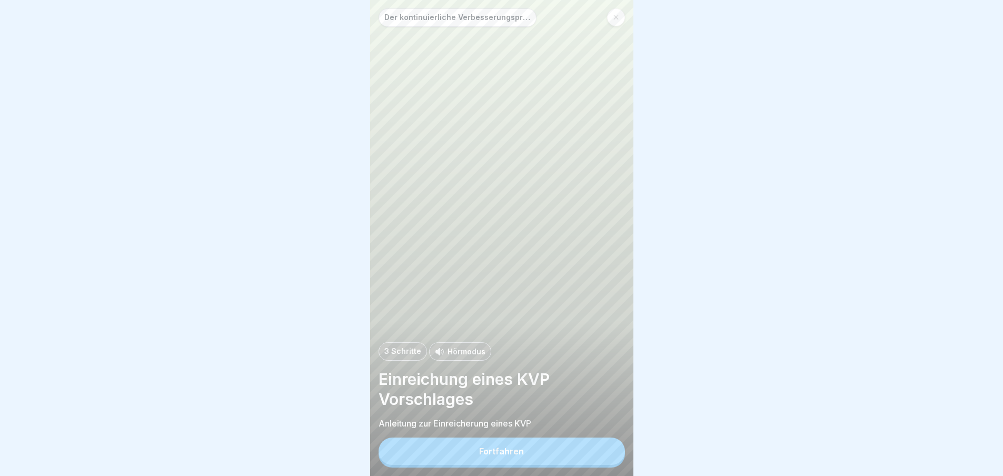
click at [579, 451] on button "Fortfahren" at bounding box center [502, 451] width 246 height 27
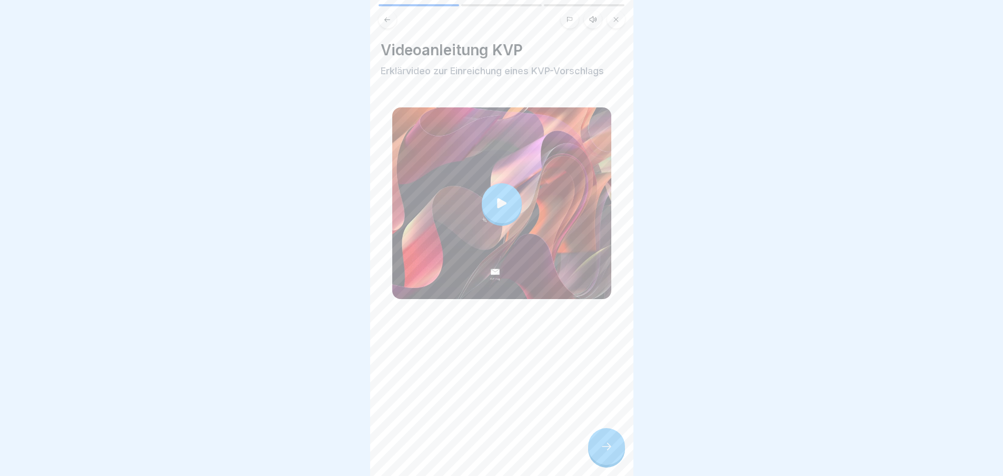
click at [609, 445] on div at bounding box center [606, 446] width 37 height 37
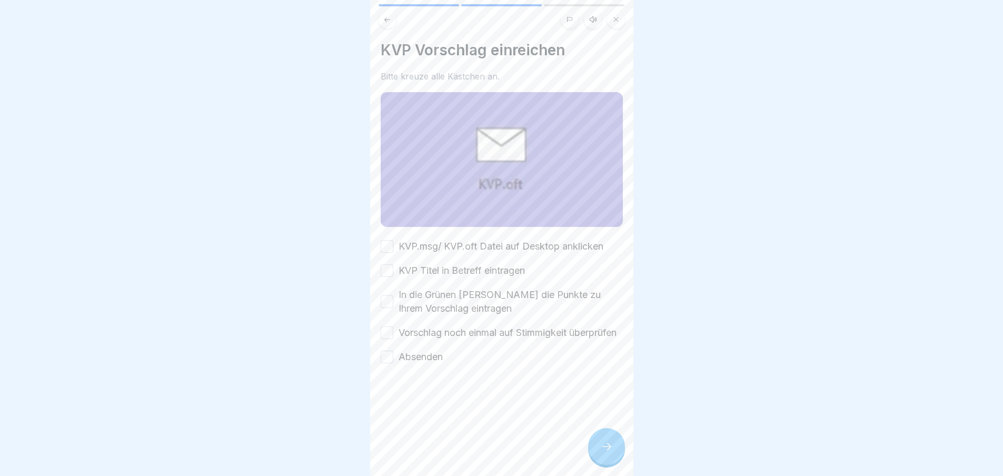
click at [385, 243] on button "KVP.msg/ KVP.oft Datei auf Desktop anklicken" at bounding box center [387, 246] width 13 height 13
click at [382, 242] on button "KVP.msg/ KVP.oft Datei auf Desktop anklicken" at bounding box center [387, 246] width 13 height 13
click at [618, 458] on div at bounding box center [606, 446] width 37 height 37
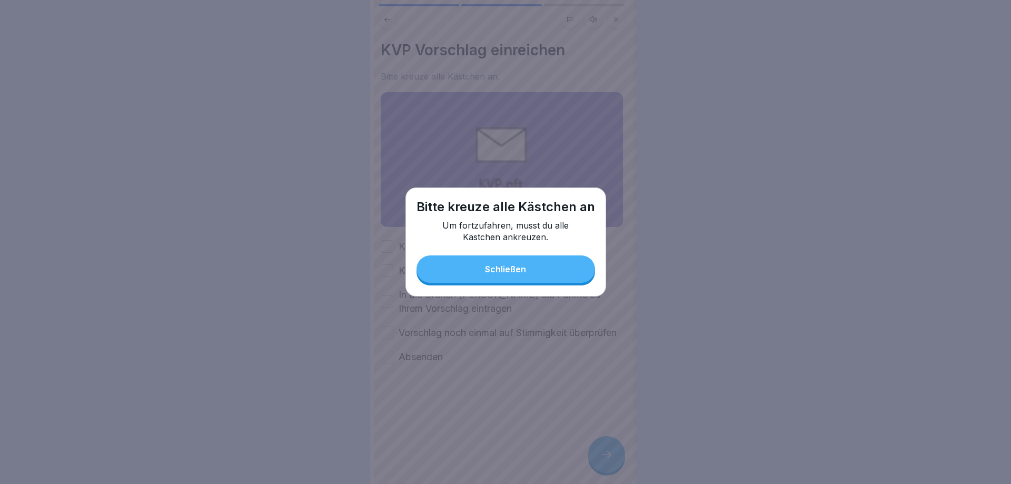
click at [484, 267] on button "Schließen" at bounding box center [505, 268] width 178 height 27
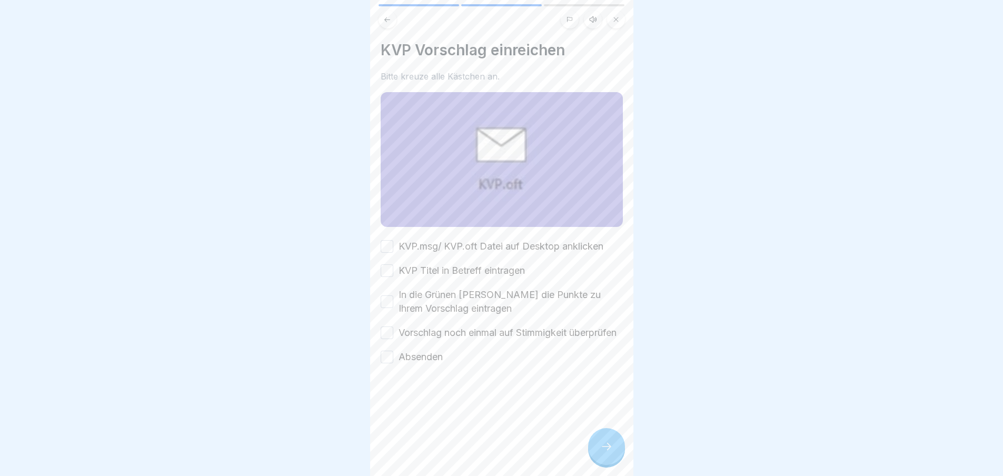
click at [392, 250] on div "KVP.msg/ KVP.oft Datei auf Desktop anklicken KVP Titel in Betreff eintragen In …" at bounding box center [502, 302] width 242 height 124
click at [389, 248] on button "KVP.msg/ KVP.oft Datei auf Desktop anklicken" at bounding box center [387, 246] width 13 height 13
click at [391, 266] on button "KVP Titel in Betreff eintragen" at bounding box center [387, 270] width 13 height 13
click at [390, 288] on div "In die Grünen felder die Punkte zu Ihrem Vorschlag eintragen" at bounding box center [502, 301] width 242 height 27
click at [387, 300] on button "In die Grünen felder die Punkte zu Ihrem Vorschlag eintragen" at bounding box center [387, 301] width 13 height 13
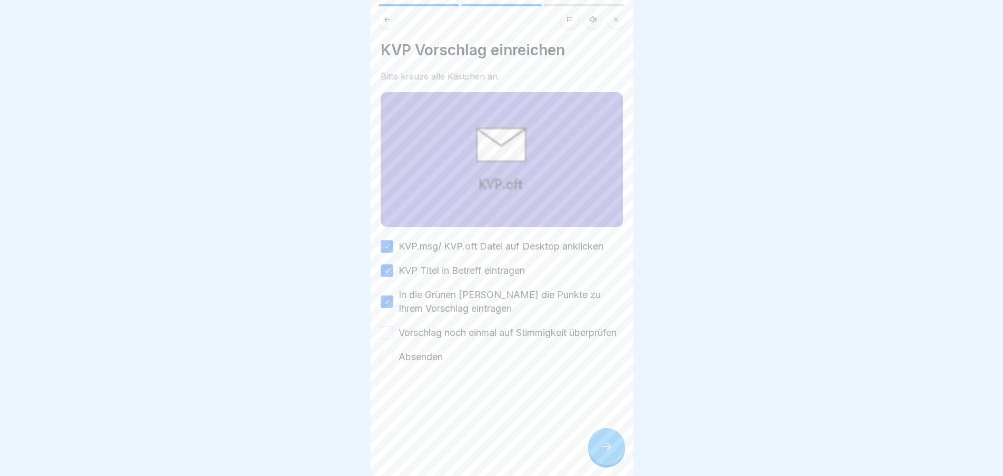
click at [382, 337] on button "Vorschlag noch einmal auf Stimmigkeit überprüfen" at bounding box center [387, 332] width 13 height 13
click at [385, 363] on button "Absenden" at bounding box center [387, 357] width 13 height 13
click at [613, 454] on div at bounding box center [606, 446] width 37 height 37
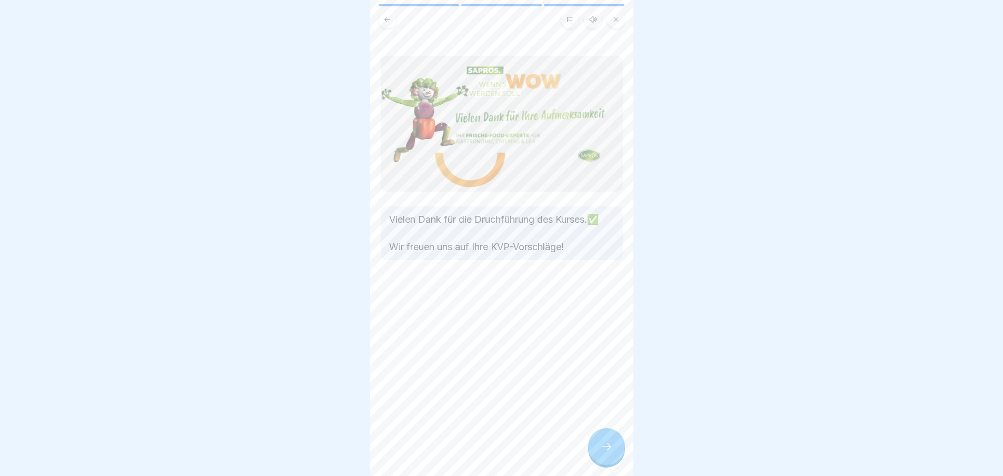
click at [611, 453] on icon at bounding box center [606, 446] width 13 height 13
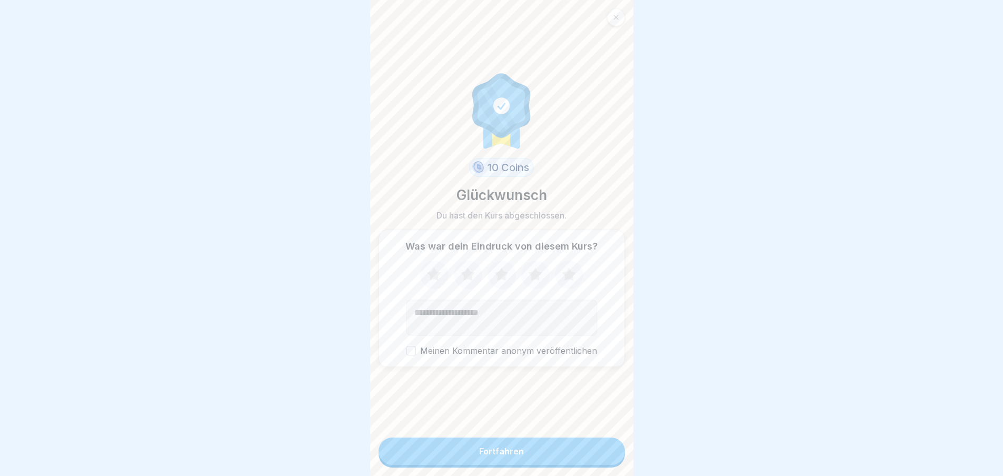
click at [586, 462] on button "Fortfahren" at bounding box center [502, 451] width 246 height 27
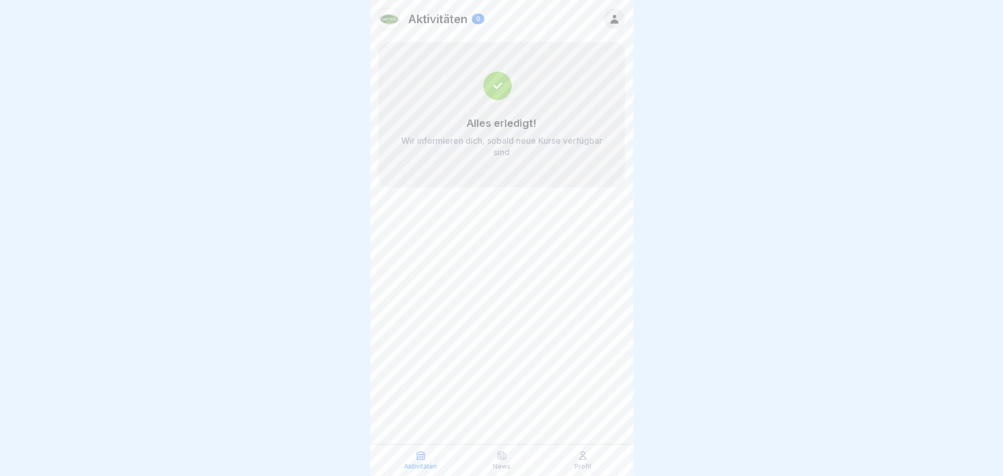
click at [550, 240] on div "Aktivitäten 0 Alles erledigt! Wir informieren dich, sobald neue Kurse verfügbar…" at bounding box center [501, 238] width 263 height 476
click at [443, 17] on p "Aktivitäten" at bounding box center [437, 19] width 59 height 14
click at [386, 20] on img at bounding box center [389, 19] width 20 height 20
click at [602, 23] on div "Aktivitäten 0" at bounding box center [501, 19] width 263 height 38
click at [611, 19] on icon at bounding box center [615, 19] width 12 height 12
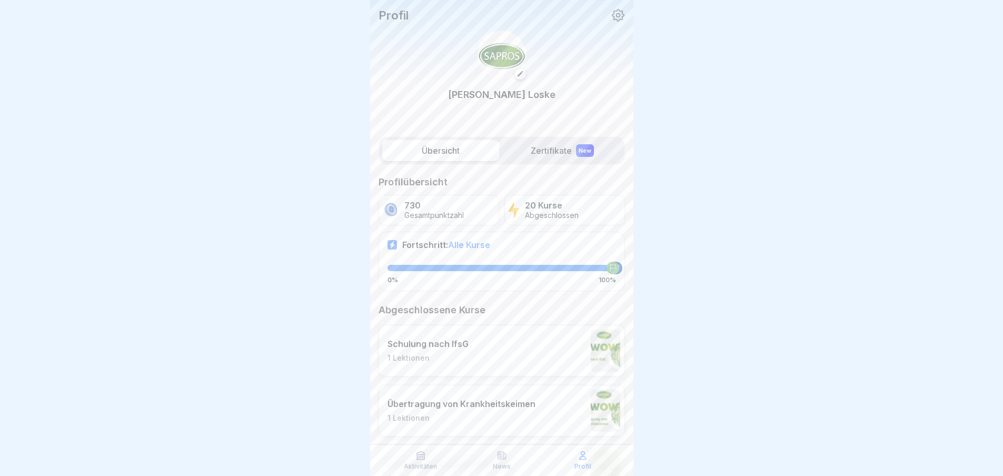
click at [452, 157] on label "Übersicht" at bounding box center [440, 150] width 117 height 21
click at [549, 152] on label "Zertifikate New" at bounding box center [562, 150] width 117 height 21
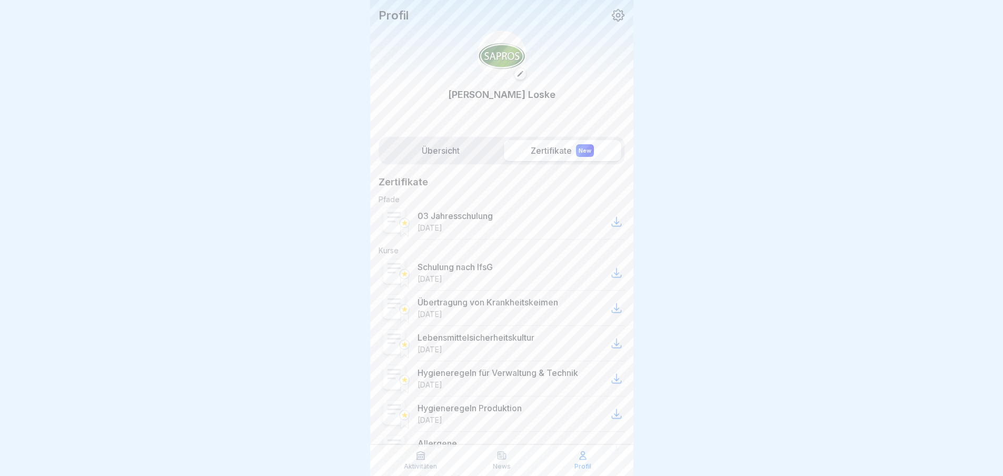
click at [440, 154] on label "Übersicht" at bounding box center [440, 150] width 117 height 21
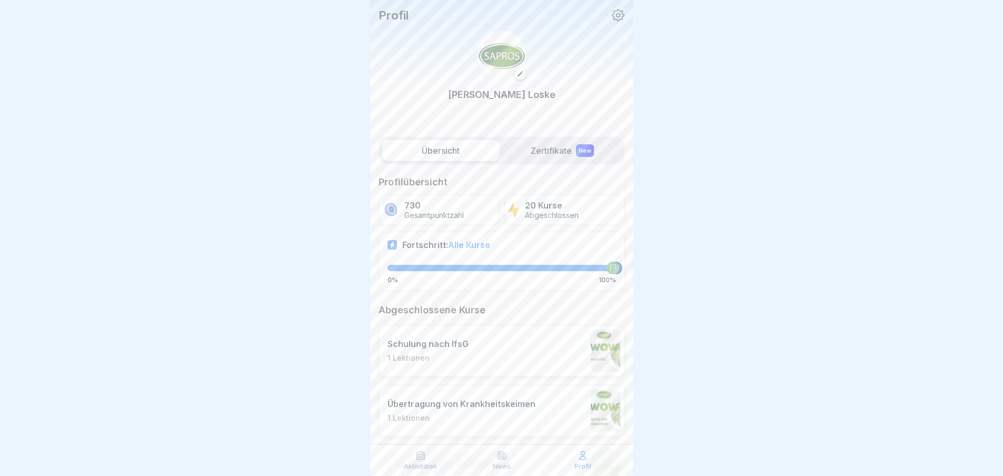
click at [426, 209] on p "730" at bounding box center [433, 206] width 59 height 10
click at [607, 264] on div at bounding box center [613, 268] width 13 height 13
